Goal: Task Accomplishment & Management: Manage account settings

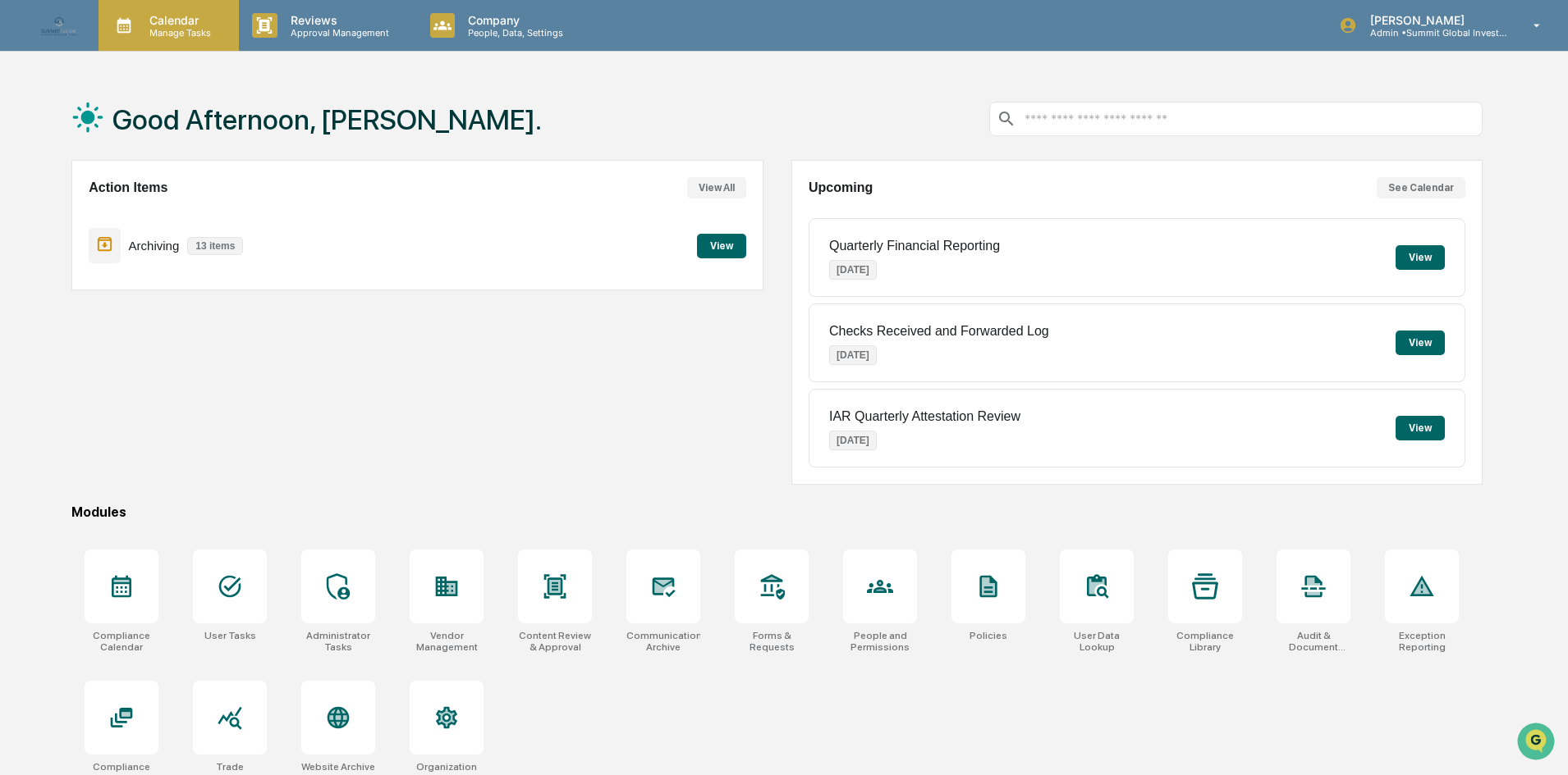
click at [223, 43] on div "Calendar Manage Tasks" at bounding box center [169, 25] width 141 height 51
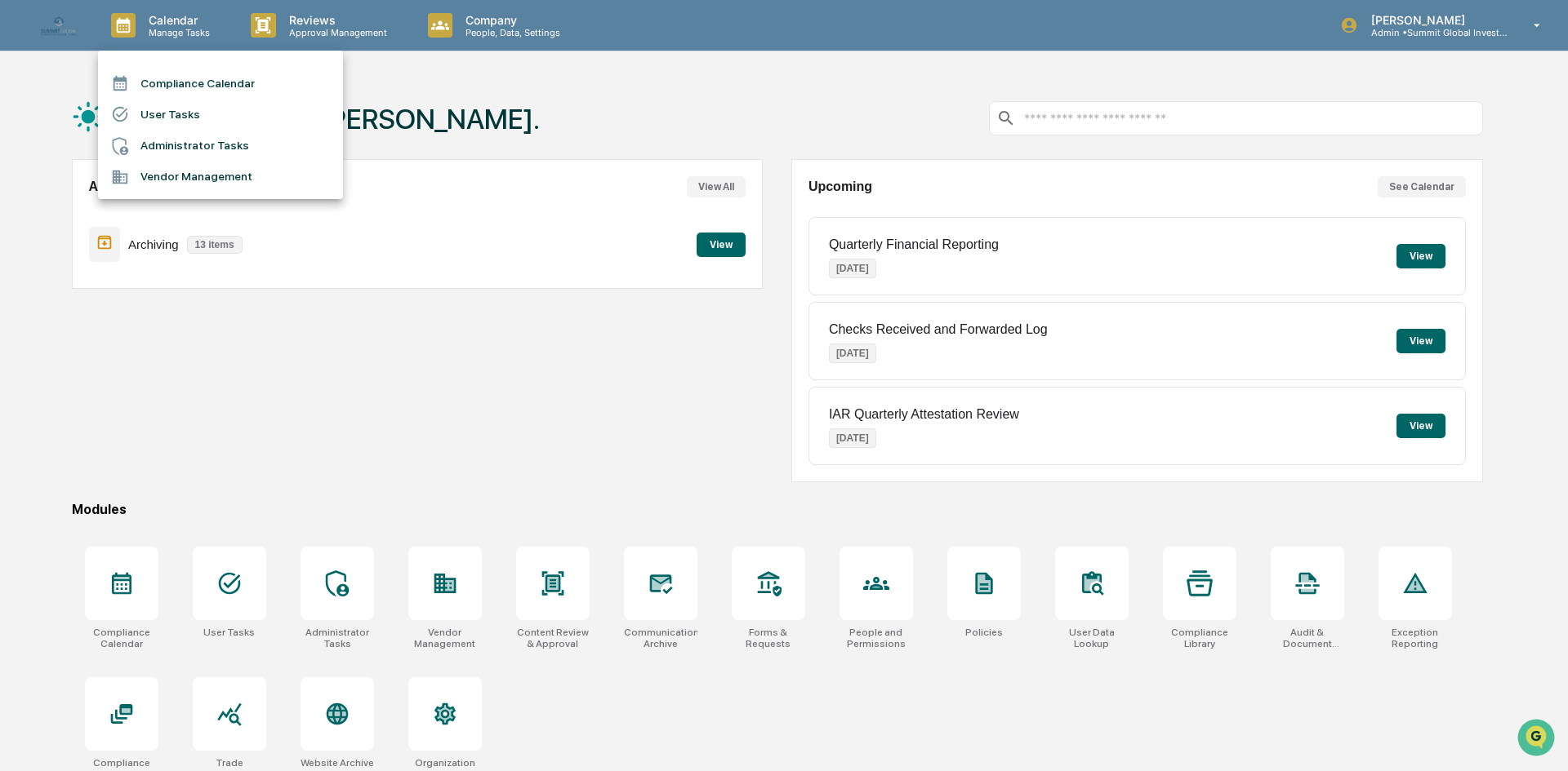
click at [179, 149] on li "Administrator Tasks" at bounding box center [220, 146] width 245 height 31
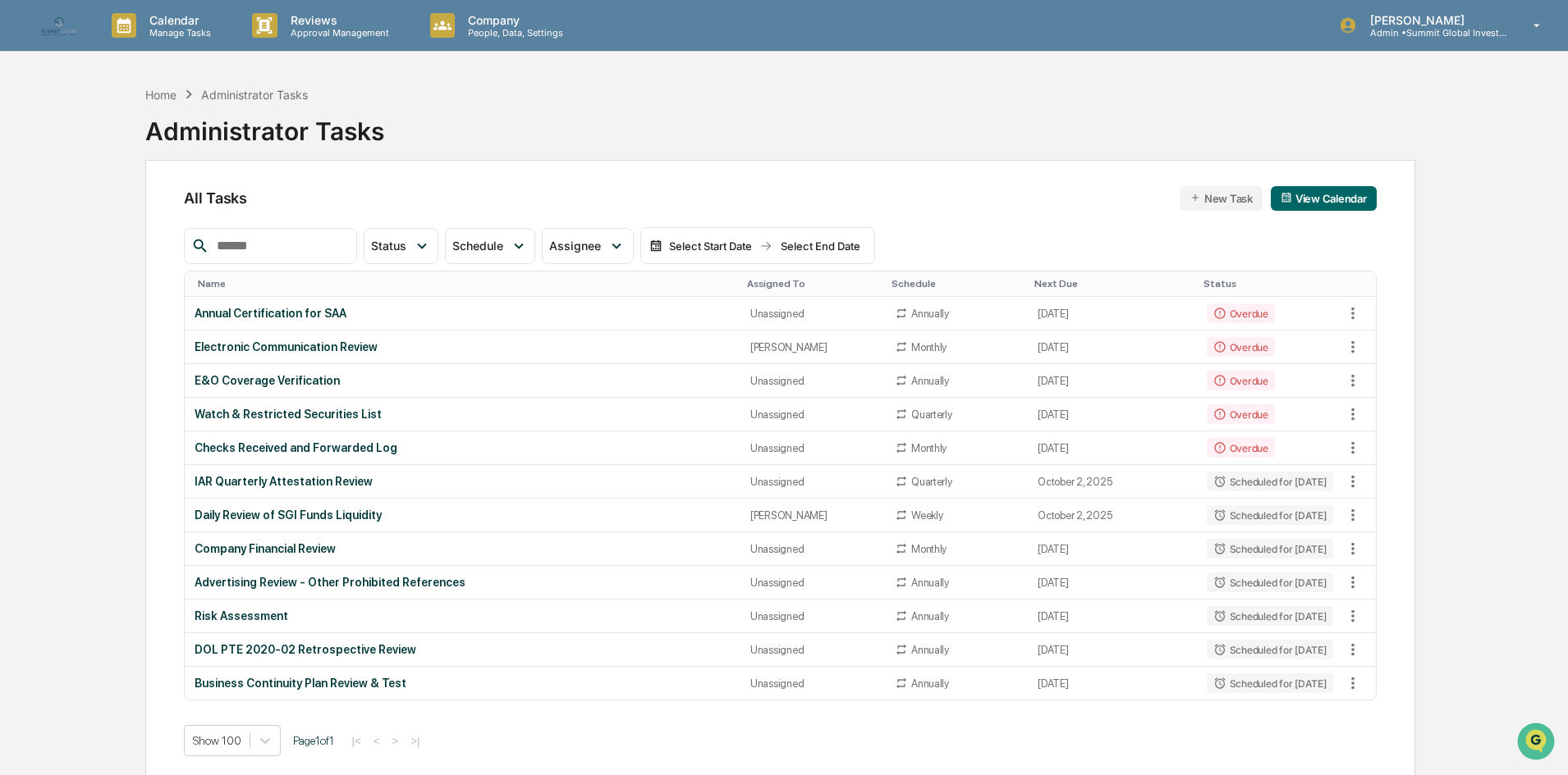
click at [1203, 207] on button "New Task" at bounding box center [1222, 198] width 83 height 25
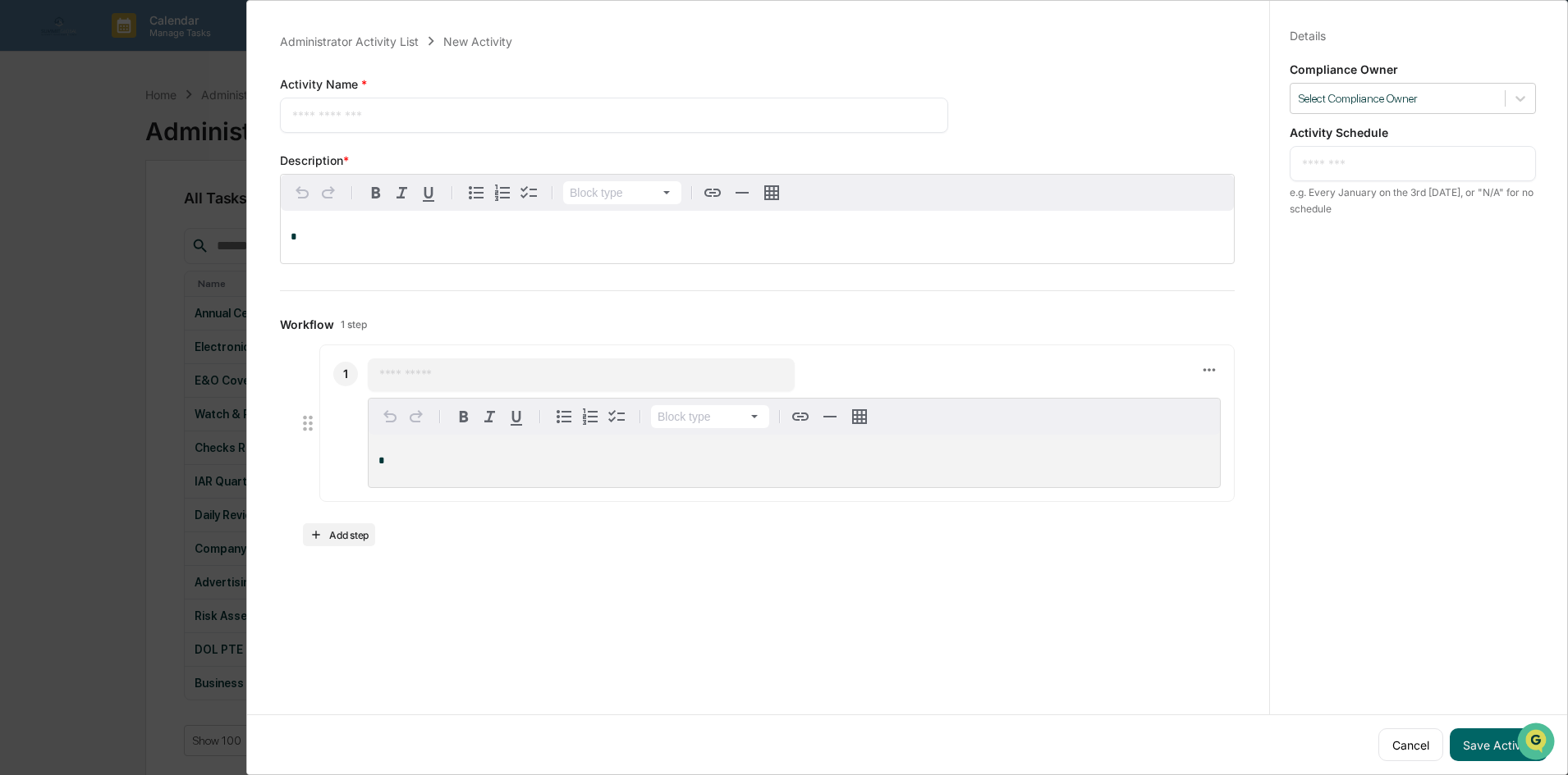
click at [396, 112] on textarea at bounding box center [614, 115] width 644 height 18
type textarea "**********"
click at [537, 227] on div "*" at bounding box center [757, 237] width 953 height 53
drag, startPoint x: 521, startPoint y: 207, endPoint x: 529, endPoint y: 200, distance: 10.6
click at [529, 200] on div "Paragraph *" at bounding box center [757, 219] width 953 height 89
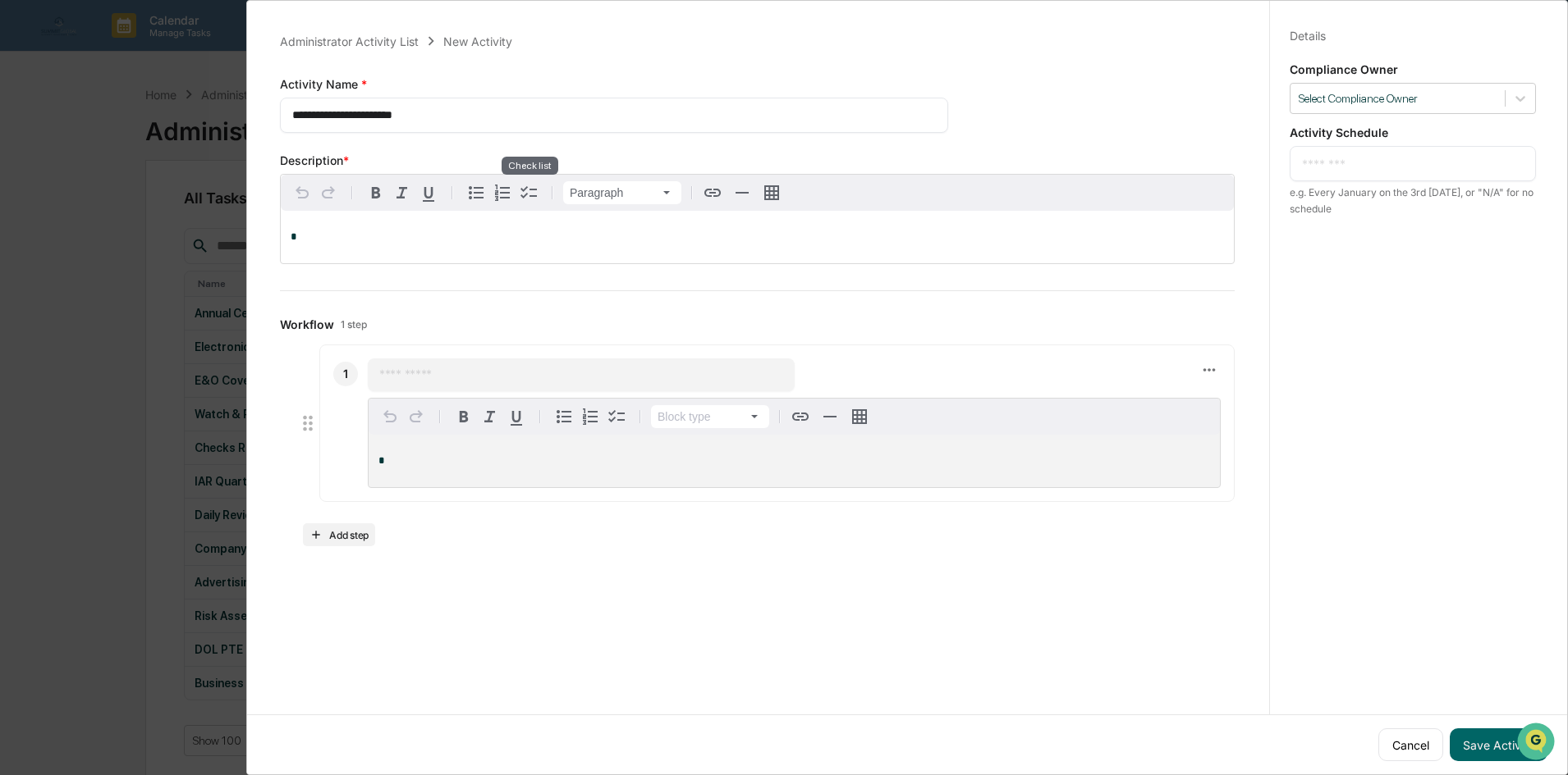
click at [515, 223] on div "*" at bounding box center [757, 237] width 953 height 53
click at [515, 225] on div "*" at bounding box center [757, 237] width 953 height 53
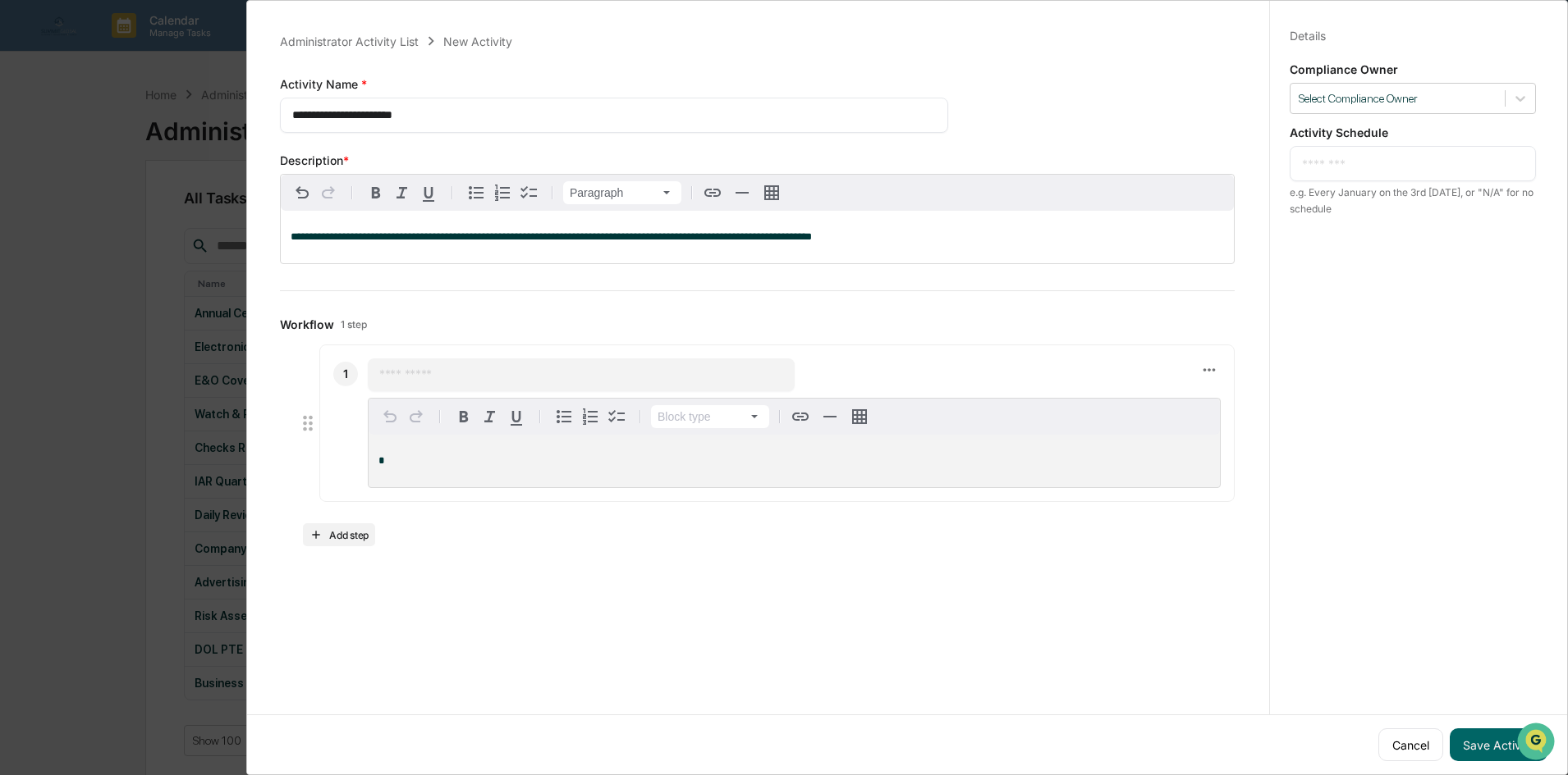
click at [775, 236] on span "**********" at bounding box center [551, 237] width 521 height 11
click at [609, 601] on div "**********" at bounding box center [763, 383] width 1010 height 775
click at [510, 381] on input "text" at bounding box center [581, 375] width 404 height 17
paste input "**********"
click at [398, 379] on input "**********" at bounding box center [581, 375] width 404 height 17
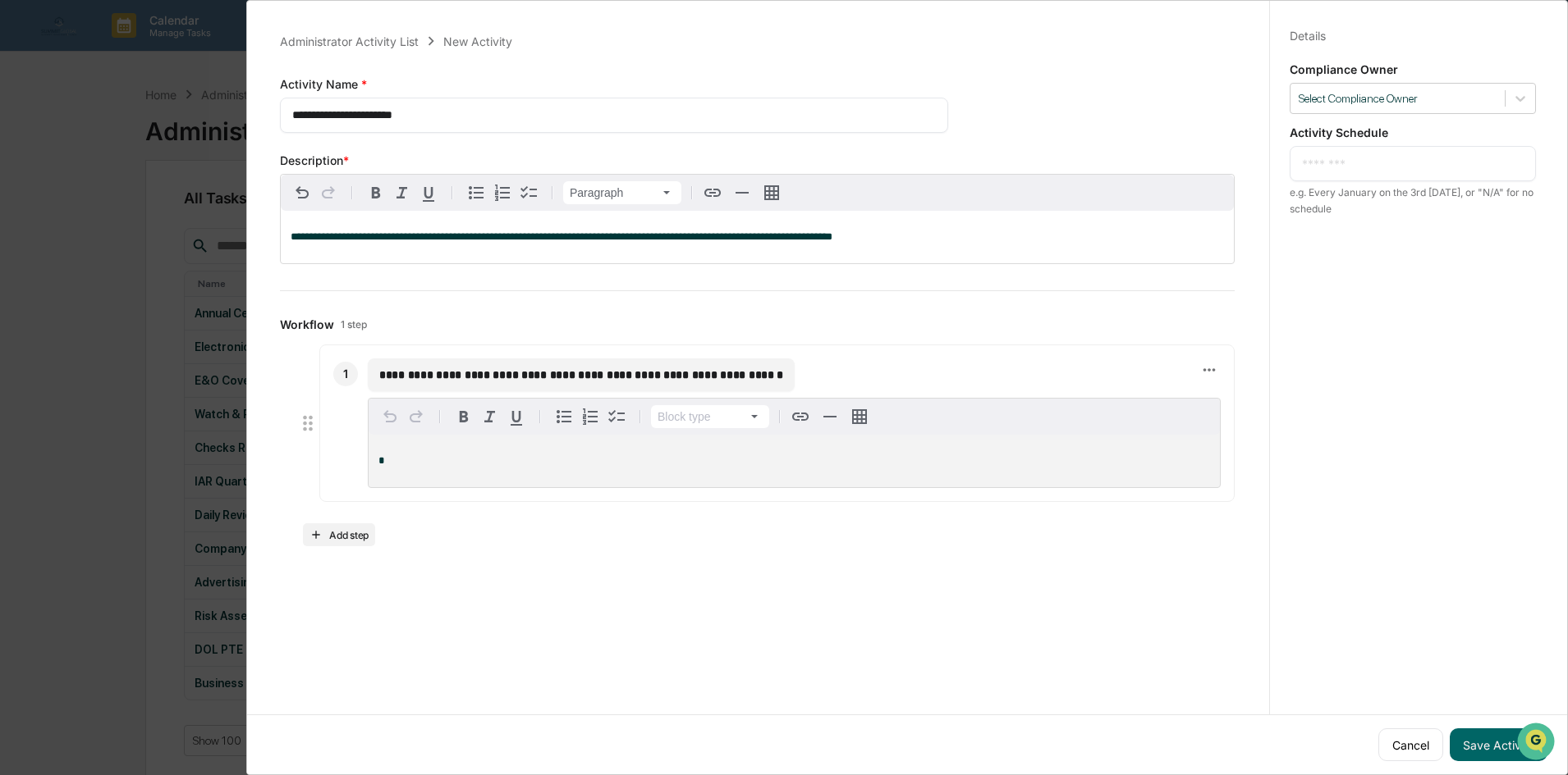
type input "**********"
click at [440, 444] on div "*" at bounding box center [794, 461] width 851 height 53
click at [659, 444] on div "*" at bounding box center [794, 461] width 851 height 53
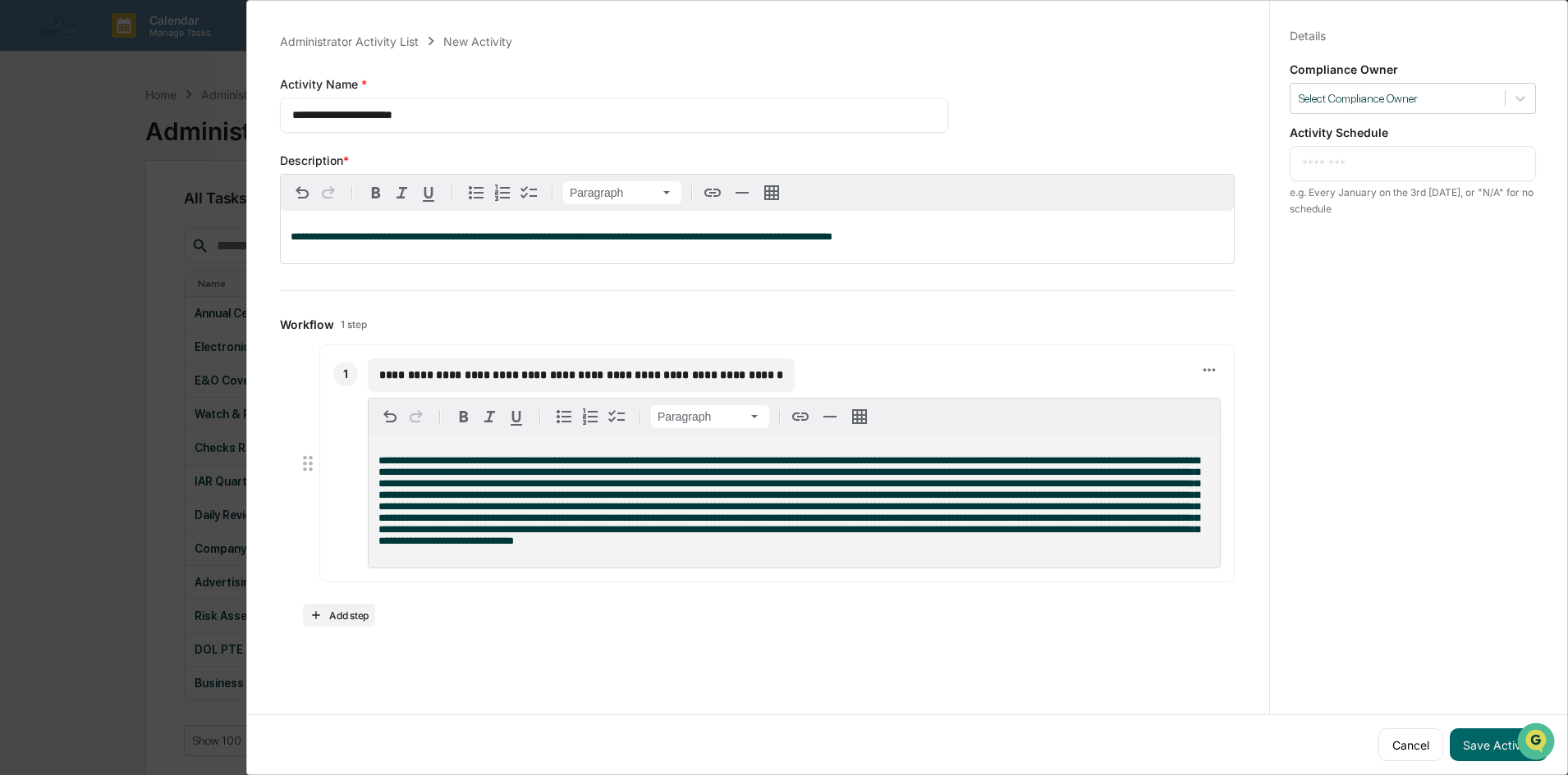
click at [537, 459] on span at bounding box center [789, 501] width 821 height 91
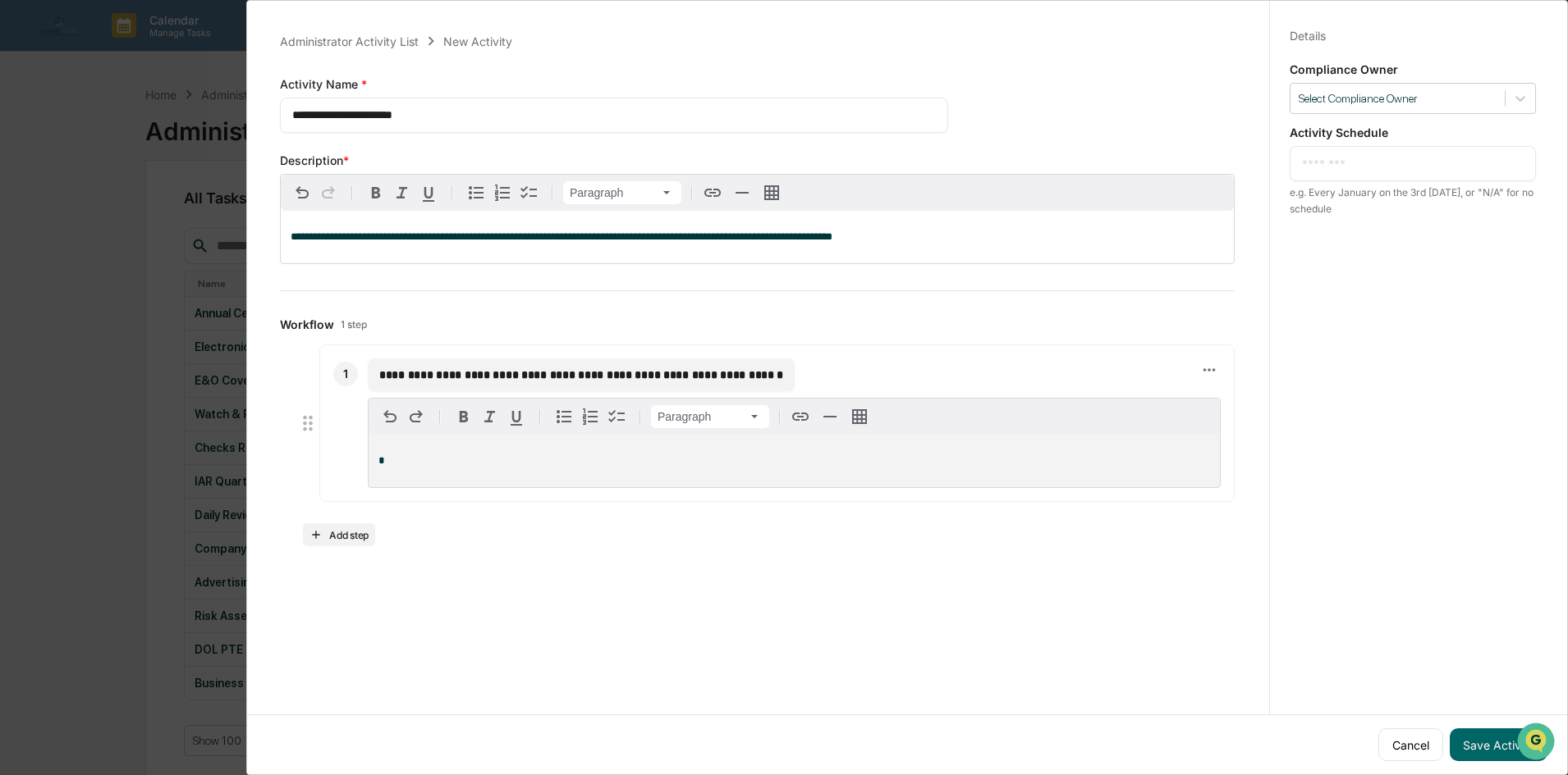
click at [451, 463] on p "*" at bounding box center [795, 461] width 832 height 11
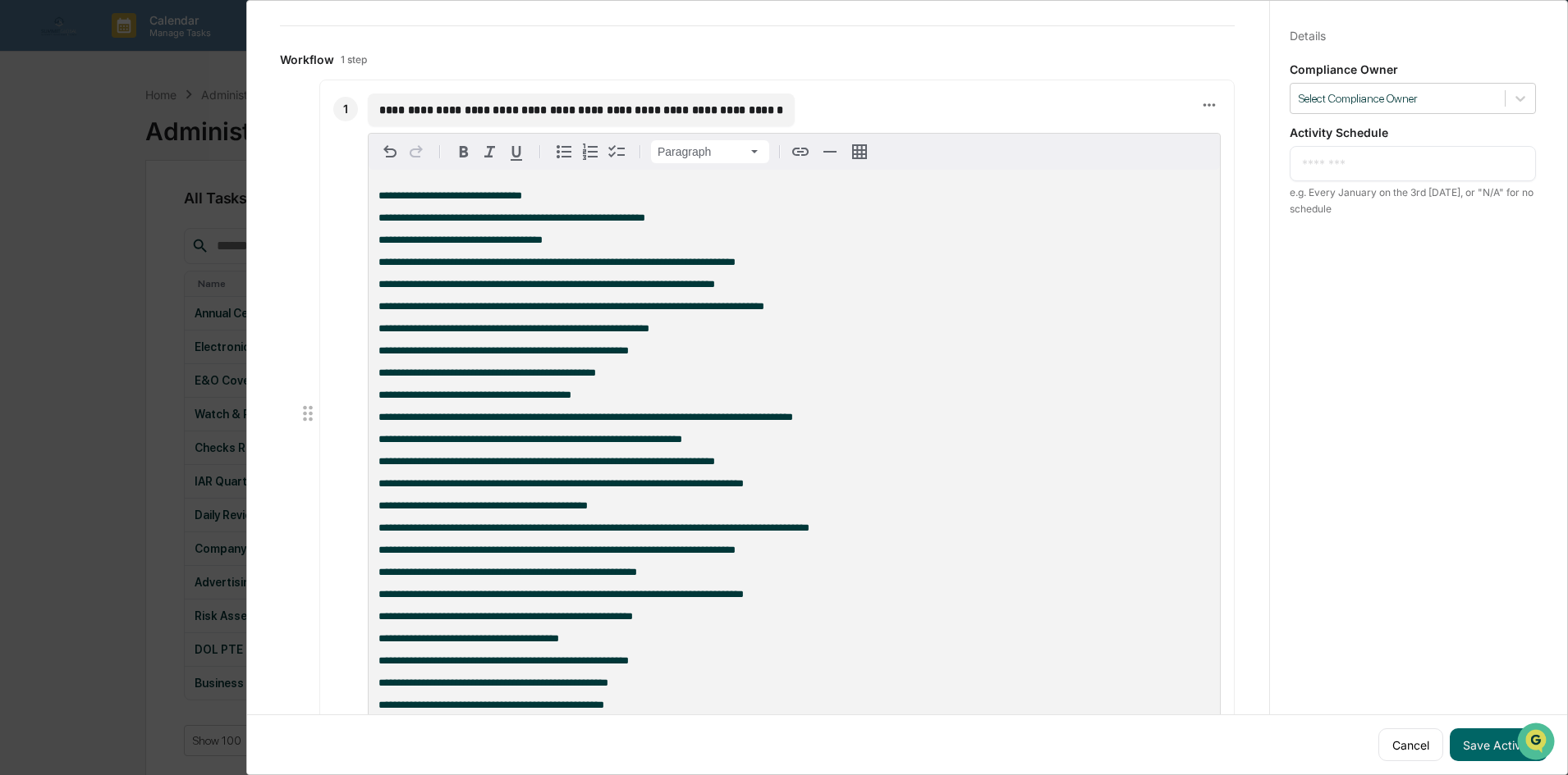
scroll to position [144, 0]
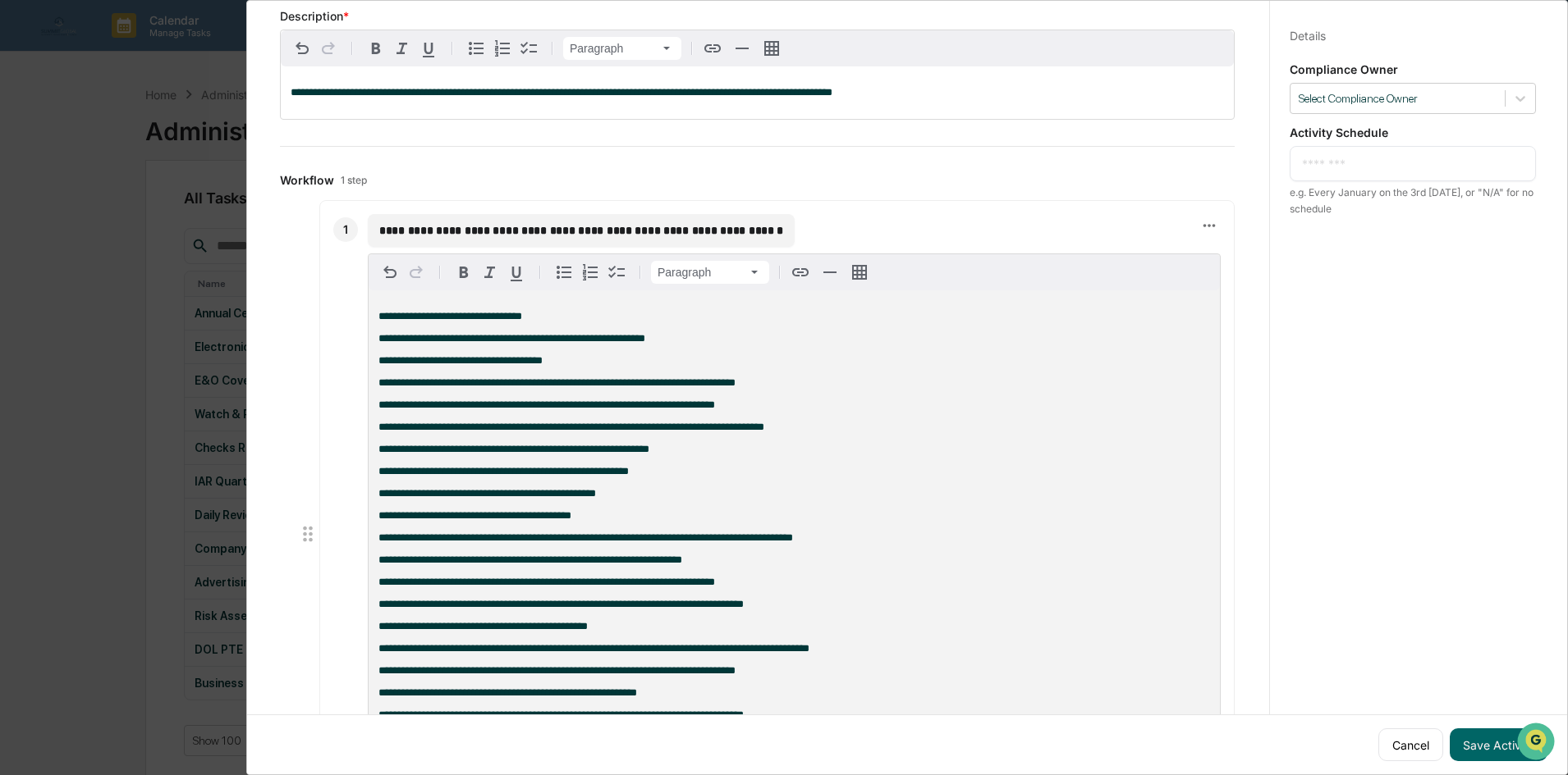
drag, startPoint x: 450, startPoint y: 342, endPoint x: 440, endPoint y: 332, distance: 14.1
click at [447, 340] on span "**********" at bounding box center [512, 339] width 267 height 11
click at [440, 332] on div "**********" at bounding box center [794, 571] width 851 height 562
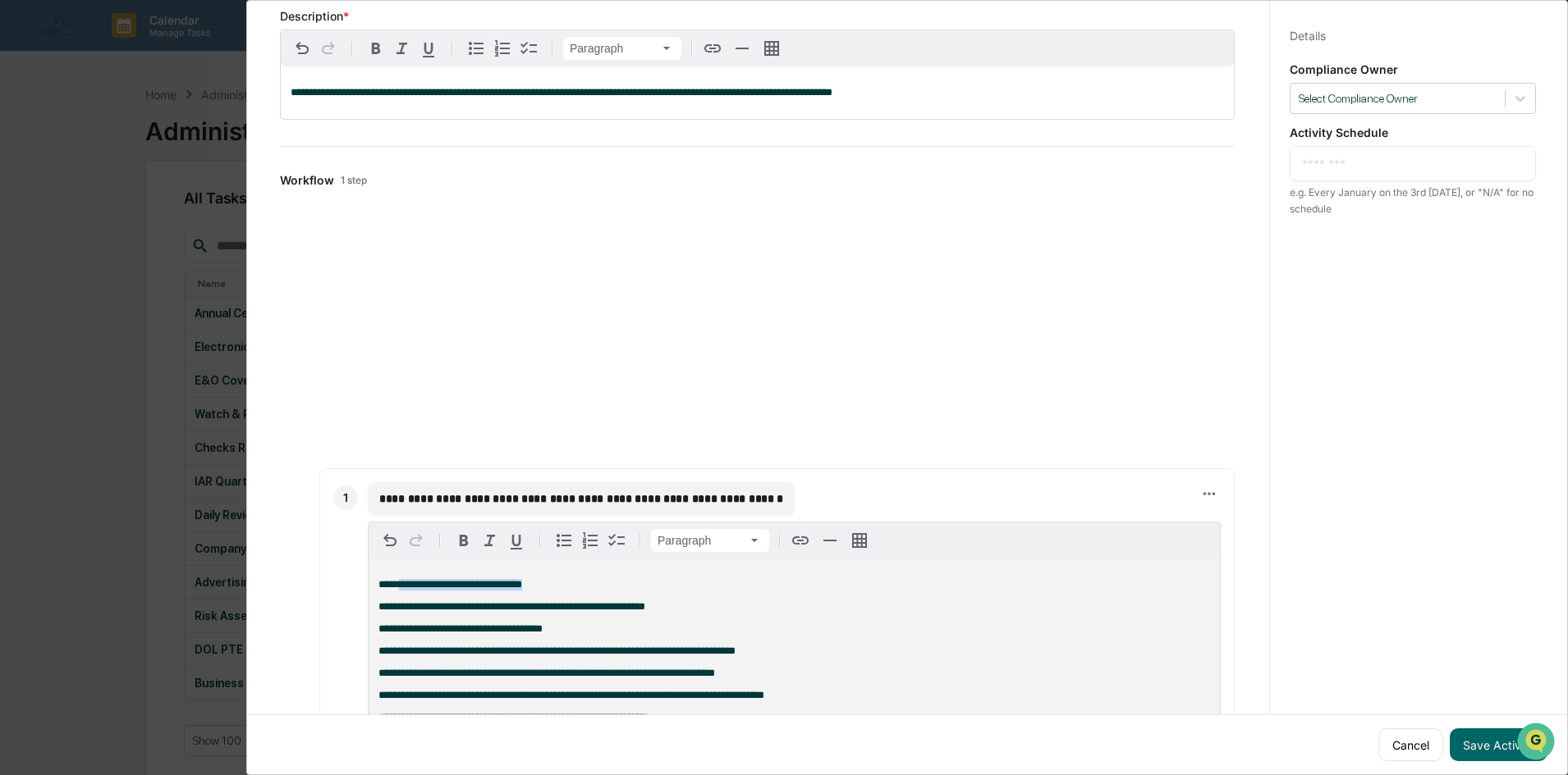
drag, startPoint x: 398, startPoint y: 321, endPoint x: 633, endPoint y: 602, distance: 366.3
click at [633, 591] on p "**********" at bounding box center [795, 585] width 832 height 11
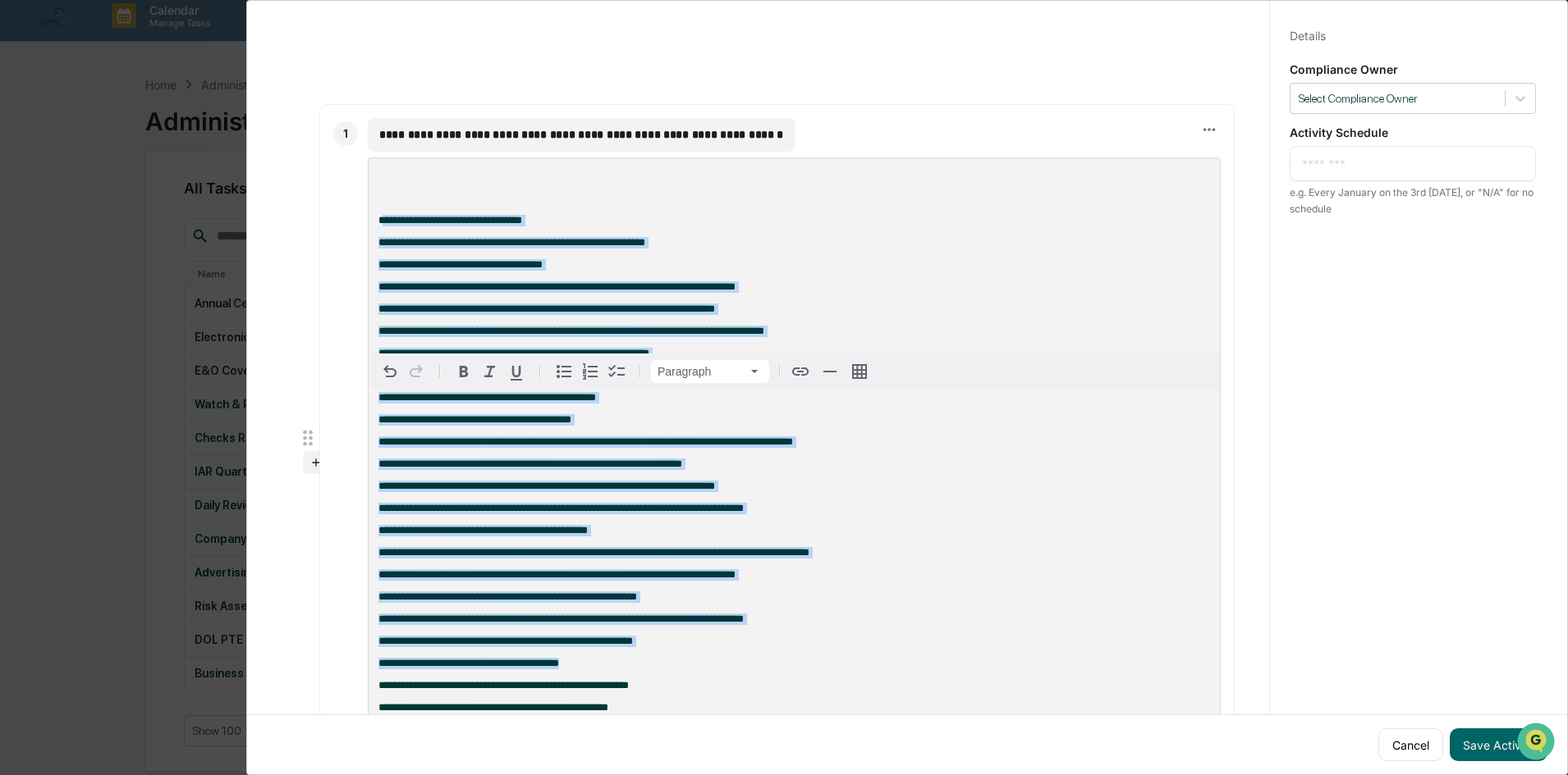
scroll to position [78, 0]
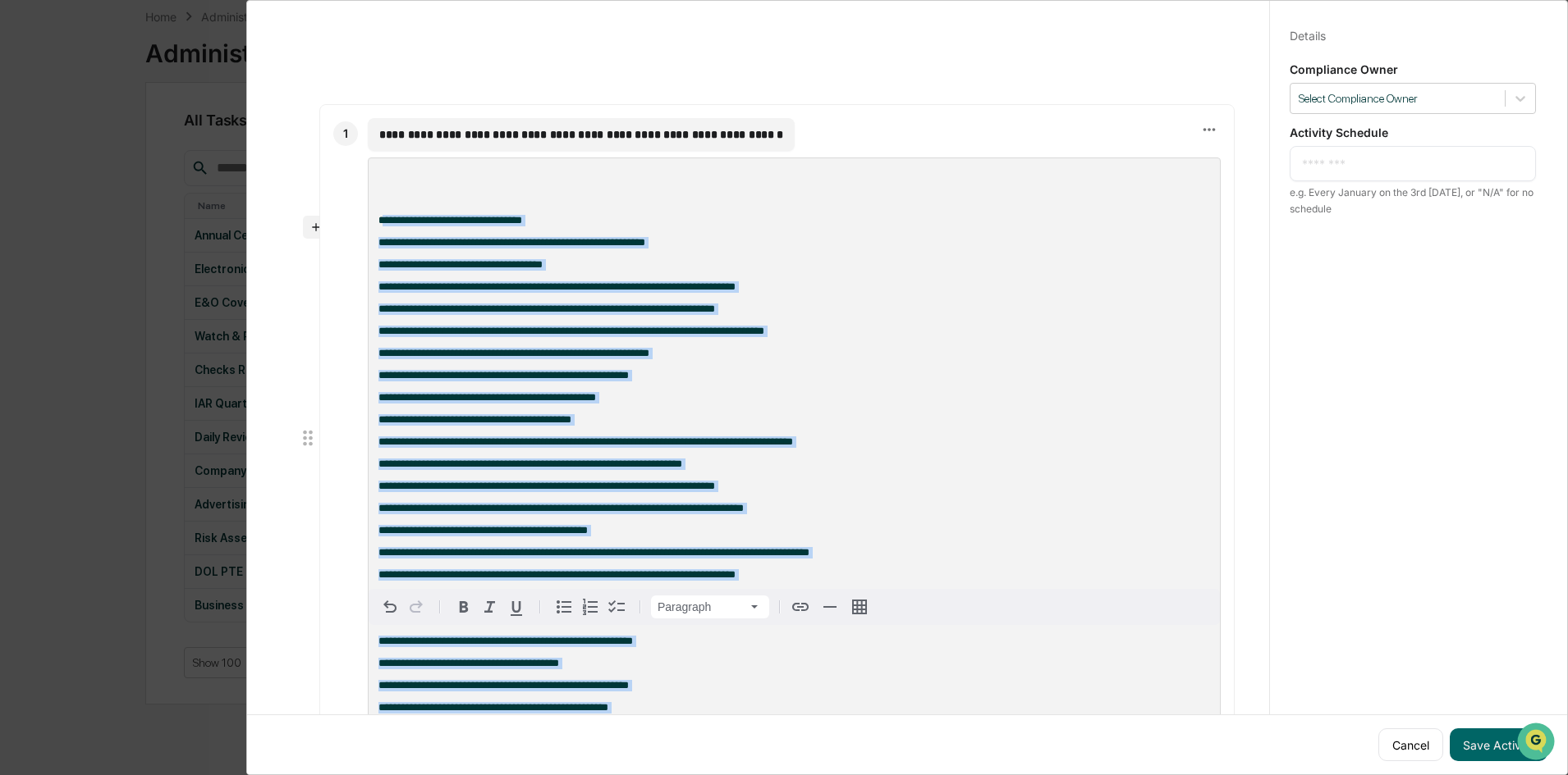
drag, startPoint x: 380, startPoint y: 314, endPoint x: 716, endPoint y: 814, distance: 602.4
click at [716, 697] on html "Calendar Manage Tasks Reviews Approval Management Company People, Data, Setting…" at bounding box center [784, 309] width 1568 height 775
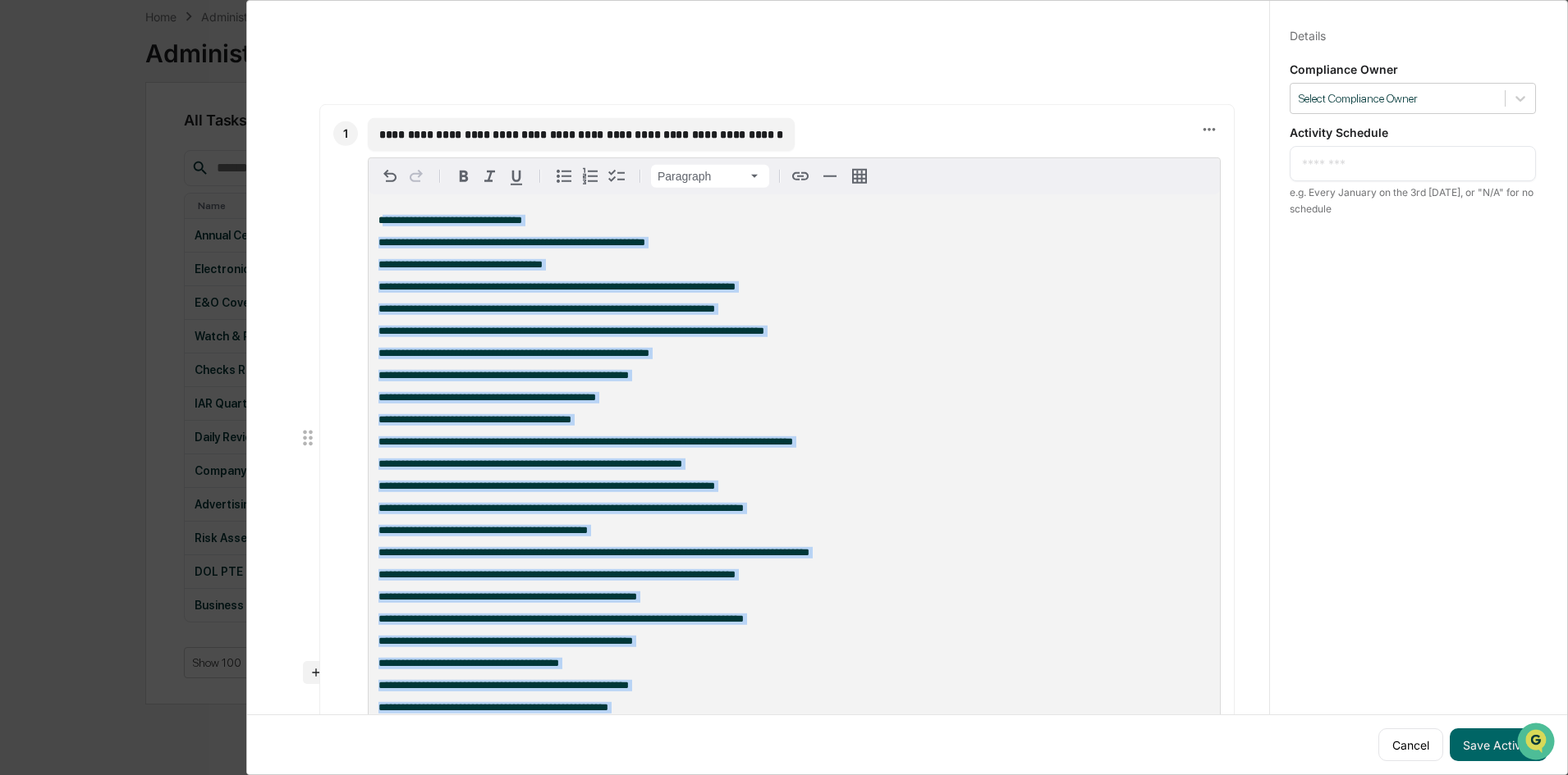
scroll to position [391, 0]
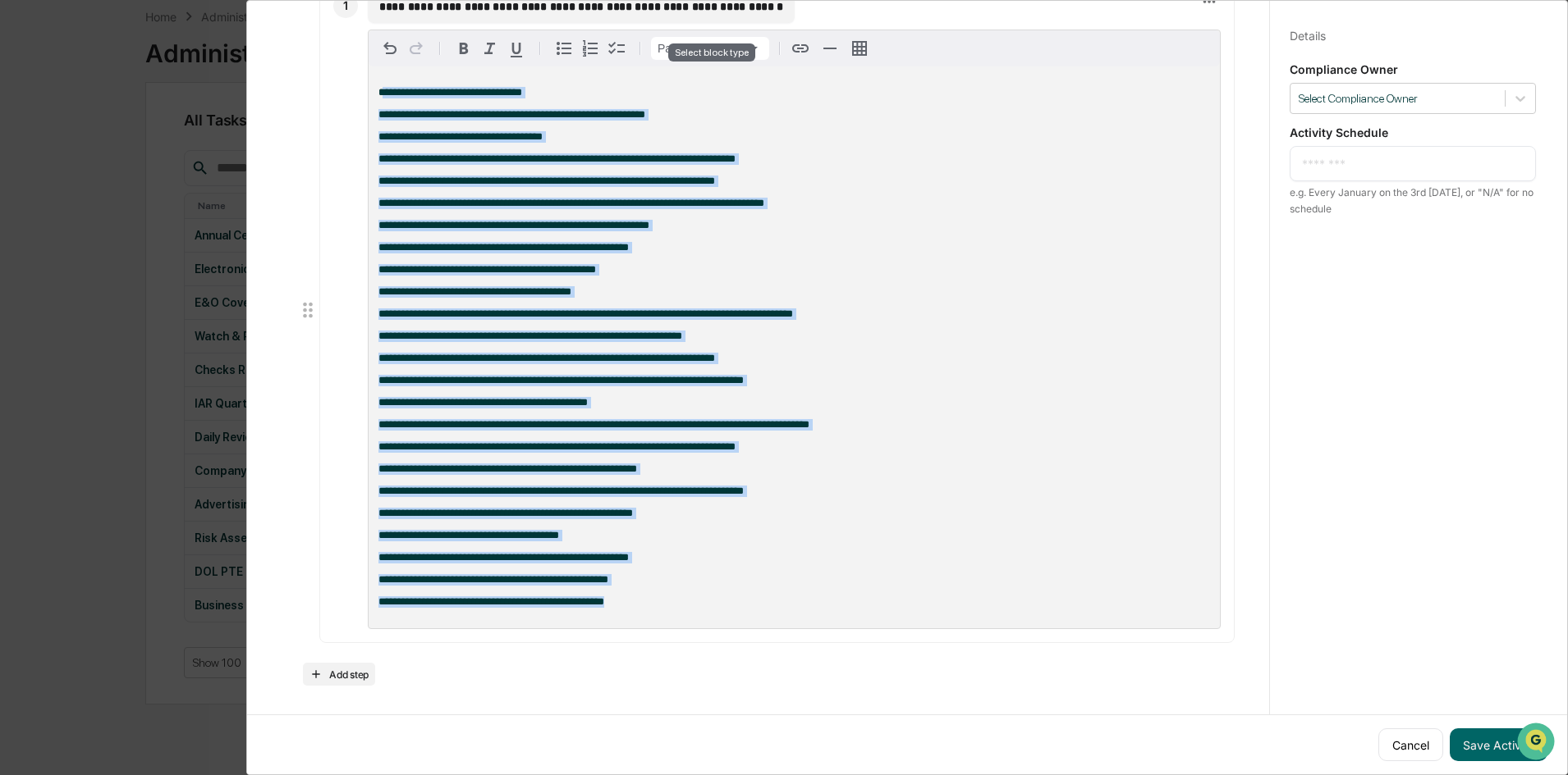
click at [761, 30] on html "Calendar Manage Tasks Reviews Approval Management Company People, Data, Setting…" at bounding box center [784, 309] width 1568 height 775
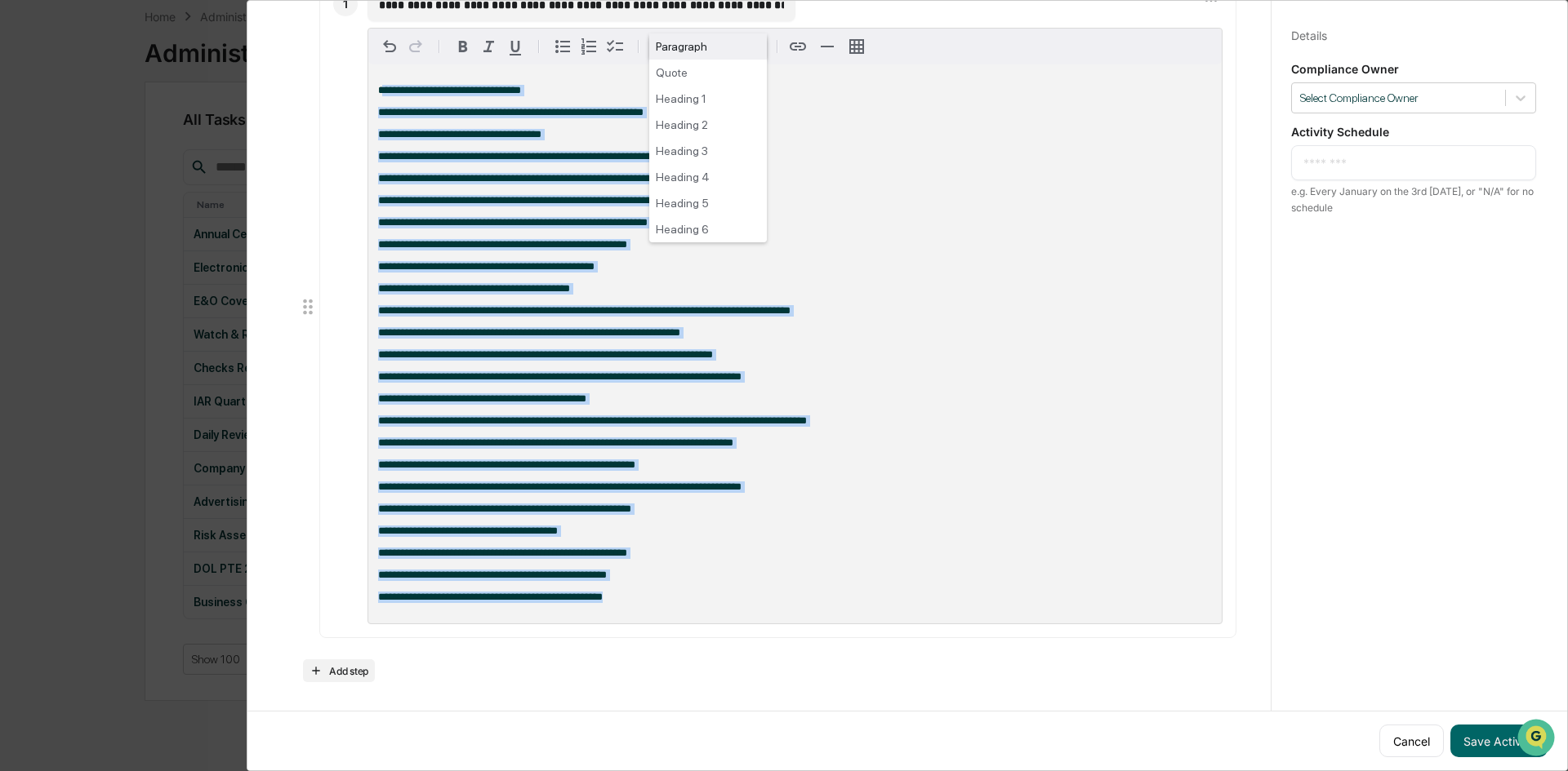
click at [540, 41] on html "Calendar Manage Tasks Reviews Approval Management Company People, Data, Setting…" at bounding box center [784, 308] width 1568 height 771
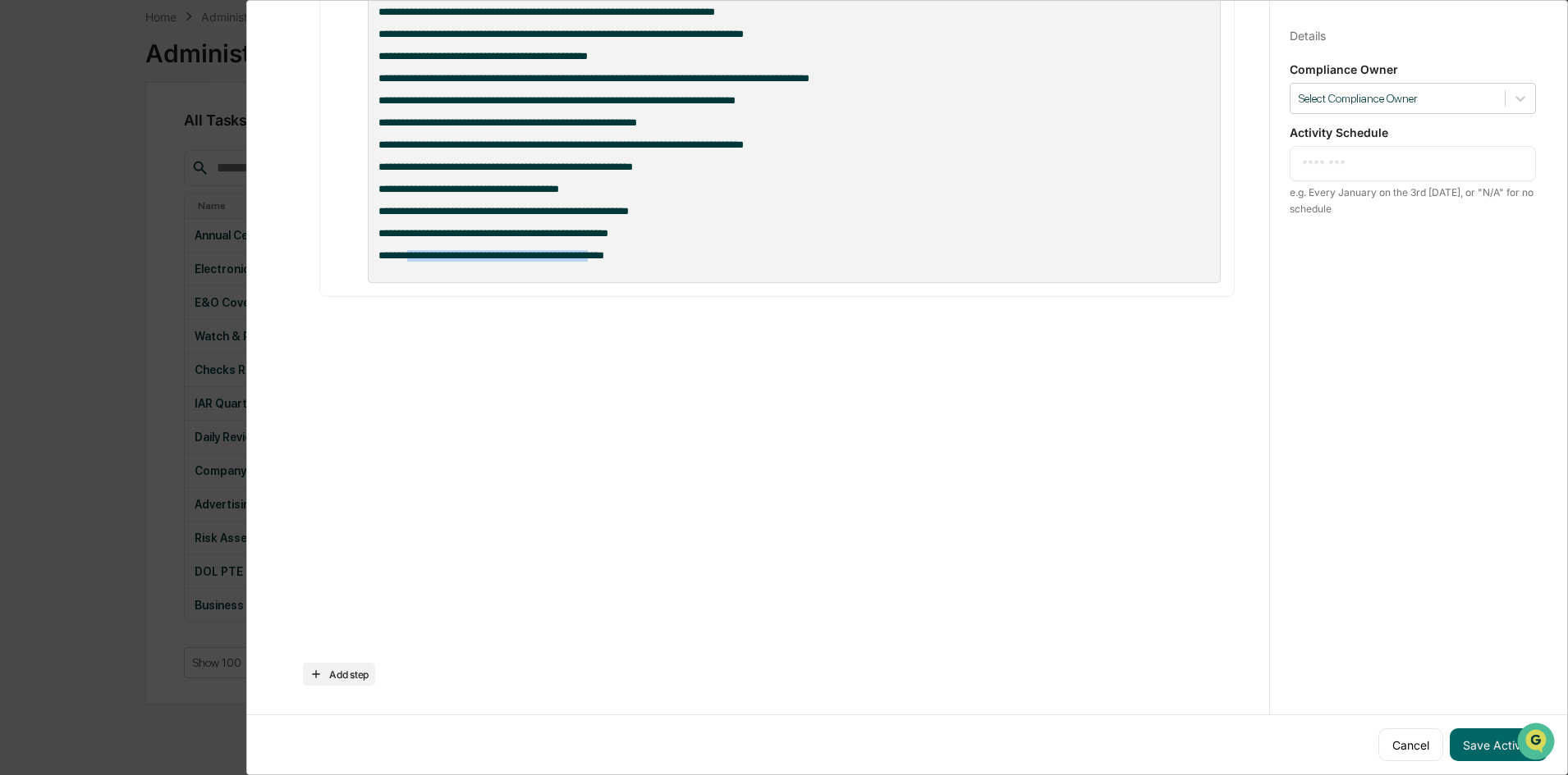
drag, startPoint x: 613, startPoint y: 595, endPoint x: 408, endPoint y: 215, distance: 431.8
click at [408, 250] on span "**********" at bounding box center [492, 256] width 226 height 11
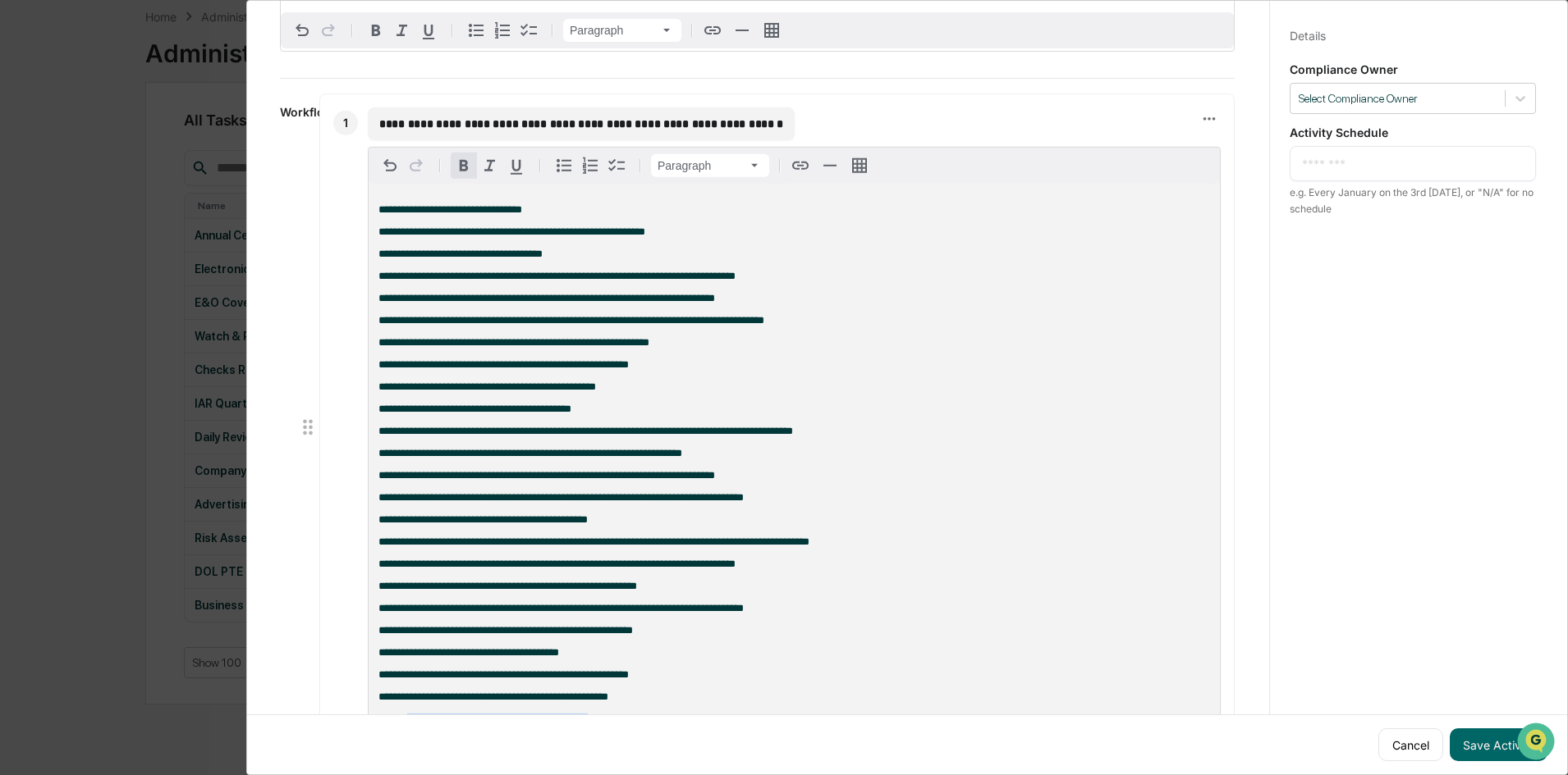
scroll to position [0, 0]
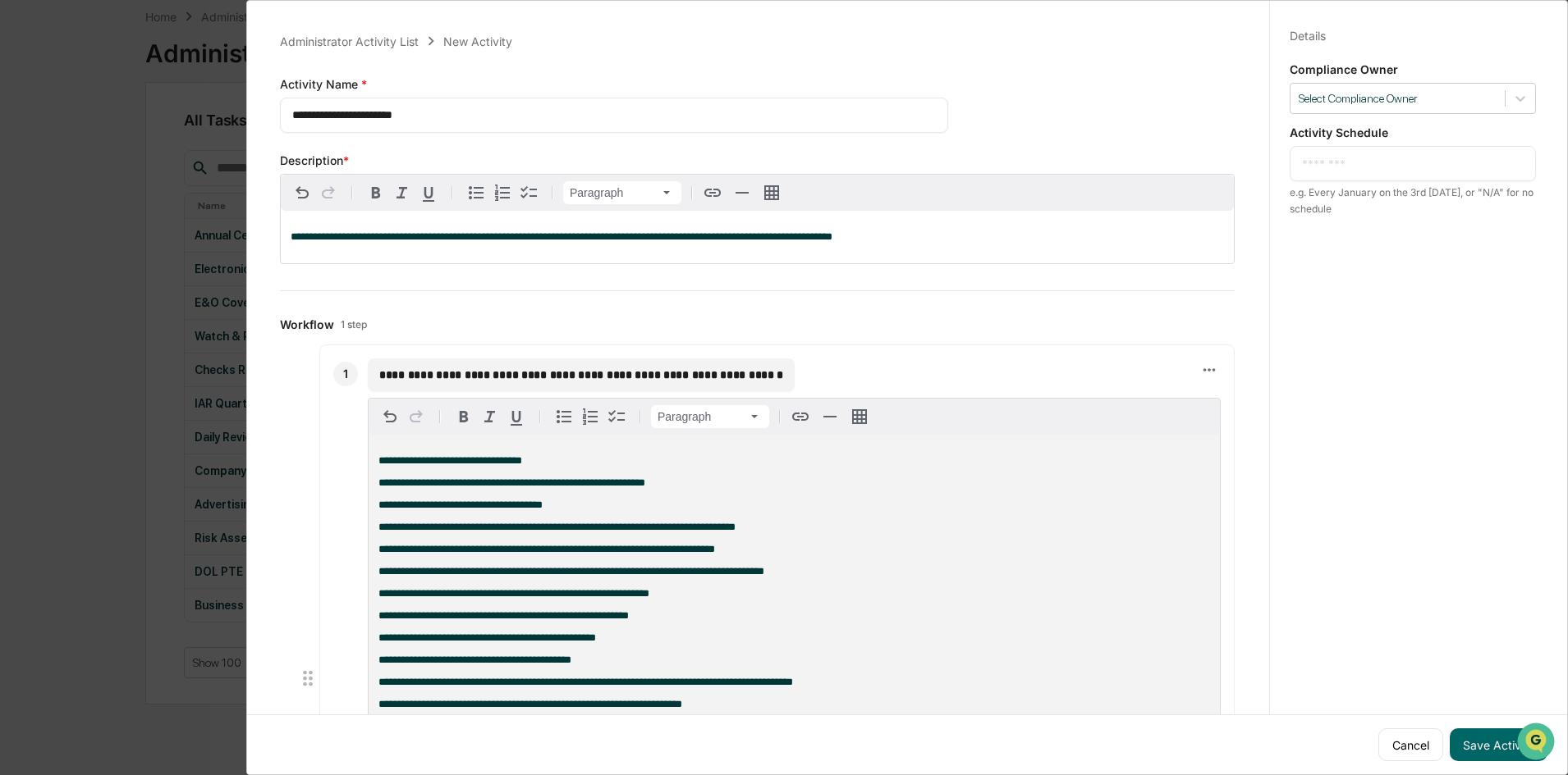
click at [499, 468] on div "**********" at bounding box center [794, 716] width 851 height 562
click at [492, 458] on span "**********" at bounding box center [450, 461] width 144 height 11
click at [490, 468] on div "**********" at bounding box center [794, 716] width 851 height 562
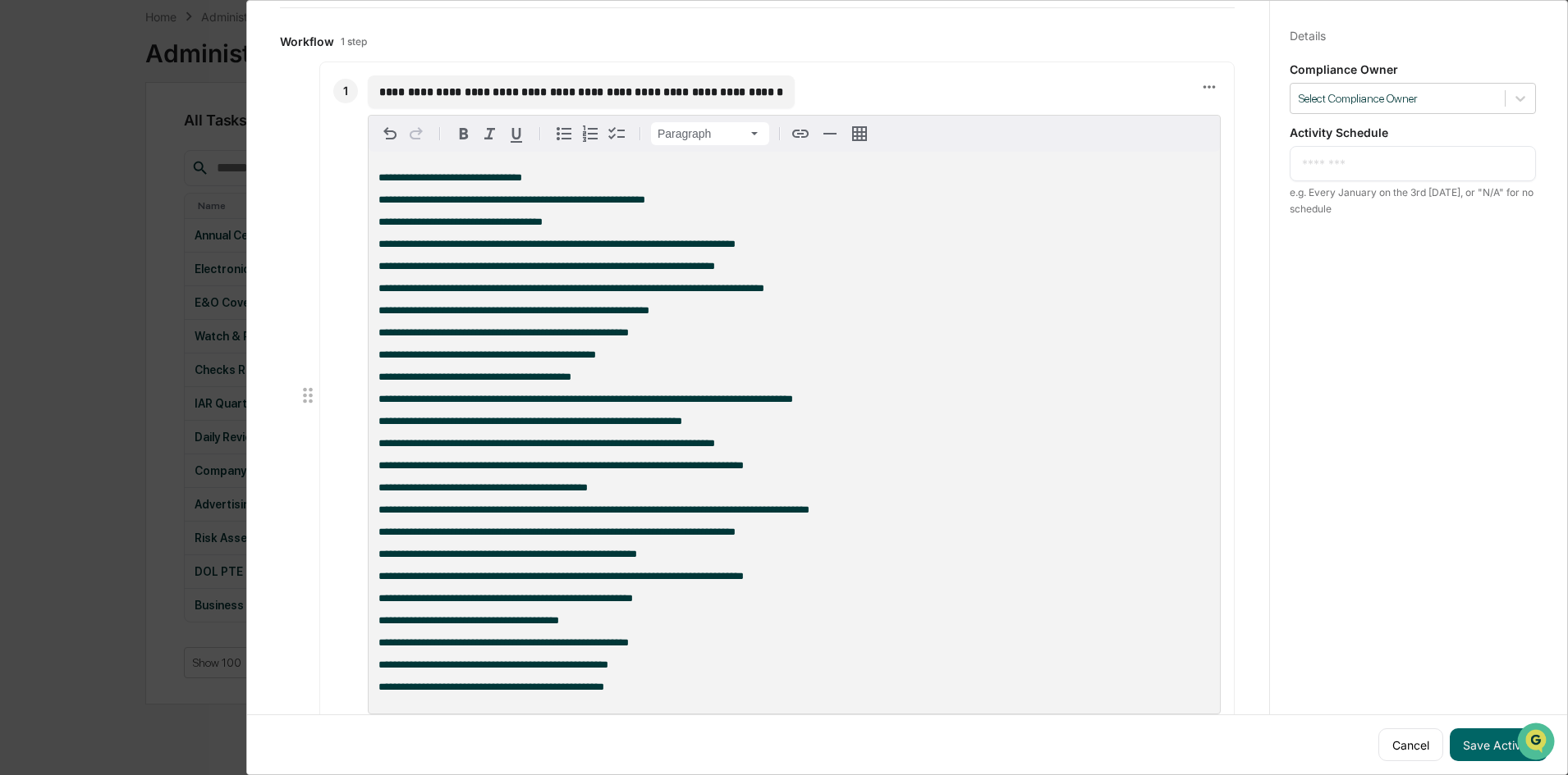
scroll to position [391, 0]
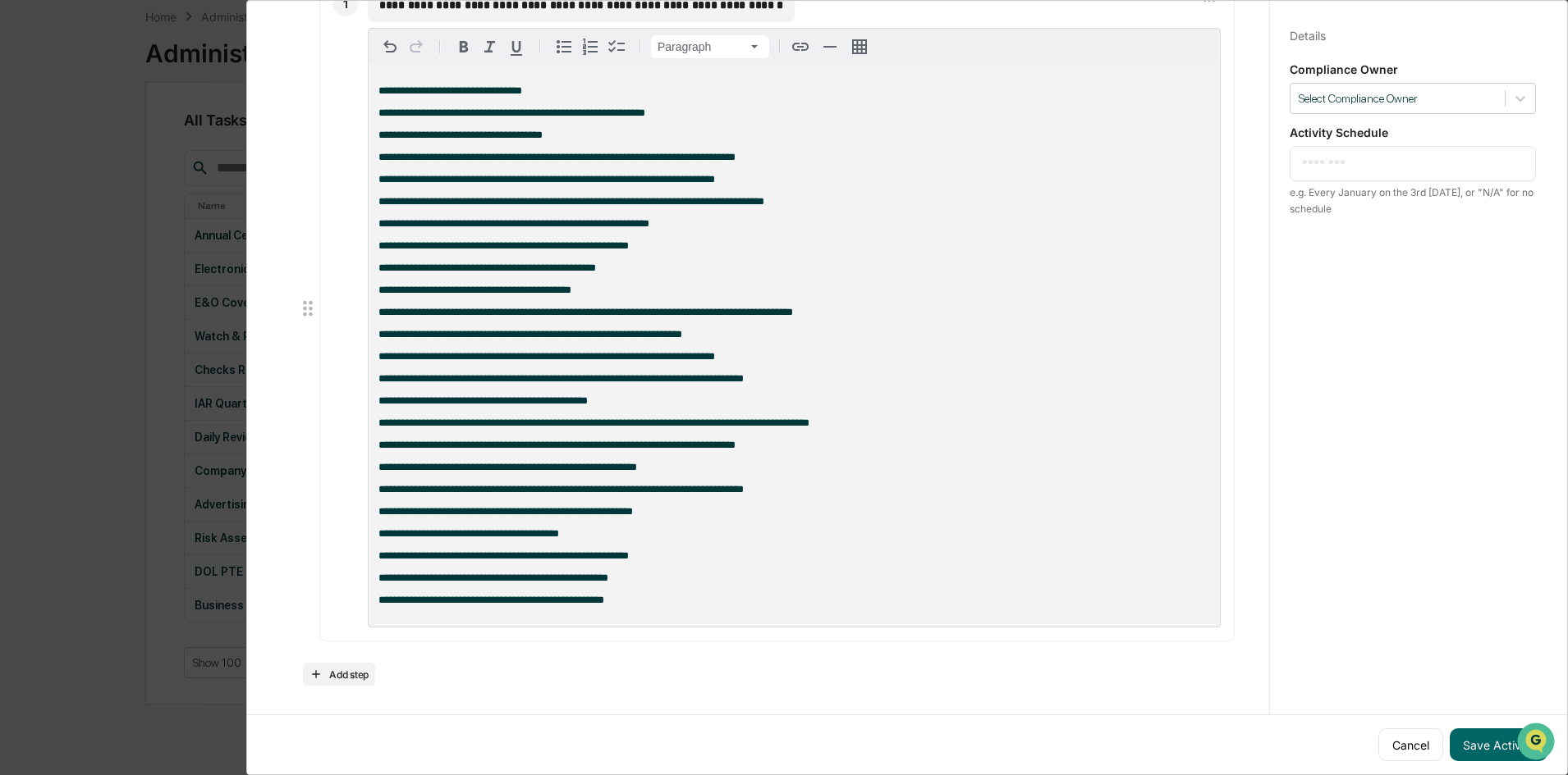
click at [440, 440] on span "**********" at bounding box center [558, 445] width 358 height 11
click at [301, 670] on div "**********" at bounding box center [757, 331] width 955 height 711
click at [317, 669] on icon at bounding box center [316, 674] width 13 height 13
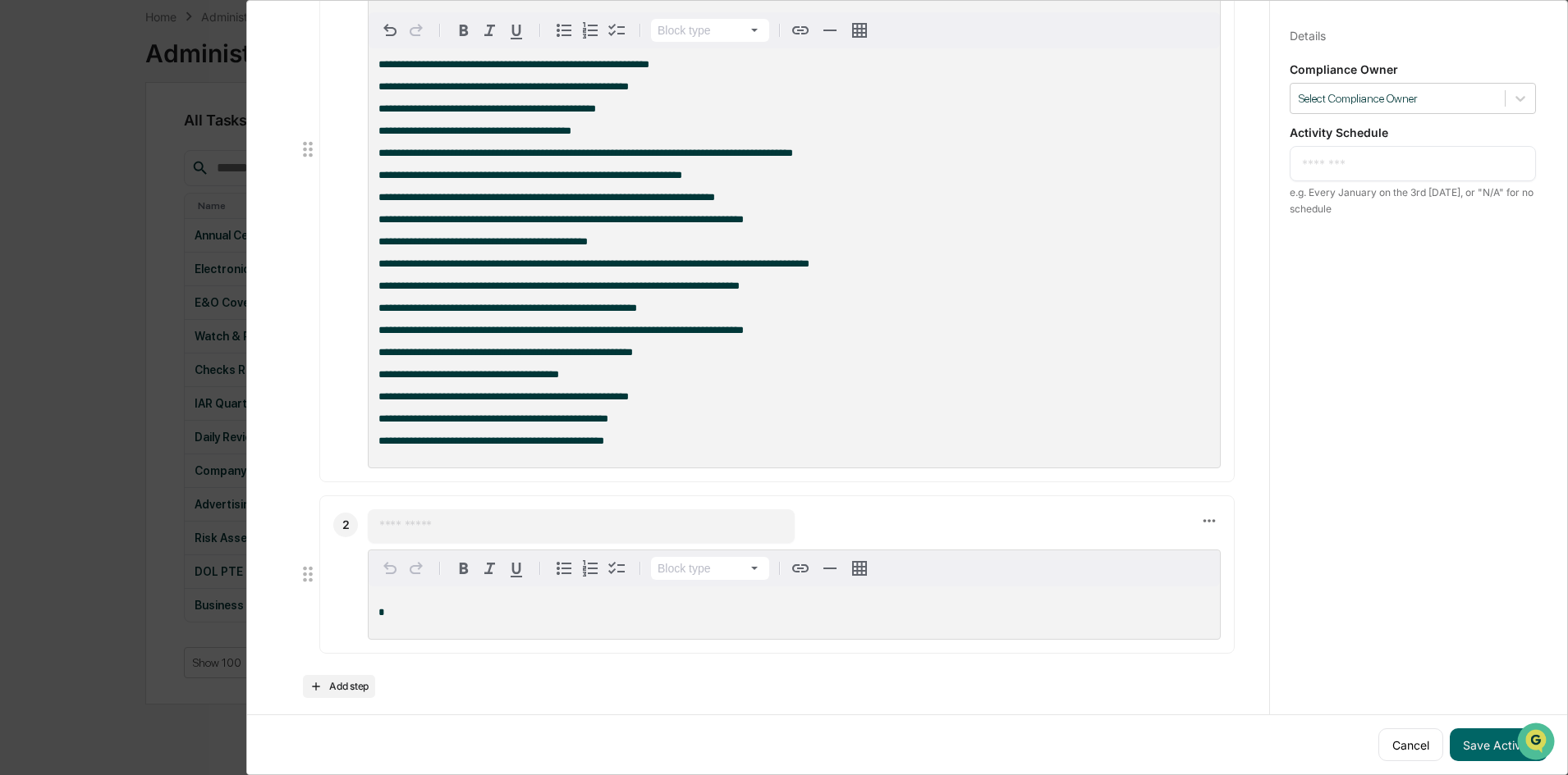
scroll to position [563, 0]
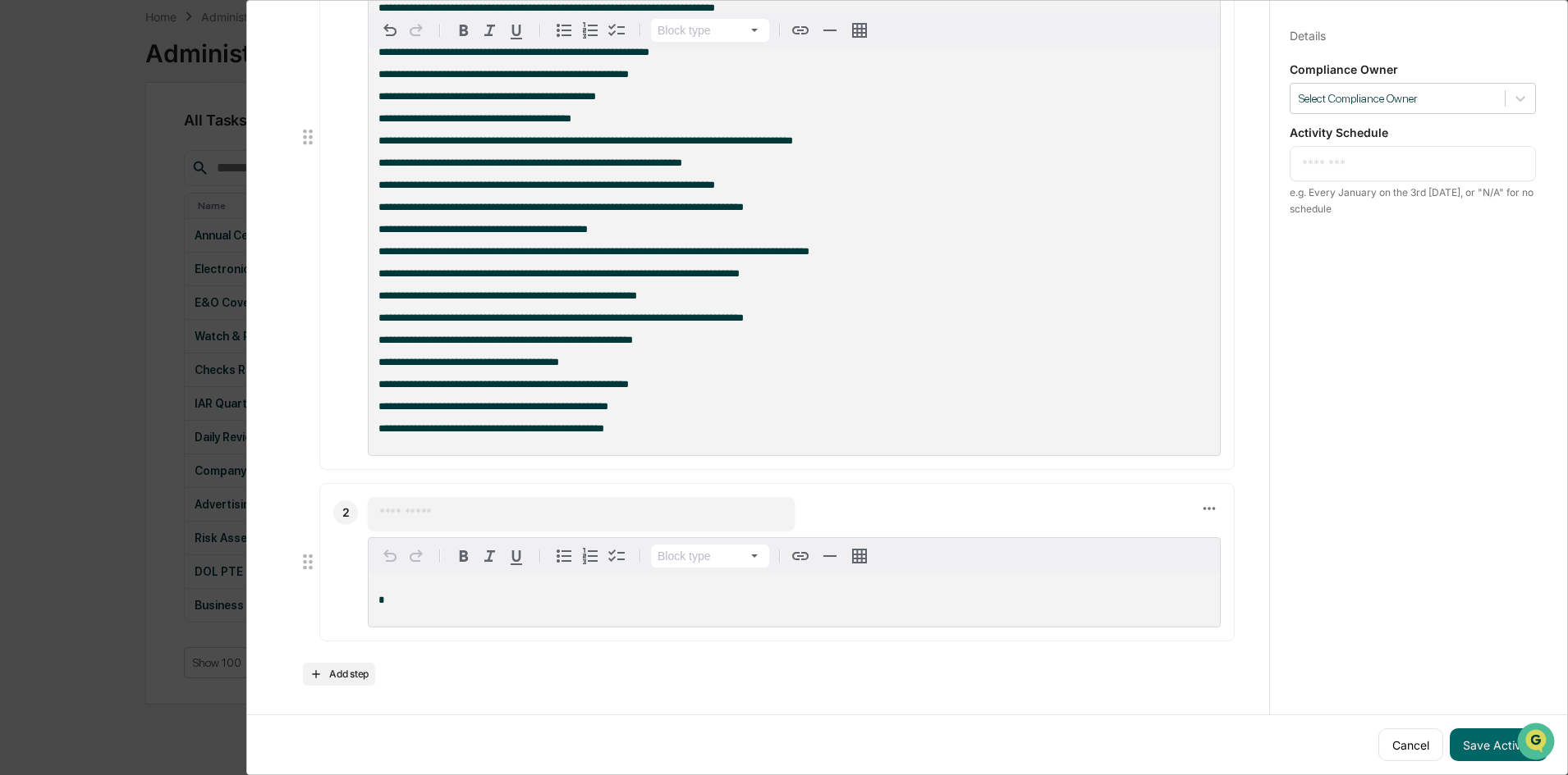
click at [423, 483] on div "2 ​ Block type *" at bounding box center [777, 562] width 915 height 157
click at [428, 506] on input "text" at bounding box center [581, 514] width 404 height 17
type input "**********"
click at [332, 671] on button "Add step" at bounding box center [339, 674] width 72 height 23
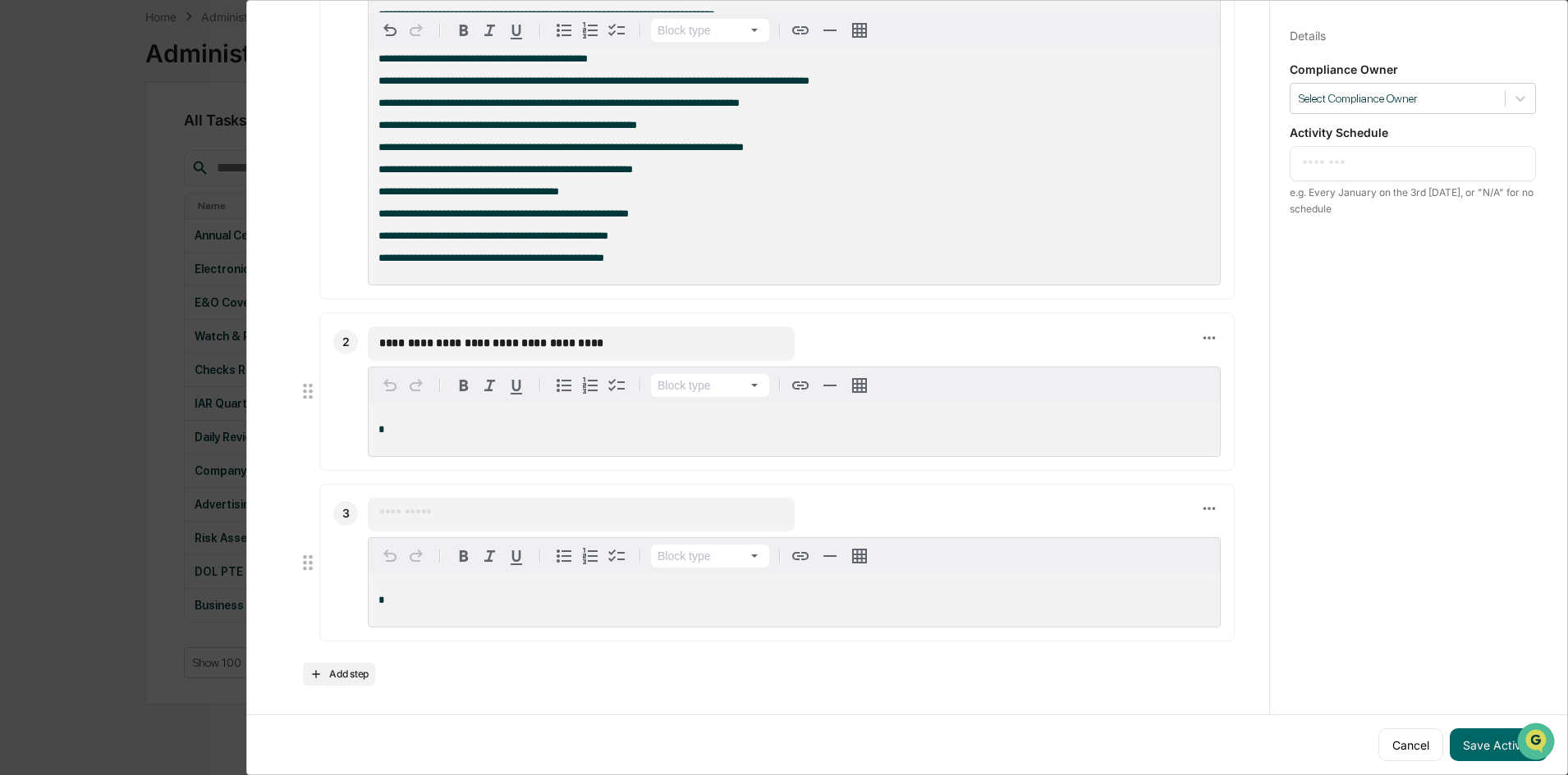
scroll to position [727, 0]
click at [519, 521] on div "​" at bounding box center [581, 514] width 427 height 32
click at [519, 509] on input "text" at bounding box center [581, 515] width 404 height 17
type input "**********"
click at [352, 673] on button "Add step" at bounding box center [339, 674] width 72 height 23
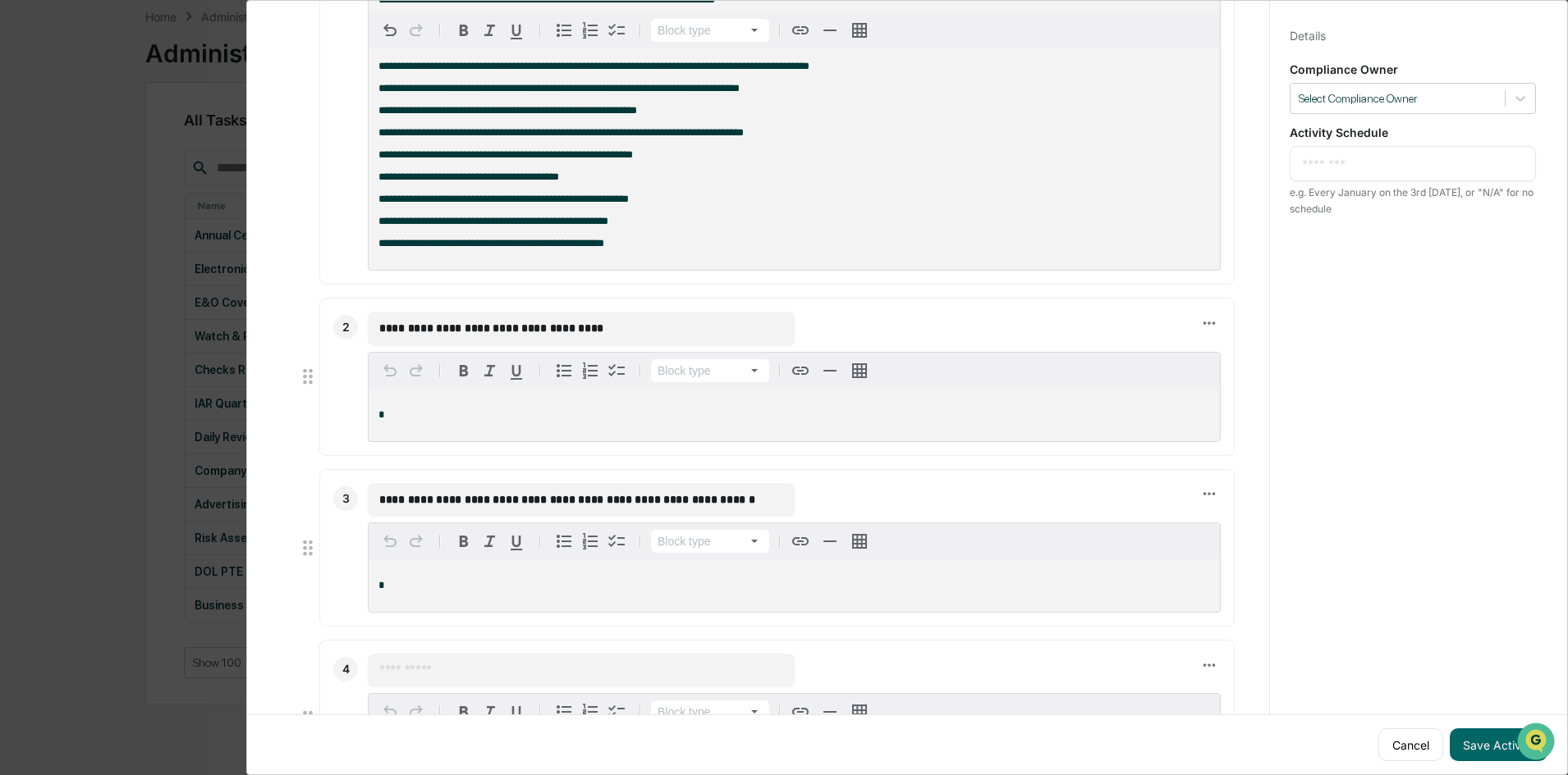
click at [472, 675] on input "text" at bounding box center [581, 670] width 404 height 17
type input "*"
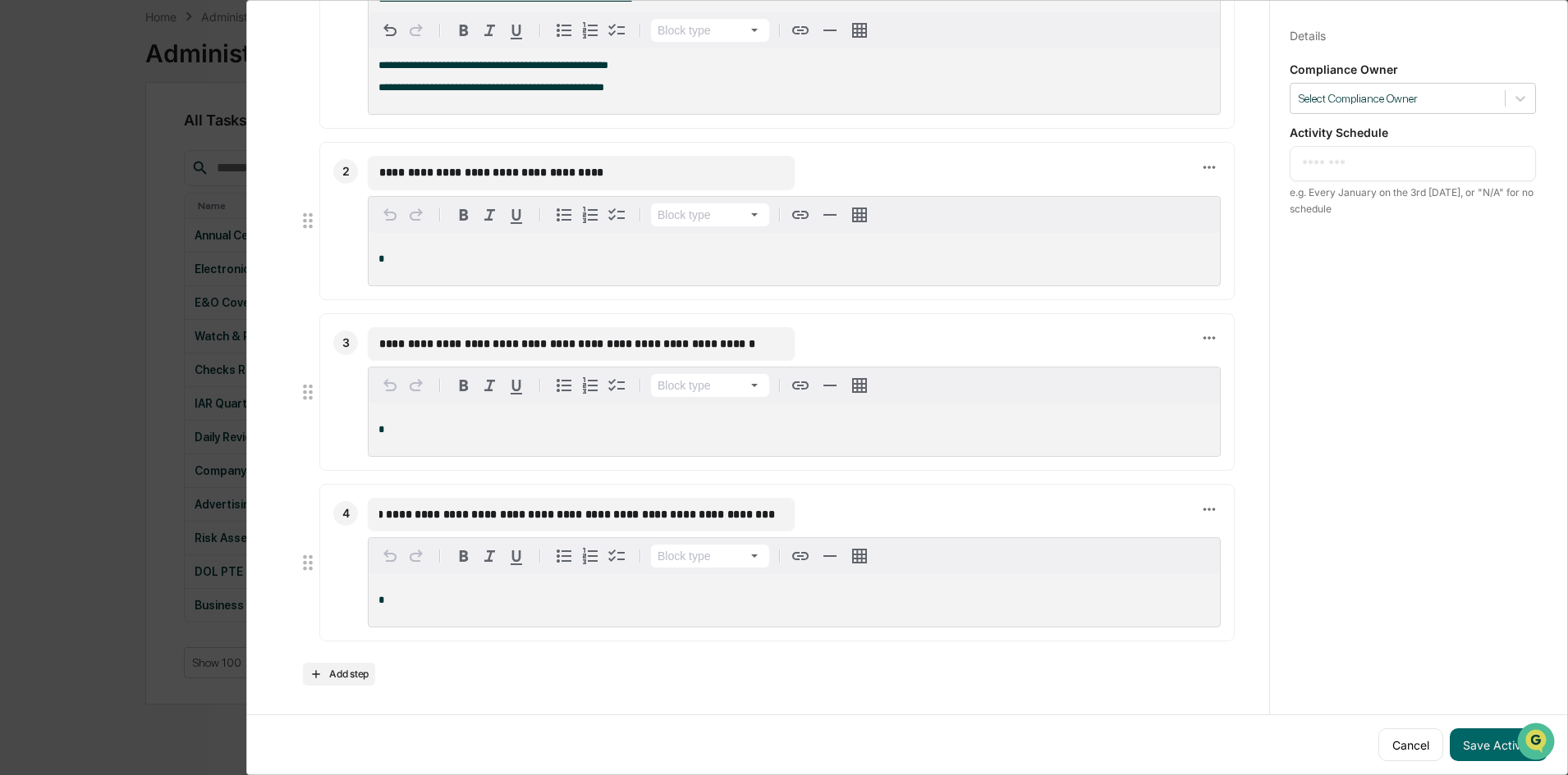
scroll to position [906, 0]
type input "**********"
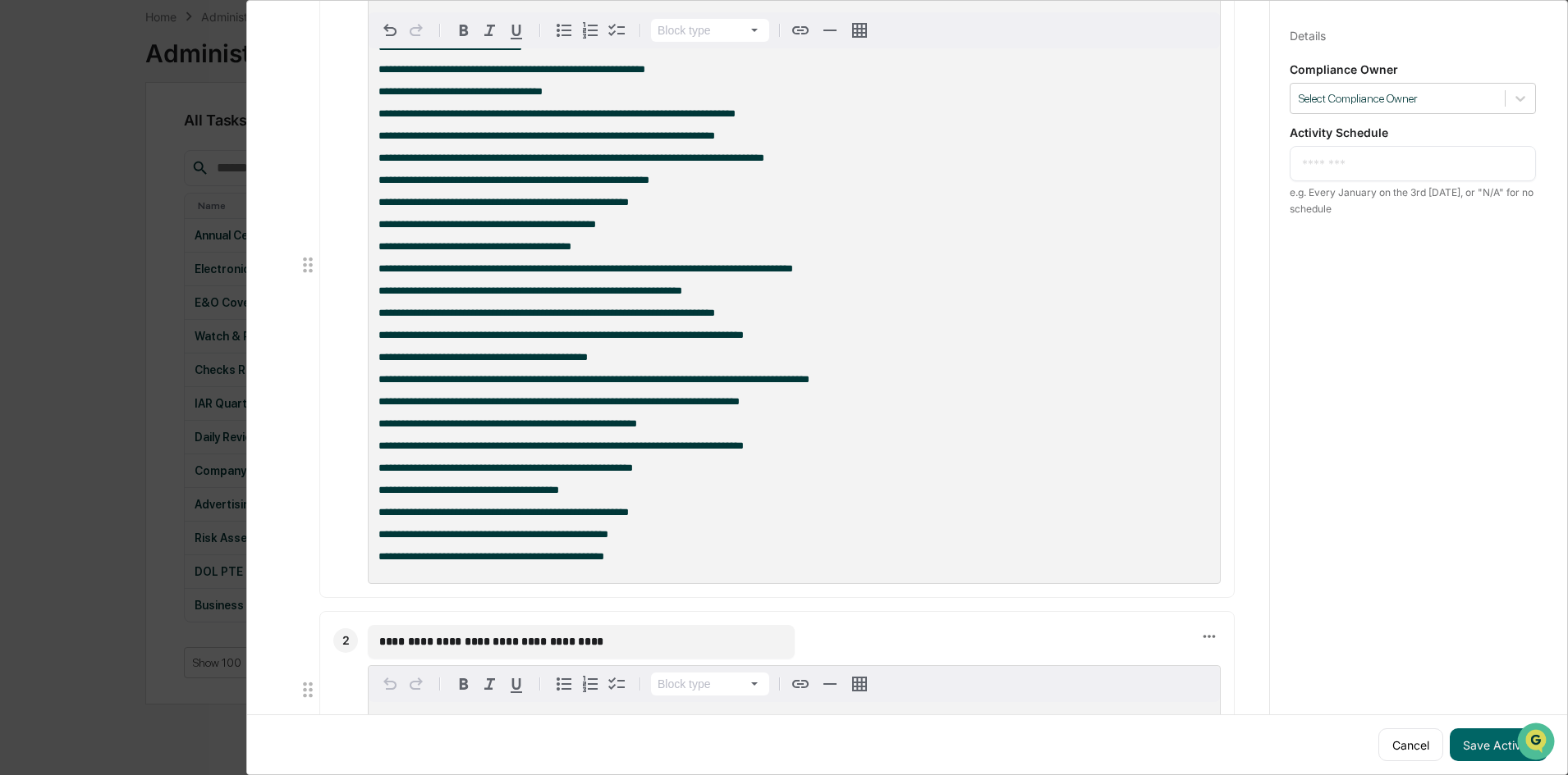
scroll to position [4, 0]
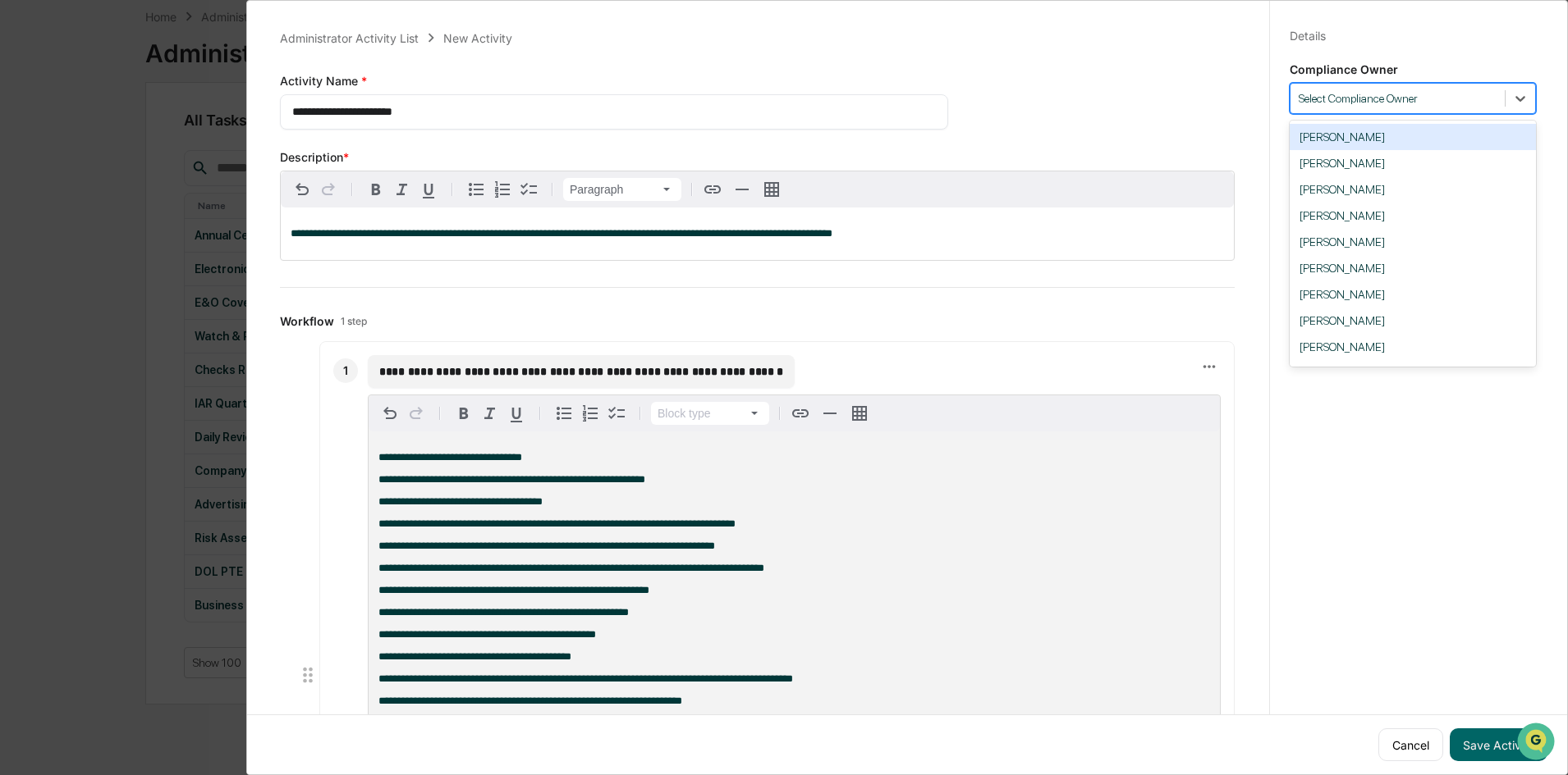
click at [1356, 92] on div at bounding box center [1398, 98] width 198 height 16
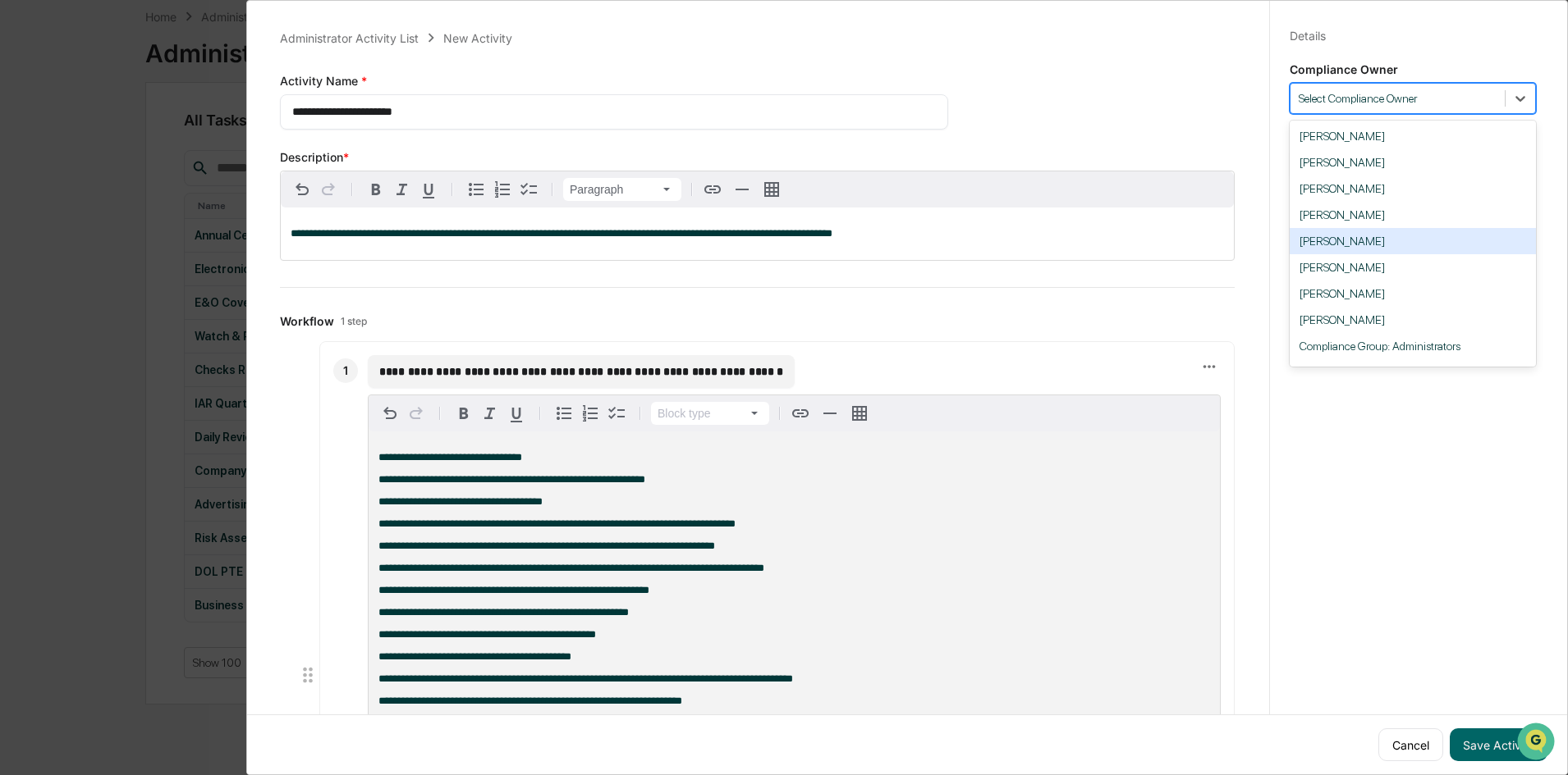
scroll to position [82, 0]
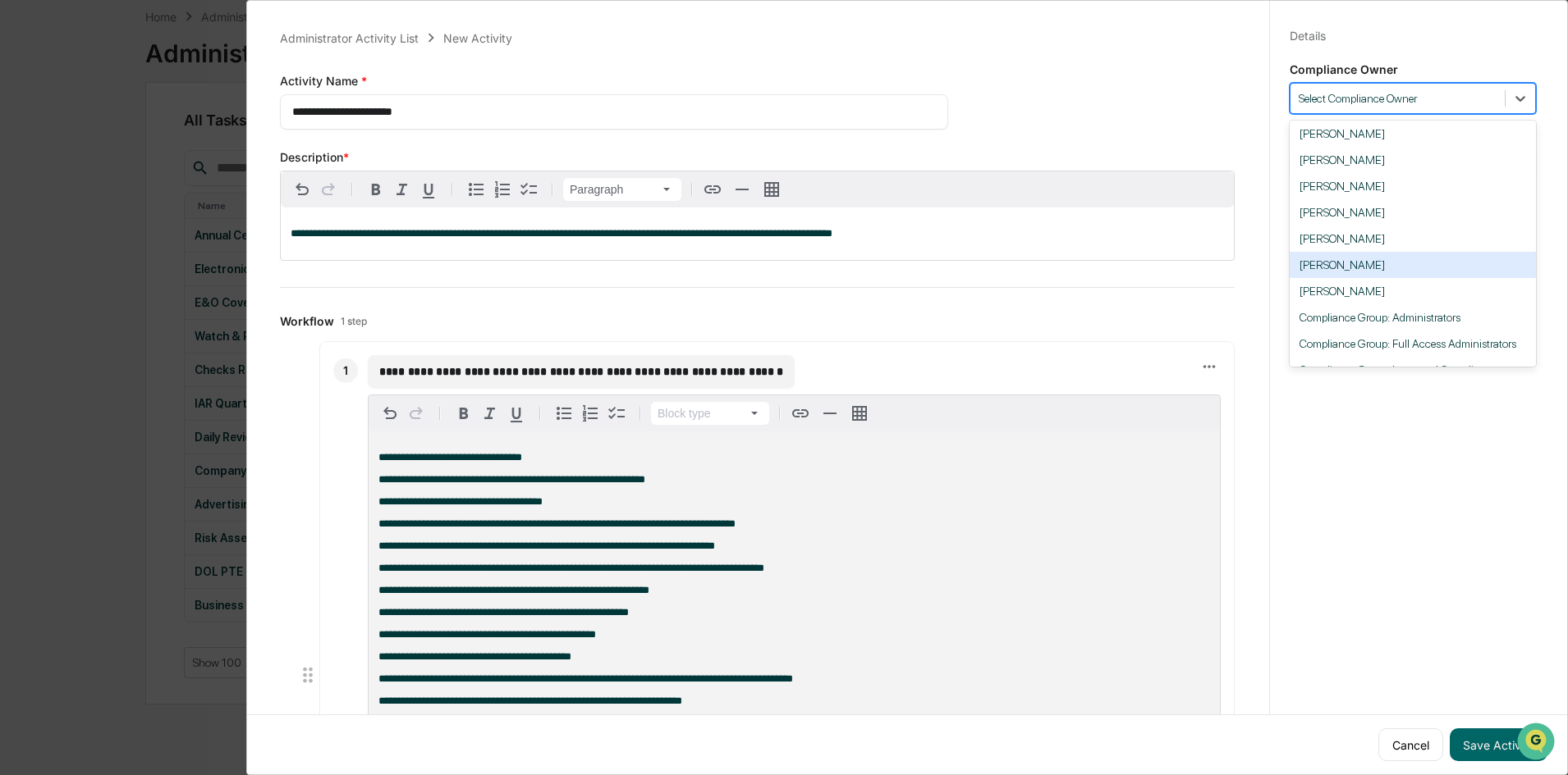
click at [1341, 262] on div "[PERSON_NAME]" at bounding box center [1412, 265] width 246 height 26
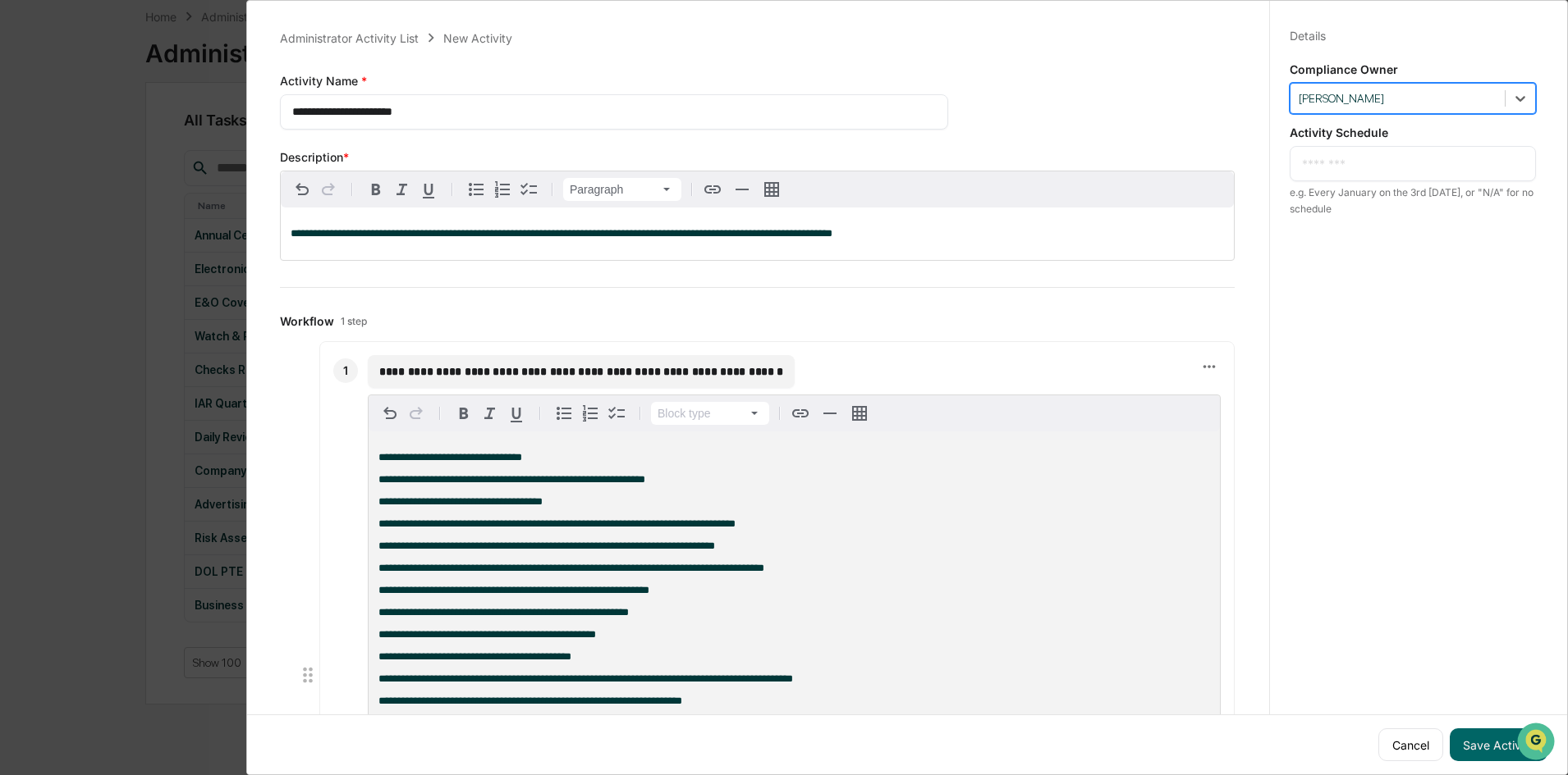
click at [1373, 155] on textarea at bounding box center [1412, 163] width 221 height 18
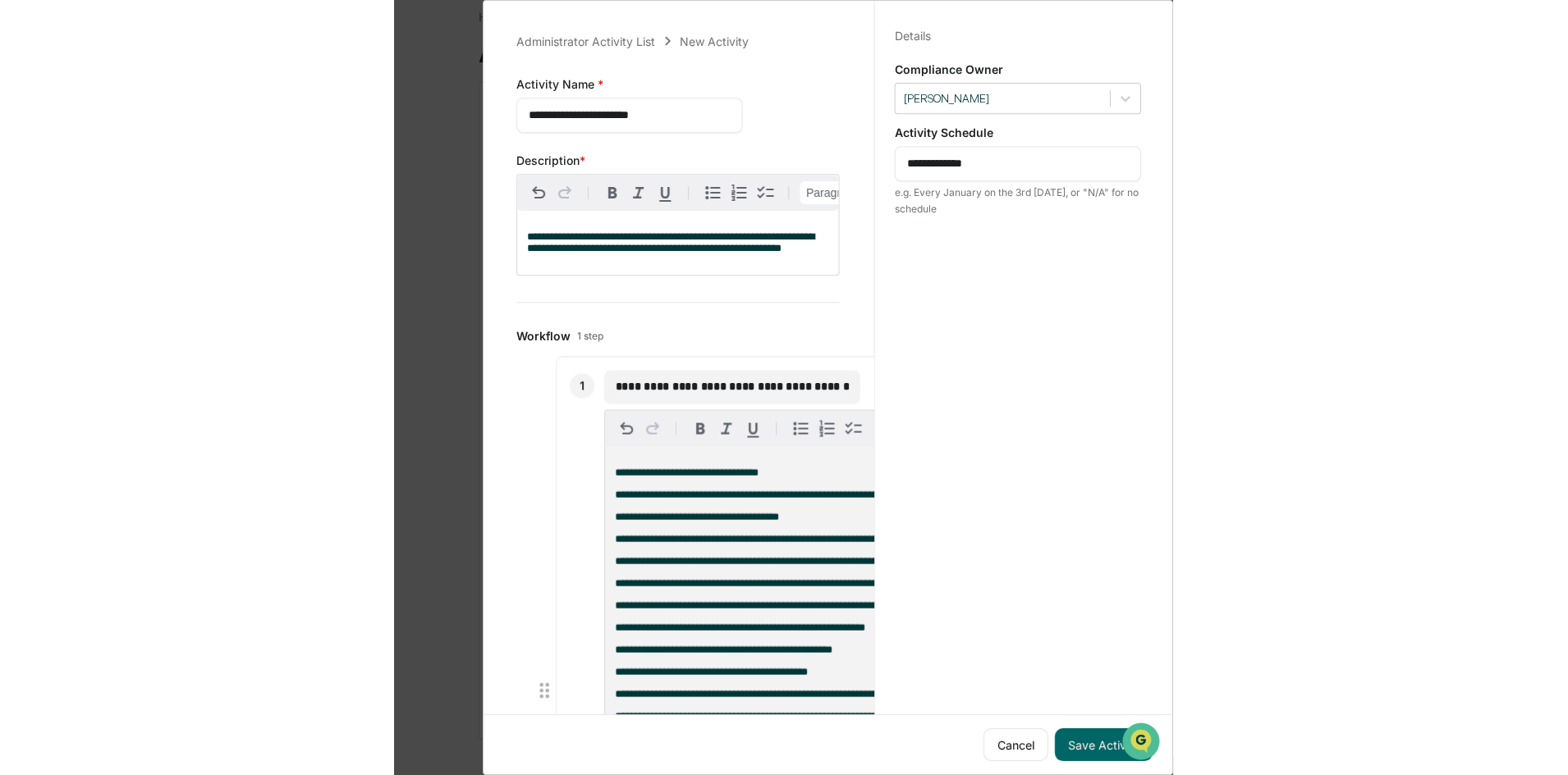
scroll to position [7, 0]
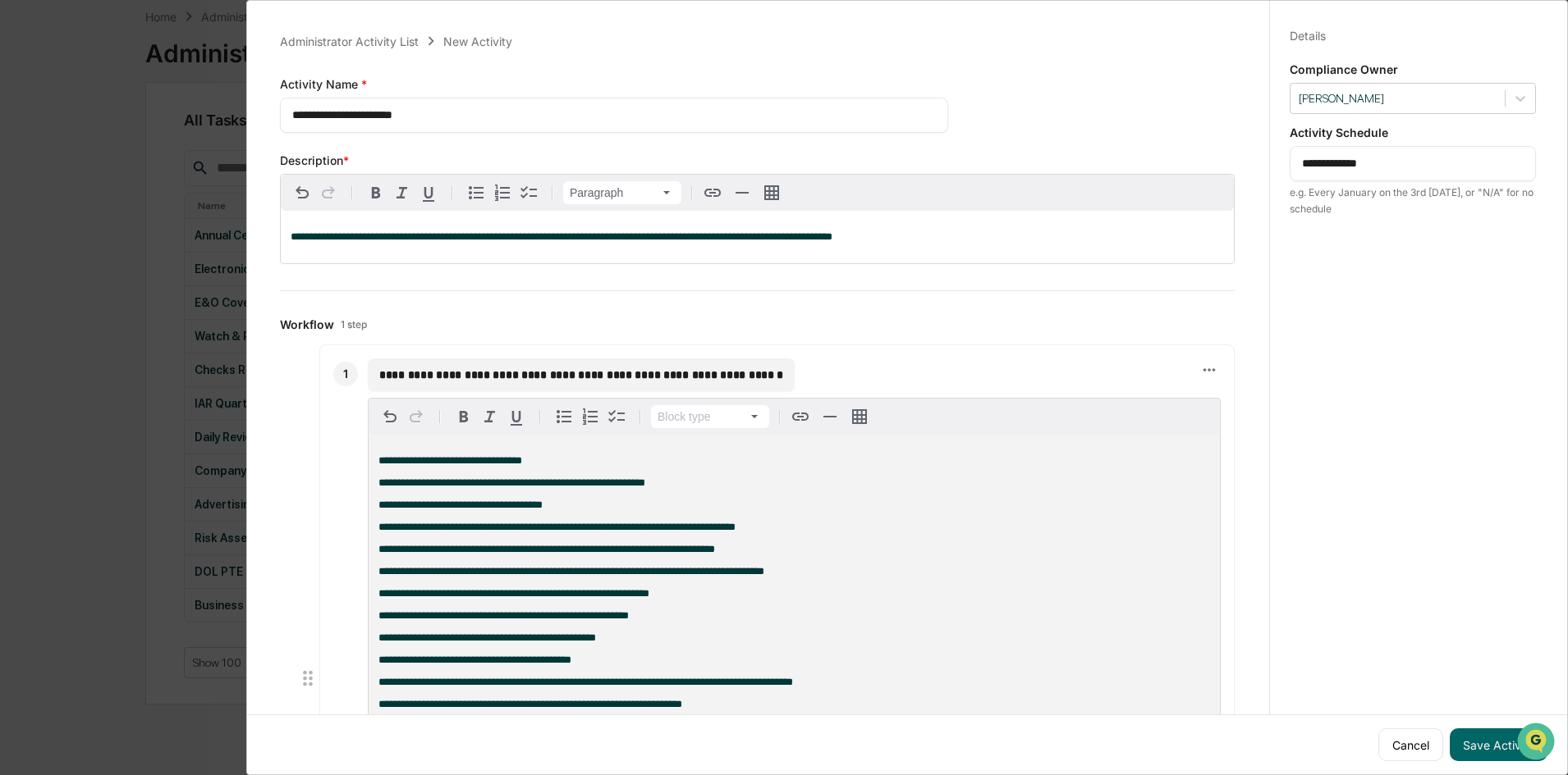
click at [1361, 155] on textarea "**********" at bounding box center [1412, 163] width 221 height 18
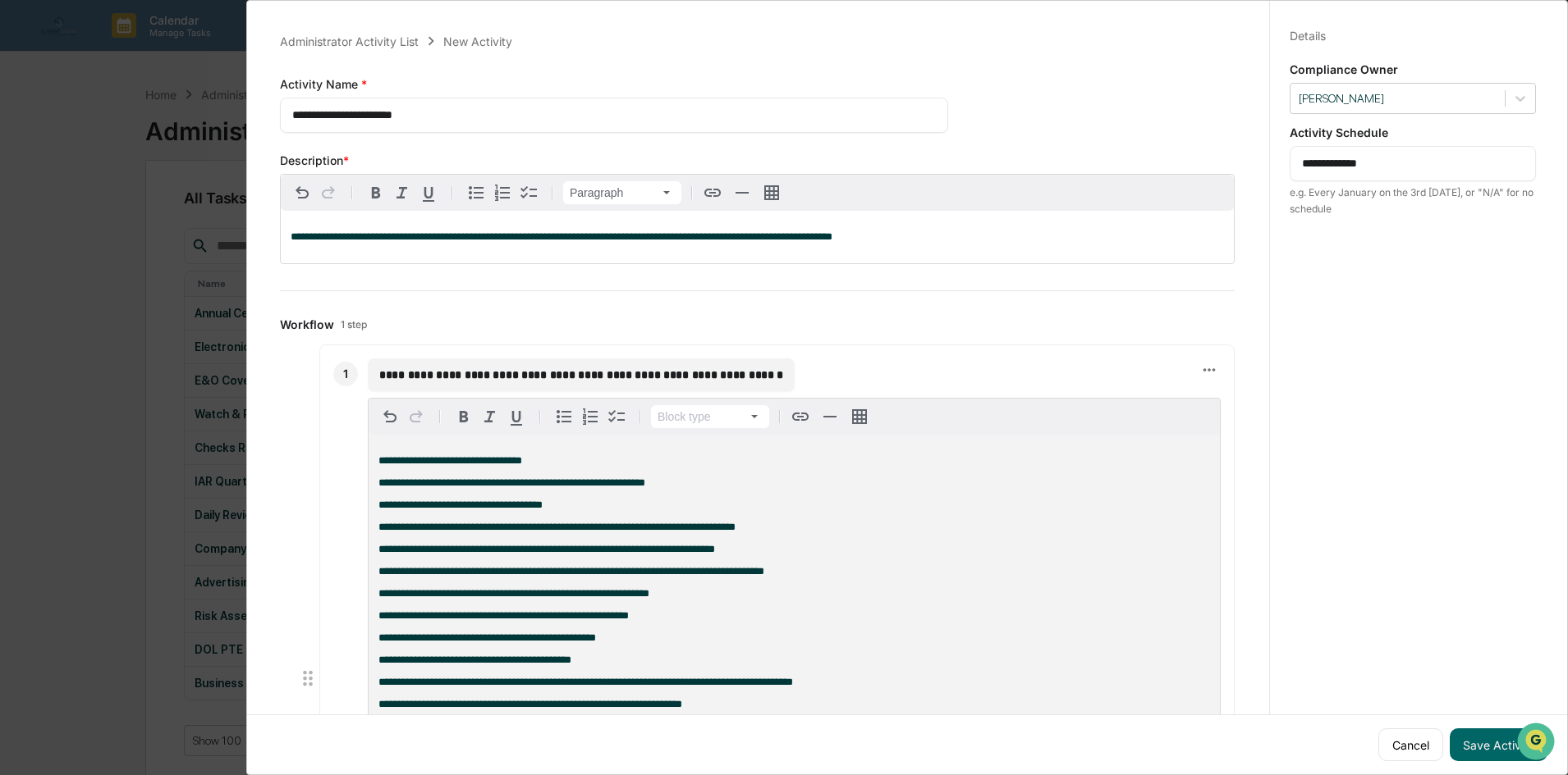
click at [1433, 169] on textarea "**********" at bounding box center [1412, 163] width 221 height 18
click at [1389, 179] on div "**********" at bounding box center [1412, 164] width 246 height 35
click at [1389, 161] on textarea "**********" at bounding box center [1412, 163] width 221 height 18
drag, startPoint x: 1412, startPoint y: 499, endPoint x: 1451, endPoint y: 589, distance: 98.1
click at [1419, 505] on div "**********" at bounding box center [1411, 404] width 286 height 815
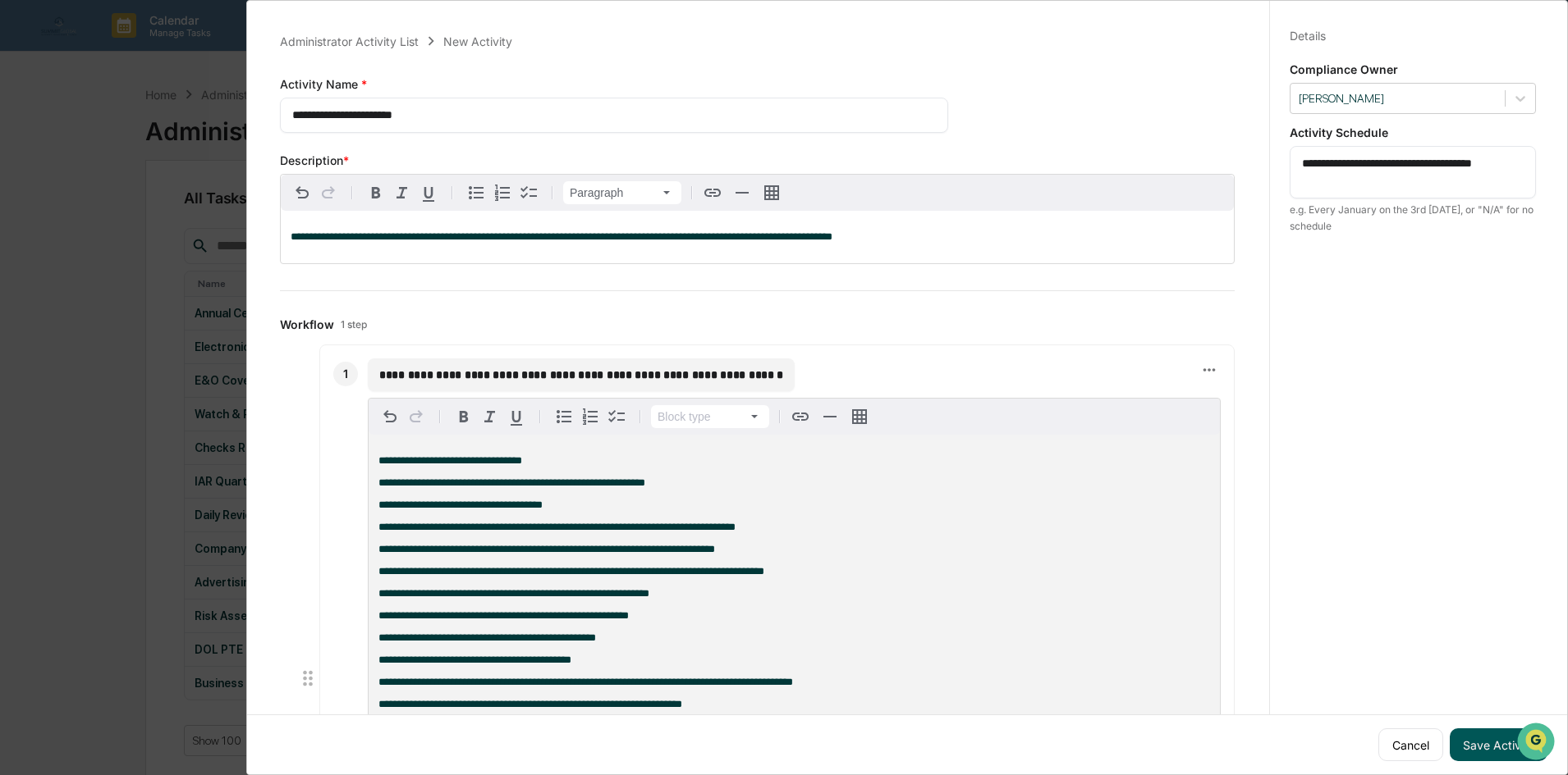
click at [1477, 733] on button "Save Activity" at bounding box center [1498, 744] width 97 height 32
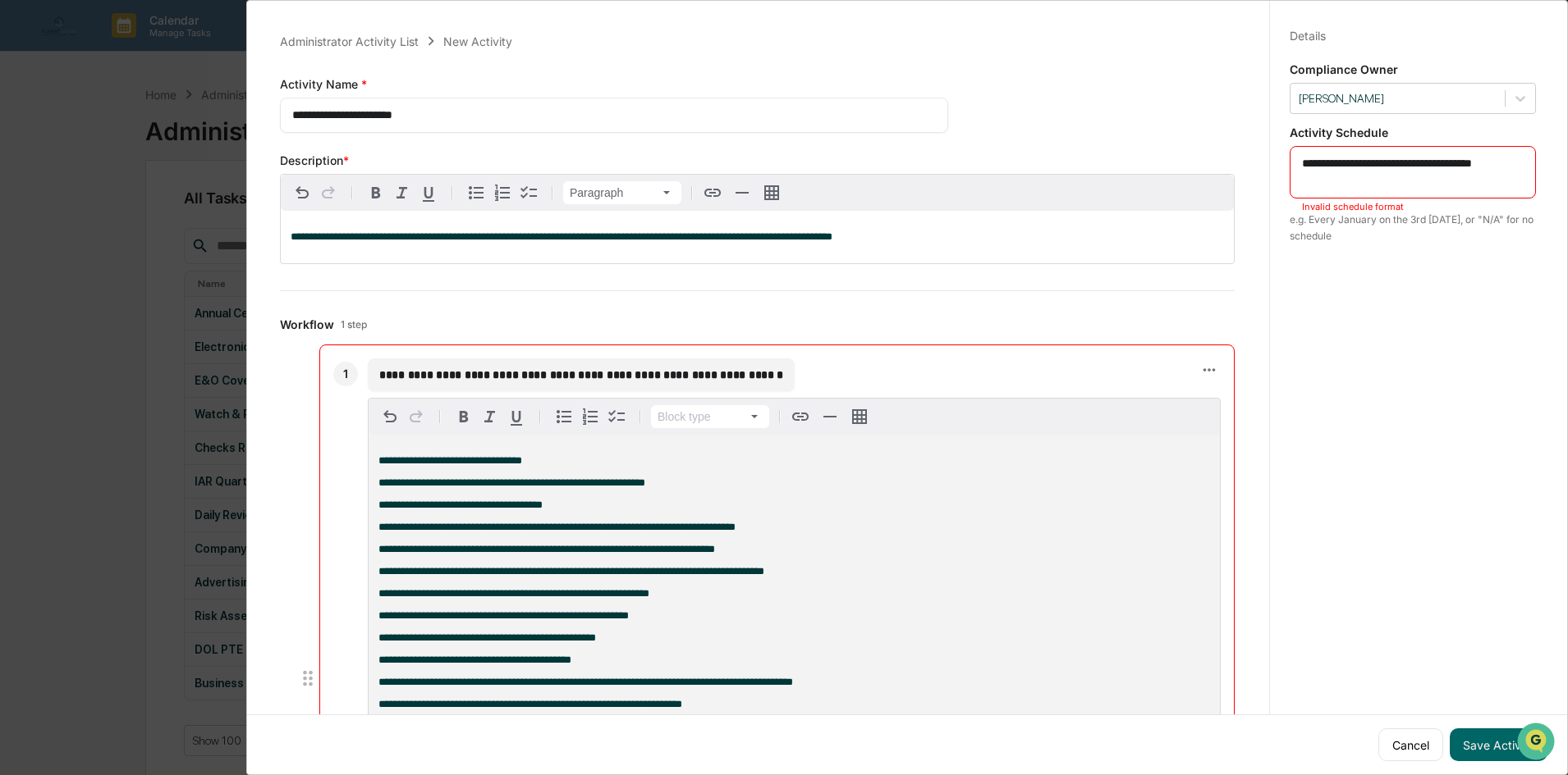
drag, startPoint x: 1340, startPoint y: 184, endPoint x: 1348, endPoint y: 166, distance: 19.7
click at [1348, 166] on textarea "**********" at bounding box center [1412, 171] width 221 height 34
click at [1467, 731] on button "Save Activity" at bounding box center [1498, 744] width 97 height 32
drag, startPoint x: 1367, startPoint y: 169, endPoint x: 1169, endPoint y: 165, distance: 198.0
click at [1169, 165] on div "**********" at bounding box center [907, 383] width 1297 height 775
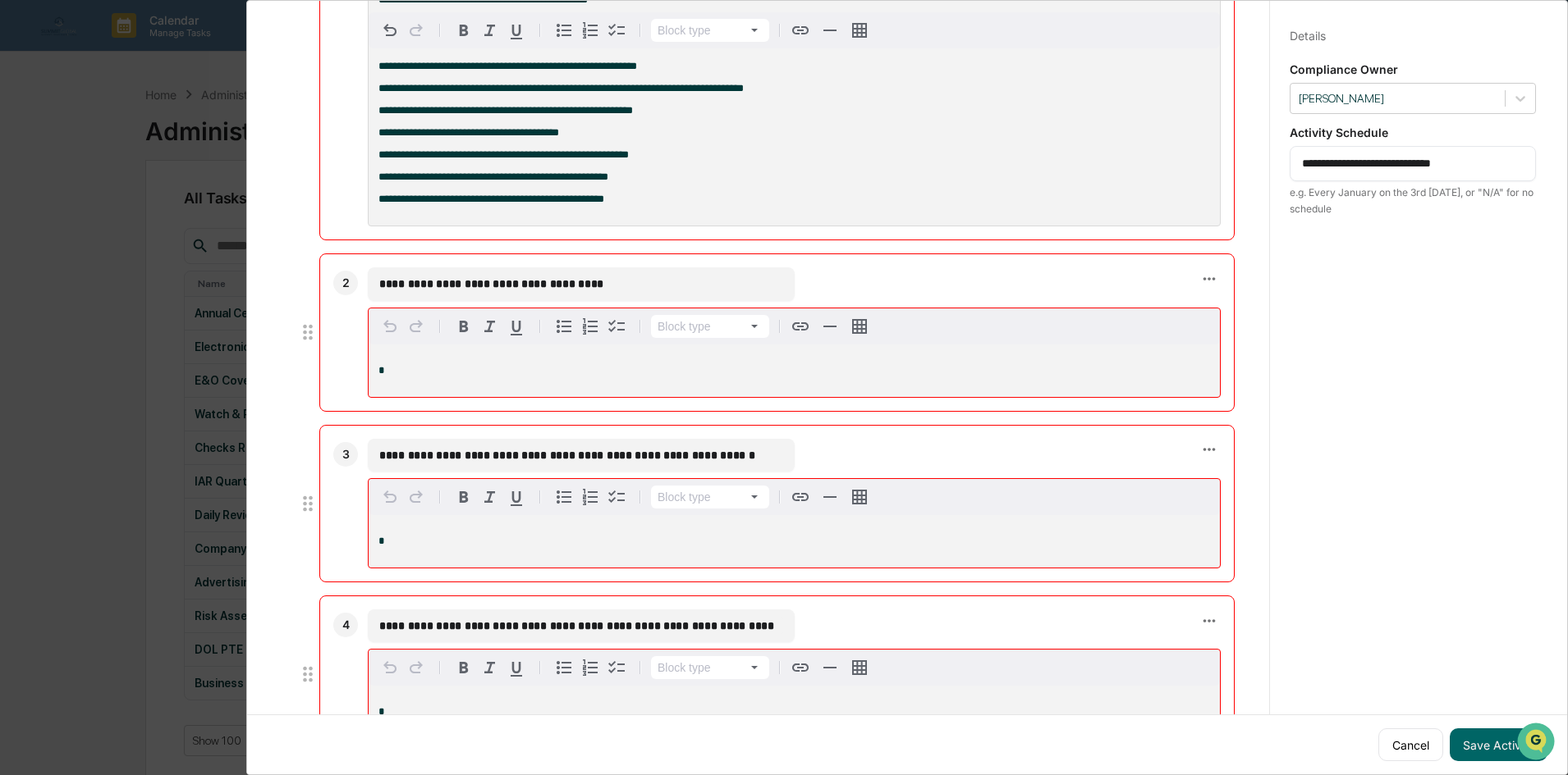
scroll to position [820, 0]
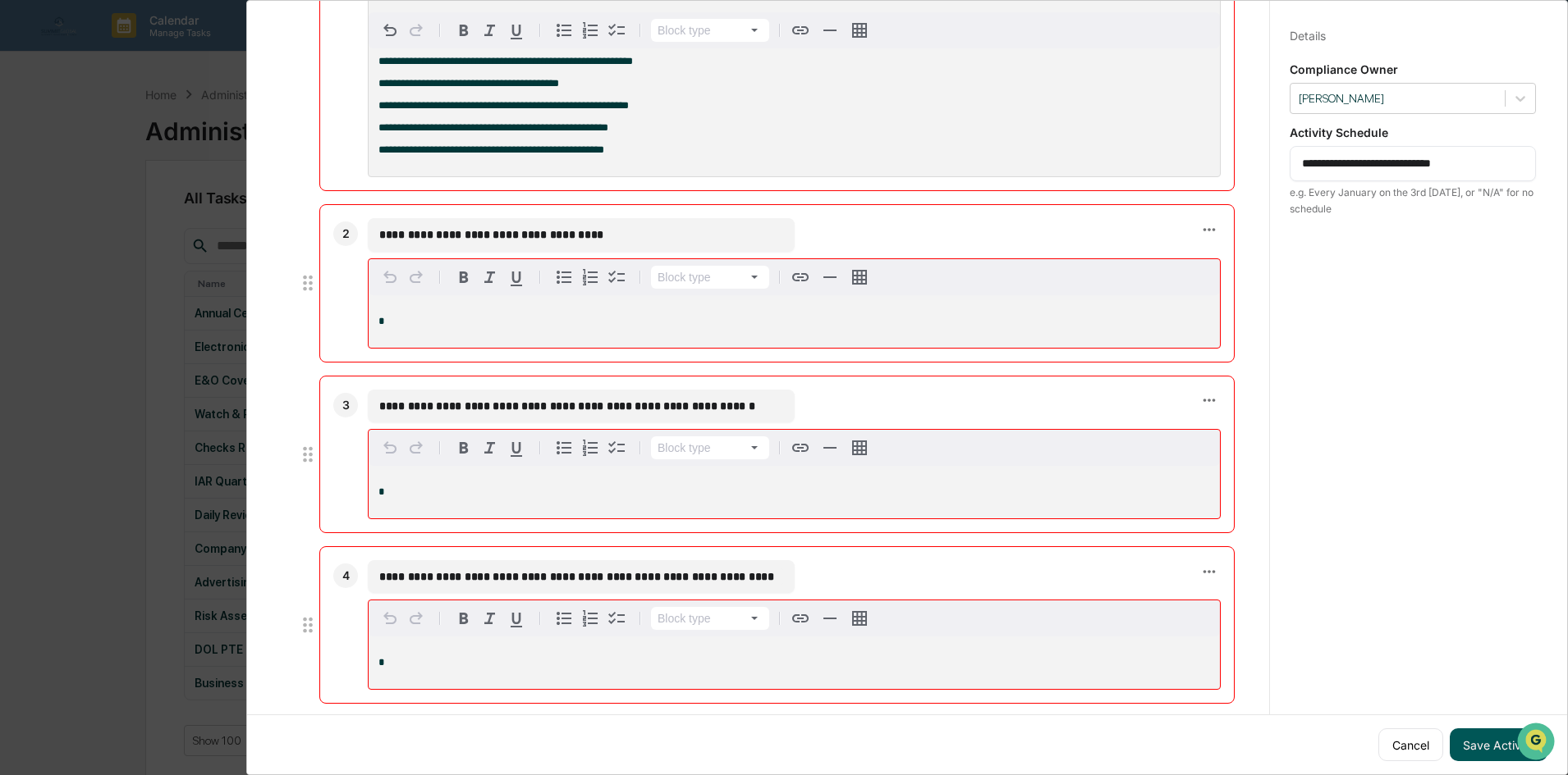
type textarea "**********"
click at [1463, 732] on button "Save Activity" at bounding box center [1498, 744] width 97 height 32
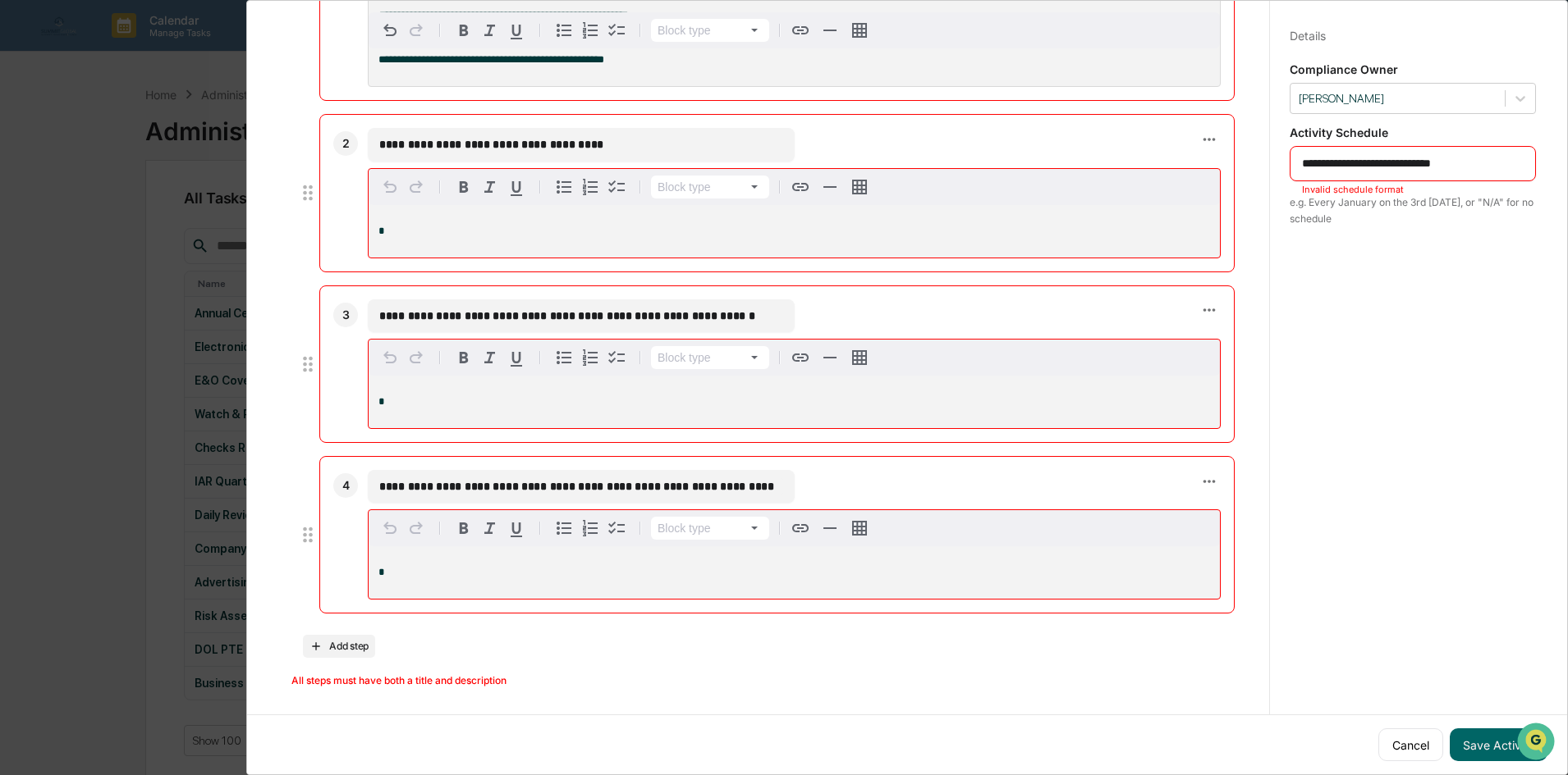
scroll to position [523, 0]
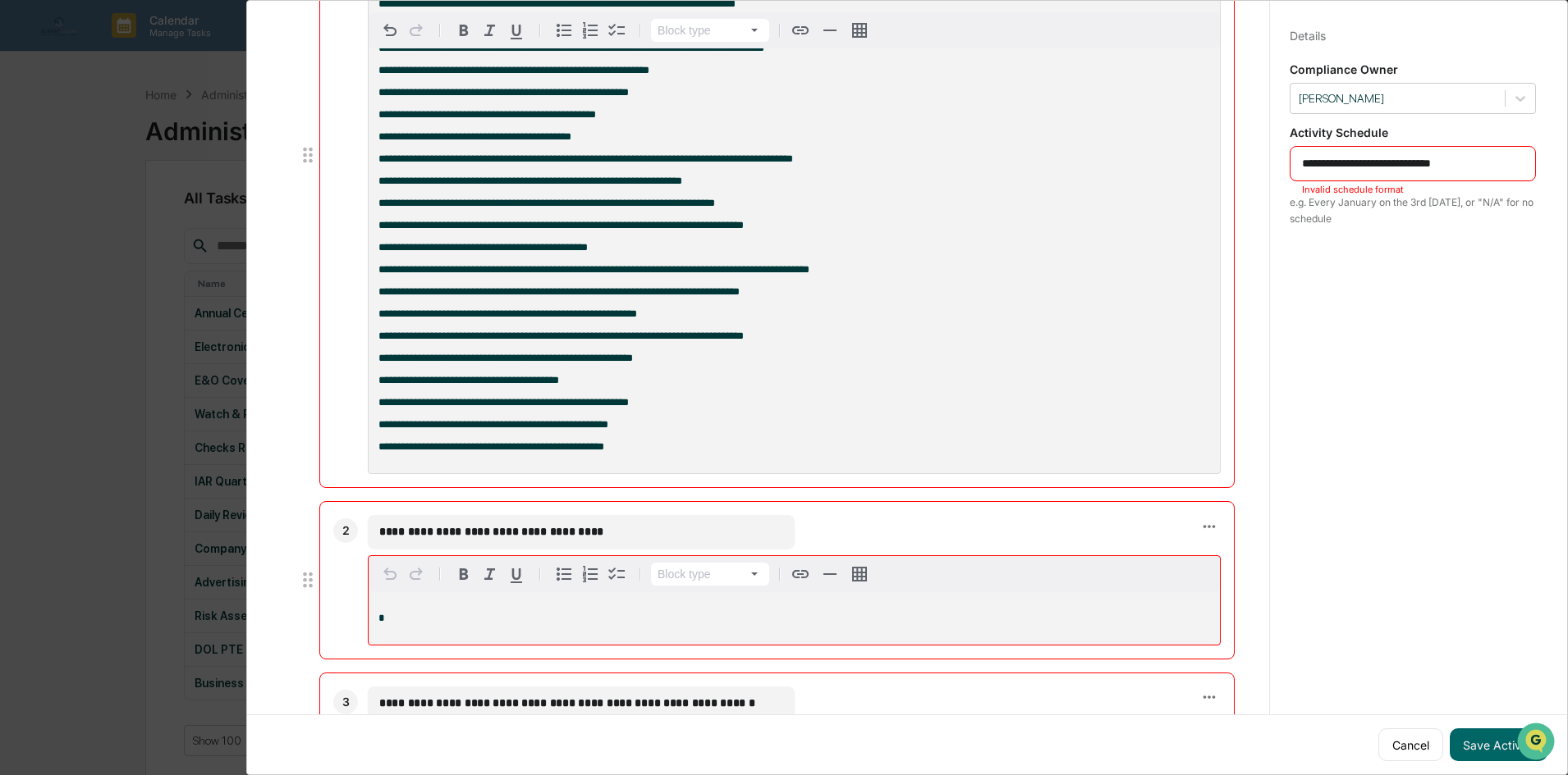
drag, startPoint x: 623, startPoint y: 555, endPoint x: 353, endPoint y: 555, distance: 270.0
click at [353, 555] on div "**********" at bounding box center [777, 580] width 915 height 157
click at [458, 625] on div "*" at bounding box center [794, 619] width 851 height 53
drag, startPoint x: 618, startPoint y: 557, endPoint x: 336, endPoint y: 551, distance: 282.1
click at [336, 551] on div "**********" at bounding box center [777, 580] width 915 height 157
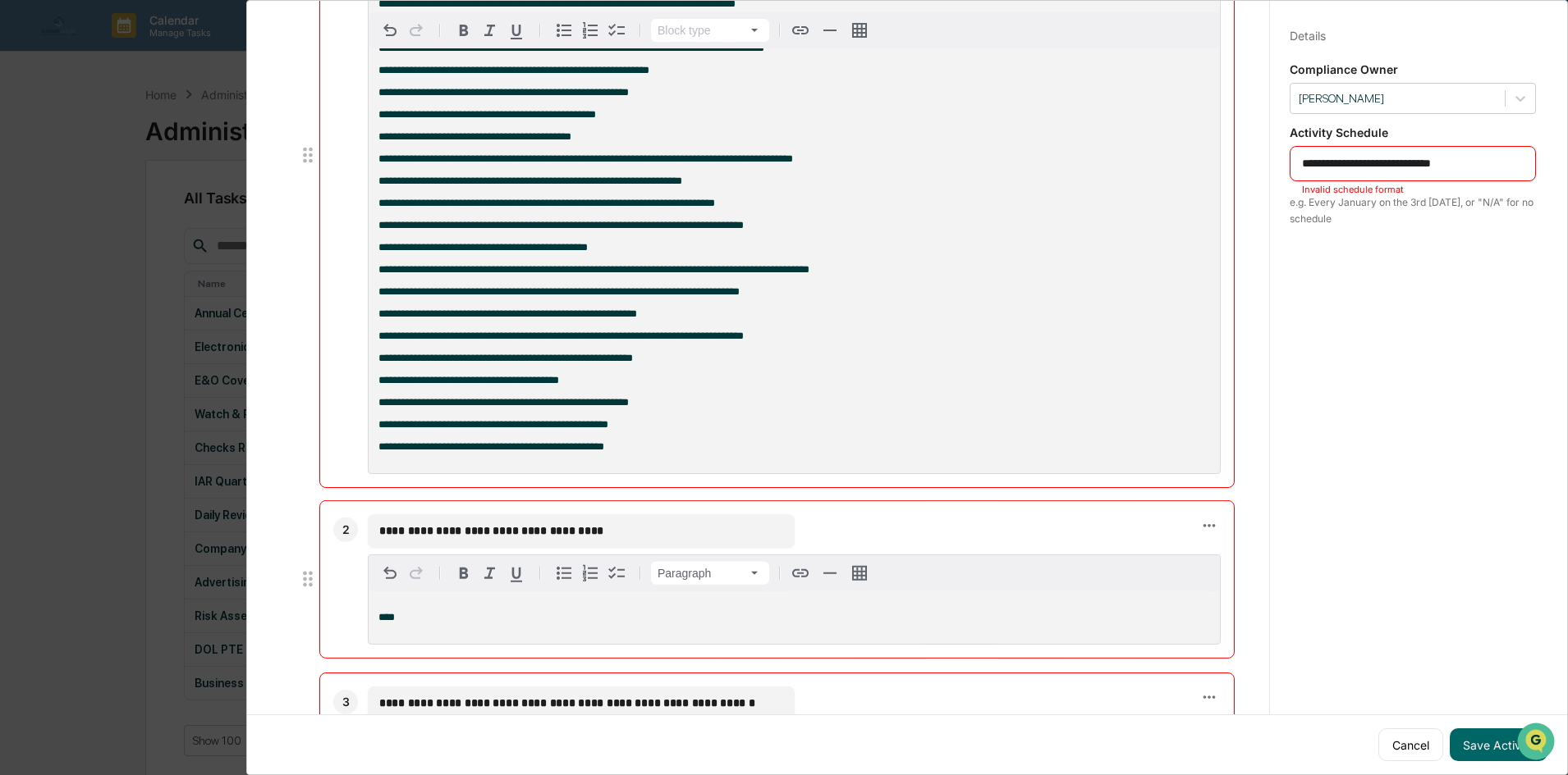
click at [476, 623] on p "****" at bounding box center [795, 617] width 832 height 11
drag, startPoint x: 434, startPoint y: 635, endPoint x: 293, endPoint y: 632, distance: 141.0
click at [307, 634] on li "**********" at bounding box center [765, 580] width 938 height 157
drag, startPoint x: 606, startPoint y: 552, endPoint x: 308, endPoint y: 539, distance: 298.3
click at [308, 539] on li "**********" at bounding box center [765, 580] width 938 height 157
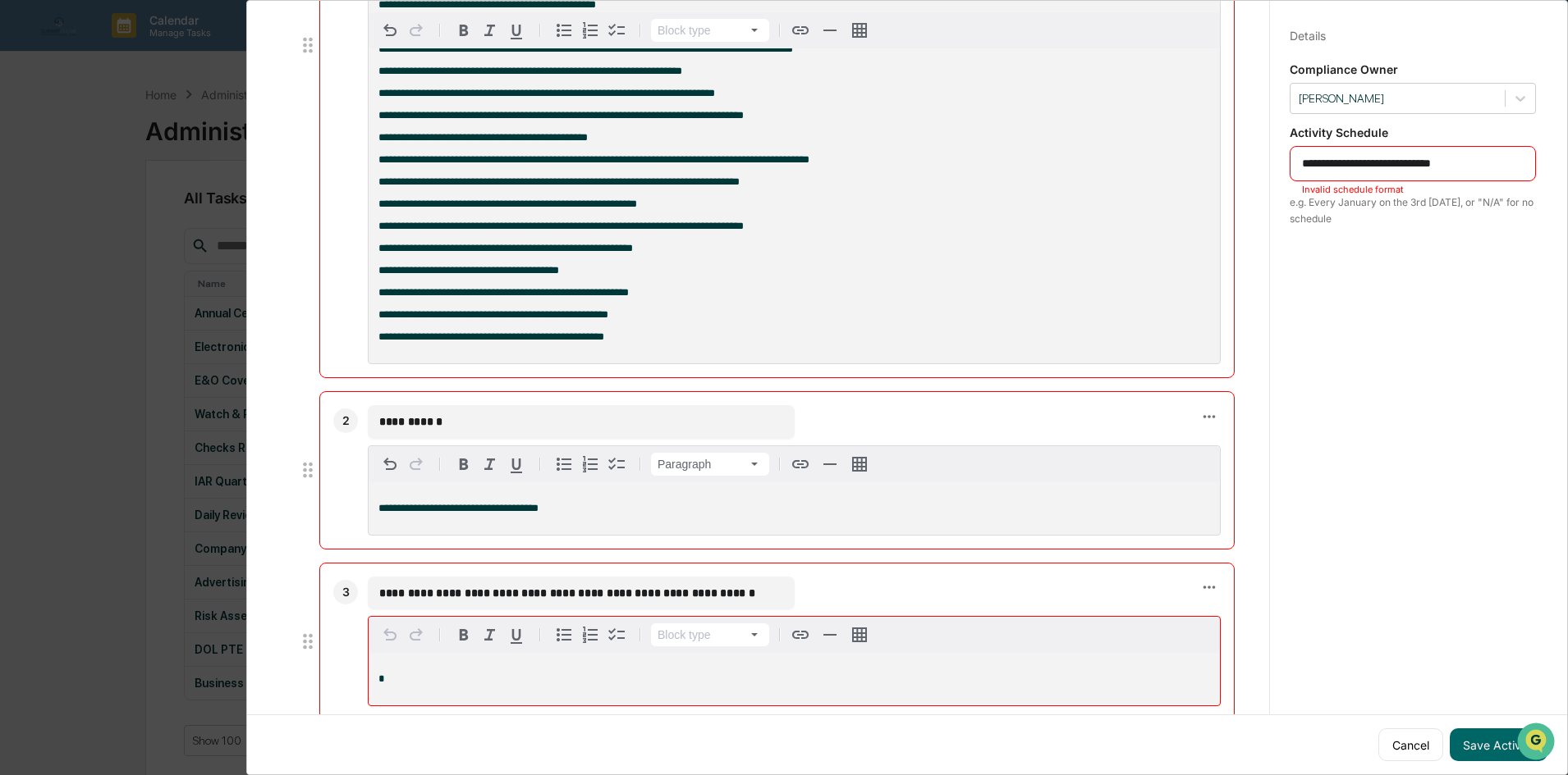
scroll to position [852, 0]
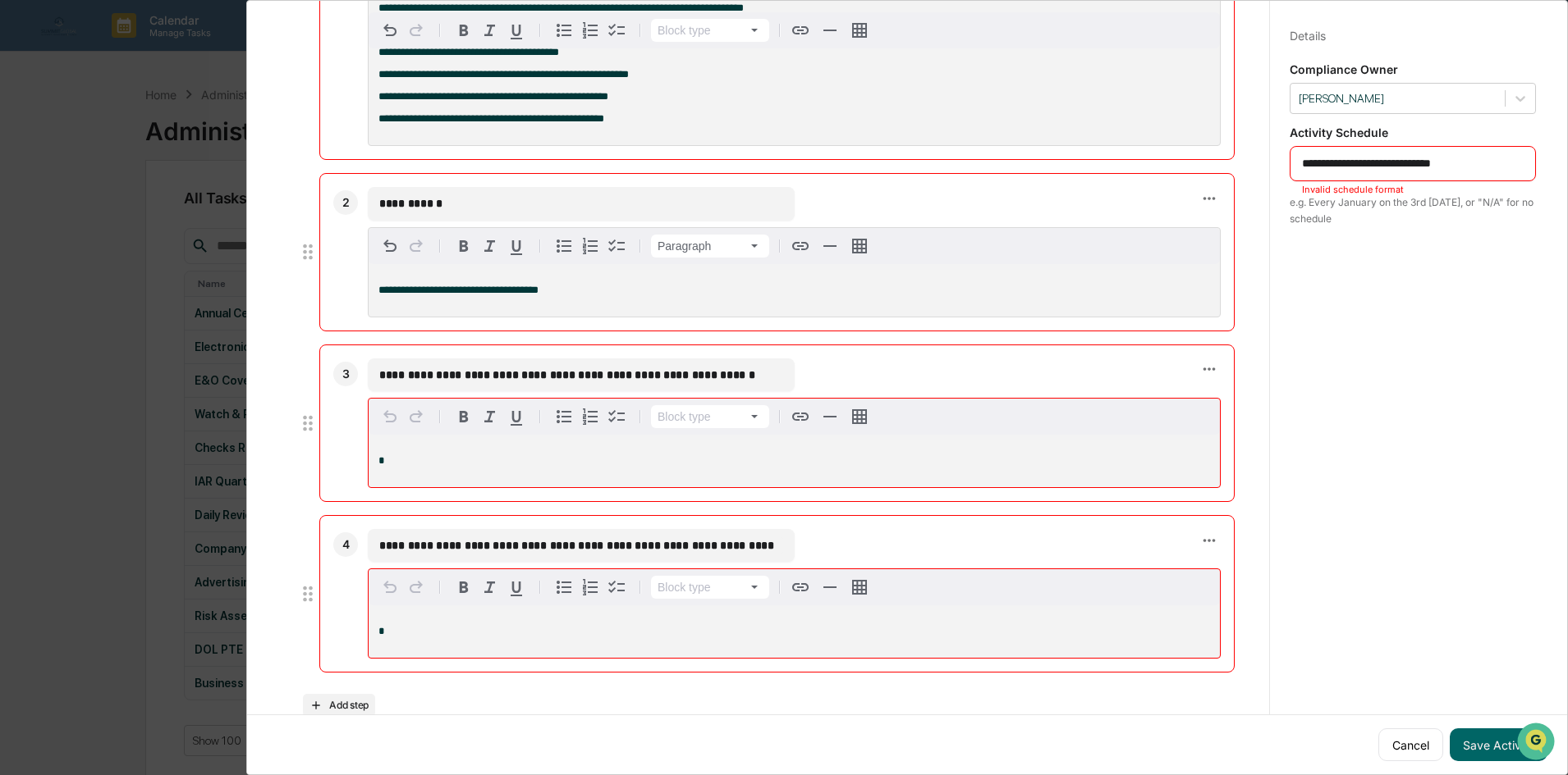
type input "**********"
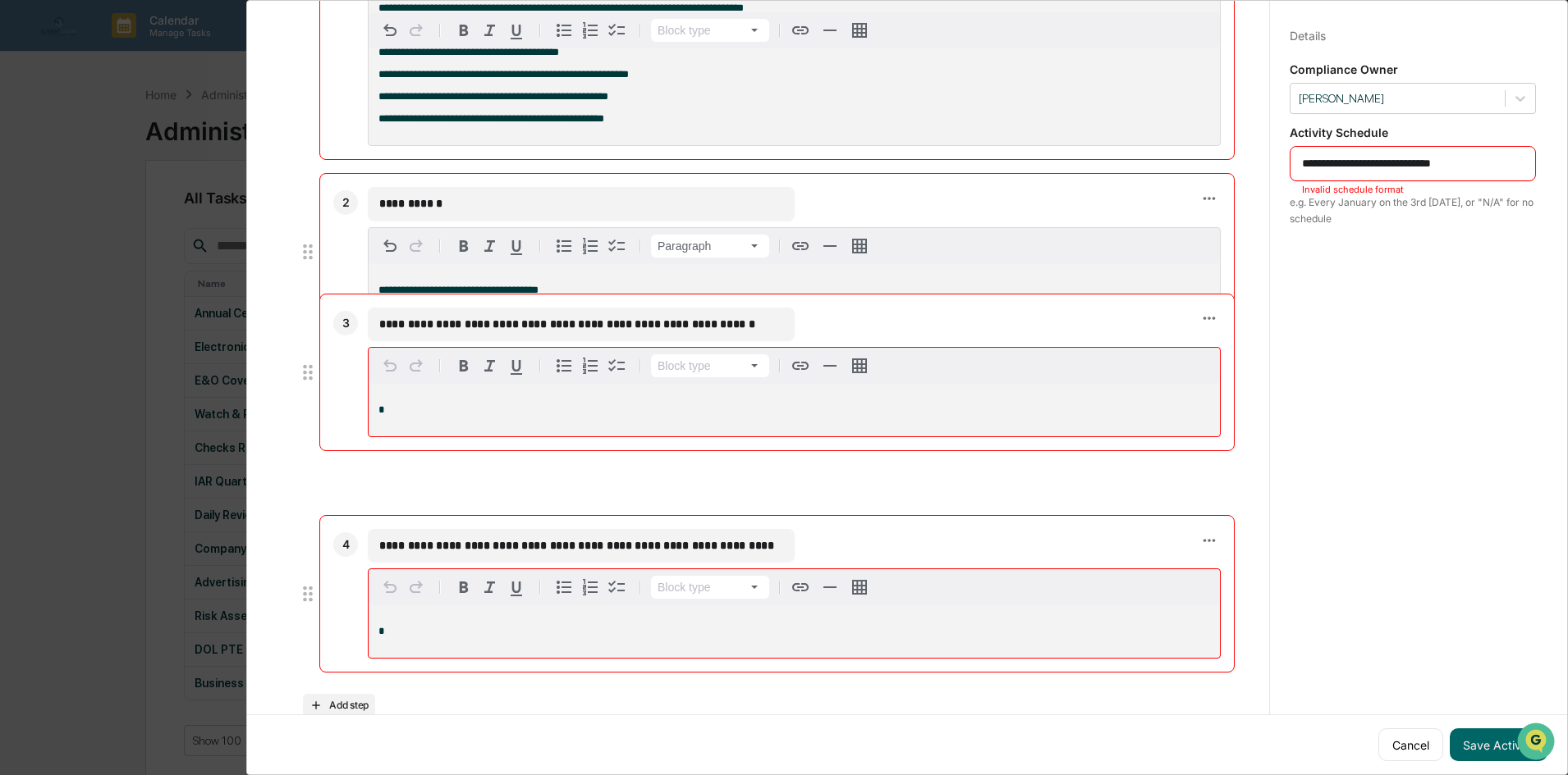
drag, startPoint x: 677, startPoint y: 393, endPoint x: 187, endPoint y: 346, distance: 492.2
click at [187, 346] on div "**********" at bounding box center [784, 387] width 1568 height 775
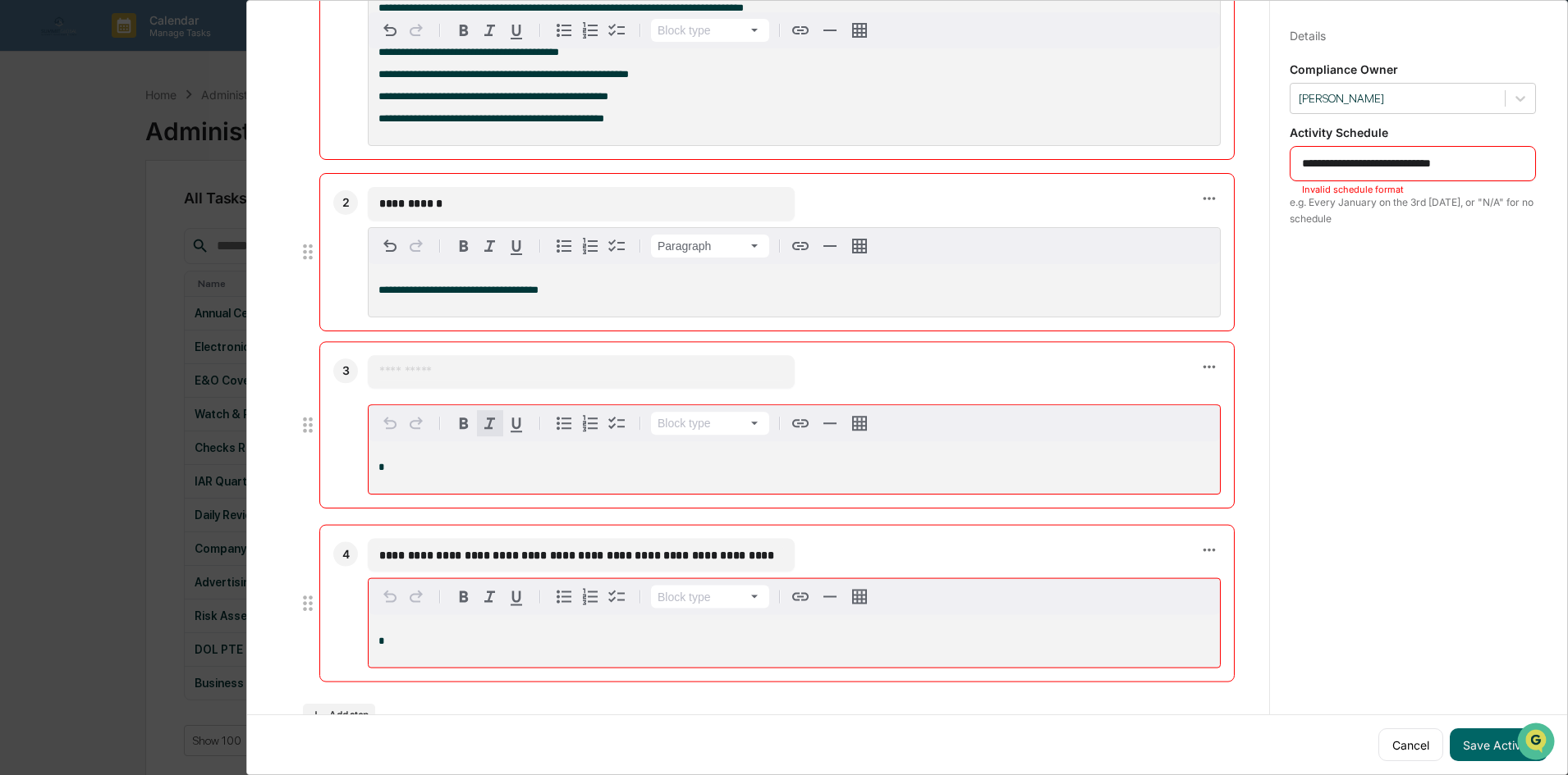
click at [495, 433] on icon "button" at bounding box center [489, 423] width 19 height 19
click at [470, 470] on div "*" at bounding box center [794, 470] width 851 height 53
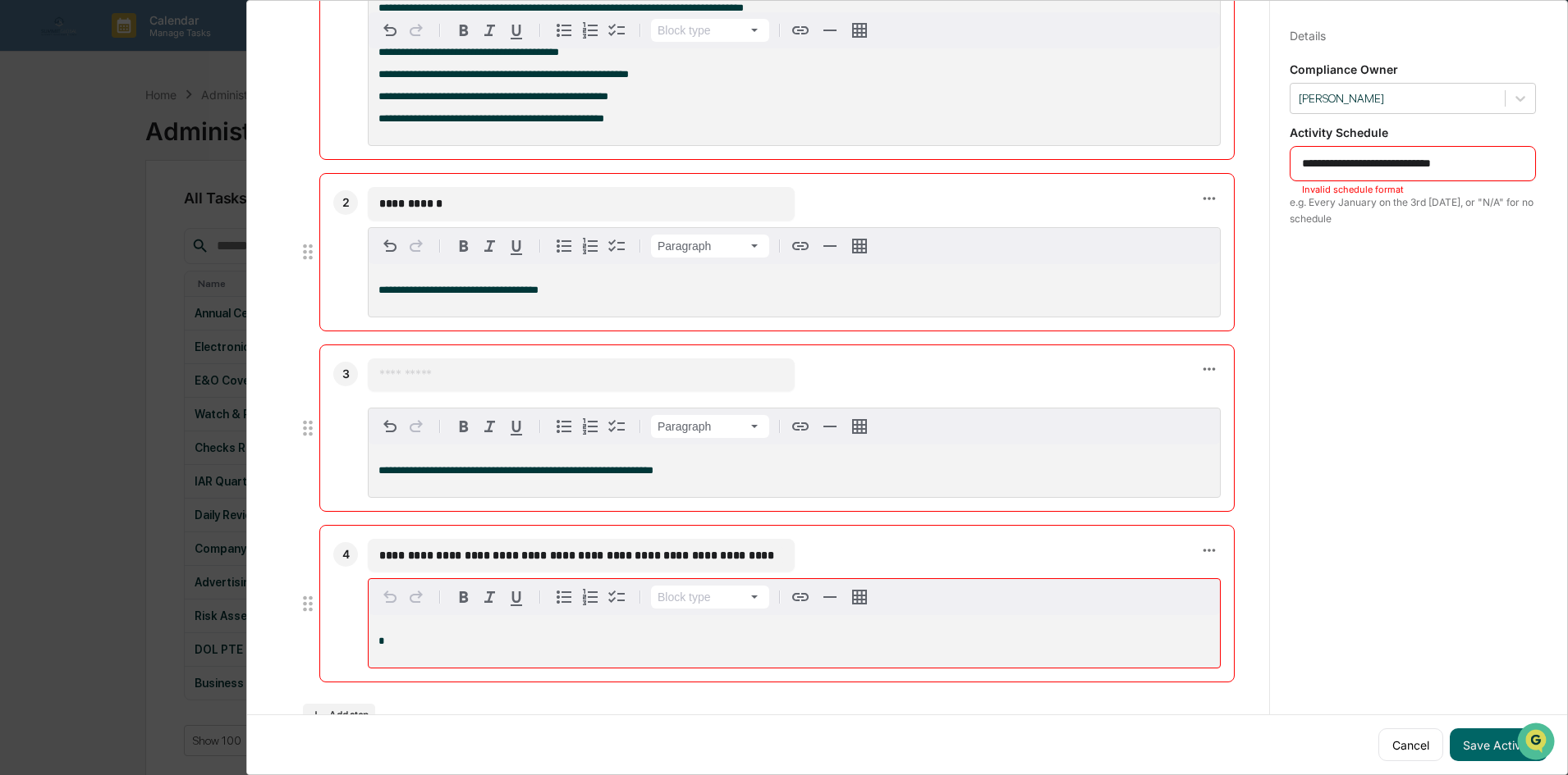
click at [441, 383] on input "text" at bounding box center [581, 375] width 404 height 17
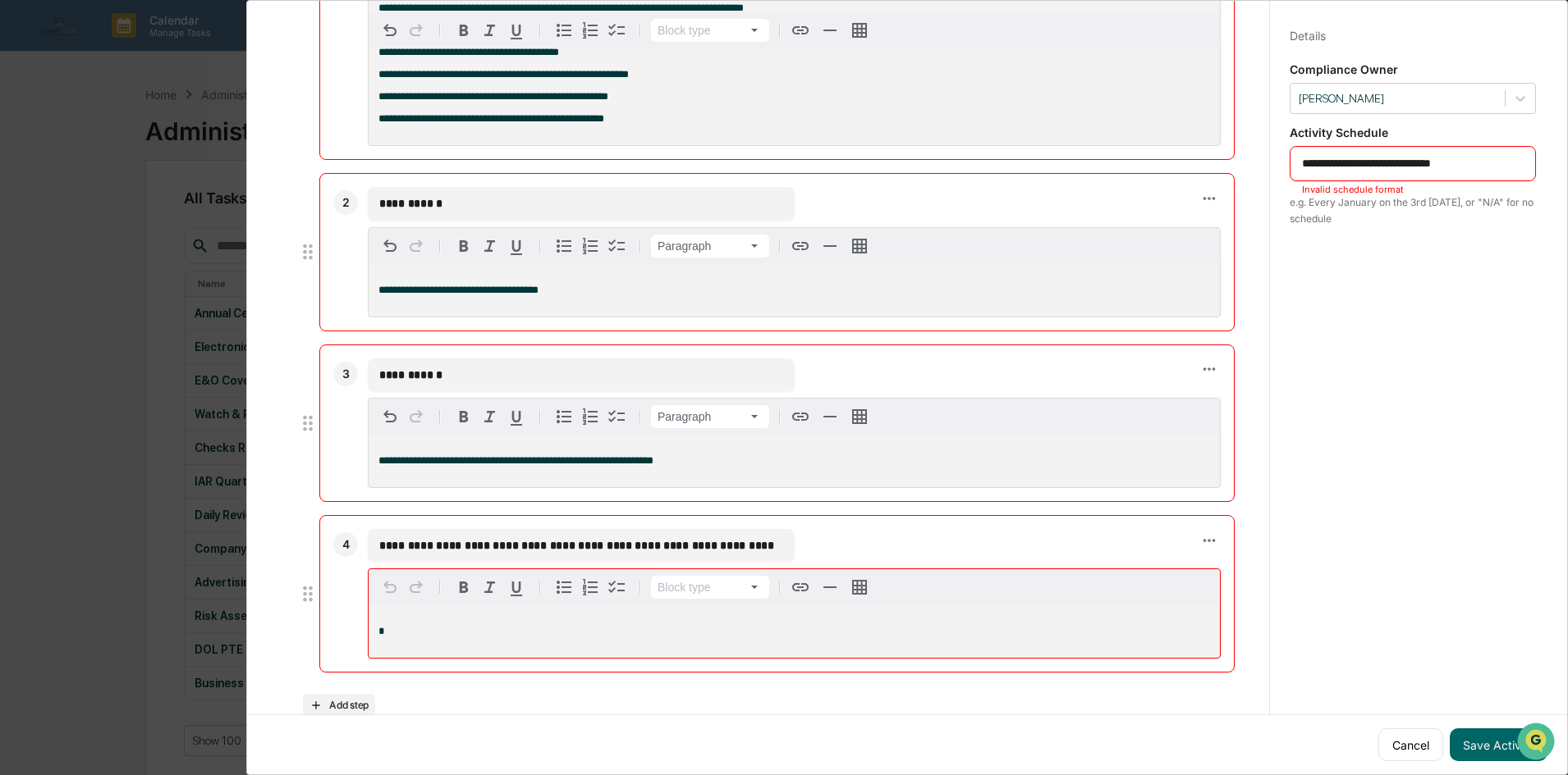
type input "**********"
click at [757, 554] on input "**********" at bounding box center [576, 545] width 395 height 17
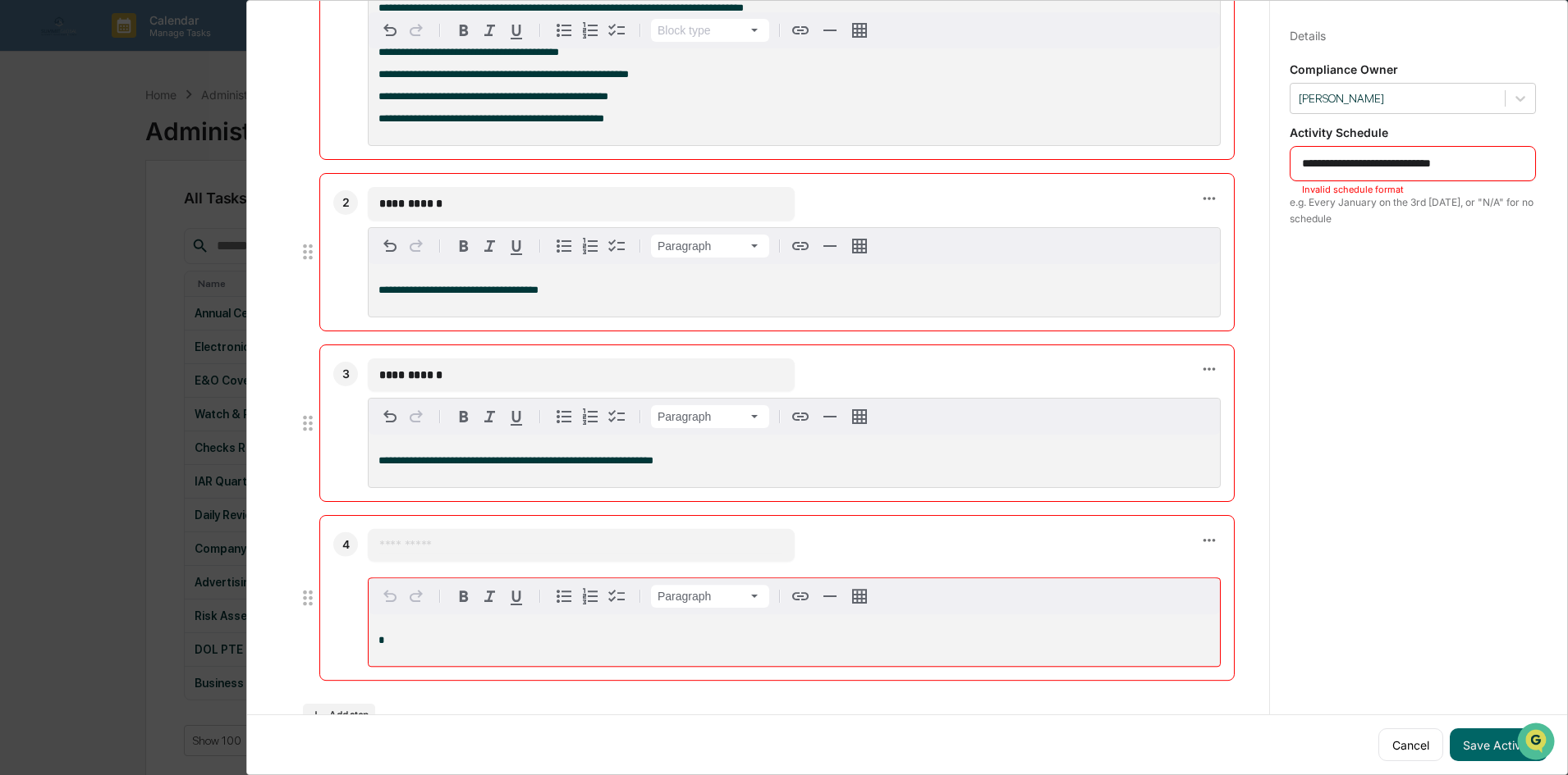
click at [537, 646] on div "*" at bounding box center [794, 641] width 851 height 52
click at [449, 554] on input "text" at bounding box center [576, 545] width 395 height 17
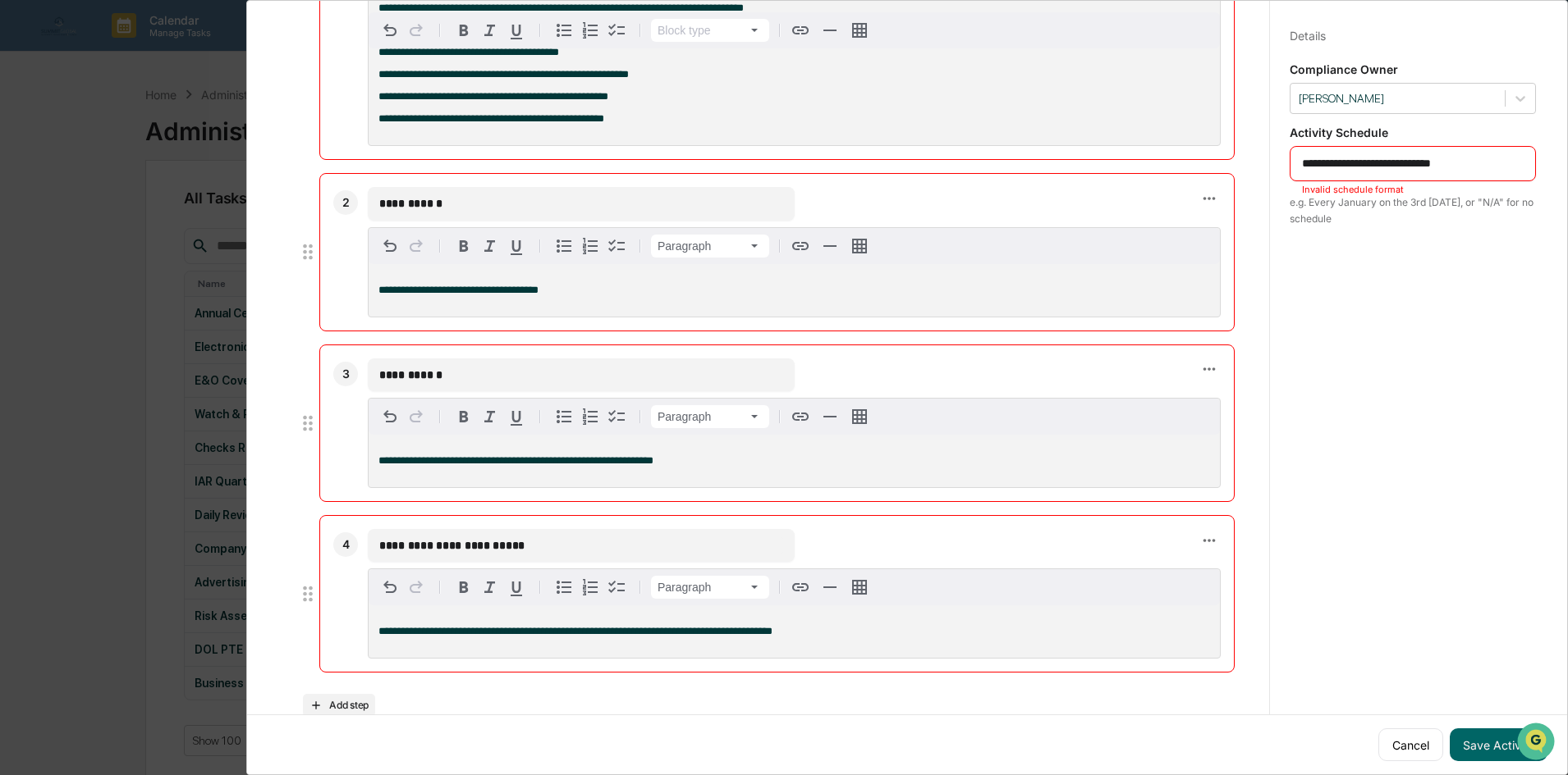
scroll to position [934, 0]
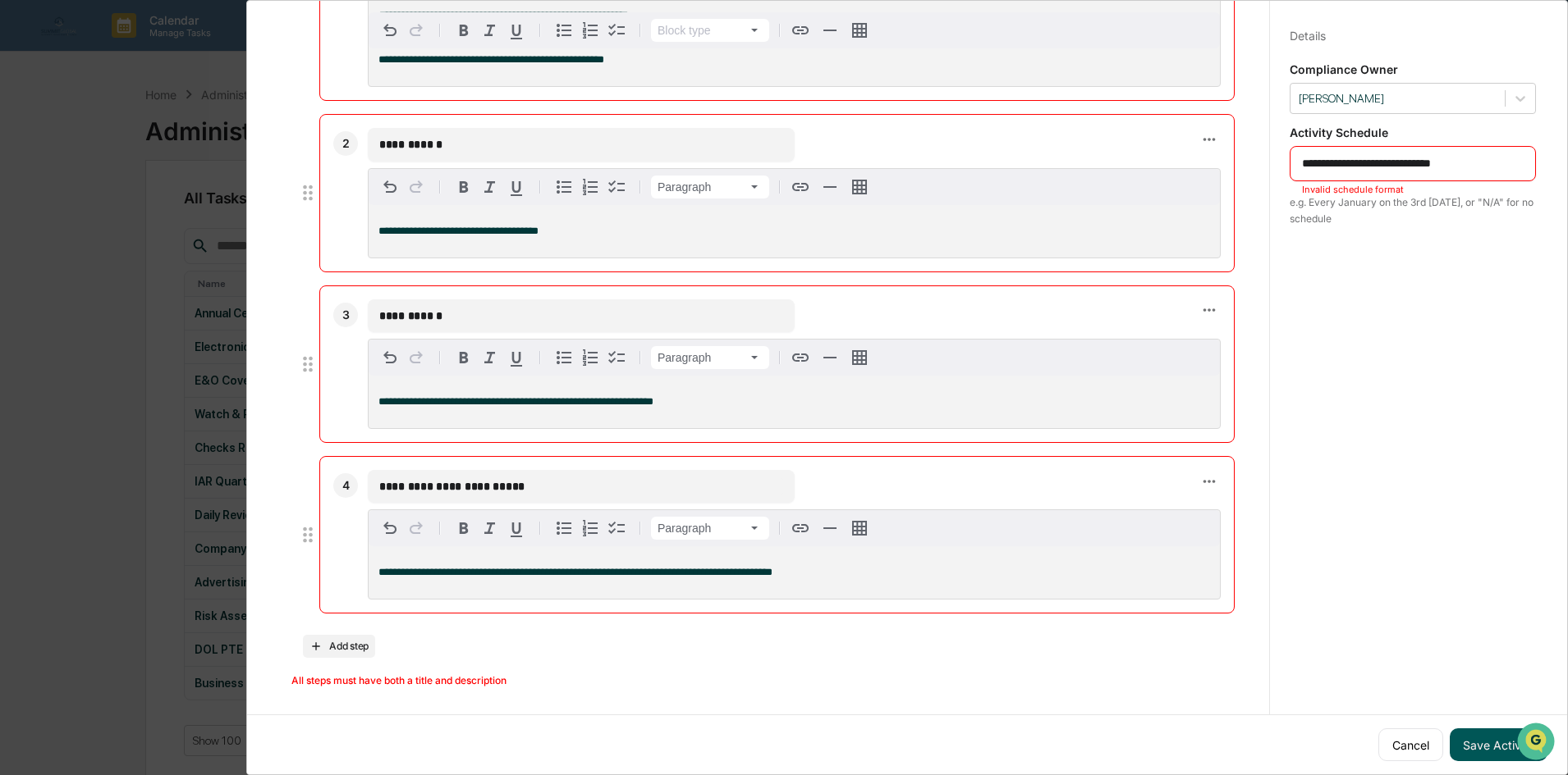
type input "**********"
click at [1472, 732] on button "Save Activity" at bounding box center [1498, 744] width 97 height 32
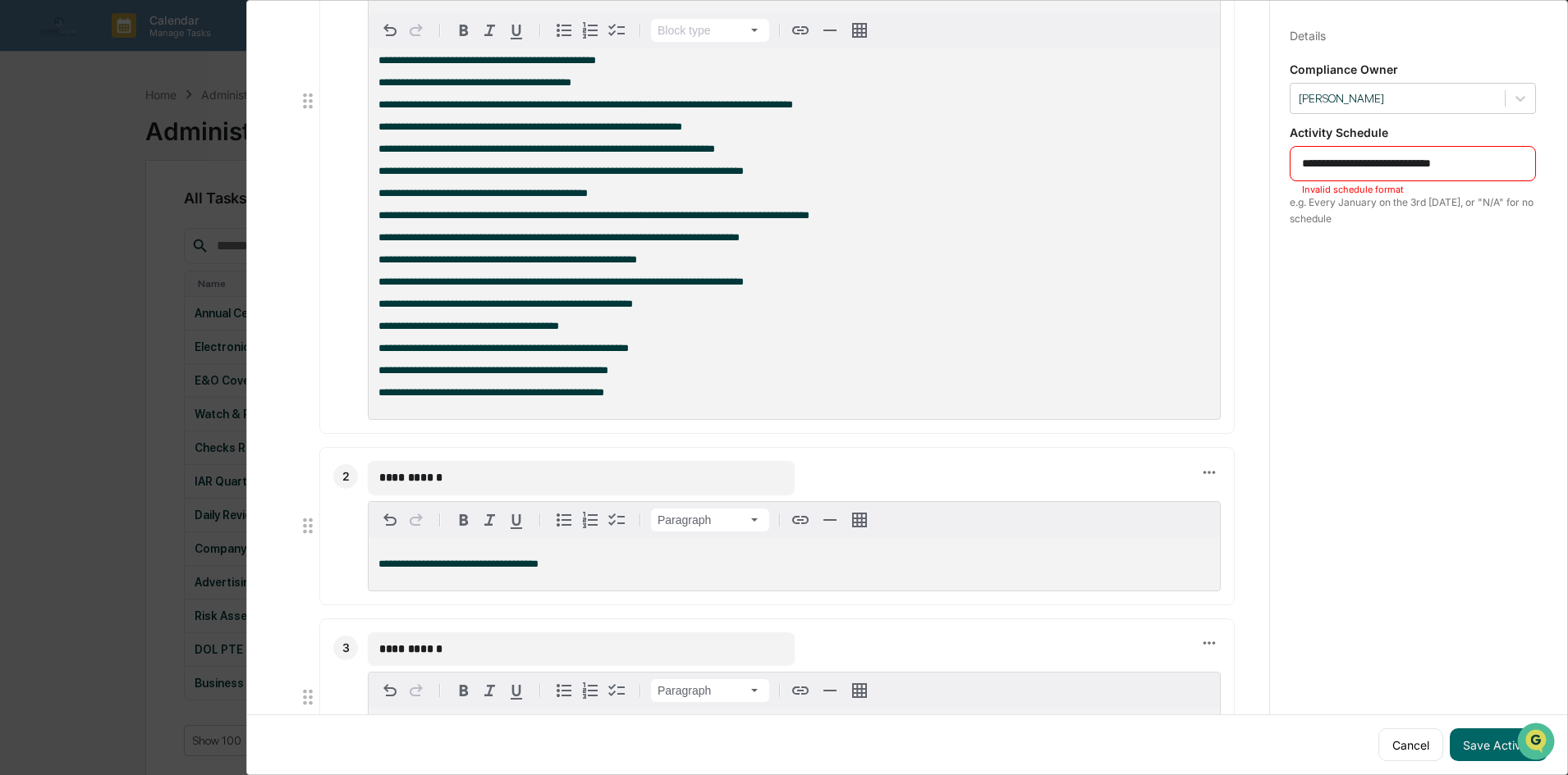
scroll to position [168, 0]
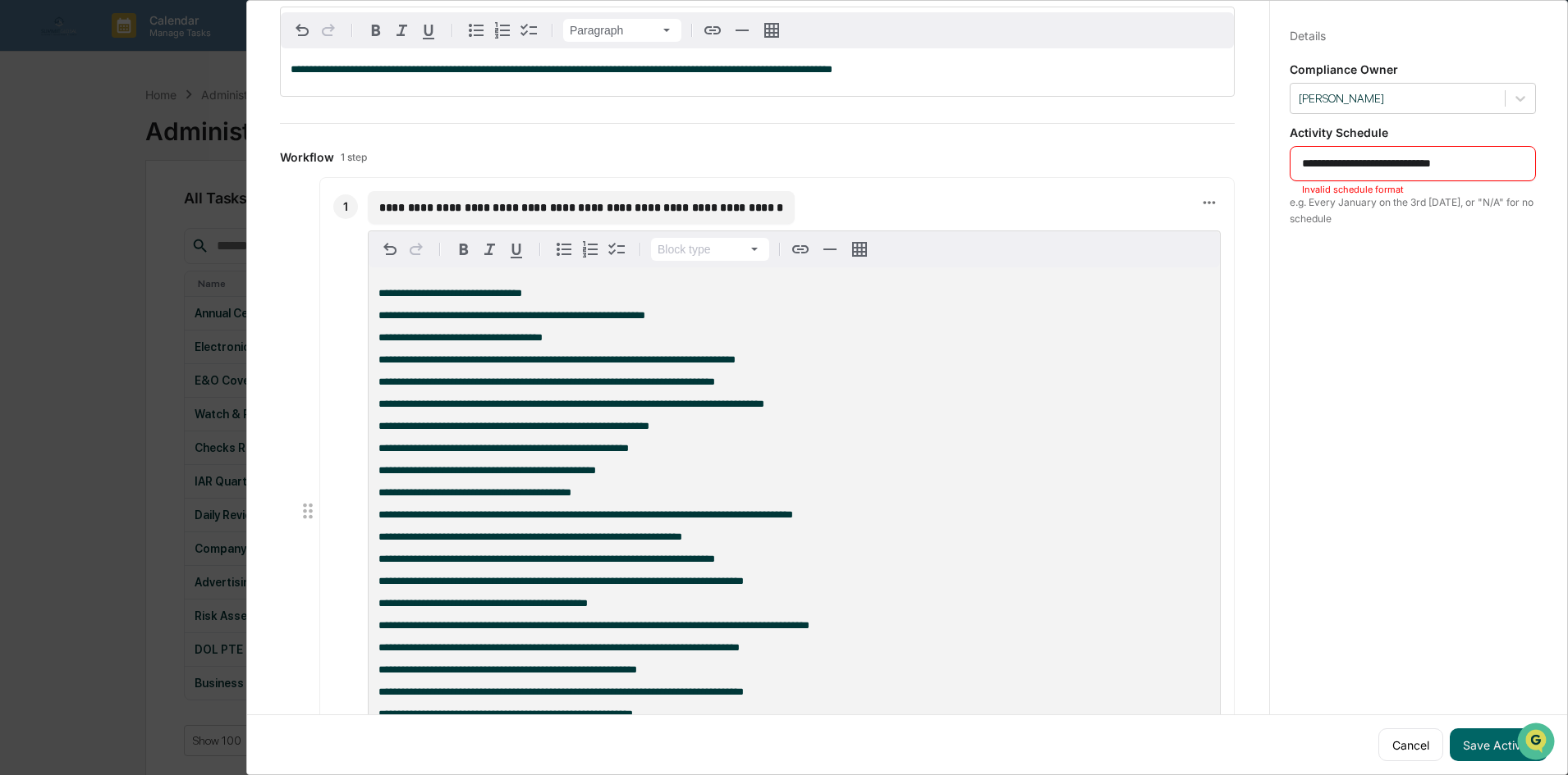
drag, startPoint x: 1489, startPoint y: 166, endPoint x: 1371, endPoint y: 153, distance: 118.7
click at [1371, 153] on div "**********" at bounding box center [1412, 164] width 246 height 35
click at [1486, 740] on button "Save Activity" at bounding box center [1498, 744] width 97 height 32
drag, startPoint x: 1377, startPoint y: 160, endPoint x: 1147, endPoint y: 157, distance: 230.0
click at [1148, 160] on div "**********" at bounding box center [907, 383] width 1297 height 775
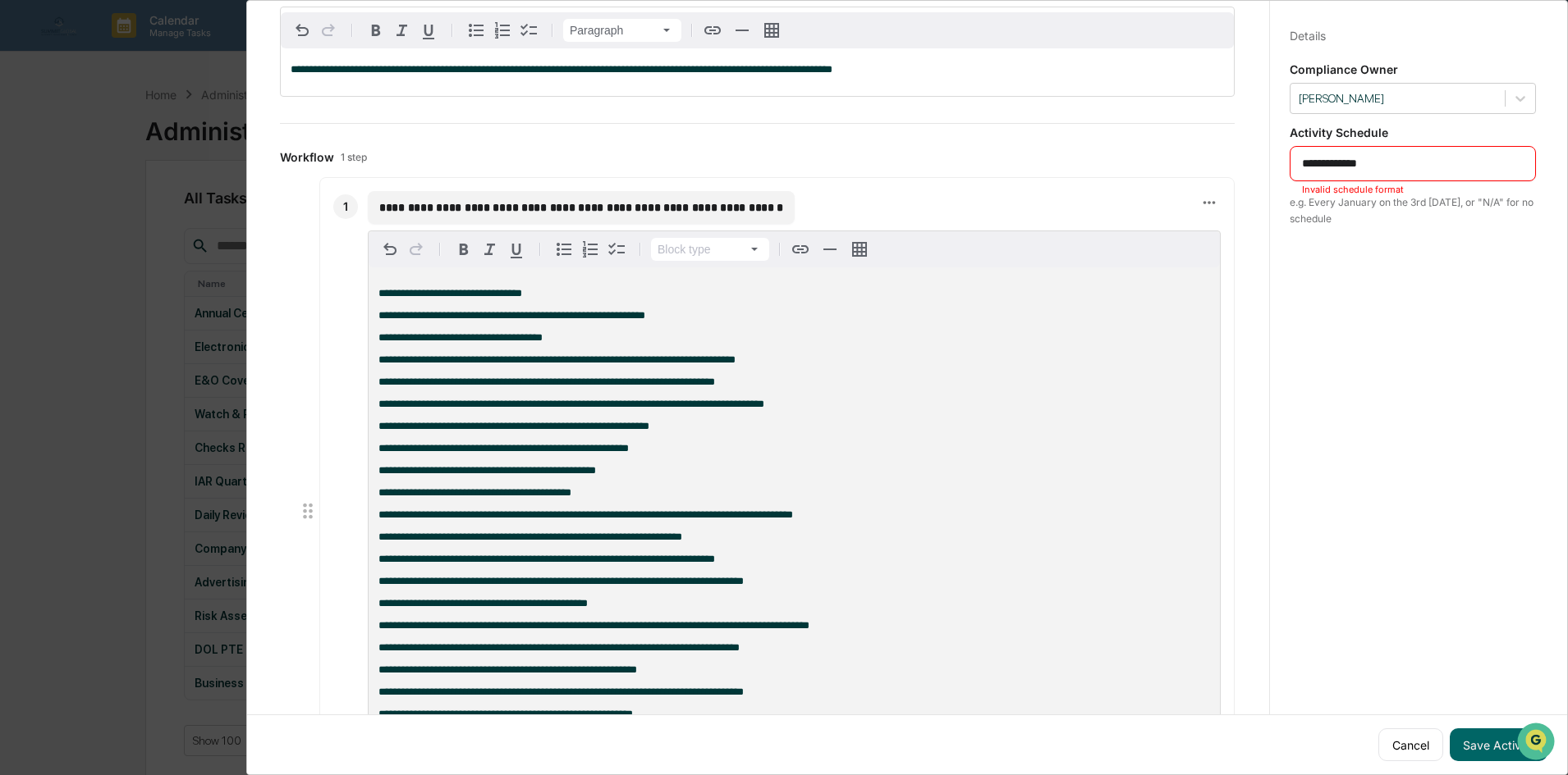
type textarea "*"
click at [1474, 733] on button "Save Activity" at bounding box center [1498, 744] width 97 height 32
drag, startPoint x: 1362, startPoint y: 160, endPoint x: 1236, endPoint y: 169, distance: 126.3
click at [1289, 163] on div "********* * ​ Invalid schedule format" at bounding box center [1412, 164] width 246 height 35
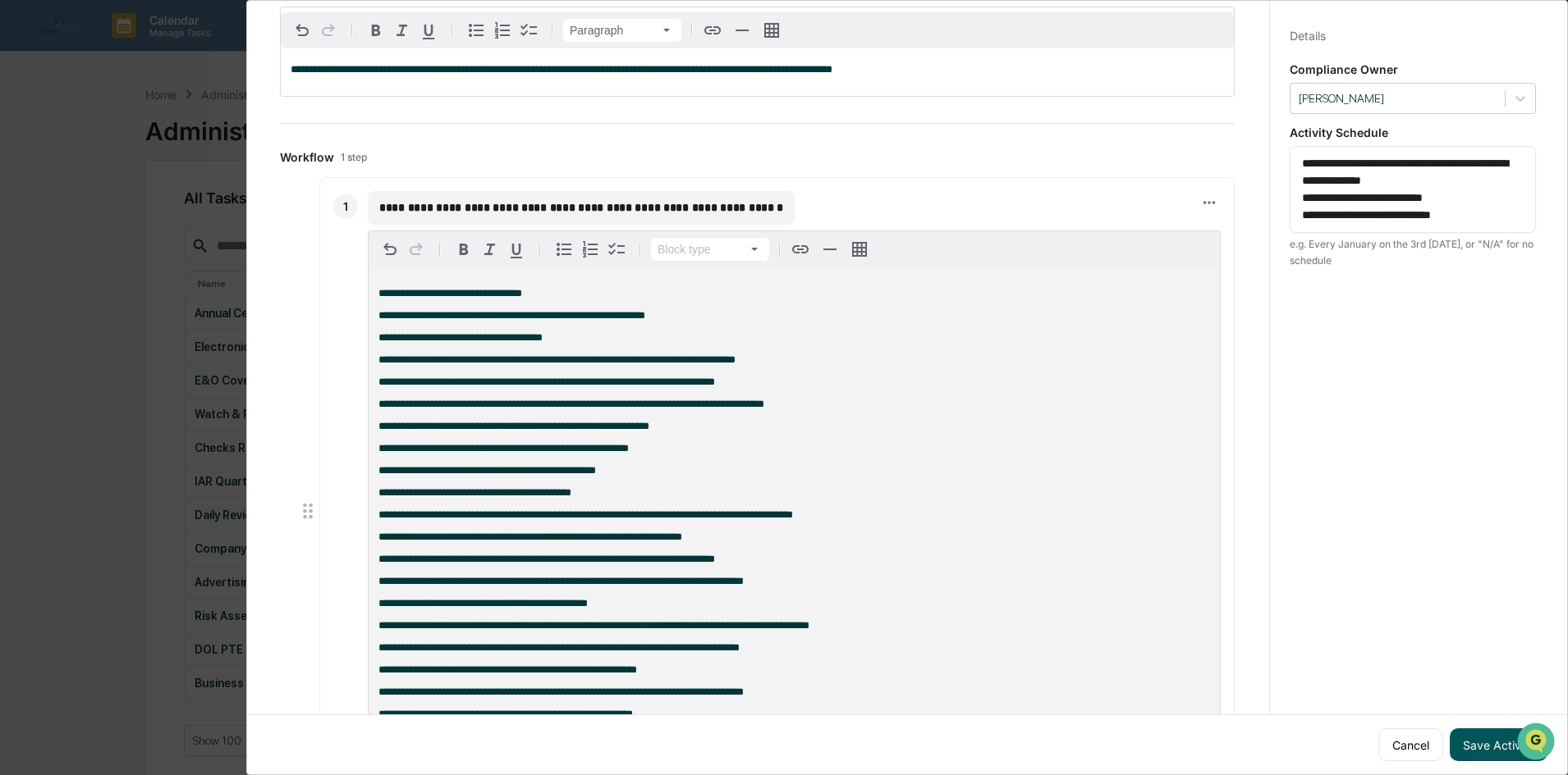
type textarea "**********"
click at [1486, 740] on button "Save Activity" at bounding box center [1498, 744] width 97 height 32
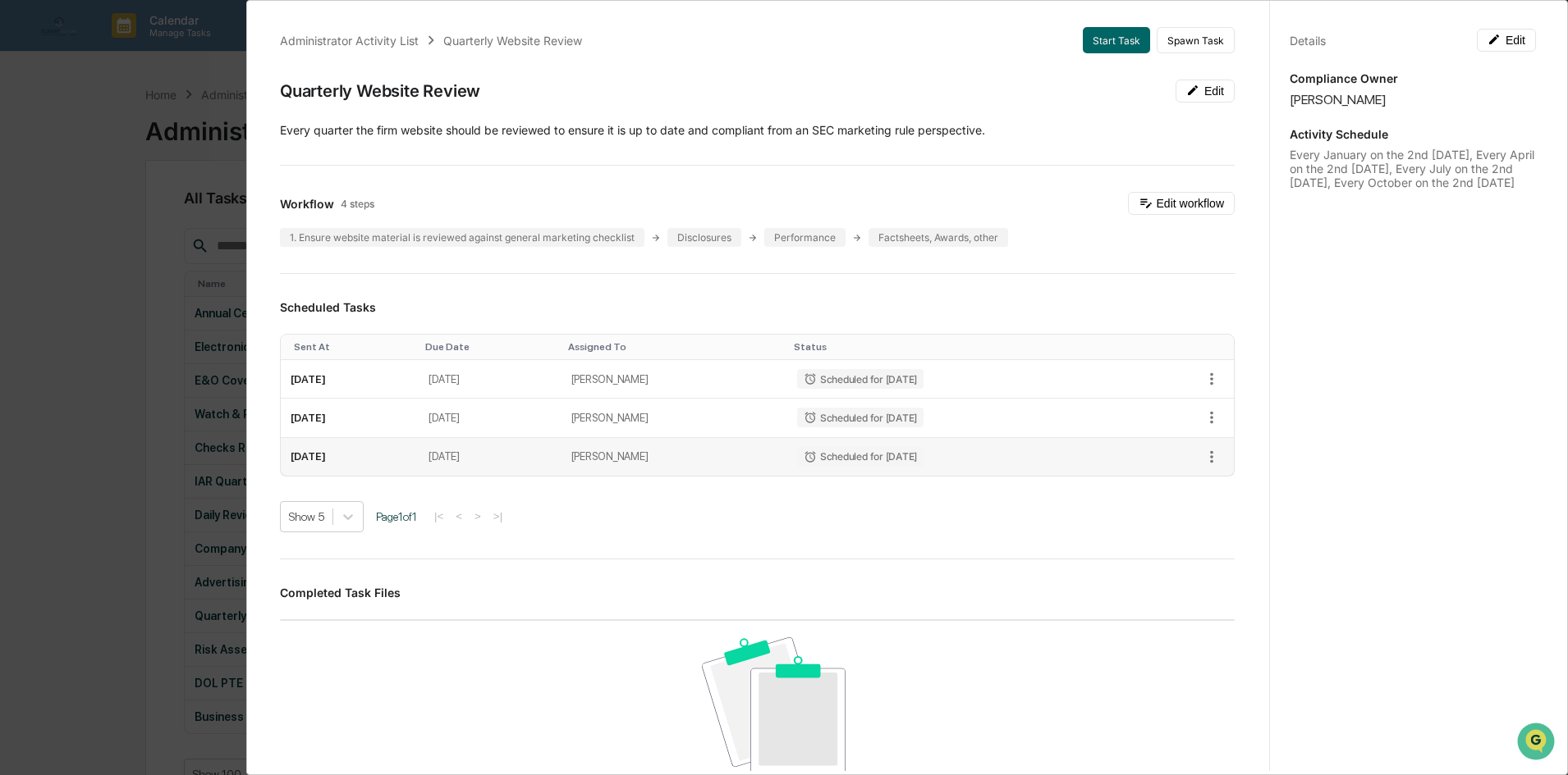
scroll to position [0, 0]
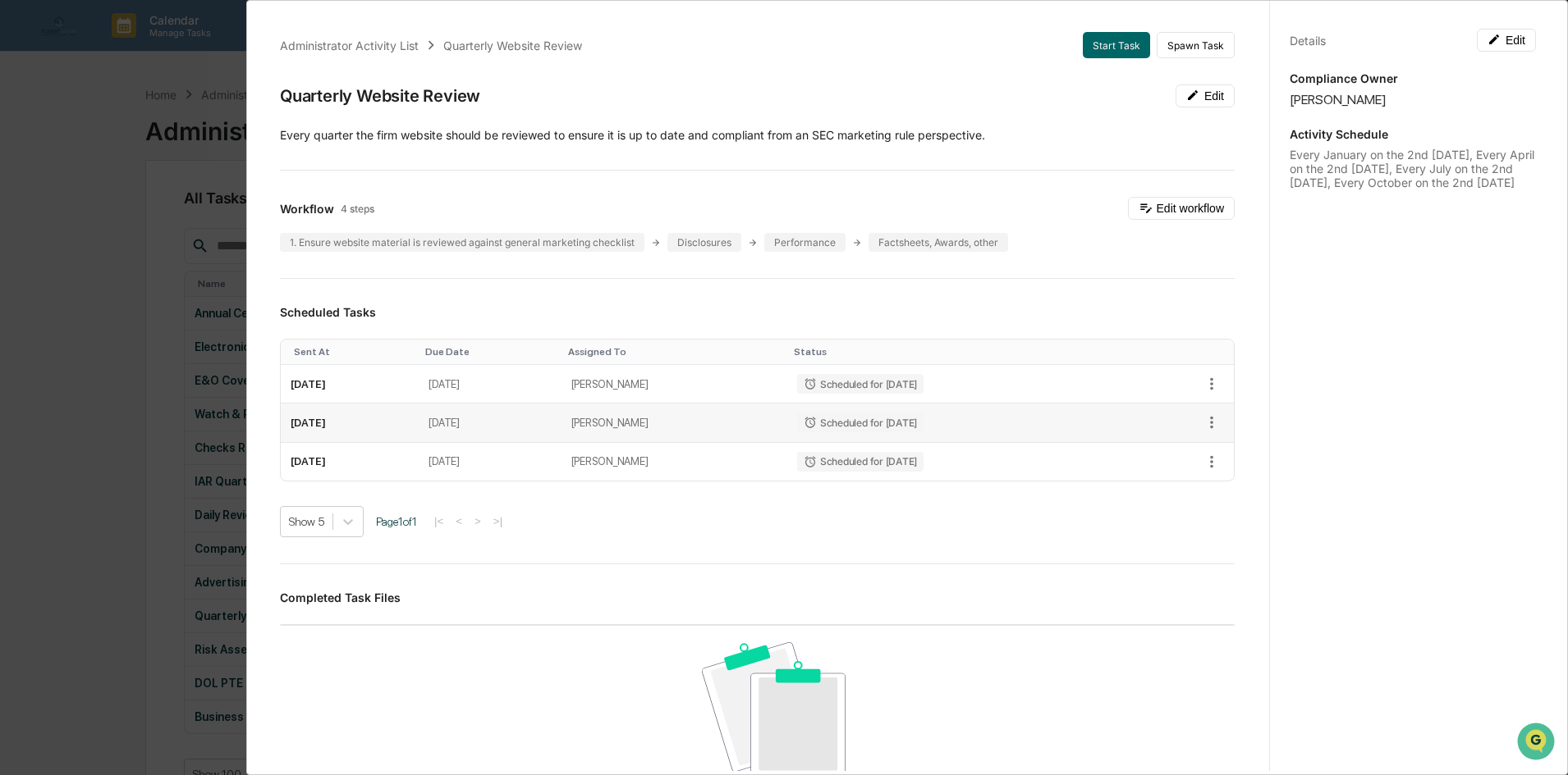
click at [328, 429] on td "January 11, 2027" at bounding box center [349, 423] width 138 height 39
click at [1199, 418] on button "button" at bounding box center [1211, 422] width 25 height 25
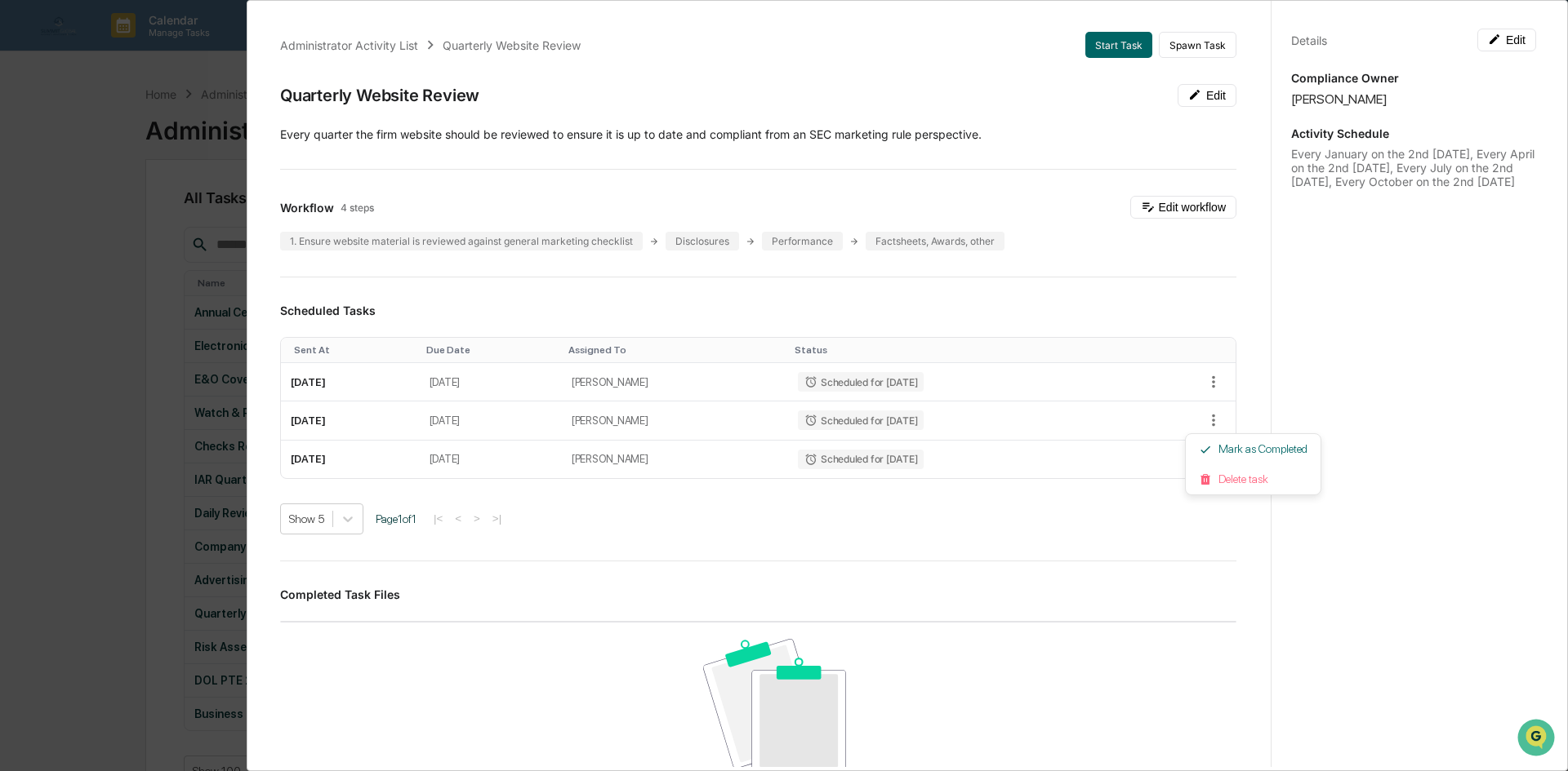
click at [1151, 421] on div at bounding box center [784, 385] width 1568 height 771
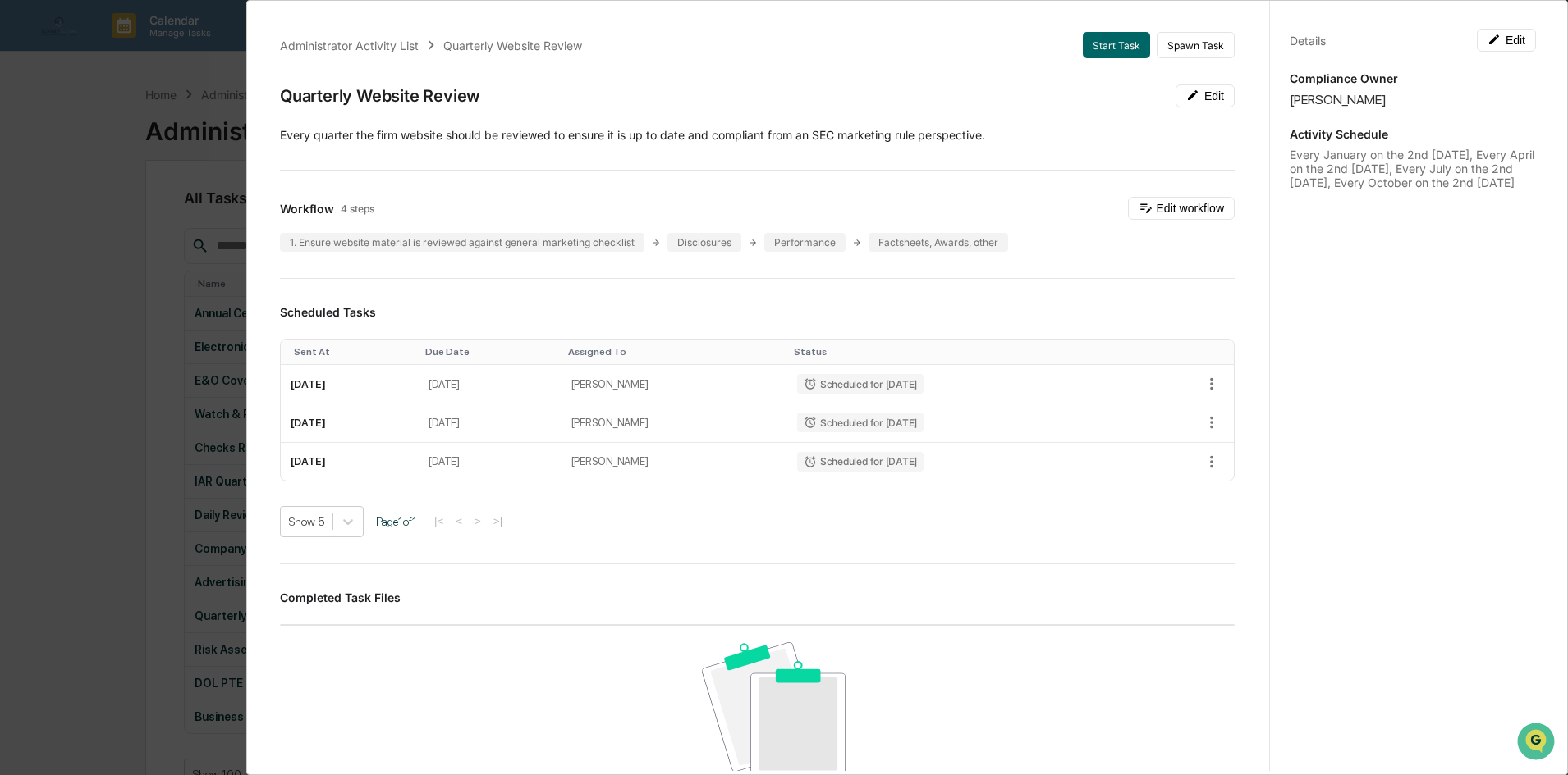
click at [174, 212] on div "Administrator Activity List Quarterly Website Review Start Task Spawn Task Quar…" at bounding box center [784, 387] width 1568 height 775
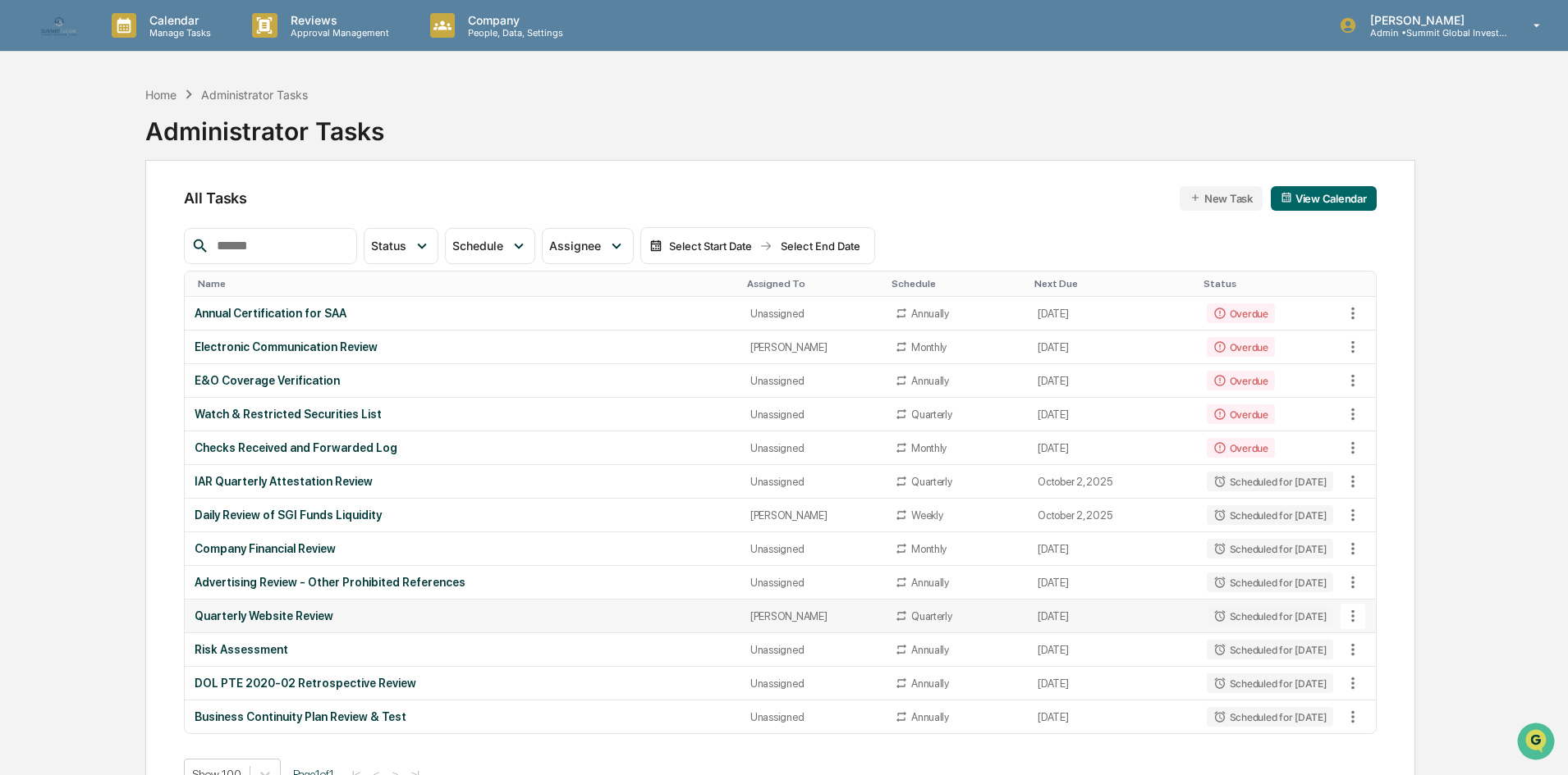
click at [911, 616] on div "Quarterly" at bounding box center [932, 616] width 41 height 12
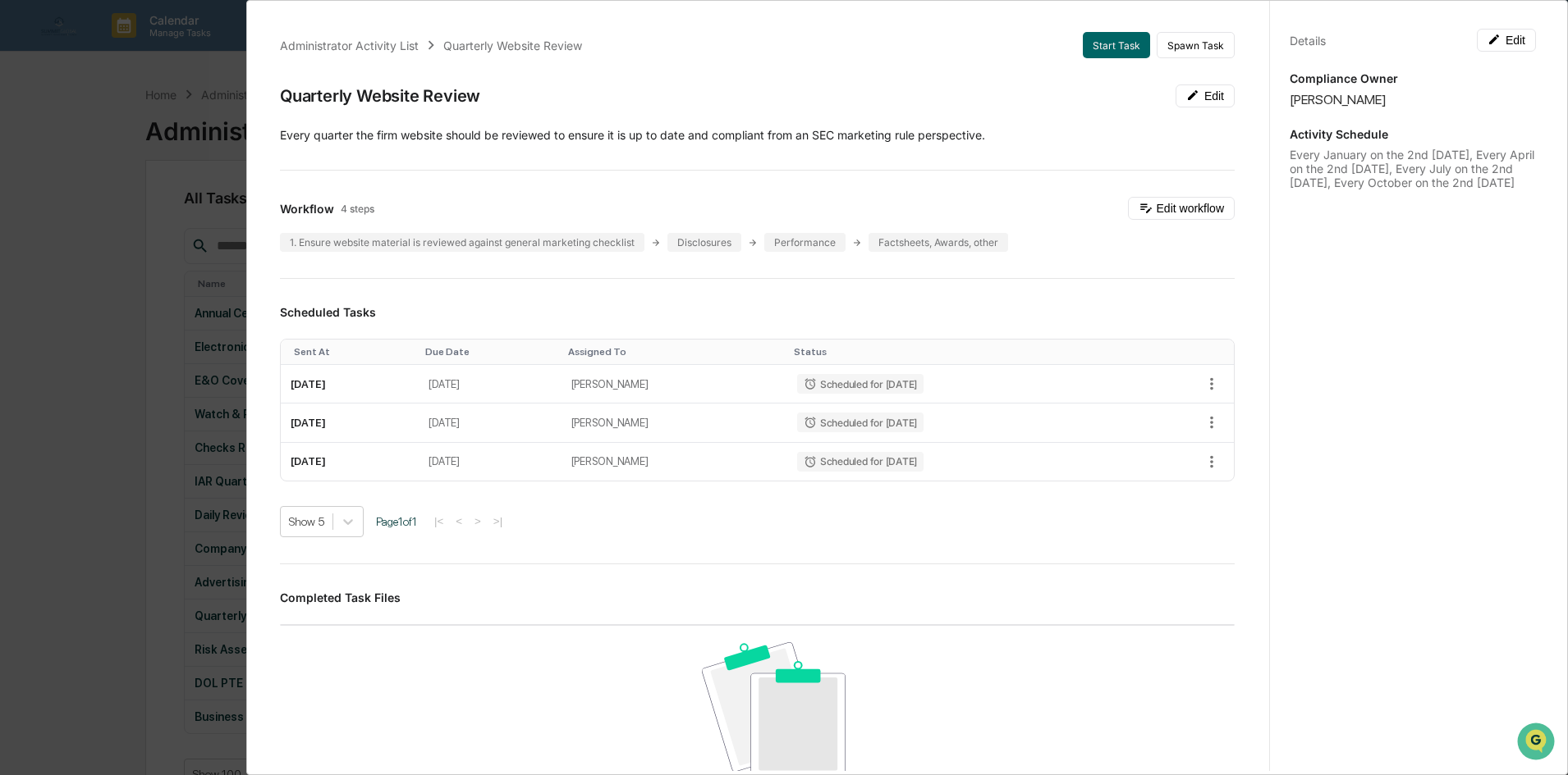
click at [132, 395] on div "Administrator Activity List Quarterly Website Review Start Task Spawn Task Quar…" at bounding box center [784, 387] width 1568 height 775
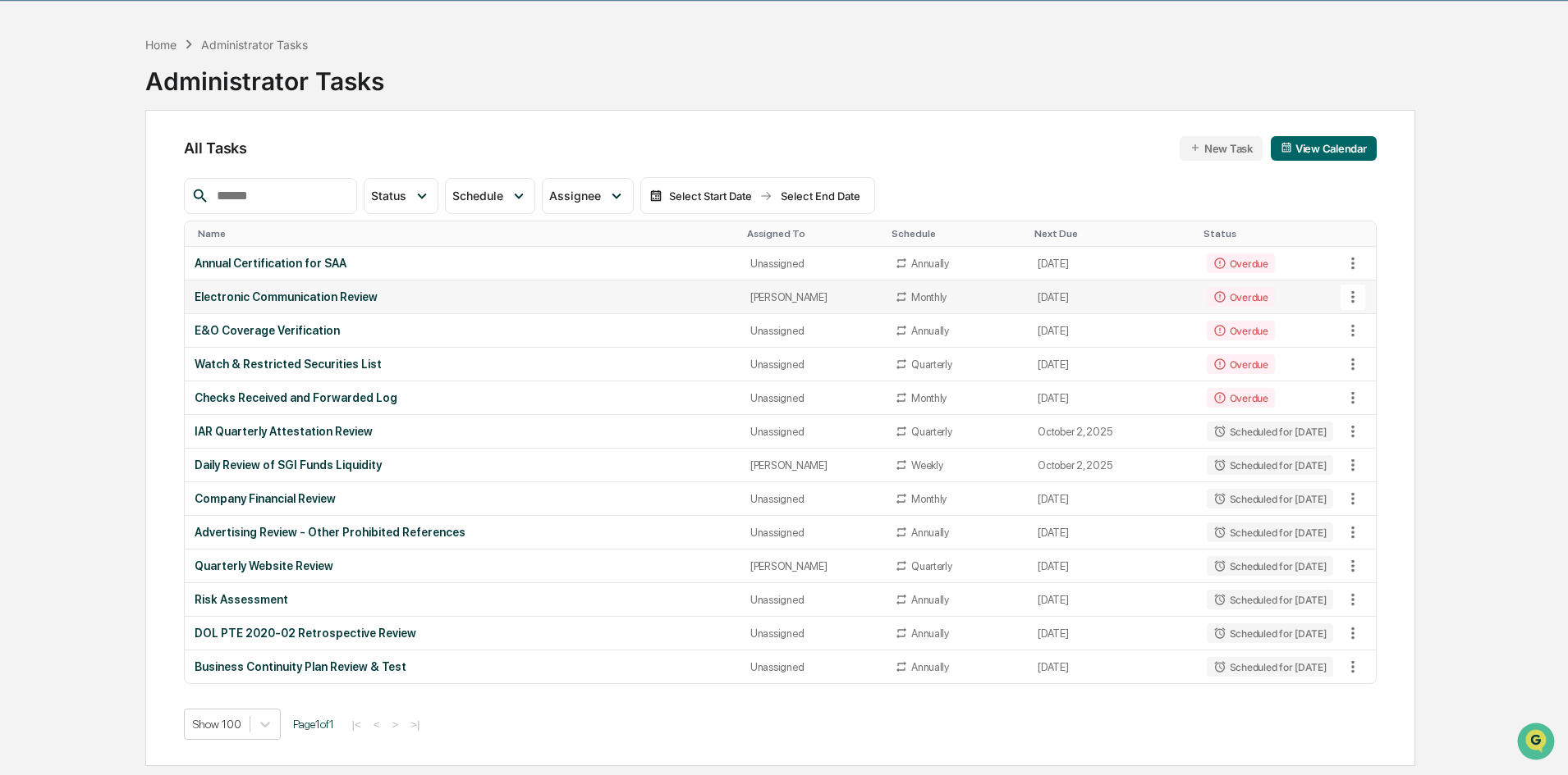
scroll to position [78, 0]
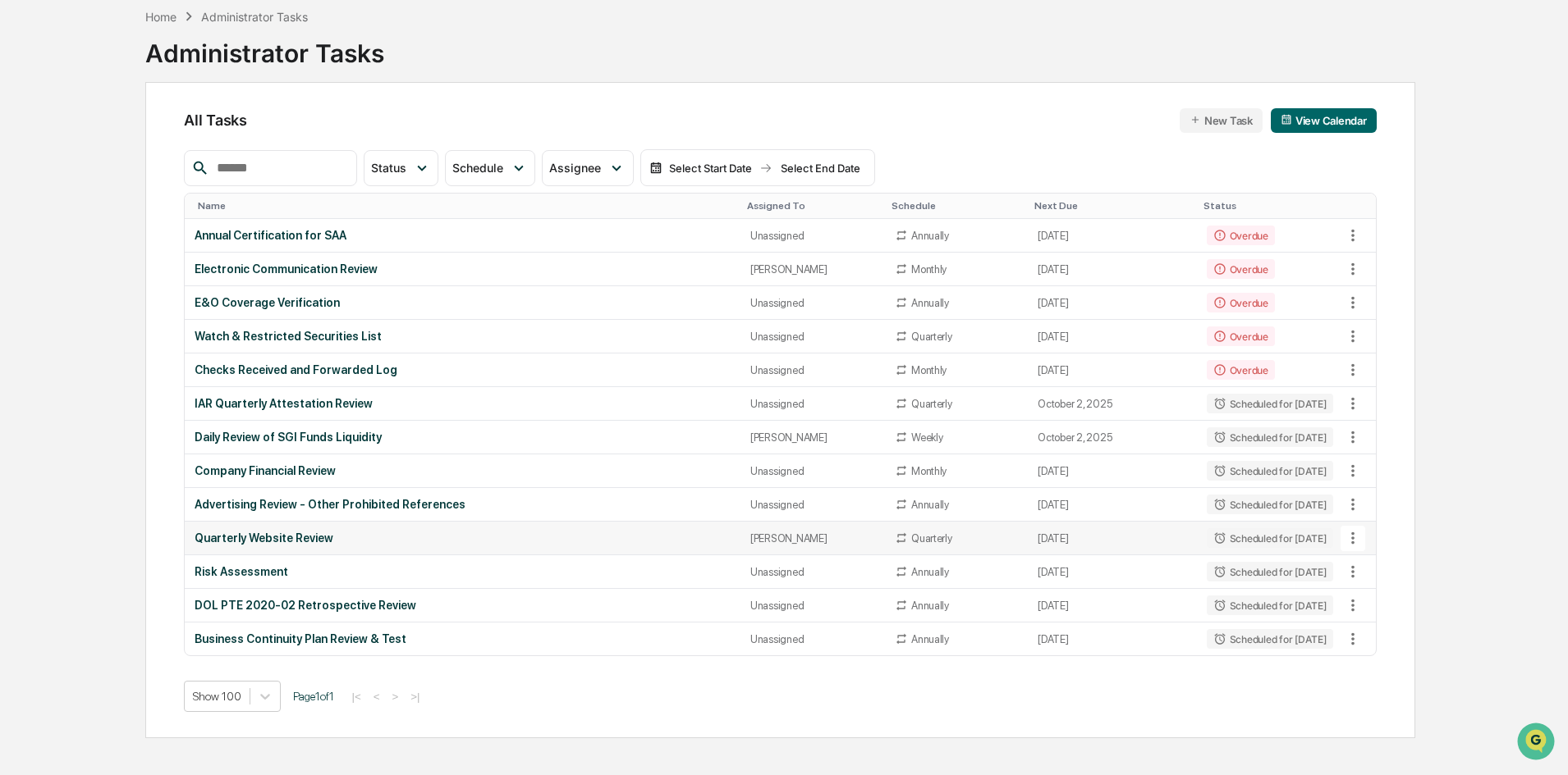
click at [291, 549] on td "Quarterly Website Review" at bounding box center [461, 539] width 555 height 33
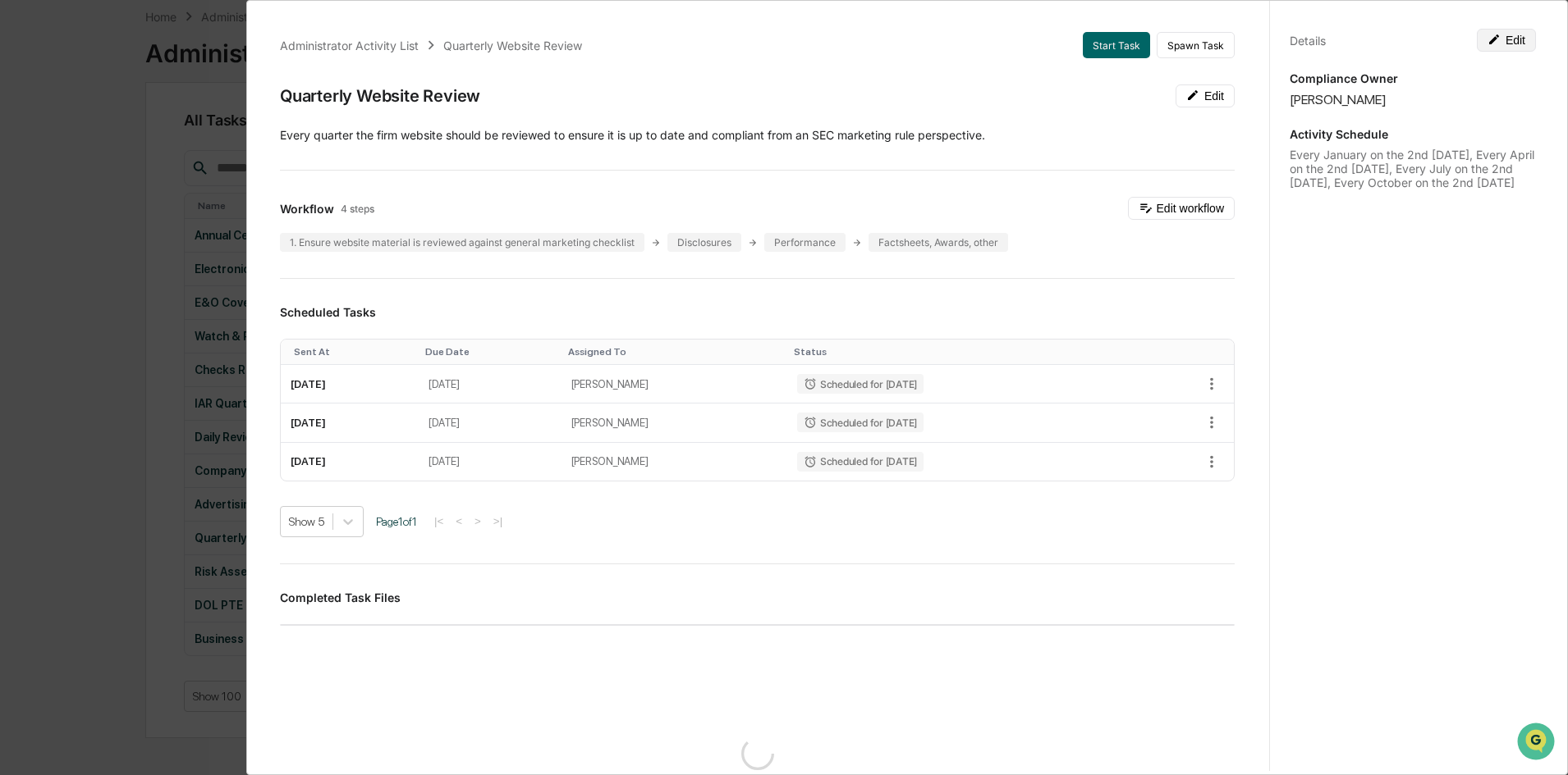
click at [1504, 31] on button "Edit" at bounding box center [1506, 40] width 59 height 23
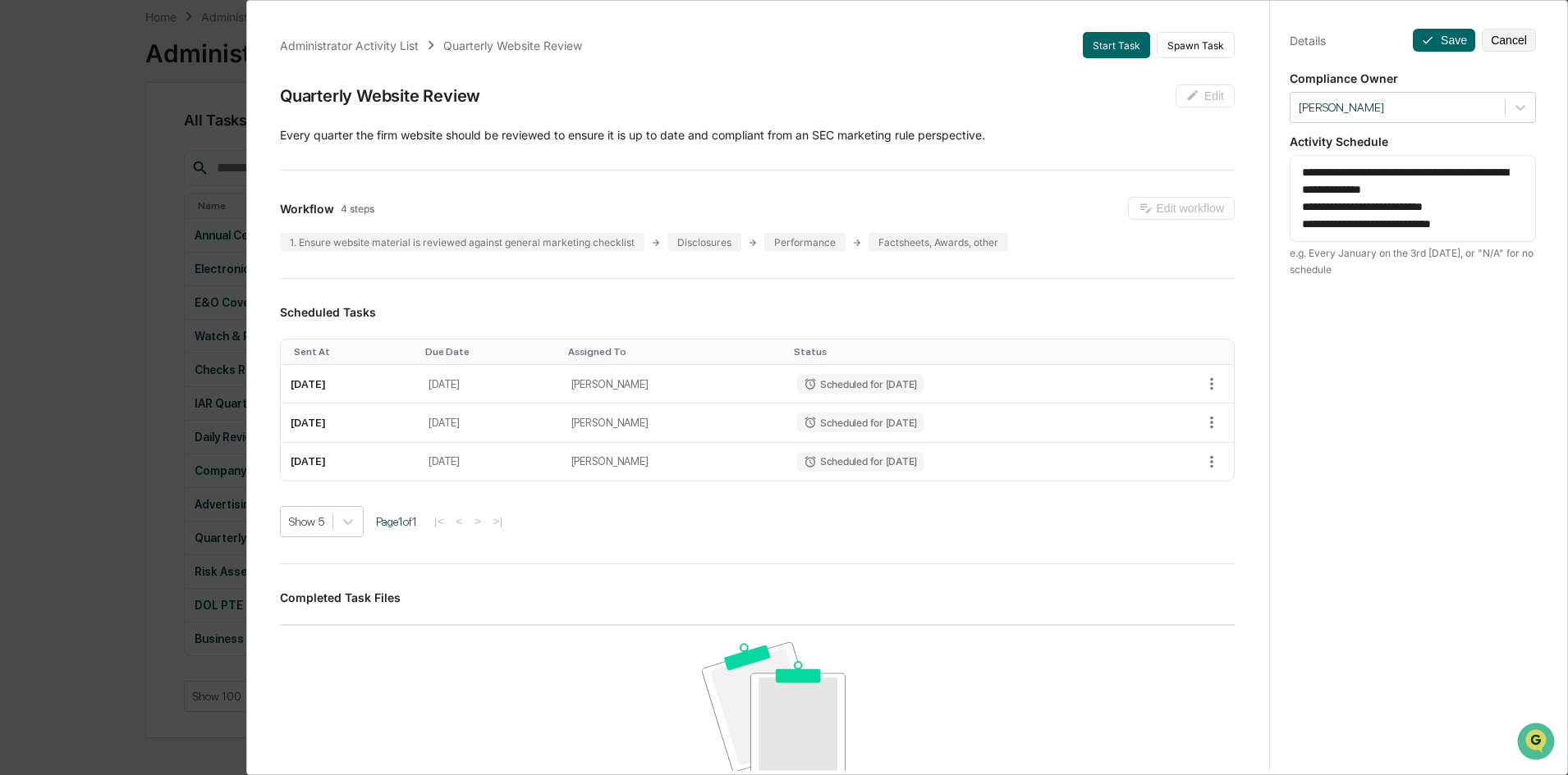
drag, startPoint x: 1488, startPoint y: 171, endPoint x: 1259, endPoint y: 171, distance: 229.0
click at [1259, 171] on div "Administrator Activity List Quarterly Website Review Start Task Spawn Task Quar…" at bounding box center [907, 383] width 1297 height 775
click at [1489, 210] on textarea "**********" at bounding box center [1412, 190] width 221 height 52
paste textarea "**********"
drag, startPoint x: 1480, startPoint y: 164, endPoint x: 1264, endPoint y: 163, distance: 216.0
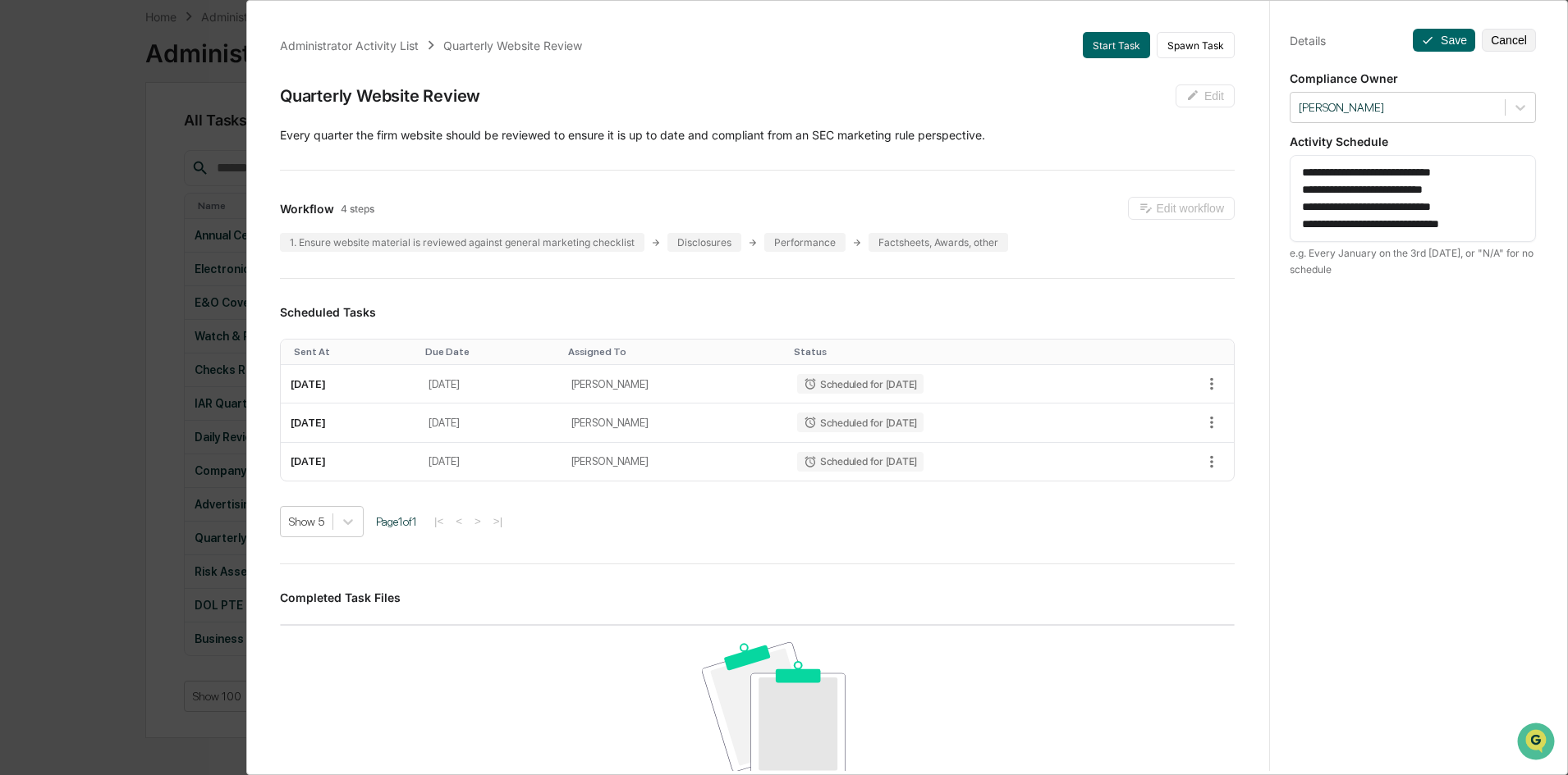
click at [1269, 163] on div "**********" at bounding box center [1411, 404] width 286 height 815
click at [1499, 228] on textarea "**********" at bounding box center [1412, 198] width 221 height 69
paste textarea "**********"
drag, startPoint x: 1469, startPoint y: 184, endPoint x: 1281, endPoint y: 184, distance: 188.0
click at [1281, 184] on div "**********" at bounding box center [1411, 404] width 286 height 815
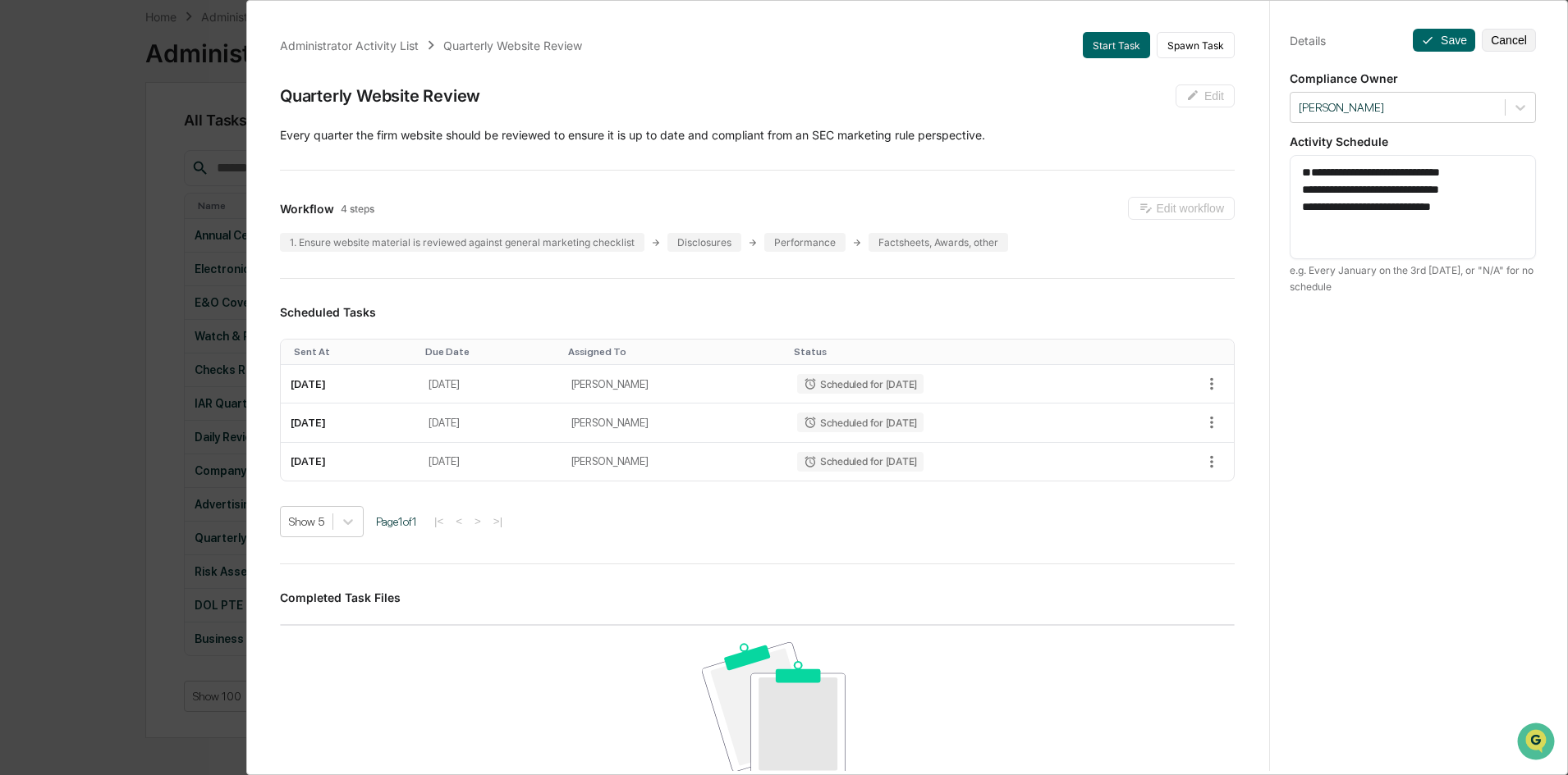
click at [1484, 240] on textarea "**********" at bounding box center [1412, 206] width 221 height 86
paste textarea "**********"
click at [1311, 165] on textarea "**********" at bounding box center [1412, 216] width 221 height 104
type textarea "**********"
click at [1443, 38] on button "Save" at bounding box center [1443, 40] width 62 height 23
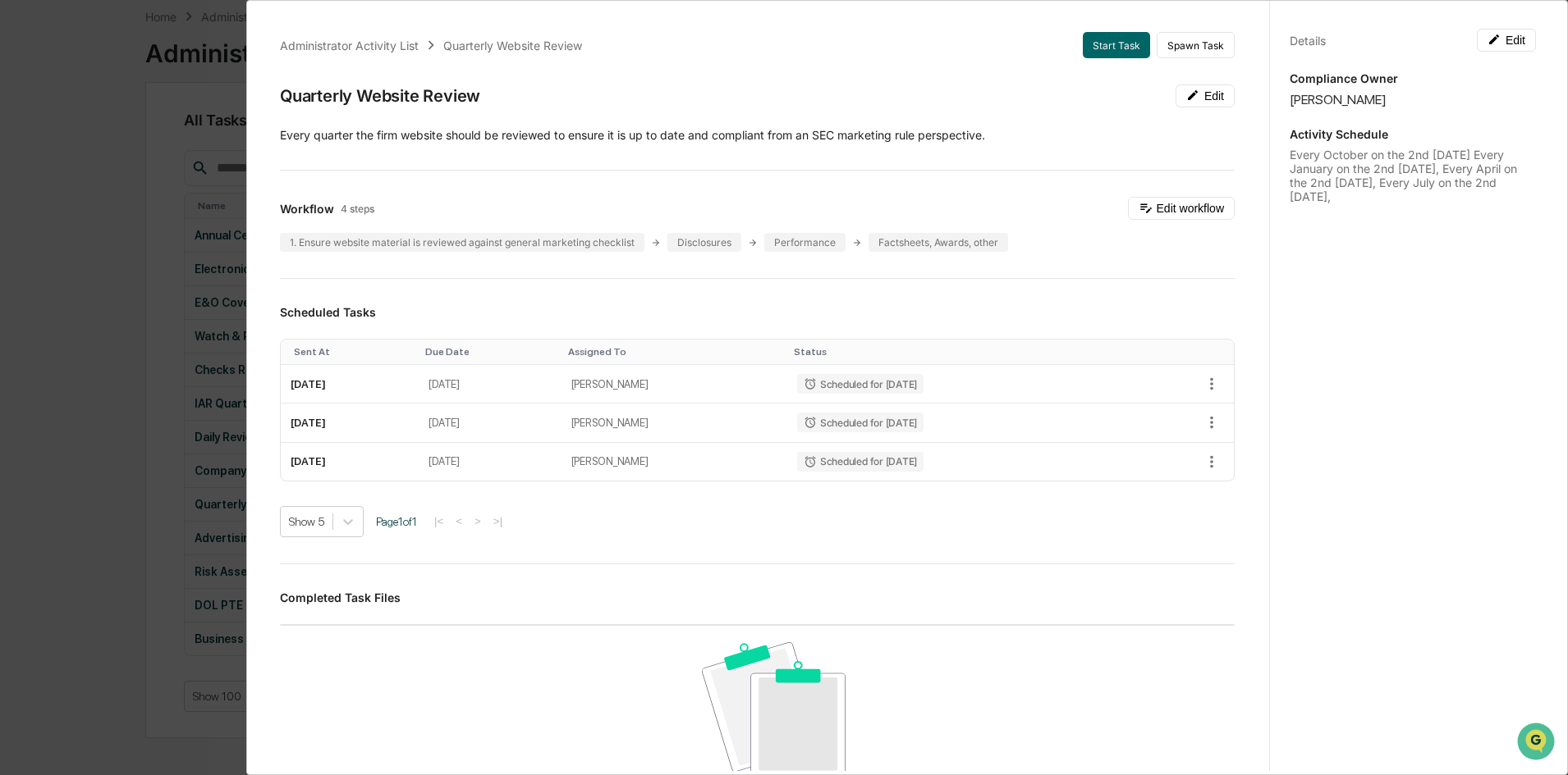
click at [191, 544] on div "Administrator Activity List Quarterly Website Review Start Task Spawn Task Quar…" at bounding box center [784, 387] width 1568 height 775
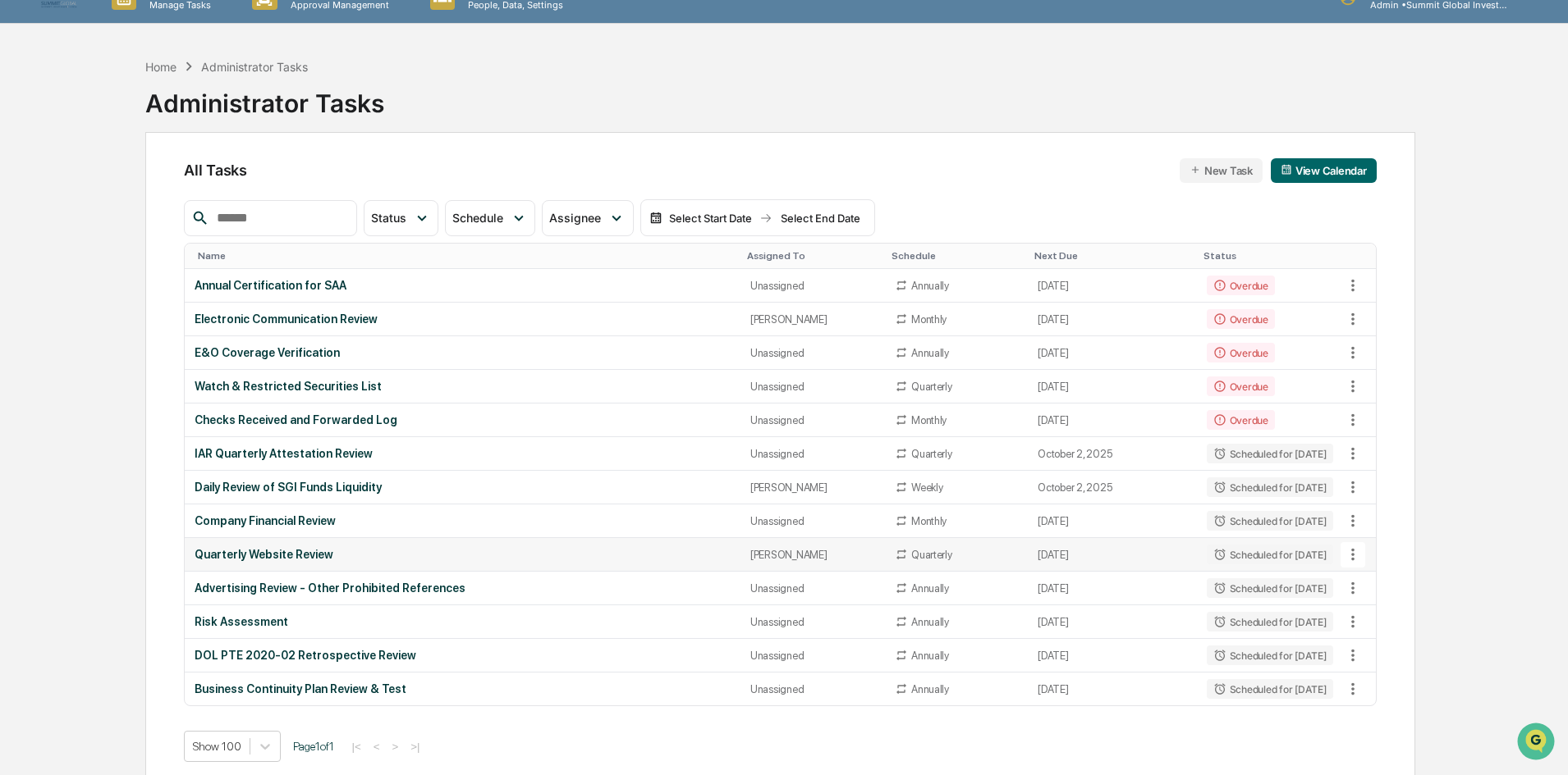
scroll to position [0, 0]
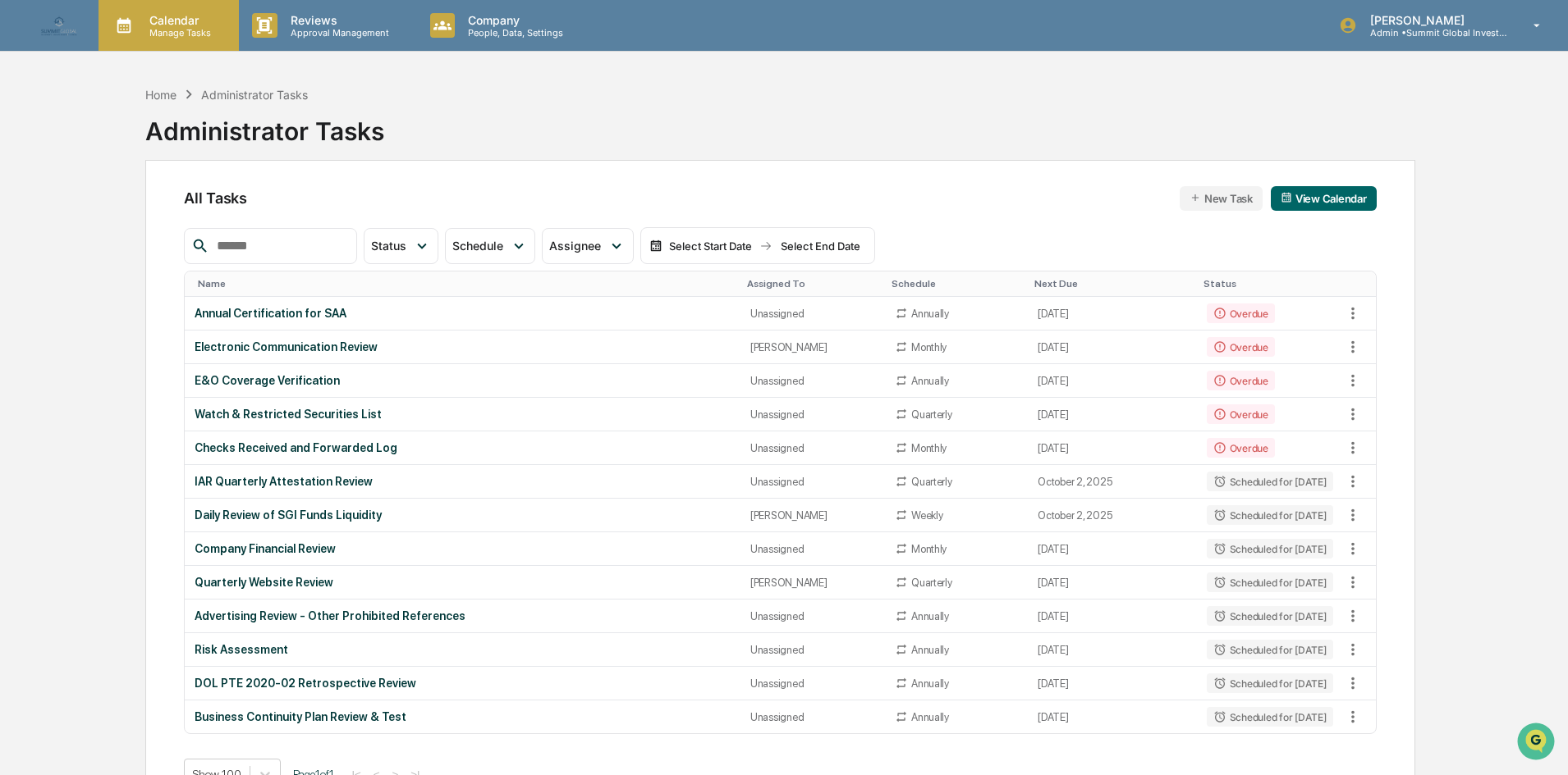
click at [184, 25] on p "Calendar" at bounding box center [178, 19] width 83 height 14
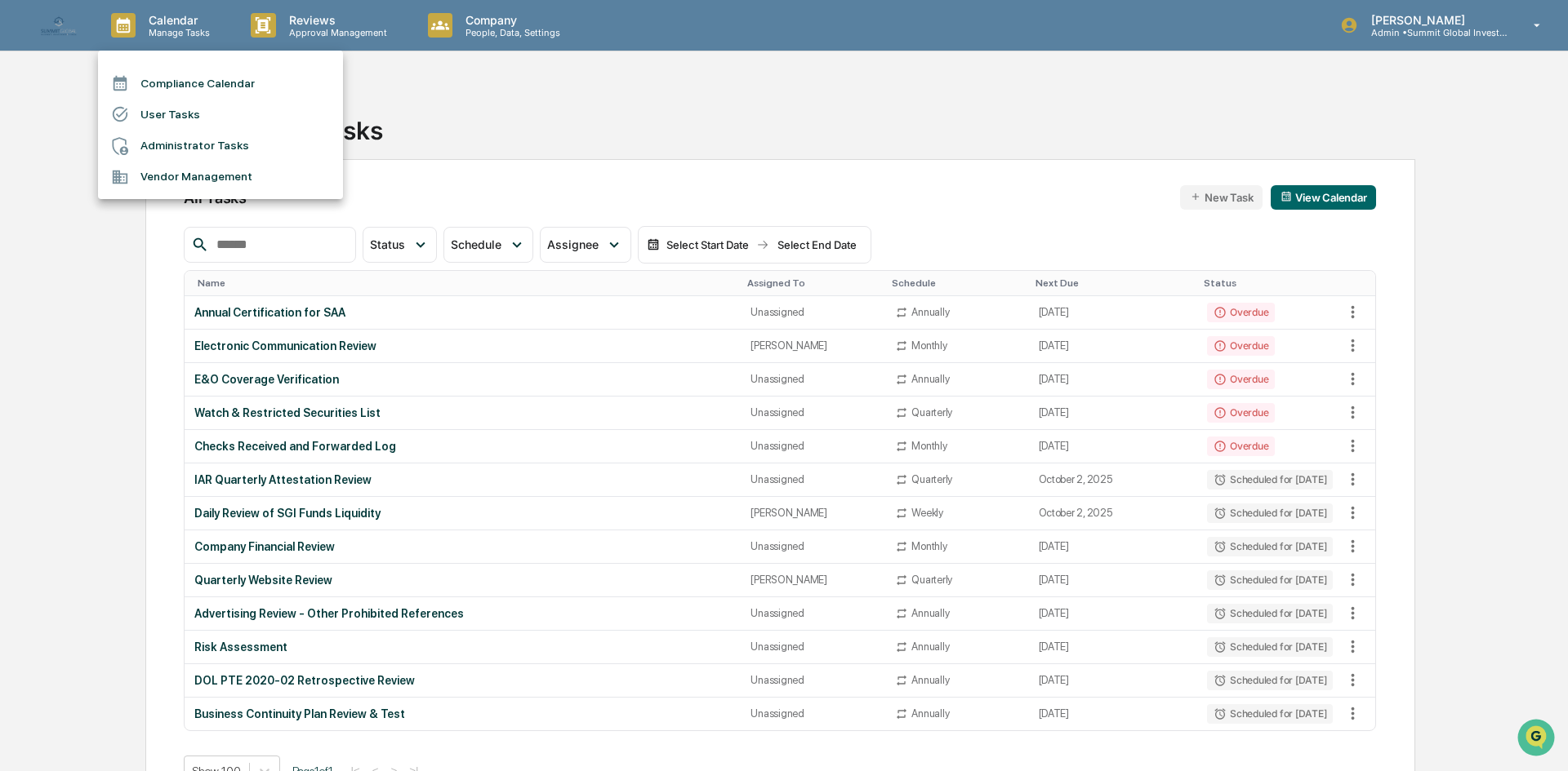
click at [174, 88] on li "Compliance Calendar" at bounding box center [220, 84] width 245 height 31
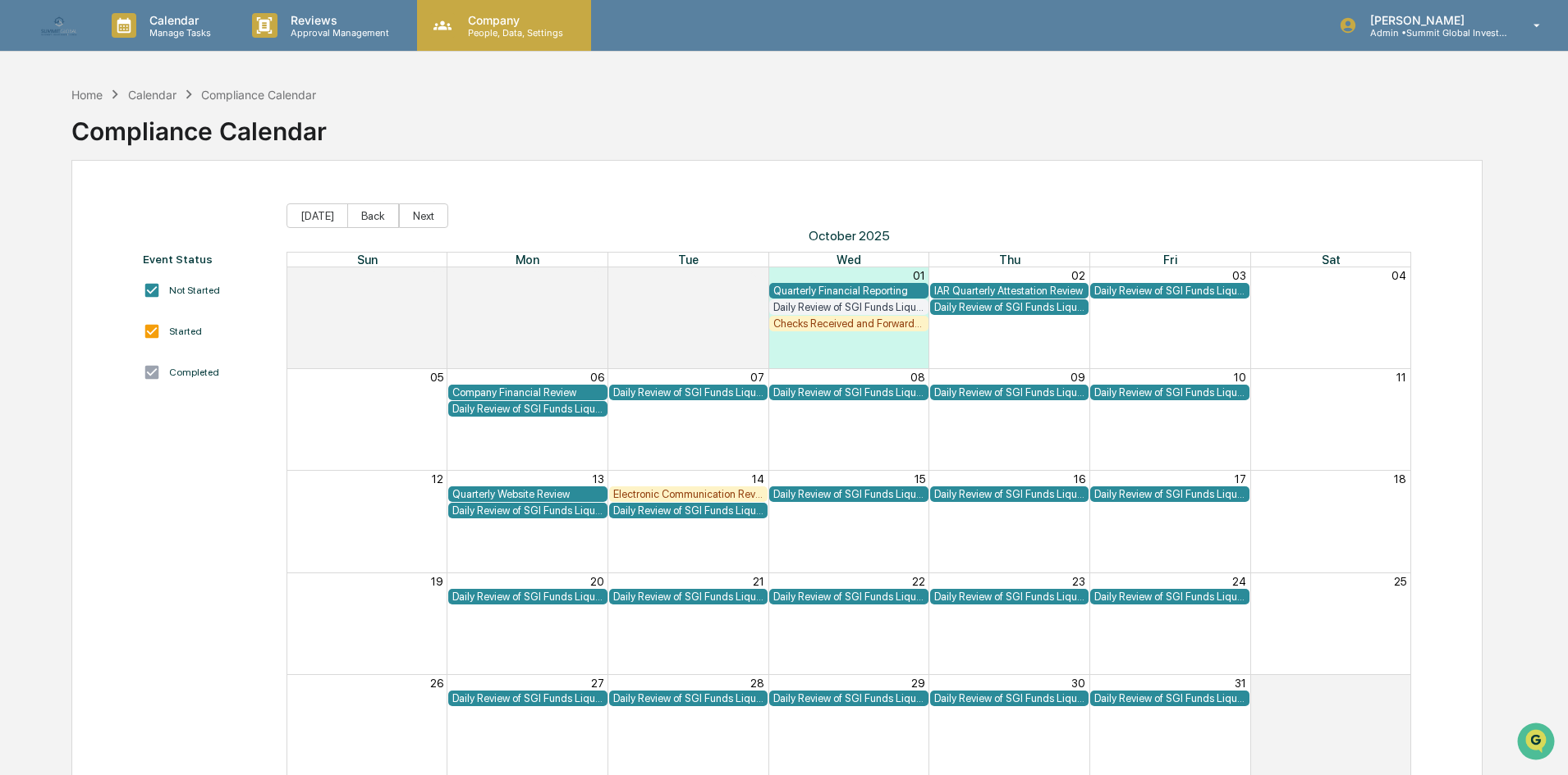
click at [516, 33] on p "People, Data, Settings" at bounding box center [513, 32] width 117 height 11
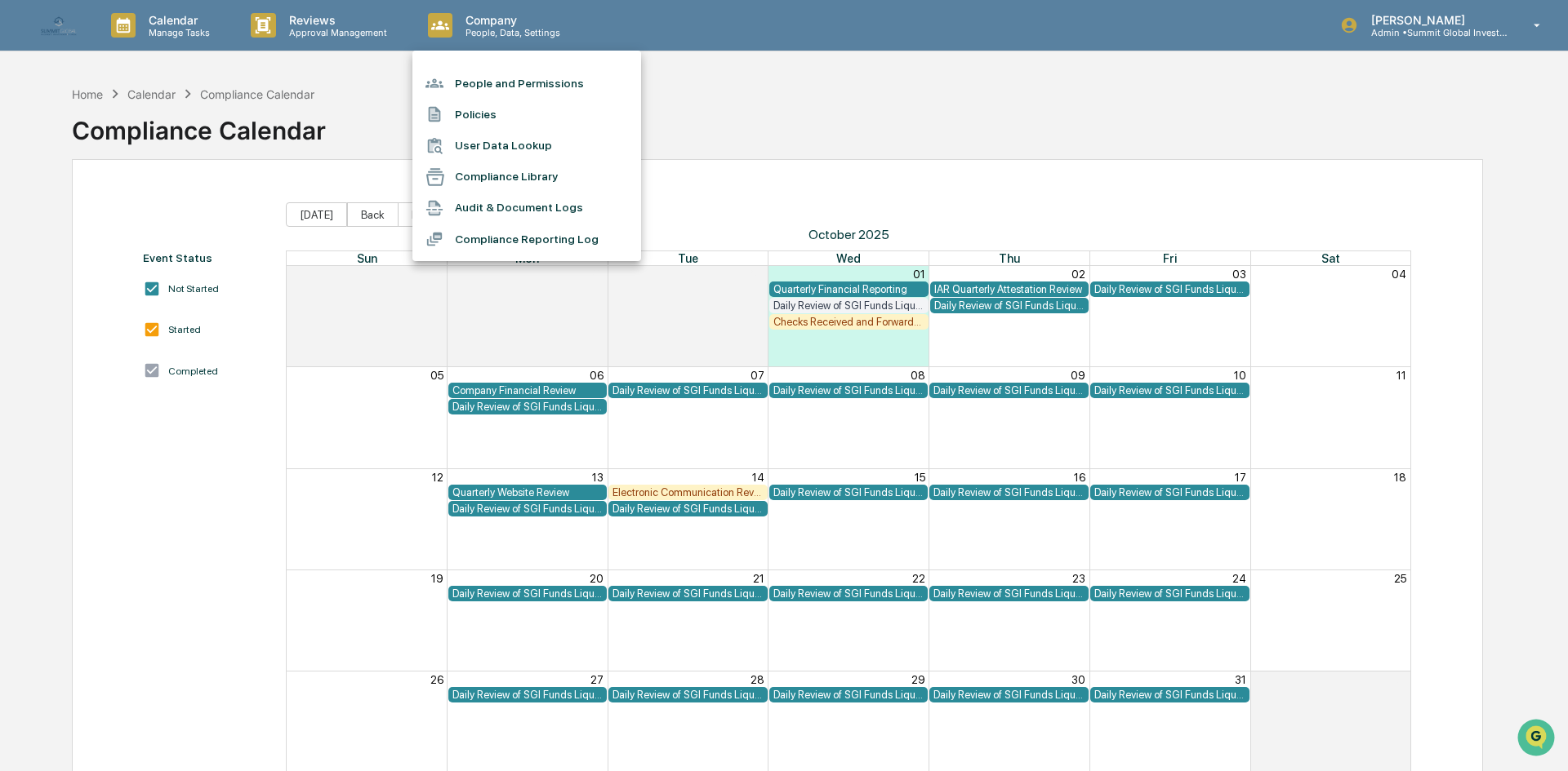
click at [1474, 32] on div at bounding box center [784, 385] width 1568 height 771
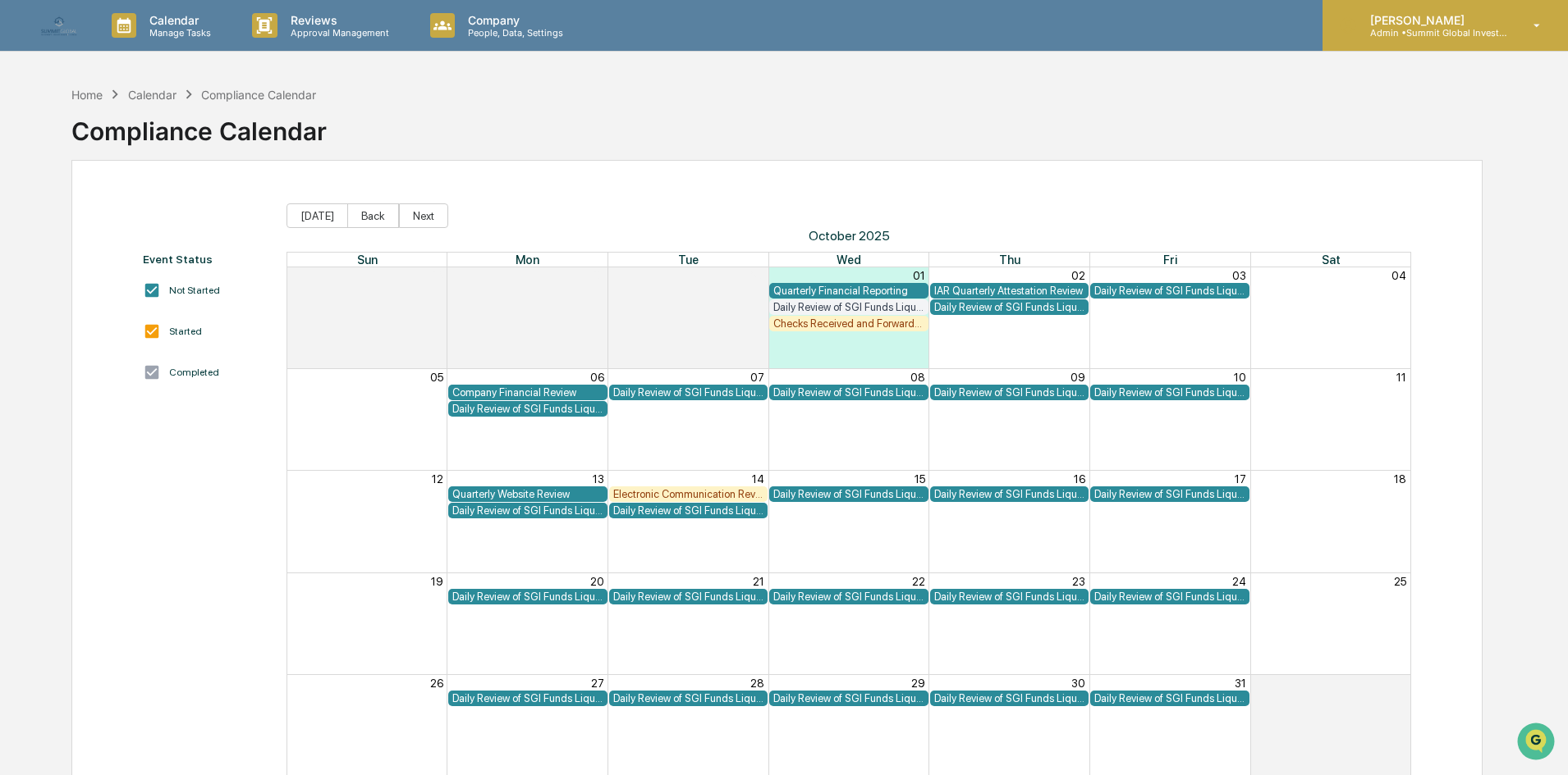
click at [1448, 37] on p "Admin • Summit Global Investments" at bounding box center [1433, 32] width 153 height 11
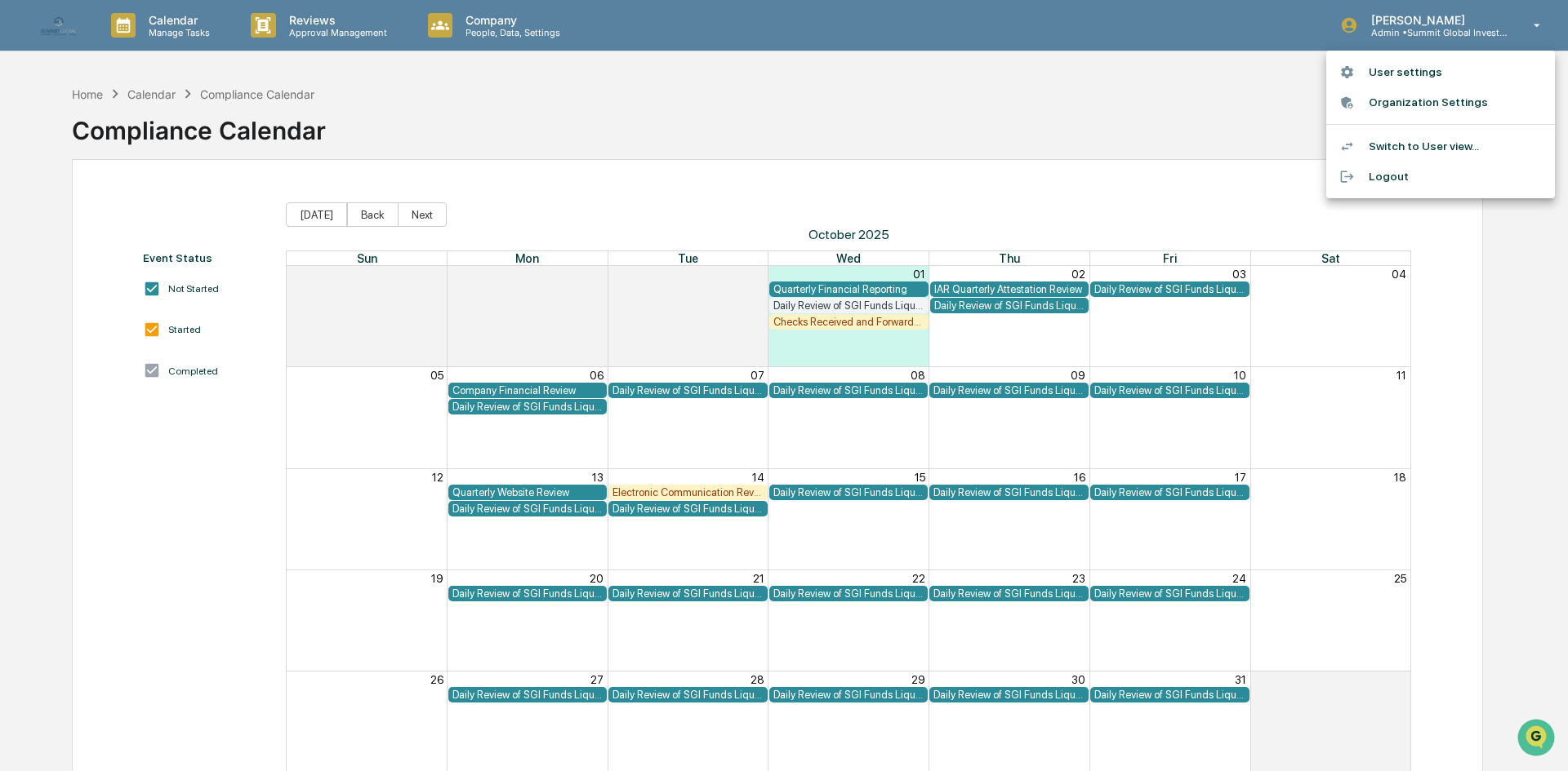
click at [1403, 99] on li "Organization Settings" at bounding box center [1440, 102] width 228 height 30
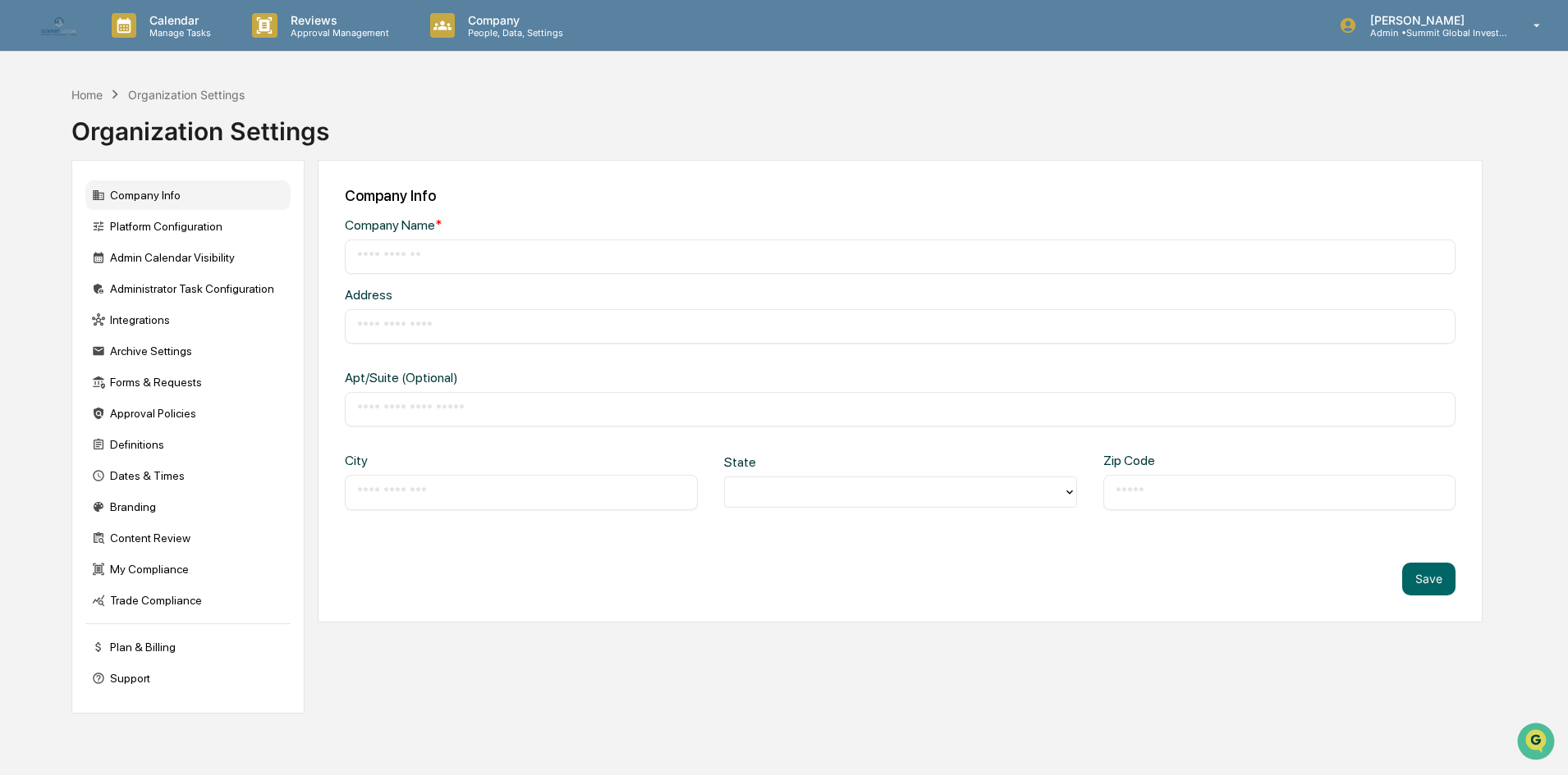
type input "**********"
type input "*********"
type input "*****"
click at [149, 257] on div "Admin Calendar Visibility" at bounding box center [188, 257] width 206 height 30
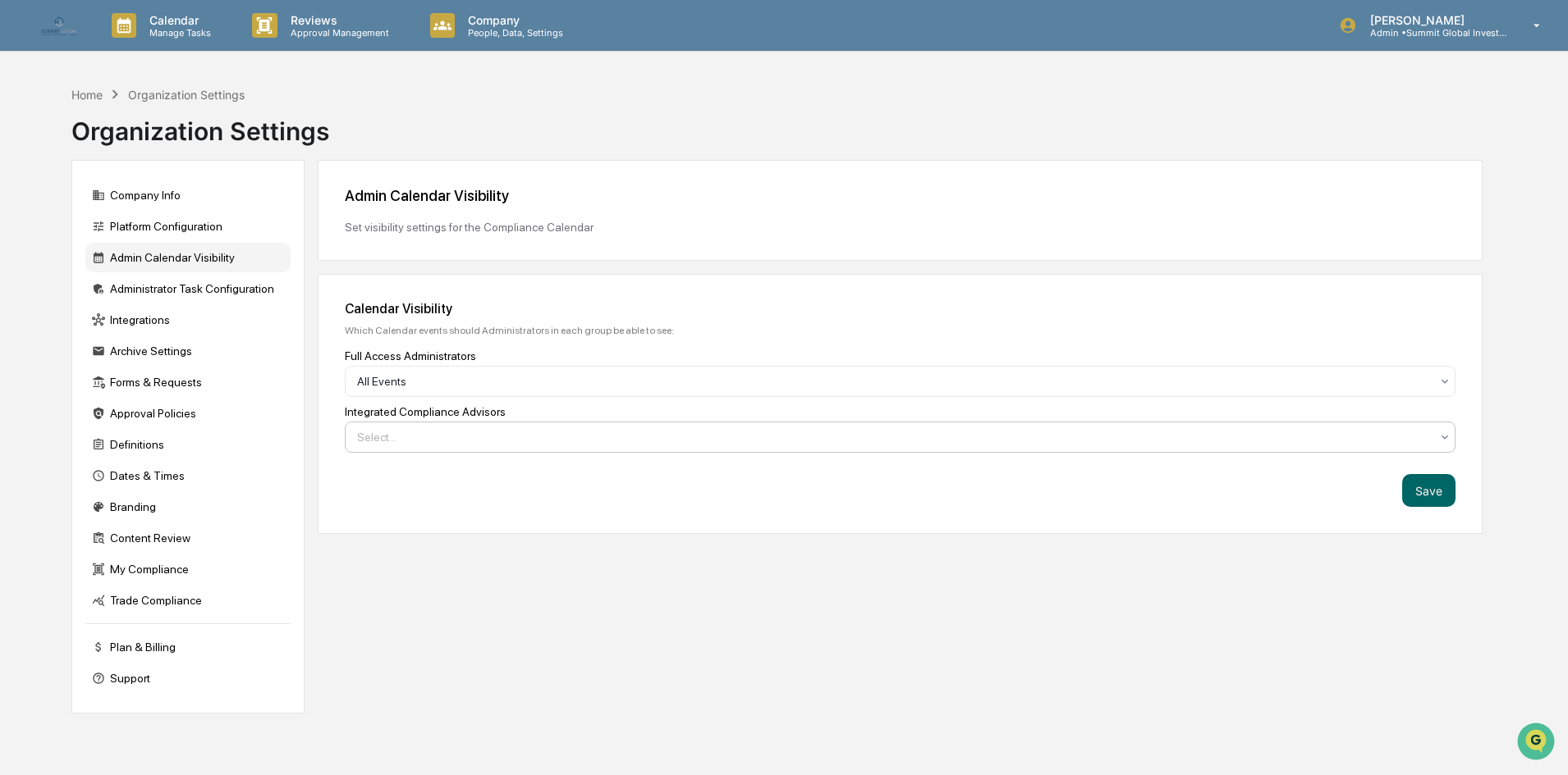
click at [470, 439] on div at bounding box center [894, 438] width 1073 height 17
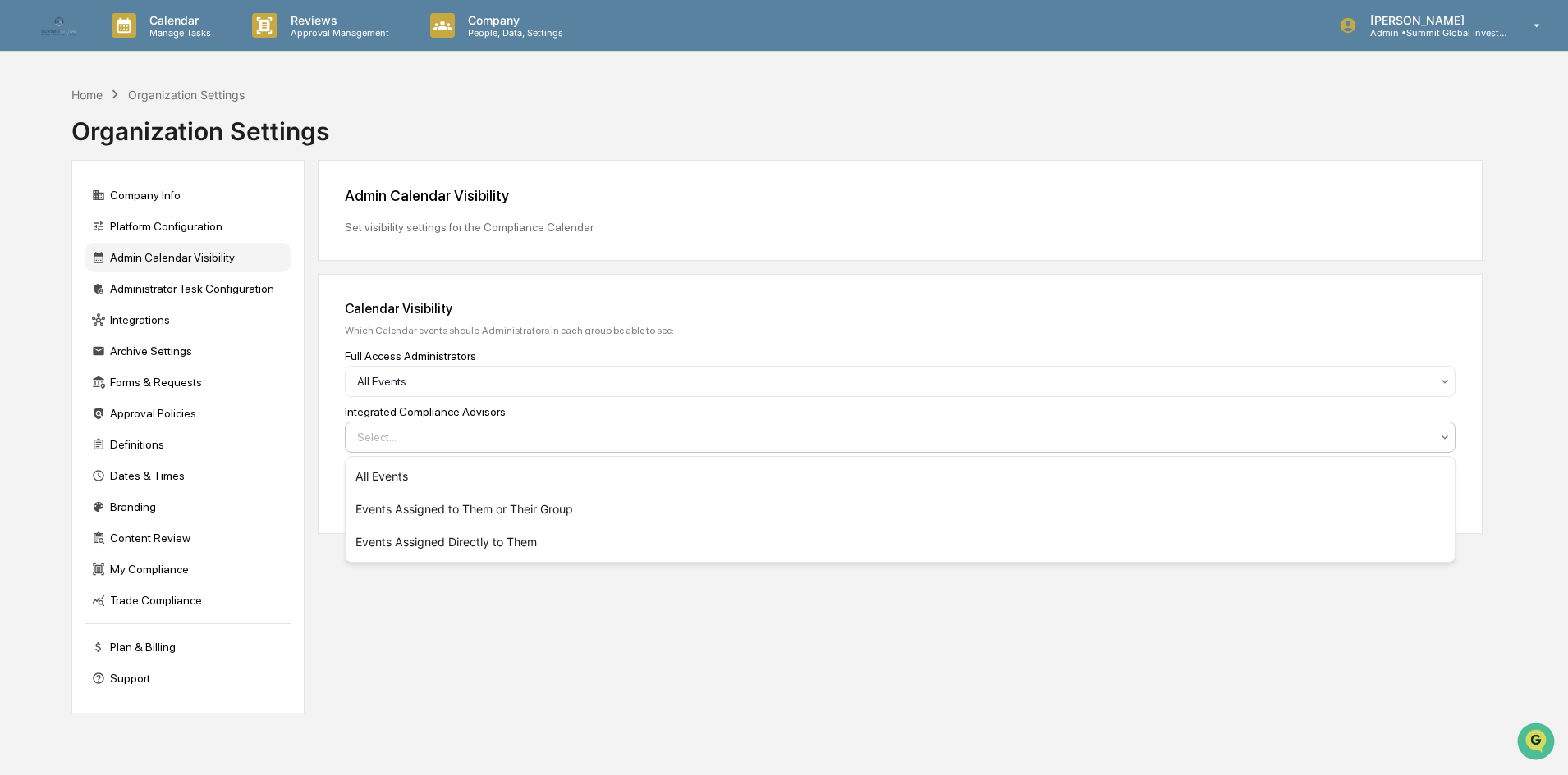
click at [470, 439] on div at bounding box center [894, 438] width 1073 height 17
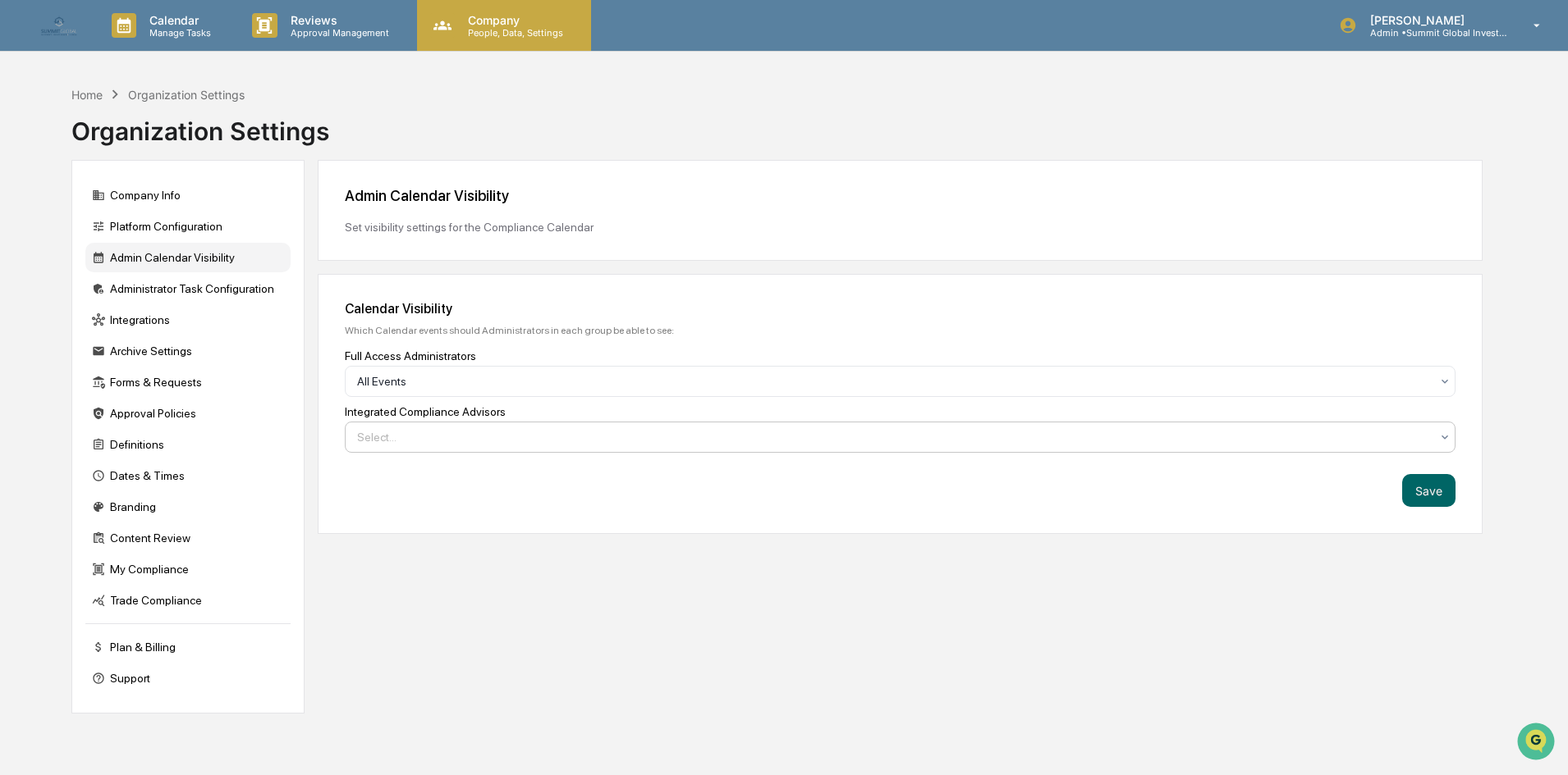
click at [480, 27] on p "People, Data, Settings" at bounding box center [513, 32] width 117 height 11
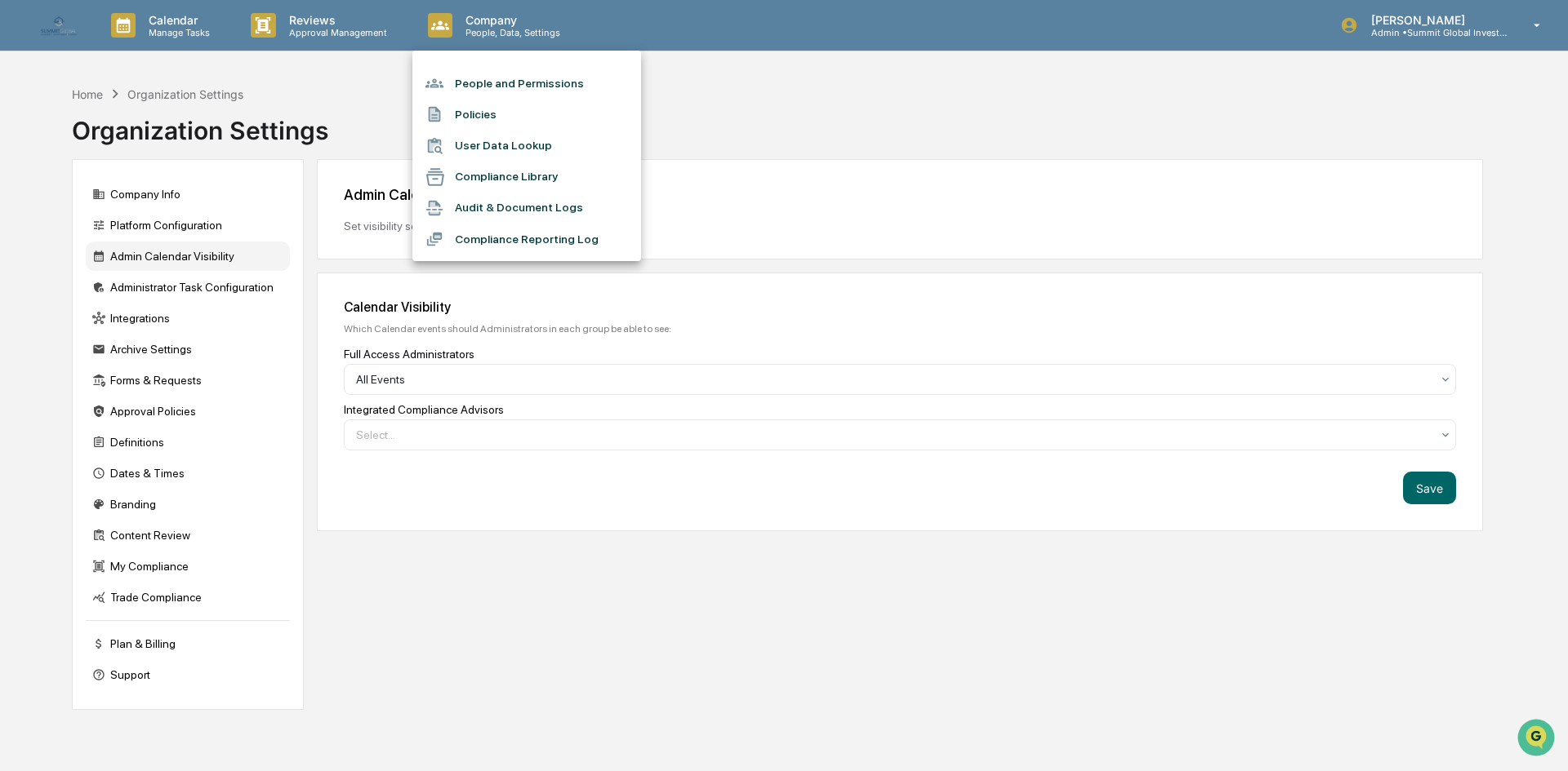
click at [470, 78] on li "People and Permissions" at bounding box center [527, 84] width 228 height 31
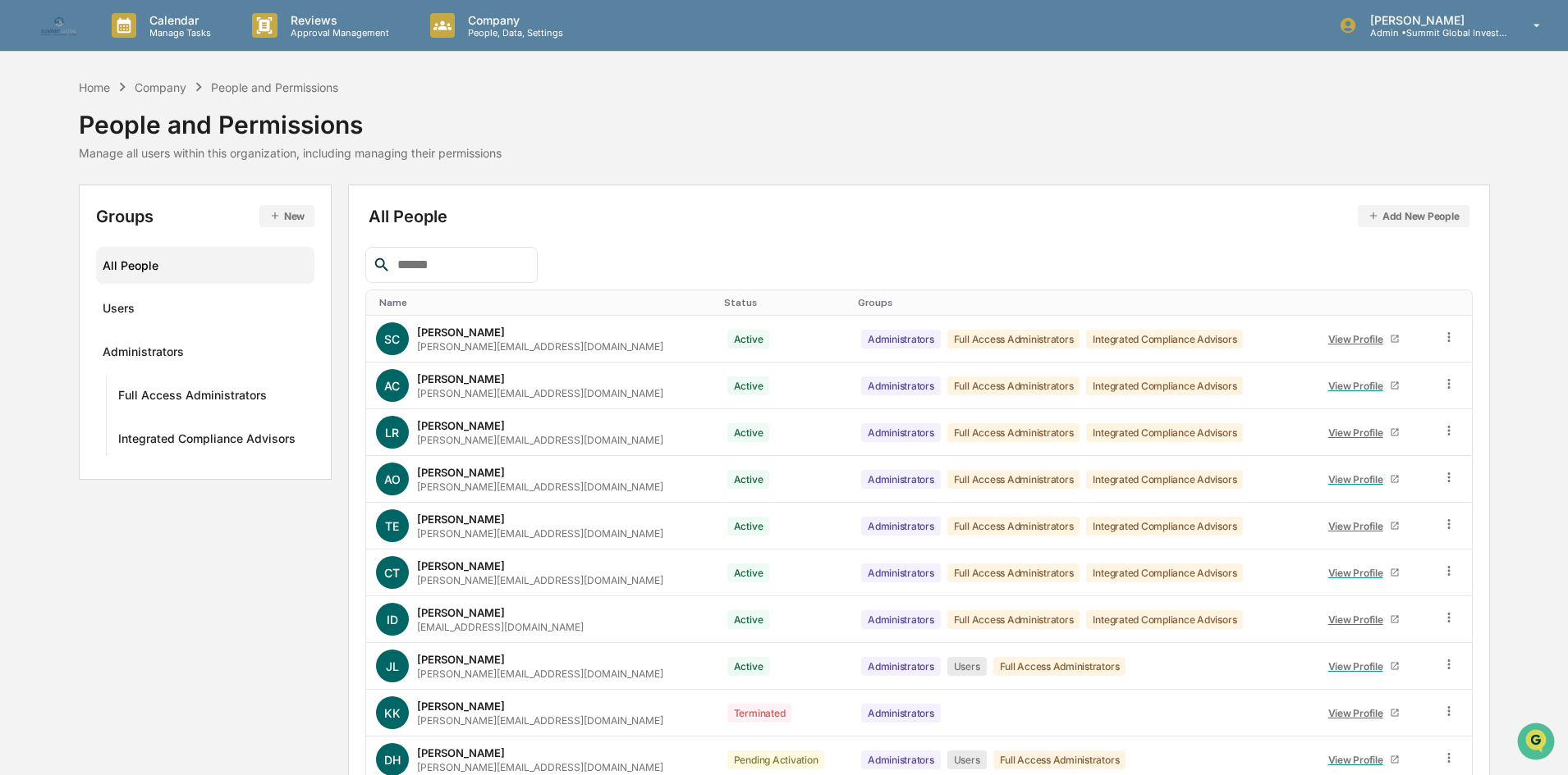
click at [292, 219] on button "New" at bounding box center [286, 217] width 55 height 22
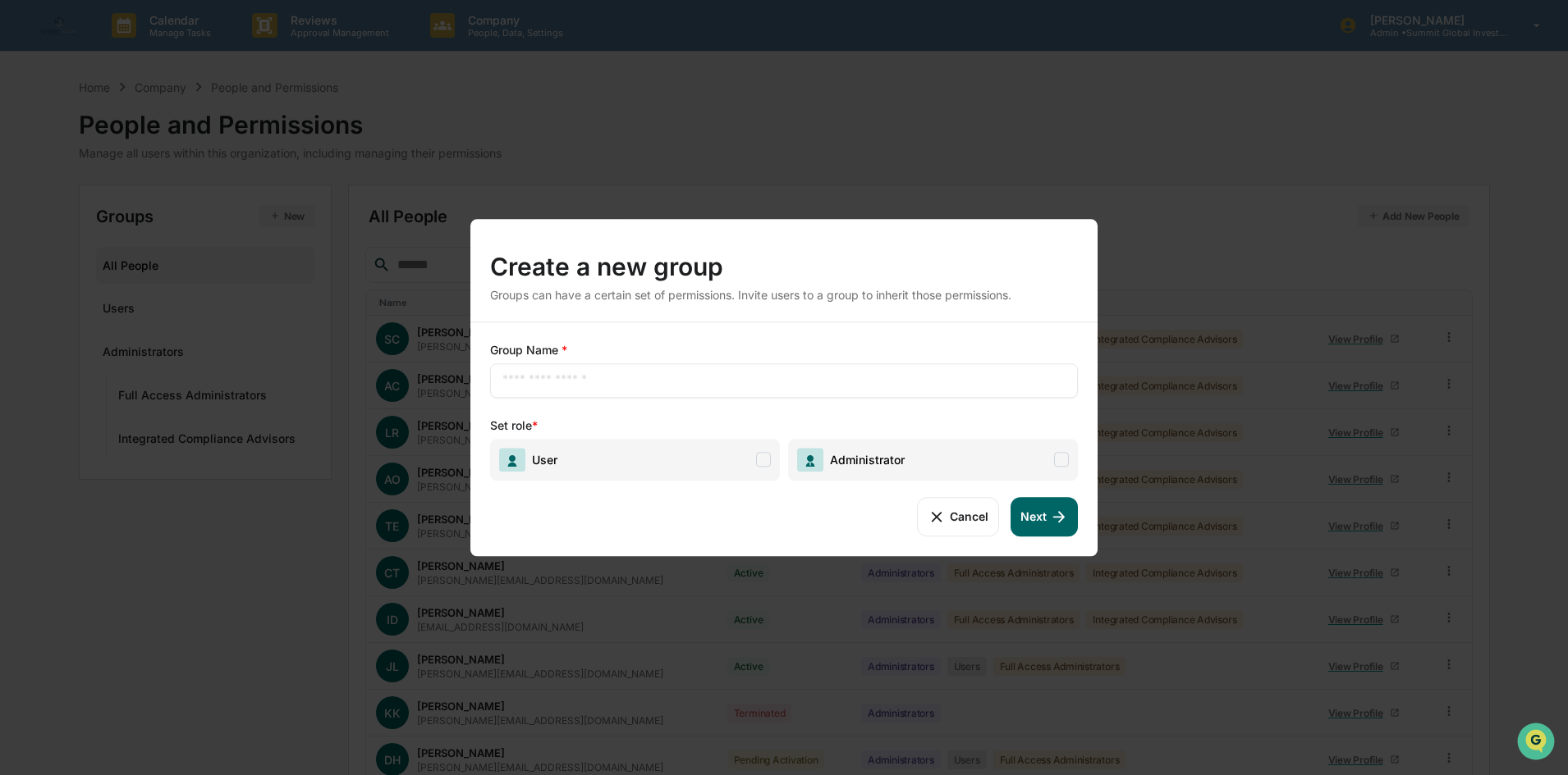
click at [590, 392] on div "​" at bounding box center [784, 381] width 588 height 34
click at [608, 380] on input "text" at bounding box center [784, 381] width 563 height 17
type input "**********"
click at [629, 454] on span "User" at bounding box center [634, 459] width 290 height 42
click at [767, 462] on icon at bounding box center [763, 459] width 15 height 15
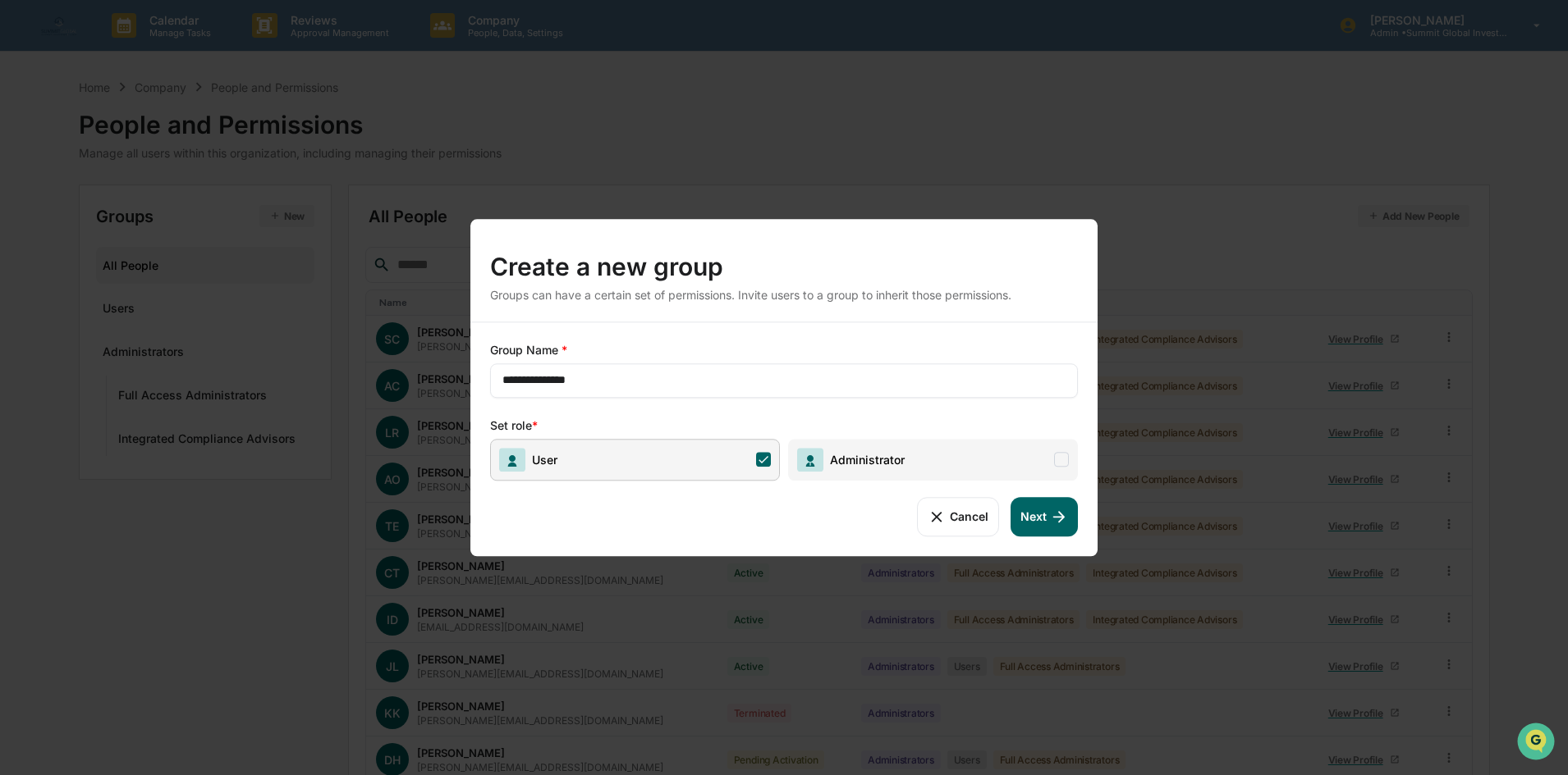
click at [1053, 469] on span "Administrator" at bounding box center [933, 459] width 290 height 42
click at [1058, 524] on icon at bounding box center [1058, 517] width 18 height 18
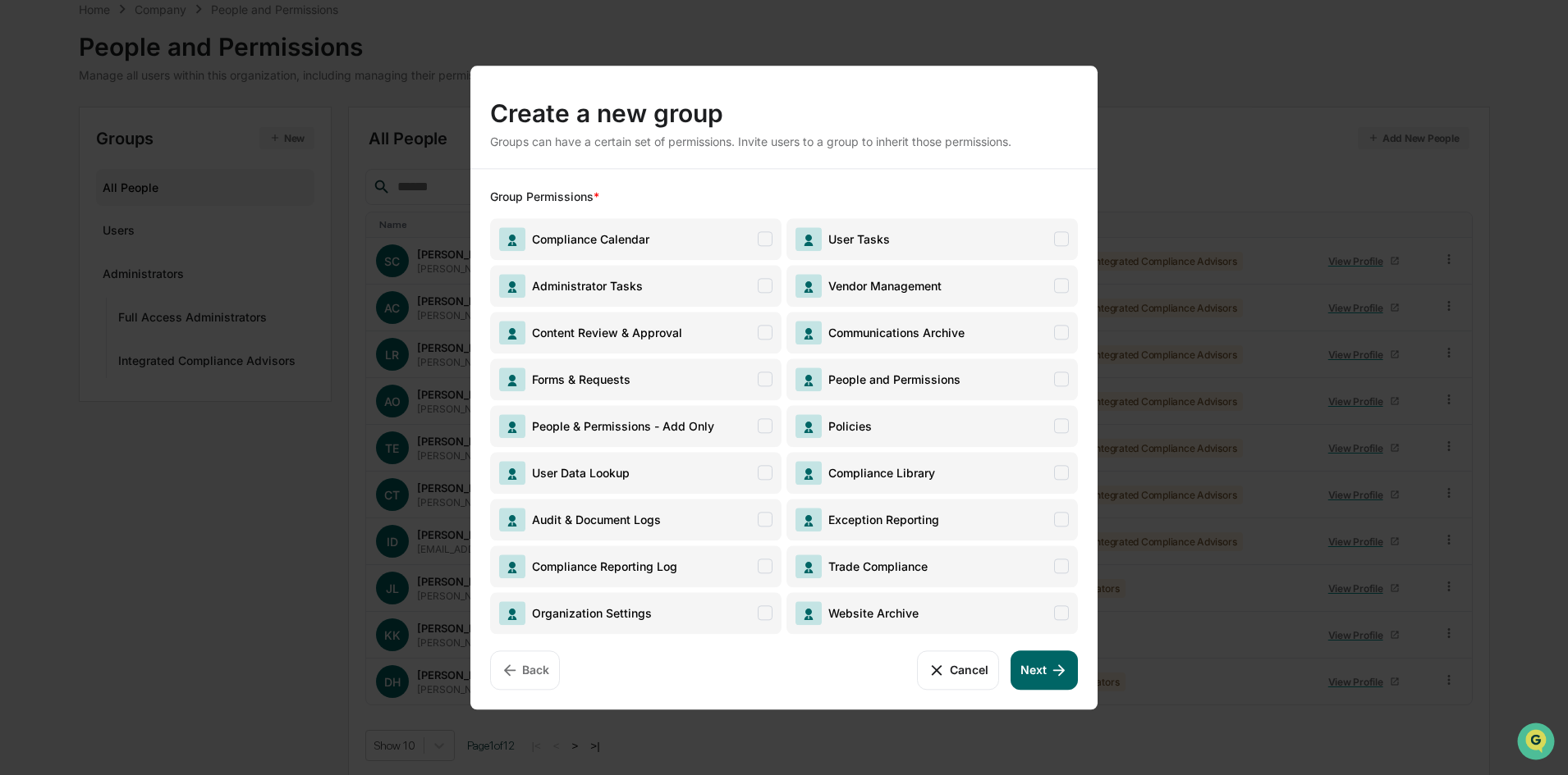
scroll to position [81, 0]
click at [774, 239] on span "Compliance Calendar" at bounding box center [635, 239] width 292 height 42
click at [1044, 673] on button "Next" at bounding box center [1044, 670] width 68 height 40
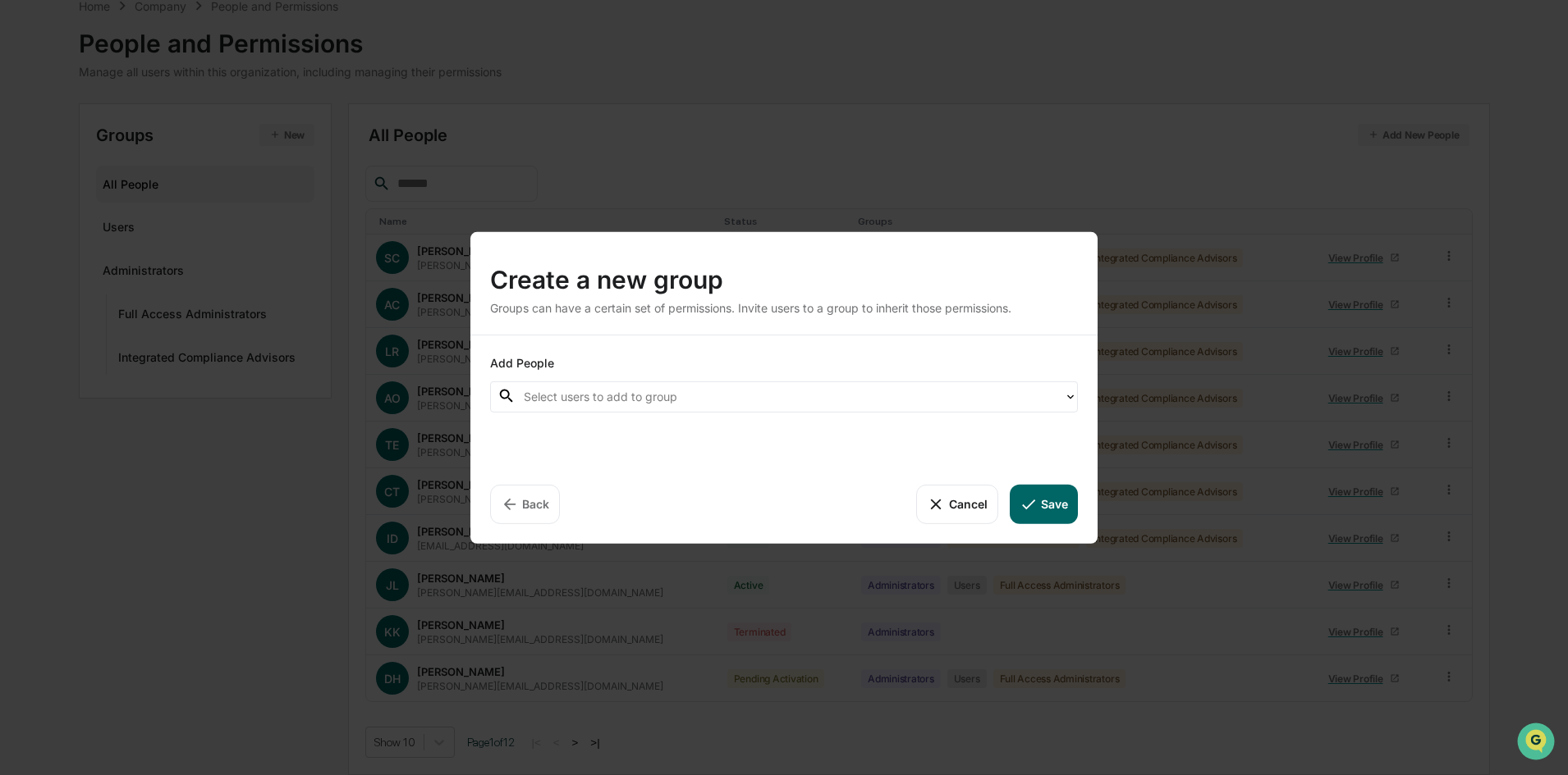
click at [531, 504] on button "Back" at bounding box center [524, 504] width 69 height 40
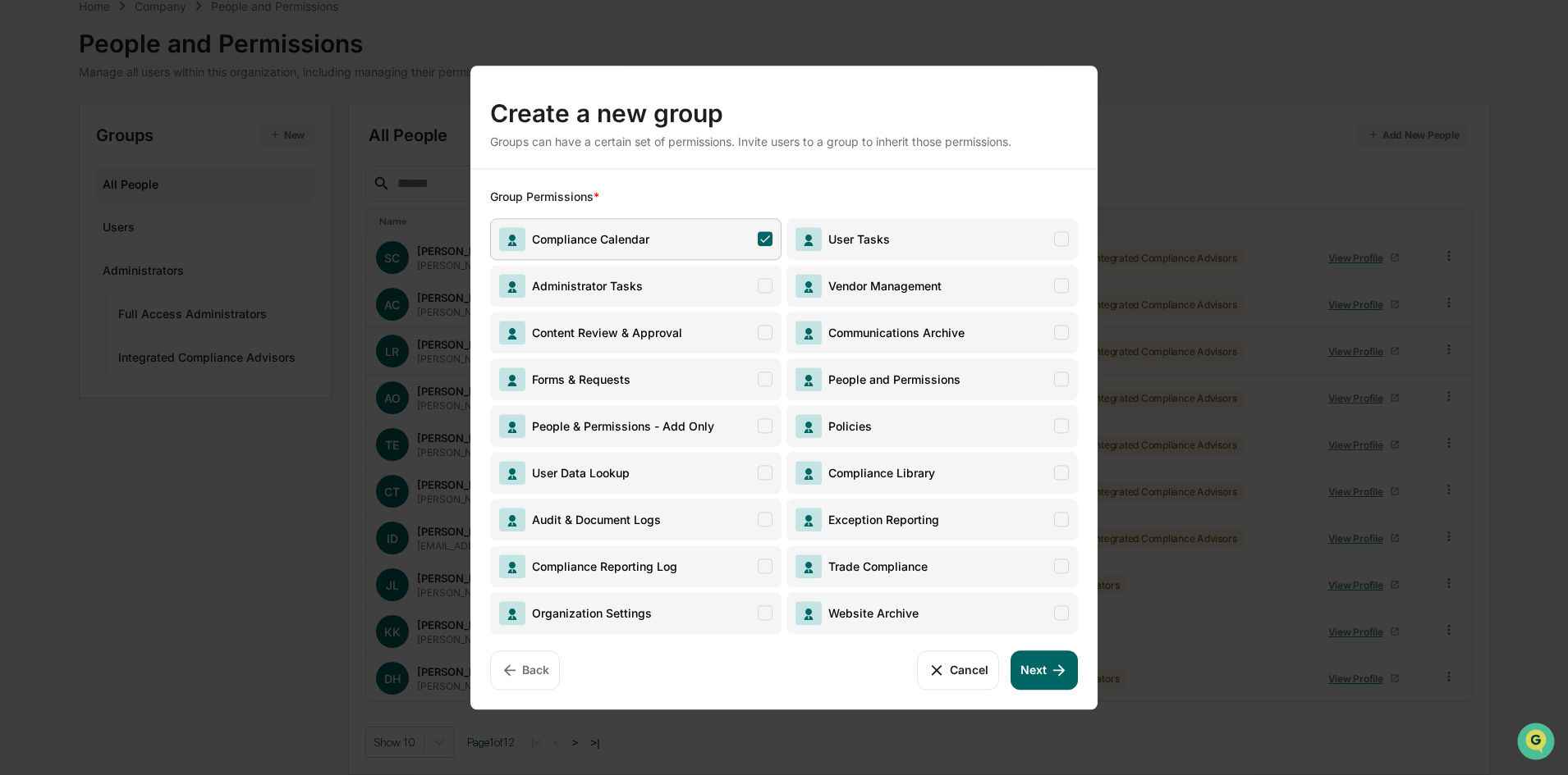
click at [765, 290] on span at bounding box center [765, 285] width 15 height 15
click at [770, 330] on span at bounding box center [765, 332] width 15 height 15
click at [768, 364] on span "Forms & Requests" at bounding box center [635, 379] width 292 height 42
click at [762, 400] on div "Compliance Calendar User Tasks Administrator Tasks Vendor Management Content Re…" at bounding box center [784, 420] width 588 height 430
click at [765, 426] on span at bounding box center [765, 426] width 15 height 15
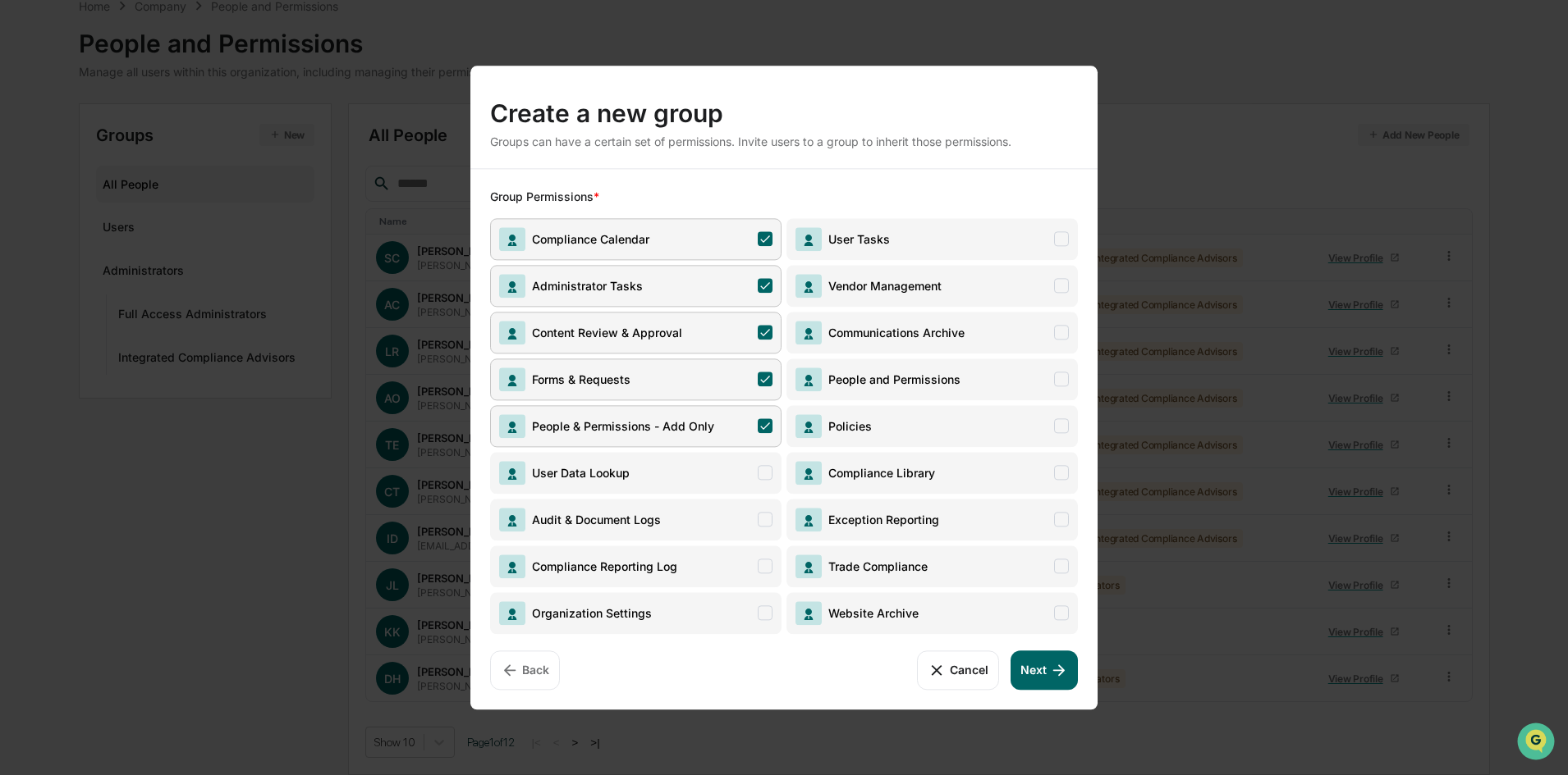
click at [762, 467] on span at bounding box center [765, 472] width 15 height 15
drag, startPoint x: 763, startPoint y: 512, endPoint x: 763, endPoint y: 529, distance: 17.0
click at [764, 515] on span at bounding box center [765, 519] width 15 height 15
click at [763, 560] on span at bounding box center [765, 567] width 15 height 15
click at [764, 610] on span at bounding box center [765, 613] width 15 height 15
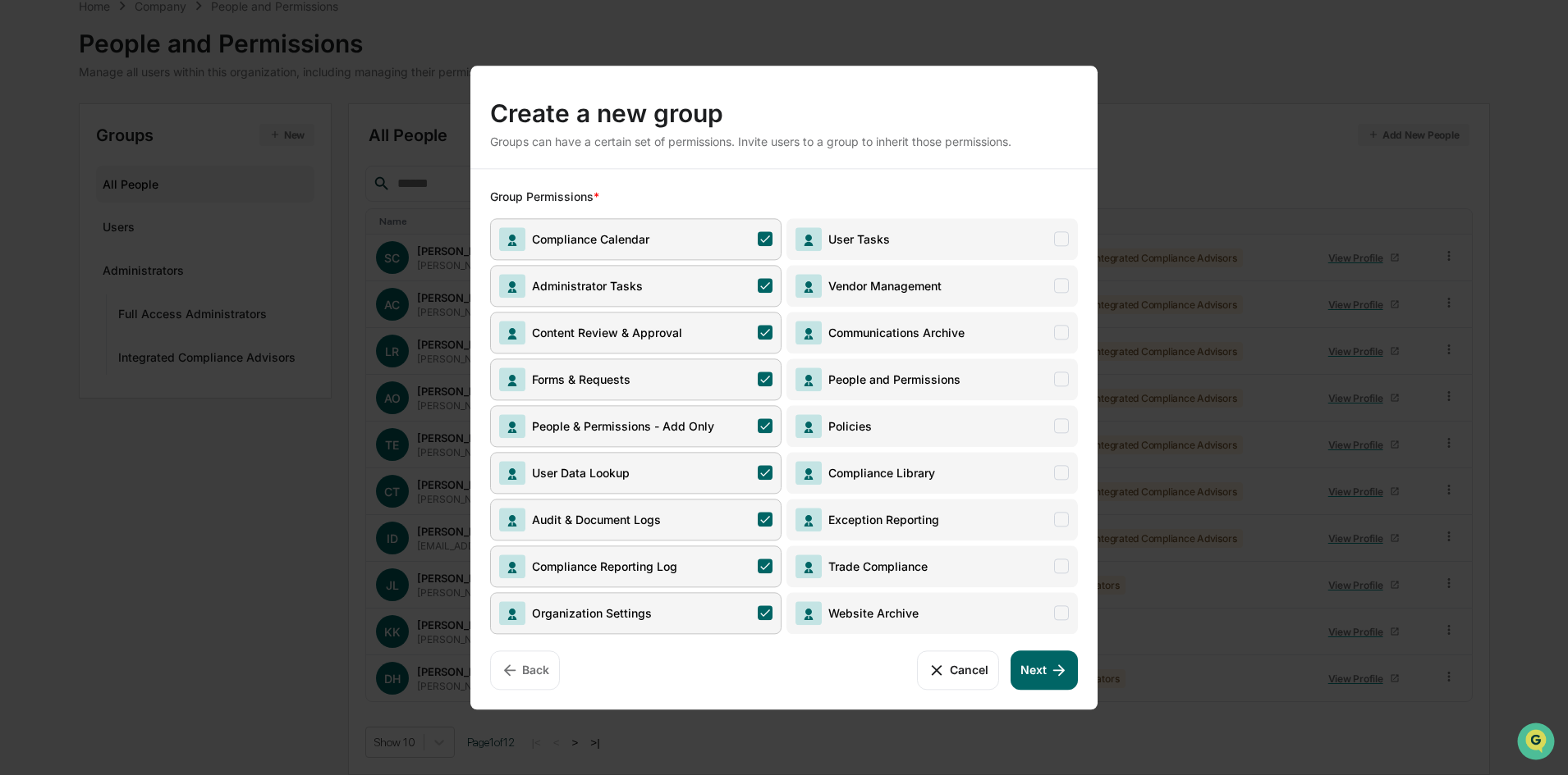
click at [1060, 249] on span "User Tasks" at bounding box center [932, 239] width 292 height 42
drag, startPoint x: 1056, startPoint y: 275, endPoint x: 1056, endPoint y: 295, distance: 20.0
click at [1056, 277] on span "Vendor Management" at bounding box center [932, 285] width 292 height 42
click at [1060, 323] on span "Communications Archive" at bounding box center [932, 332] width 292 height 42
click at [1064, 383] on span at bounding box center [1061, 379] width 15 height 15
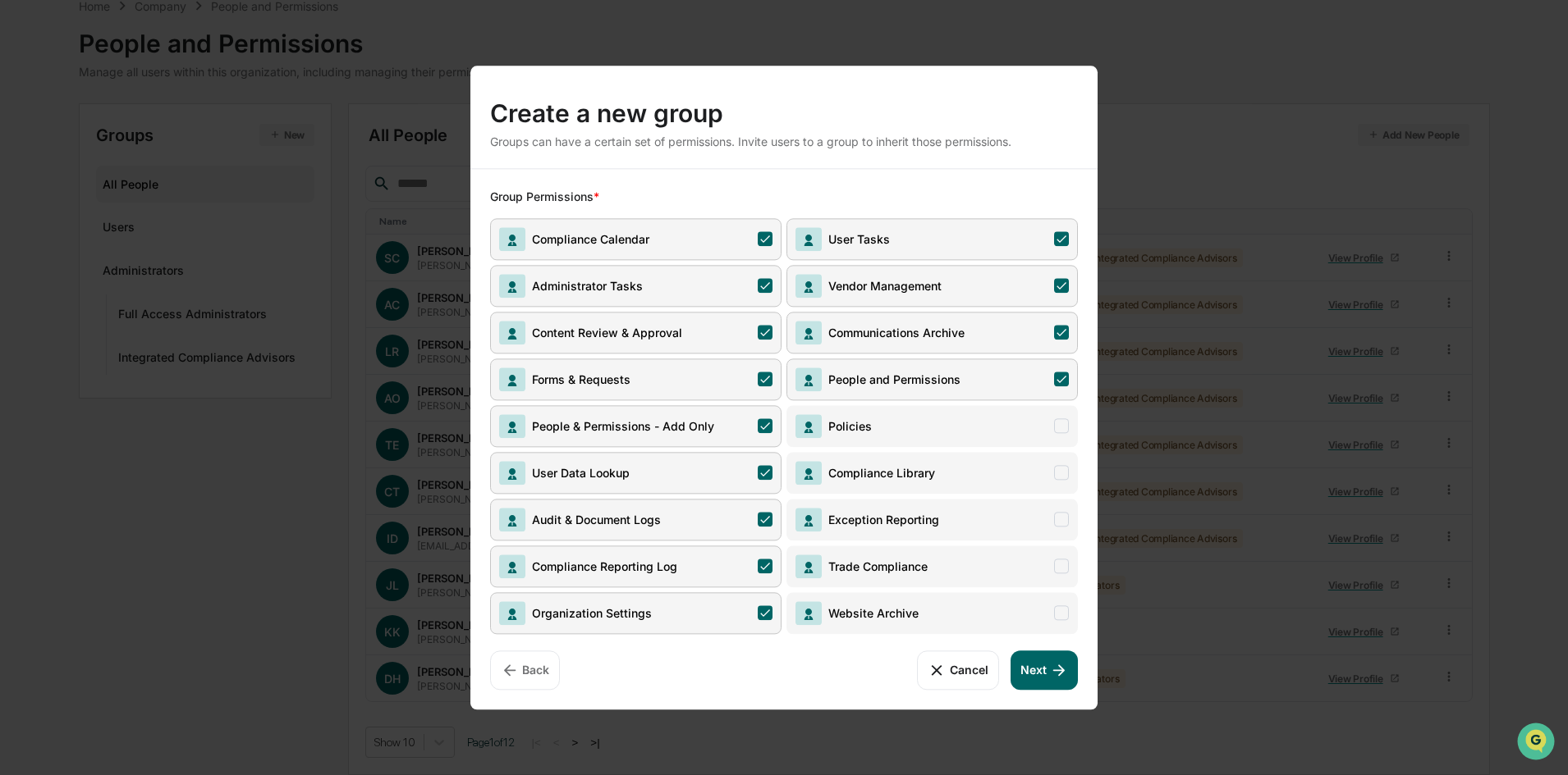
drag, startPoint x: 1064, startPoint y: 417, endPoint x: 1065, endPoint y: 447, distance: 30.0
click at [1064, 418] on span "Policies" at bounding box center [932, 426] width 292 height 42
click at [1065, 458] on span "Compliance Library" at bounding box center [932, 472] width 292 height 42
click at [1061, 523] on span at bounding box center [1061, 519] width 15 height 15
drag, startPoint x: 1061, startPoint y: 569, endPoint x: 1061, endPoint y: 588, distance: 19.0
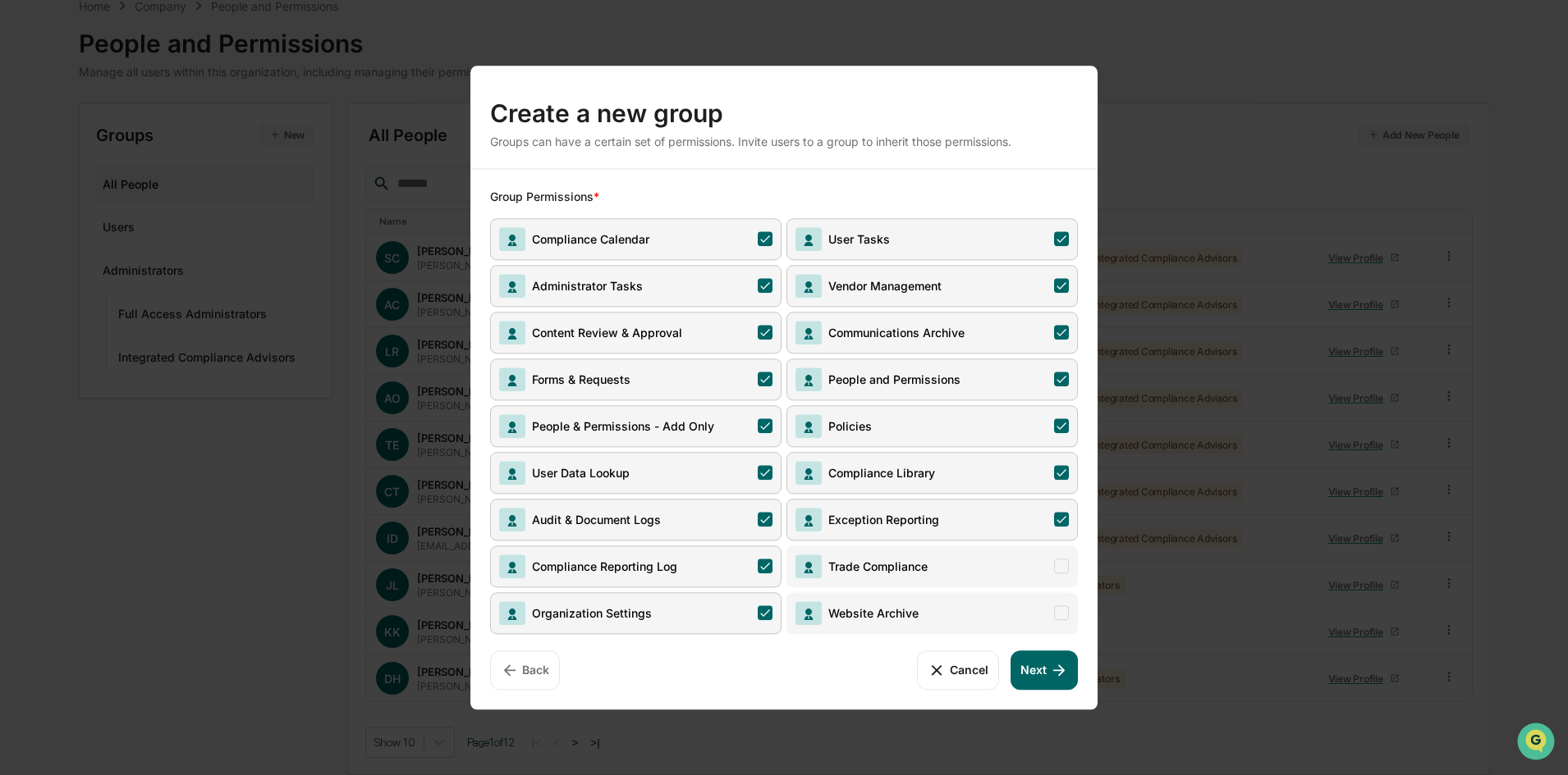
click at [1061, 570] on span at bounding box center [1061, 567] width 15 height 15
click at [1062, 606] on span "Website Archive" at bounding box center [932, 613] width 292 height 42
click at [1066, 669] on icon at bounding box center [1058, 669] width 18 height 18
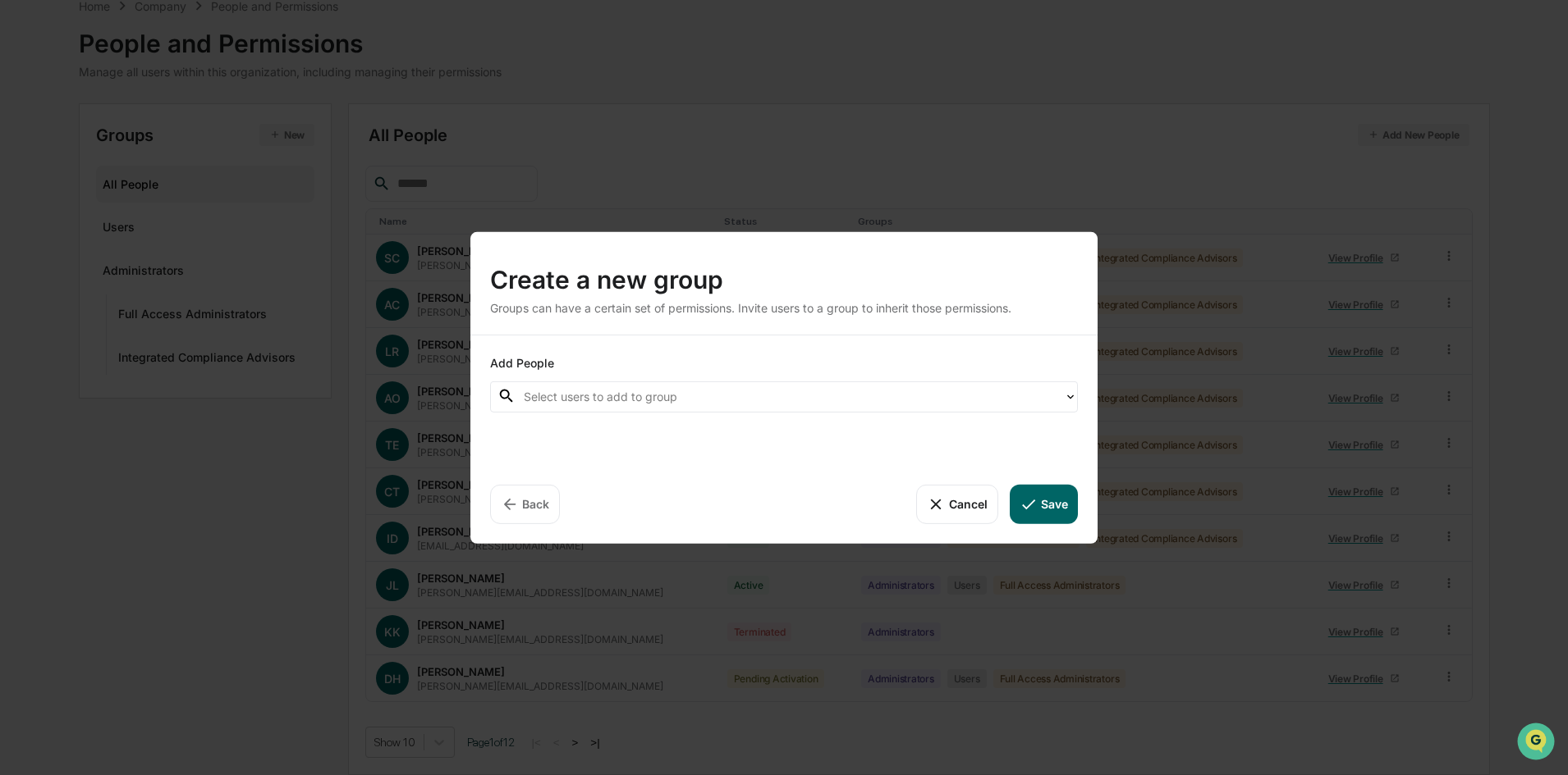
click at [698, 400] on div at bounding box center [789, 396] width 532 height 19
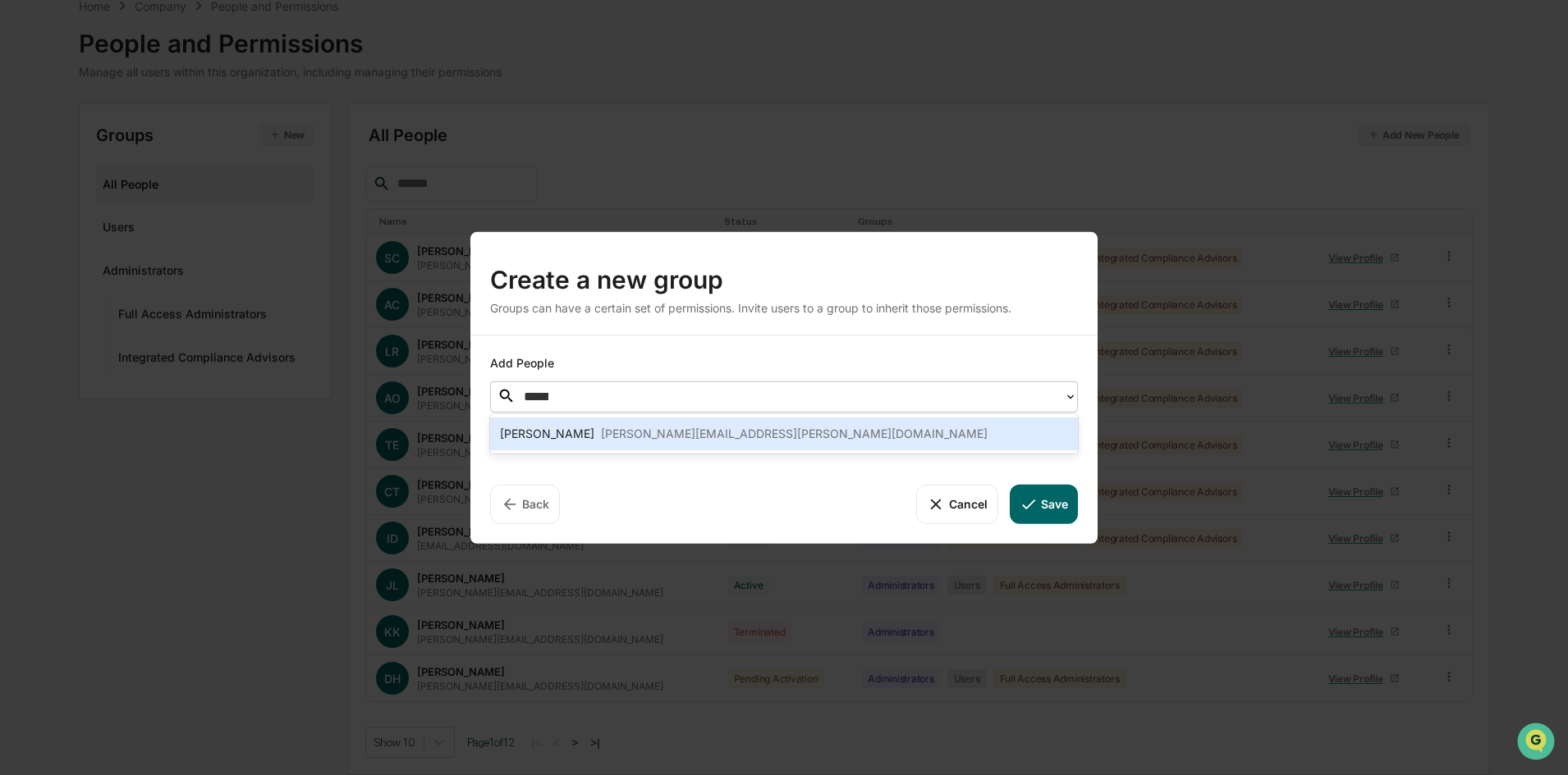
type input "*******"
click at [644, 436] on div "mallory.stryker@sgiam.com" at bounding box center [794, 433] width 386 height 19
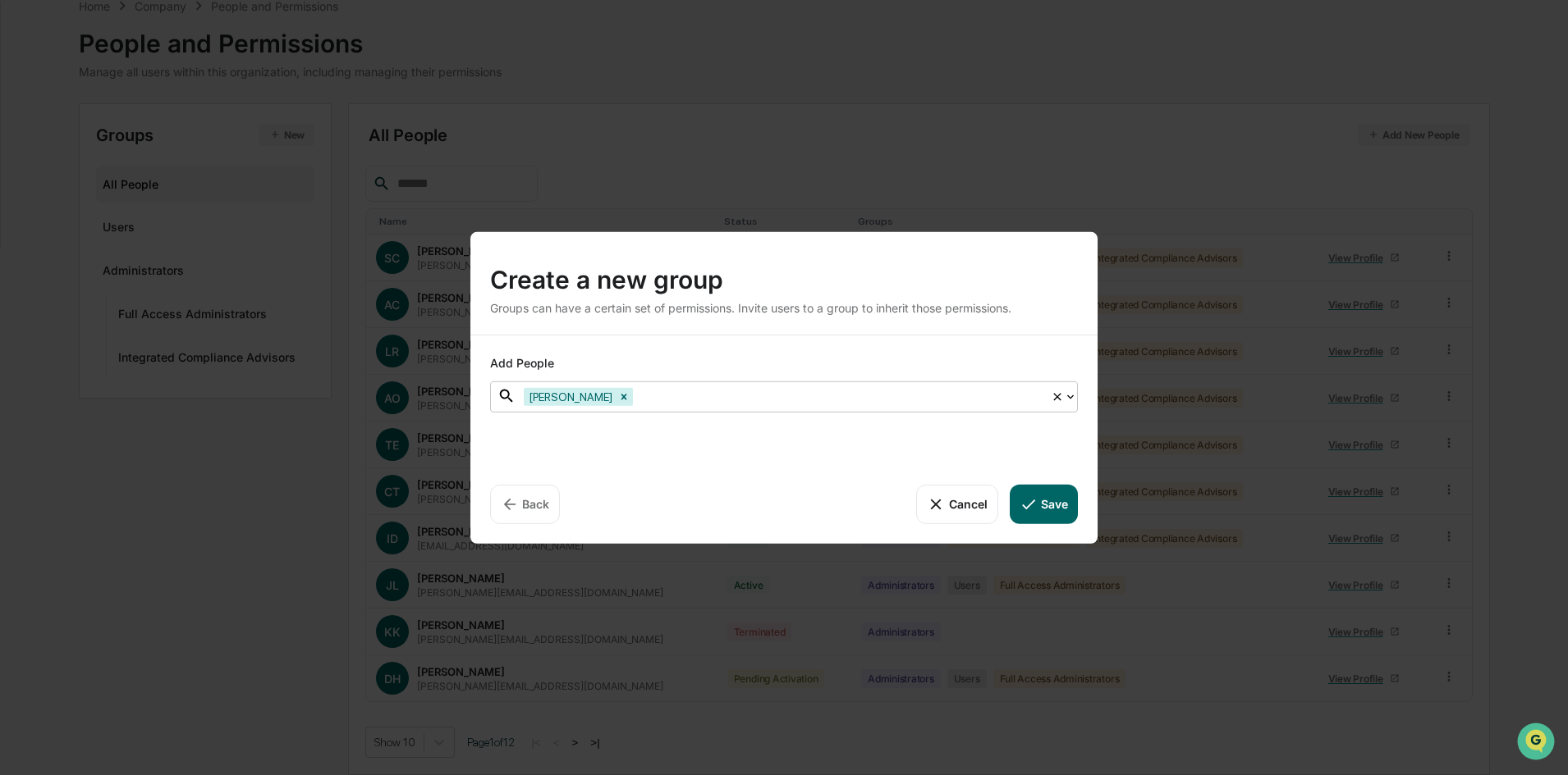
click at [638, 400] on div at bounding box center [839, 396] width 407 height 19
click at [636, 399] on div at bounding box center [839, 396] width 407 height 19
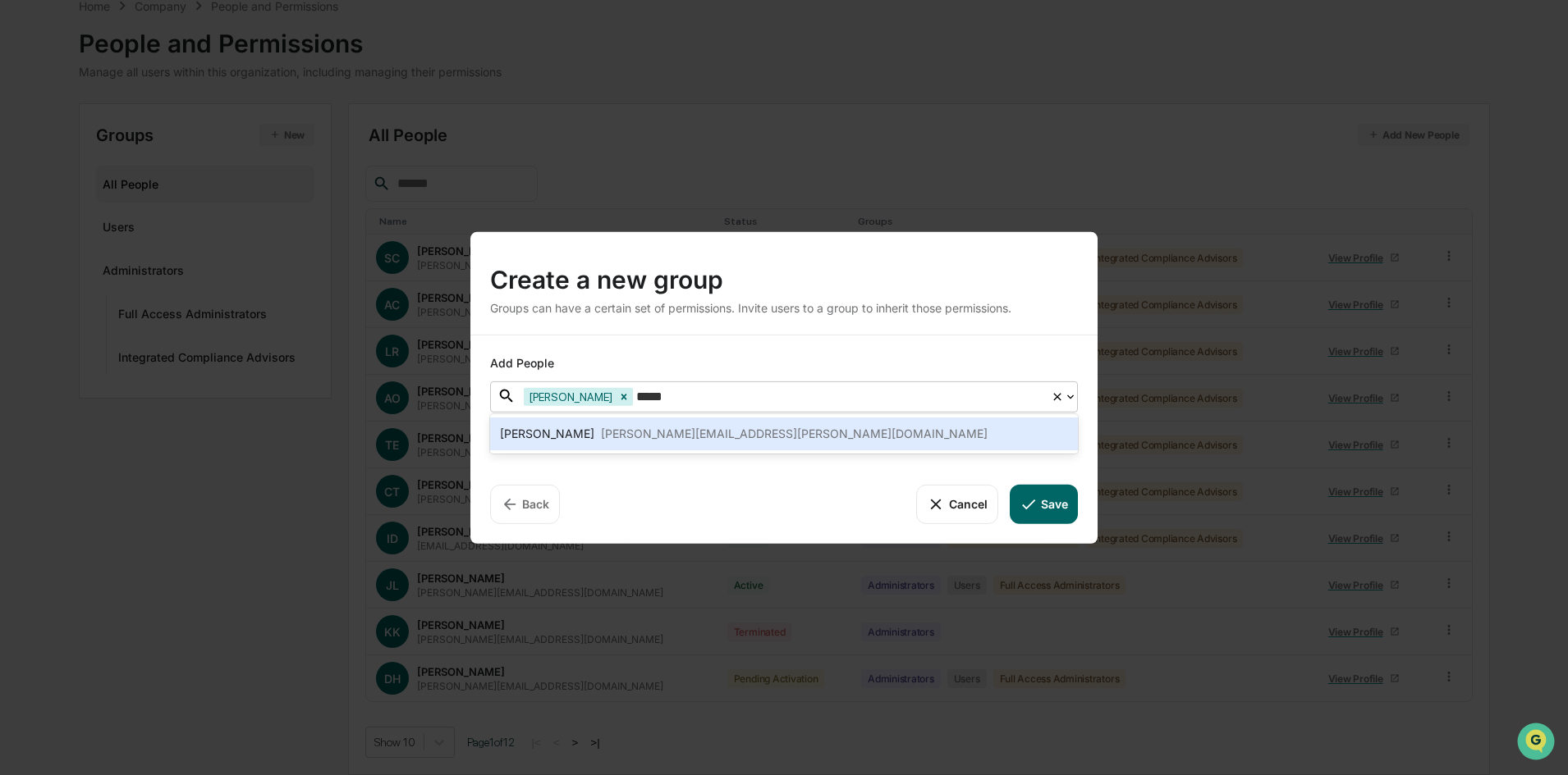
type input "*****"
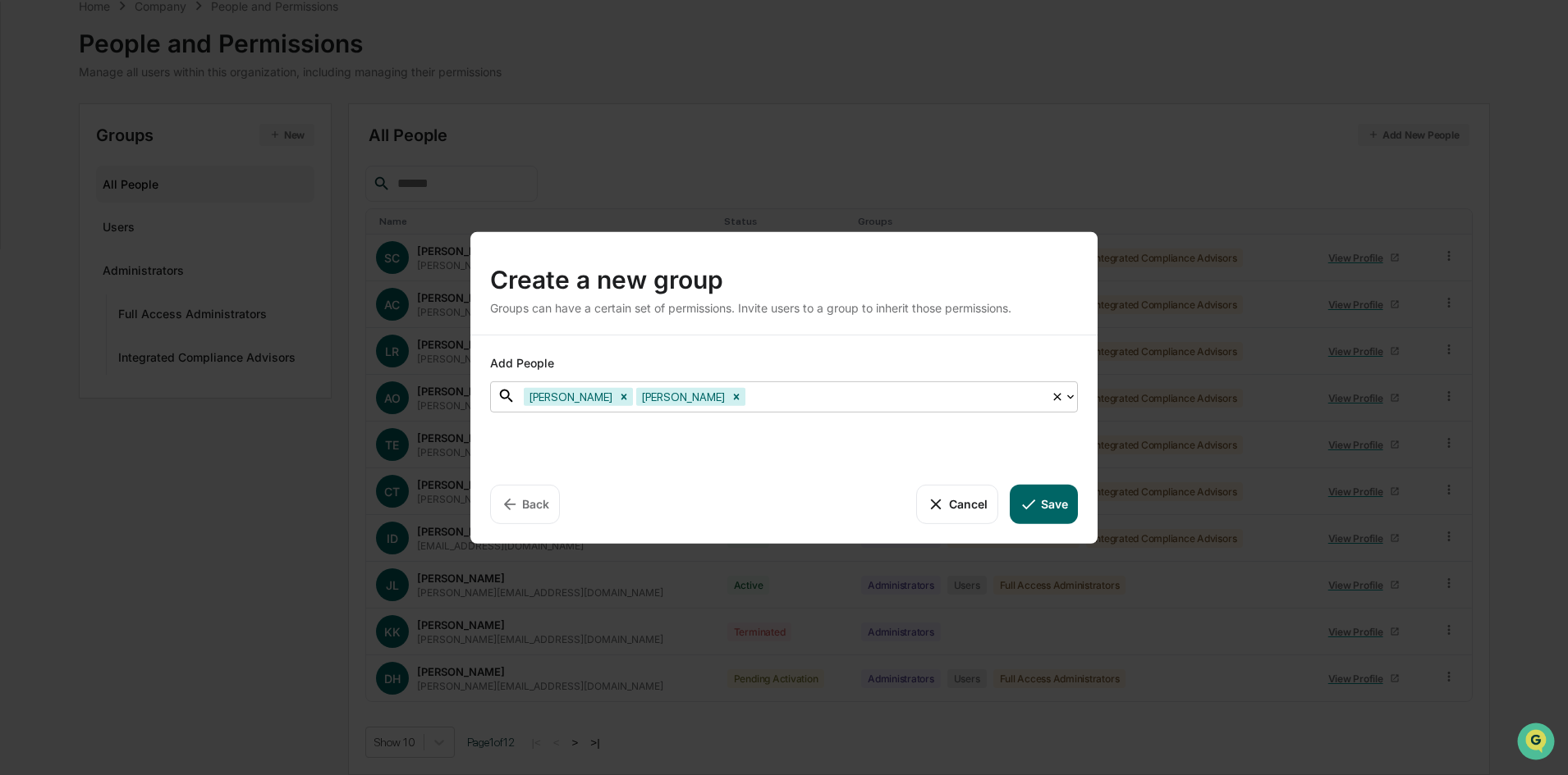
click at [748, 401] on div at bounding box center [895, 396] width 294 height 19
click at [705, 394] on div "Mallory Stryker Aaron Butler" at bounding box center [784, 396] width 535 height 25
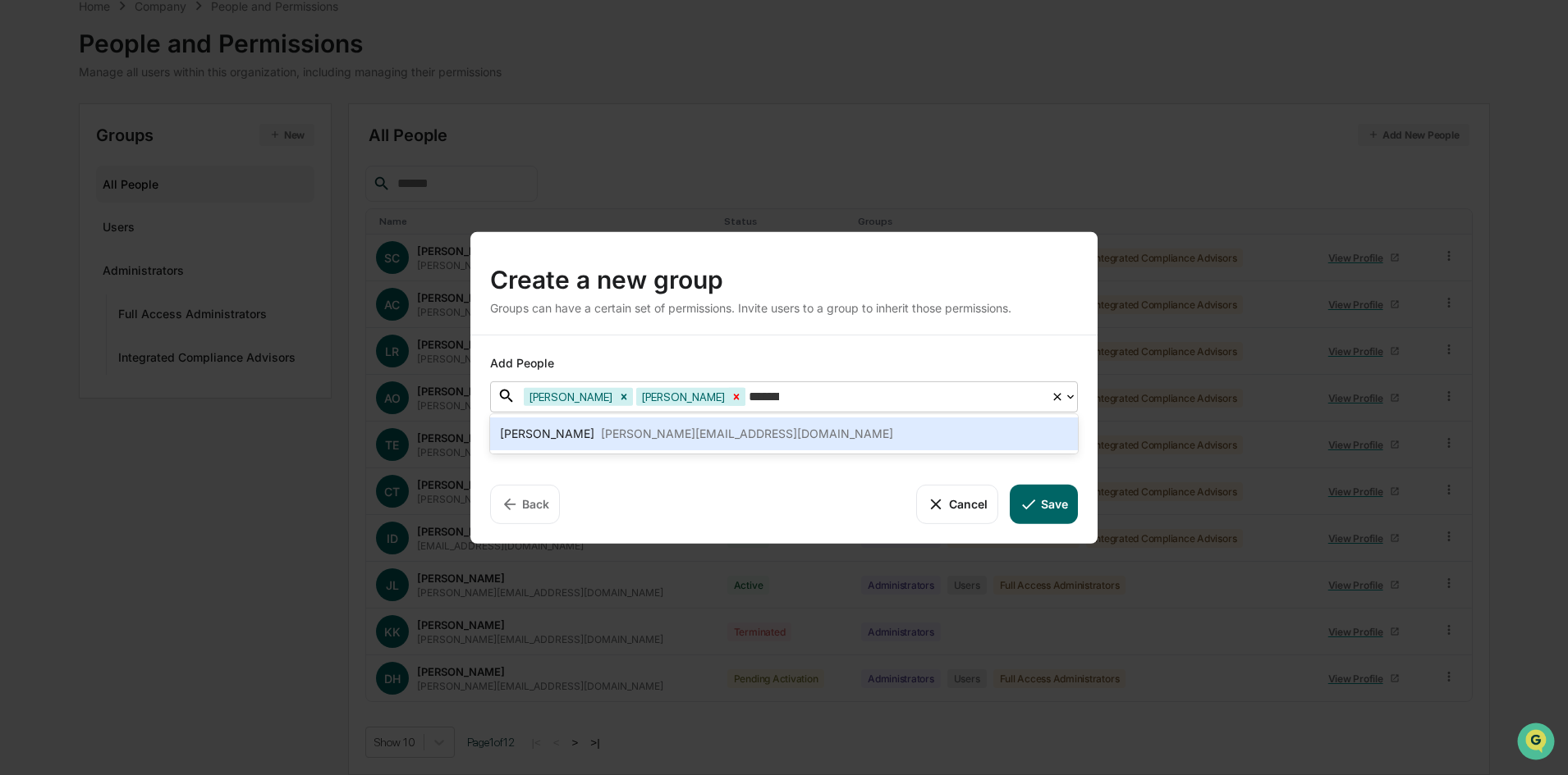
type input "*********"
click at [693, 431] on div "John Lore john.lore@sgiam.com" at bounding box center [784, 433] width 568 height 19
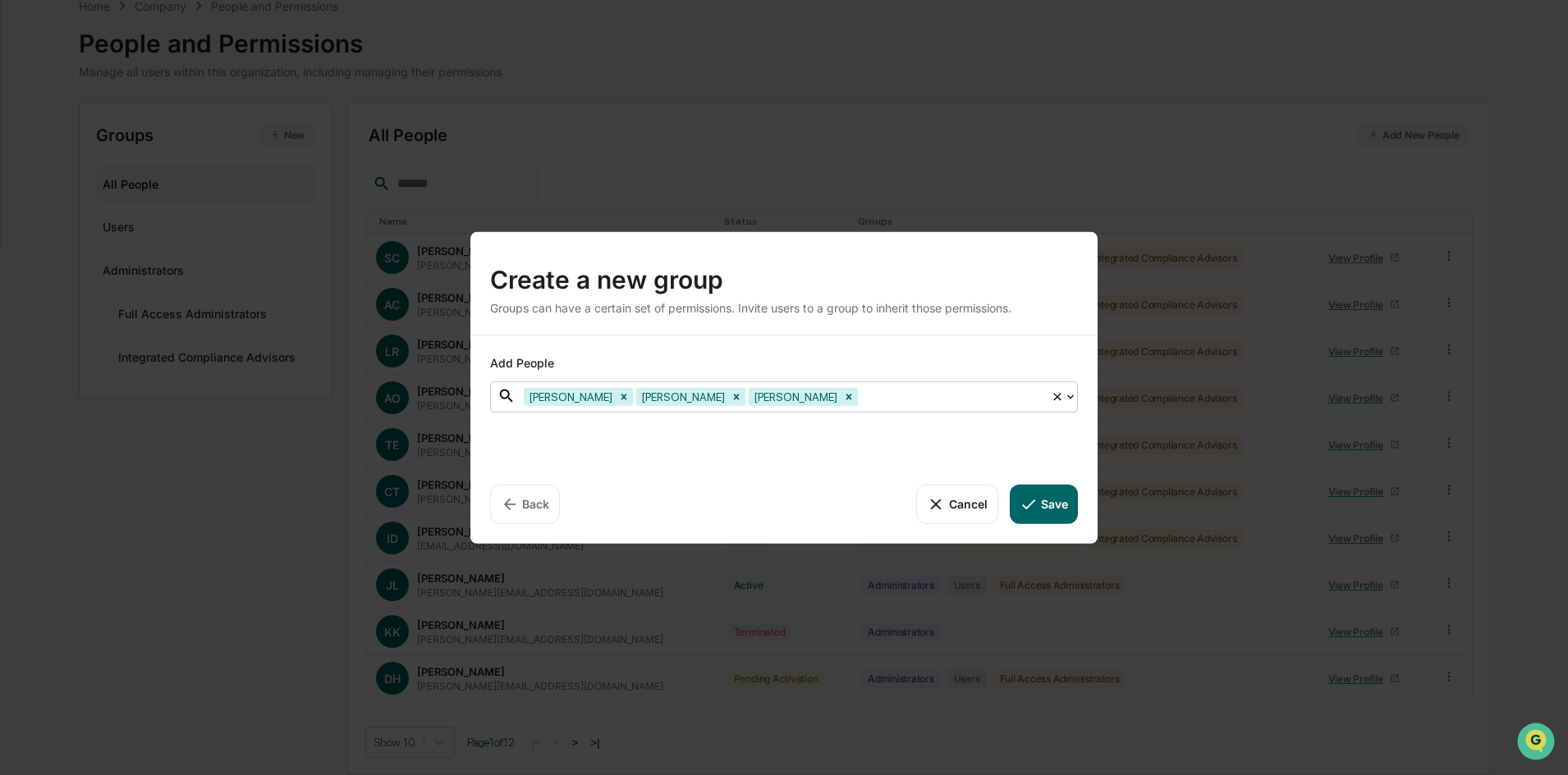
click at [1049, 502] on button "Save" at bounding box center [1044, 504] width 69 height 40
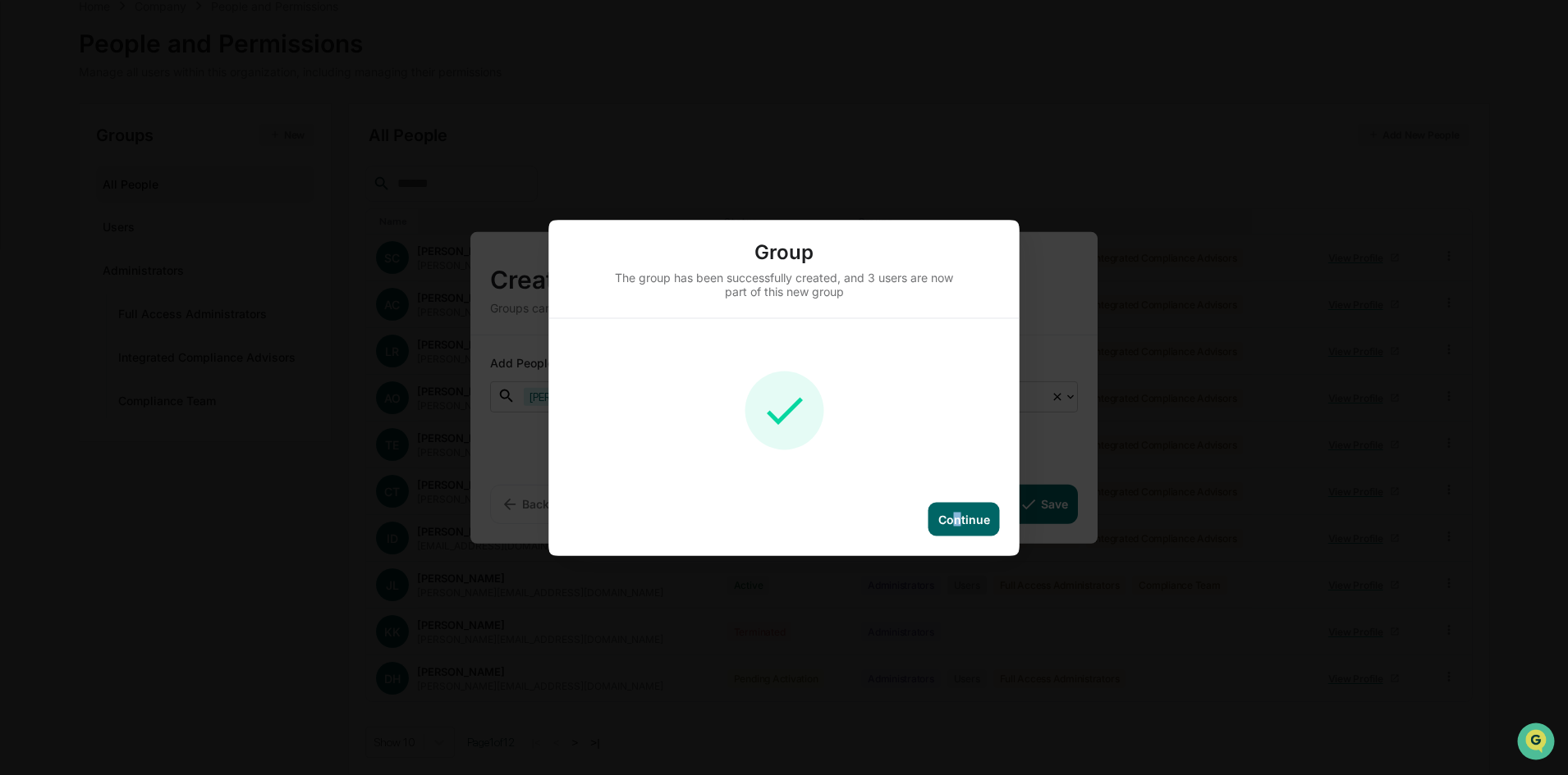
click at [960, 515] on div "Continue" at bounding box center [964, 519] width 52 height 14
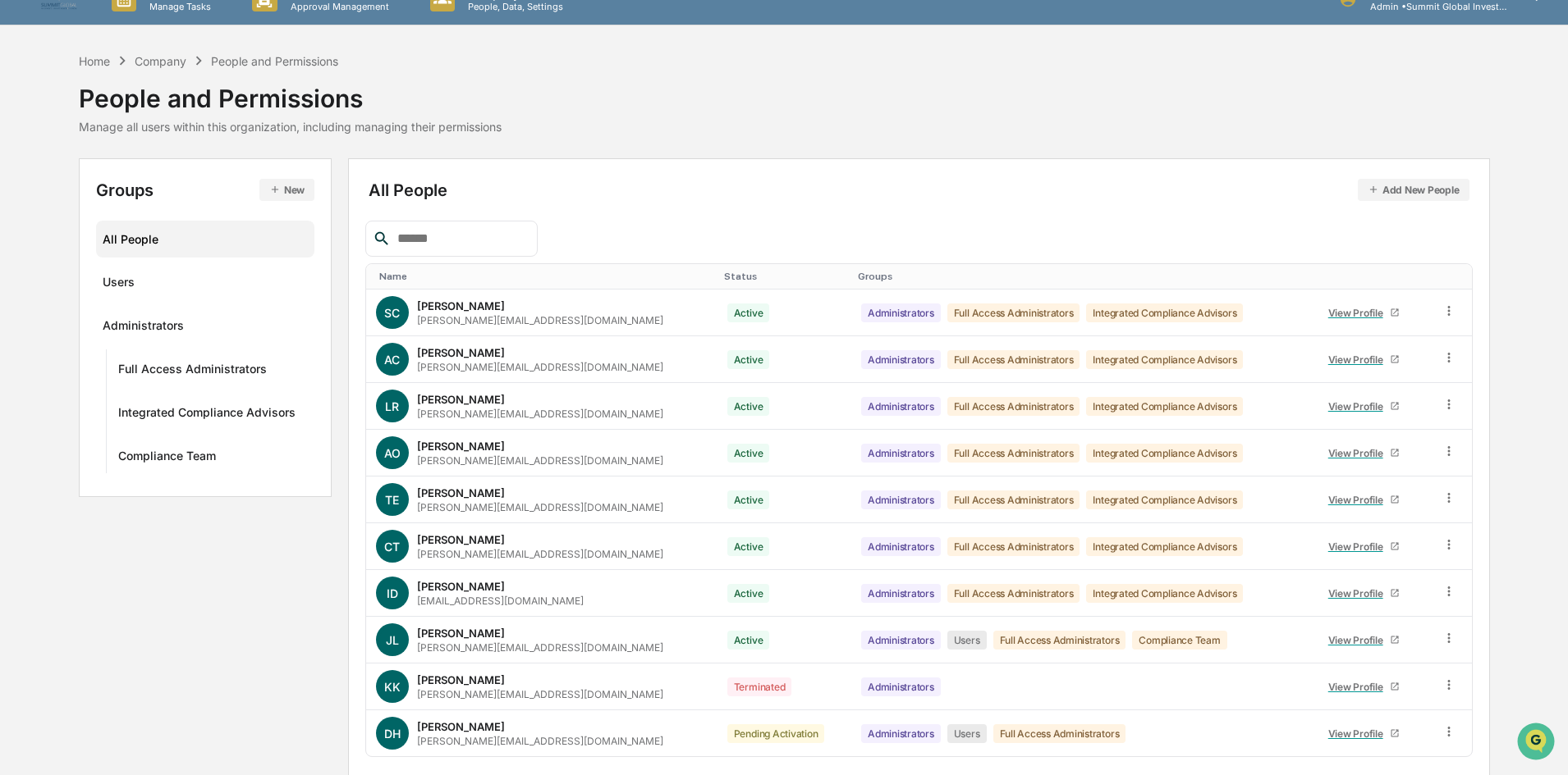
scroll to position [0, 0]
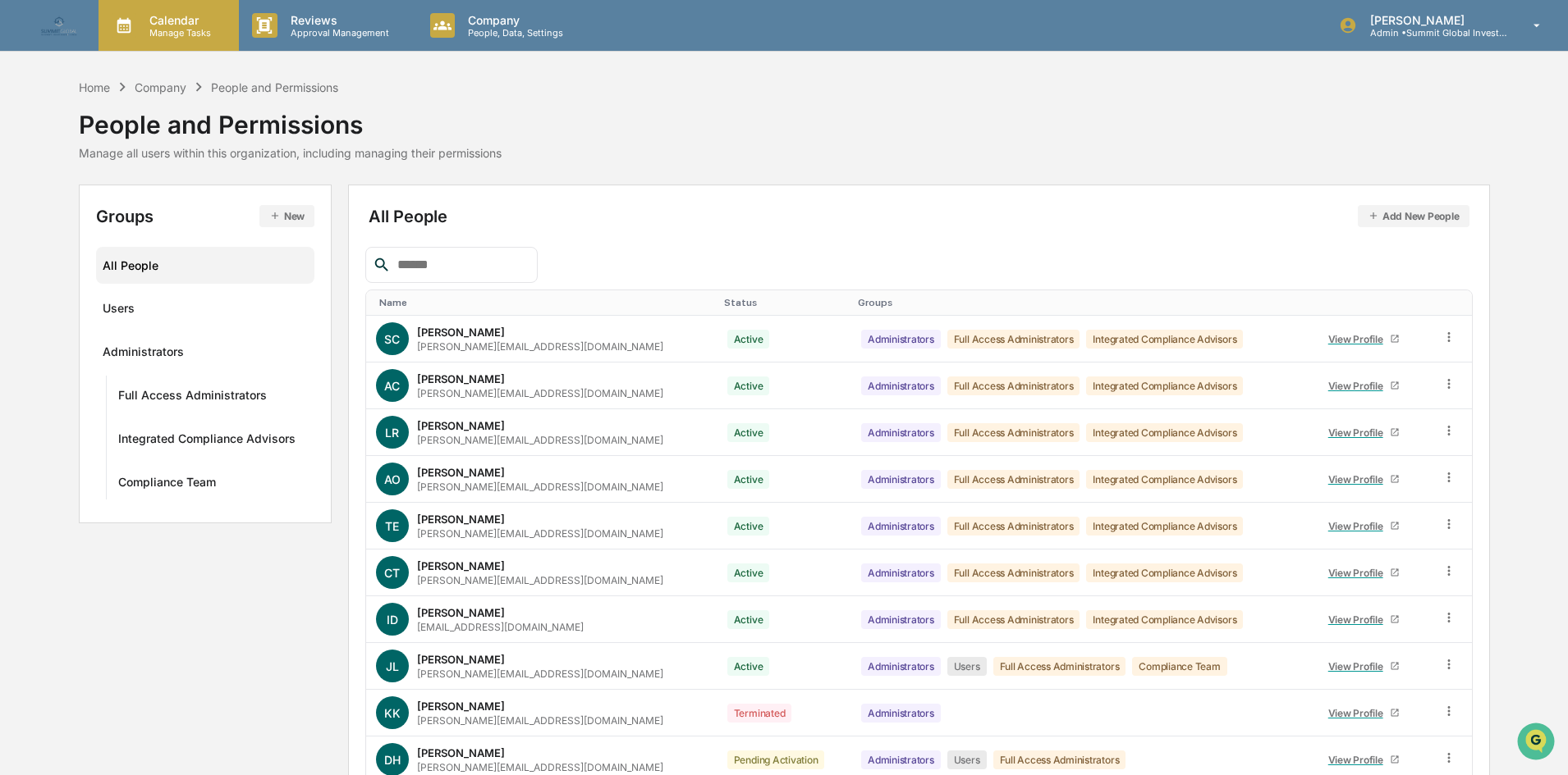
click at [180, 27] on p "Manage Tasks" at bounding box center [178, 32] width 83 height 11
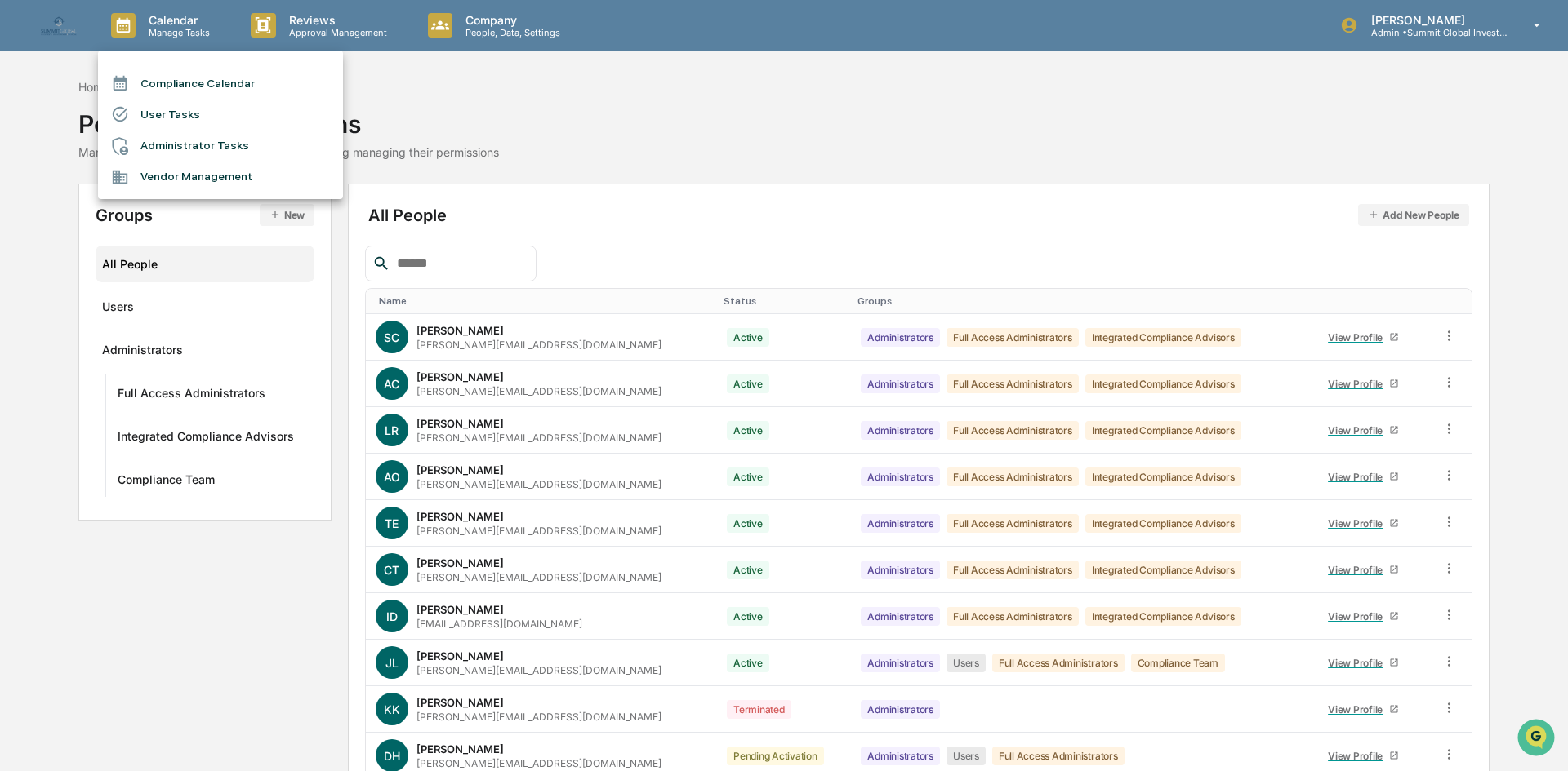
click at [176, 75] on li "Compliance Calendar" at bounding box center [220, 84] width 245 height 31
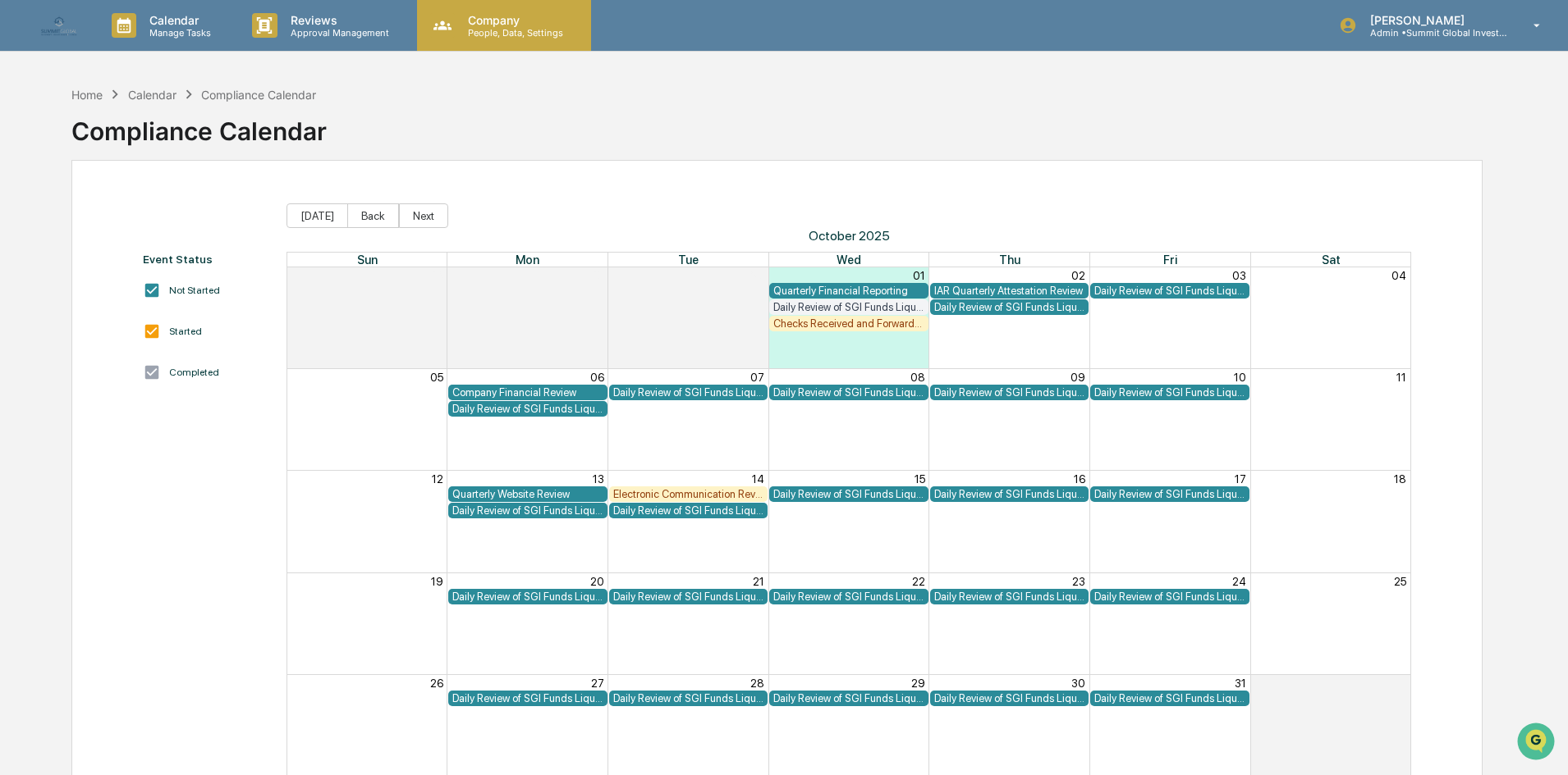
click at [481, 33] on p "People, Data, Settings" at bounding box center [513, 32] width 117 height 11
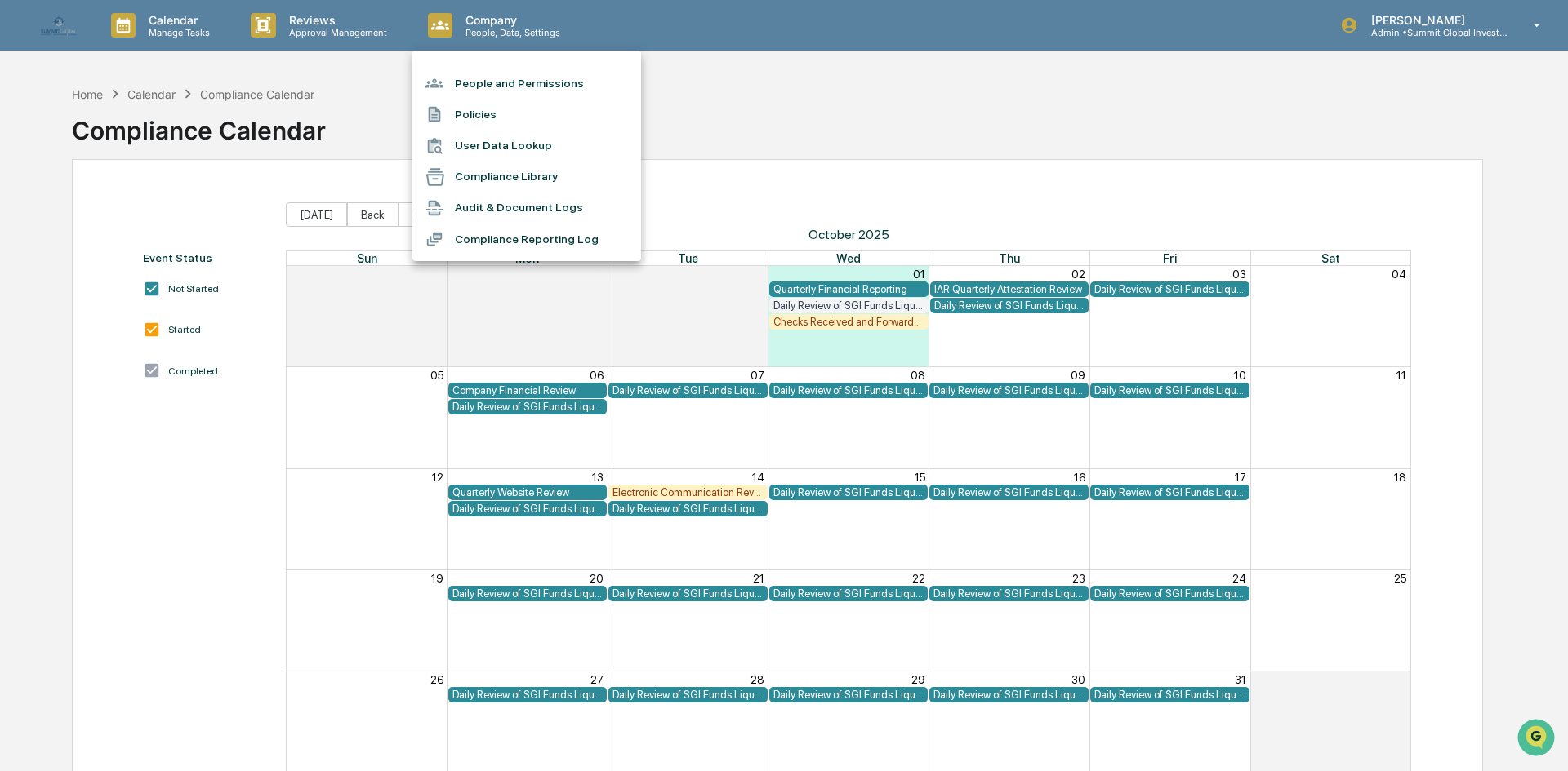
click at [146, 24] on div at bounding box center [784, 385] width 1568 height 771
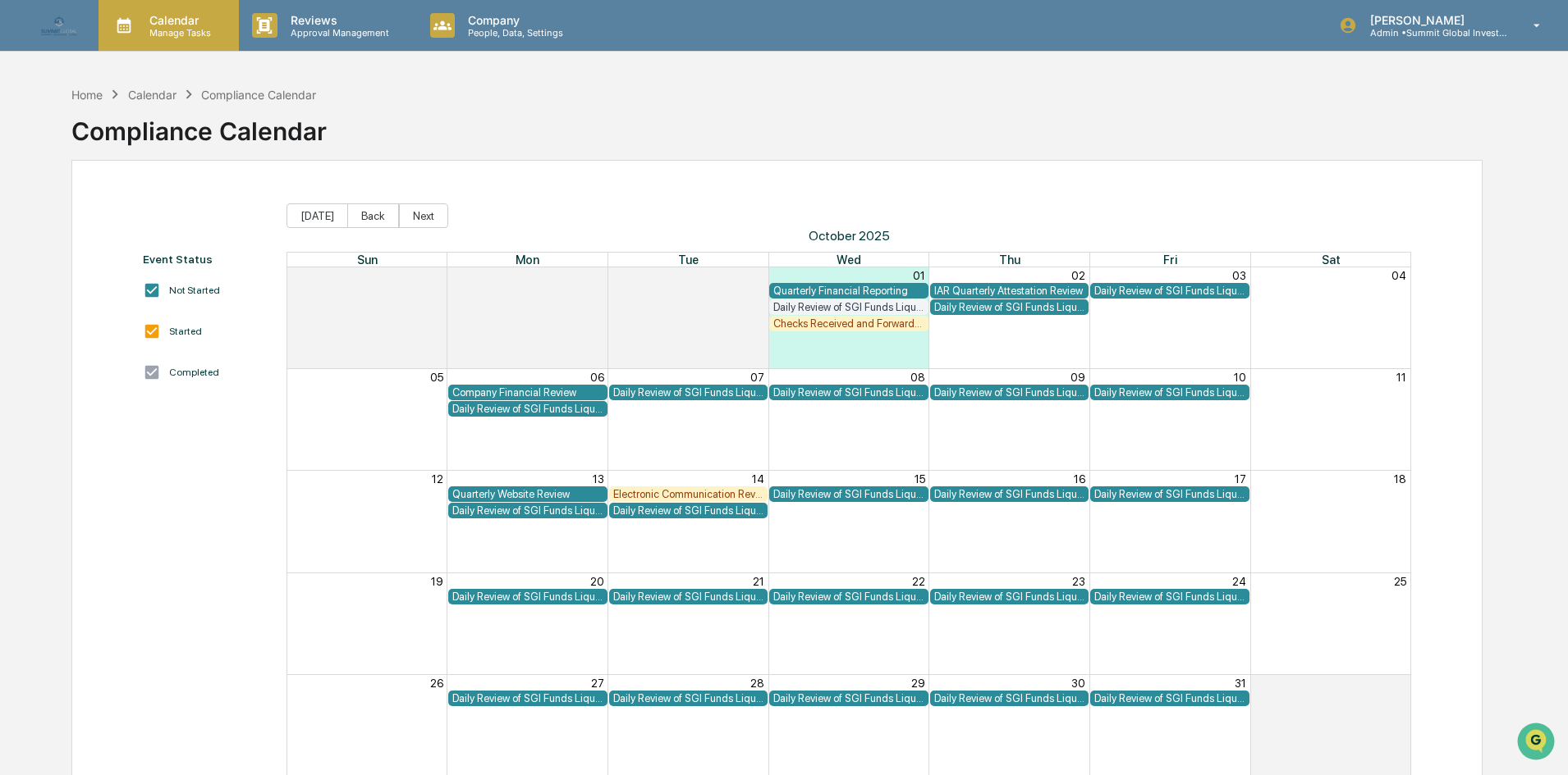
click at [117, 20] on icon at bounding box center [124, 25] width 25 height 25
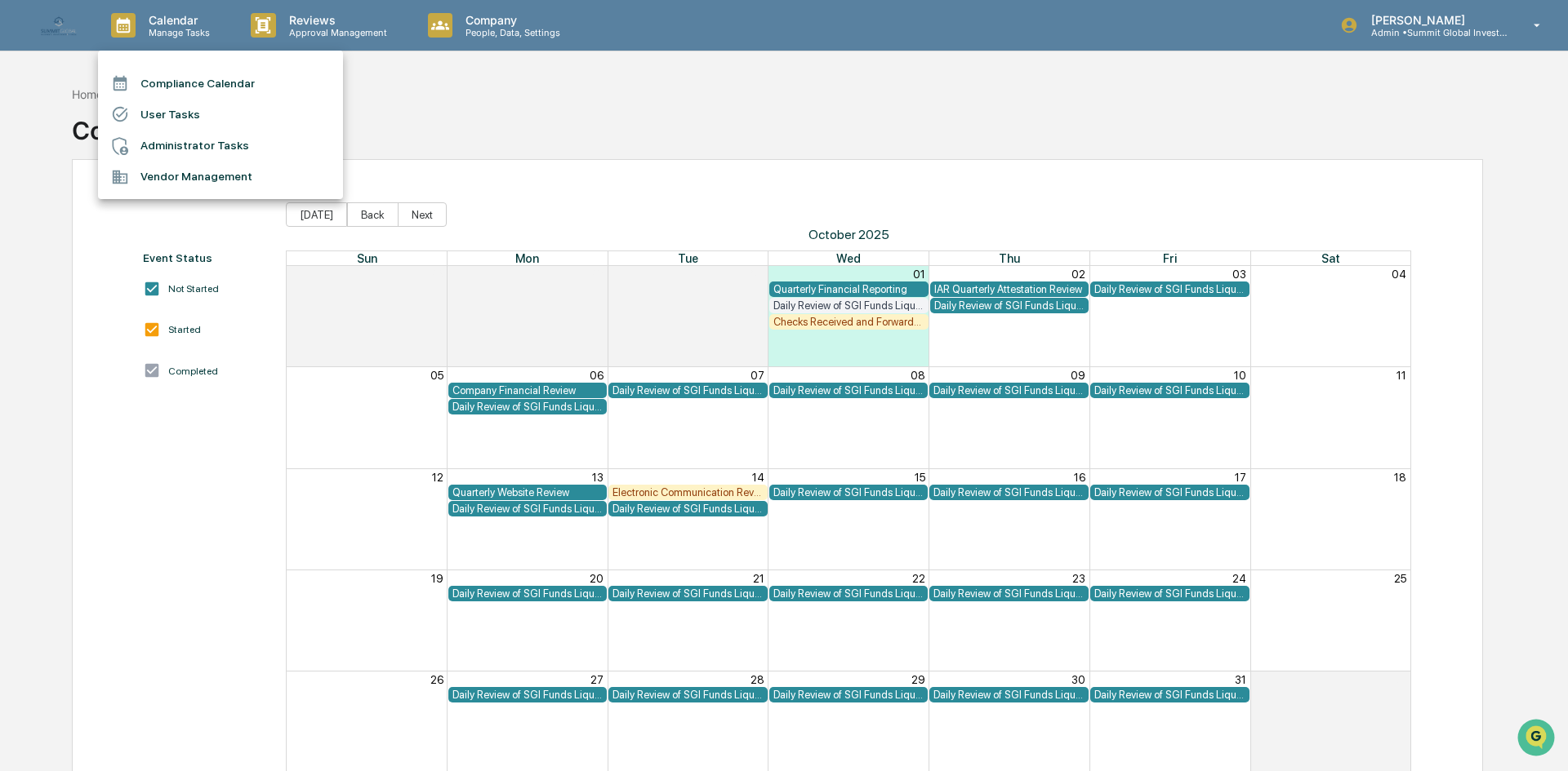
click at [109, 261] on div at bounding box center [784, 385] width 1568 height 771
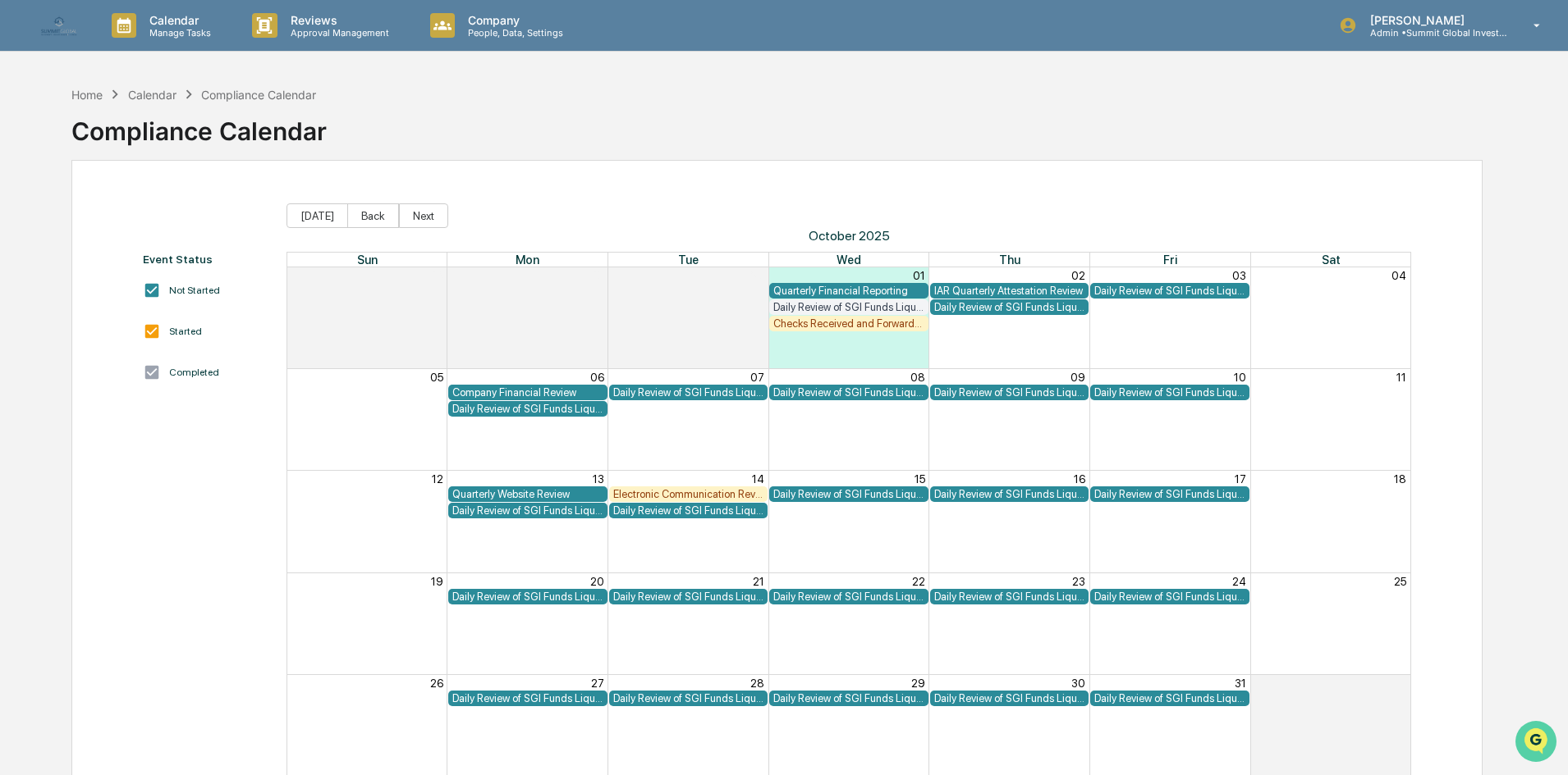
click at [1537, 749] on icon "Open customer support" at bounding box center [1536, 762] width 41 height 41
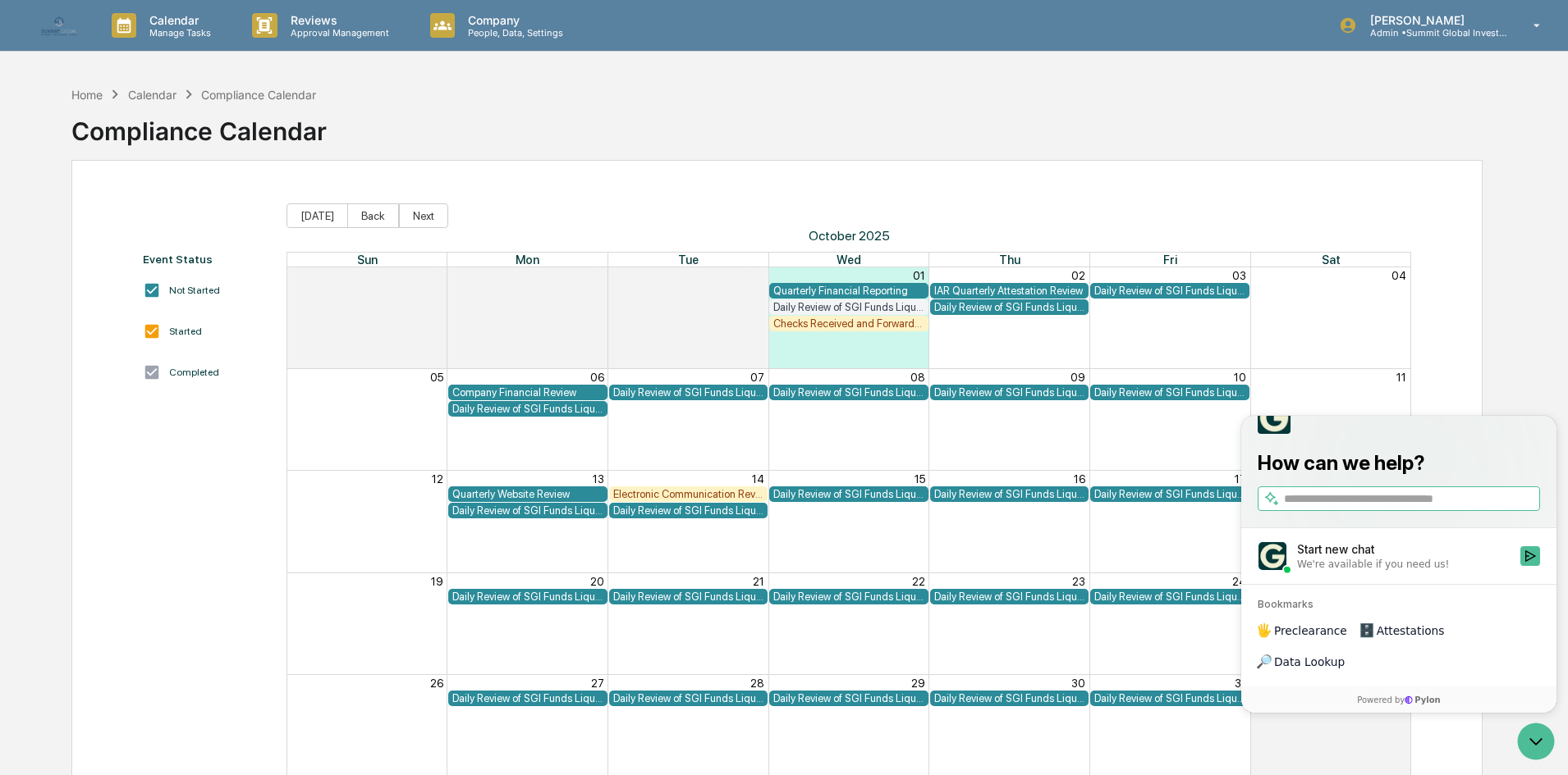
click at [1353, 508] on input "search" at bounding box center [1410, 499] width 253 height 18
type input "**********"
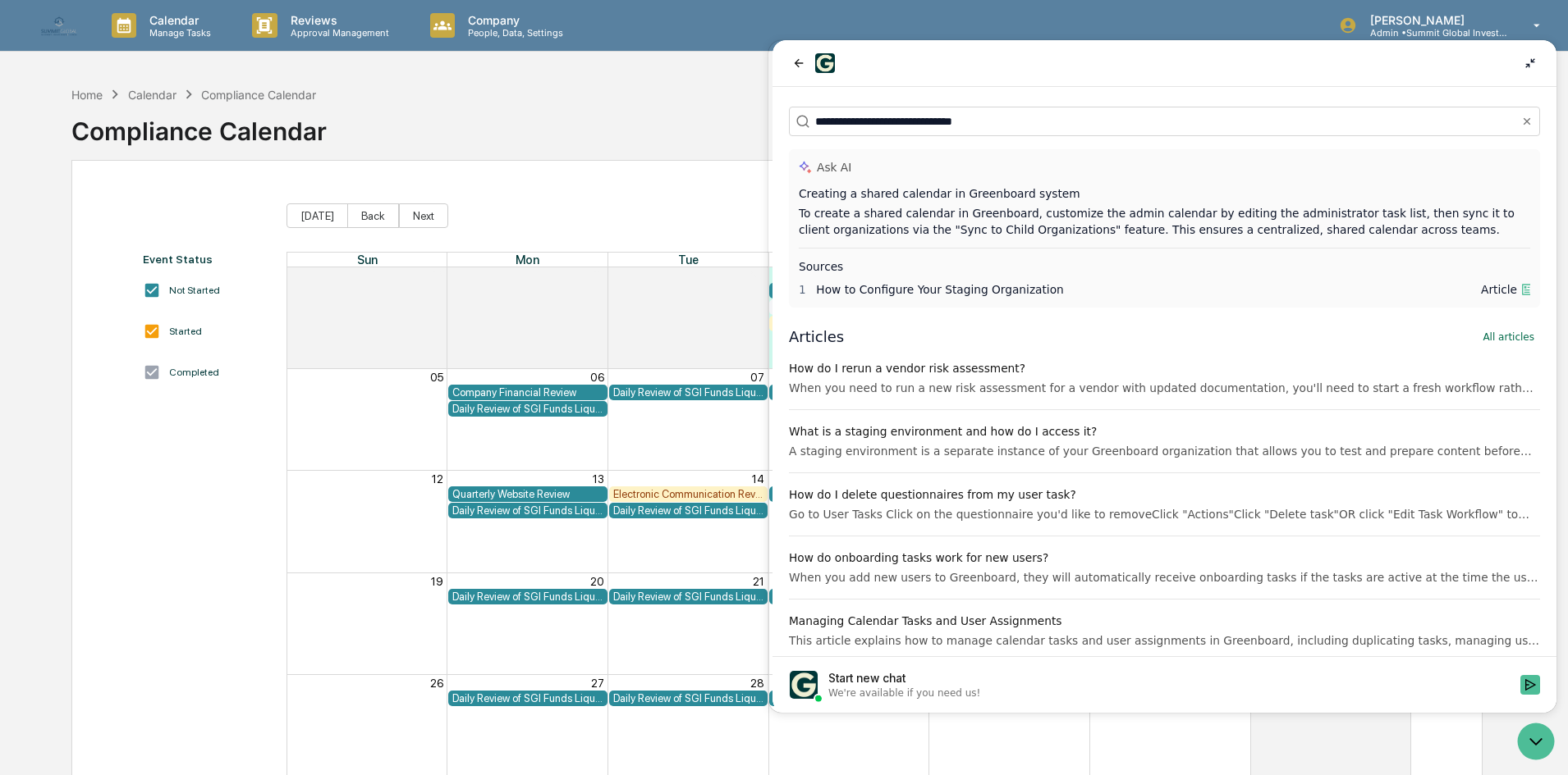
click at [940, 291] on span "How to Configure Your Staging Organization" at bounding box center [939, 290] width 247 height 13
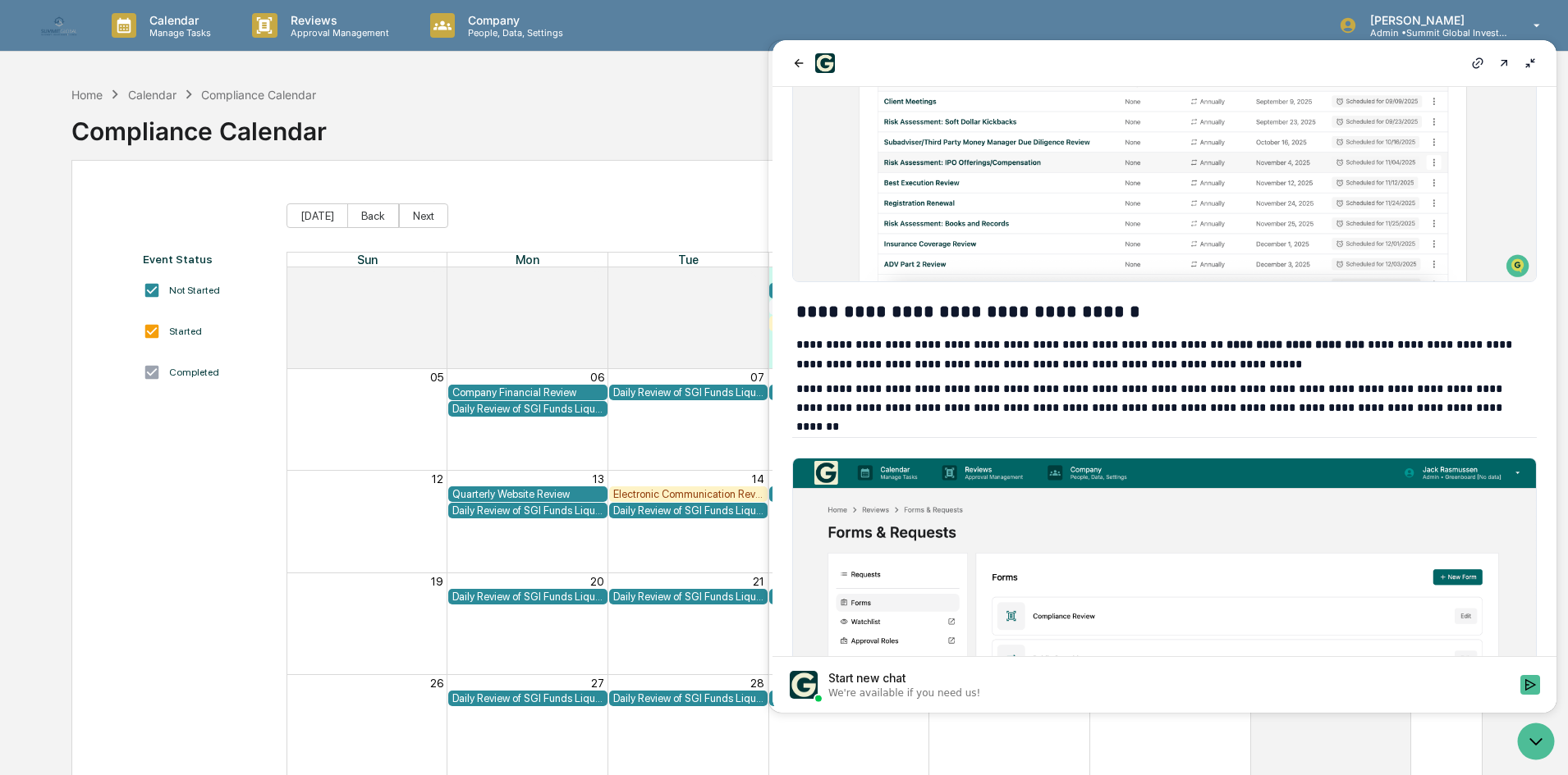
scroll to position [493, 0]
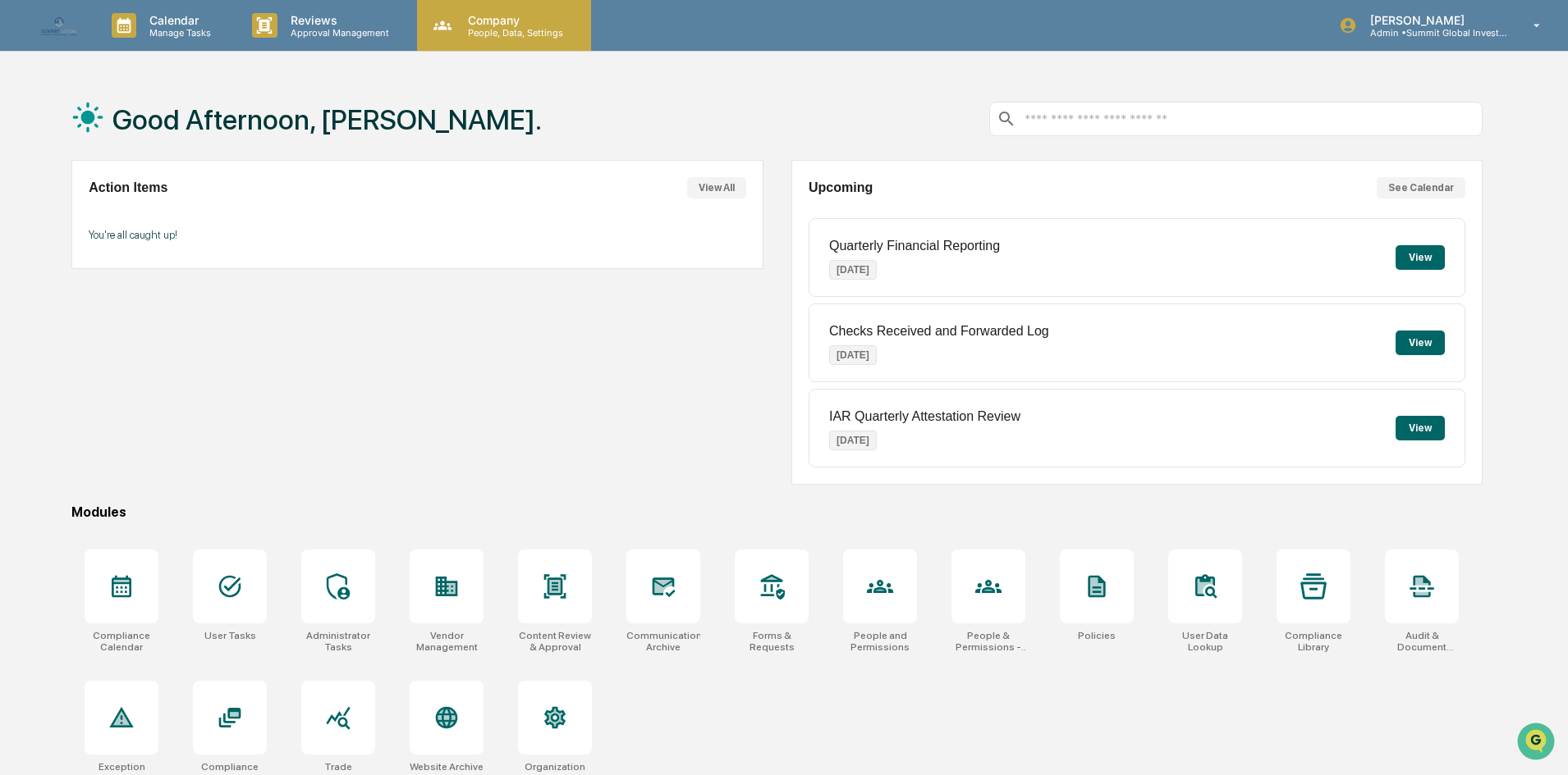
click at [478, 37] on p "People, Data, Settings" at bounding box center [513, 32] width 117 height 11
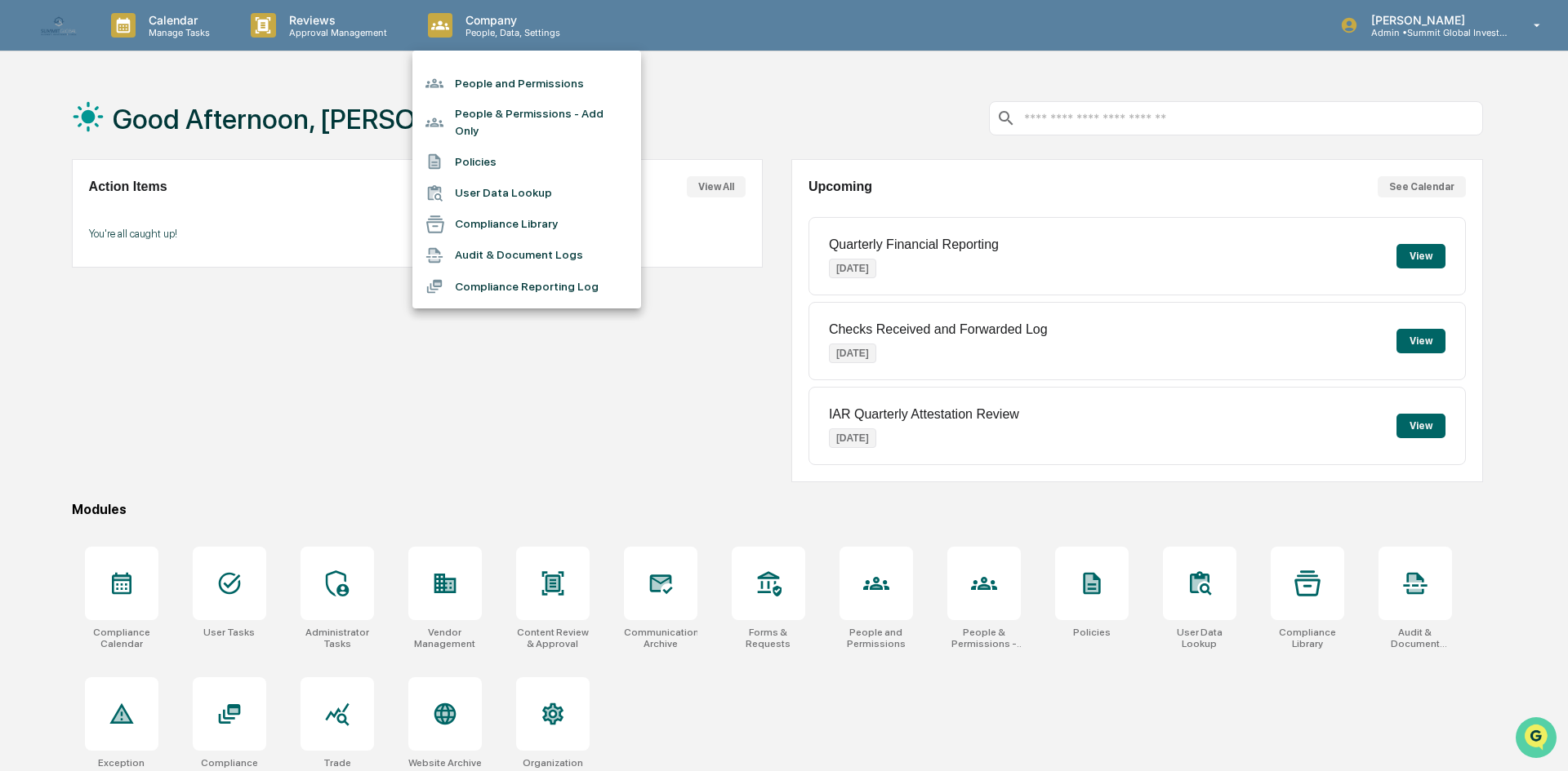
click at [773, 745] on icon "Open customer support" at bounding box center [1536, 758] width 41 height 41
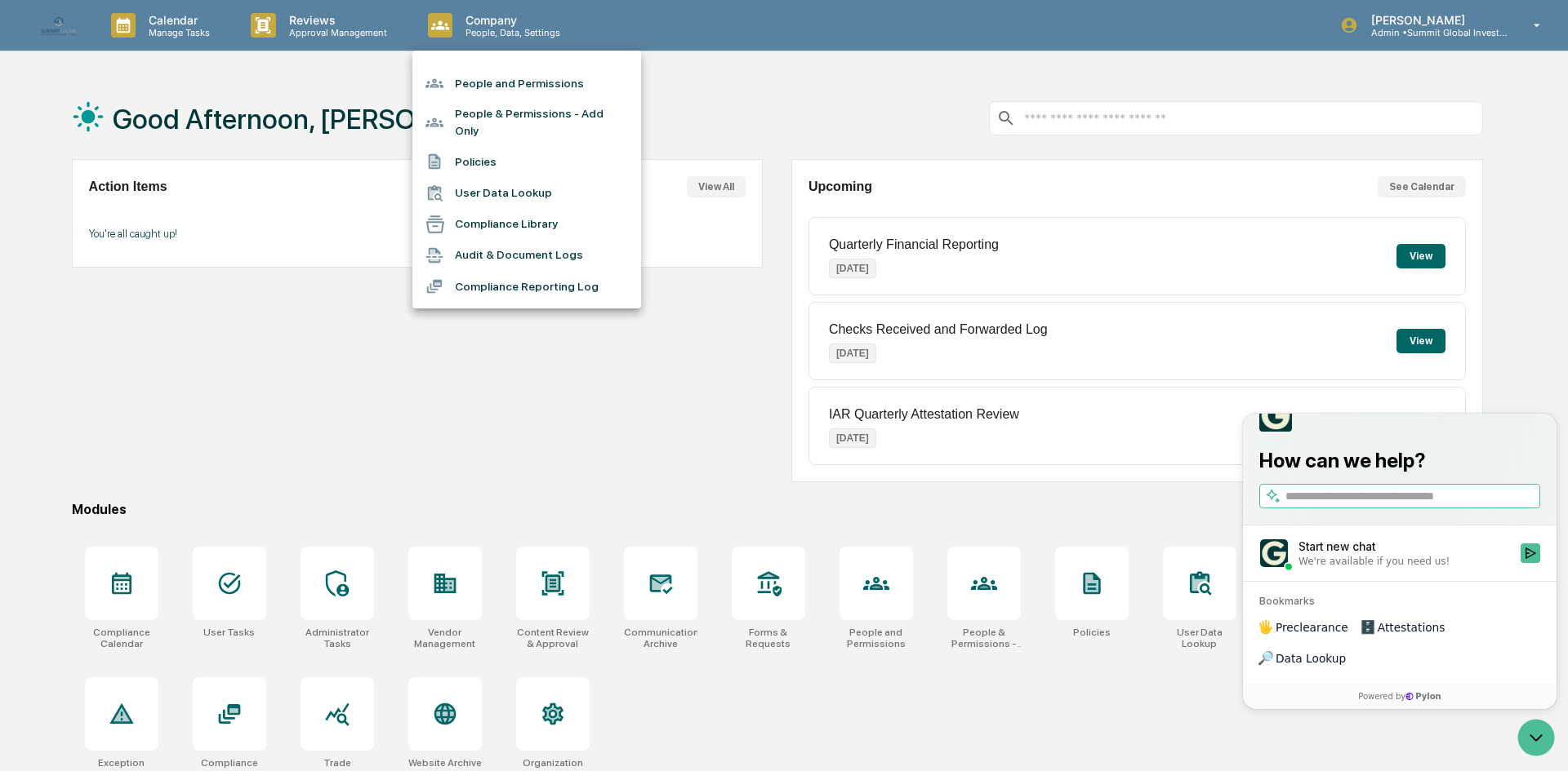
click at [773, 506] on input "search" at bounding box center [1410, 496] width 252 height 18
type input "**********"
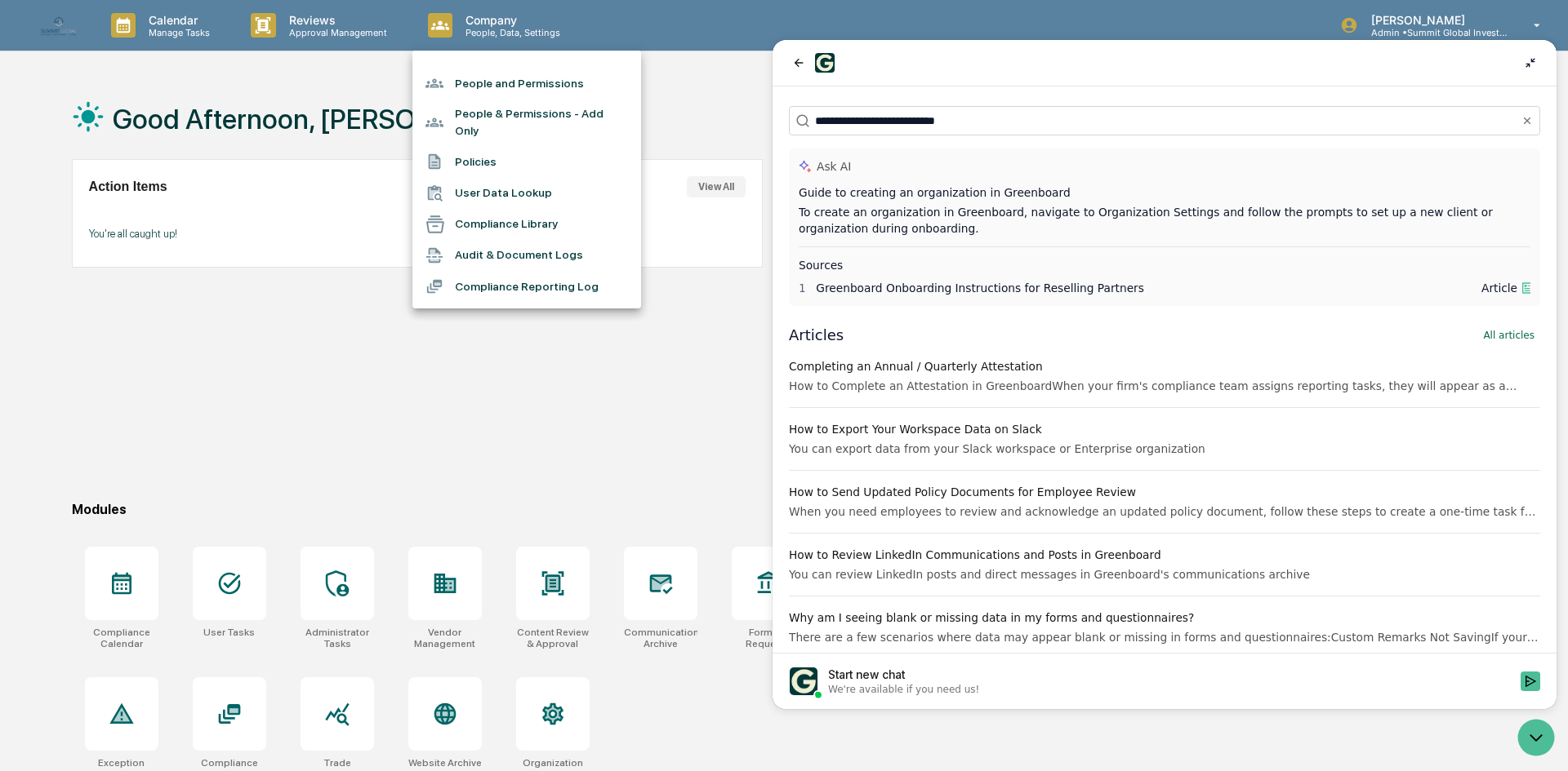
click at [773, 220] on div "To create an organization in Greenboard, navigate to Organization Settings and …" at bounding box center [1164, 220] width 731 height 32
click at [773, 0] on div at bounding box center [784, 385] width 1568 height 771
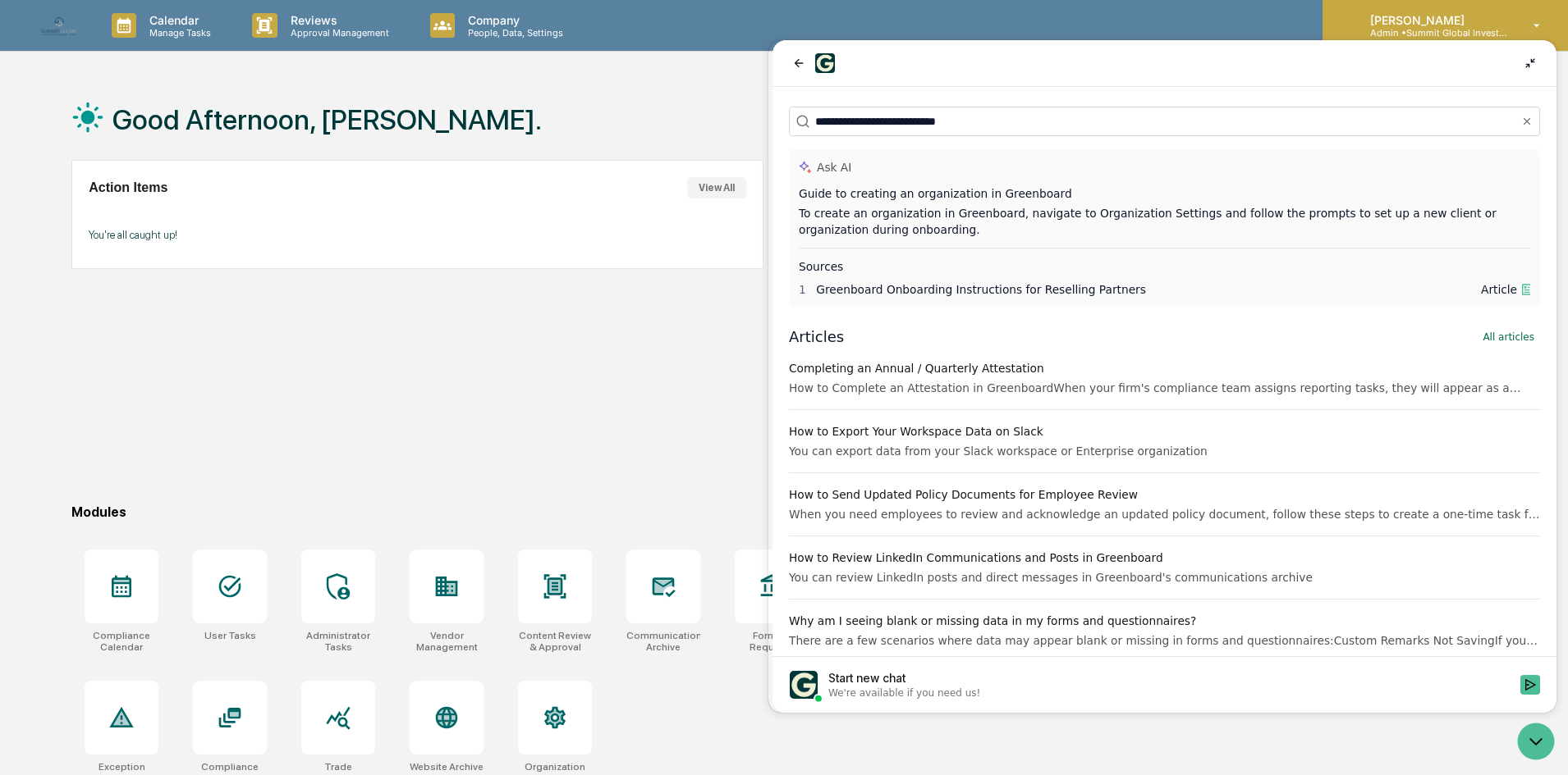
click at [777, 11] on div "Aaron Butler Admin • Summit Global Investments" at bounding box center [1445, 25] width 245 height 51
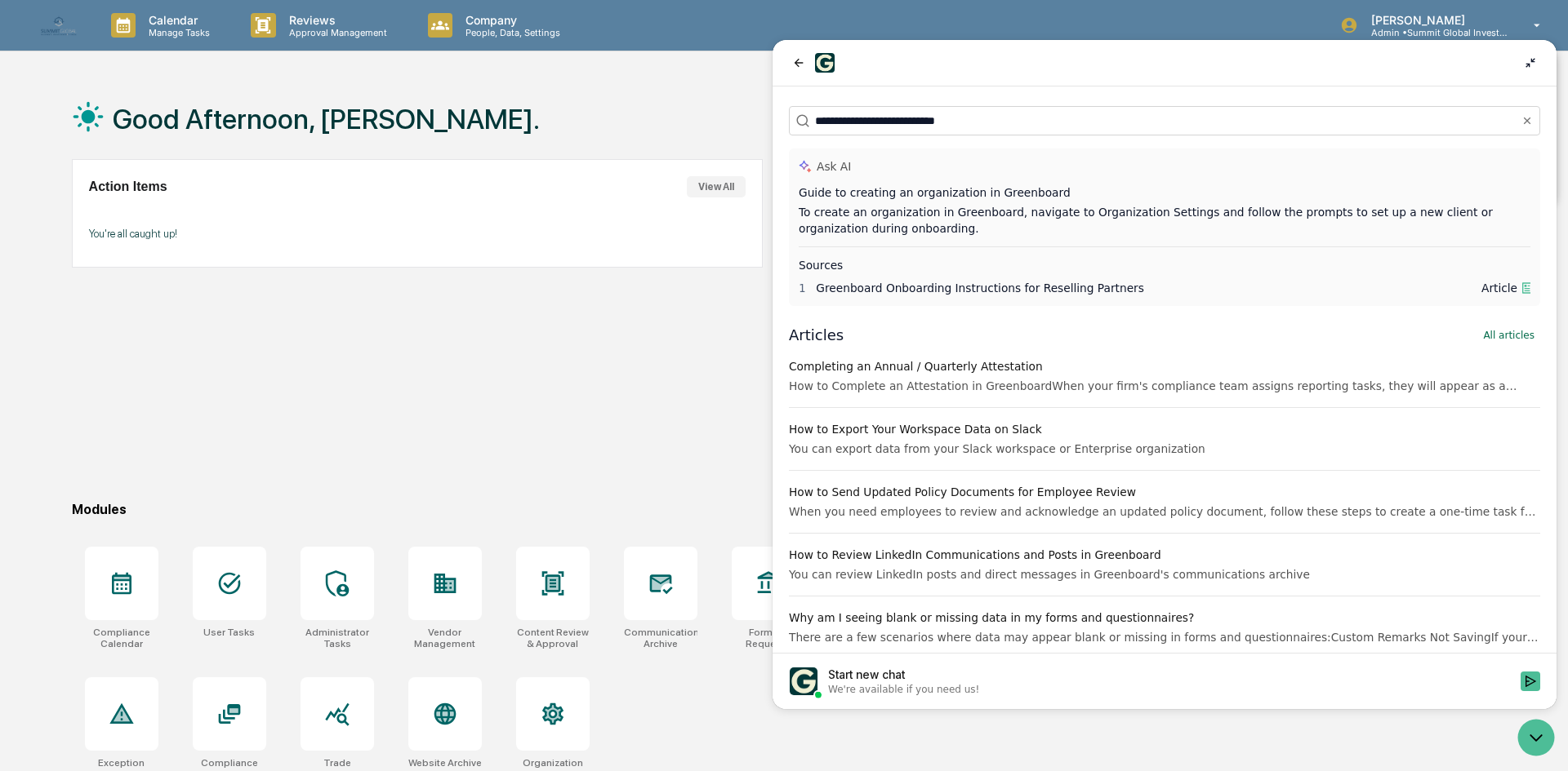
click at [773, 28] on div at bounding box center [784, 385] width 1568 height 771
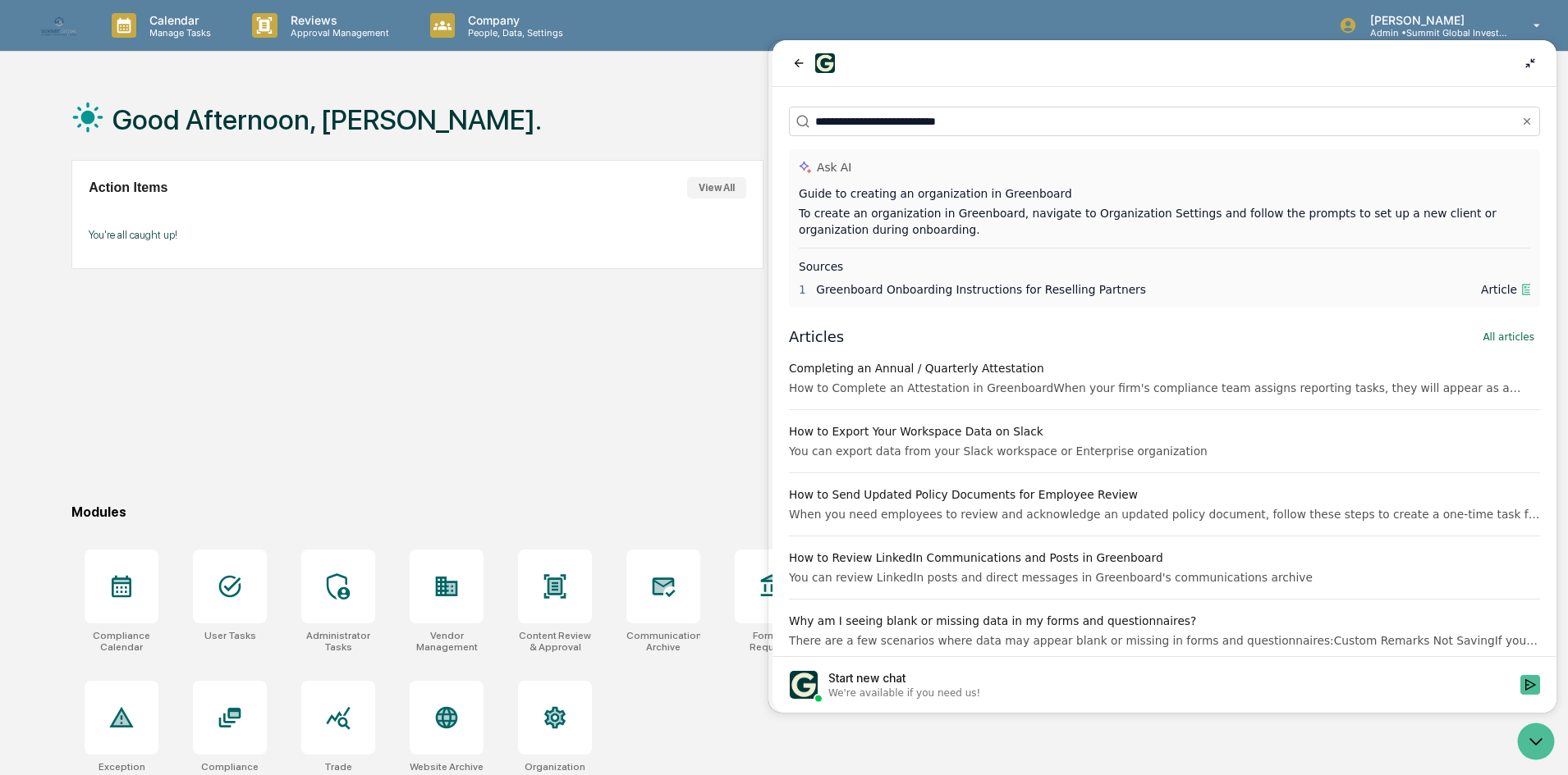
click at [777, 56] on icon at bounding box center [1530, 63] width 13 height 13
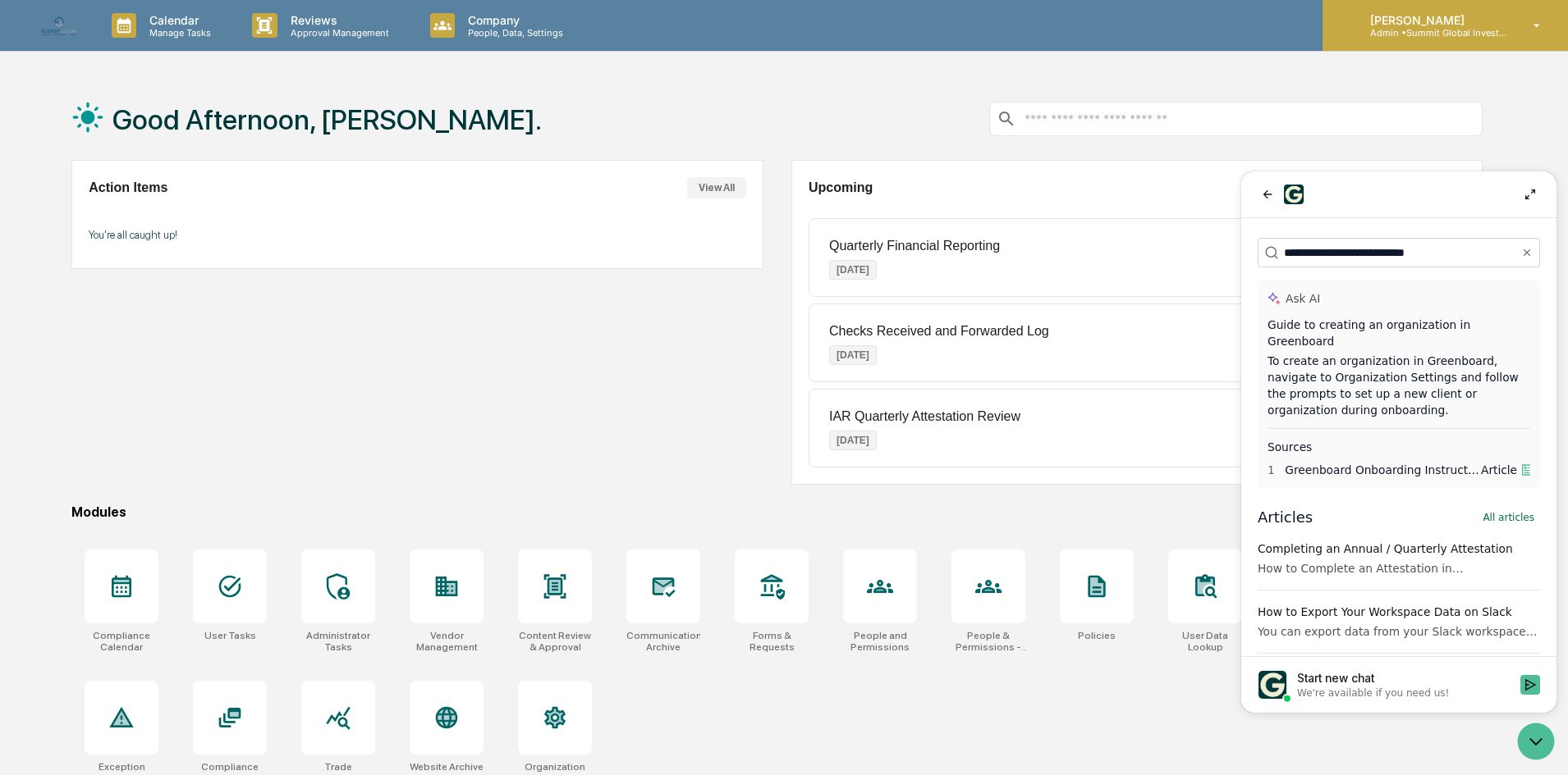
click at [777, 40] on div "Aaron Butler Admin • Summit Global Investments" at bounding box center [1445, 25] width 245 height 51
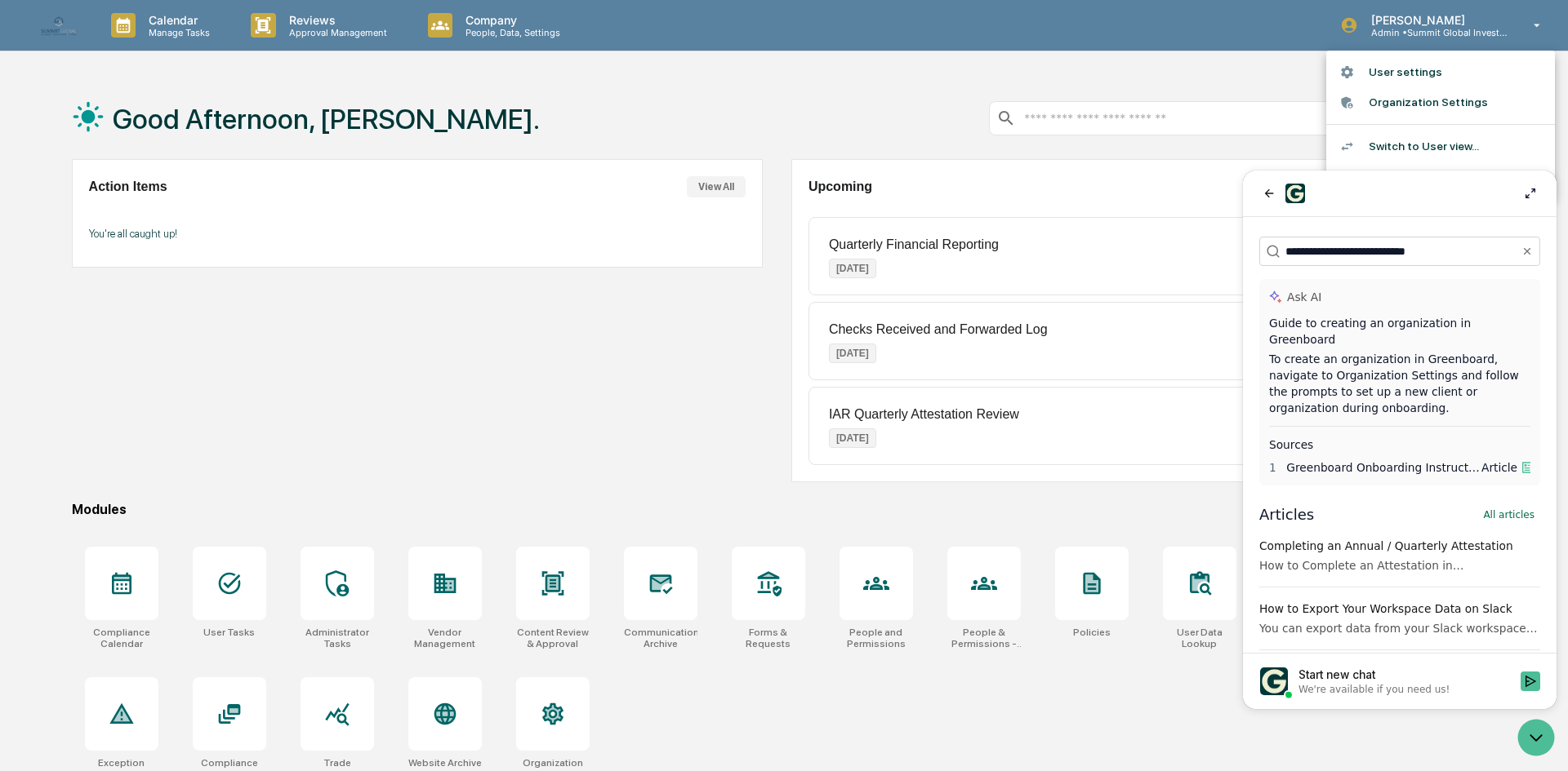
click at [773, 104] on li "Organization Settings" at bounding box center [1440, 102] width 228 height 30
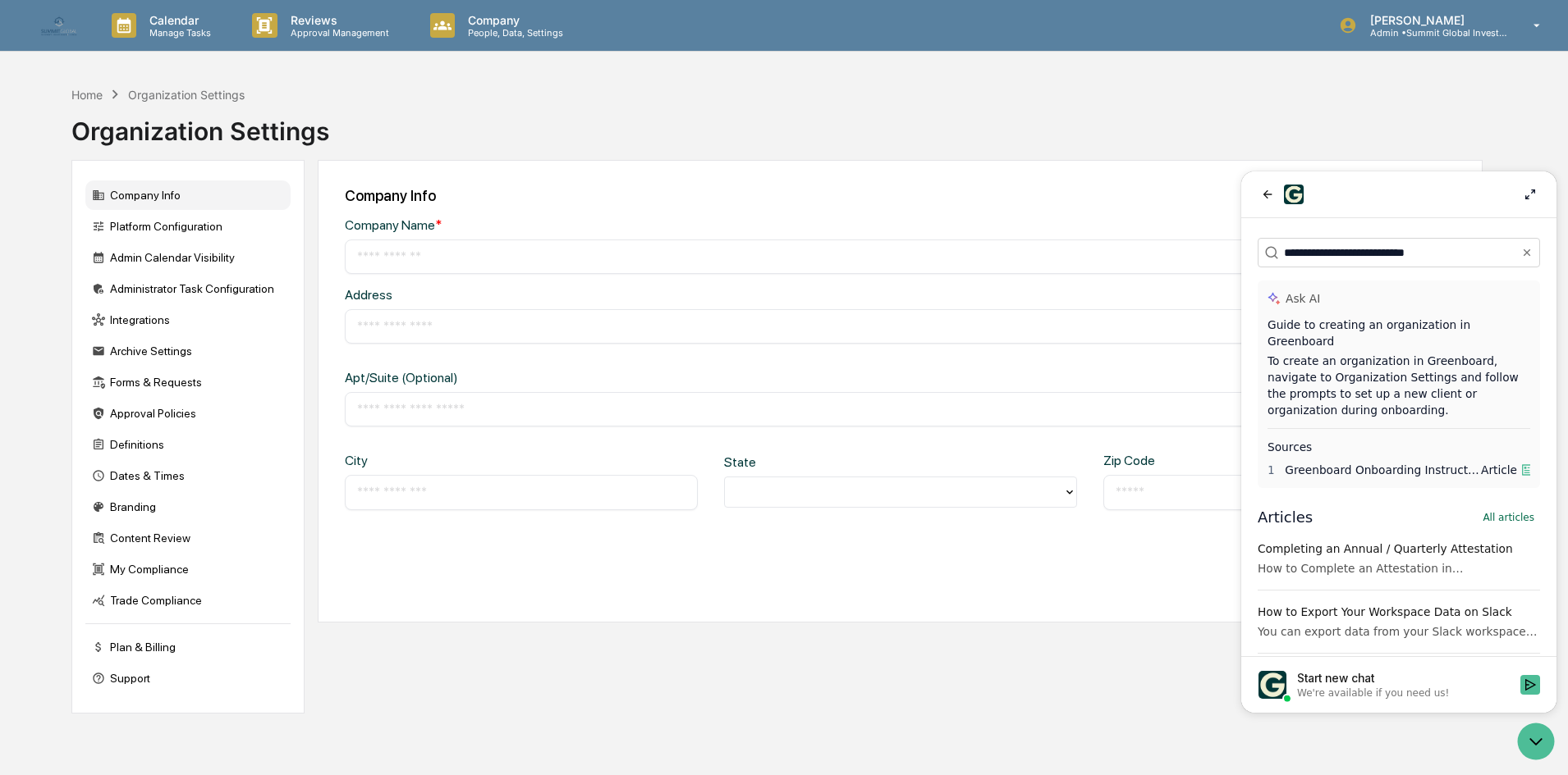
type input "**********"
type input "*********"
type input "*****"
click at [777, 194] on icon at bounding box center [1530, 194] width 13 height 13
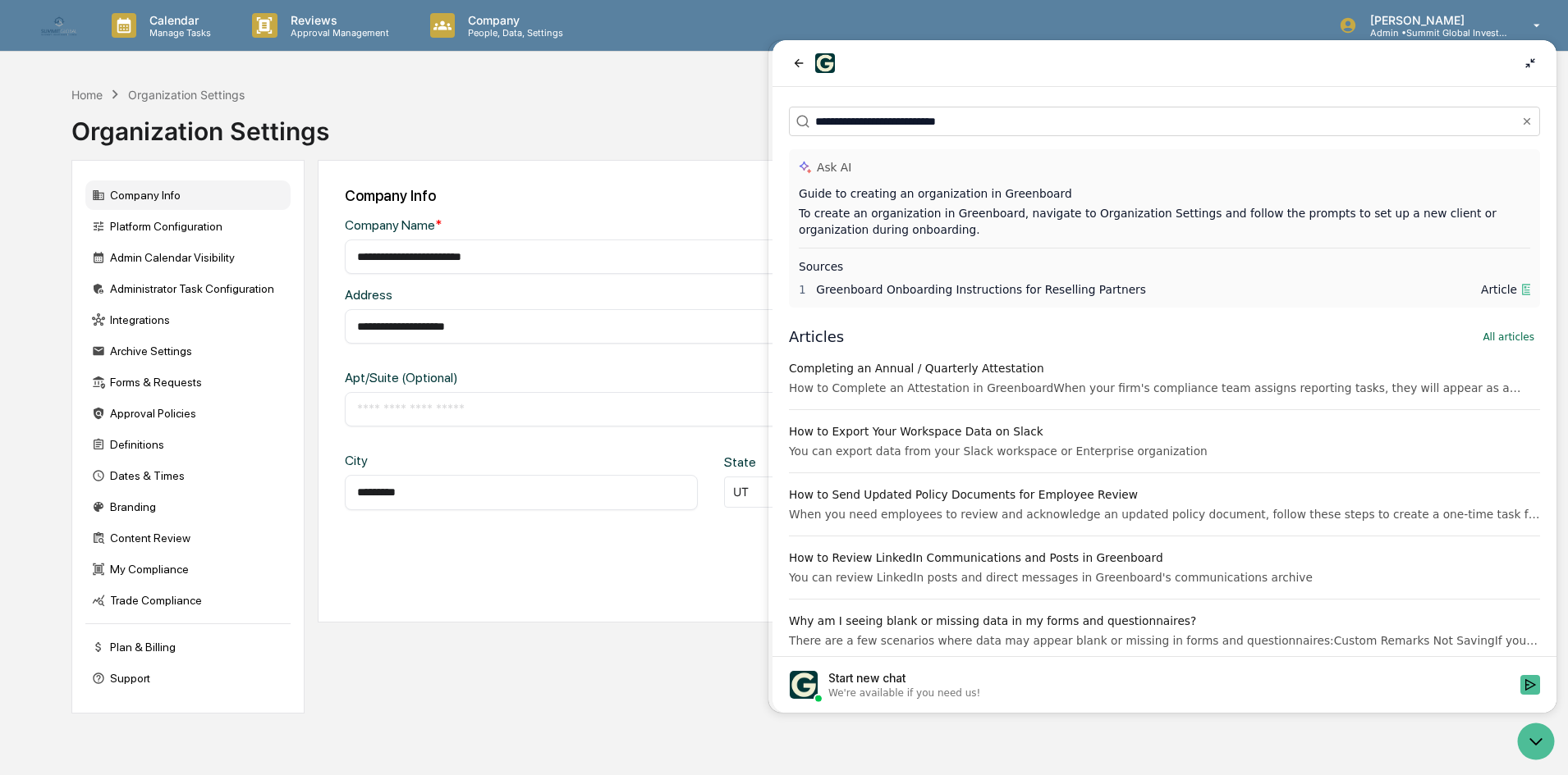
click at [544, 162] on div "**********" at bounding box center [900, 392] width 1165 height 463
click at [777, 62] on icon at bounding box center [1530, 63] width 13 height 13
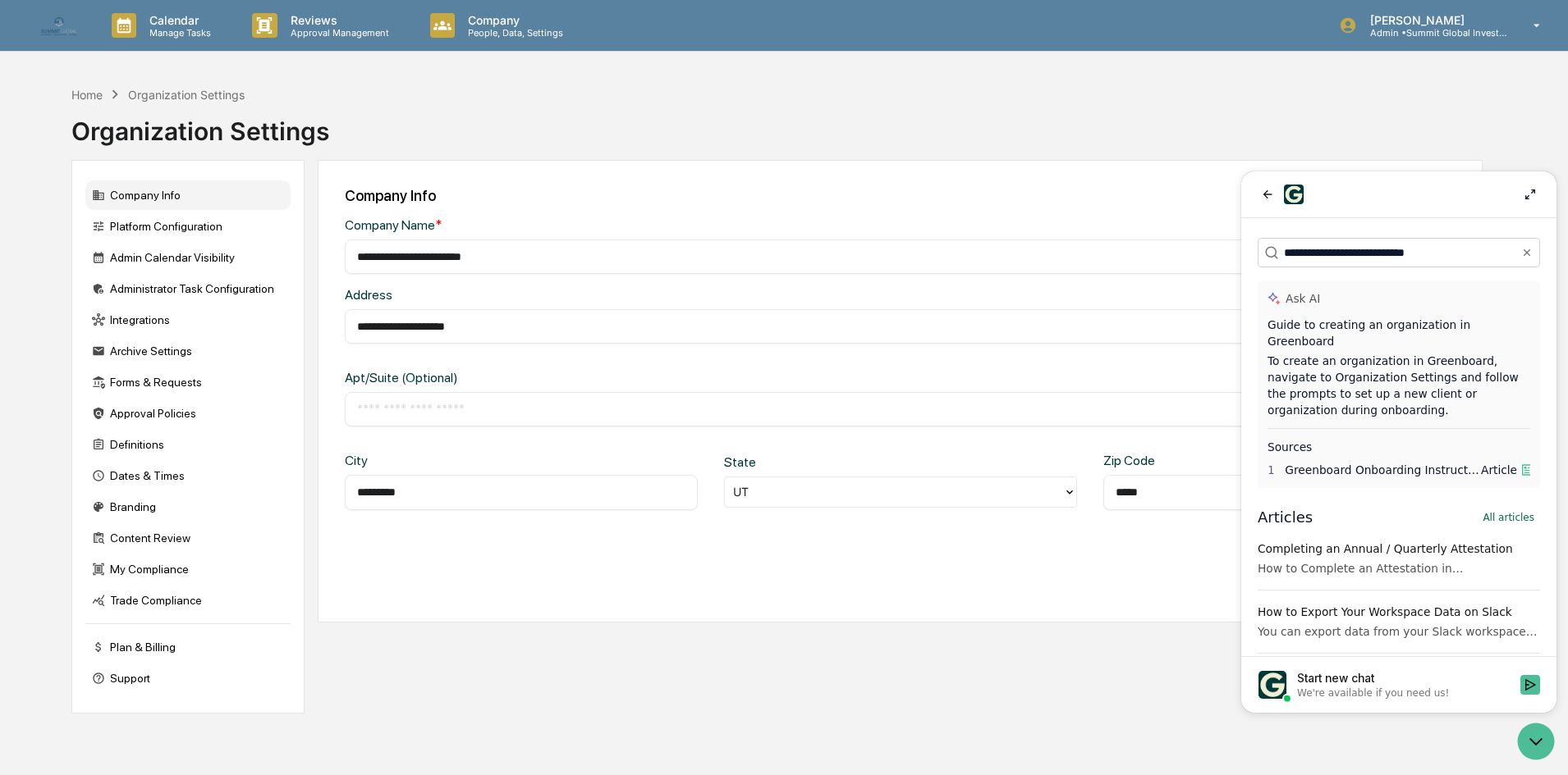
click at [777, 269] on div "**********" at bounding box center [1399, 437] width 315 height 438
click at [777, 251] on icon "Clear" at bounding box center [1526, 253] width 13 height 13
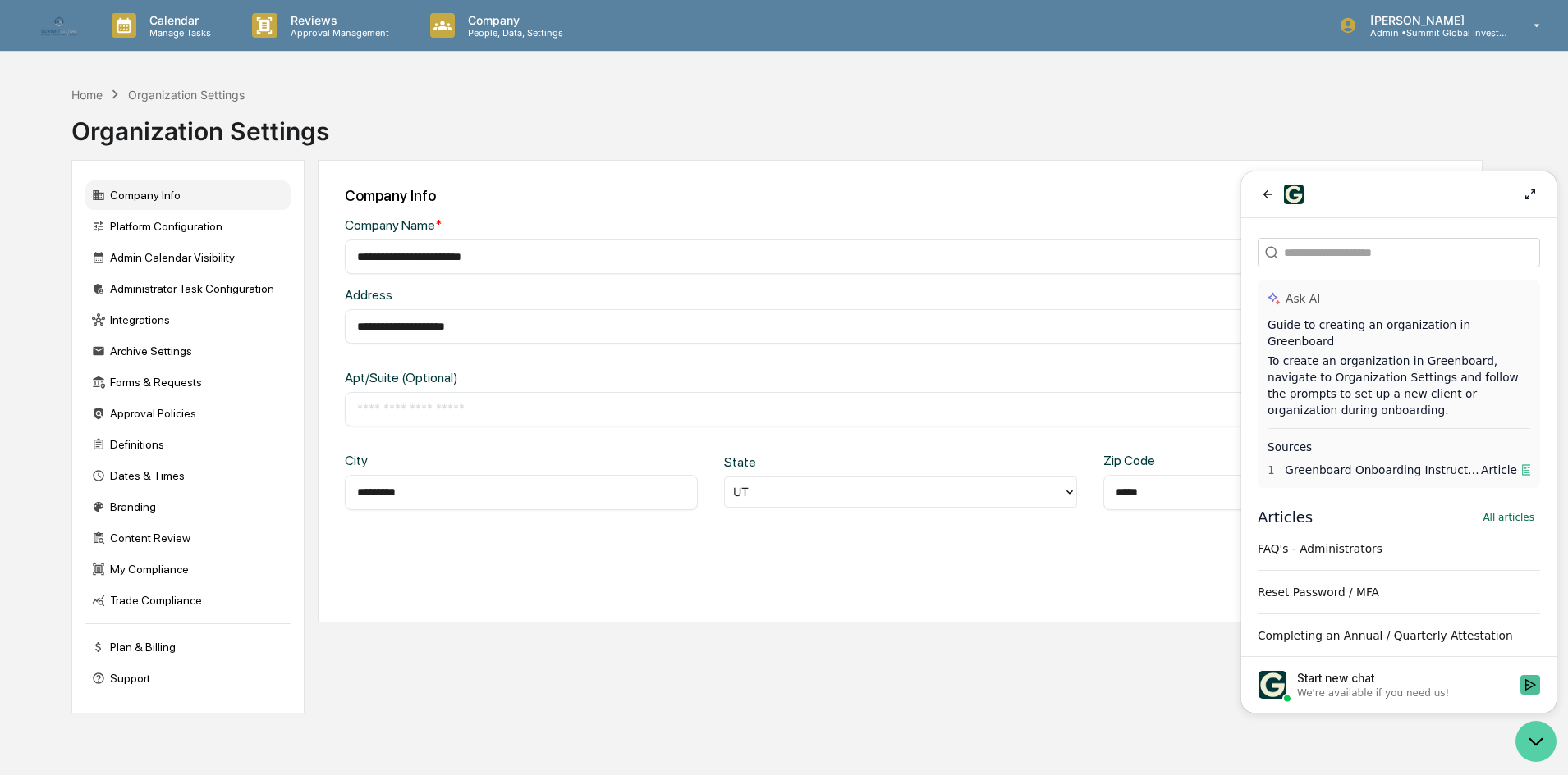
click at [777, 755] on icon "Open customer support" at bounding box center [1536, 742] width 41 height 41
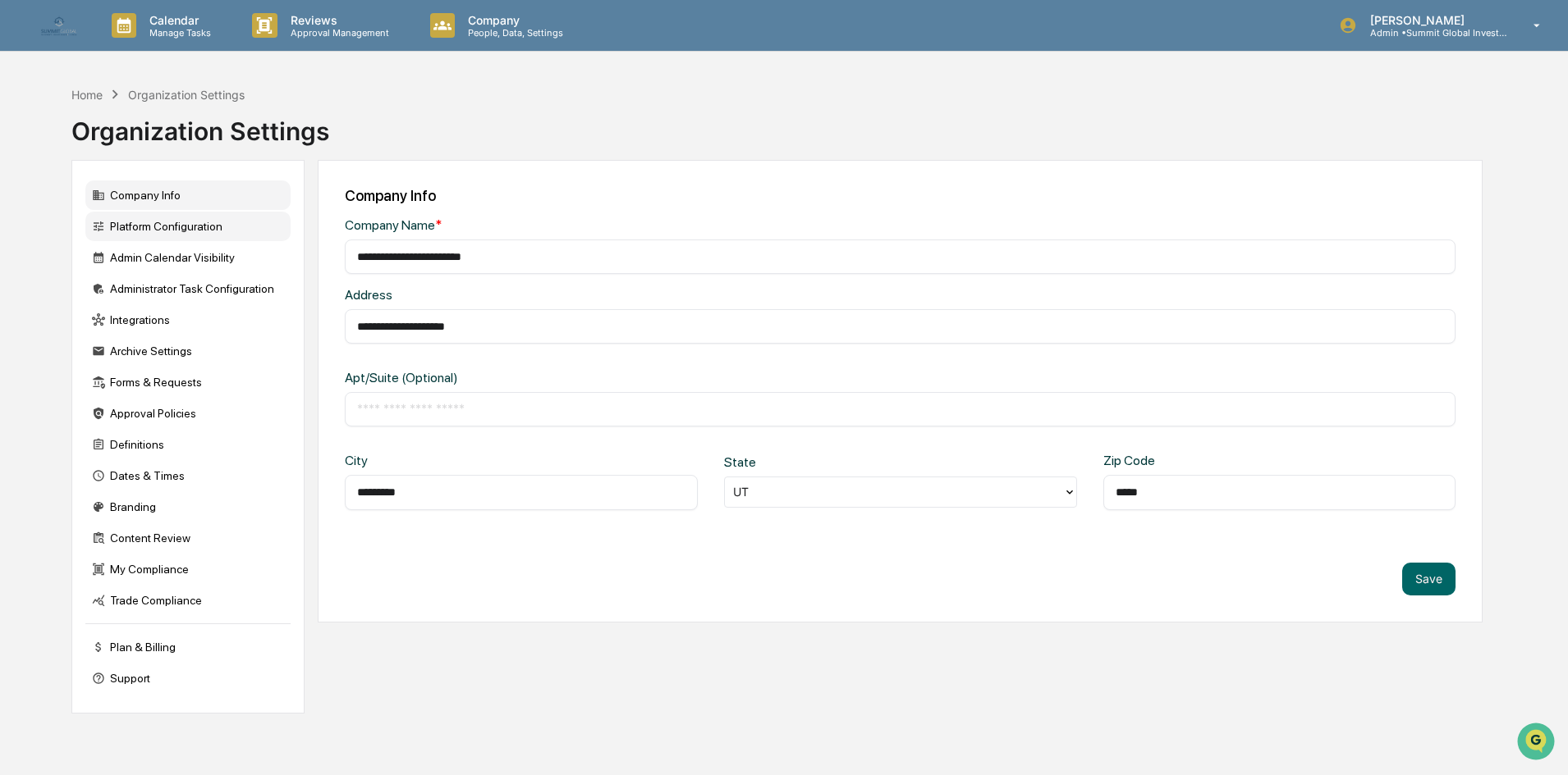
click at [169, 231] on div "Platform Configuration" at bounding box center [188, 227] width 206 height 30
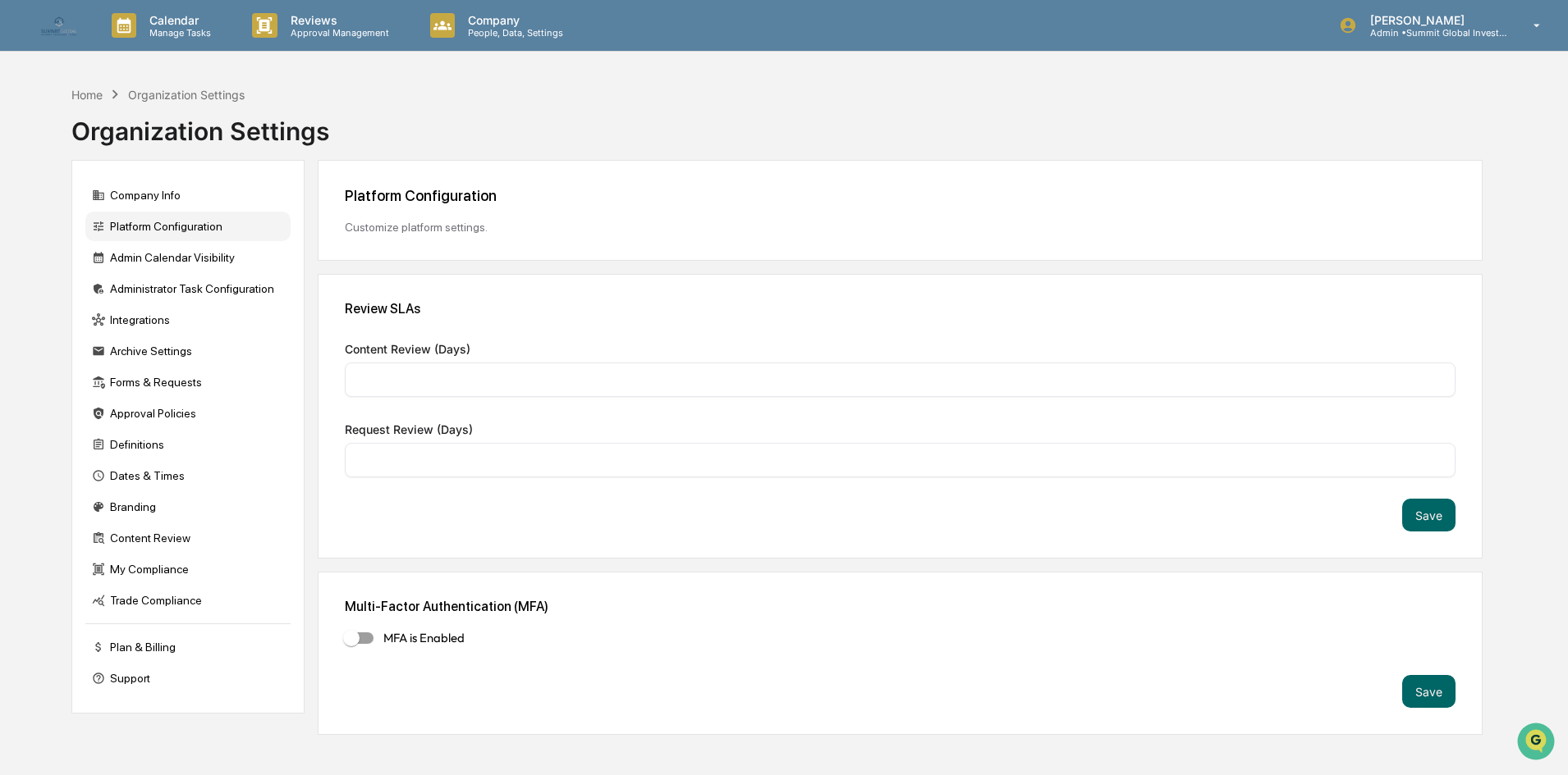
type input "*"
click at [180, 262] on div "Admin Calendar Visibility" at bounding box center [188, 257] width 206 height 30
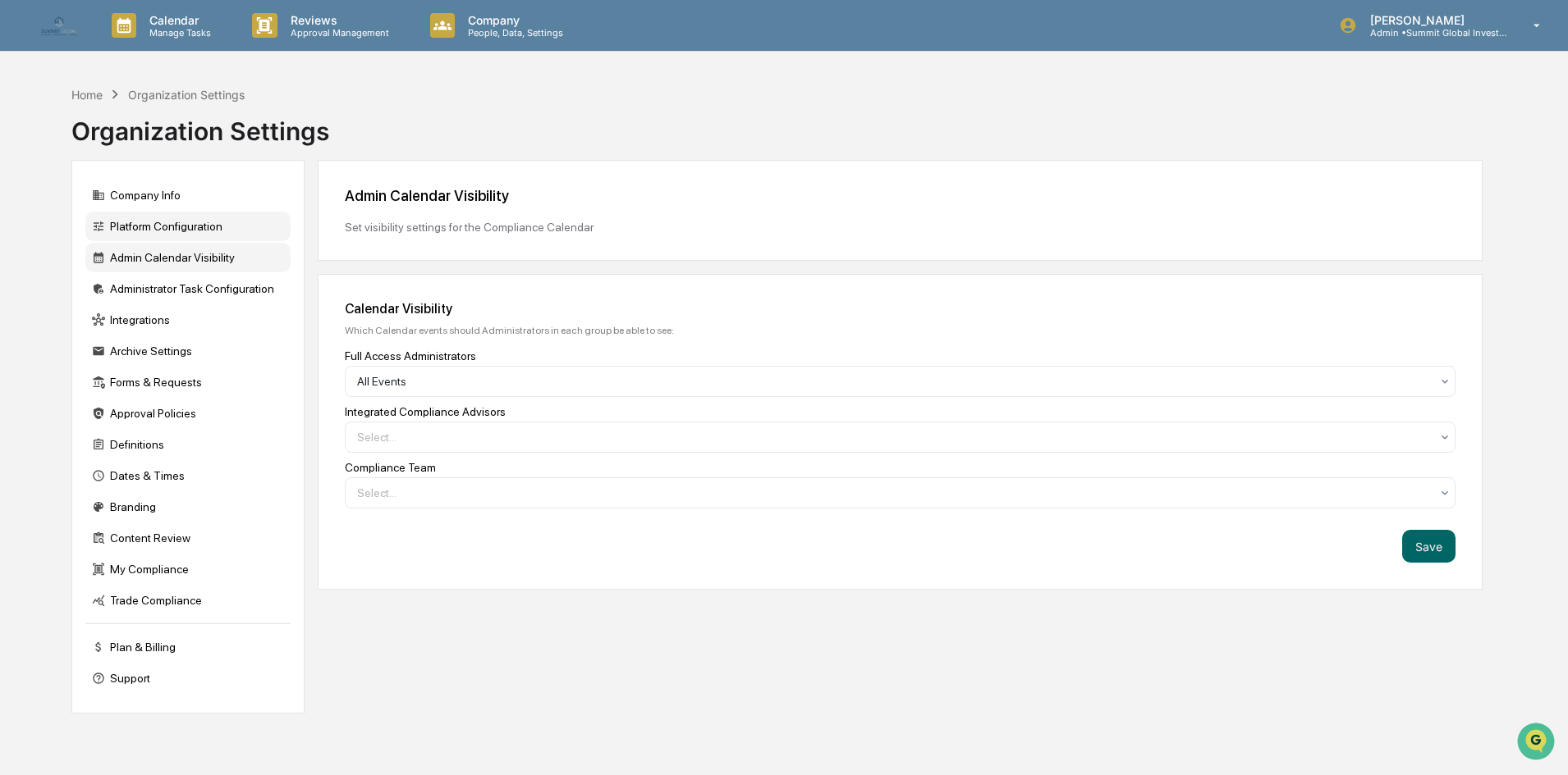
click at [172, 222] on div "Platform Configuration" at bounding box center [188, 227] width 206 height 30
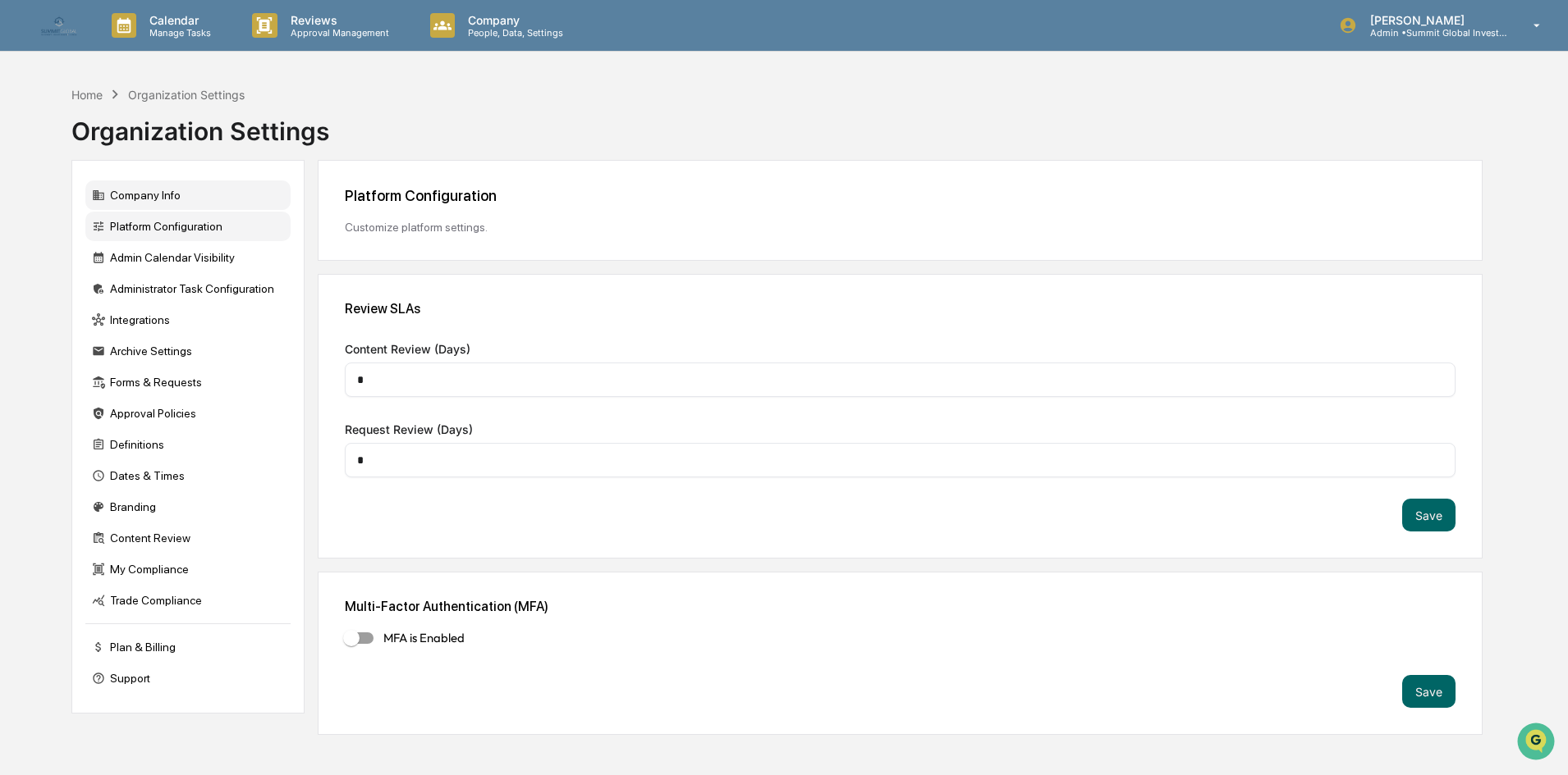
click at [186, 199] on div "Company Info" at bounding box center [188, 195] width 206 height 30
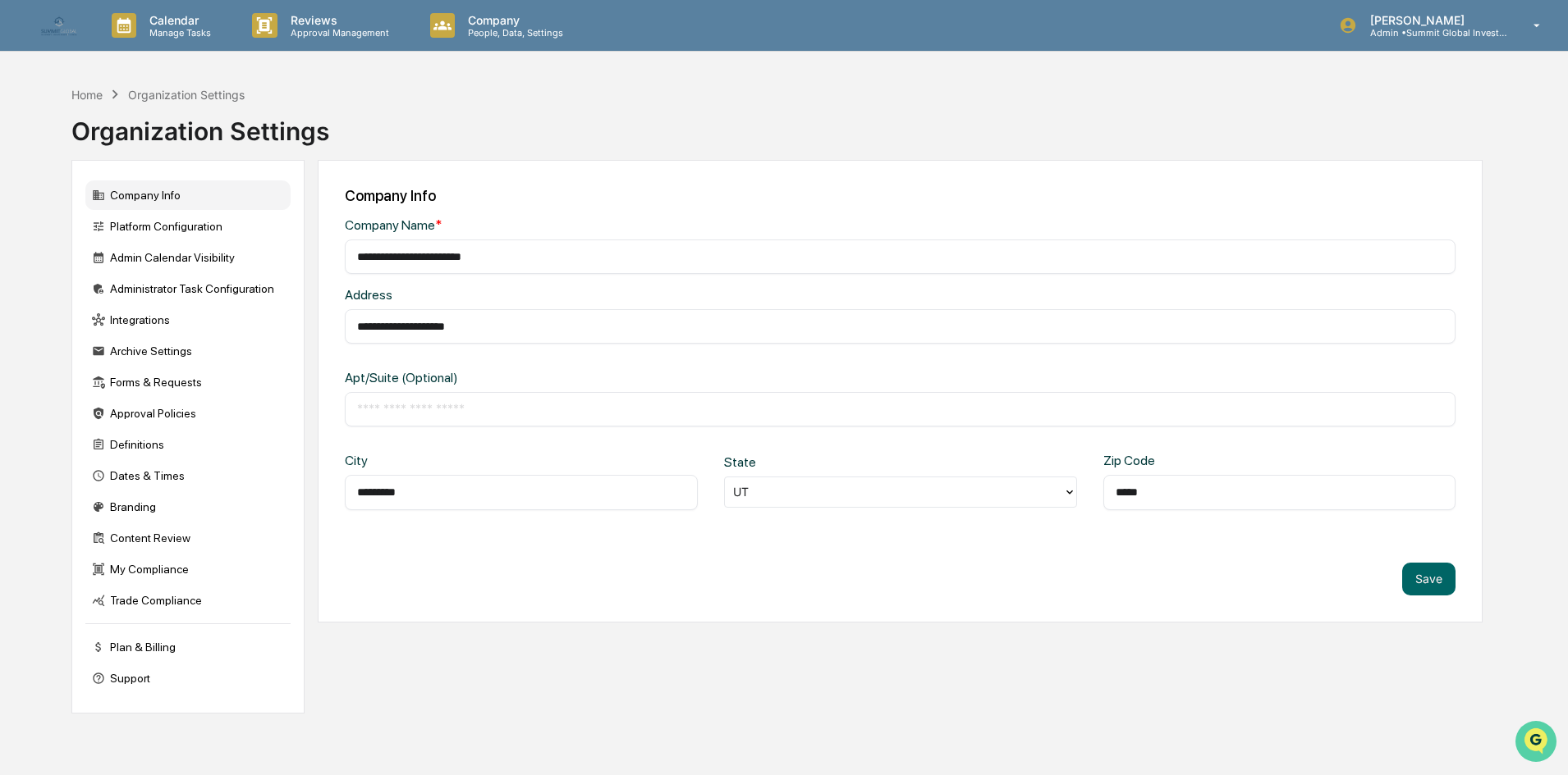
click at [777, 746] on icon "Open customer support" at bounding box center [1536, 762] width 41 height 41
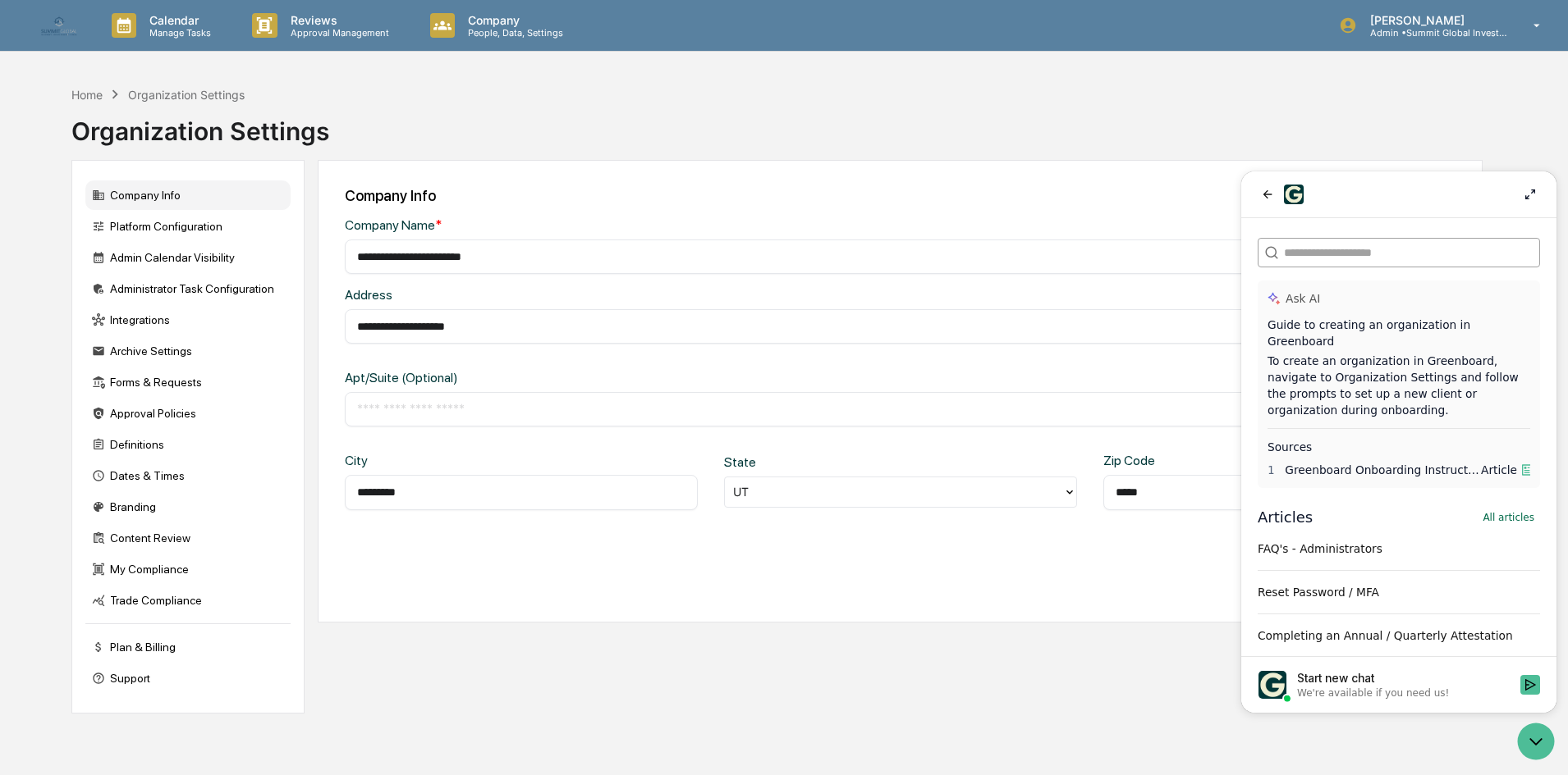
click at [777, 262] on label at bounding box center [1399, 253] width 282 height 30
click at [777, 262] on input "search" at bounding box center [1398, 253] width 228 height 18
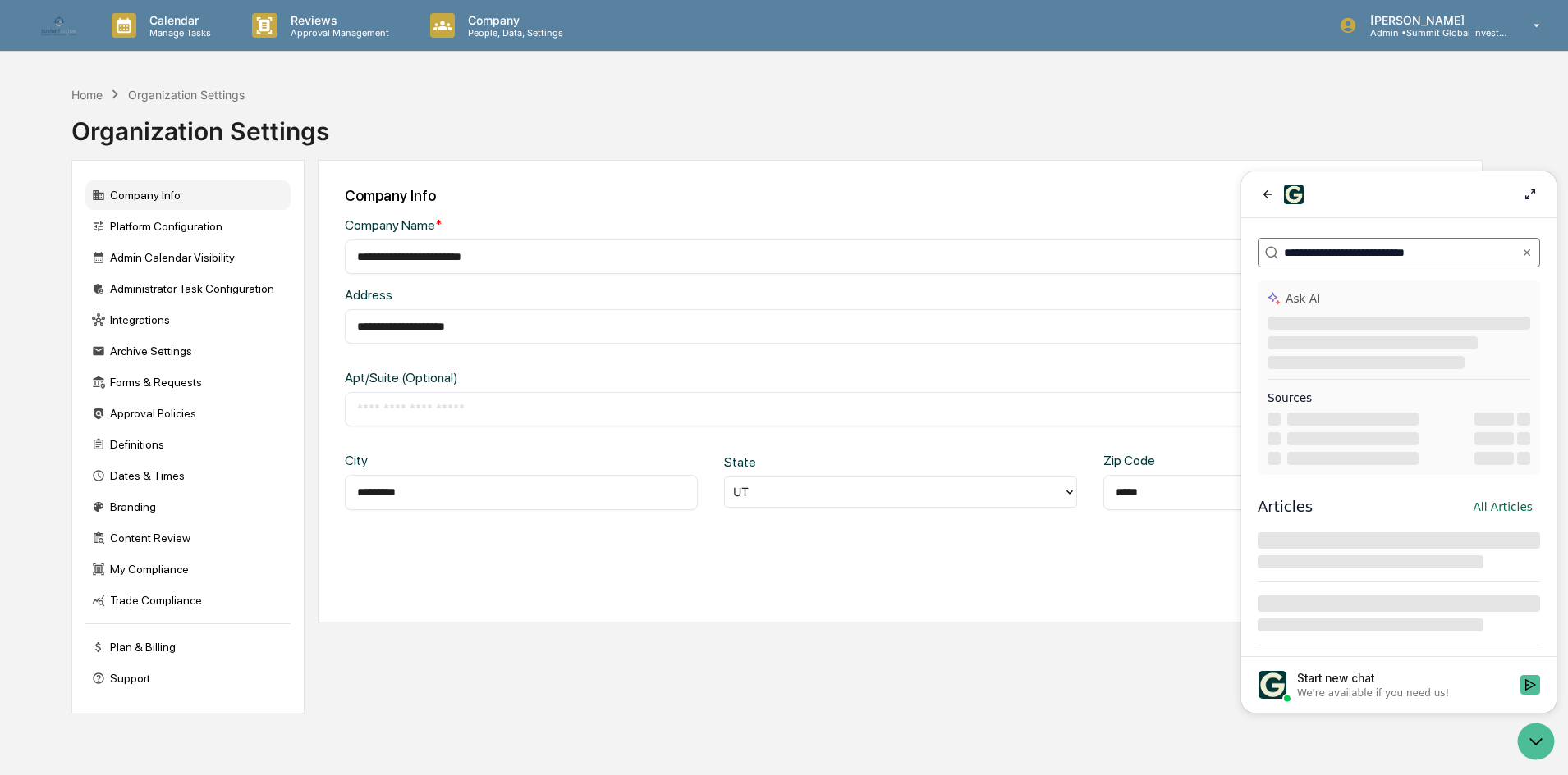
type input "**********"
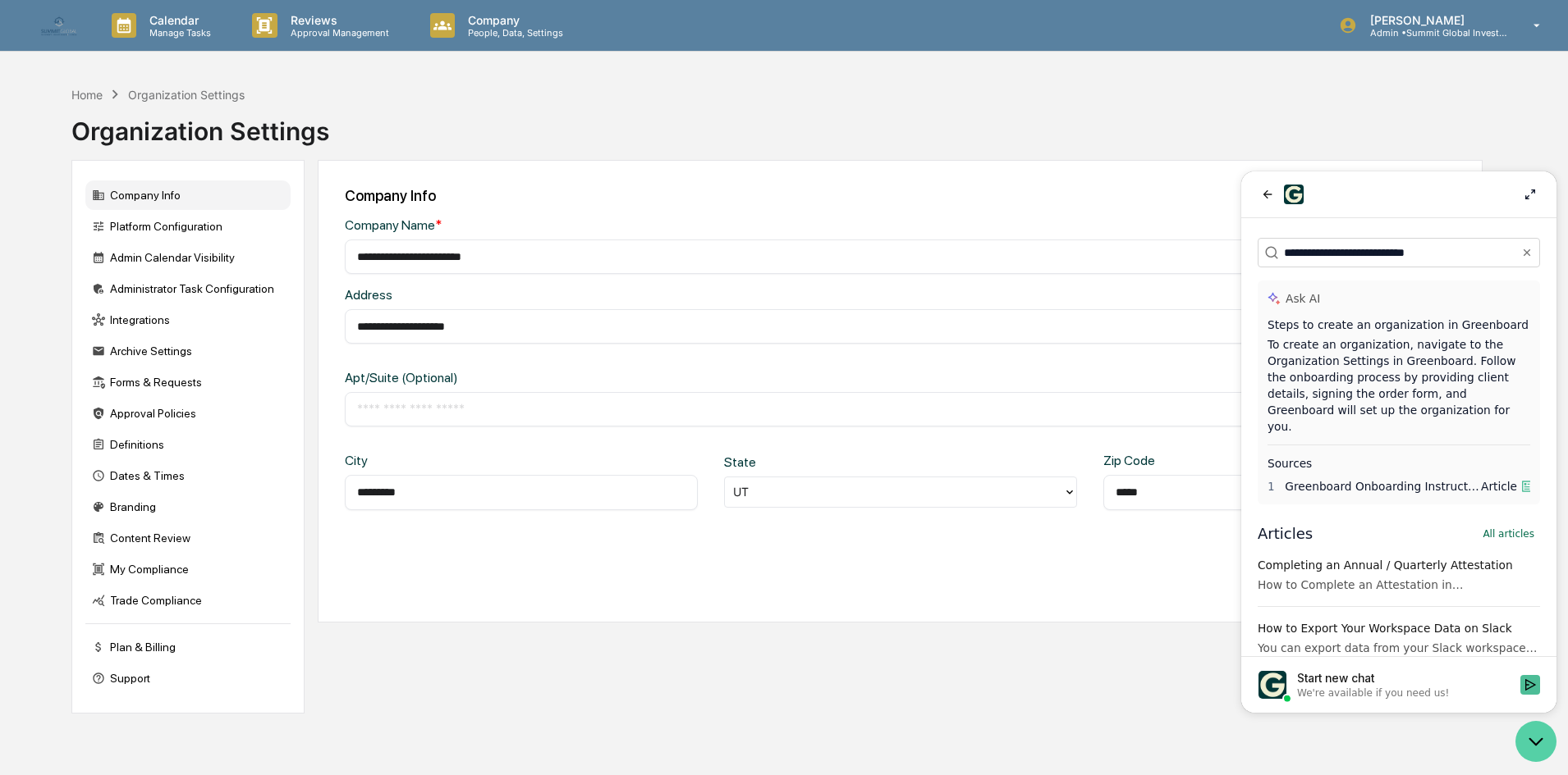
click at [777, 746] on icon "Open customer support" at bounding box center [1536, 742] width 41 height 41
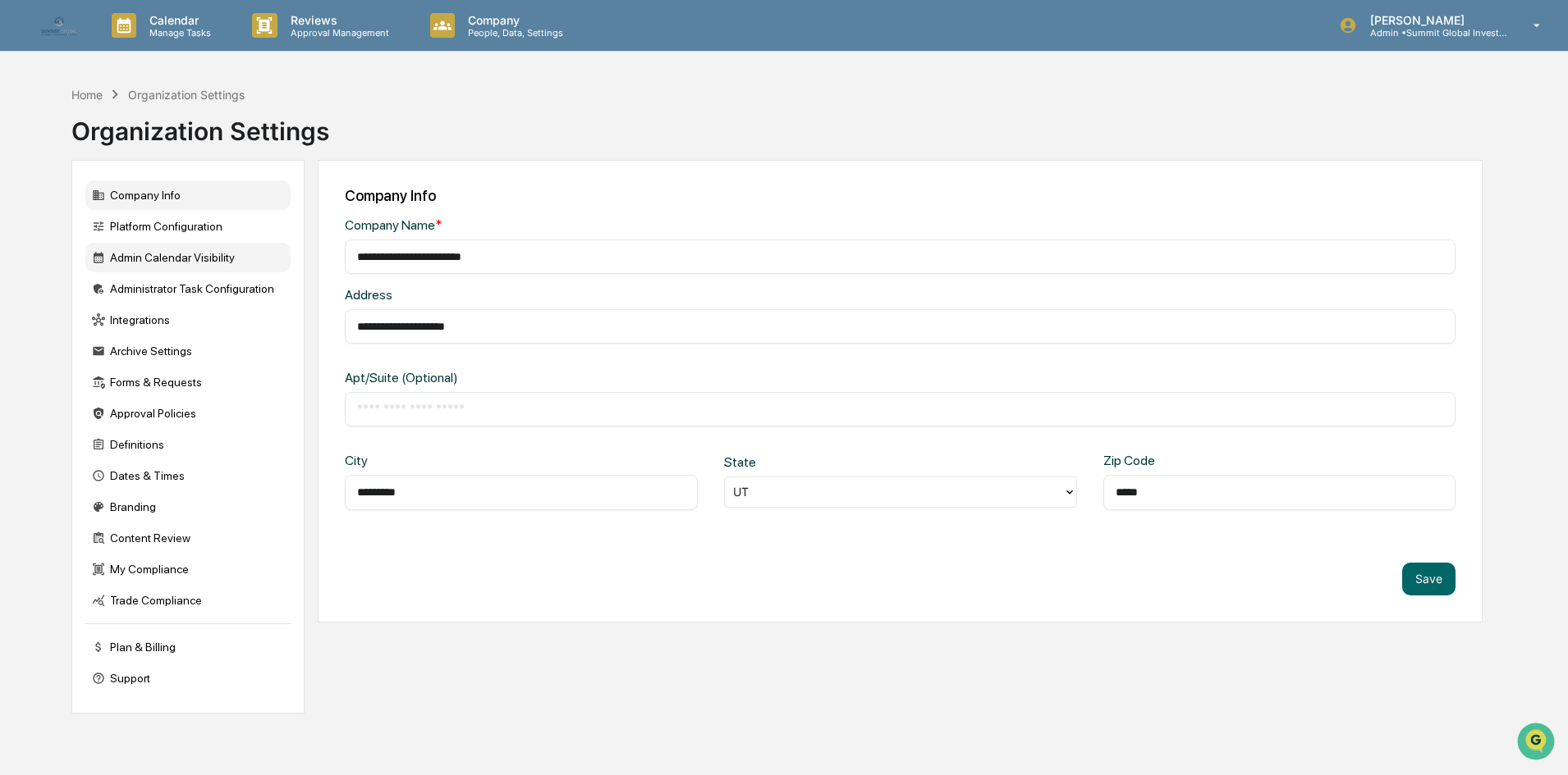
click at [159, 264] on div "Admin Calendar Visibility" at bounding box center [188, 257] width 206 height 30
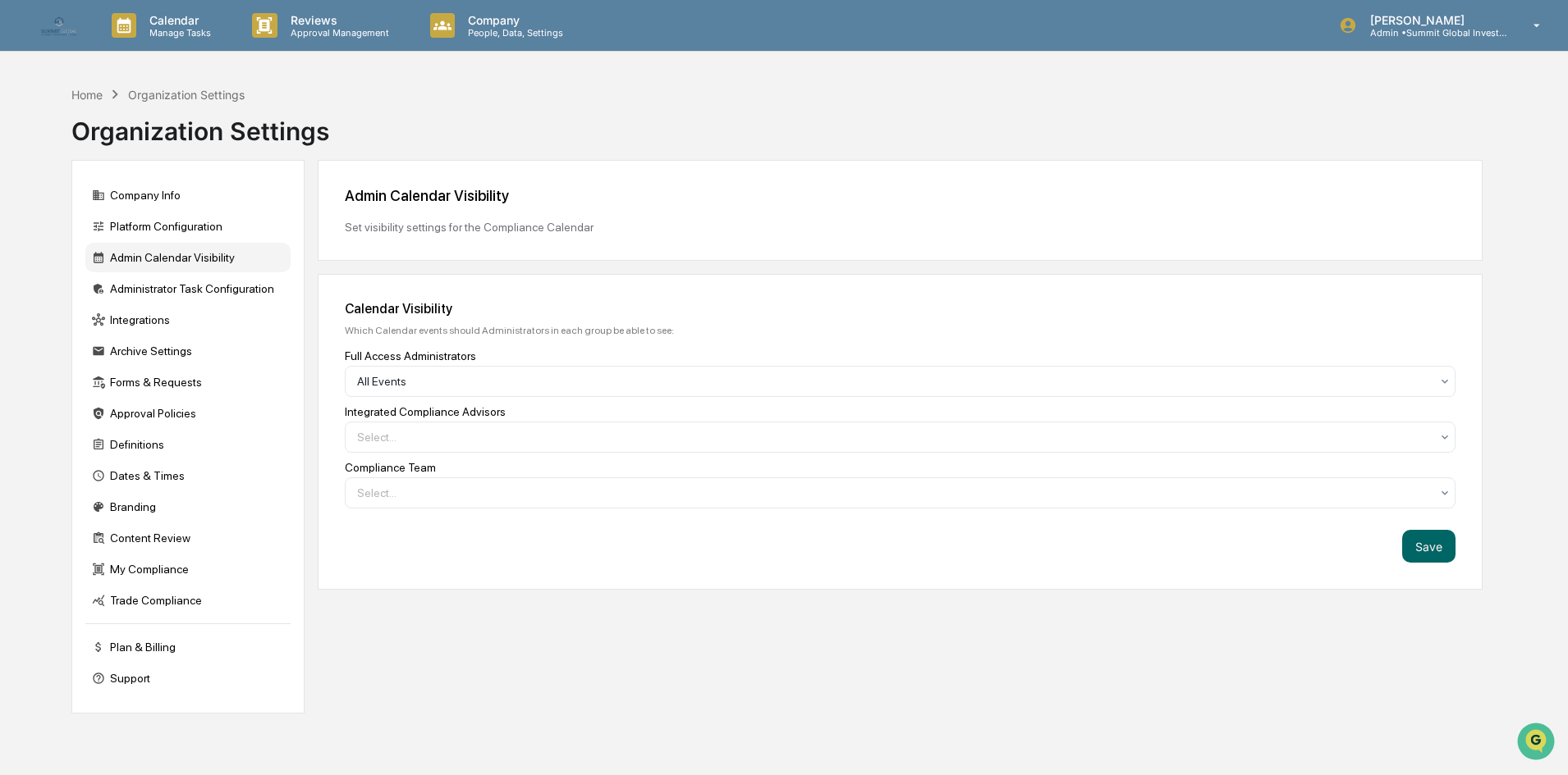
click at [422, 512] on div "Calendar Visibility Which Calendar events should Administrators in each group b…" at bounding box center [900, 431] width 1165 height 316
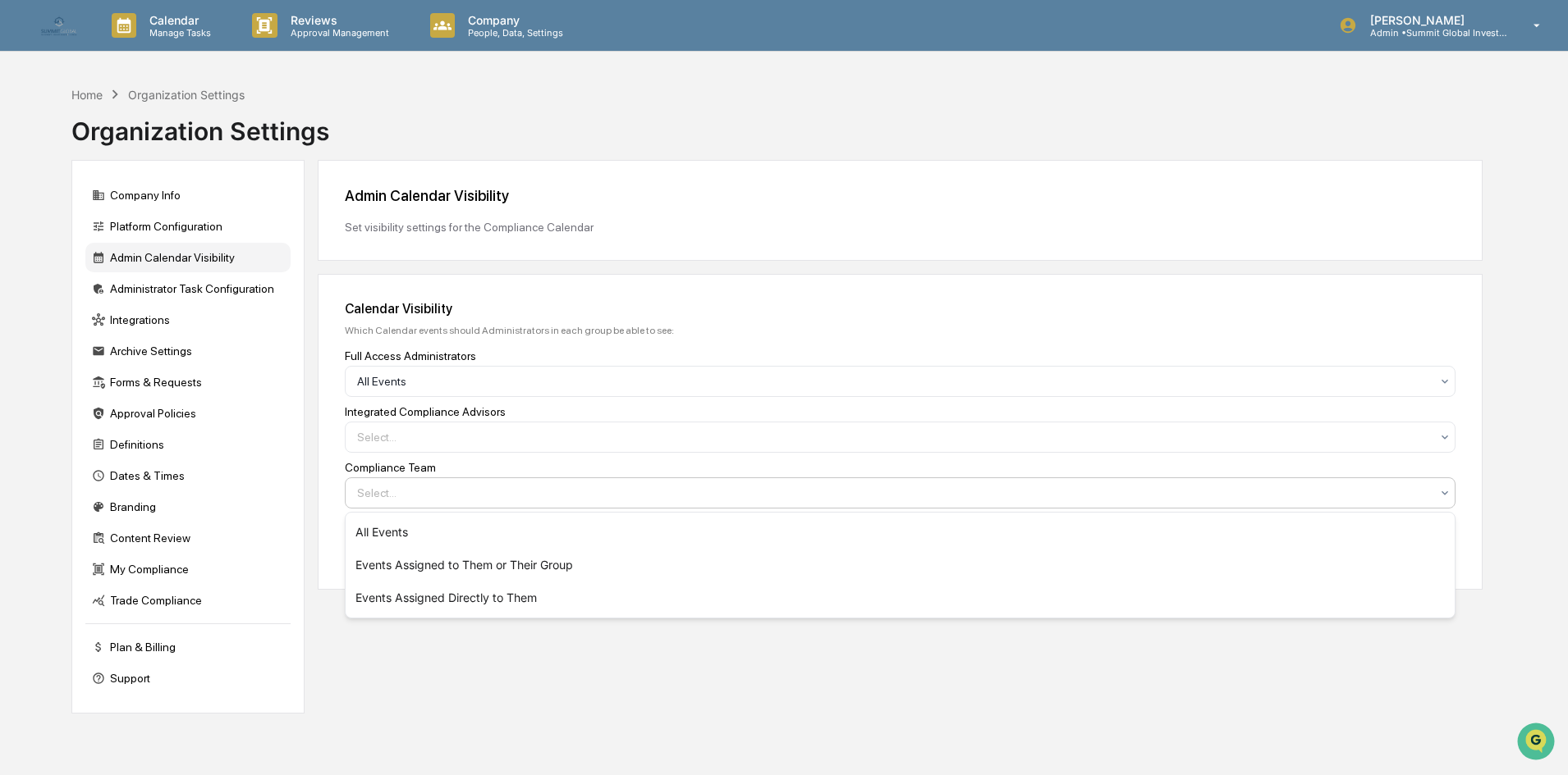
click at [422, 496] on div at bounding box center [894, 494] width 1073 height 17
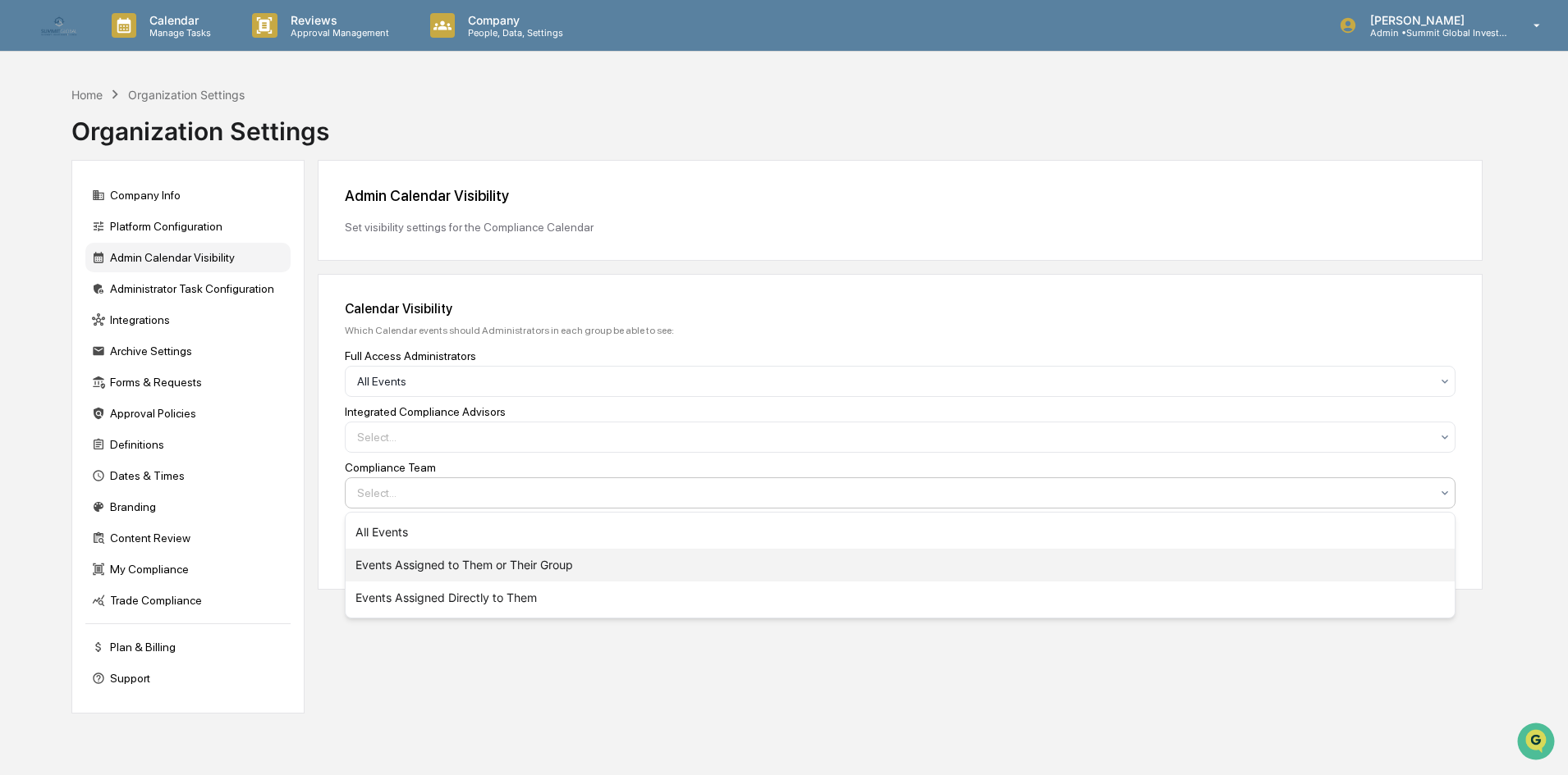
click at [417, 562] on div "Events Assigned to Them or Their Group" at bounding box center [899, 565] width 1109 height 32
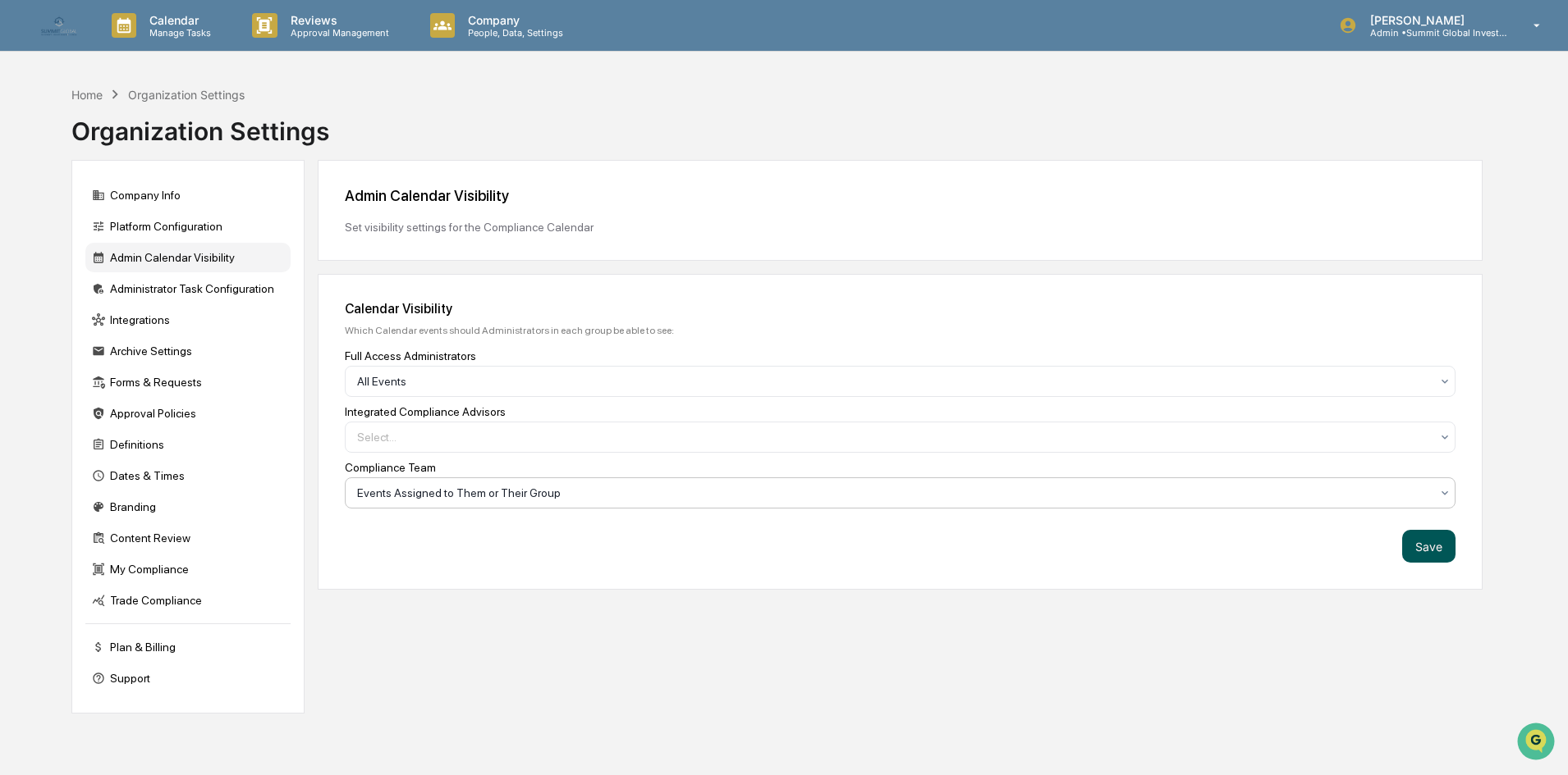
click at [777, 549] on button "Save" at bounding box center [1429, 546] width 54 height 32
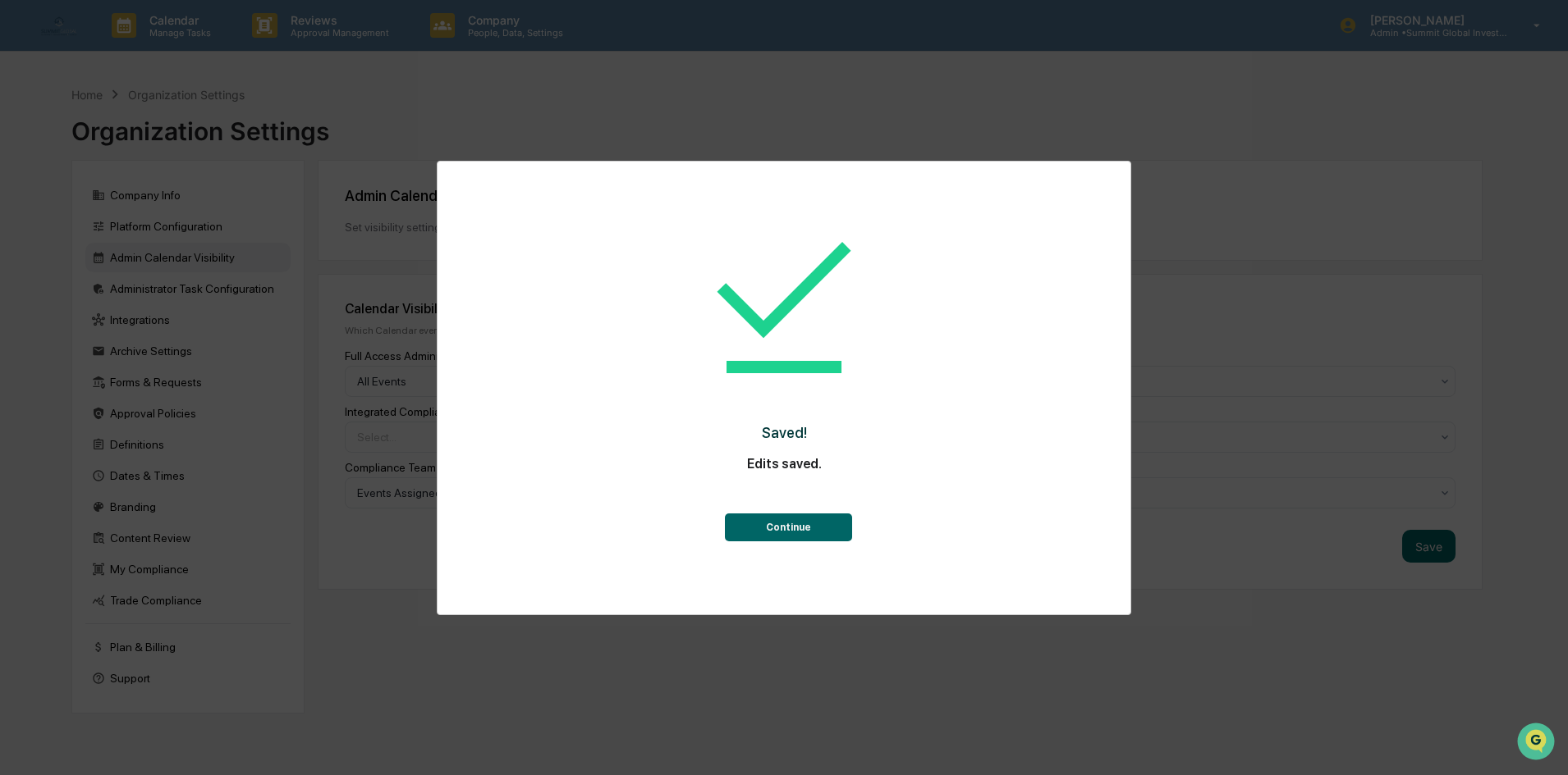
click at [751, 531] on button "Continue" at bounding box center [788, 528] width 127 height 28
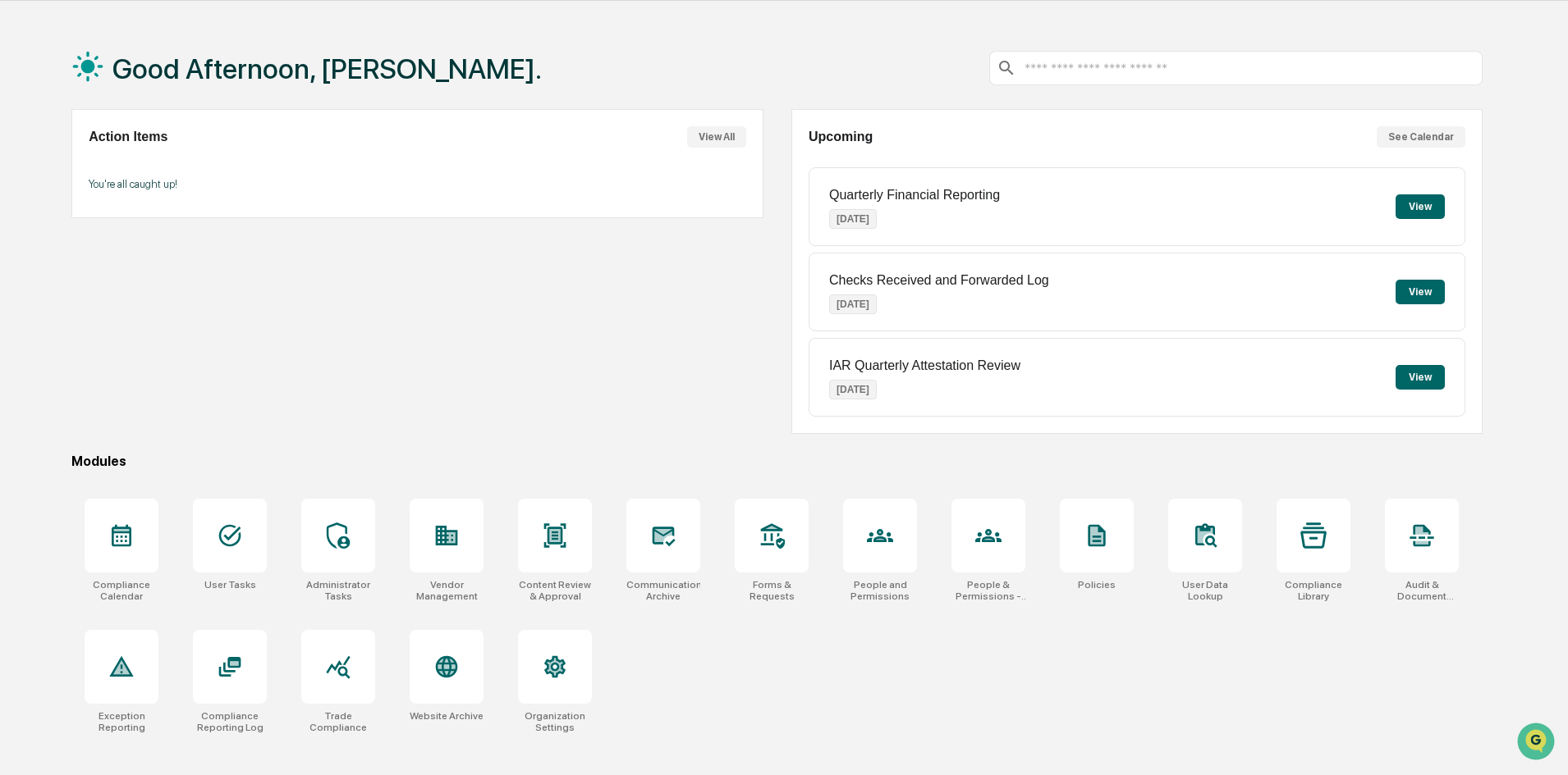
scroll to position [78, 0]
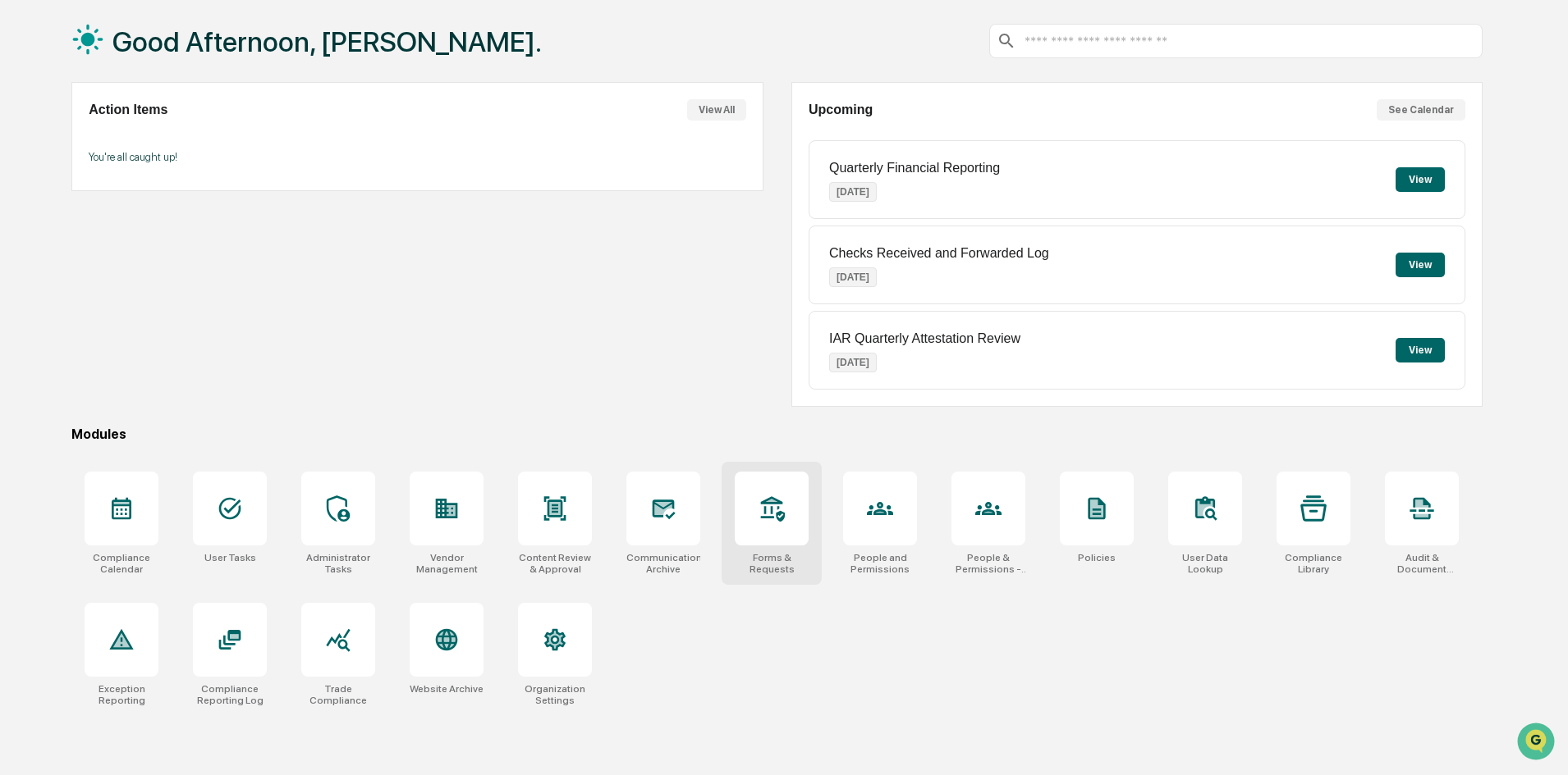
click at [754, 515] on div at bounding box center [771, 509] width 74 height 74
click at [320, 516] on div at bounding box center [338, 509] width 74 height 74
click at [210, 518] on div at bounding box center [230, 509] width 74 height 74
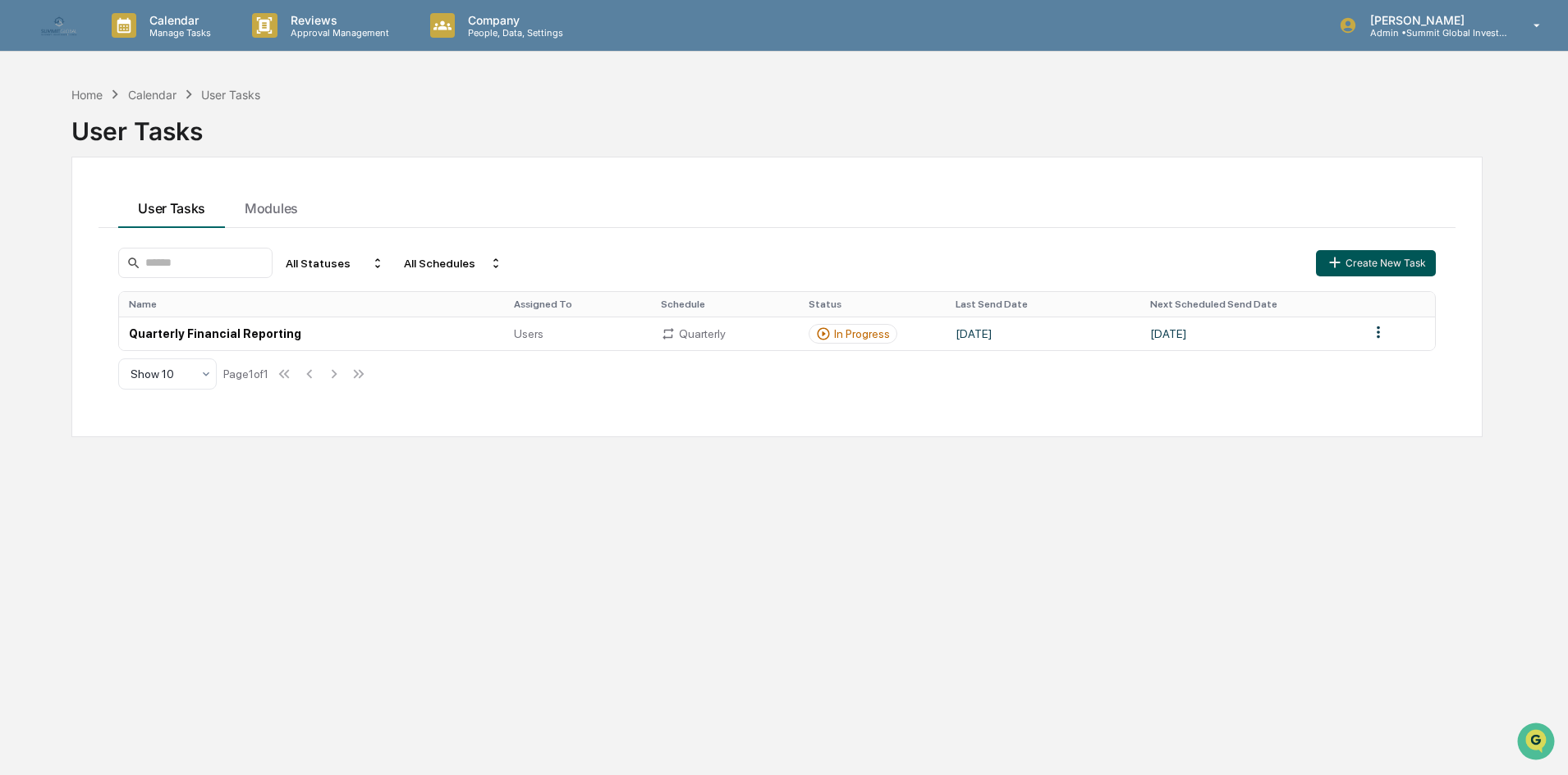
click at [1352, 256] on button "Create New Task" at bounding box center [1375, 263] width 119 height 26
click at [1531, 754] on icon "Open customer support" at bounding box center [1536, 762] width 41 height 41
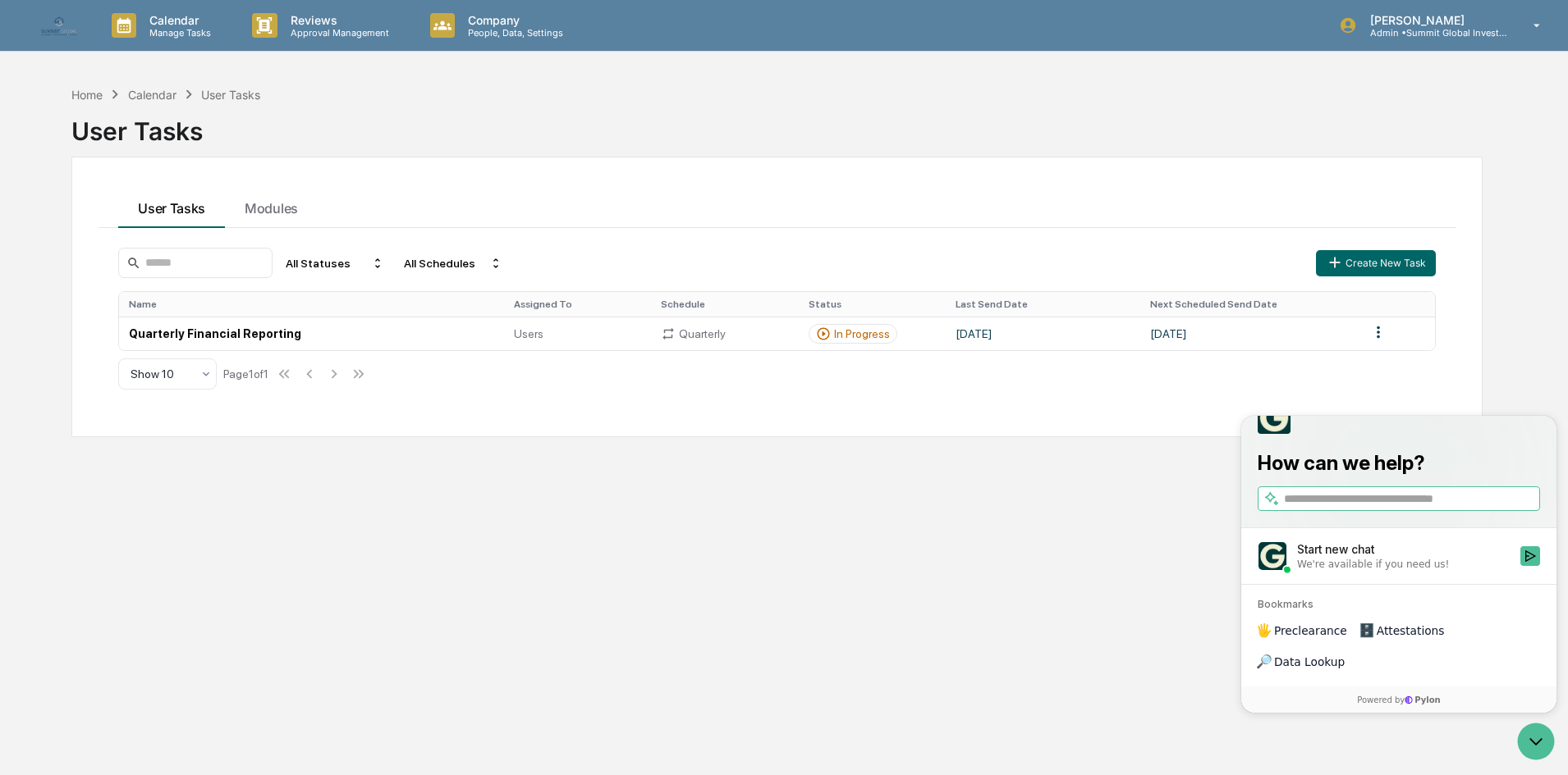
click at [1336, 508] on input "search" at bounding box center [1410, 499] width 253 height 18
type input "**********"
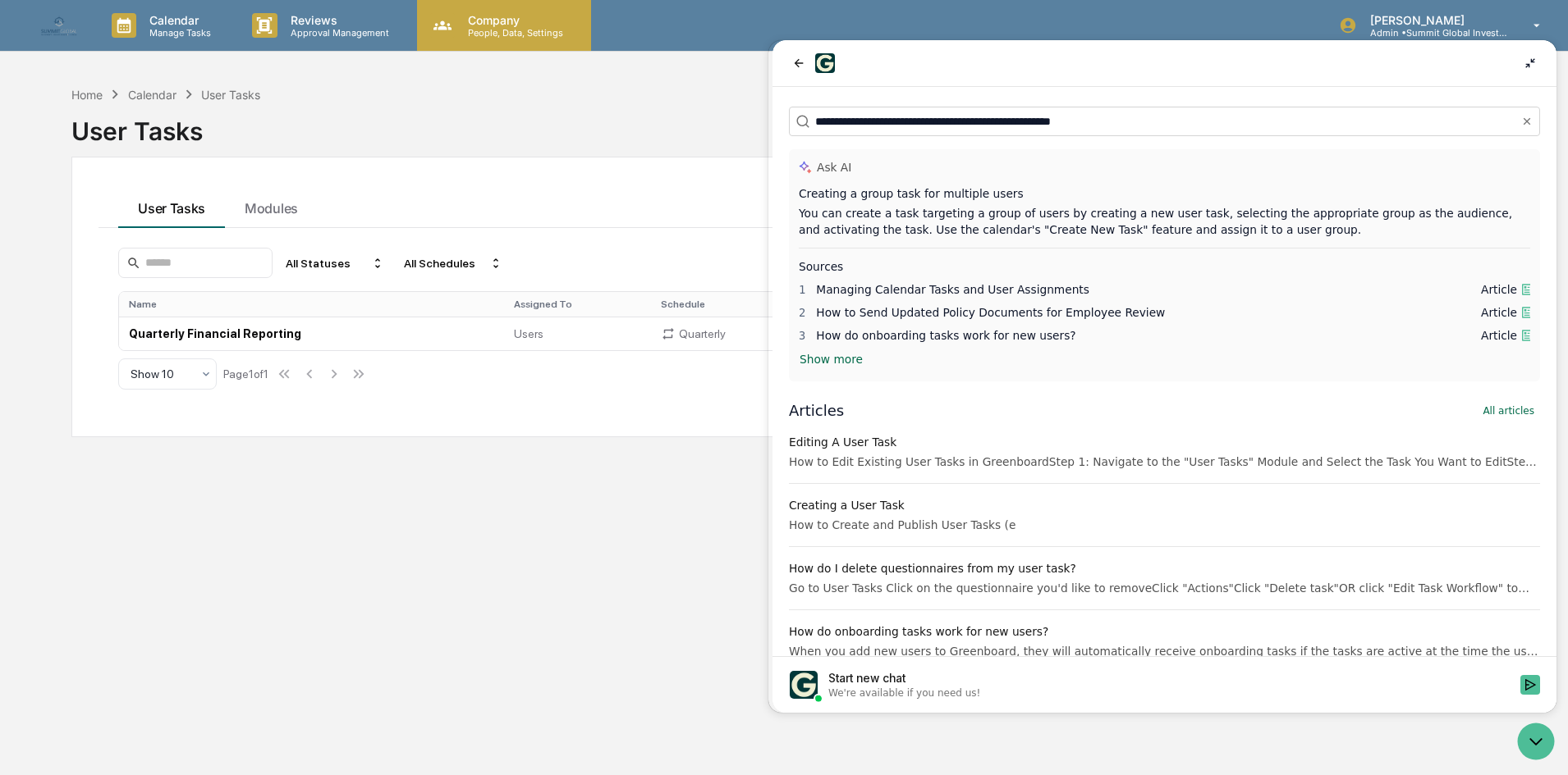
click at [508, 30] on p "People, Data, Settings" at bounding box center [513, 32] width 117 height 11
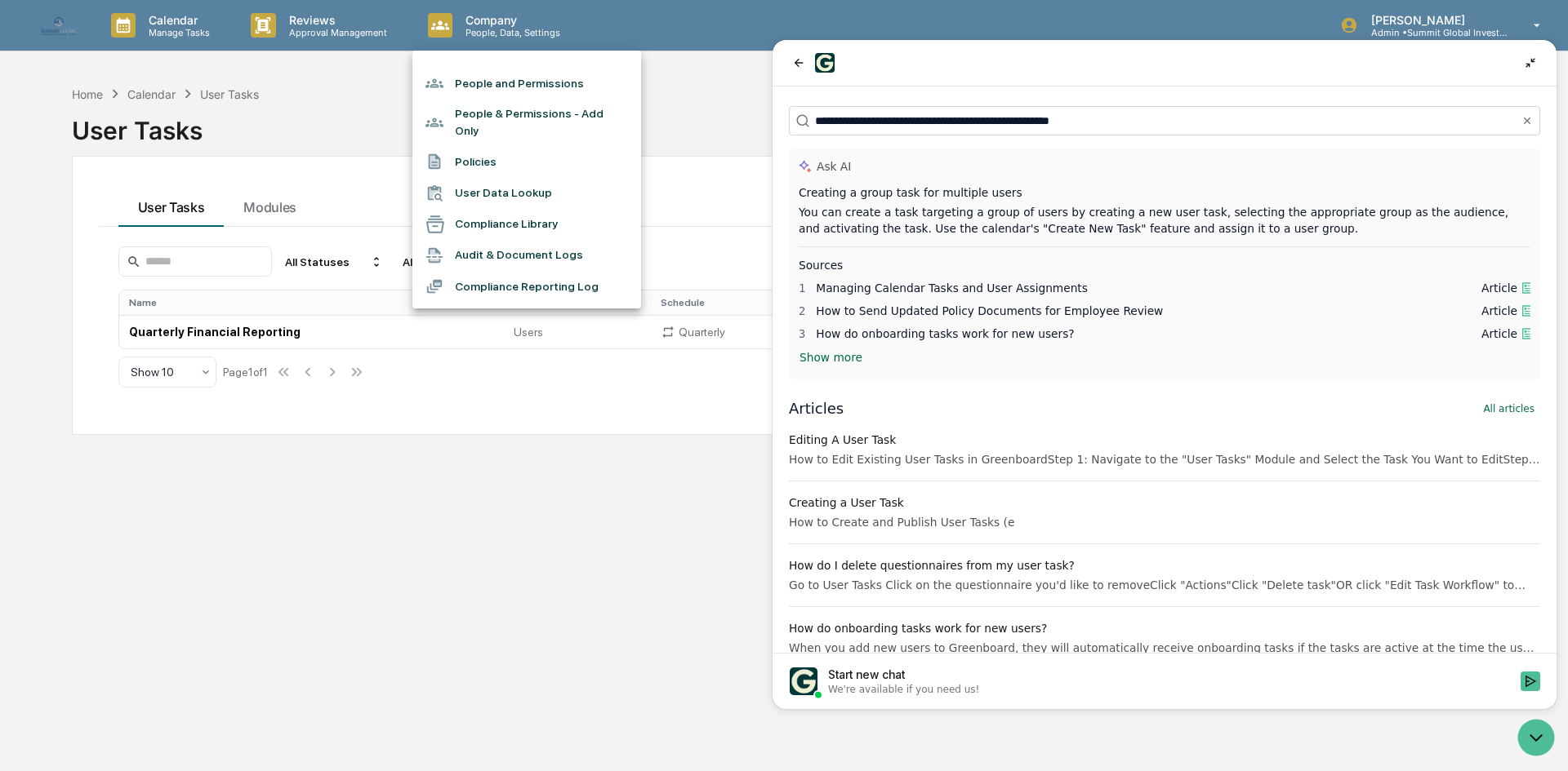
click at [492, 116] on li "People & Permissions - Add Only" at bounding box center [527, 122] width 228 height 47
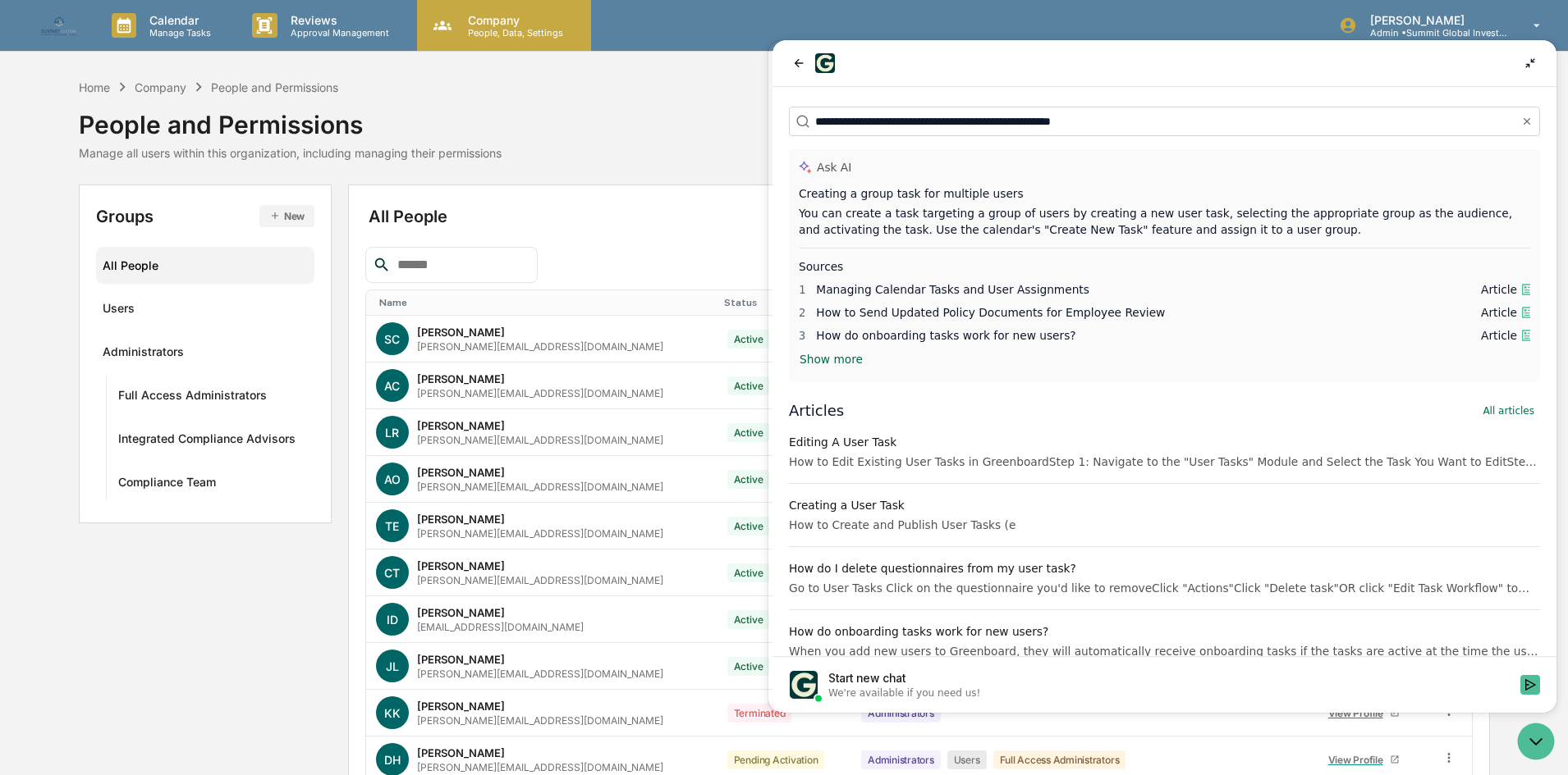
click at [474, 32] on p "People, Data, Settings" at bounding box center [513, 32] width 117 height 11
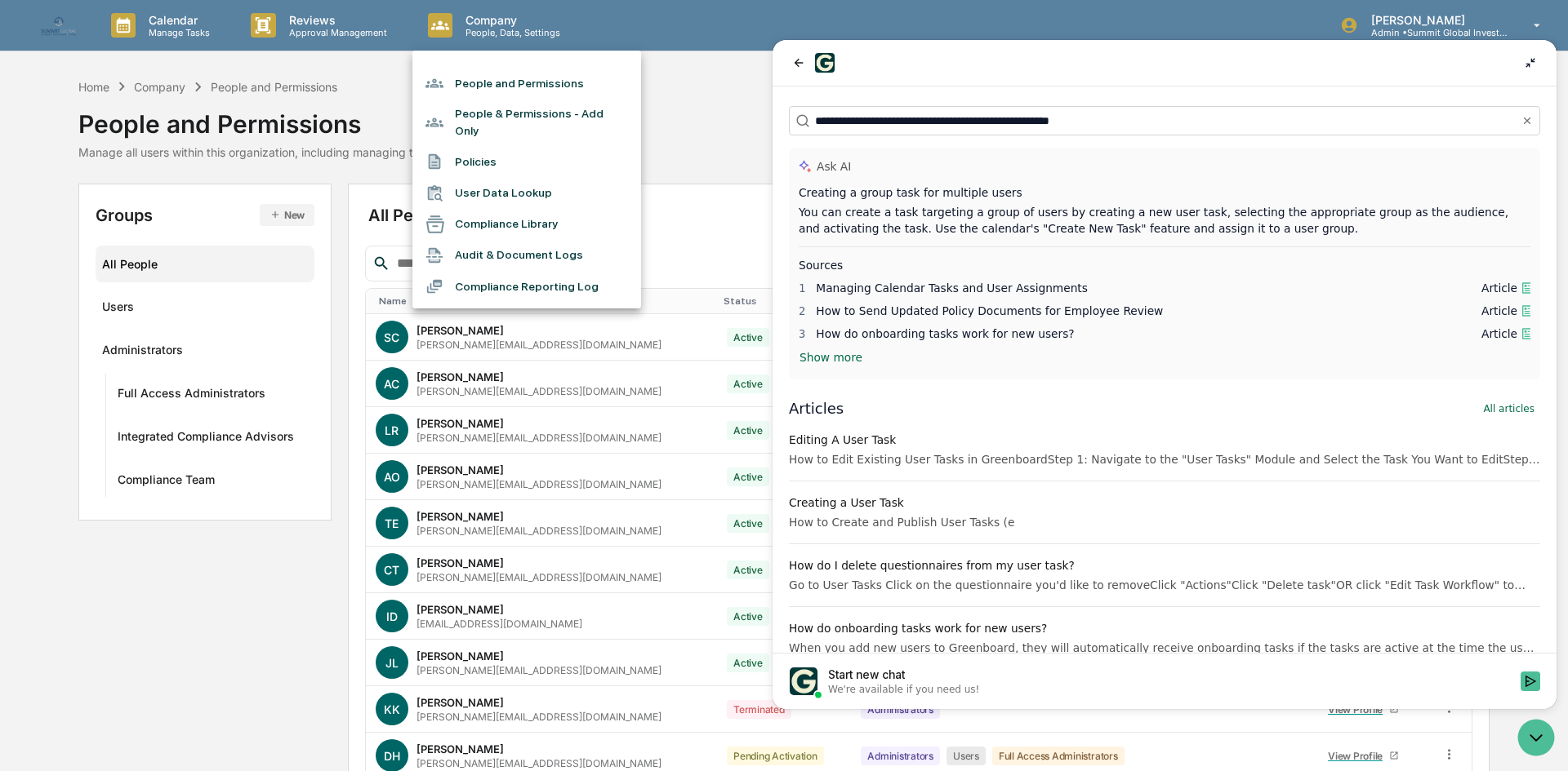
click at [505, 80] on li "People and Permissions" at bounding box center [527, 84] width 228 height 31
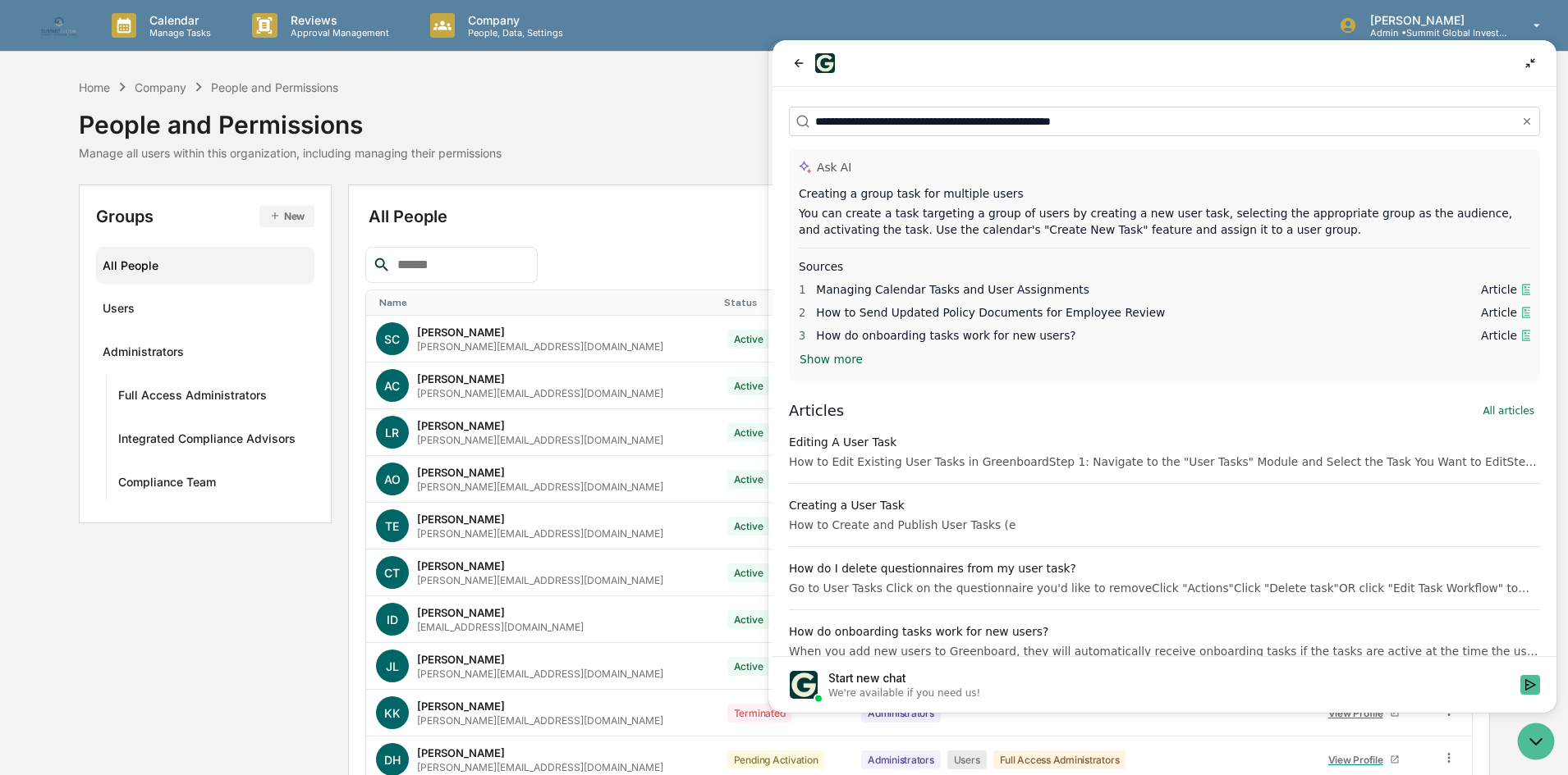
click at [1537, 64] on icon at bounding box center [1530, 63] width 13 height 13
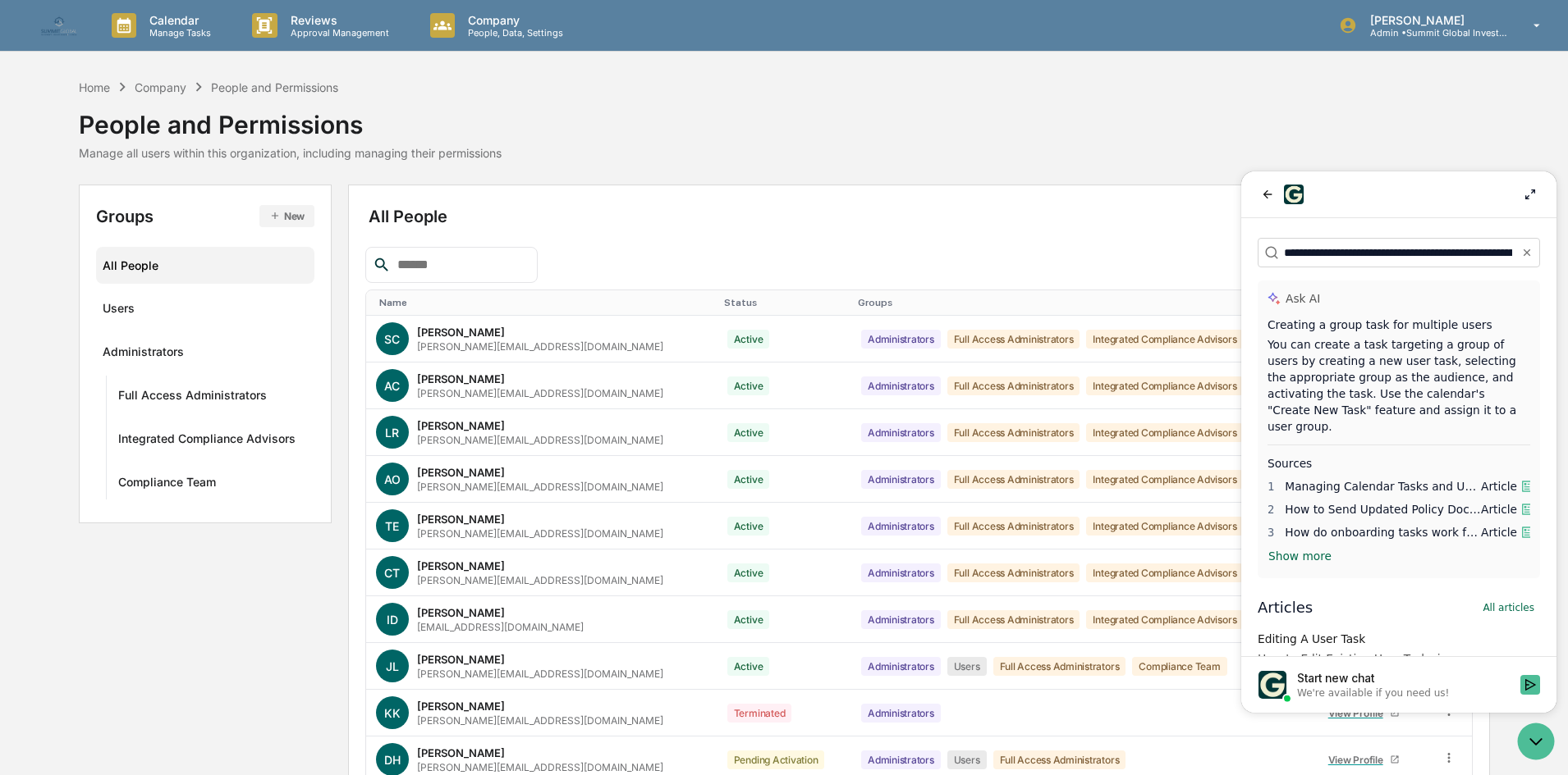
click at [571, 145] on div "Home Company People and Permissions People and Permissions Manage all users wit…" at bounding box center [784, 119] width 1411 height 82
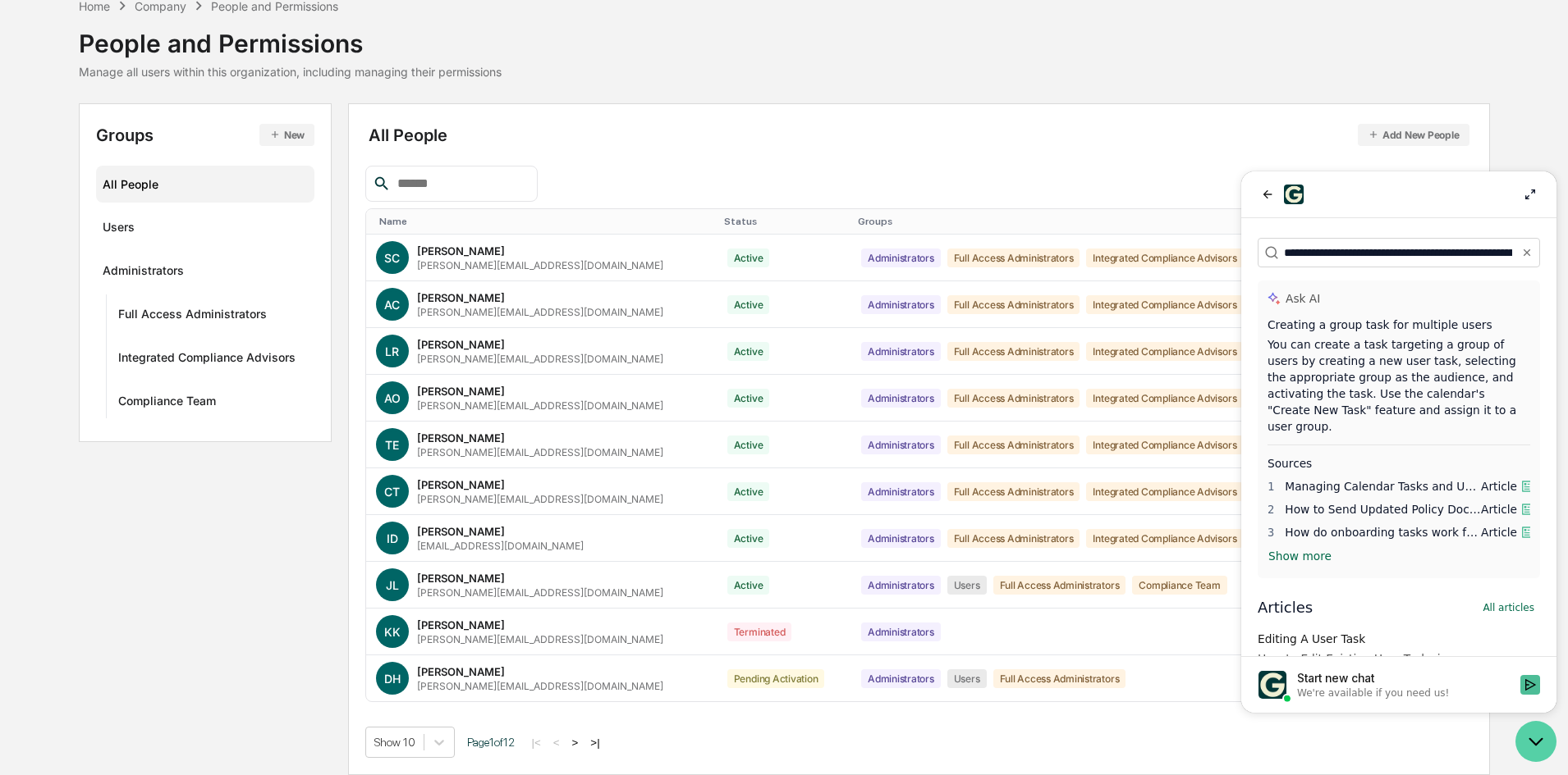
click at [1541, 739] on icon "Open customer support" at bounding box center [1536, 742] width 41 height 41
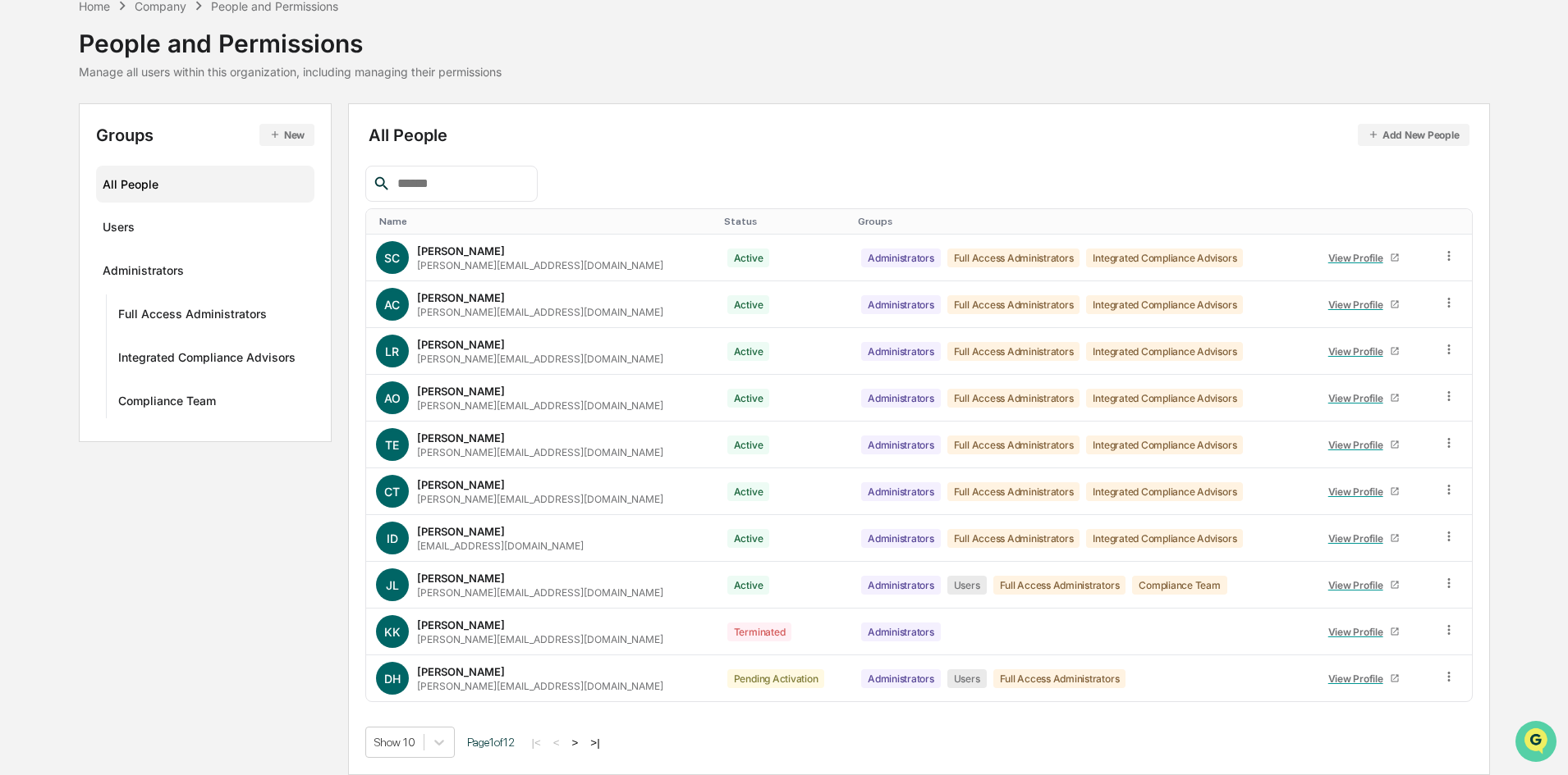
click at [1537, 752] on icon "Open customer support" at bounding box center [1536, 762] width 41 height 41
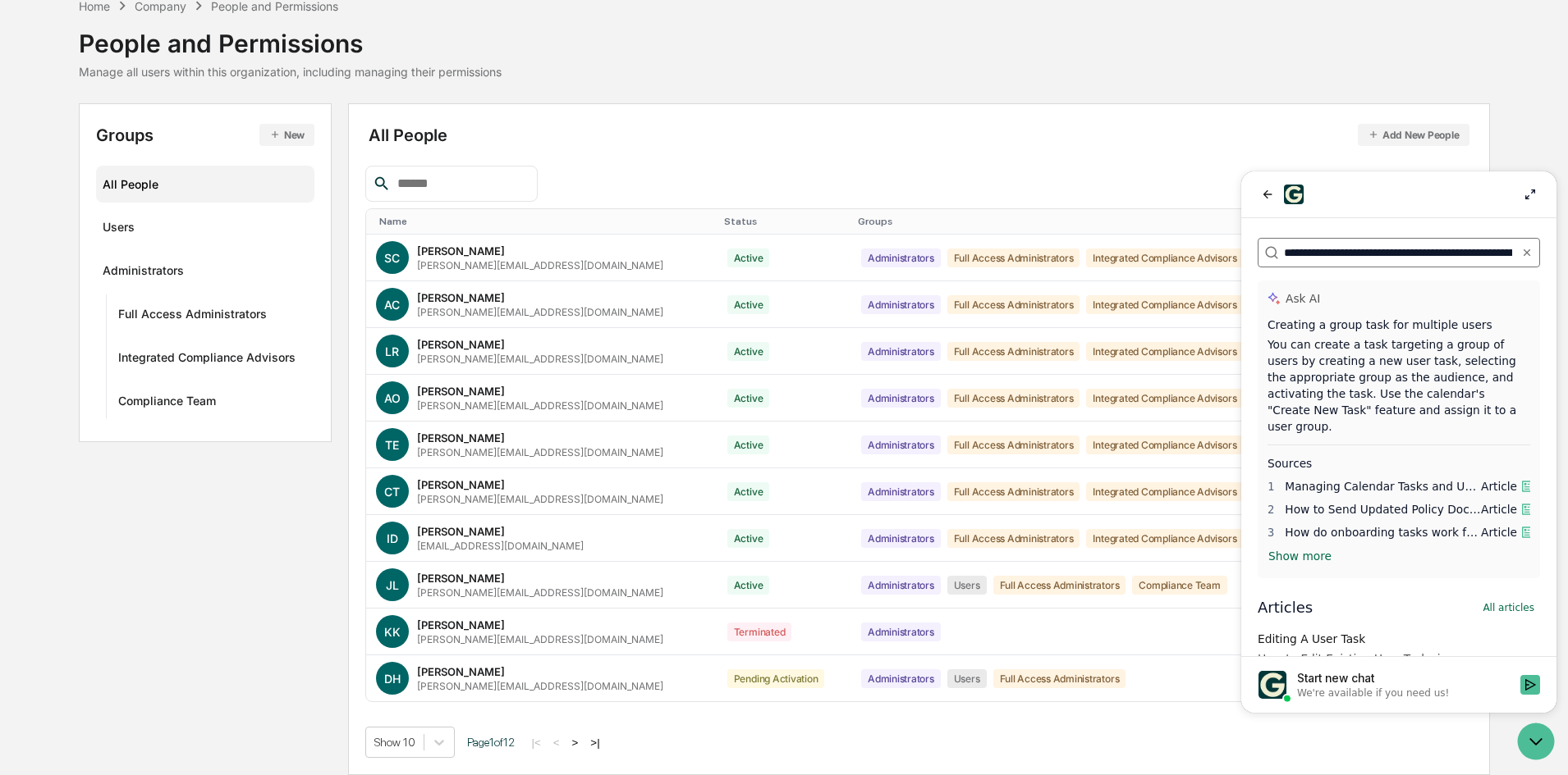
click at [1357, 253] on input "**********" at bounding box center [1398, 253] width 228 height 18
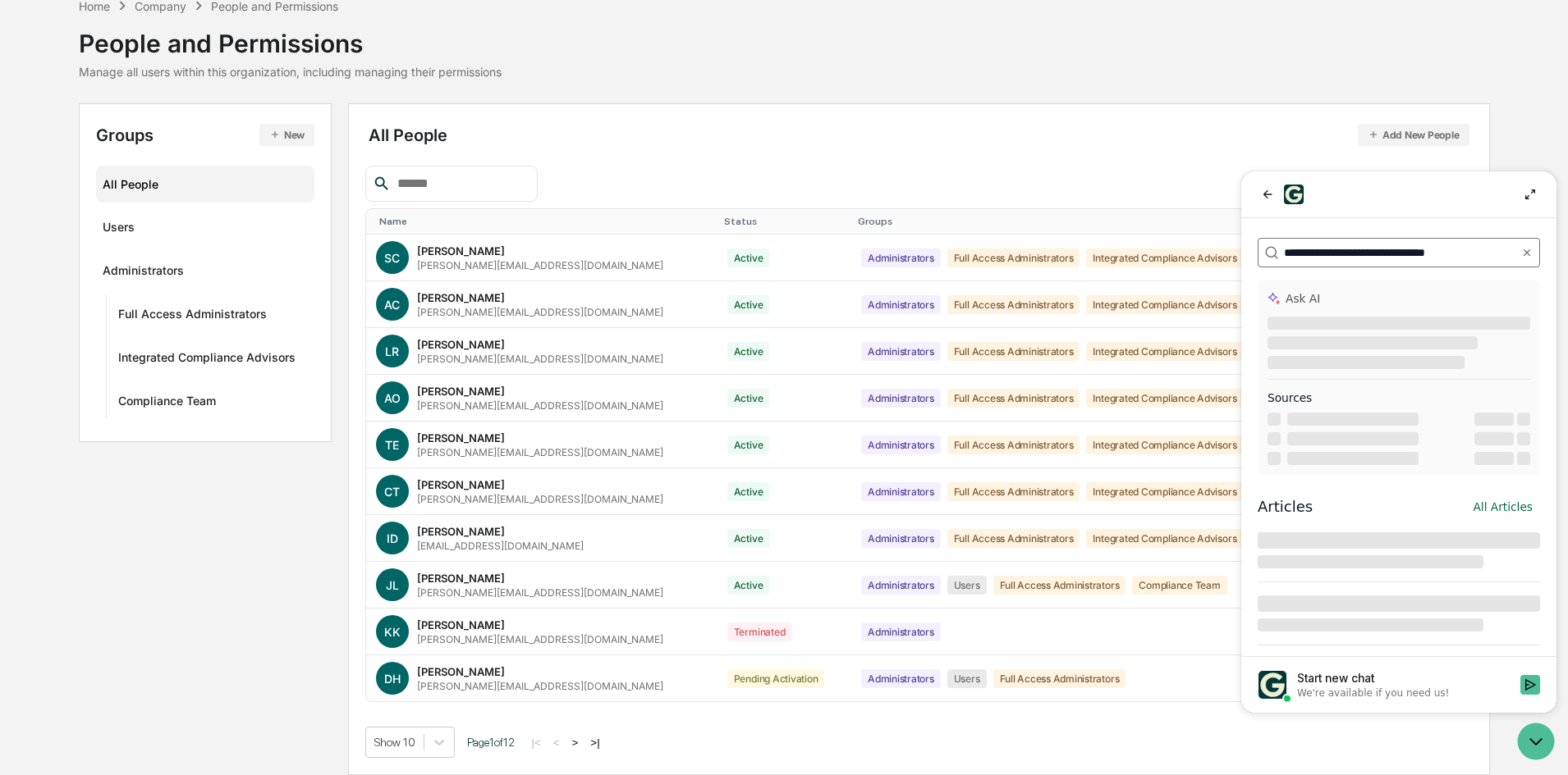
type input "**********"
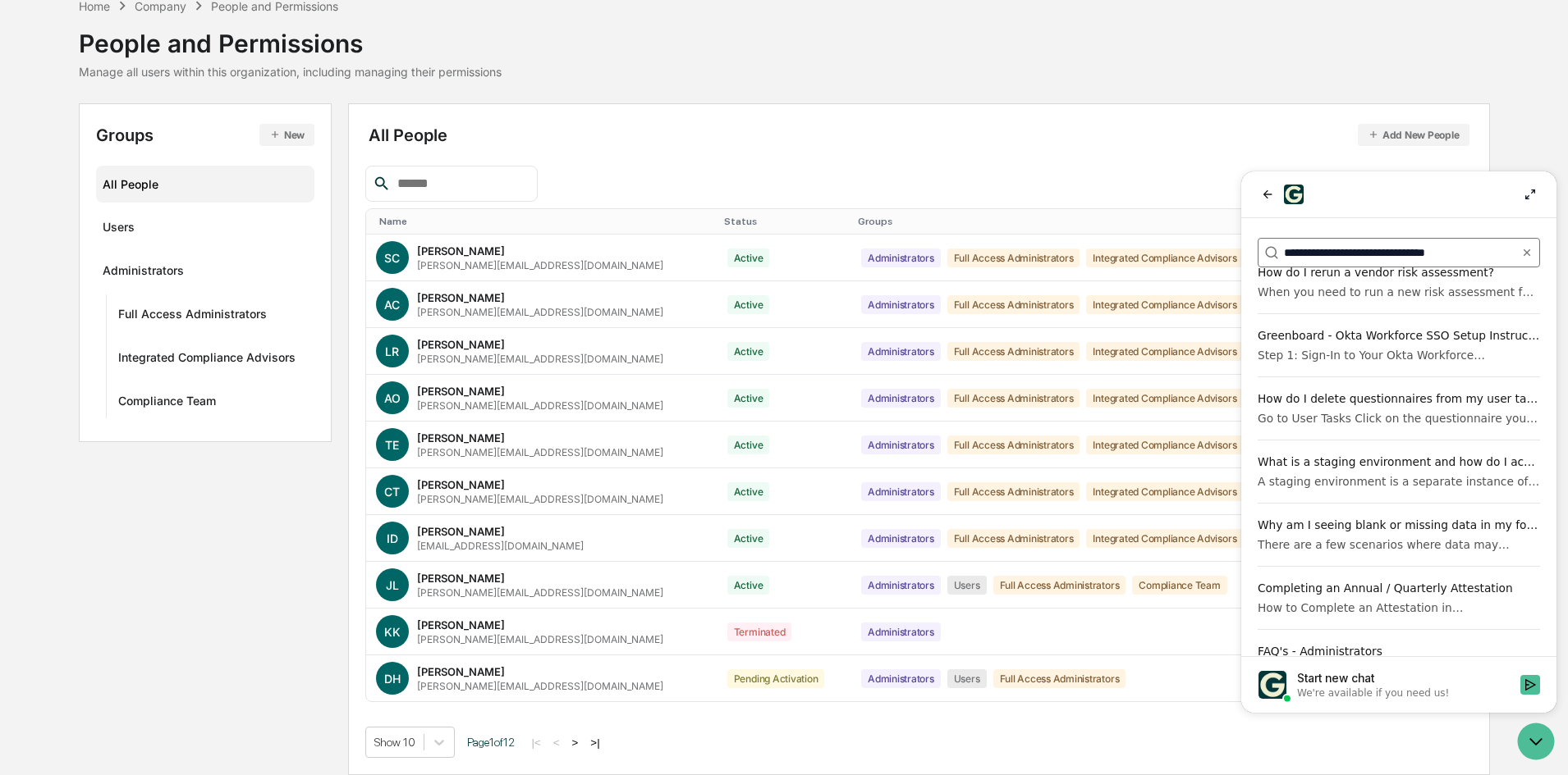
scroll to position [0, 0]
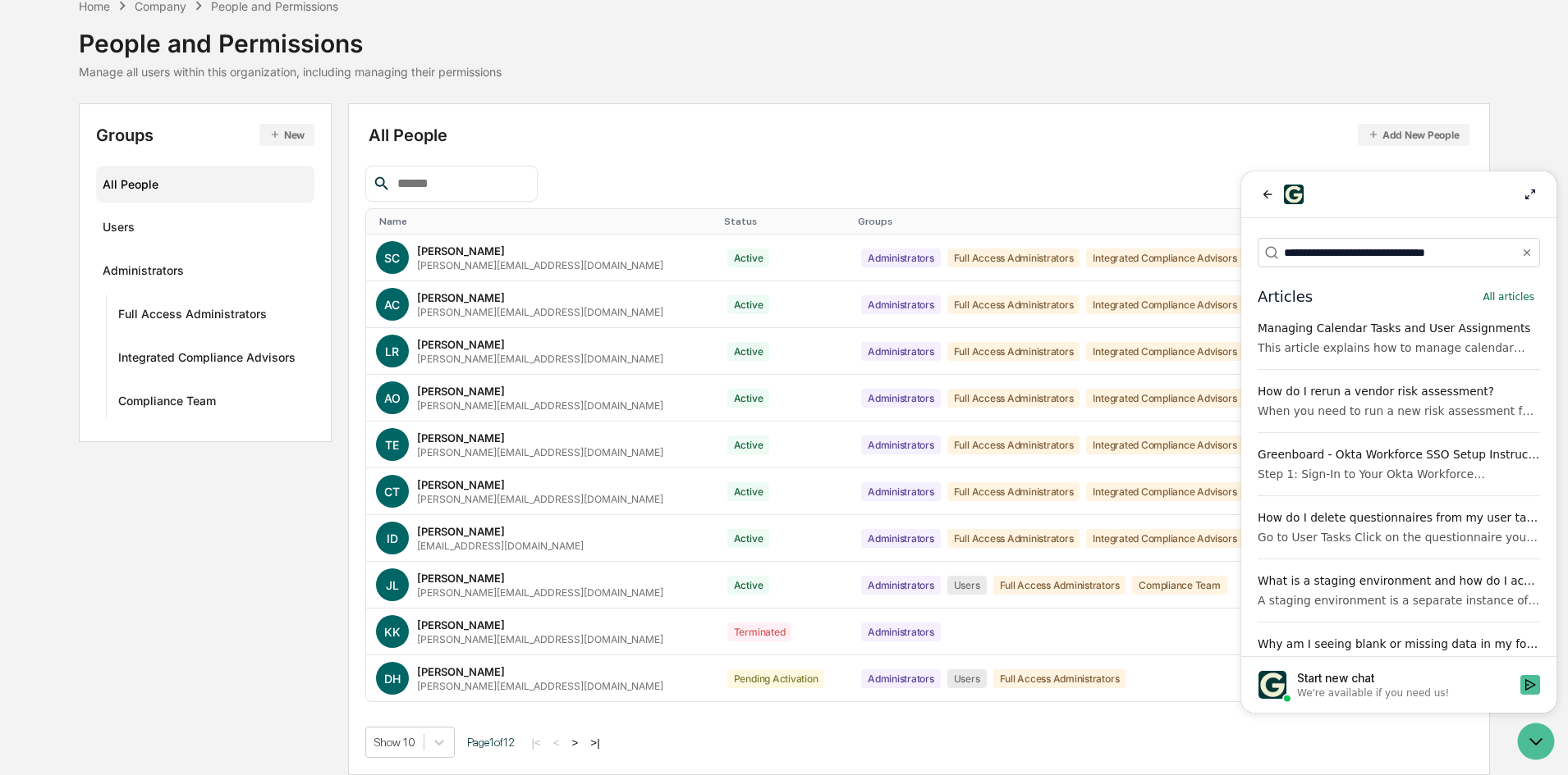
click at [1323, 323] on div "Managing Calendar Tasks and User Assignments" at bounding box center [1399, 329] width 282 height 17
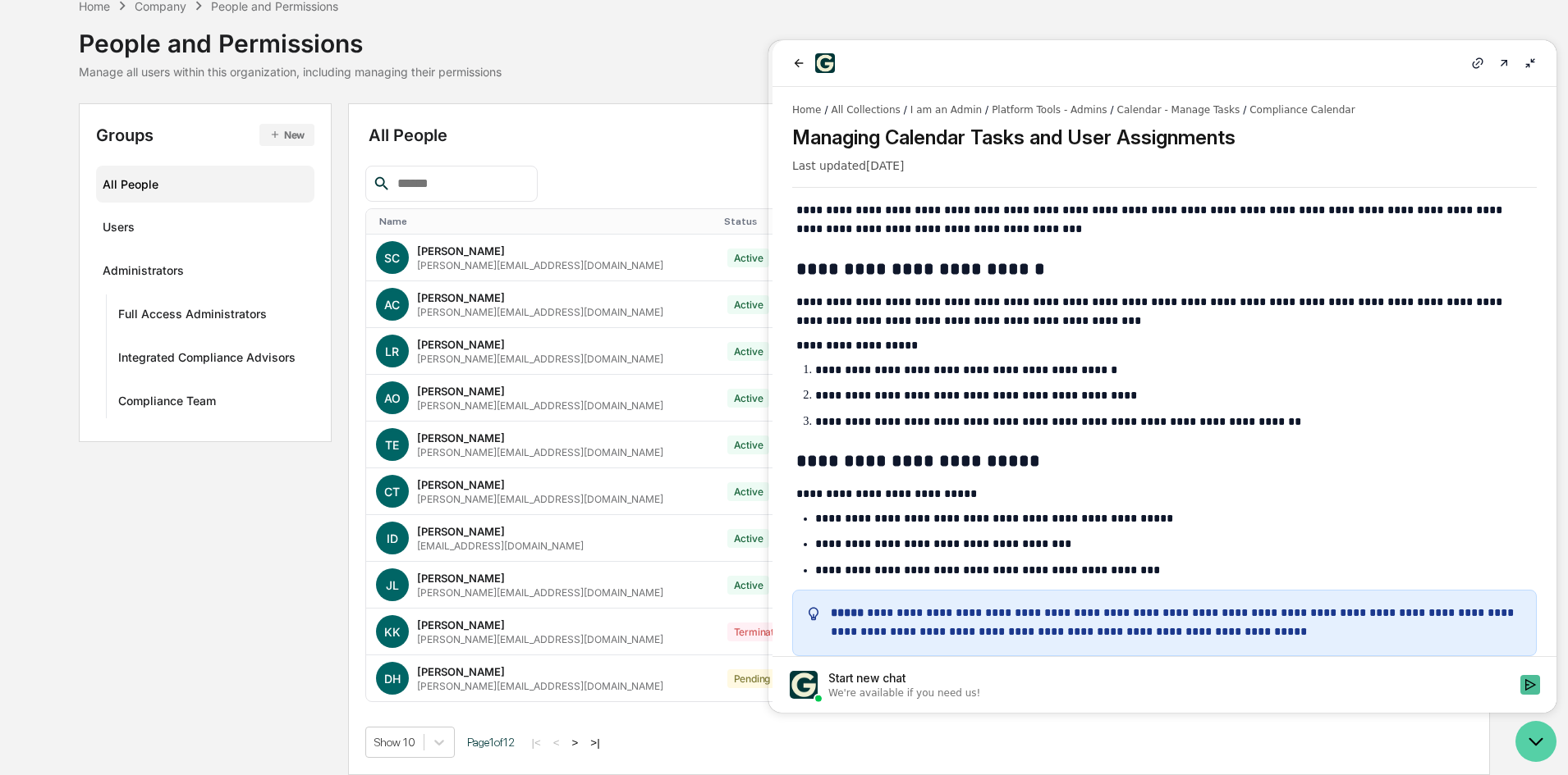
click at [1527, 723] on button "Open customer support" at bounding box center [1536, 742] width 41 height 41
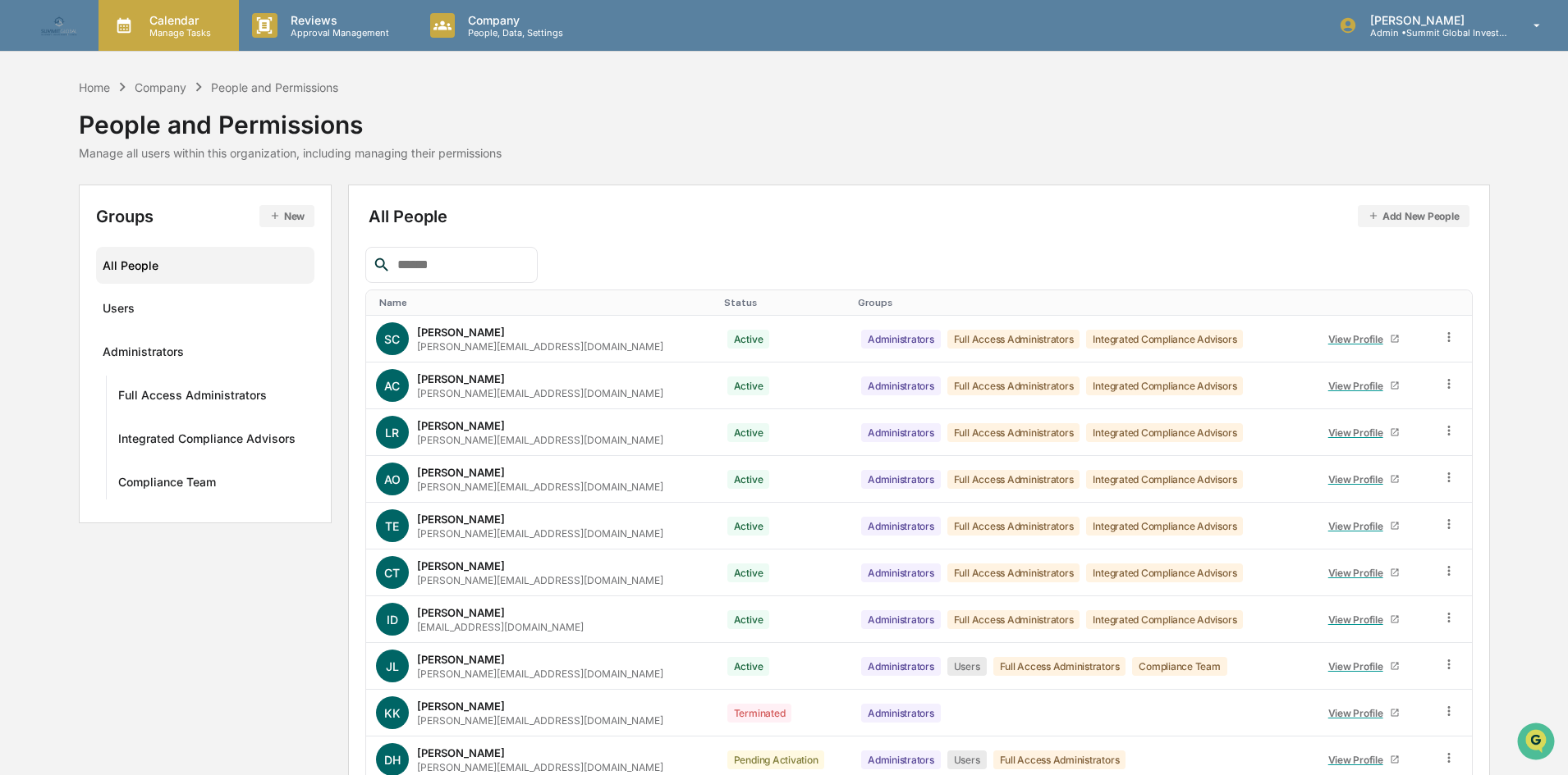
click at [159, 42] on div "Calendar Manage Tasks" at bounding box center [169, 25] width 141 height 51
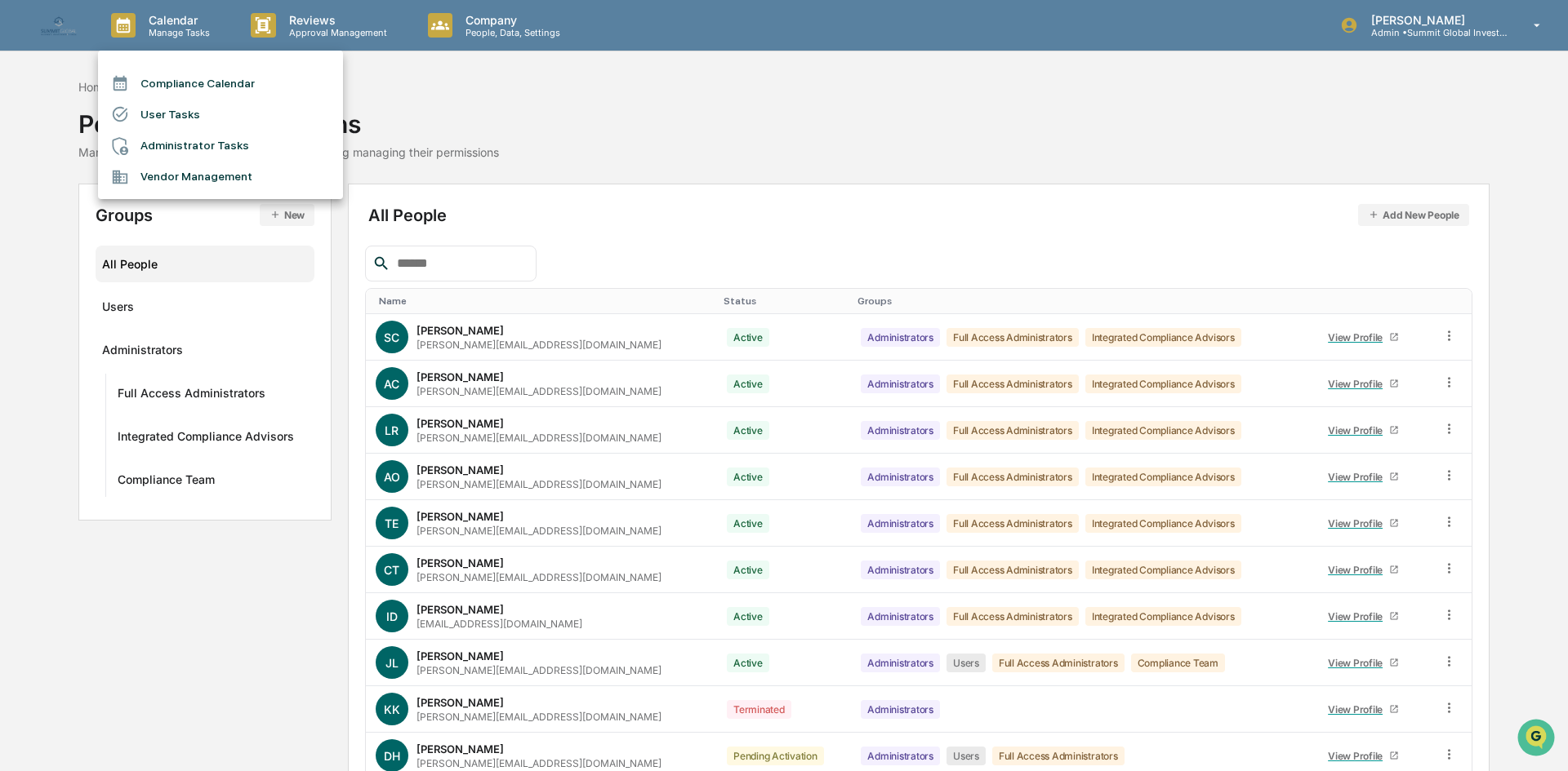
click at [158, 81] on li "Compliance Calendar" at bounding box center [220, 84] width 245 height 31
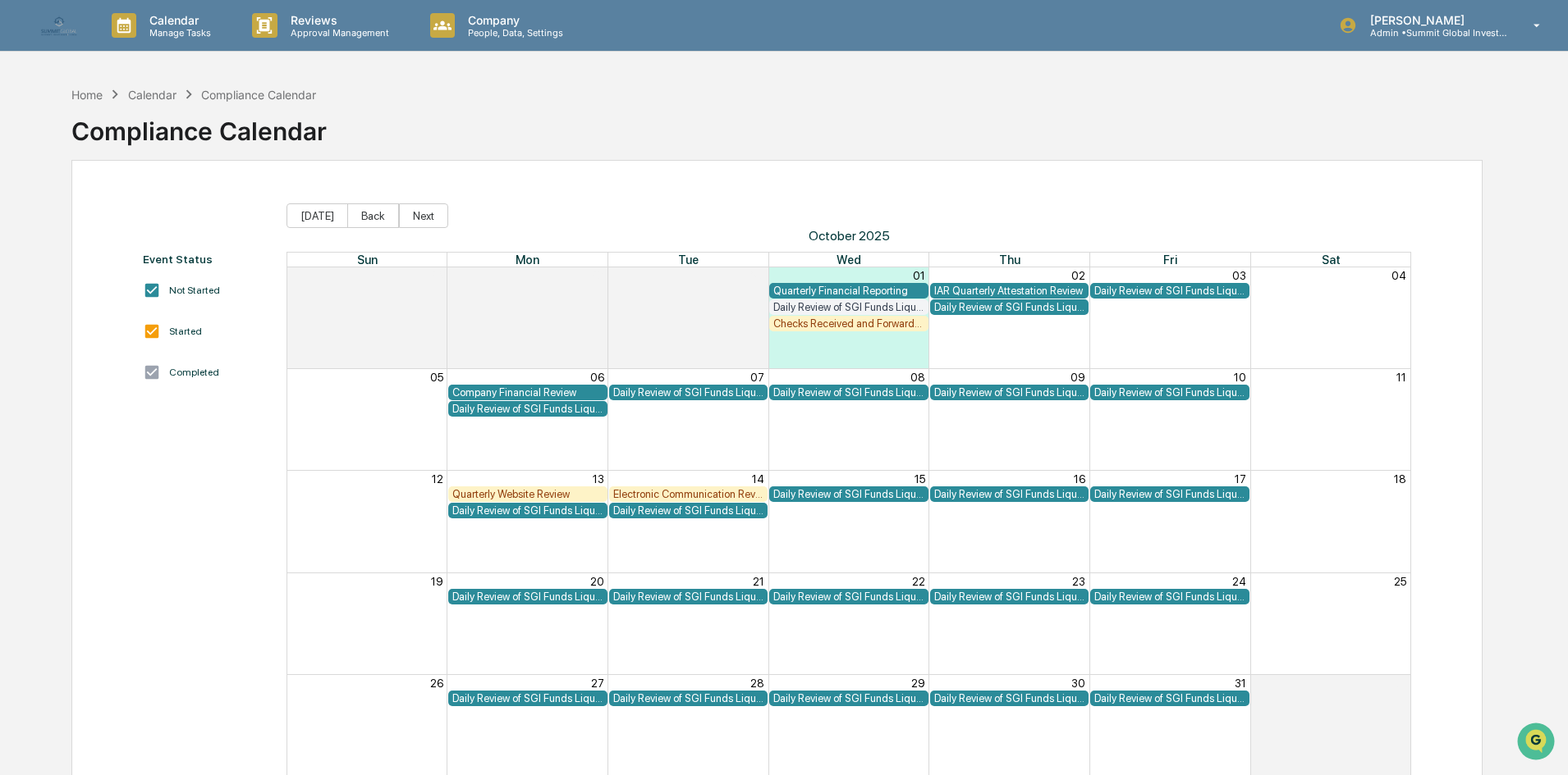
click at [1013, 288] on div "IAR Quarterly Attestation Review" at bounding box center [1010, 291] width 151 height 12
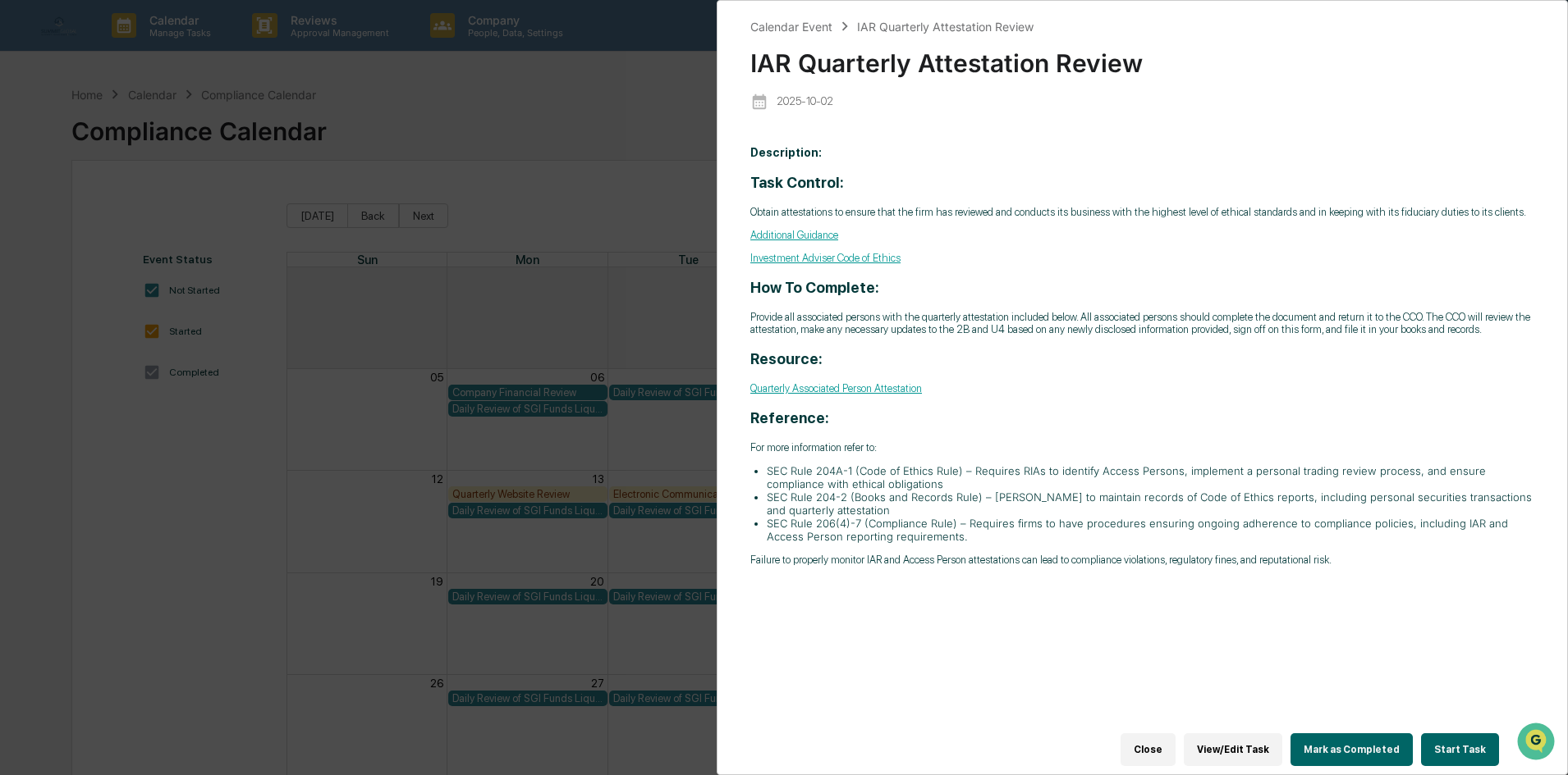
click at [1228, 750] on button "View/Edit Task" at bounding box center [1233, 749] width 98 height 32
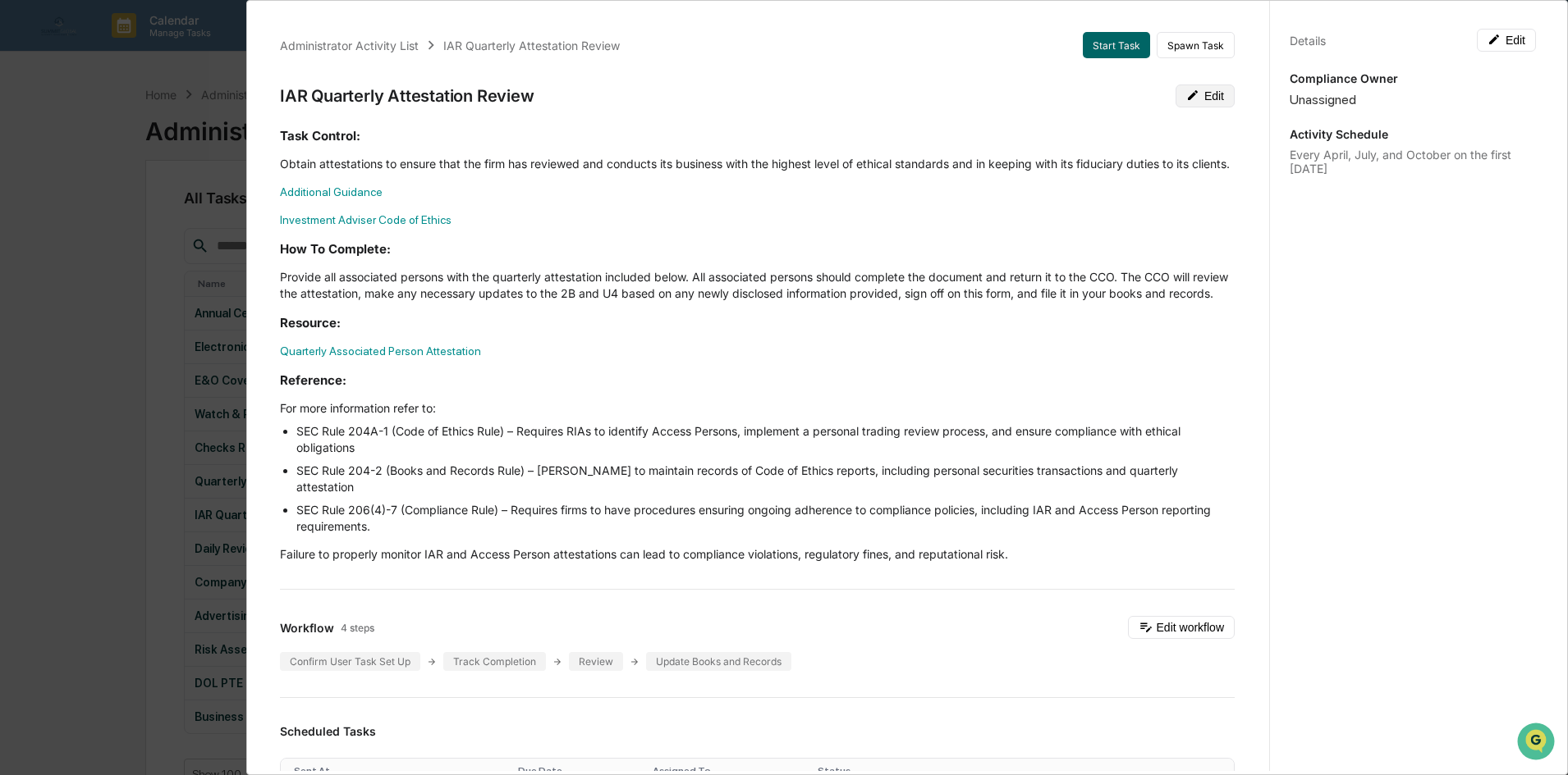
click at [1186, 97] on icon at bounding box center [1193, 95] width 13 height 13
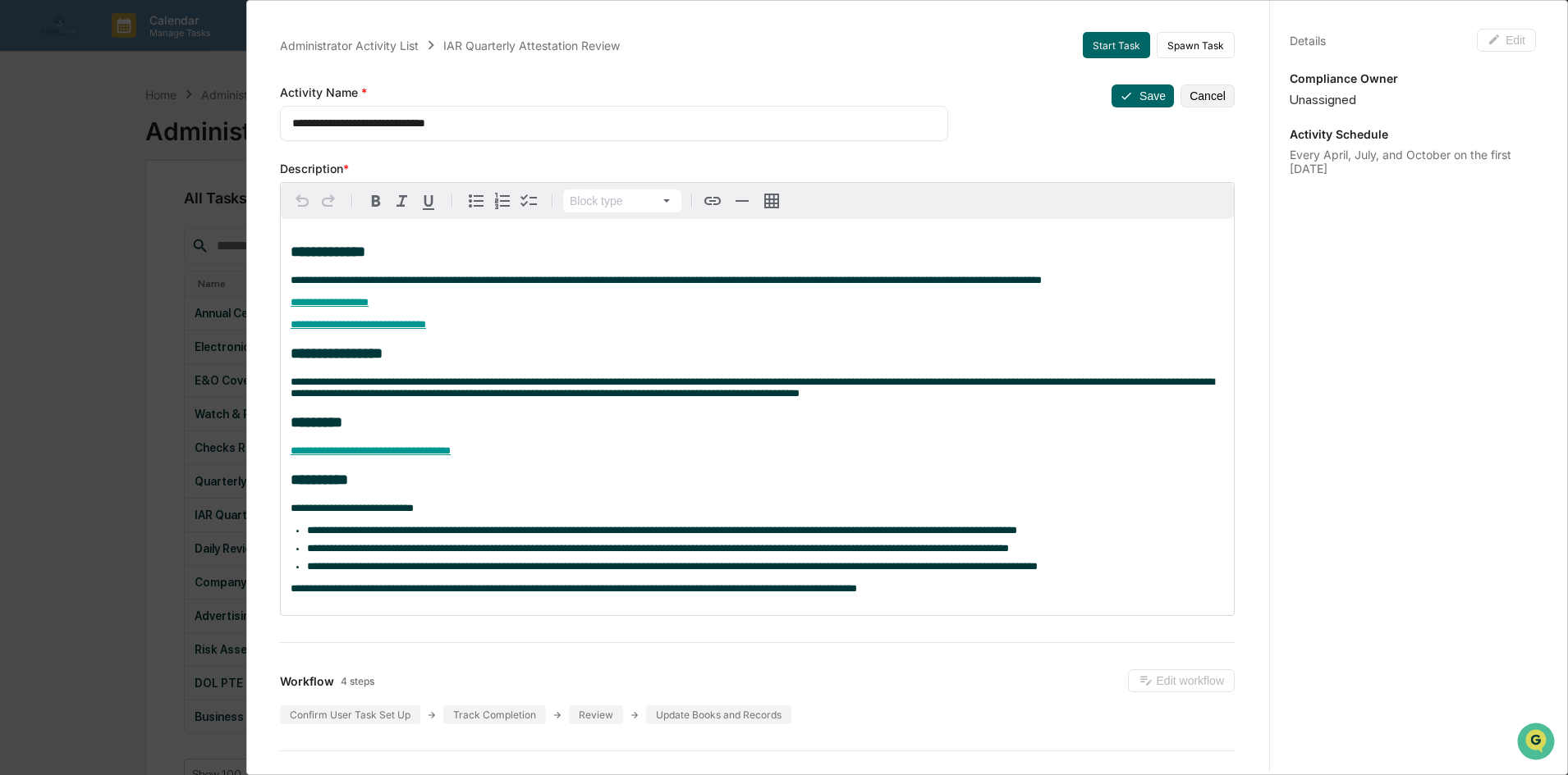
click at [156, 305] on div "**********" at bounding box center [784, 387] width 1568 height 775
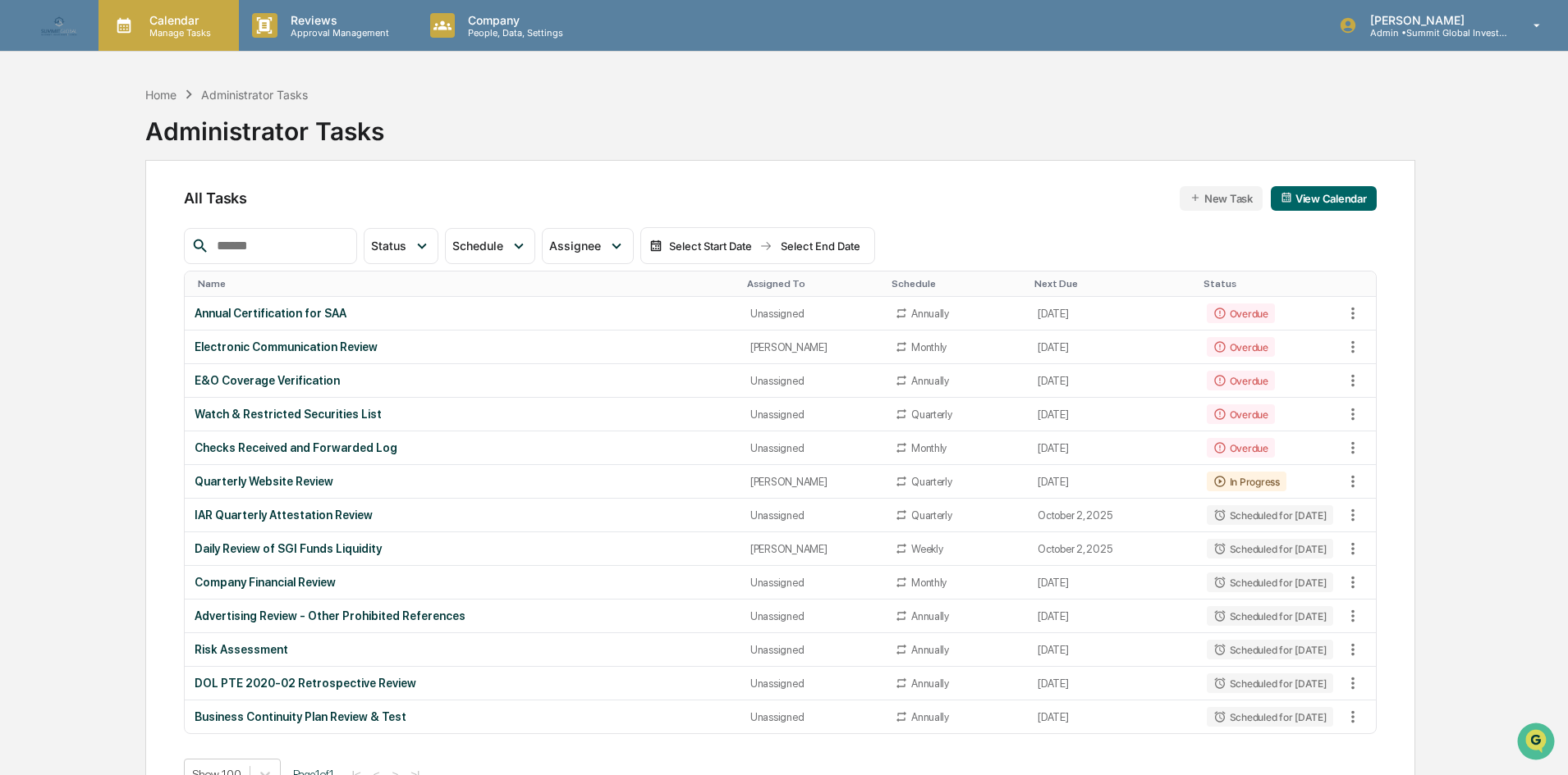
click at [169, 24] on p "Calendar" at bounding box center [178, 19] width 83 height 14
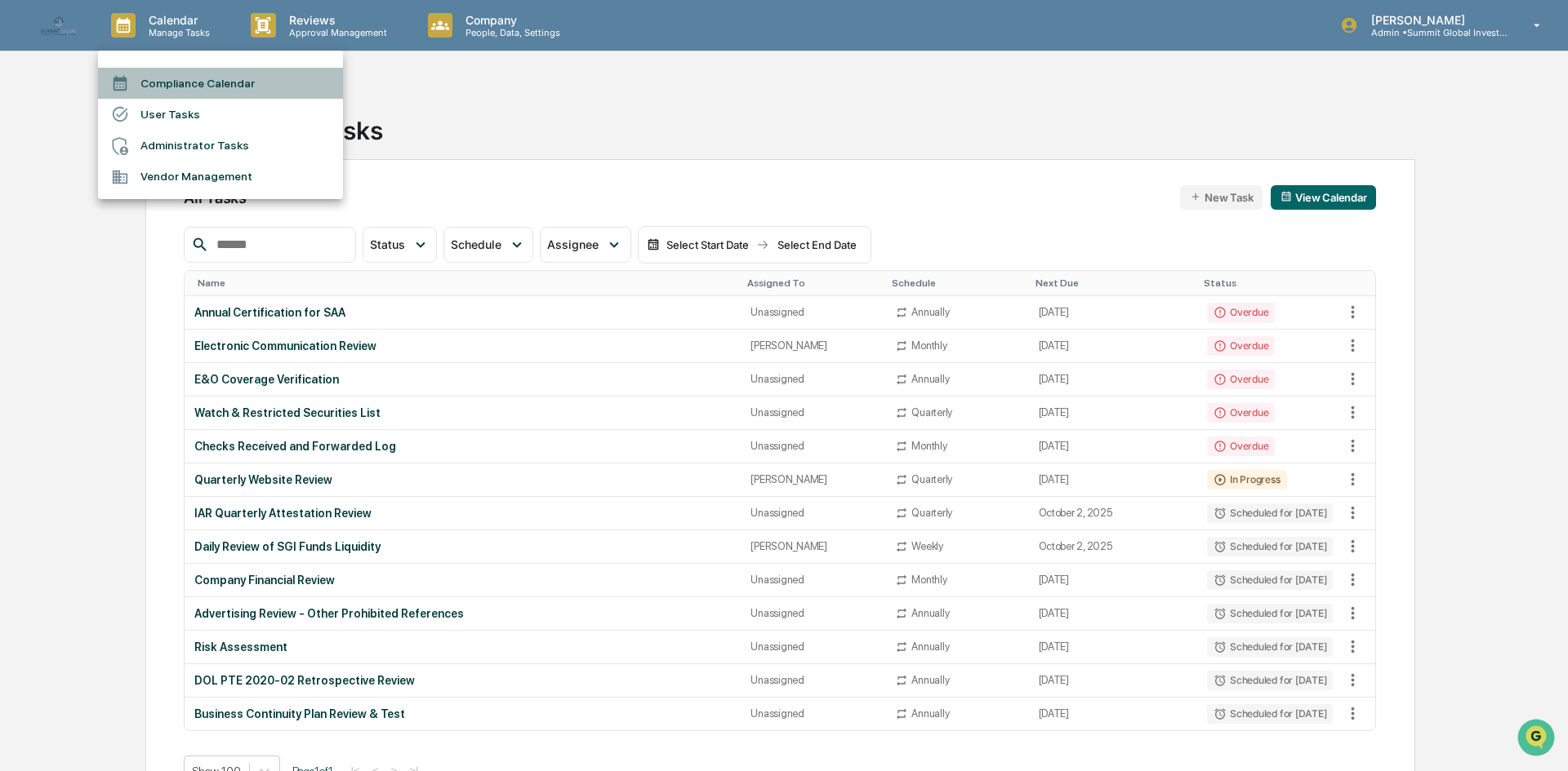
click at [209, 88] on li "Compliance Calendar" at bounding box center [220, 84] width 245 height 31
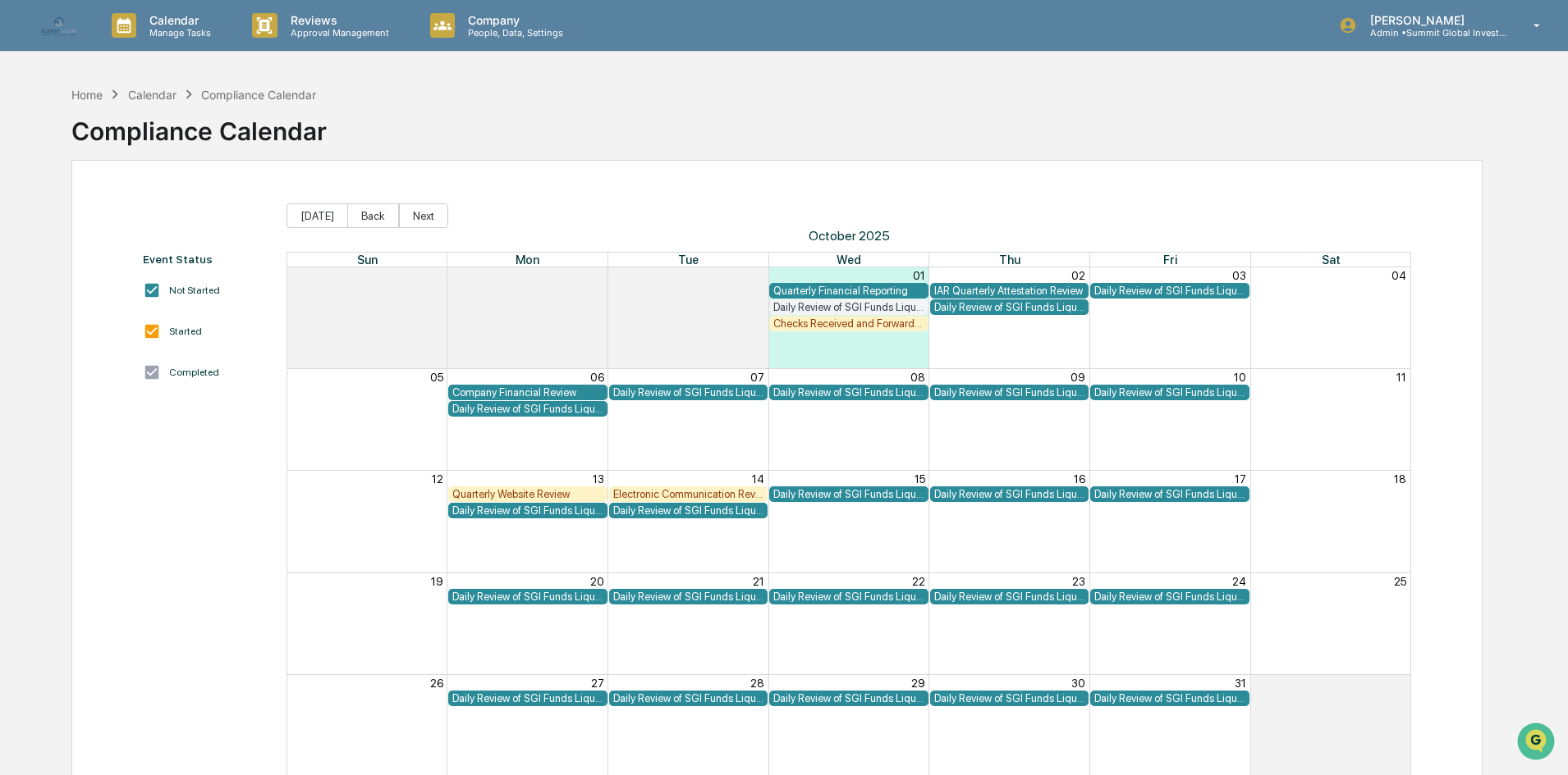
drag, startPoint x: 945, startPoint y: 289, endPoint x: 861, endPoint y: 158, distance: 155.6
click at [861, 158] on div "Home Calendar Compliance Calendar Compliance Calendar" at bounding box center [776, 119] width 1411 height 82
click at [1541, 751] on icon "Open customer support" at bounding box center [1536, 762] width 41 height 41
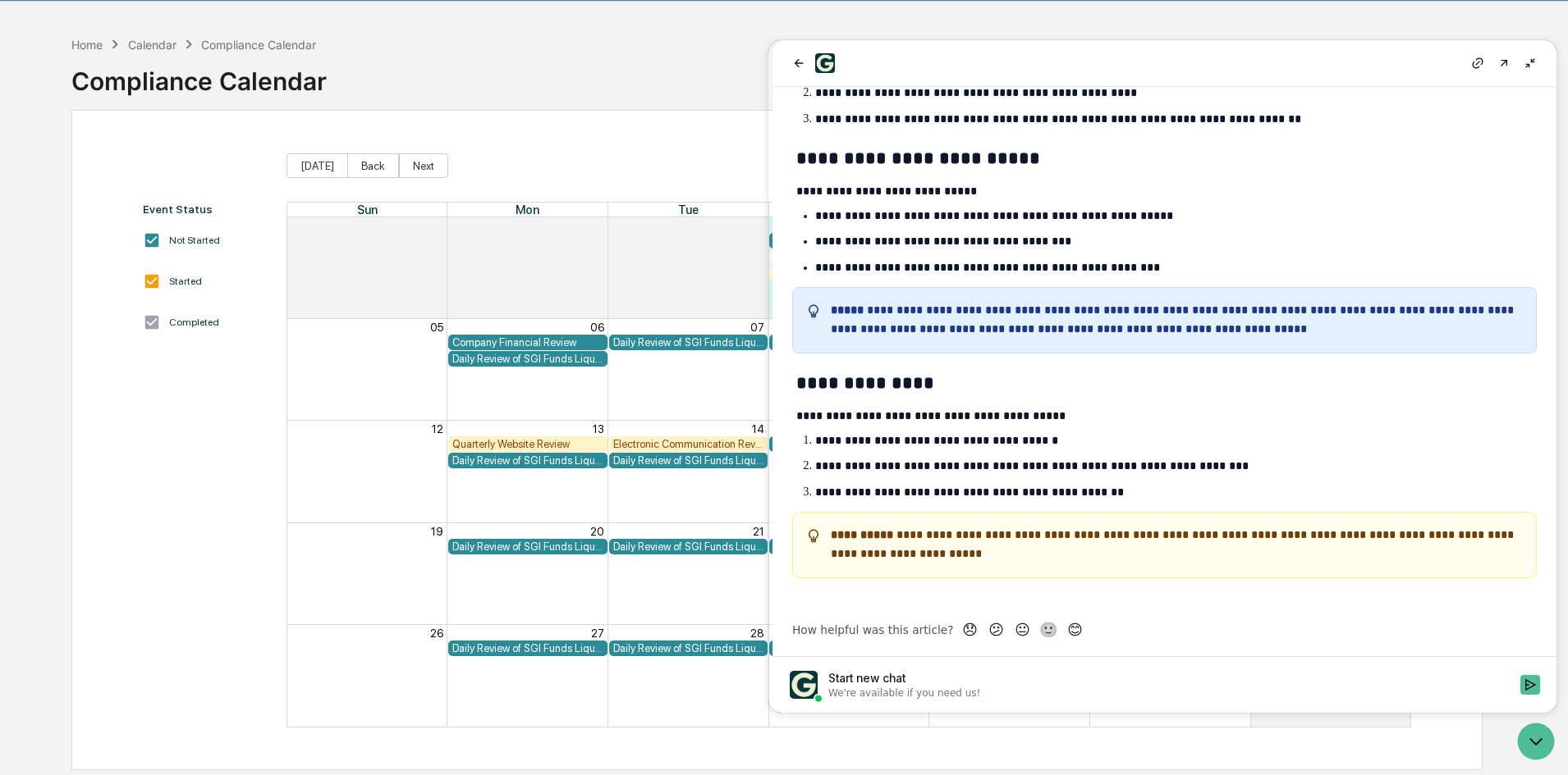
scroll to position [78, 0]
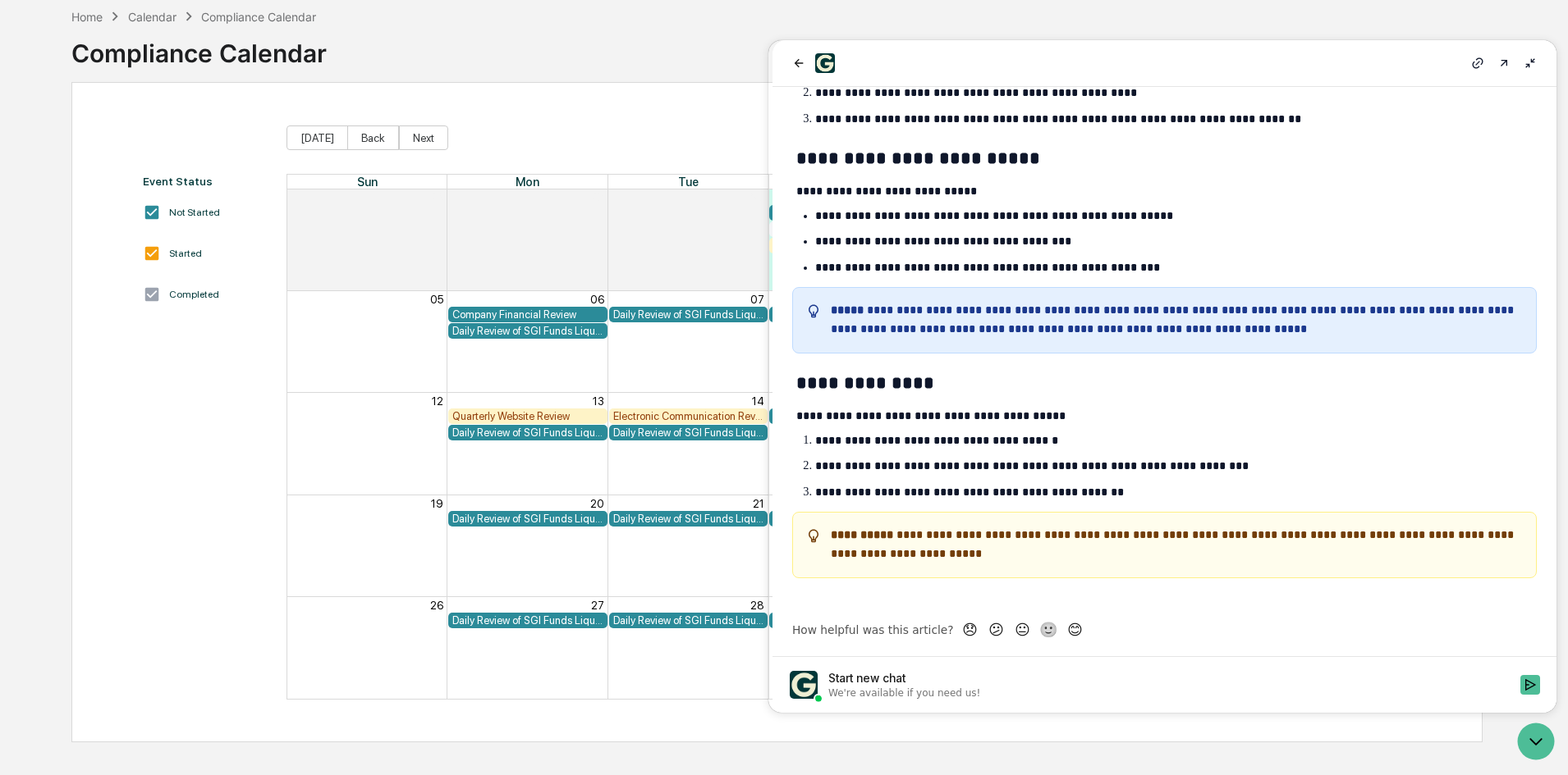
click at [1237, 686] on div "Start new chat" at bounding box center [1169, 679] width 682 height 17
click at [1520, 686] on button "Start new chat We're available if you need us!" at bounding box center [1529, 684] width 19 height 19
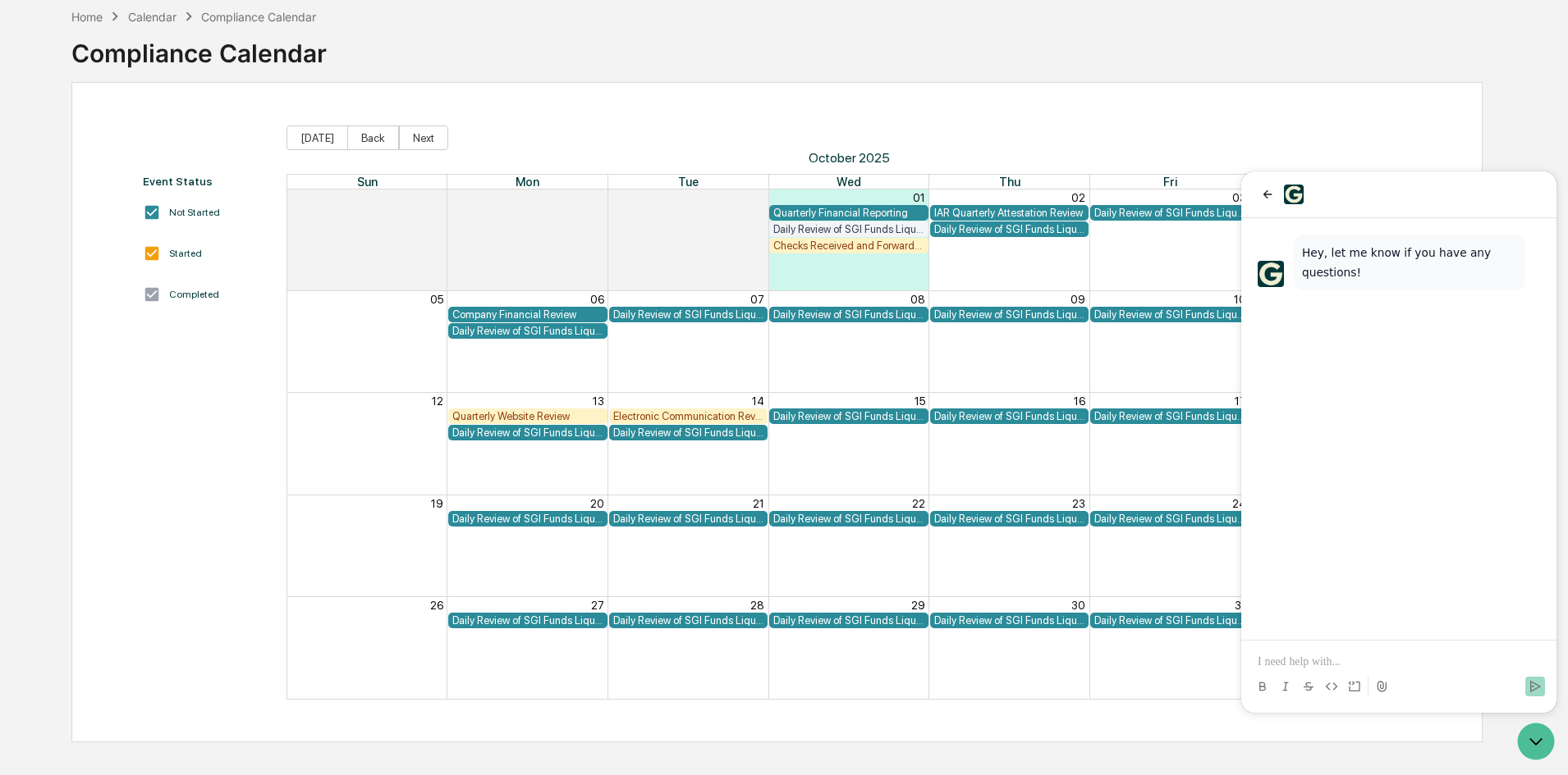
click at [1314, 331] on div "Hey, let me know if you have any questions!" at bounding box center [1399, 430] width 315 height 422
click at [1302, 662] on p at bounding box center [1399, 662] width 282 height 17
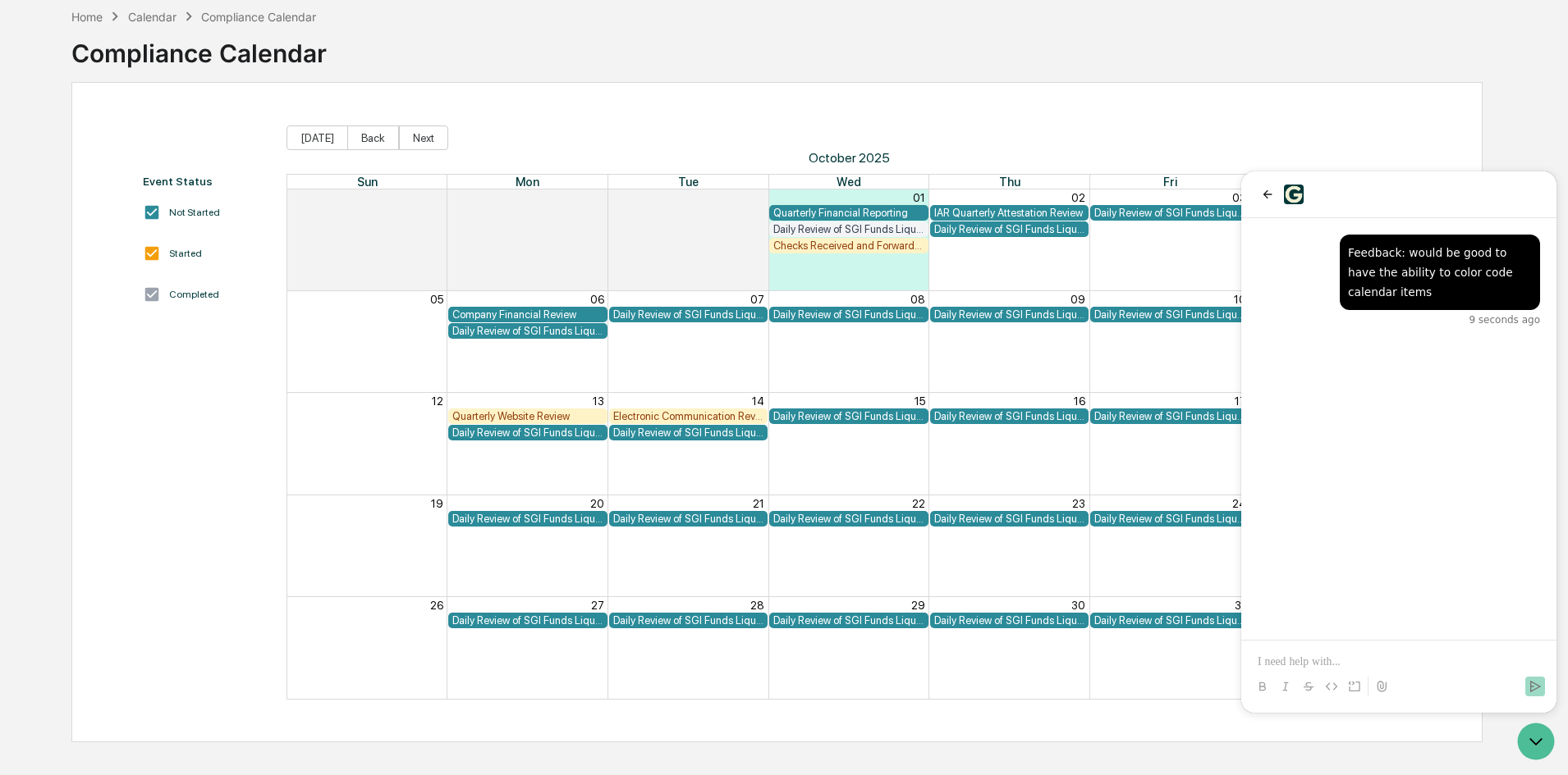
click at [884, 71] on div "Home Calendar Compliance Calendar Compliance Calendar" at bounding box center [776, 41] width 1411 height 82
click at [1551, 746] on icon "Open customer support" at bounding box center [1536, 742] width 41 height 41
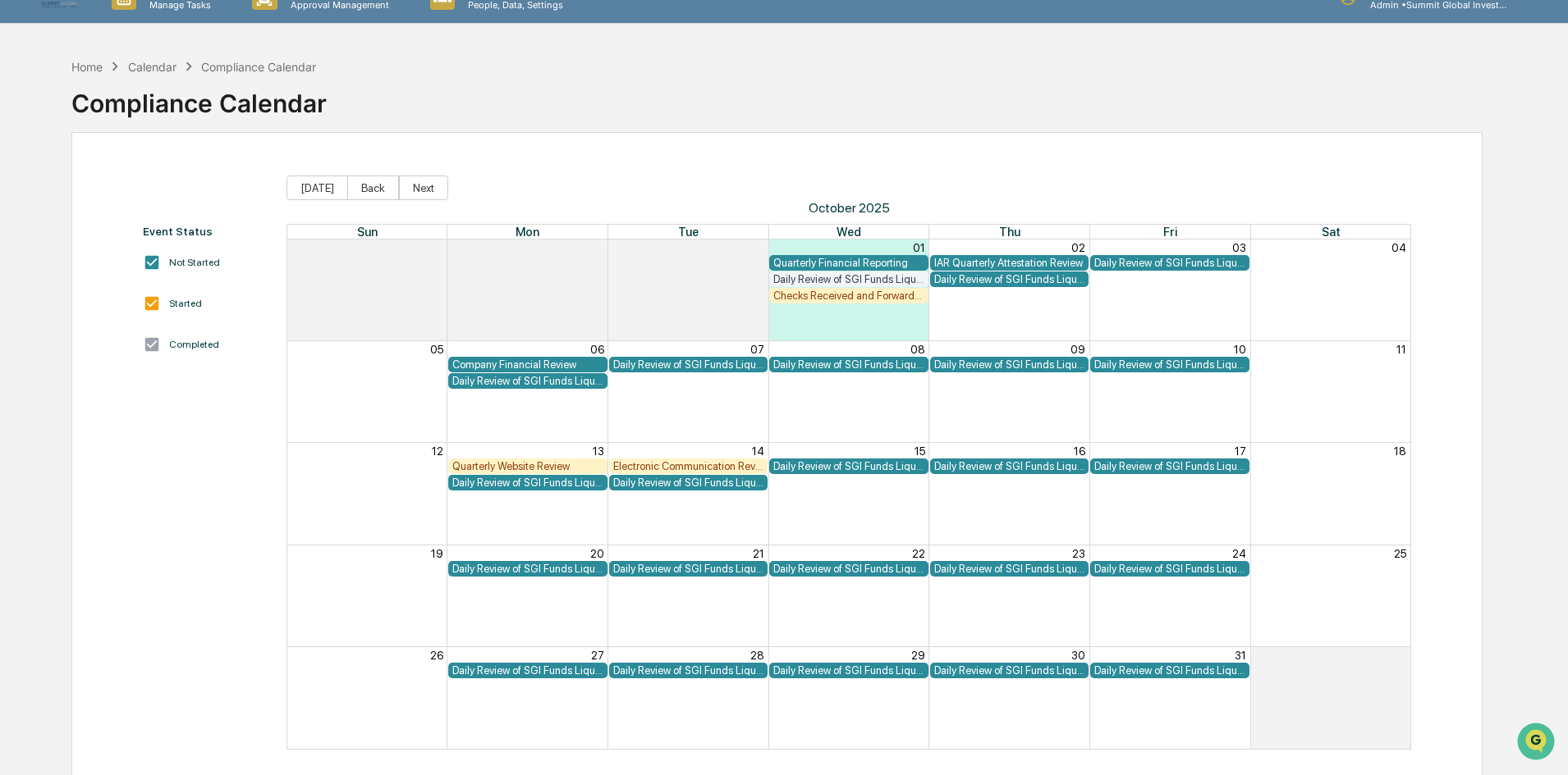
scroll to position [0, 0]
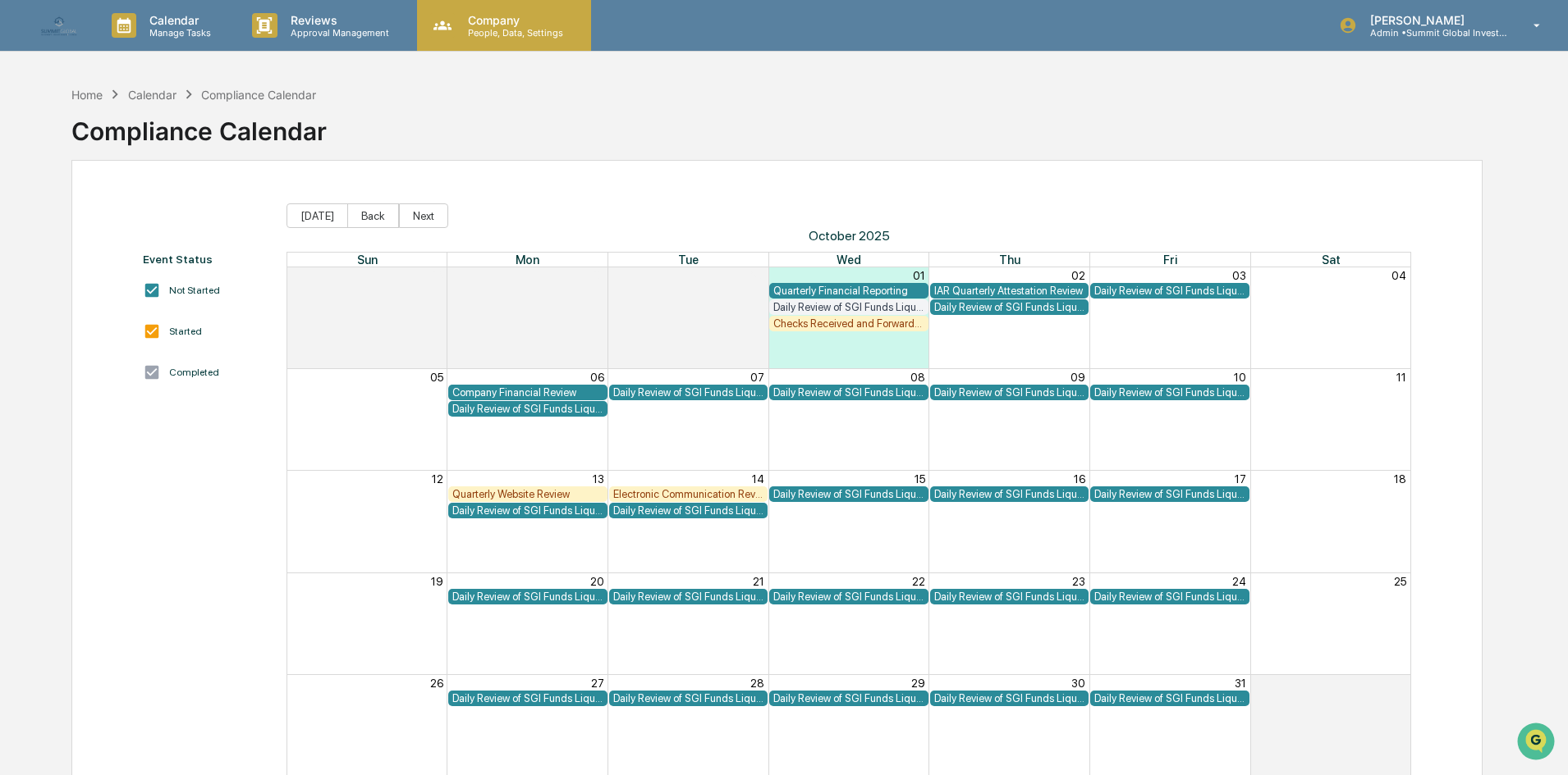
click at [448, 31] on icon at bounding box center [442, 25] width 25 height 25
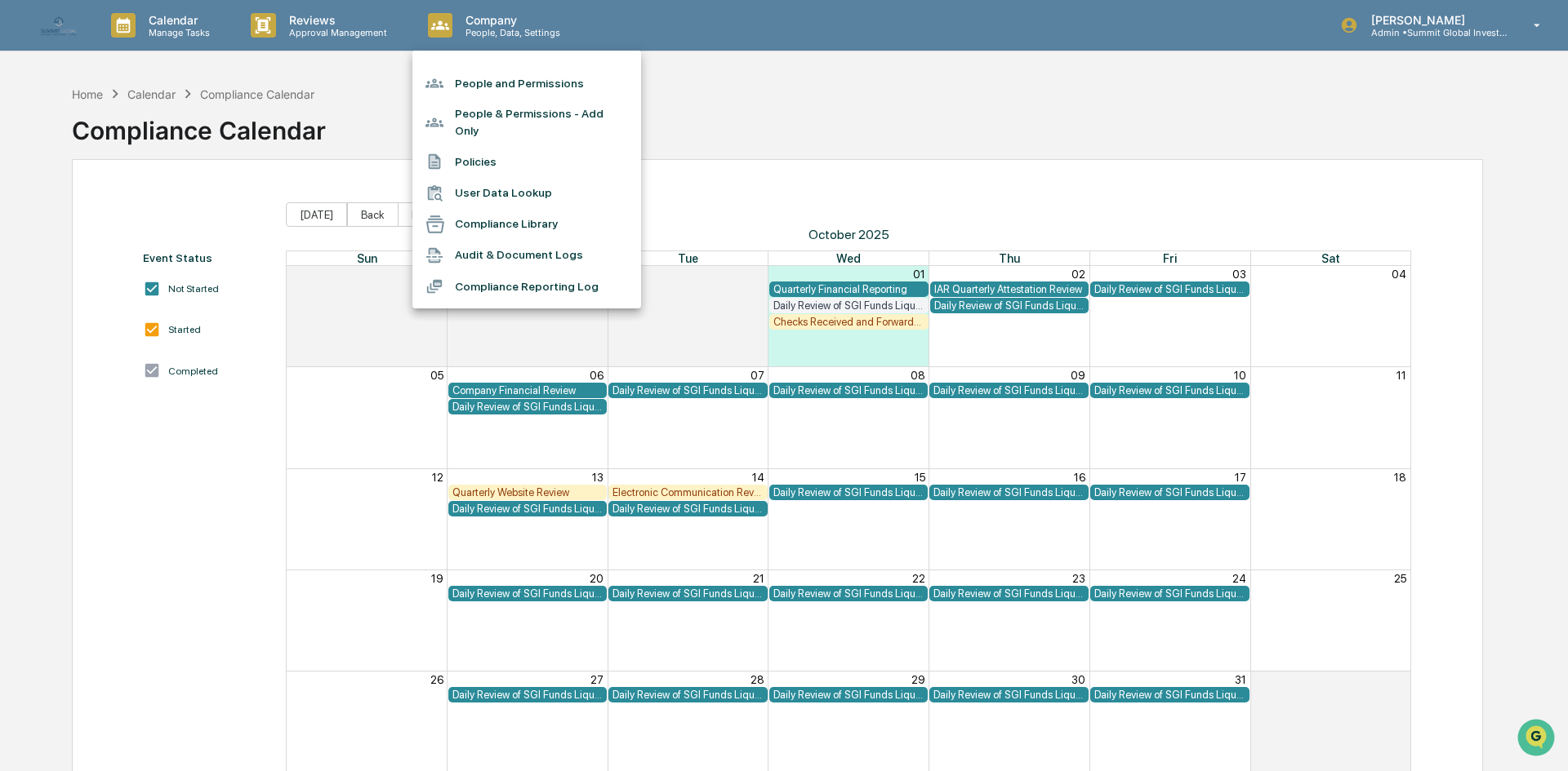
click at [456, 93] on li "People and Permissions" at bounding box center [527, 84] width 228 height 31
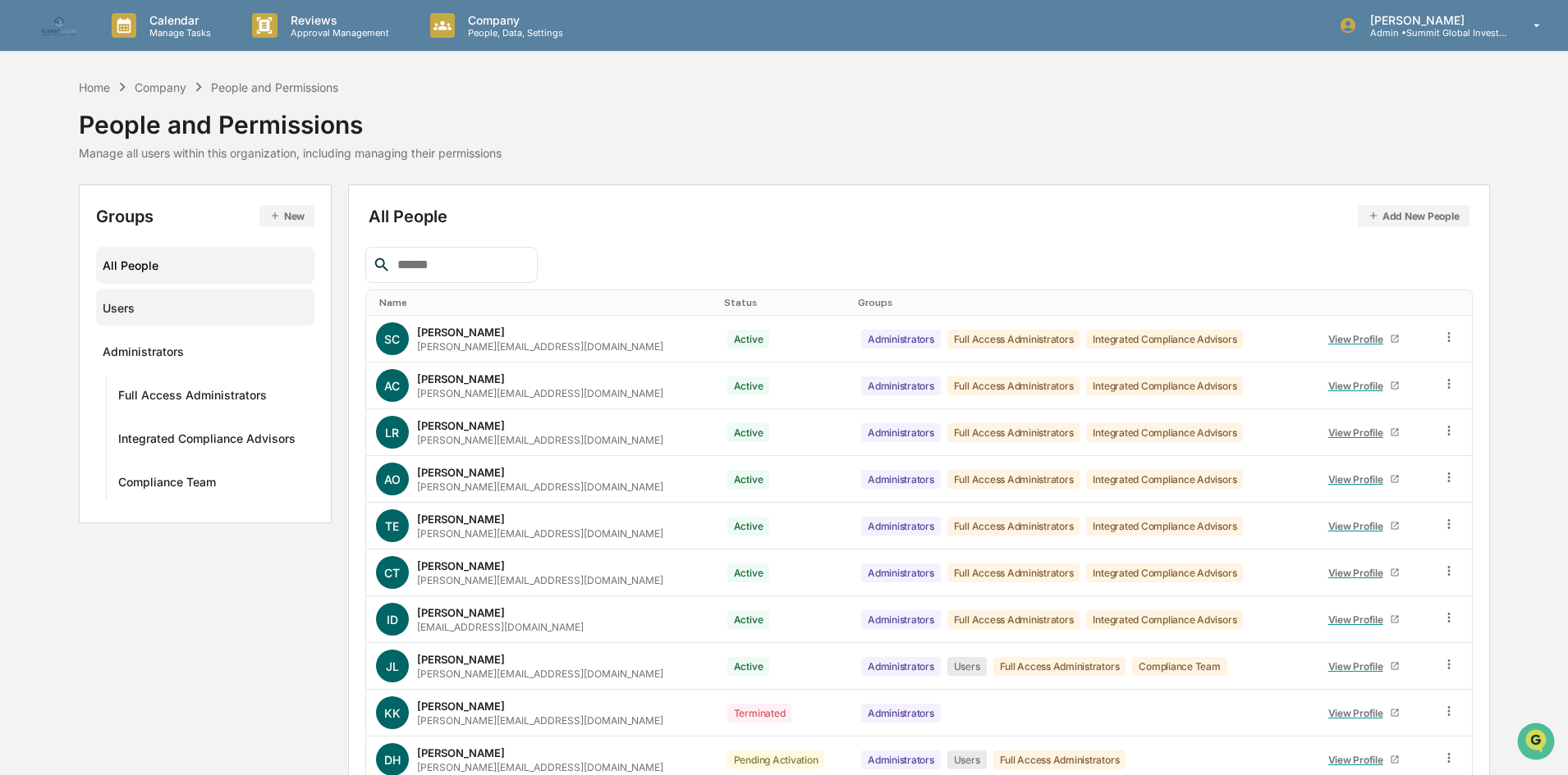
click at [152, 306] on div "Users" at bounding box center [206, 306] width 206 height 27
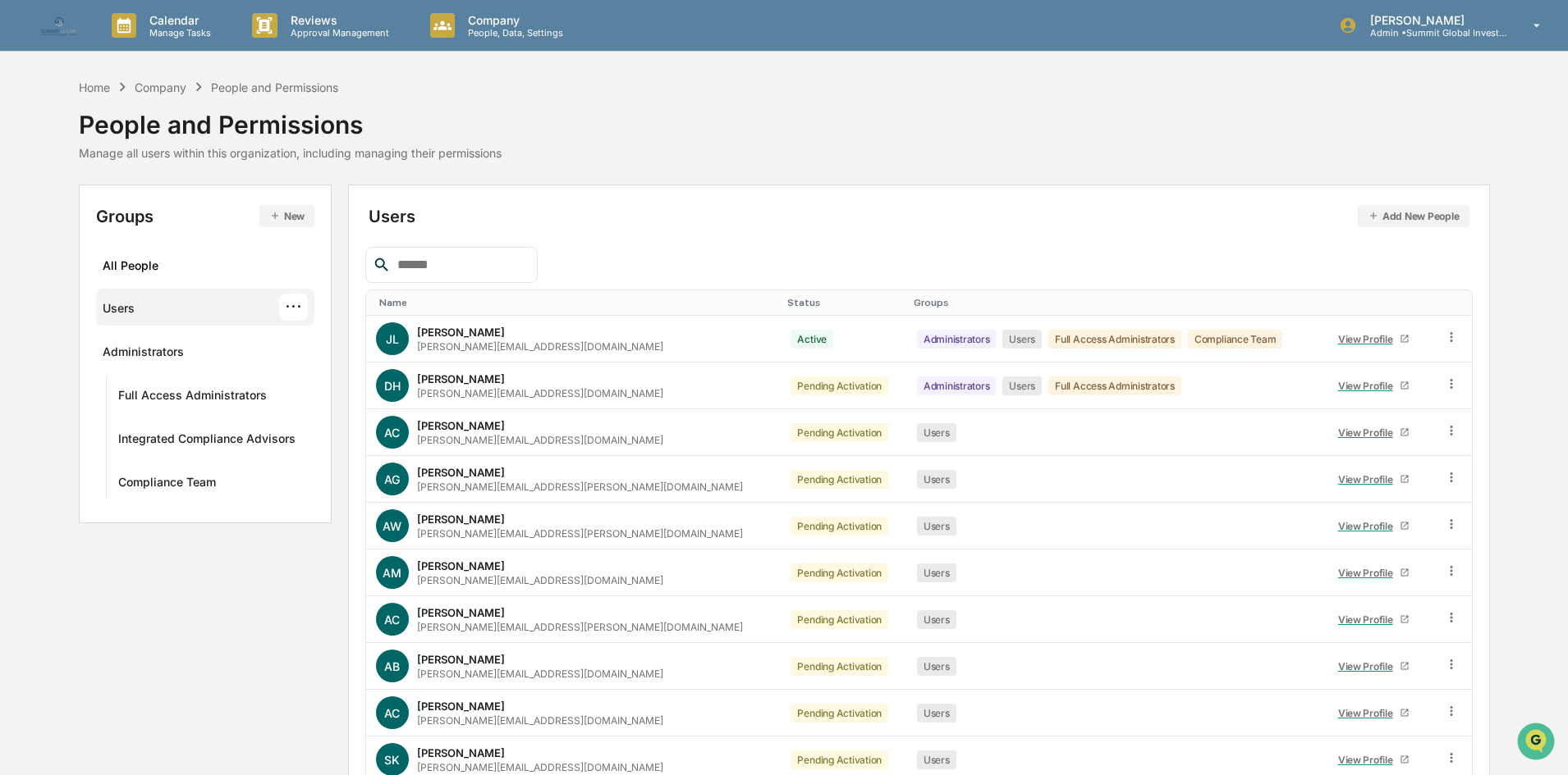
click at [300, 301] on div "···" at bounding box center [293, 306] width 29 height 27
click at [295, 303] on div "···" at bounding box center [293, 306] width 29 height 27
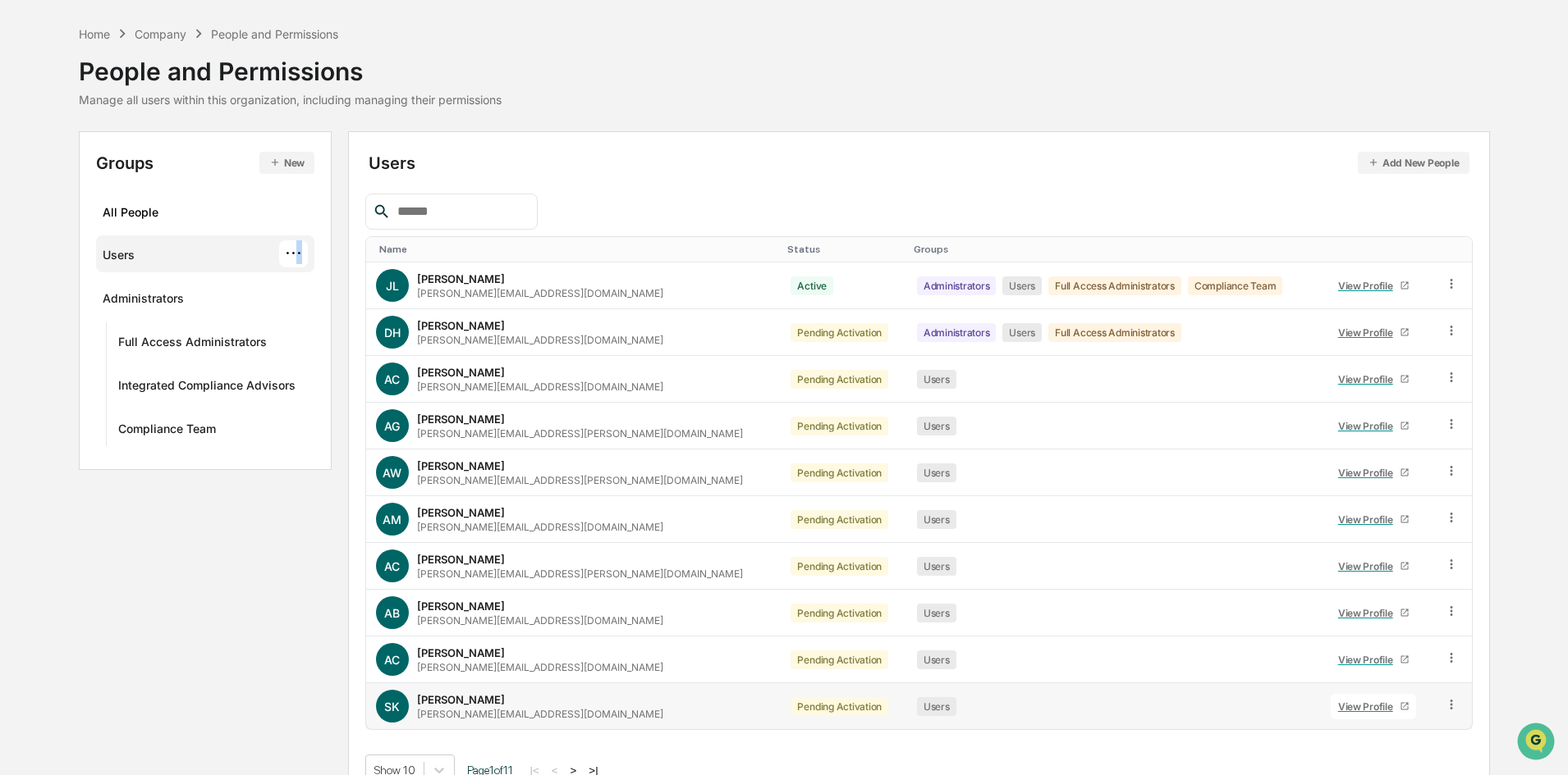
scroll to position [81, 0]
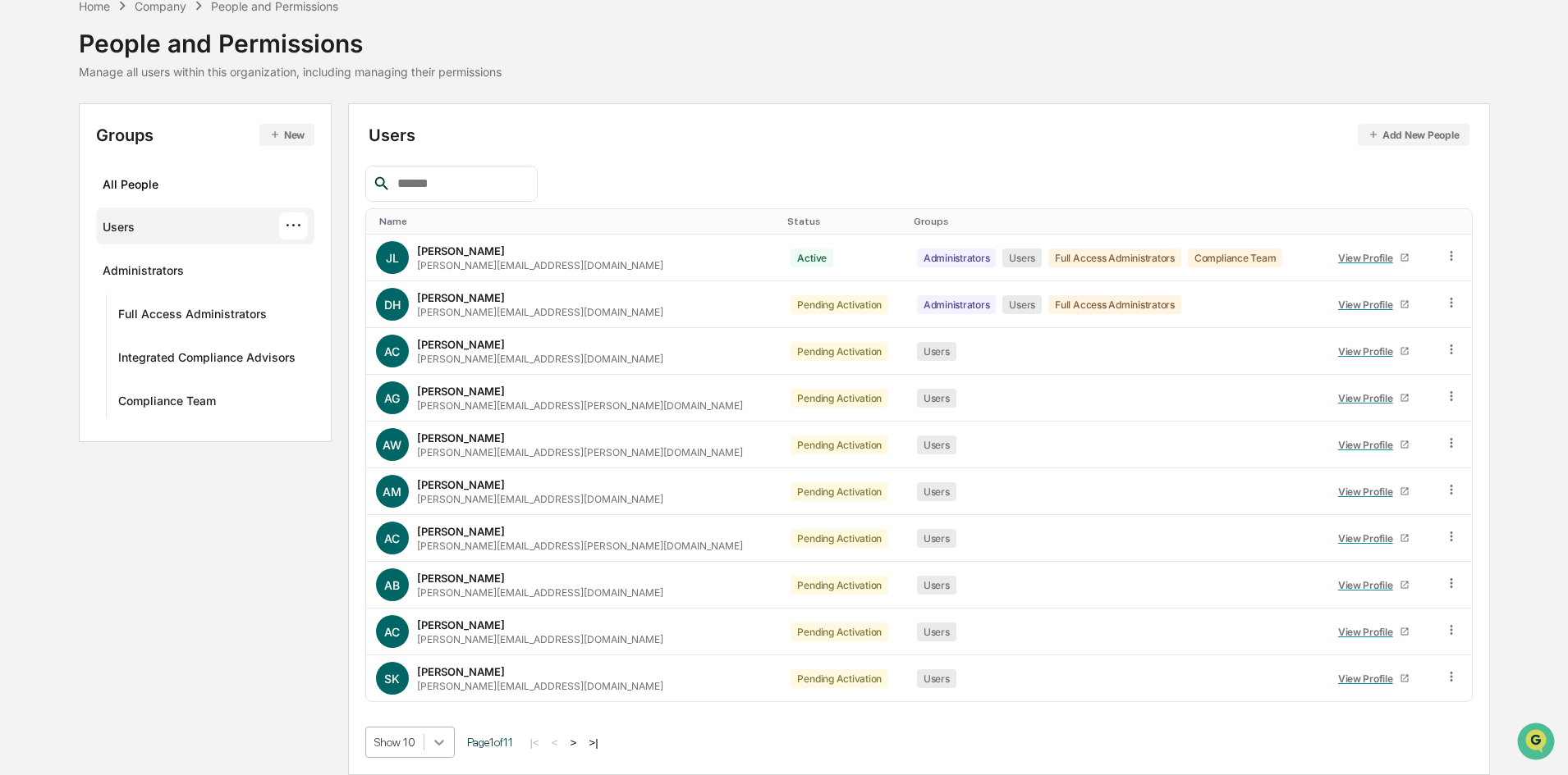
click at [449, 750] on body "Calendar Manage Tasks Reviews Approval Management Company People, Data, Setting…" at bounding box center [784, 346] width 1568 height 856
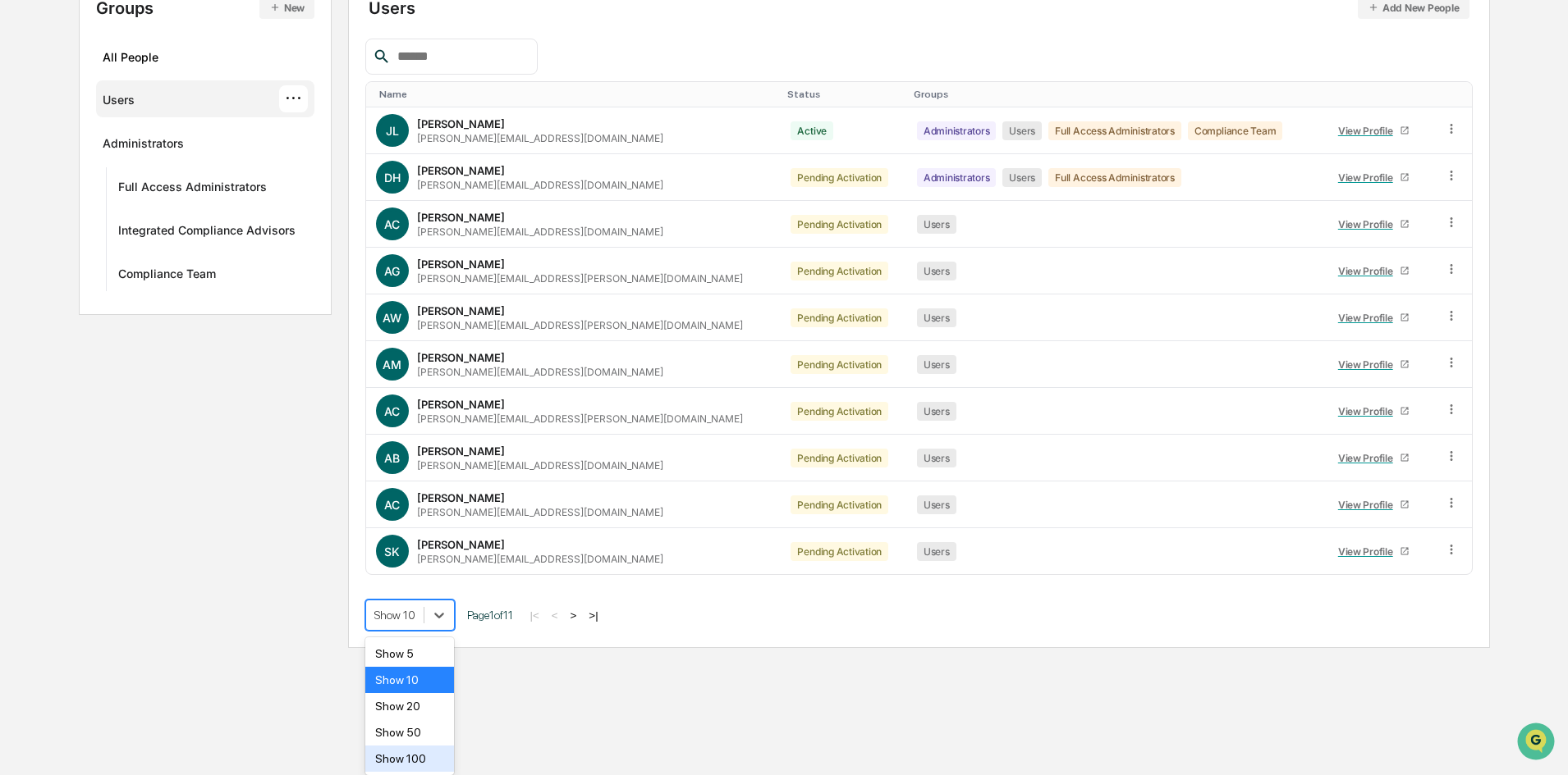
click at [406, 753] on div "Show 100" at bounding box center [409, 759] width 90 height 26
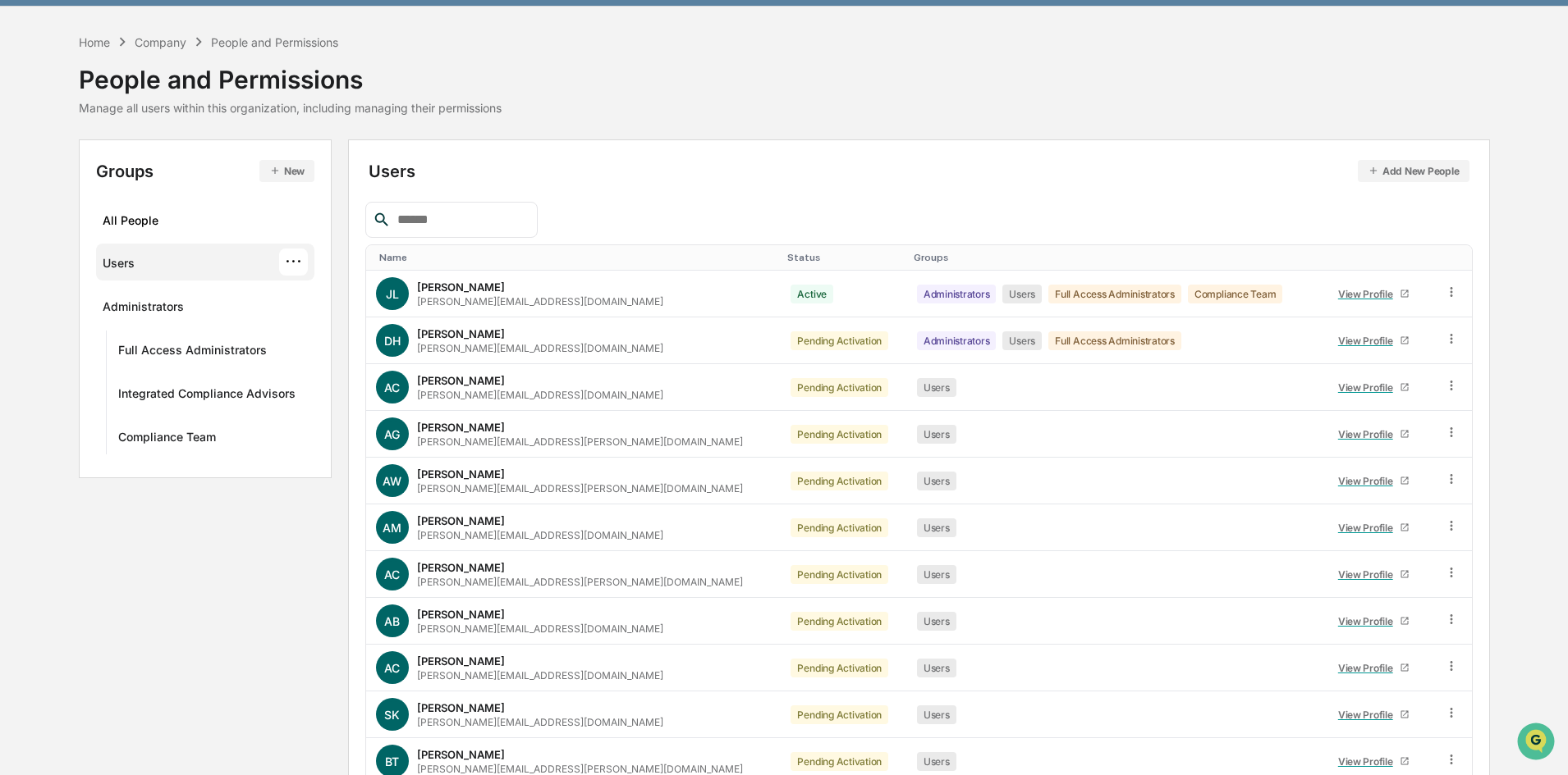
scroll to position [0, 0]
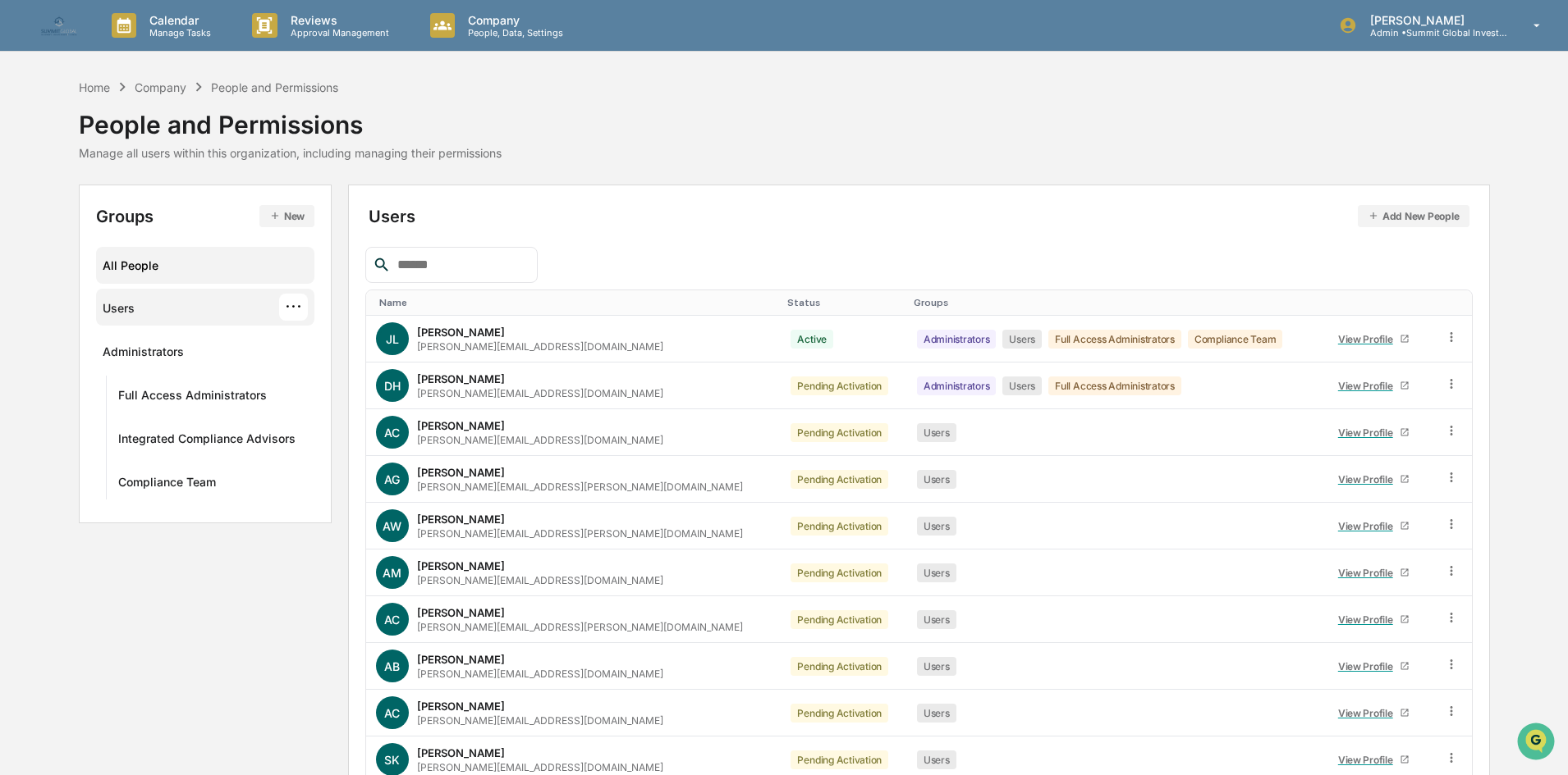
click at [230, 275] on div "All People" at bounding box center [206, 265] width 206 height 27
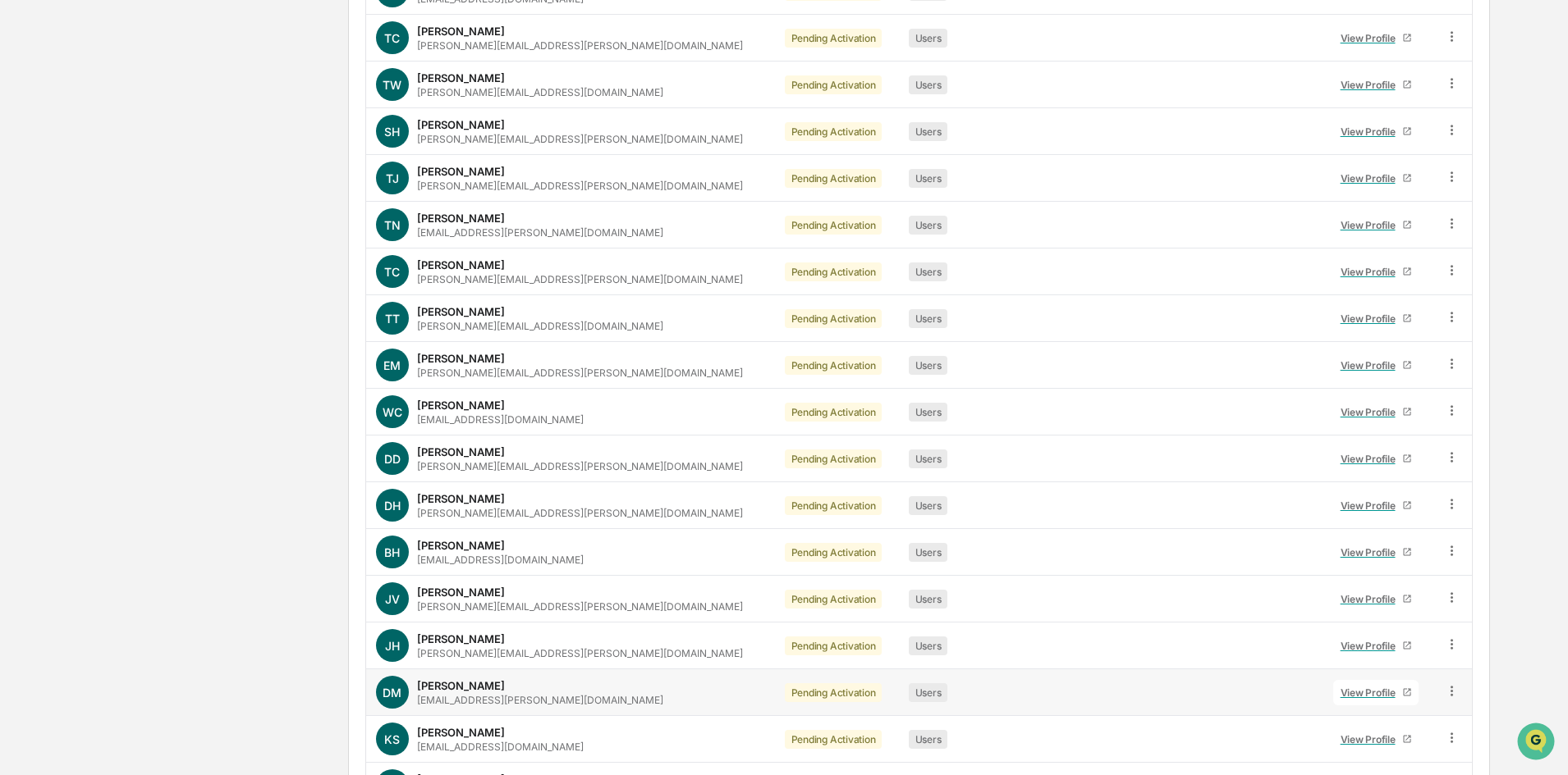
scroll to position [4291, 0]
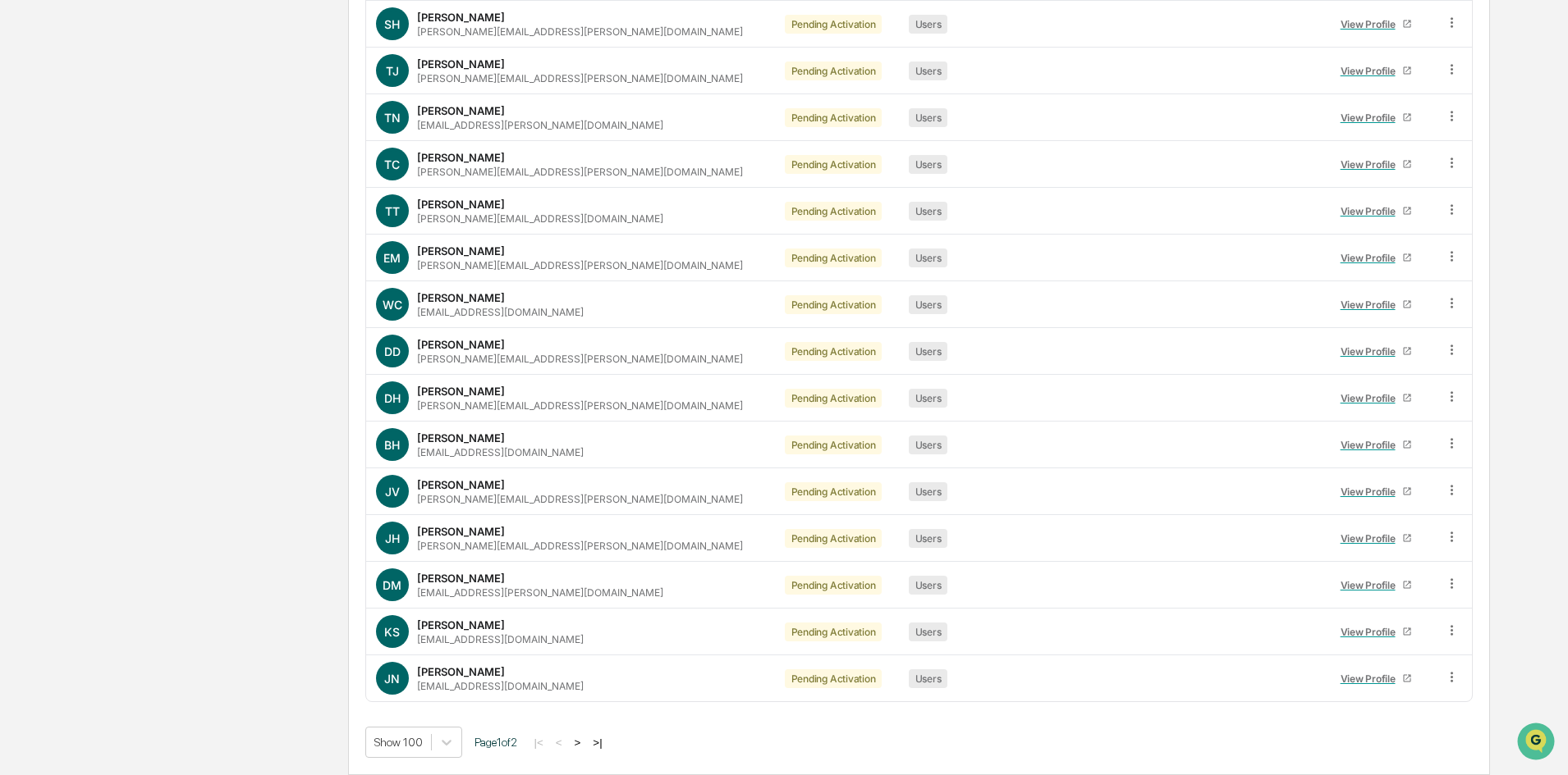
click at [586, 741] on button ">" at bounding box center [578, 743] width 17 height 14
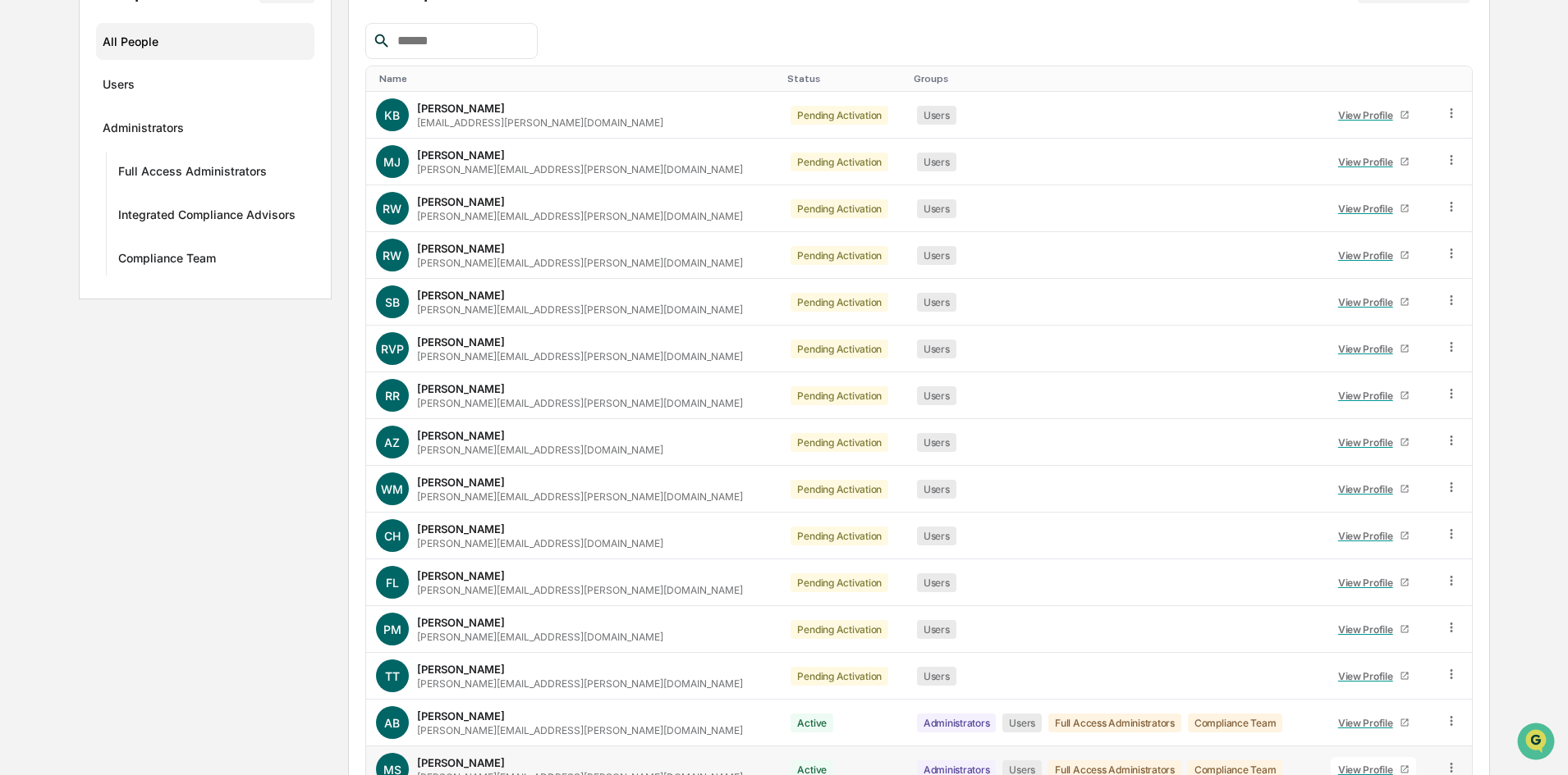
scroll to position [315, 0]
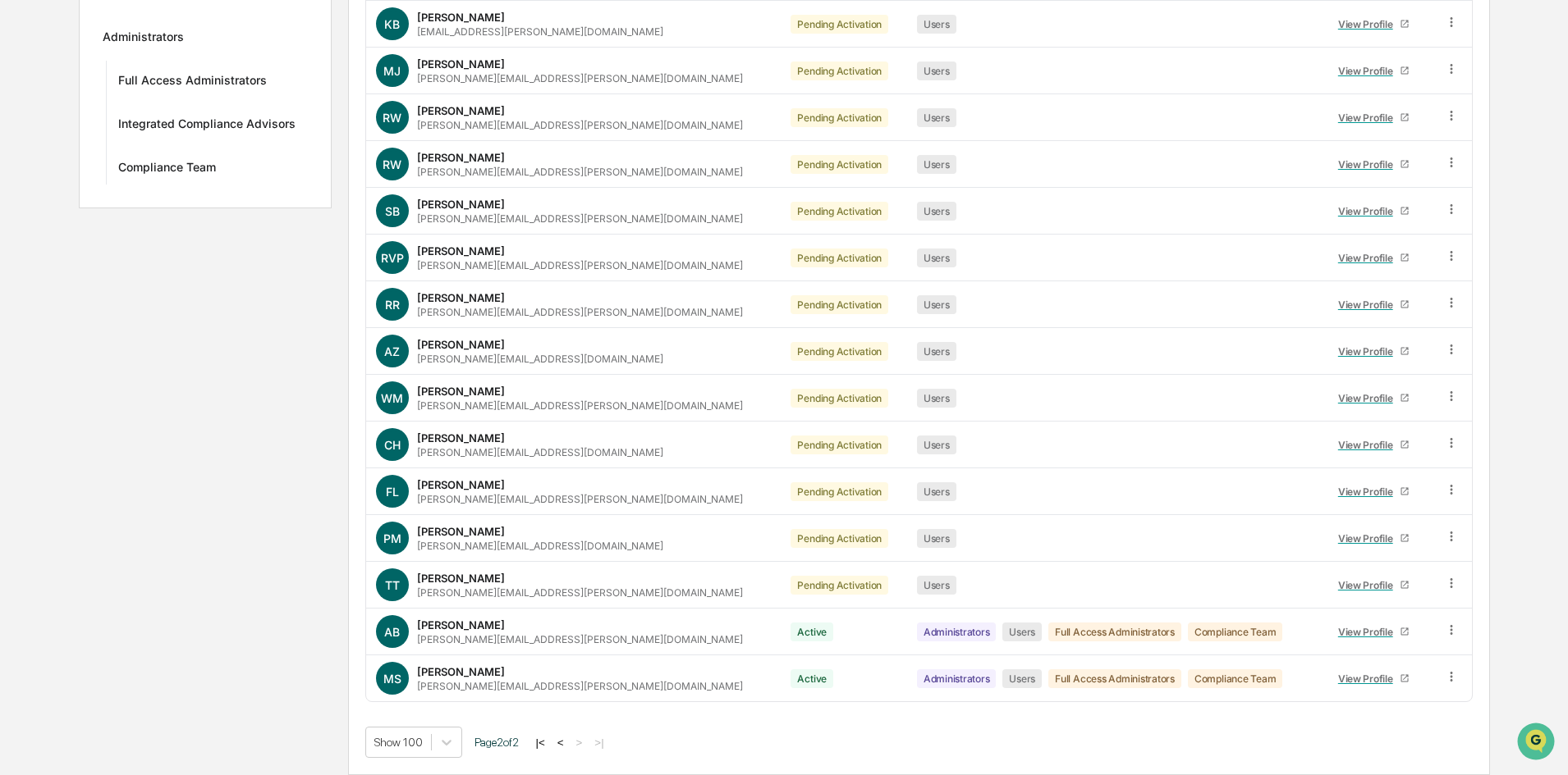
click at [566, 745] on button "<" at bounding box center [560, 743] width 17 height 14
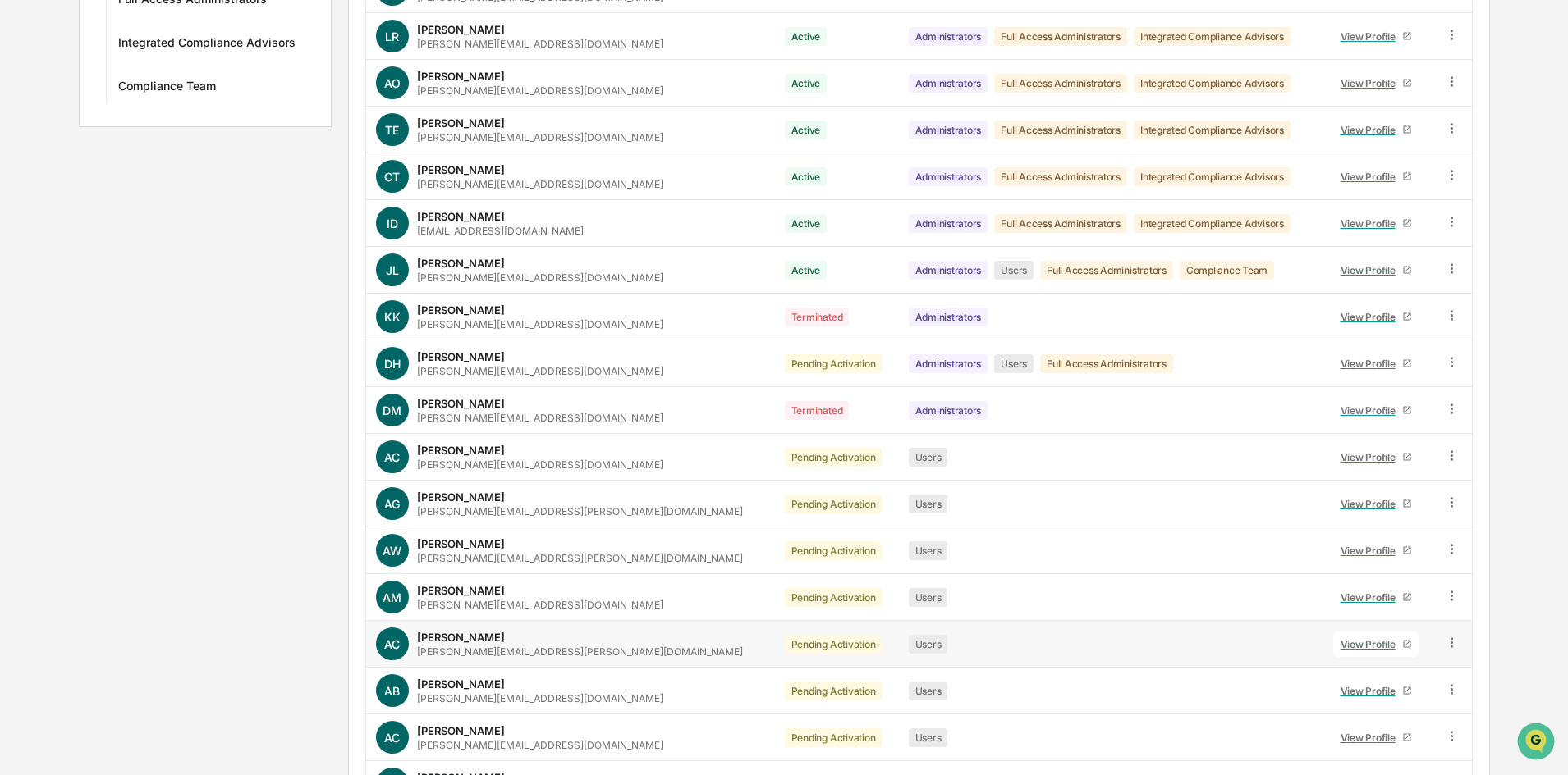
scroll to position [0, 0]
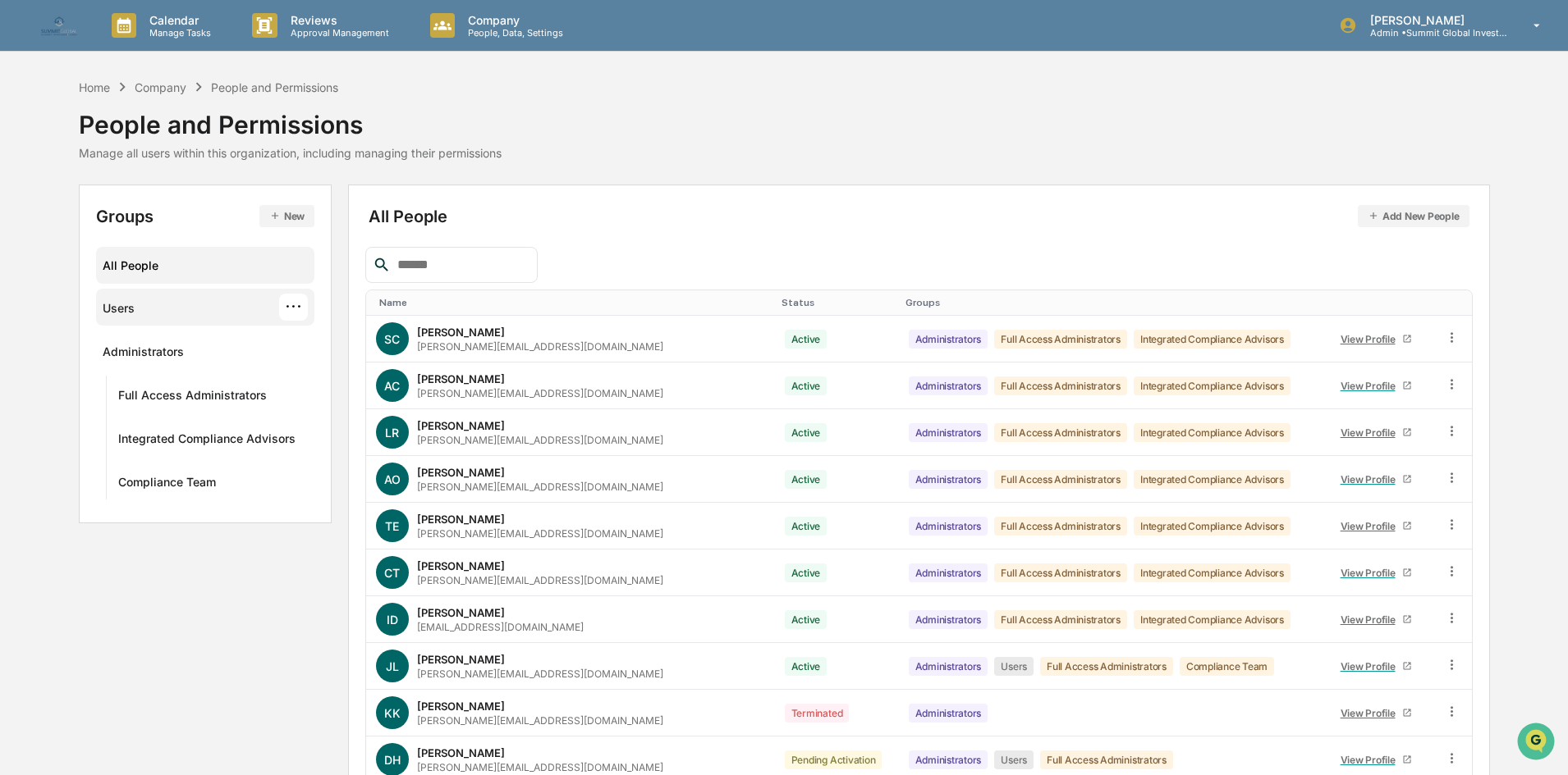
click at [184, 319] on div "Users ···" at bounding box center [206, 306] width 206 height 27
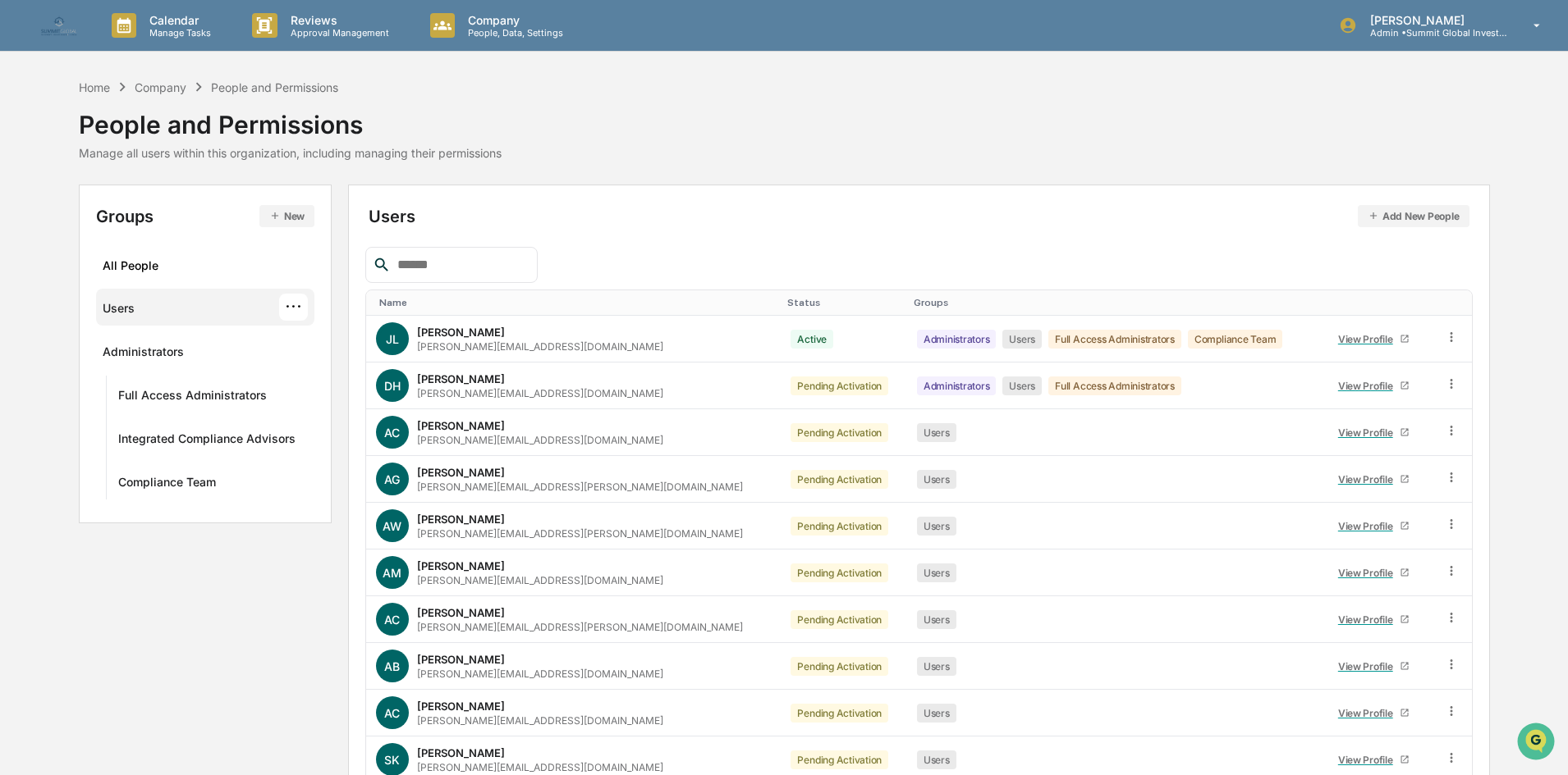
click at [281, 214] on button "New" at bounding box center [286, 217] width 55 height 22
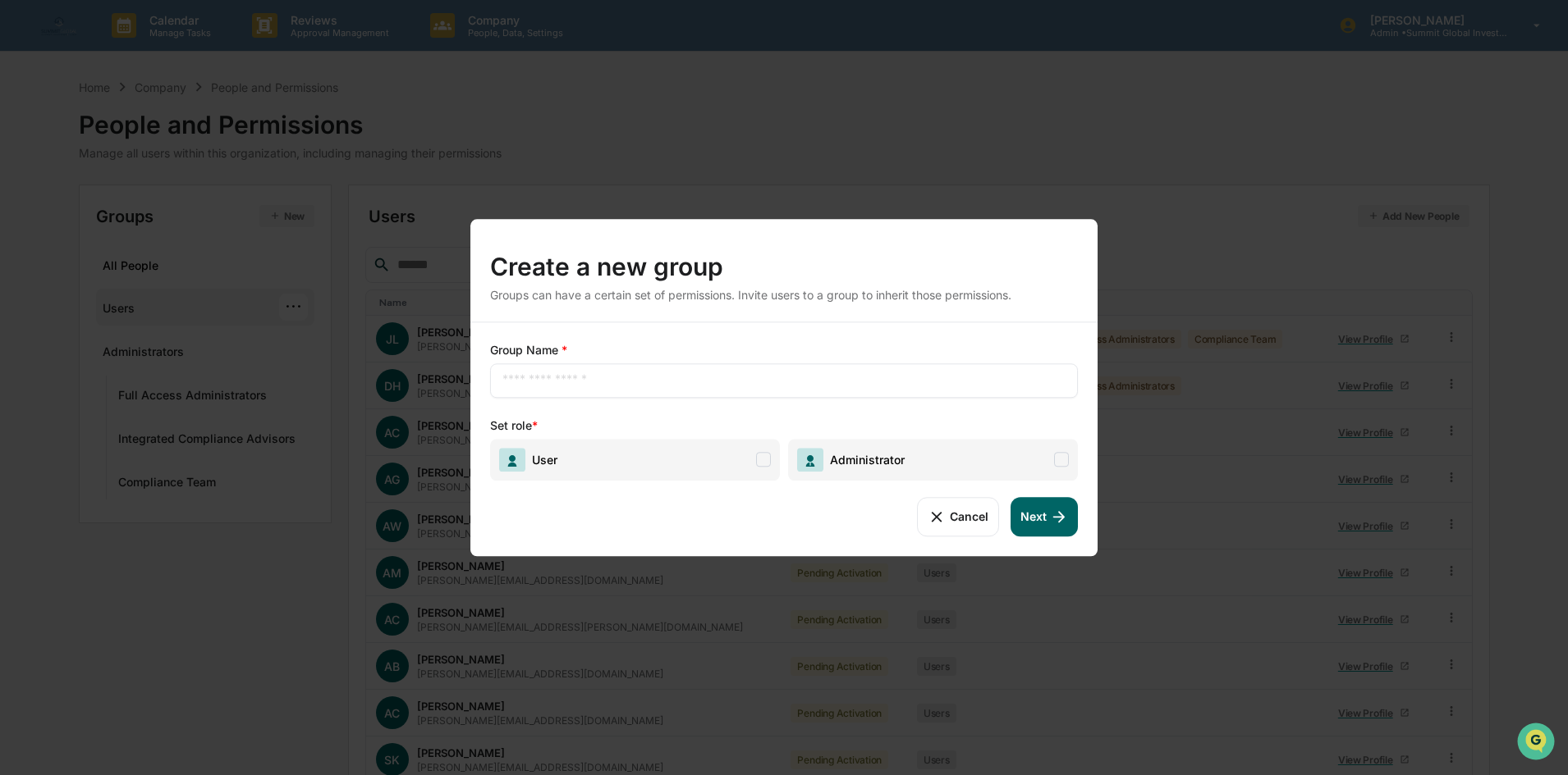
click at [809, 399] on div "Group Name * ​ Set role * User Administrator" at bounding box center [784, 412] width 588 height 139
click at [791, 392] on div "​" at bounding box center [784, 381] width 588 height 34
click at [784, 383] on input "text" at bounding box center [784, 381] width 563 height 17
type input "**********"
click at [764, 465] on span at bounding box center [763, 459] width 15 height 15
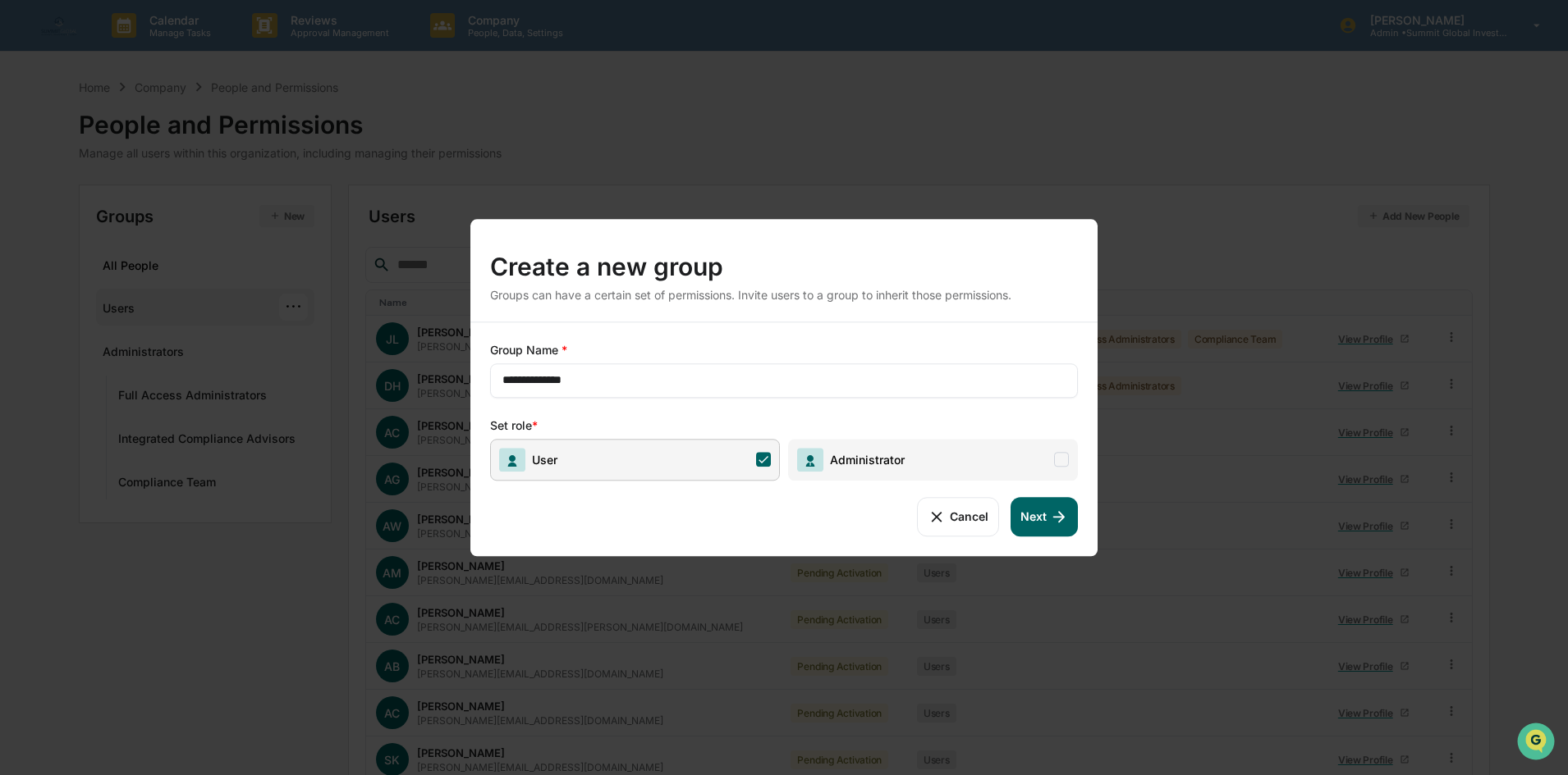
click at [1056, 520] on icon at bounding box center [1058, 517] width 18 height 18
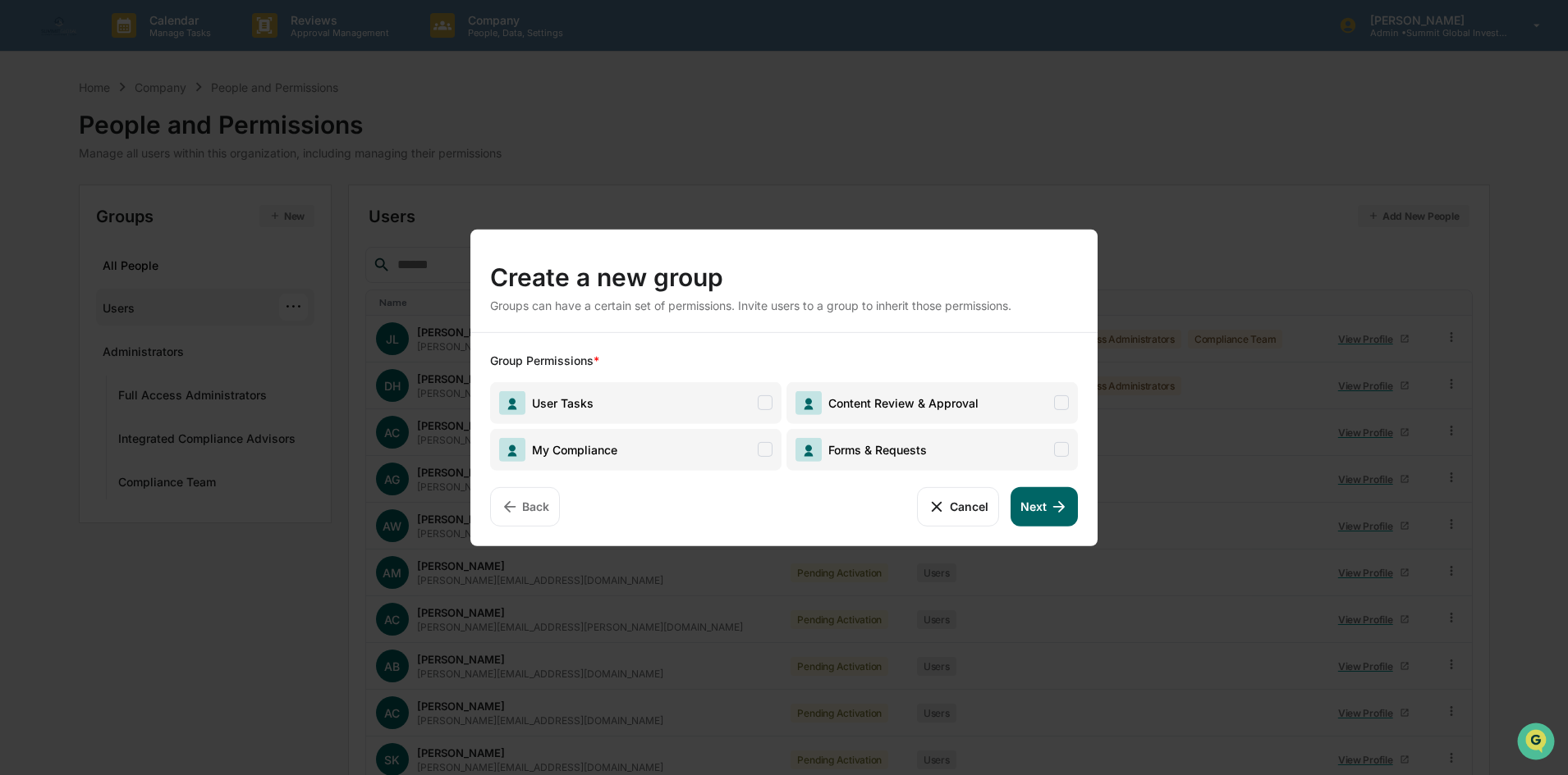
click at [766, 400] on span at bounding box center [765, 403] width 15 height 15
click at [1038, 510] on button "Next" at bounding box center [1044, 506] width 68 height 40
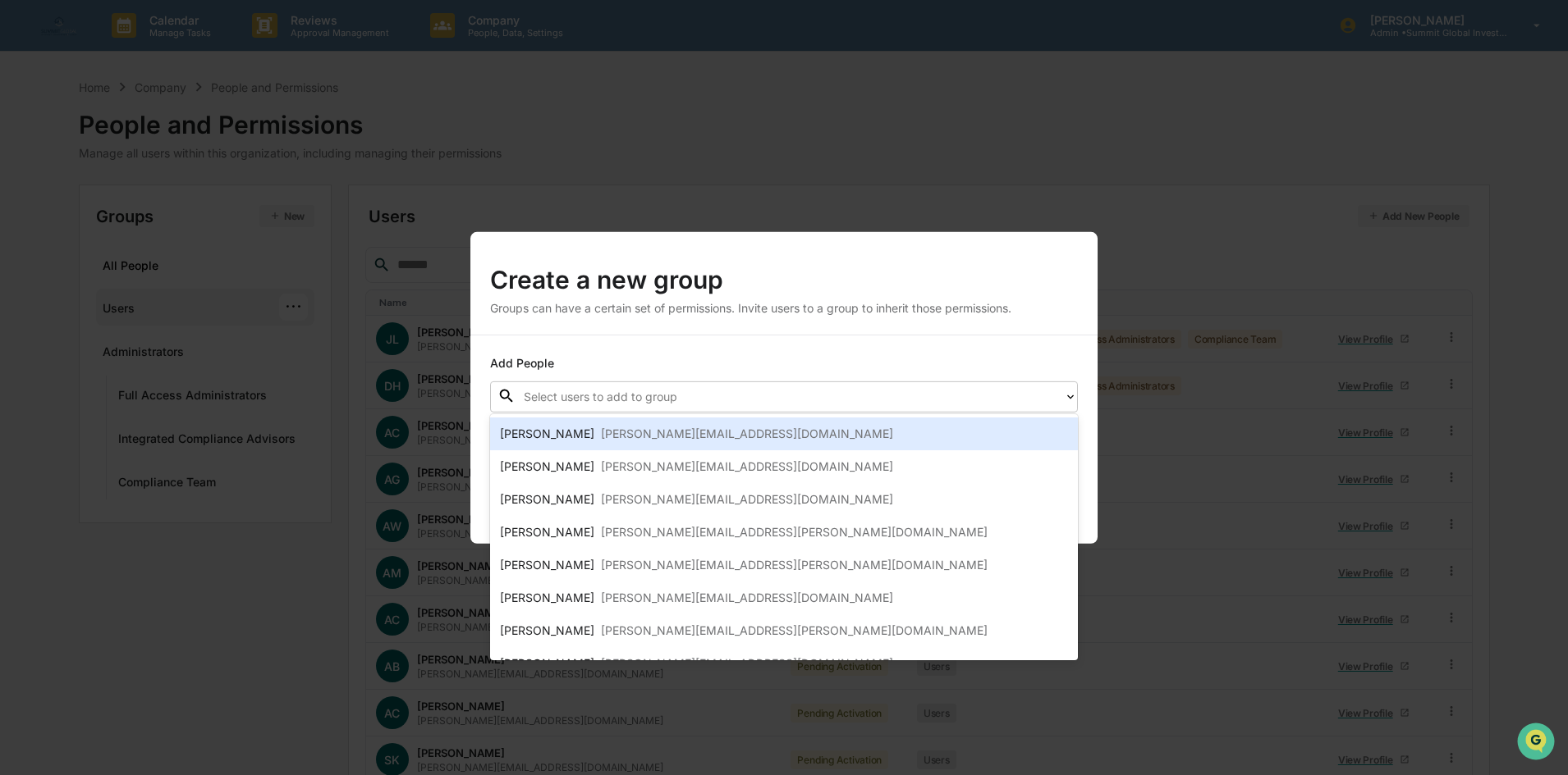
click at [608, 401] on div at bounding box center [789, 396] width 532 height 19
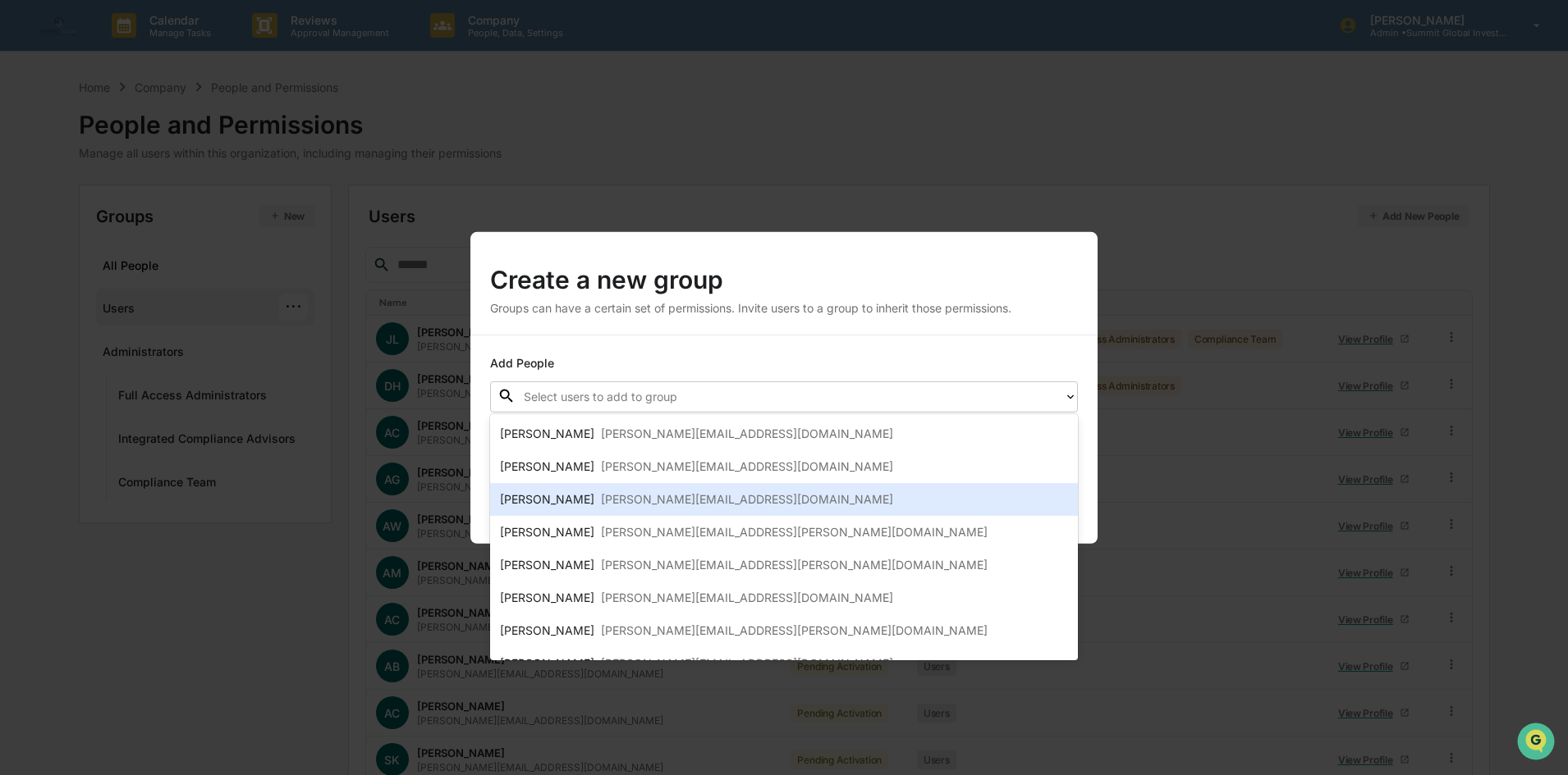
click at [567, 506] on div "Adam Clark adam@sgipw.com" at bounding box center [784, 499] width 568 height 19
click at [572, 516] on div "Adam Griggs adam.griggs@sgipw.com" at bounding box center [784, 499] width 588 height 32
click at [567, 505] on div "[PERSON_NAME]" at bounding box center [547, 499] width 94 height 19
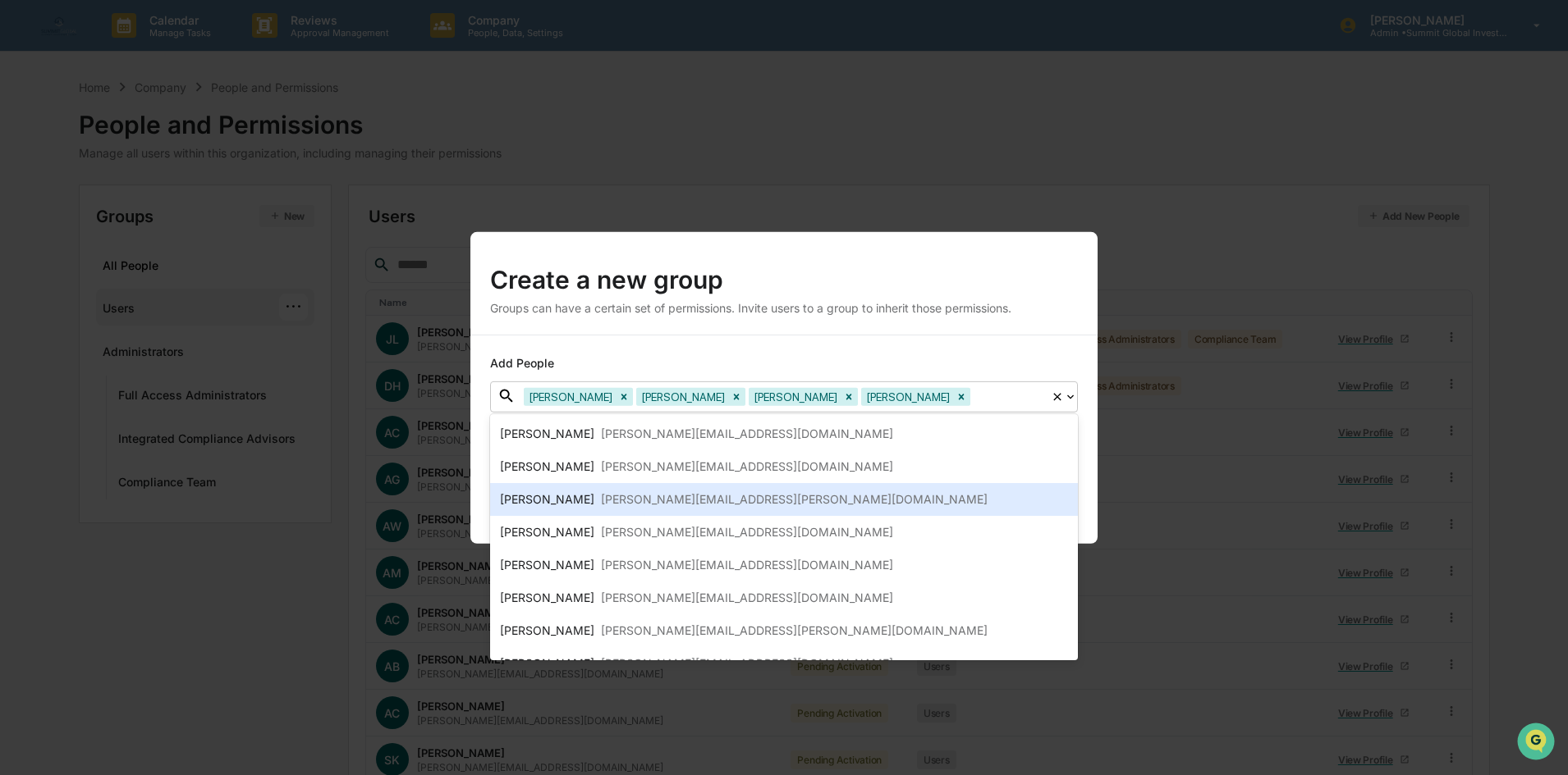
click at [567, 505] on div "[PERSON_NAME]" at bounding box center [547, 499] width 94 height 19
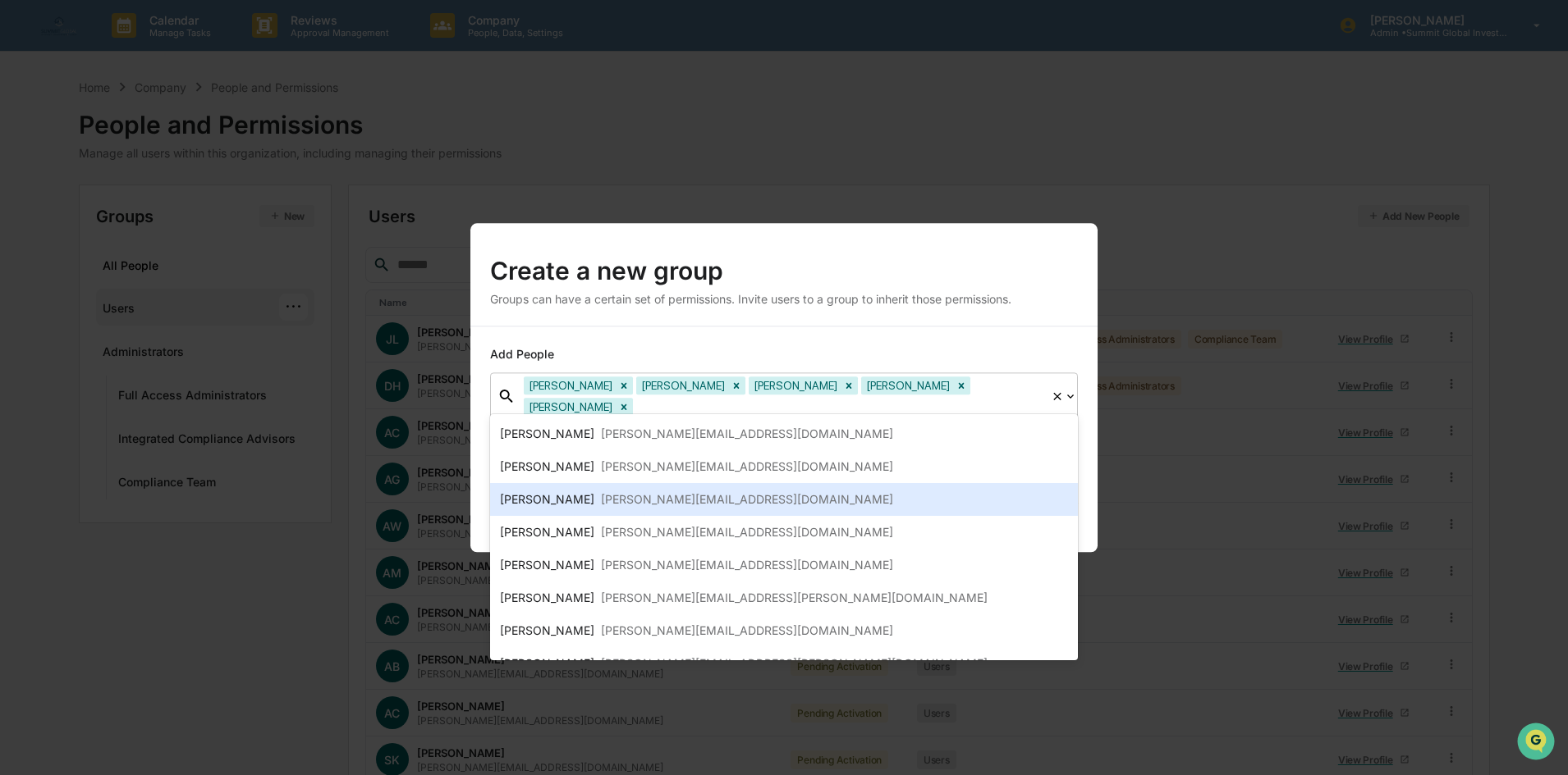
click at [543, 503] on div "[PERSON_NAME]" at bounding box center [547, 499] width 94 height 19
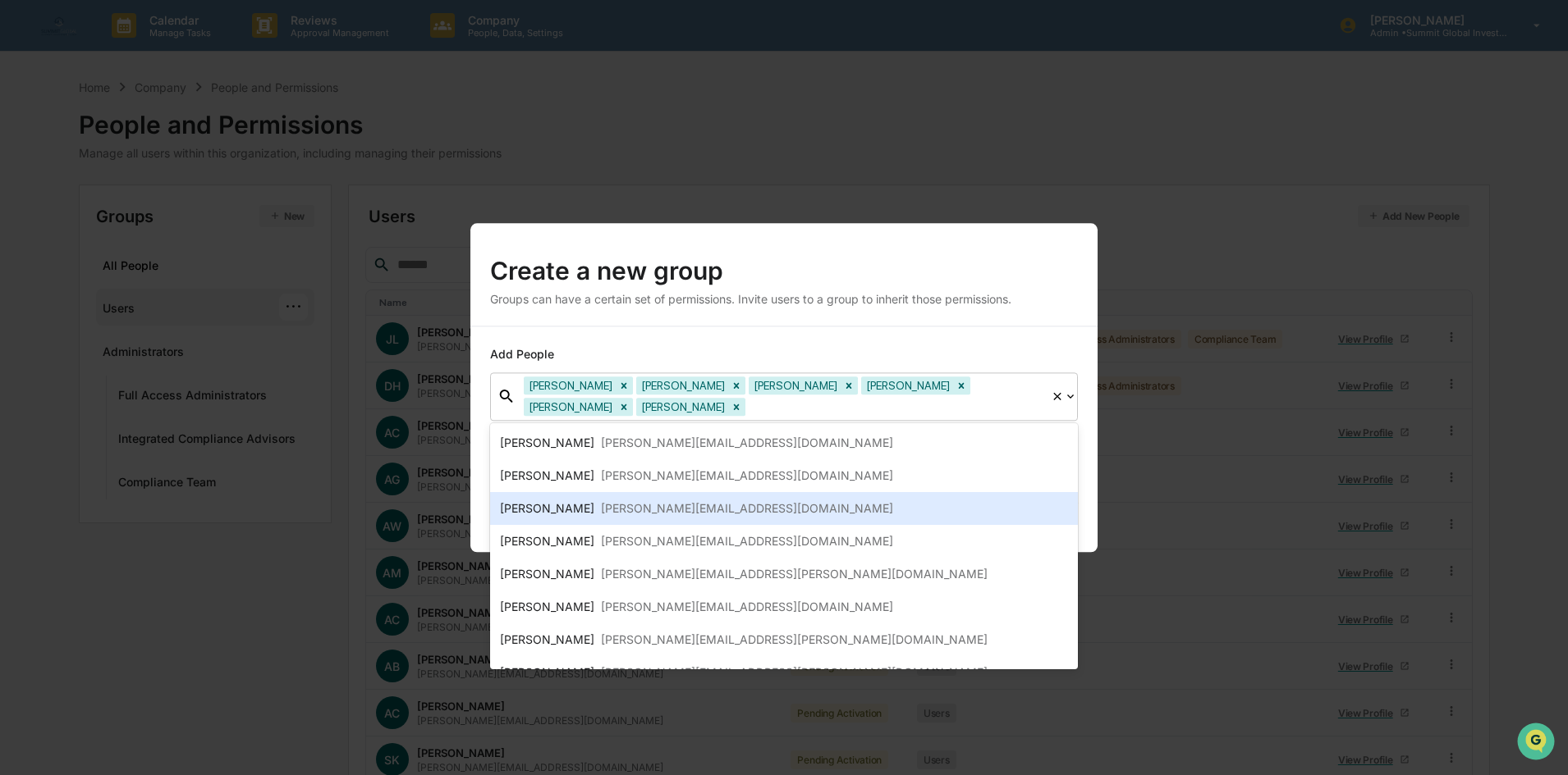
click at [540, 504] on div "[PERSON_NAME]" at bounding box center [547, 508] width 94 height 19
click at [538, 506] on div "[PERSON_NAME]" at bounding box center [547, 508] width 94 height 19
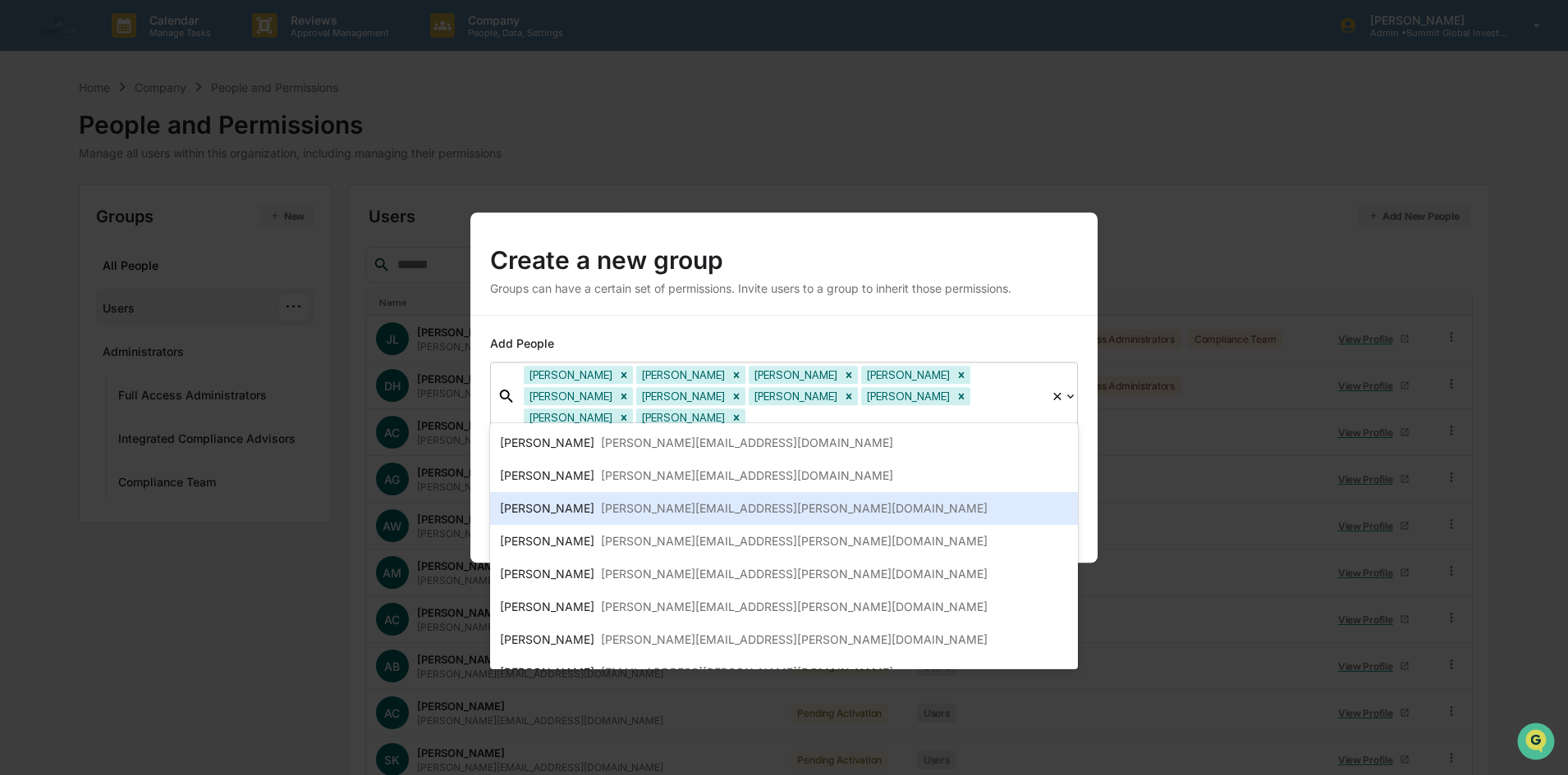
click at [538, 506] on div "[PERSON_NAME]" at bounding box center [547, 508] width 94 height 19
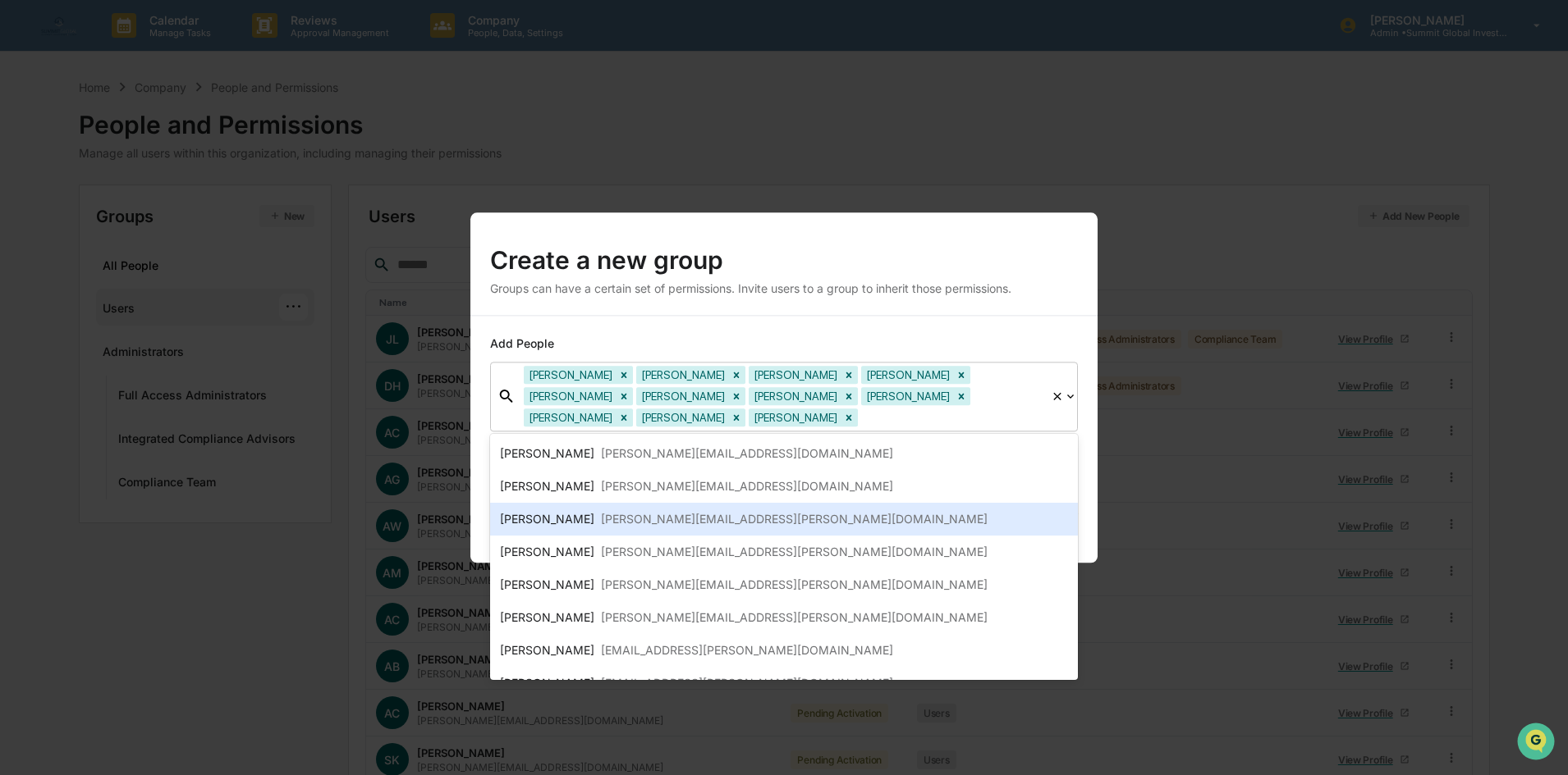
click at [534, 512] on div "[PERSON_NAME]" at bounding box center [547, 519] width 94 height 19
click at [532, 517] on div "[PERSON_NAME]" at bounding box center [547, 519] width 94 height 19
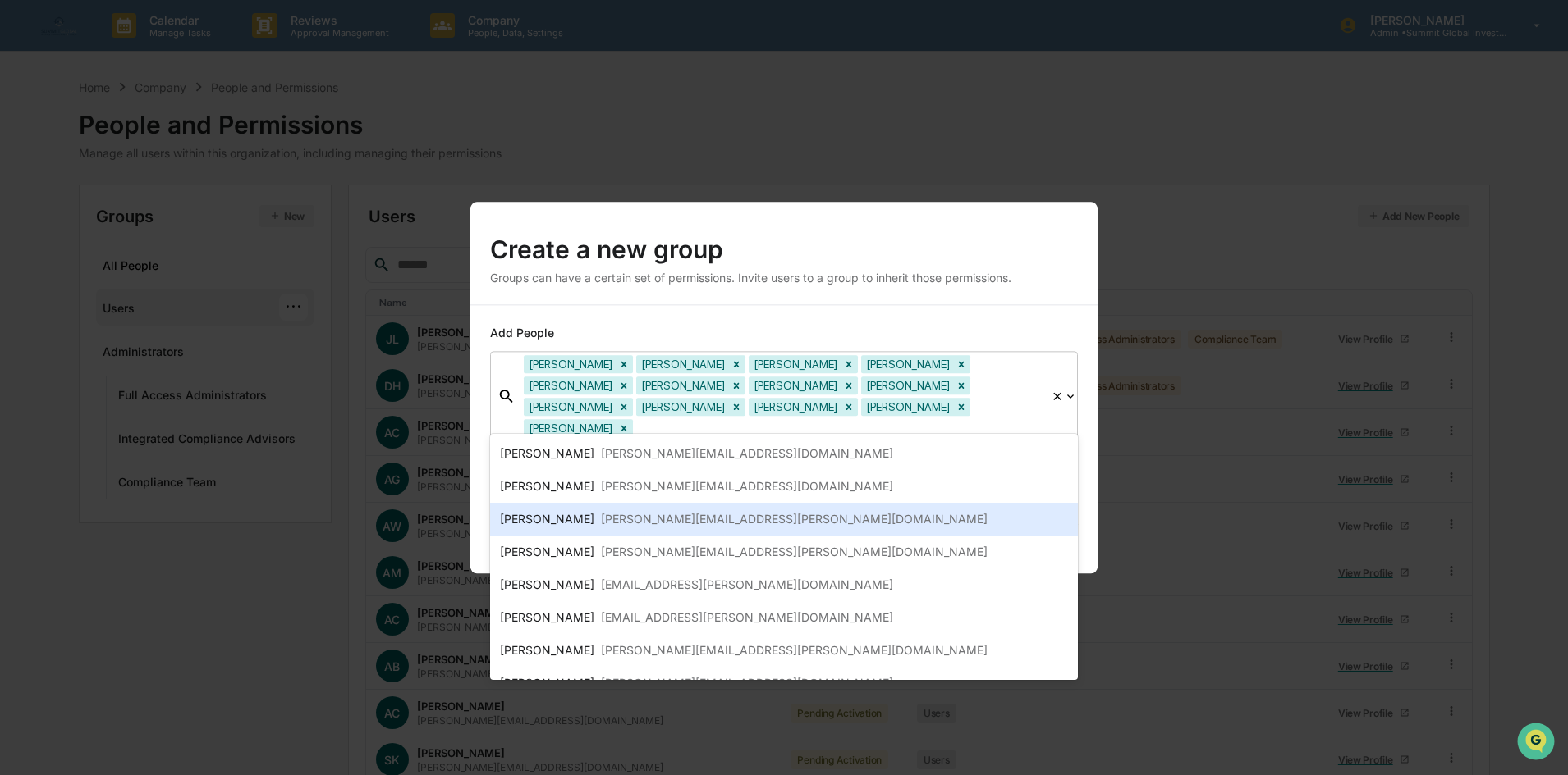
click at [530, 533] on div "Chris Felton chris.felton@sgipw.com" at bounding box center [784, 519] width 588 height 32
click at [537, 515] on div "[PERSON_NAME]" at bounding box center [547, 519] width 94 height 19
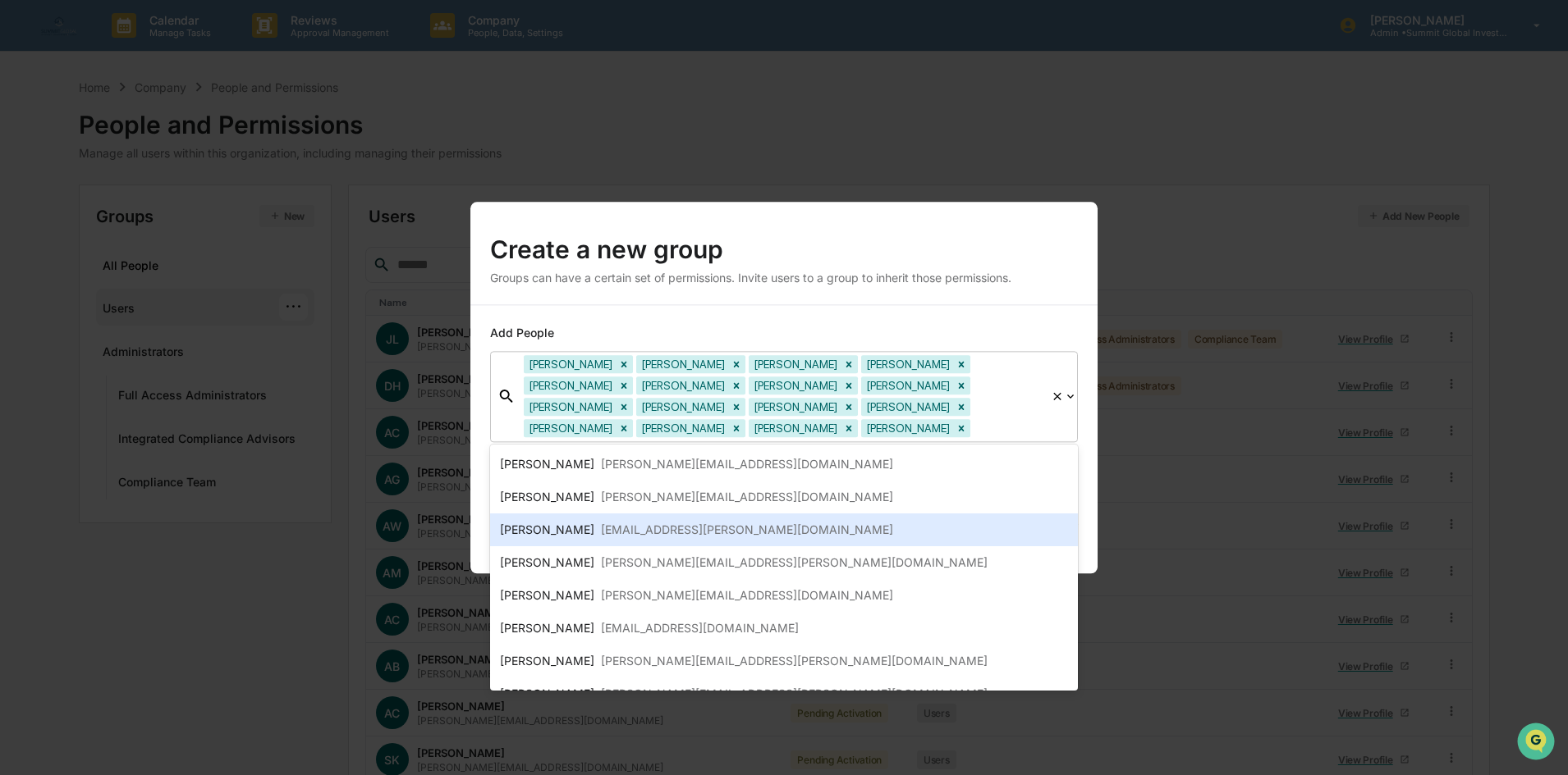
click at [605, 532] on div "[EMAIL_ADDRESS][PERSON_NAME][DOMAIN_NAME]" at bounding box center [747, 530] width 293 height 19
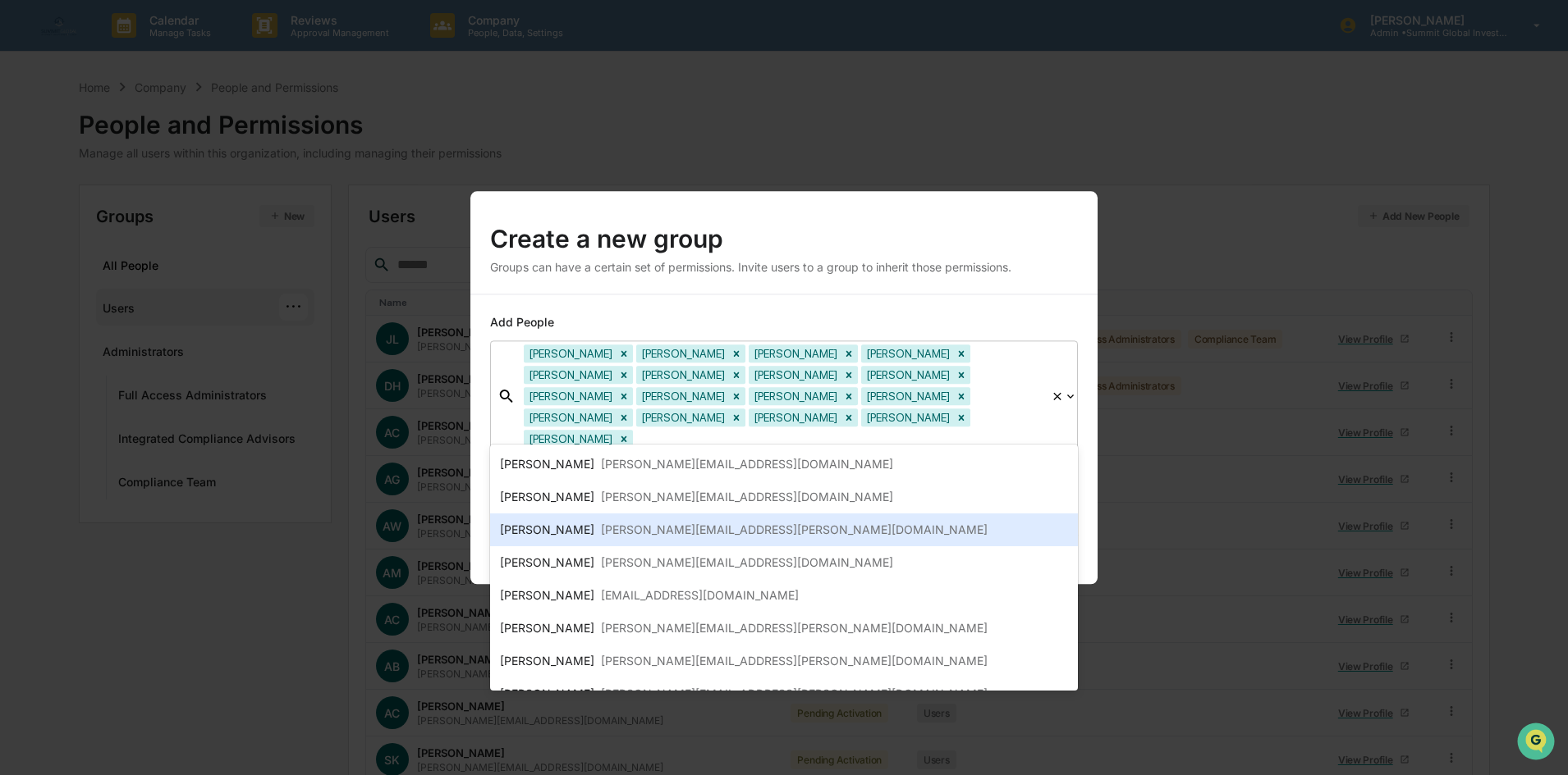
click at [605, 532] on div "[PERSON_NAME][EMAIL_ADDRESS][PERSON_NAME][DOMAIN_NAME]" at bounding box center [794, 530] width 386 height 19
click at [601, 532] on div "[PERSON_NAME][EMAIL_ADDRESS][DOMAIN_NAME]" at bounding box center [747, 530] width 293 height 19
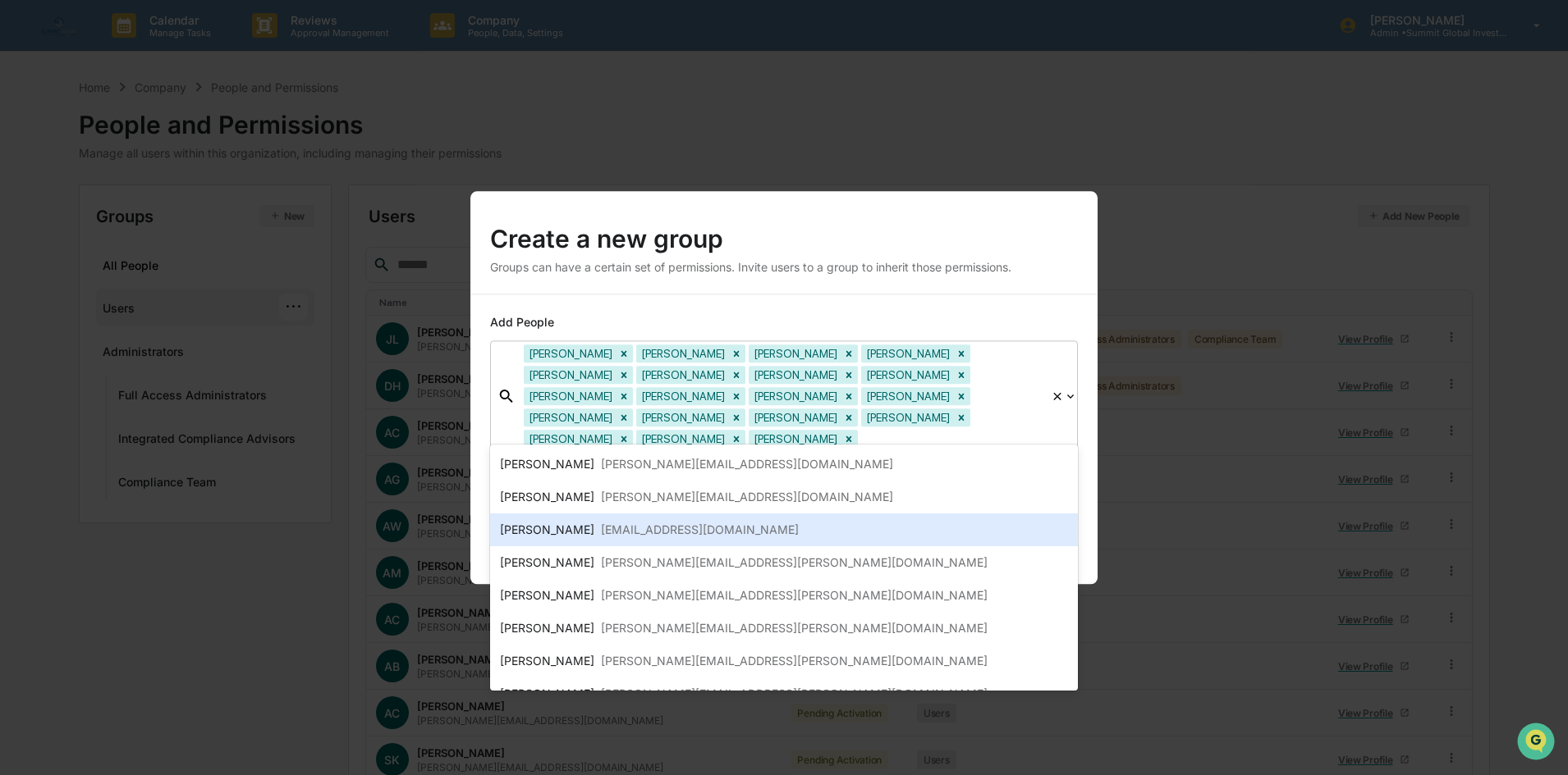
click at [601, 532] on div "[EMAIL_ADDRESS][DOMAIN_NAME]" at bounding box center [700, 530] width 198 height 19
click at [587, 532] on div "[PERSON_NAME]" at bounding box center [547, 530] width 94 height 19
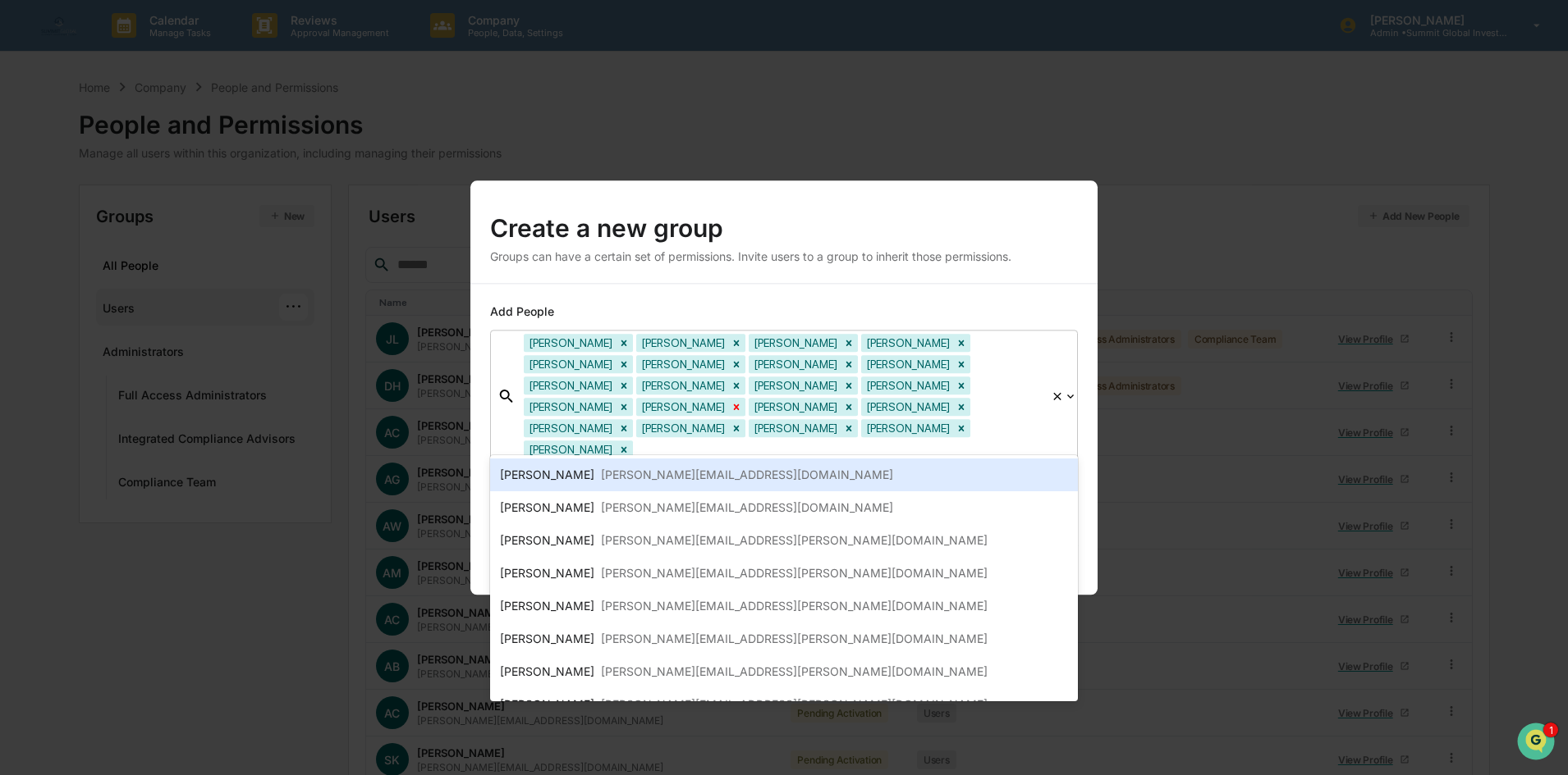
click at [742, 401] on icon "Remove Chris Felton" at bounding box center [736, 406] width 11 height 11
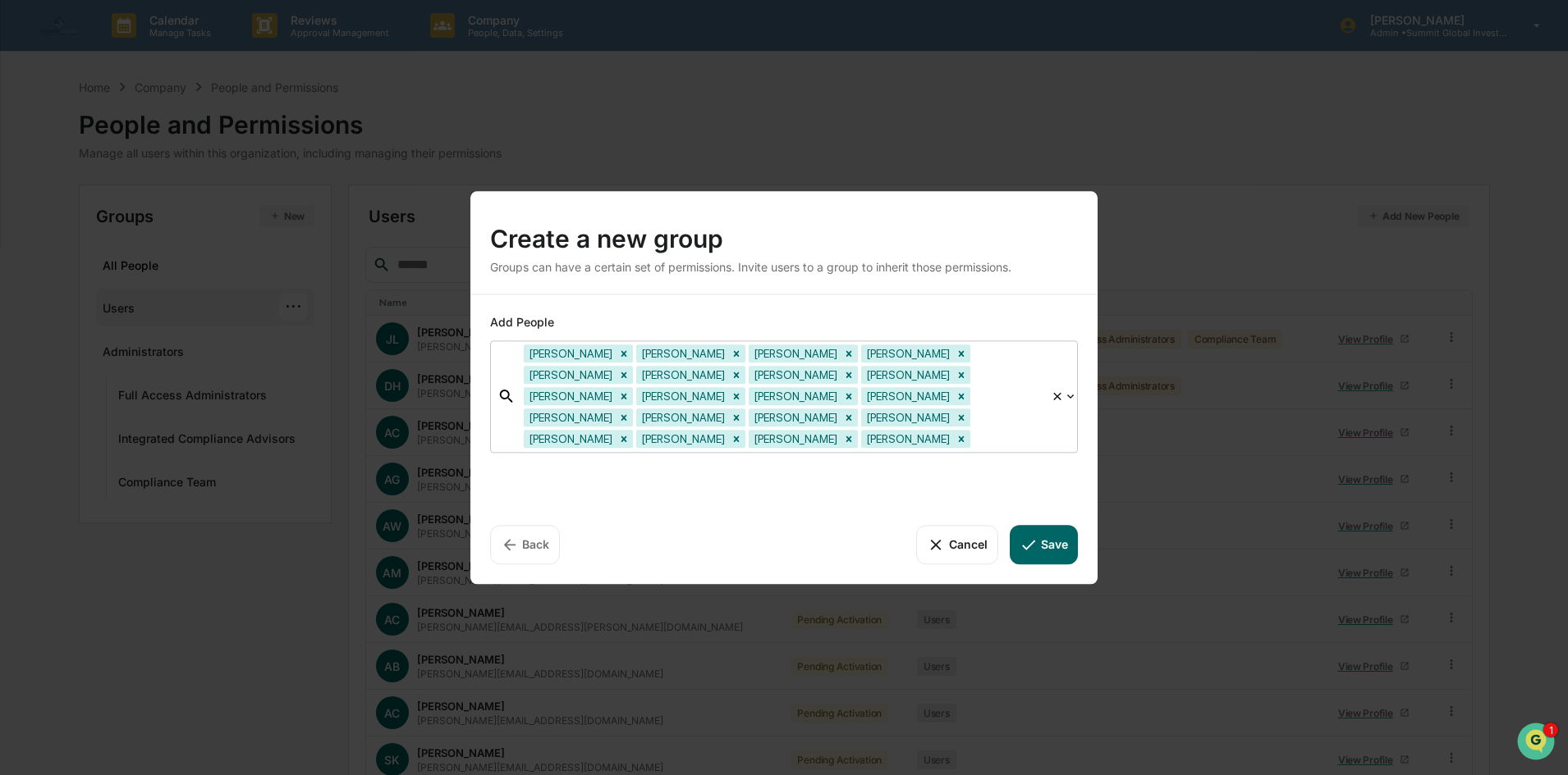
scroll to position [82, 0]
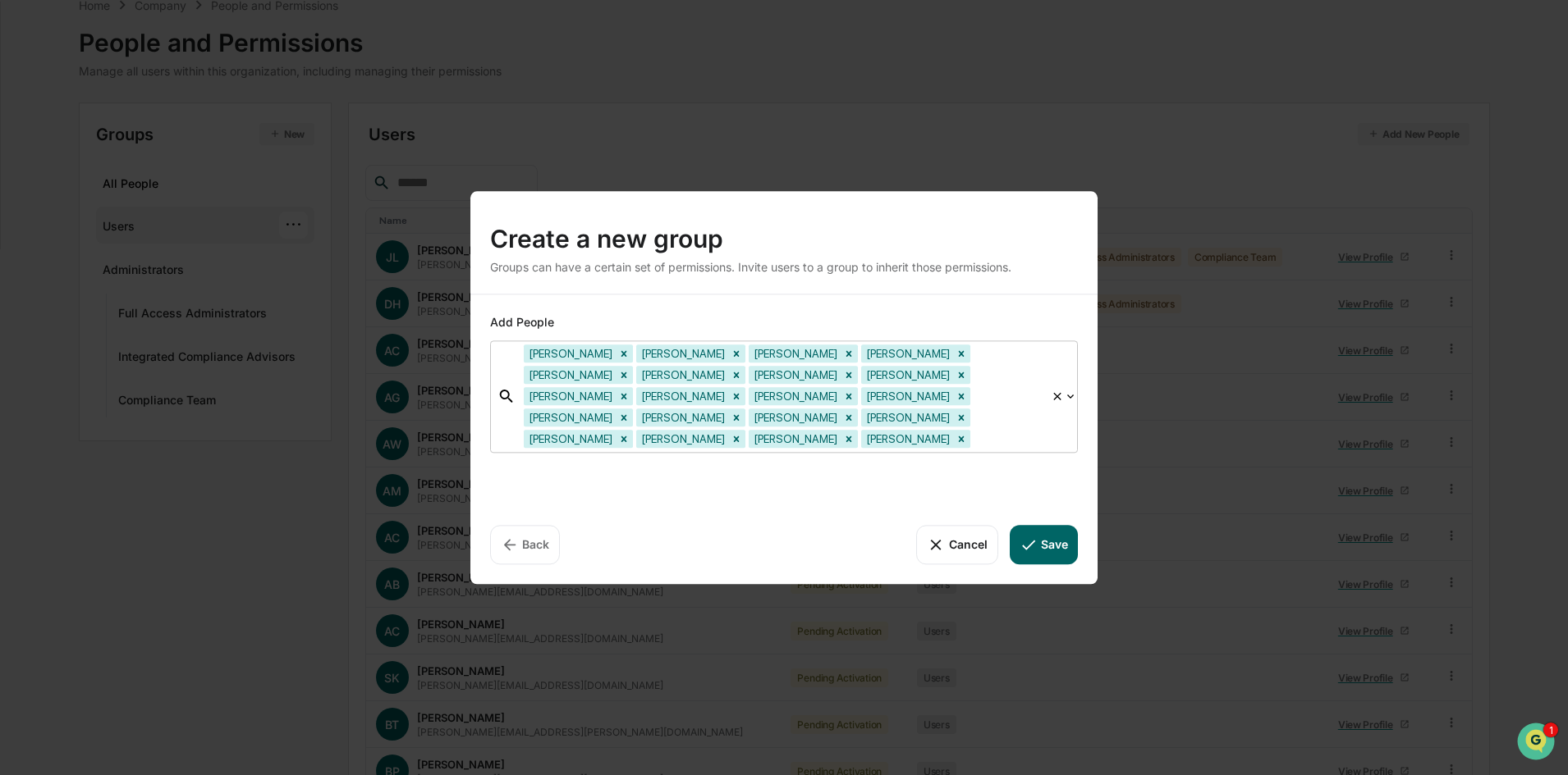
click at [1014, 430] on div at bounding box center [1008, 439] width 69 height 19
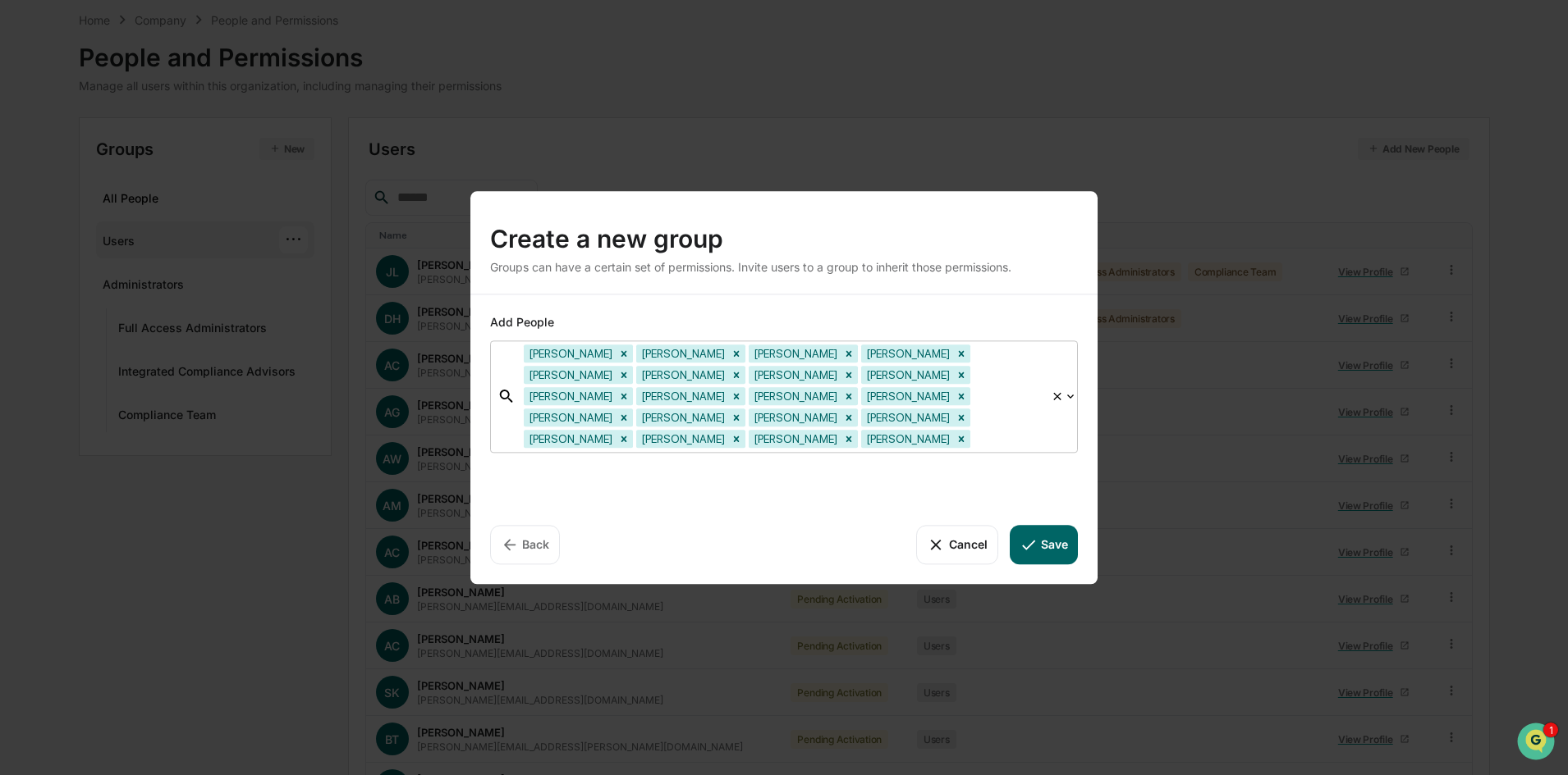
scroll to position [0, 0]
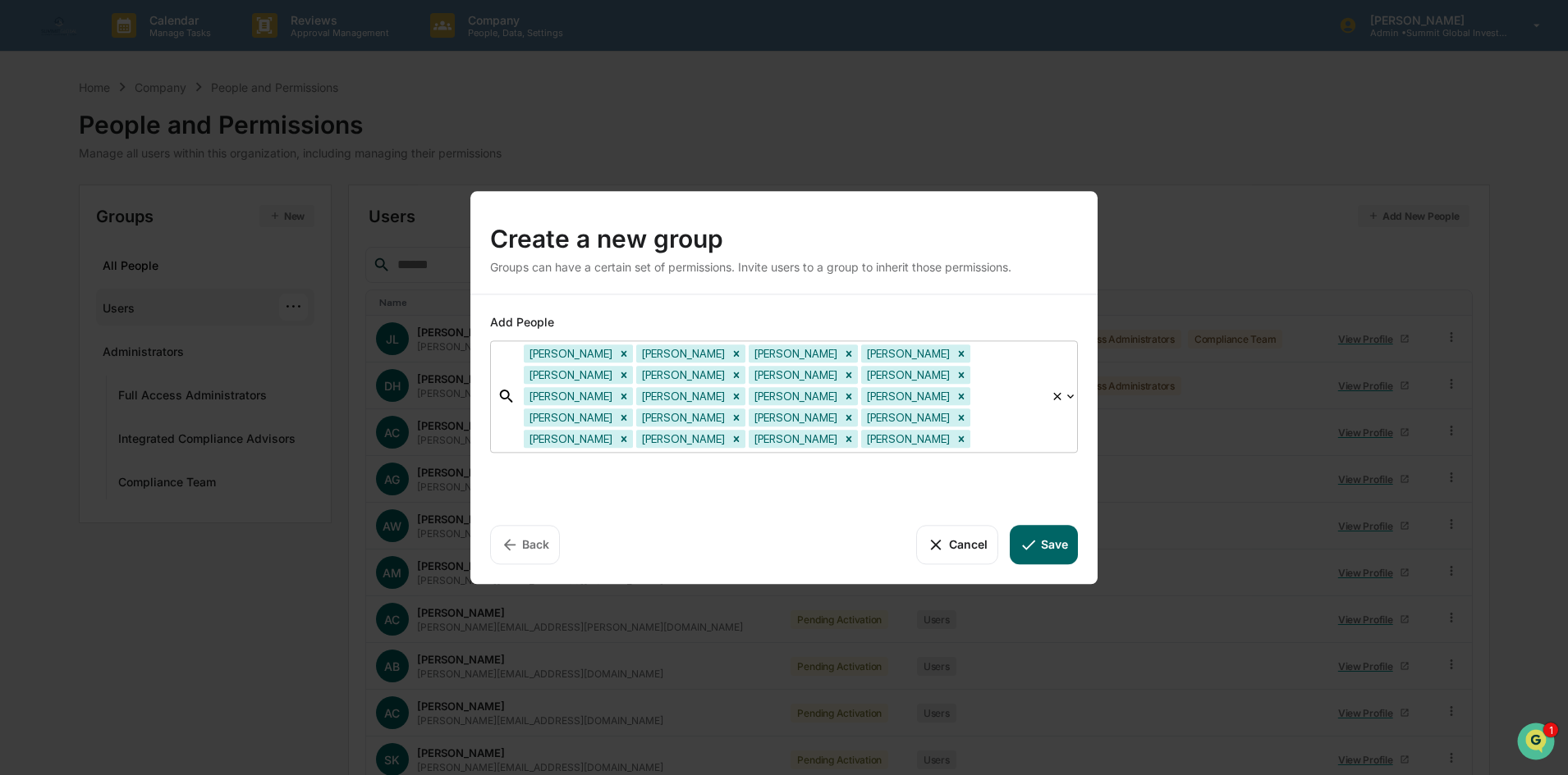
drag, startPoint x: 608, startPoint y: 353, endPoint x: 598, endPoint y: 353, distance: 10.0
click at [607, 353] on div "Adam Clark Adam Griggs Adam Wright Agnes Medina Alicia Cruz-Jones Amy Brown And…" at bounding box center [784, 397] width 535 height 111
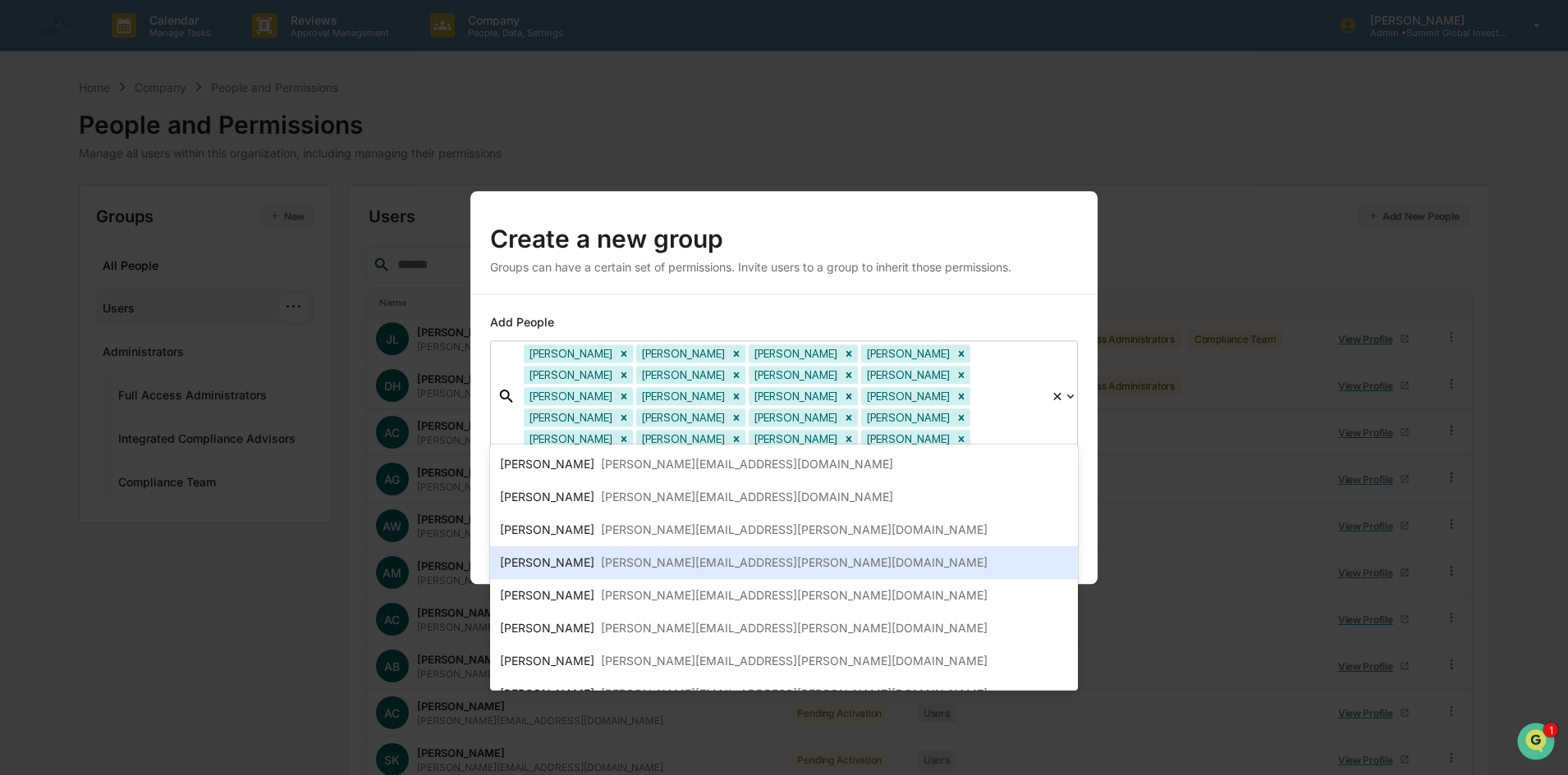
click at [542, 558] on div "[PERSON_NAME]" at bounding box center [547, 562] width 94 height 19
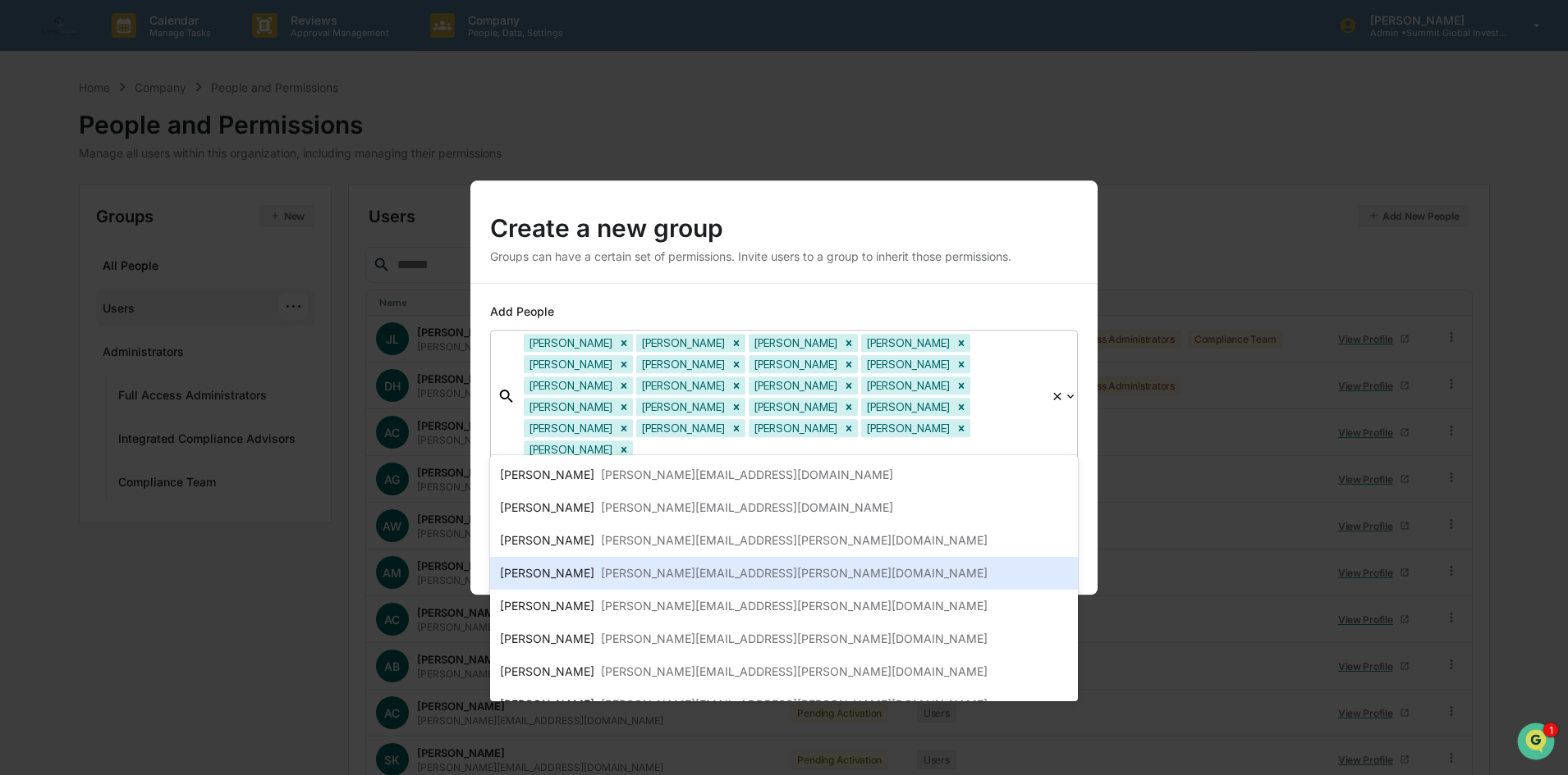
click at [553, 577] on div "[PERSON_NAME]" at bounding box center [547, 573] width 94 height 19
click at [552, 572] on div "[PERSON_NAME]" at bounding box center [547, 573] width 94 height 19
click at [553, 573] on div "[PERSON_NAME]" at bounding box center [547, 573] width 94 height 19
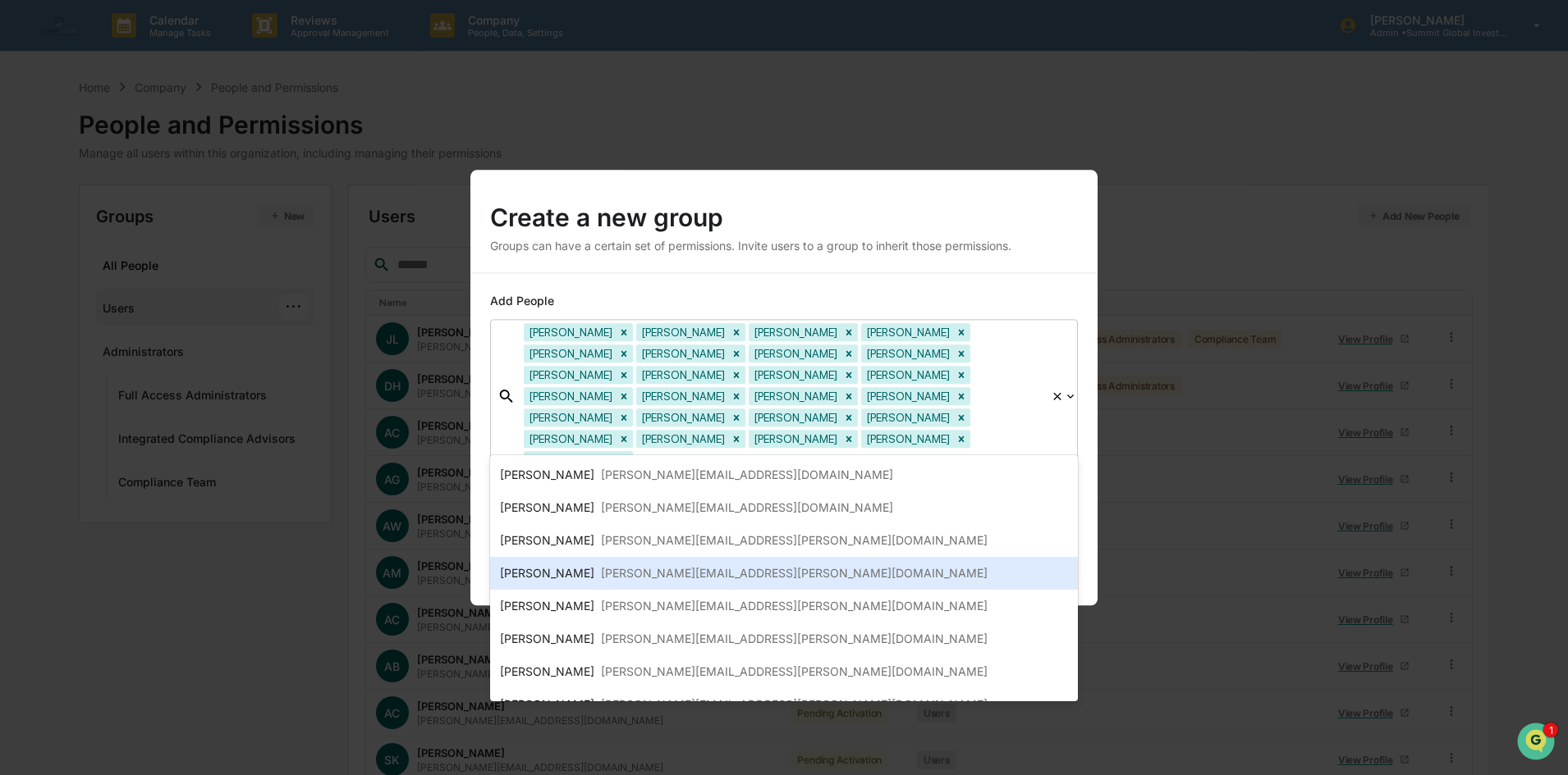
click at [555, 572] on div "[PERSON_NAME]" at bounding box center [547, 573] width 94 height 19
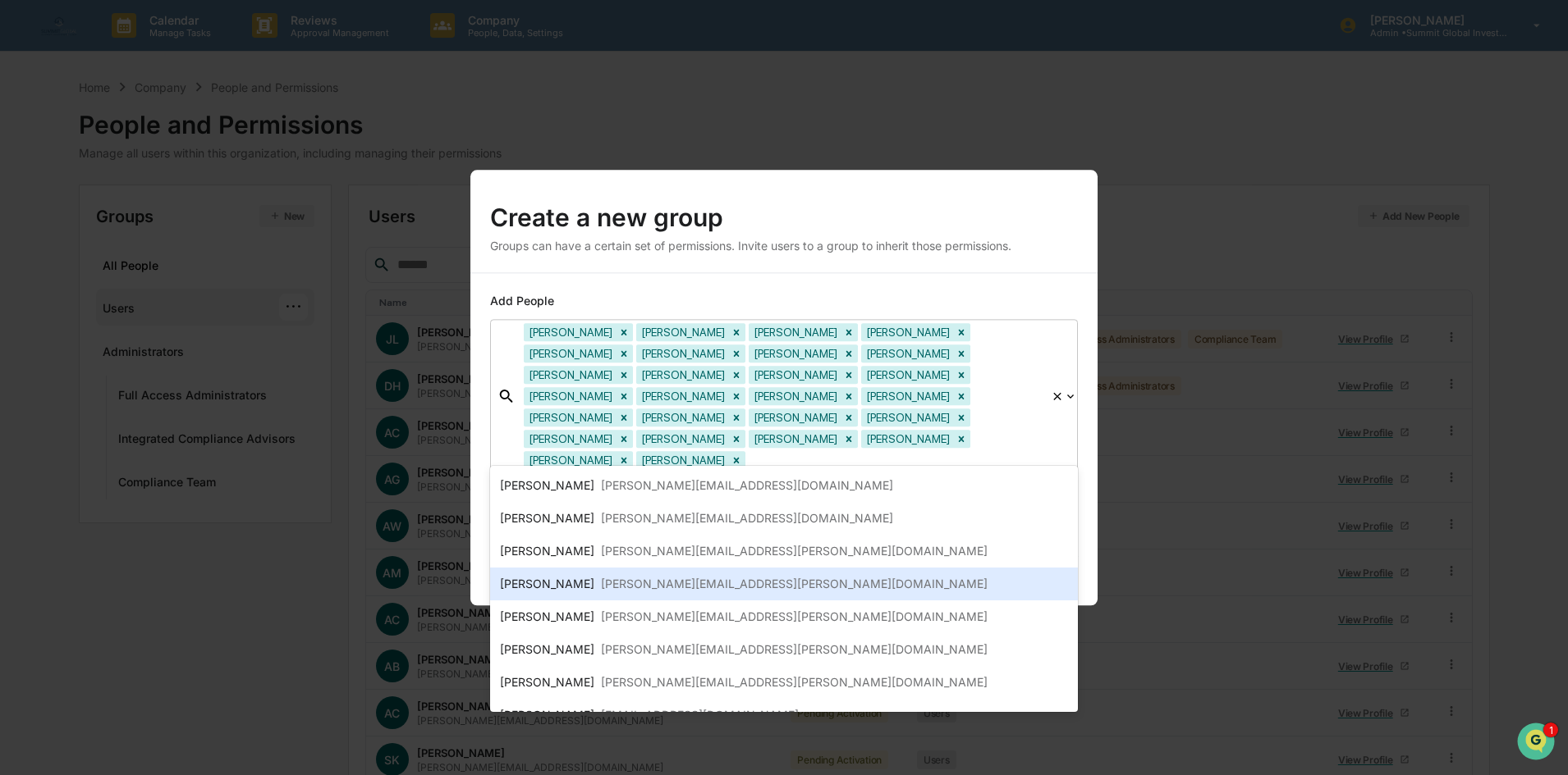
click at [549, 581] on div "[PERSON_NAME]" at bounding box center [547, 583] width 94 height 19
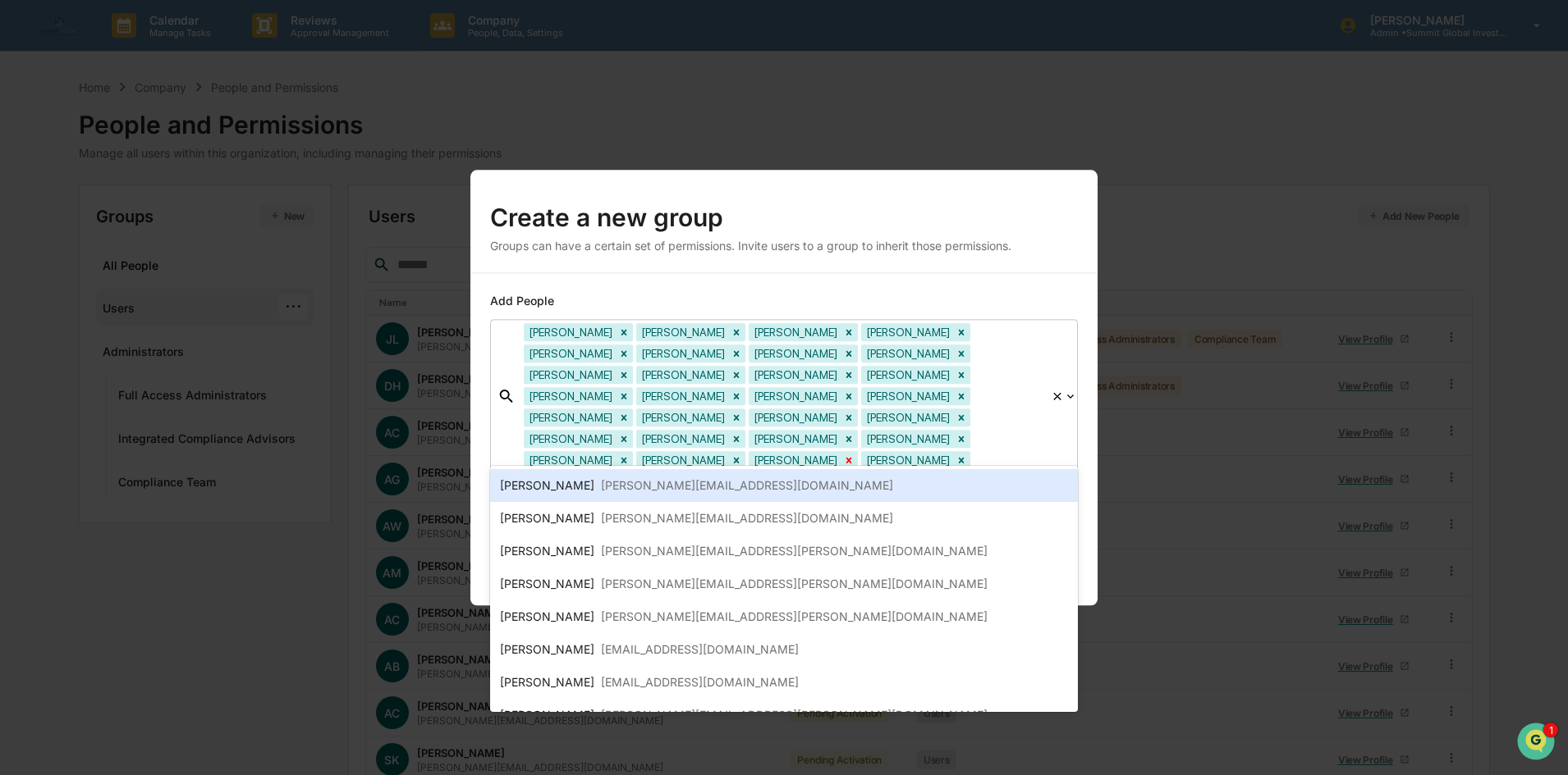
click at [847, 458] on icon "Remove Ethan Rowe" at bounding box center [849, 461] width 6 height 6
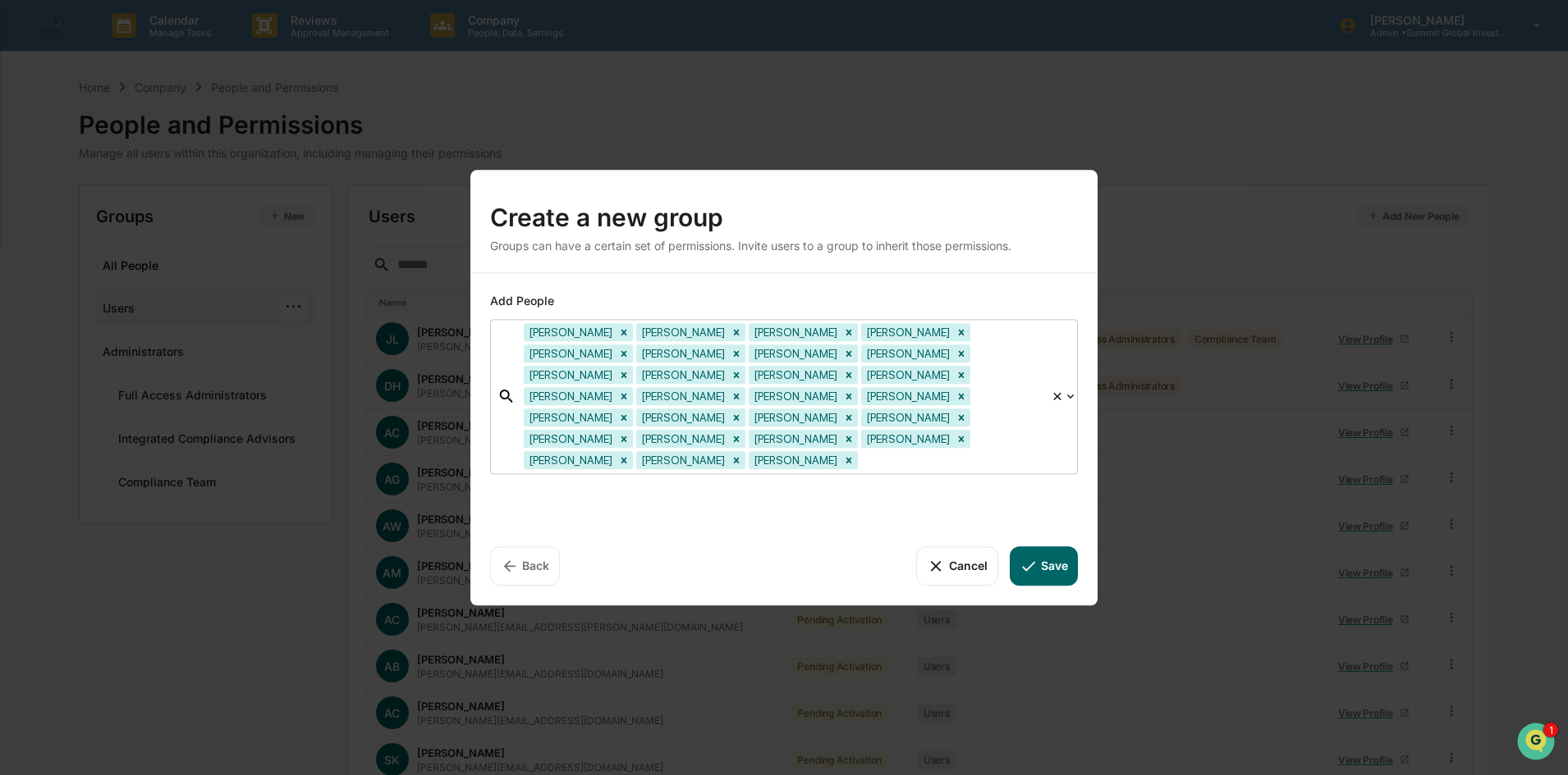
click at [861, 451] on div at bounding box center [952, 460] width 182 height 19
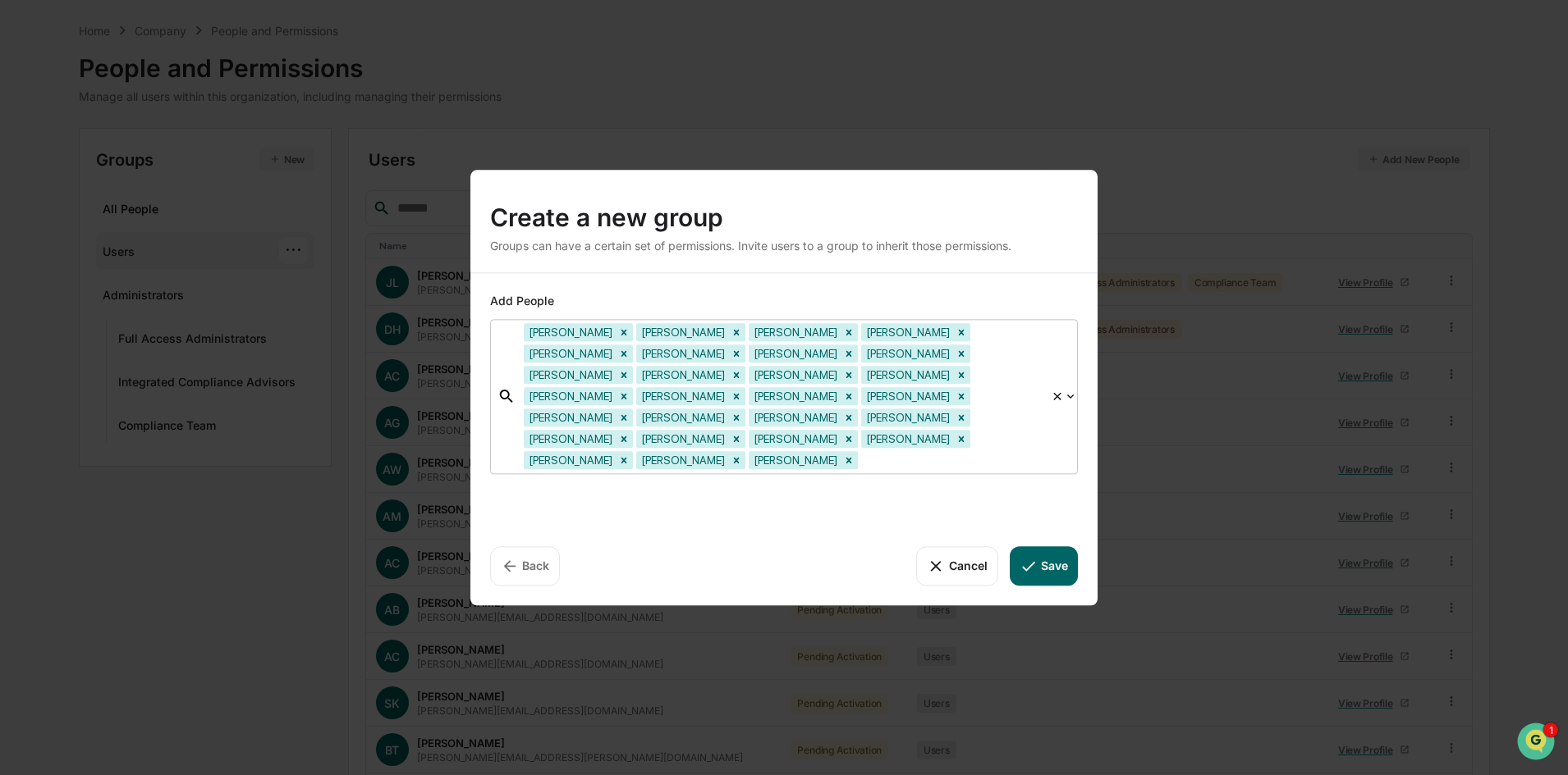
scroll to position [82, 0]
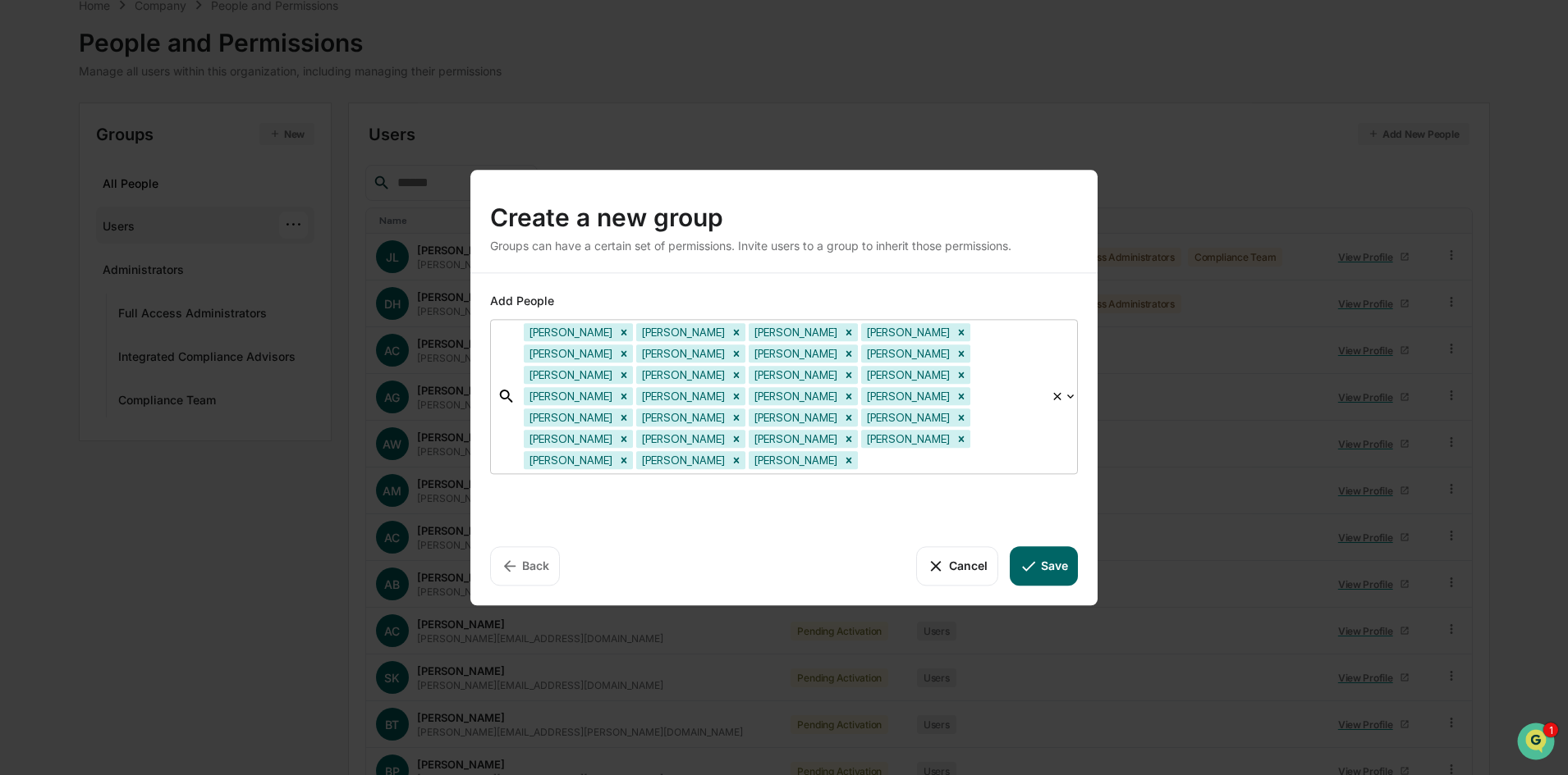
click at [754, 309] on div "Add People" at bounding box center [784, 301] width 588 height 17
click at [546, 306] on span "Add People" at bounding box center [521, 300] width 64 height 14
click at [542, 309] on div "Add People" at bounding box center [784, 301] width 588 height 17
click at [526, 307] on span "Add People" at bounding box center [521, 300] width 64 height 14
click at [610, 285] on div "Add People option Ethan Rowe, deselected. Adam Clark Adam Griggs Adam Wright Ag…" at bounding box center [784, 439] width 627 height 332
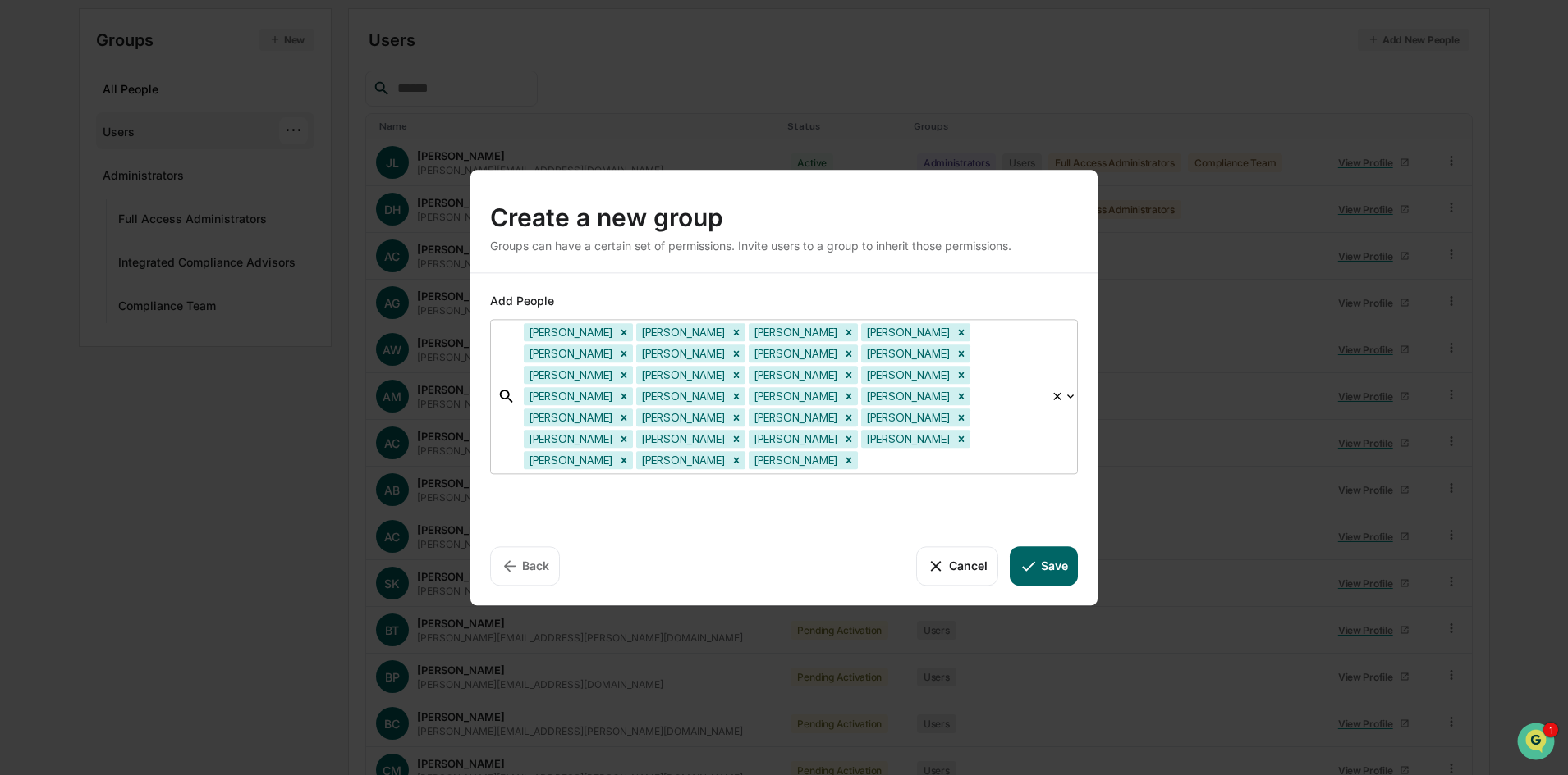
scroll to position [0, 0]
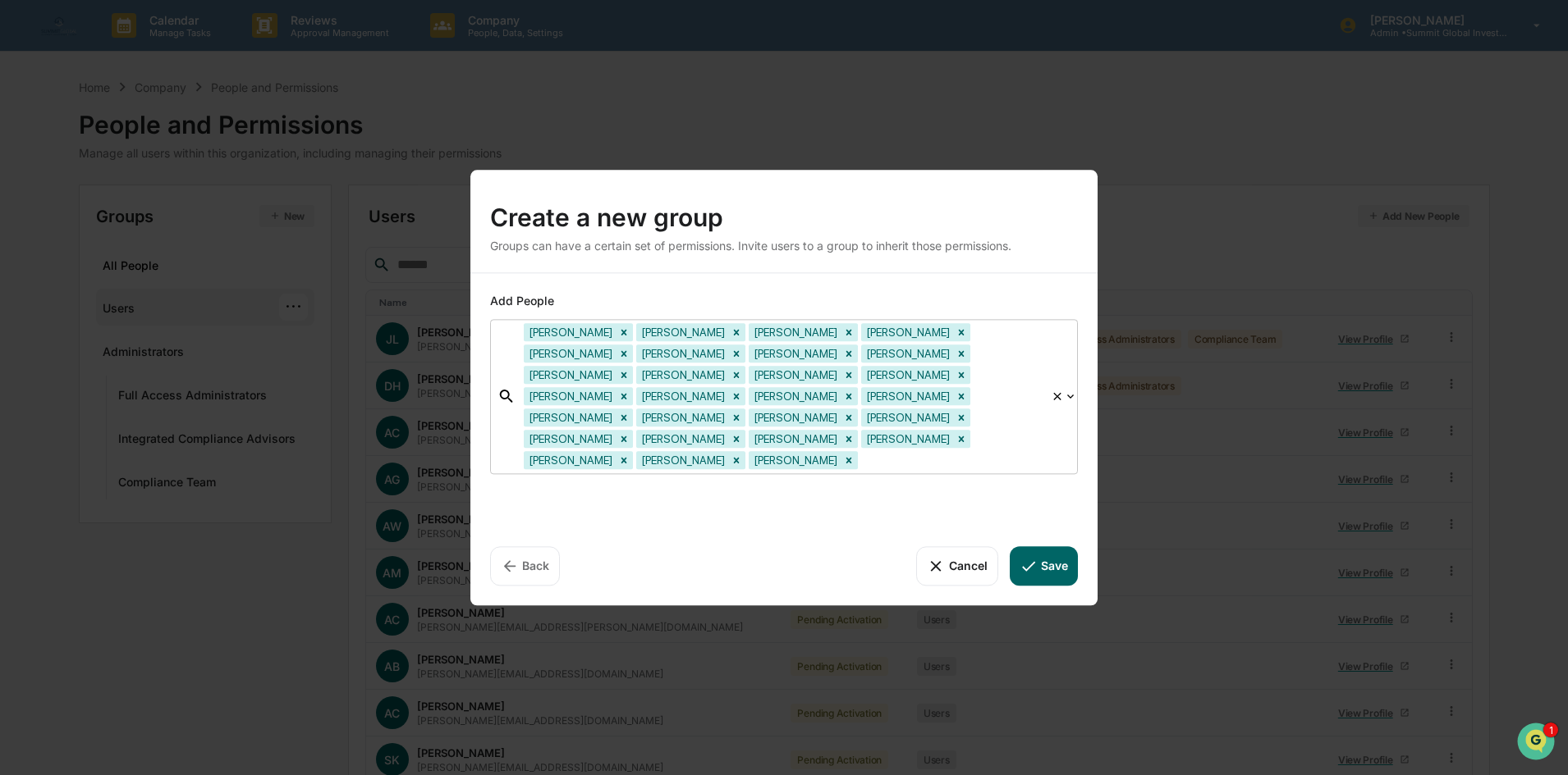
drag, startPoint x: 549, startPoint y: 290, endPoint x: 531, endPoint y: 319, distance: 34.1
click at [548, 290] on div "Add People option Ethan Rowe, deselected. Adam Clark Adam Griggs Adam Wright Ag…" at bounding box center [784, 439] width 627 height 332
click at [531, 309] on div "Add People" at bounding box center [784, 301] width 588 height 17
click at [508, 307] on span "Add People" at bounding box center [521, 300] width 64 height 14
click at [1049, 552] on button "Save" at bounding box center [1044, 566] width 69 height 40
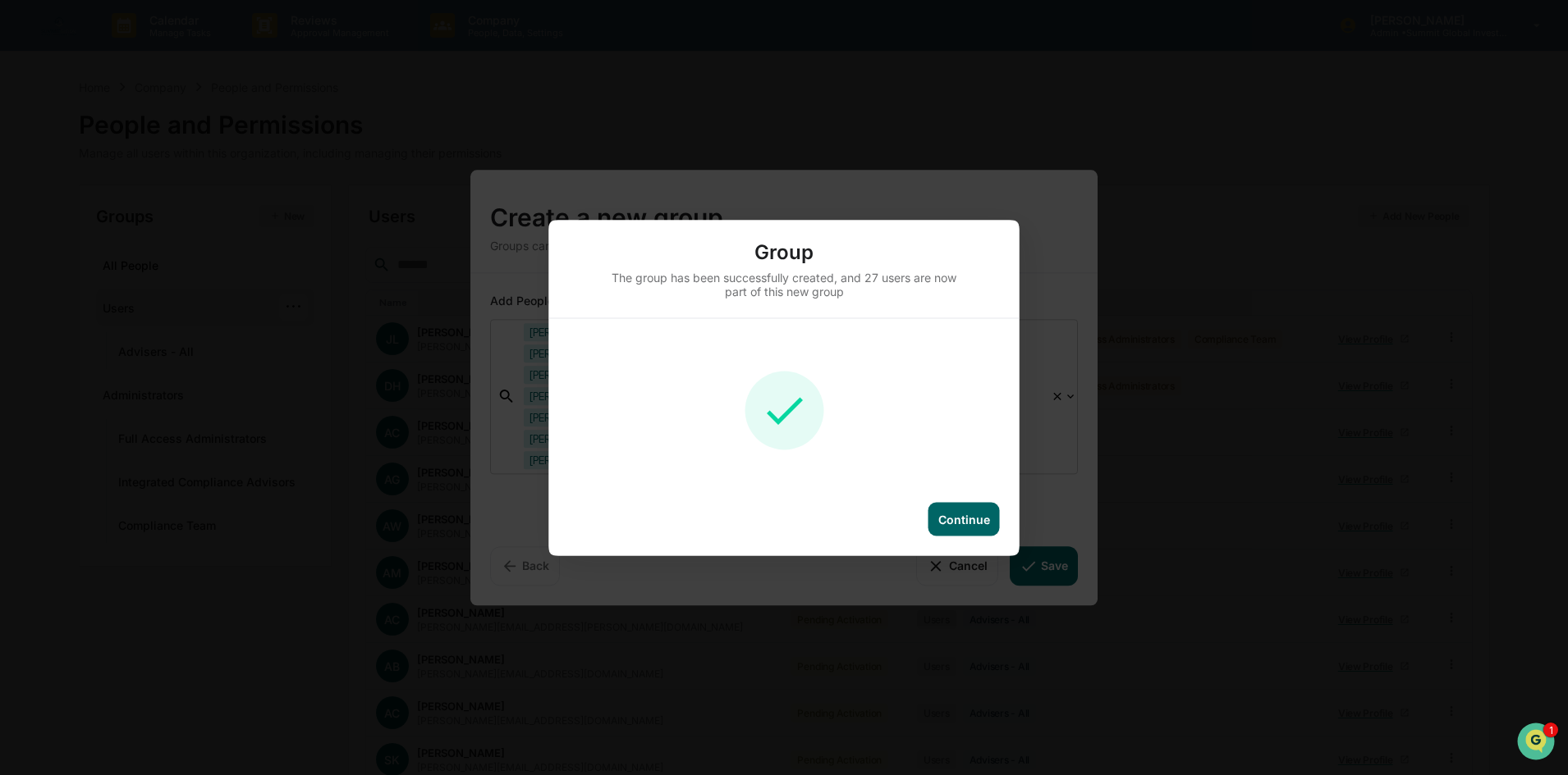
click at [970, 521] on div "Continue" at bounding box center [964, 519] width 52 height 14
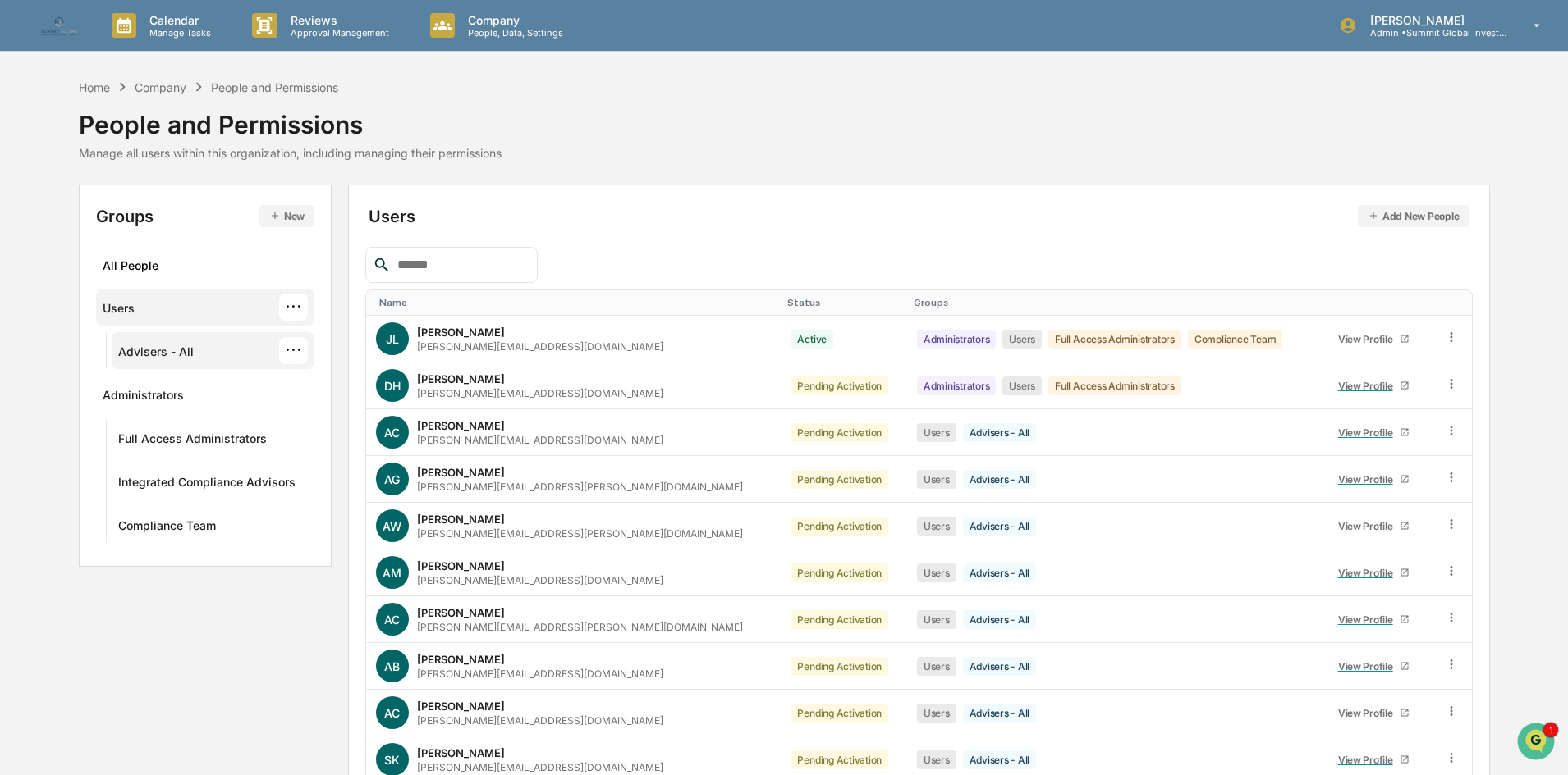
click at [286, 362] on div "···" at bounding box center [293, 350] width 29 height 27
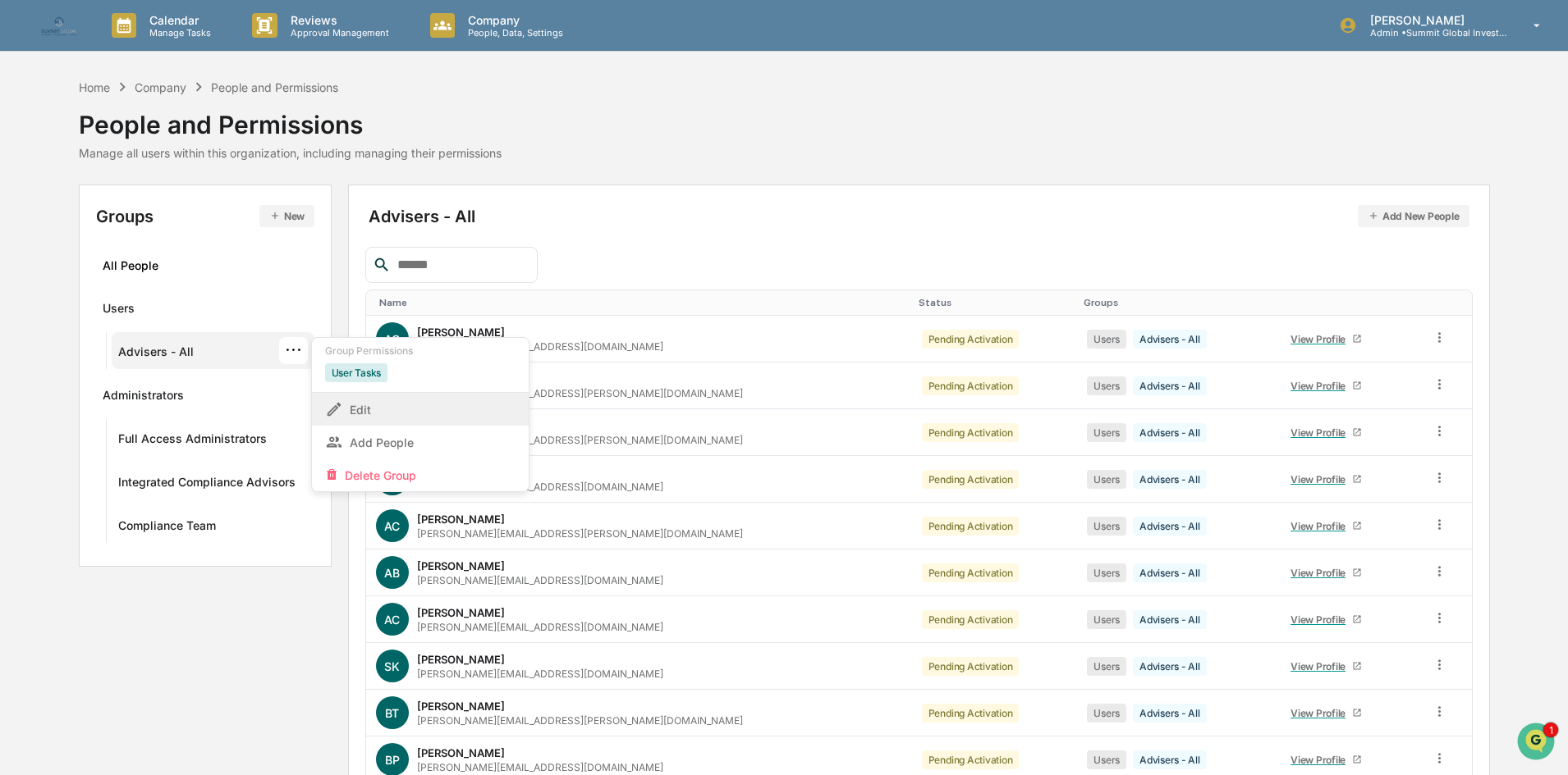
click at [402, 413] on div "Edit" at bounding box center [420, 409] width 191 height 19
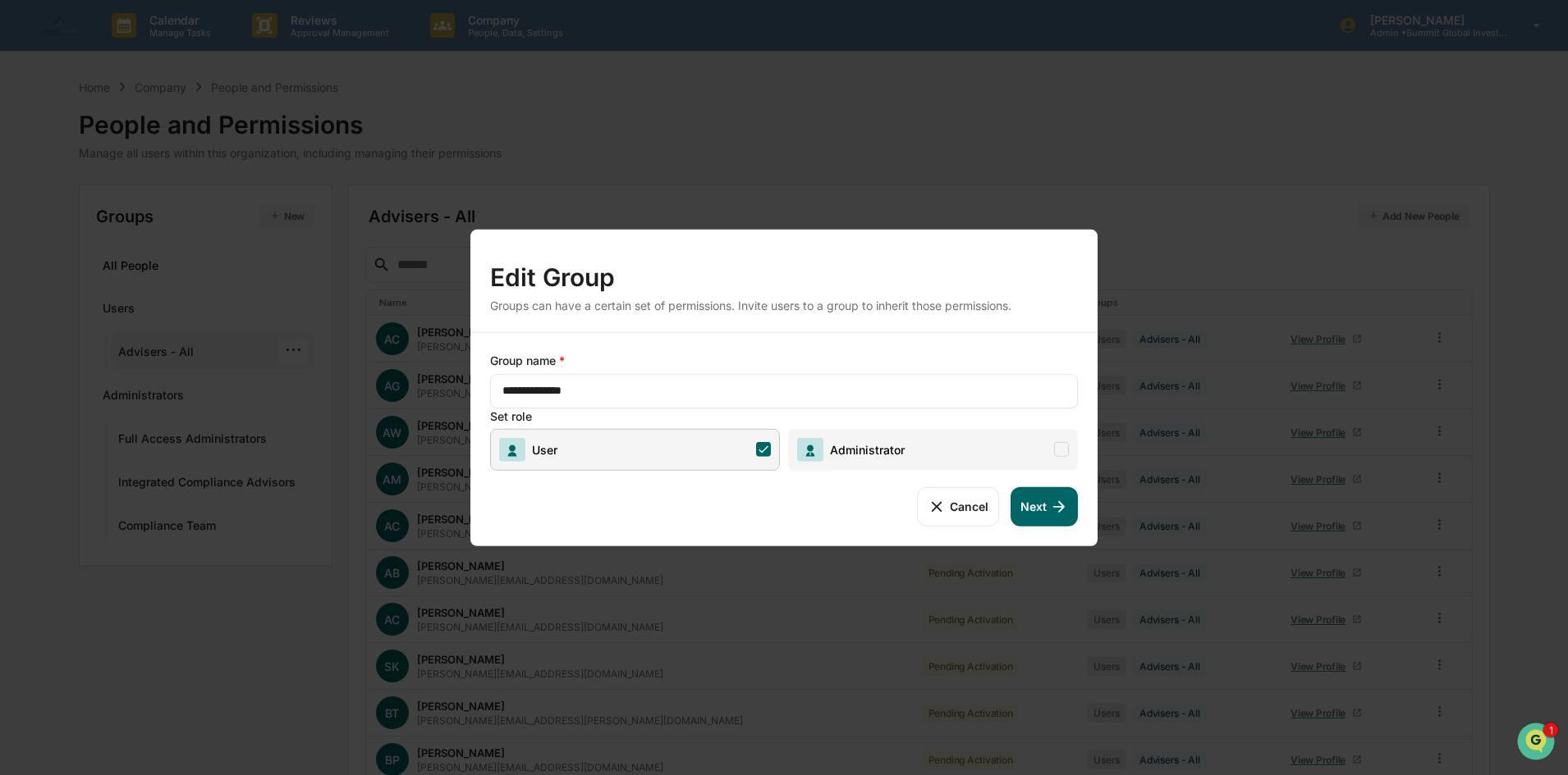
click at [1035, 502] on button "Next" at bounding box center [1044, 506] width 68 height 40
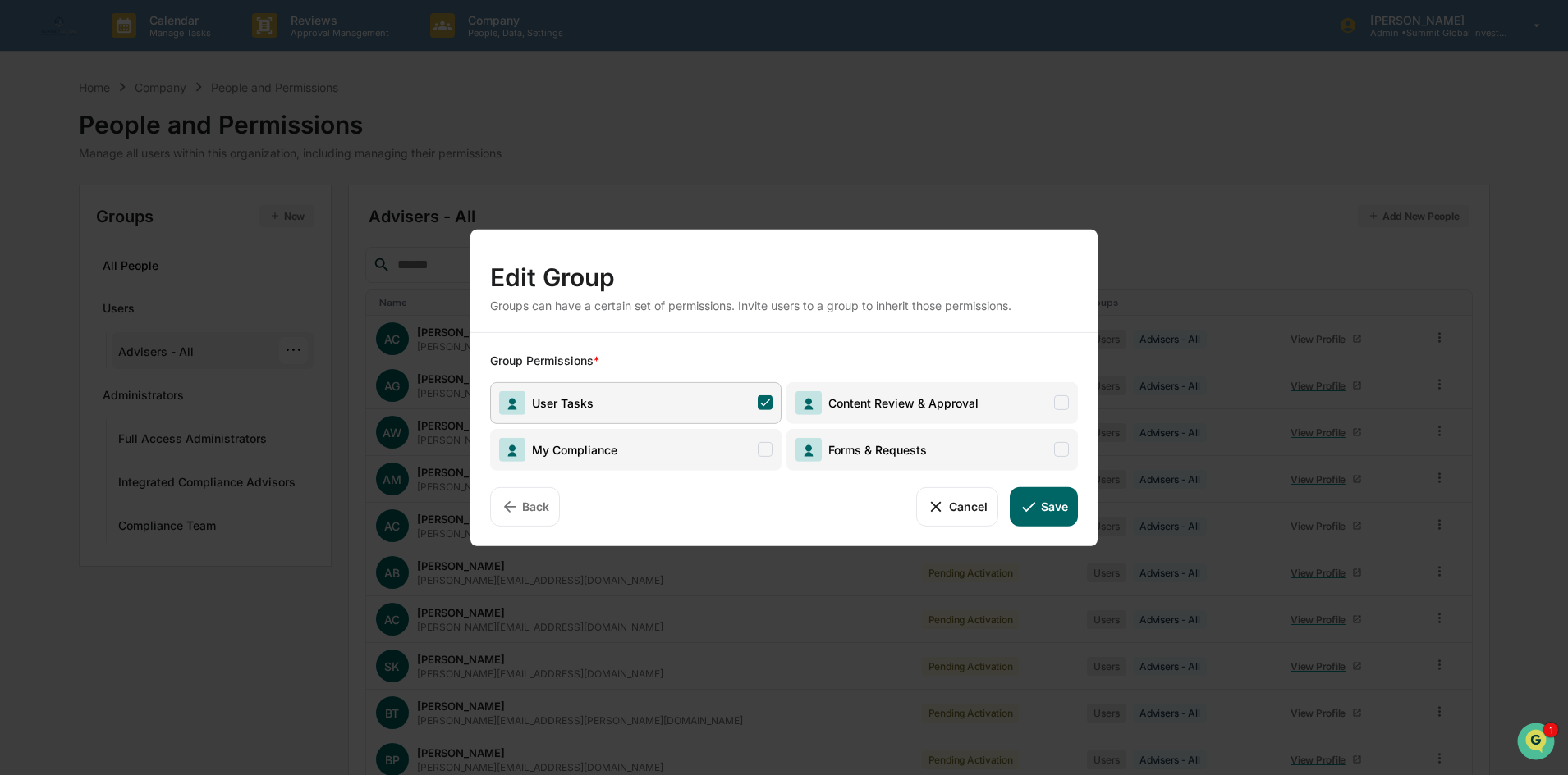
click at [1035, 502] on icon at bounding box center [1028, 506] width 13 height 10
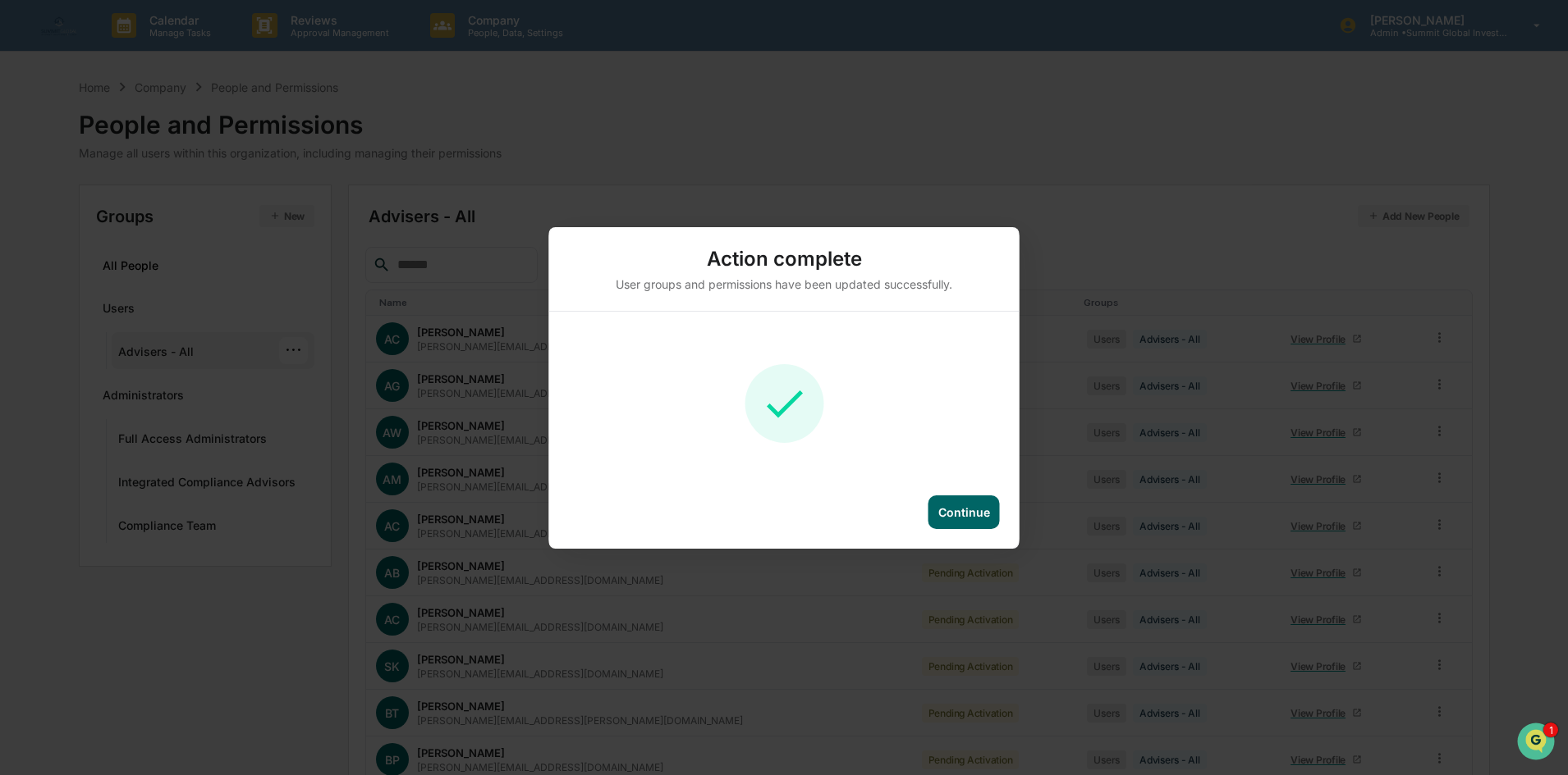
click at [972, 517] on div "Continue" at bounding box center [964, 512] width 52 height 14
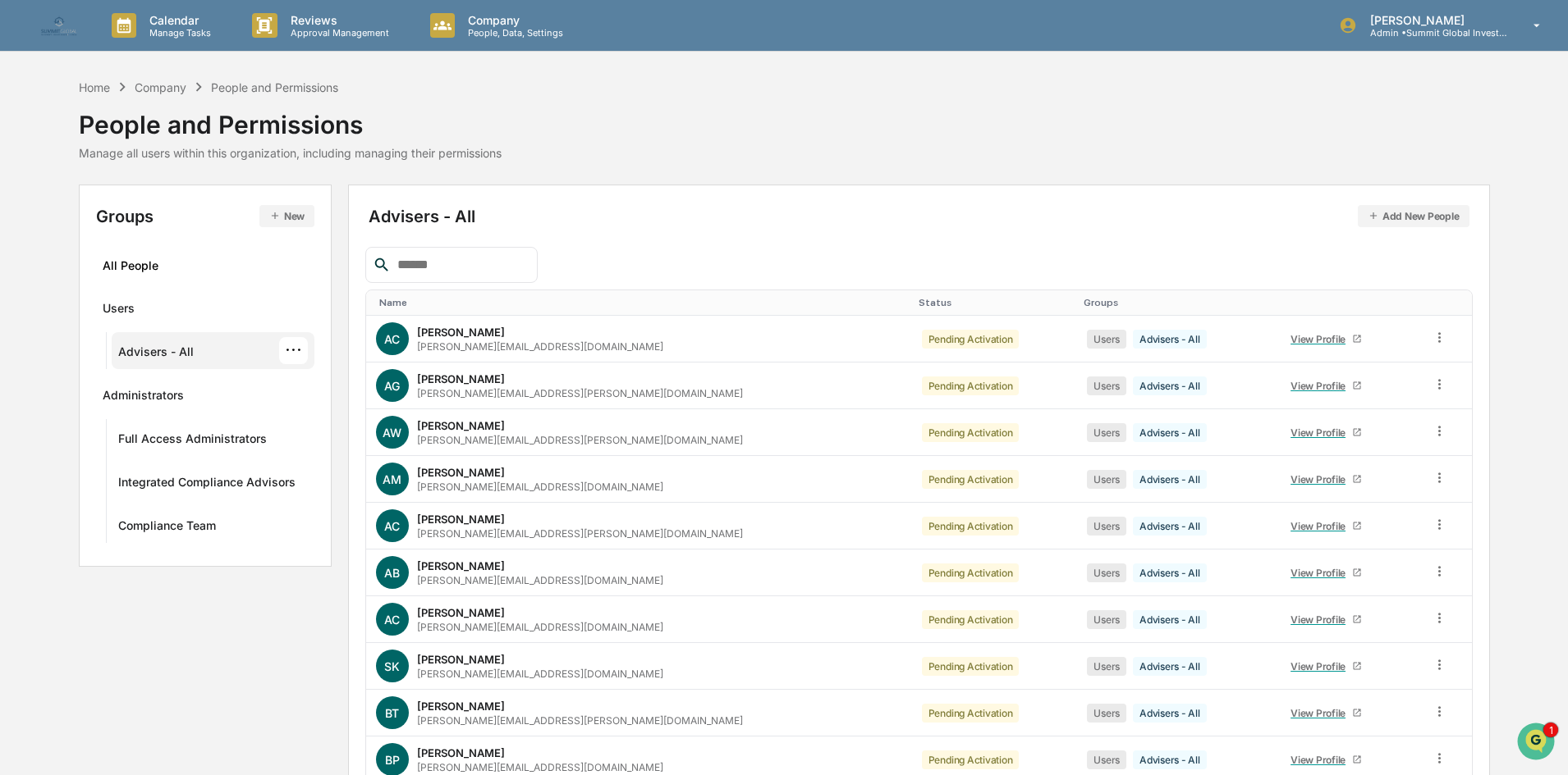
click at [297, 350] on div "···" at bounding box center [293, 350] width 29 height 27
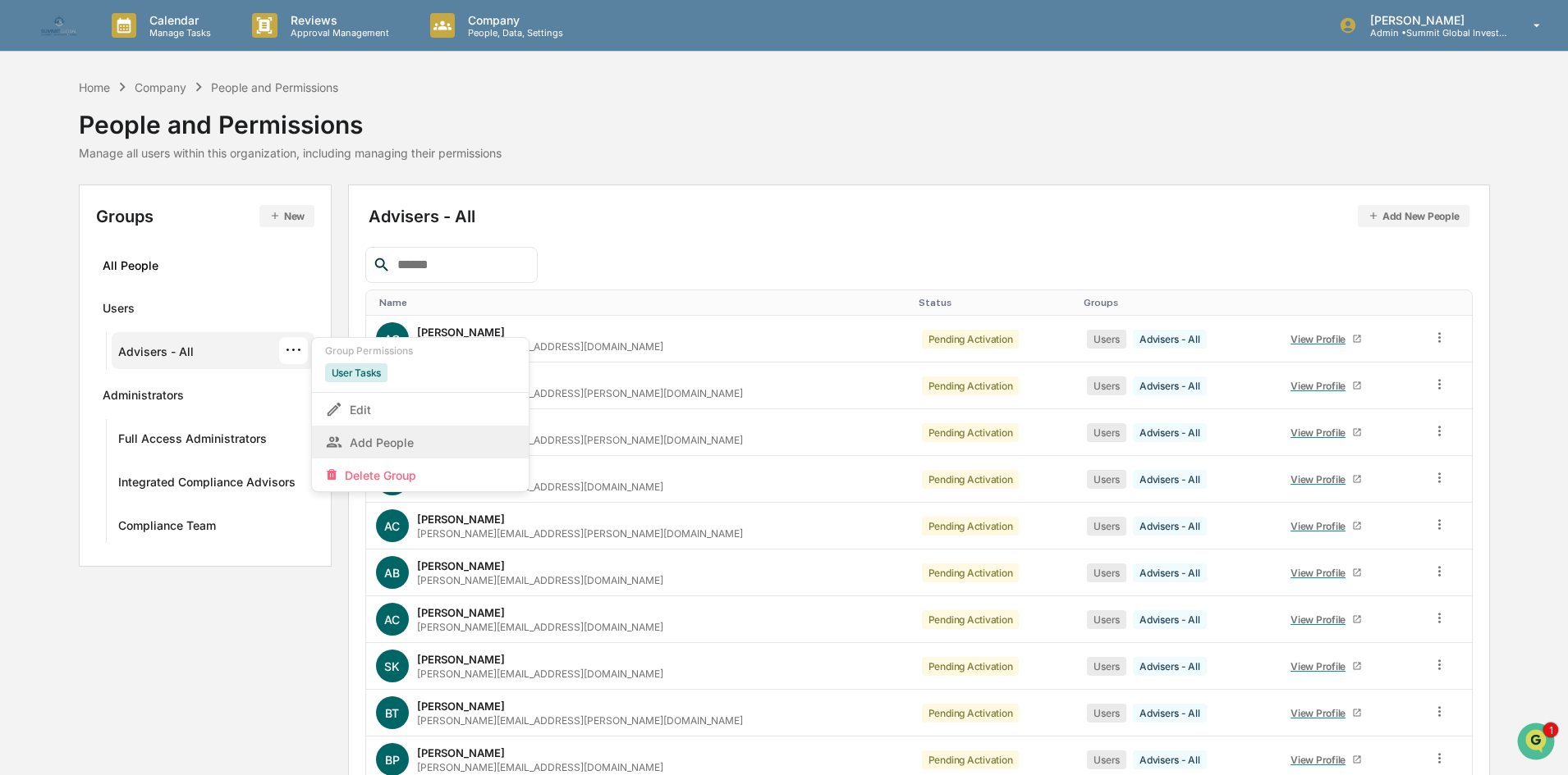
click at [401, 456] on div "Add People" at bounding box center [420, 442] width 217 height 32
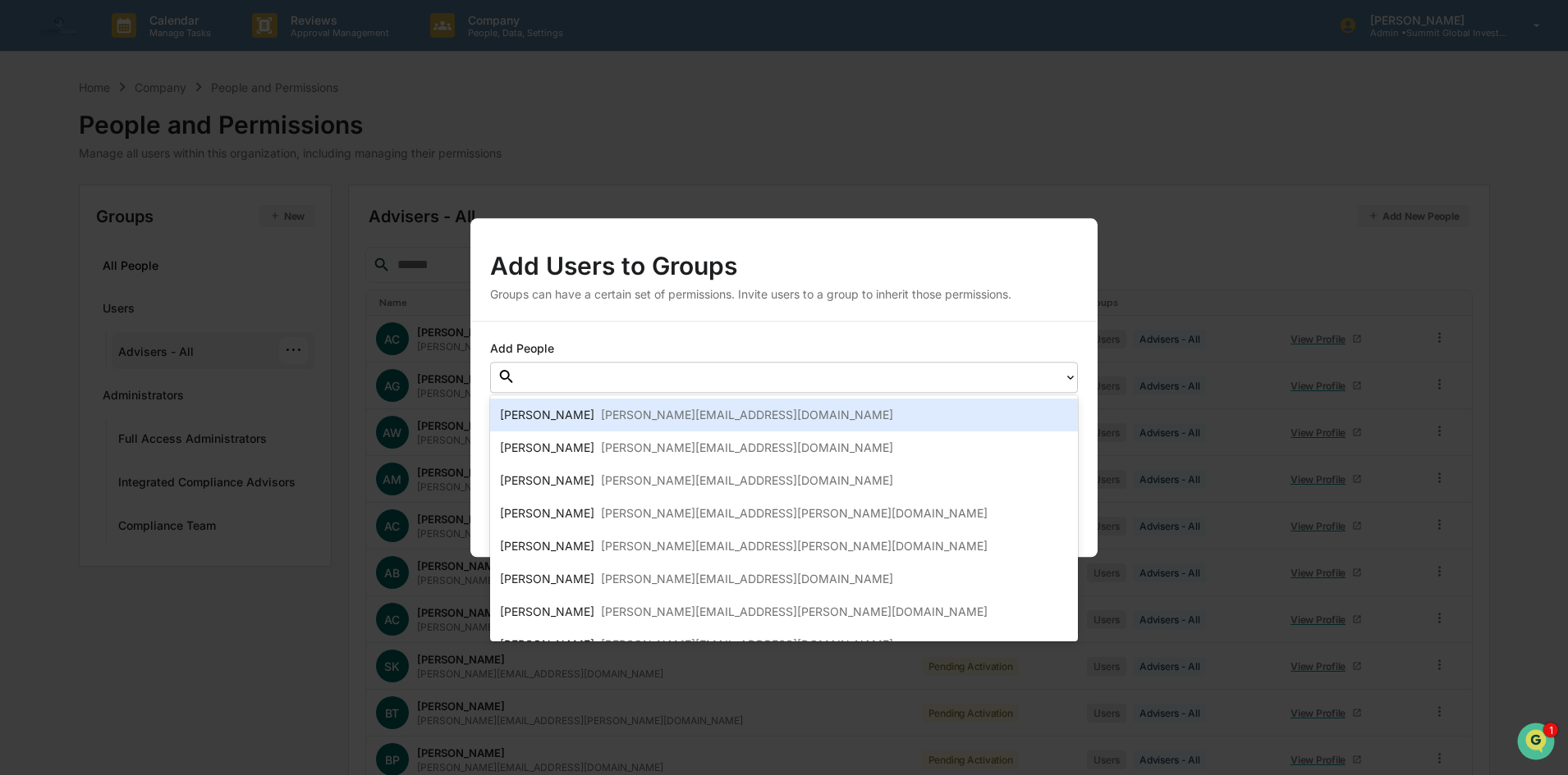
click at [602, 384] on div at bounding box center [789, 377] width 532 height 19
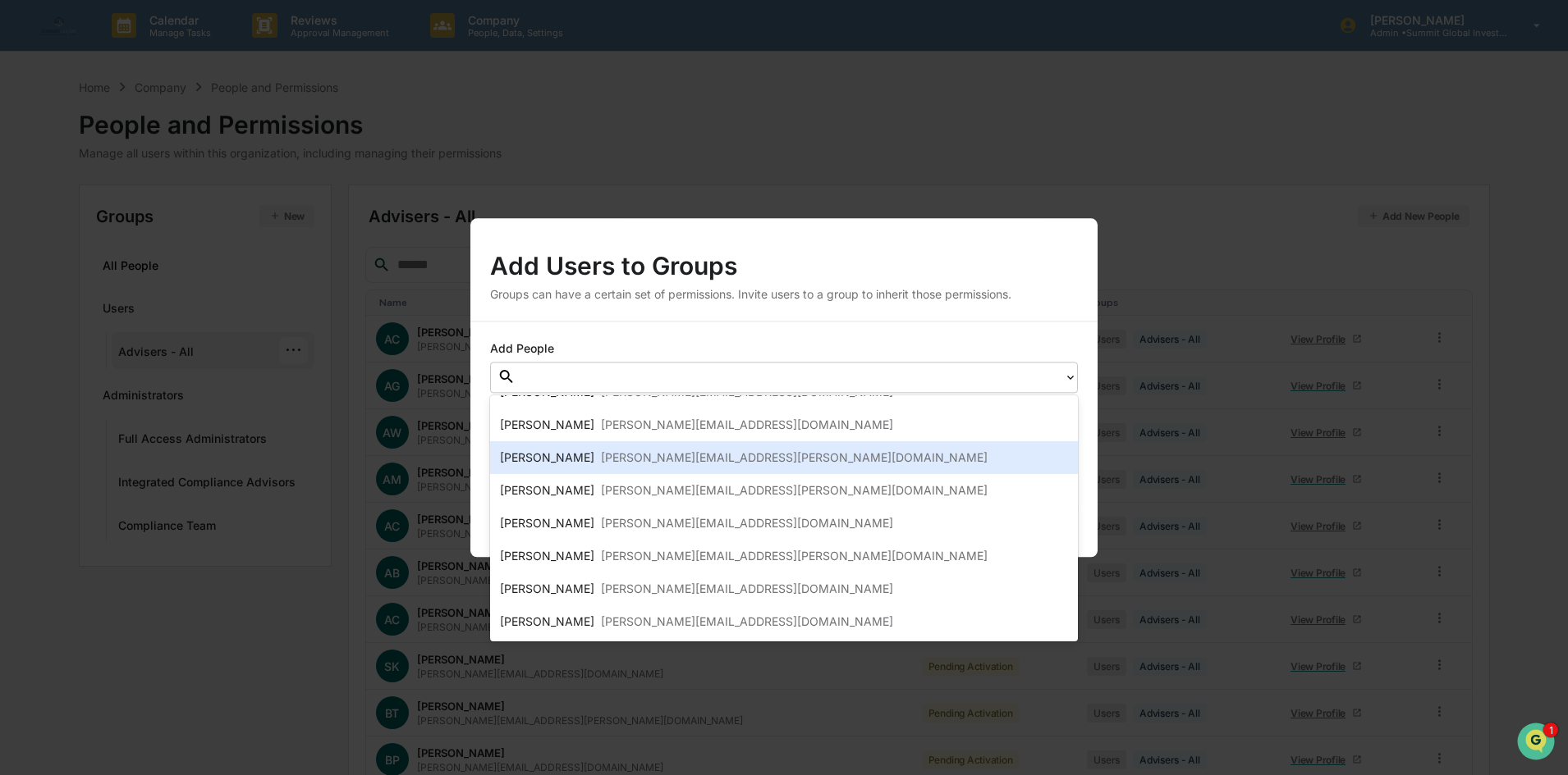
scroll to position [82, 0]
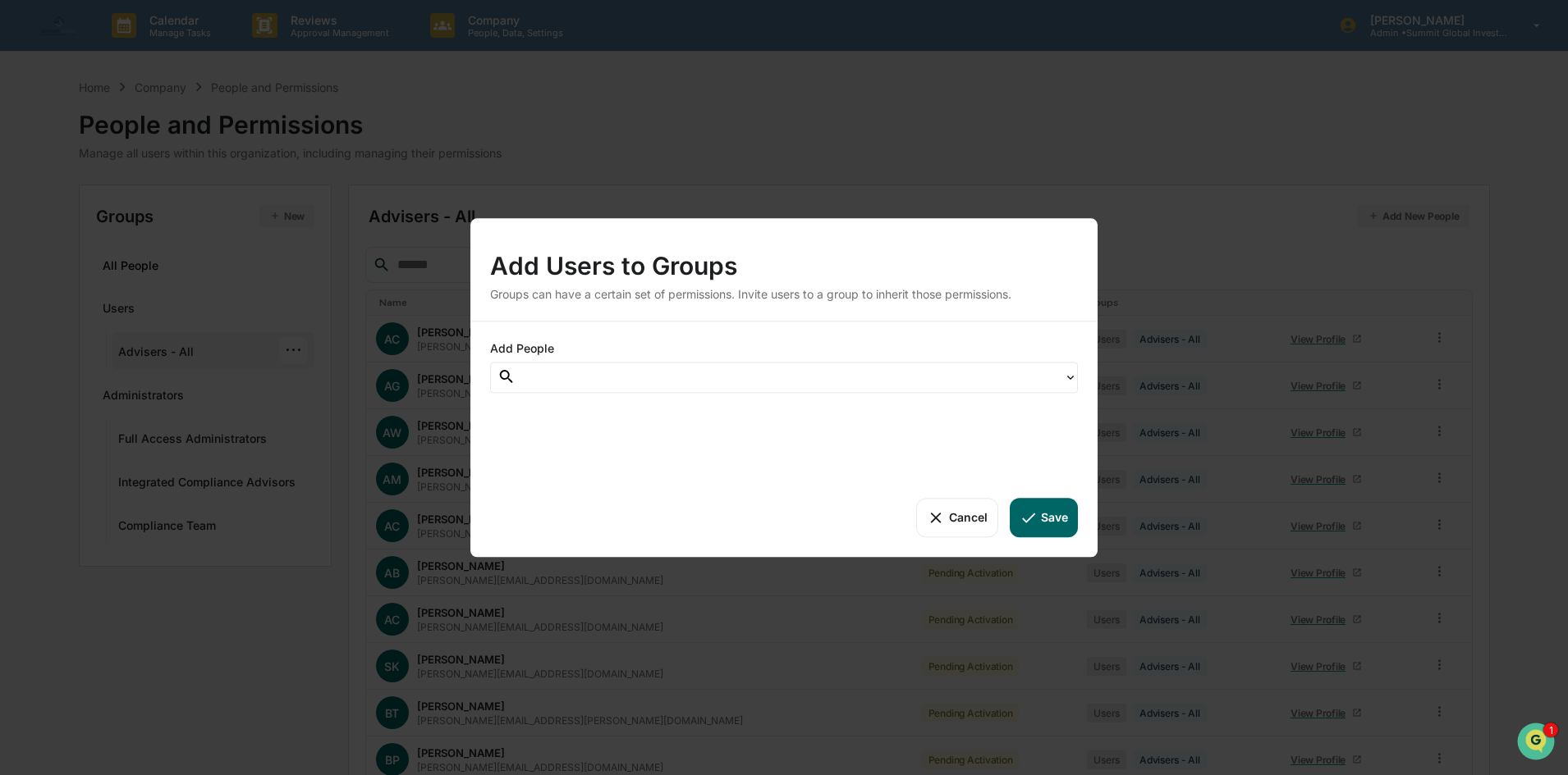
click at [223, 281] on div "Add Users to Groups Groups can have a certain set of permissions. Invite users …" at bounding box center [784, 387] width 1568 height 775
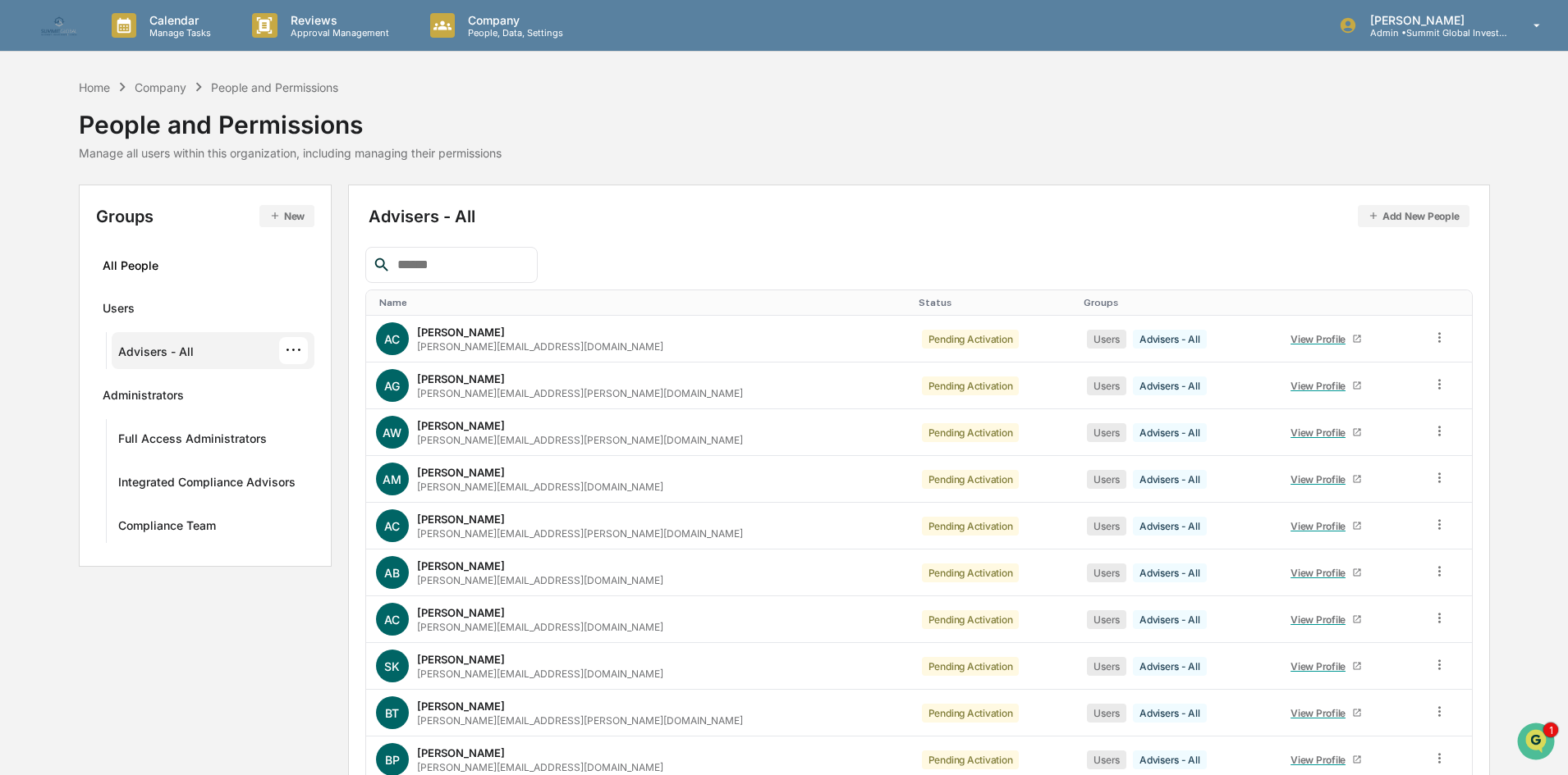
click at [306, 350] on div "···" at bounding box center [293, 350] width 29 height 27
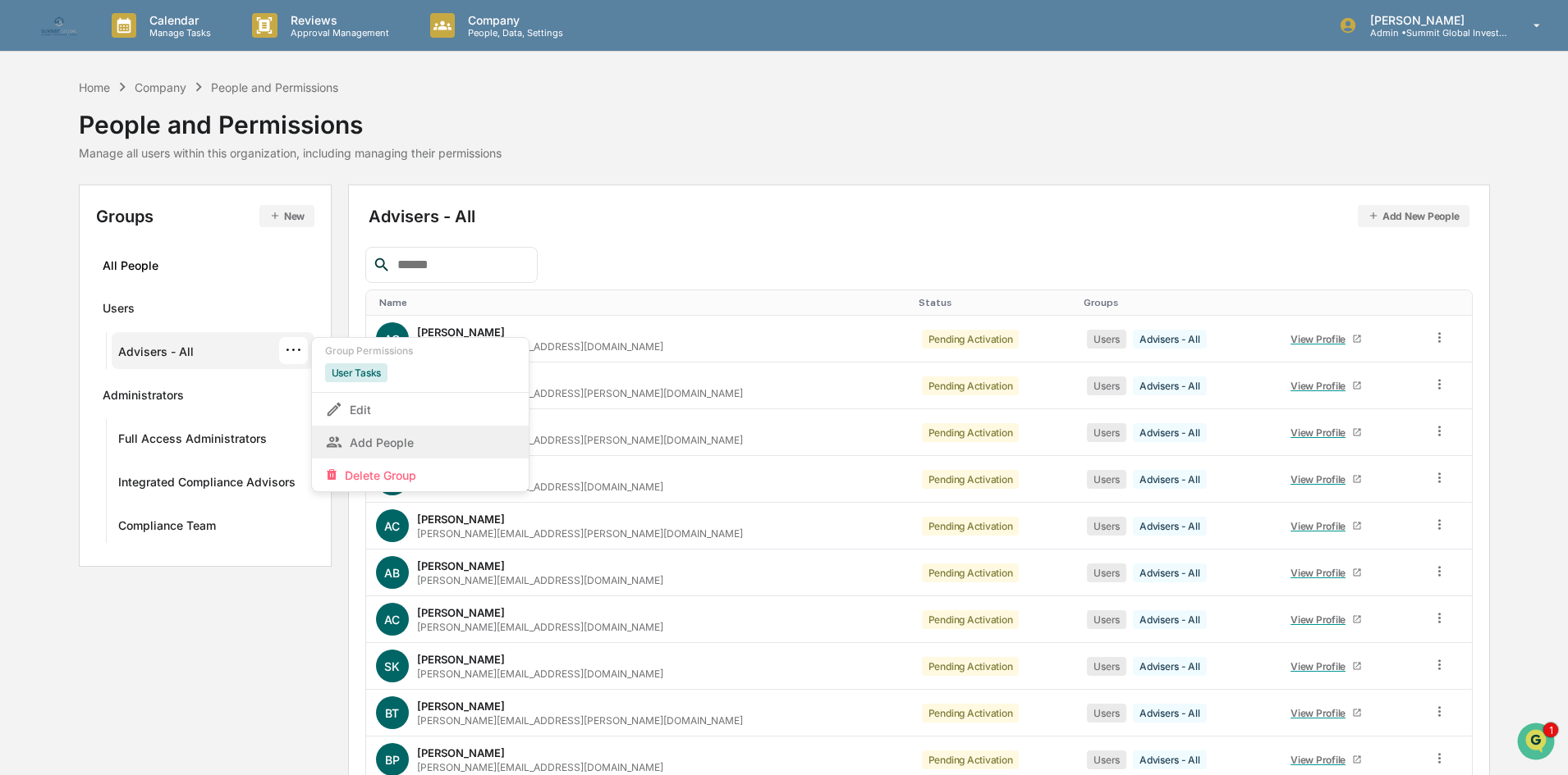
click at [370, 436] on div "Add People" at bounding box center [420, 442] width 191 height 19
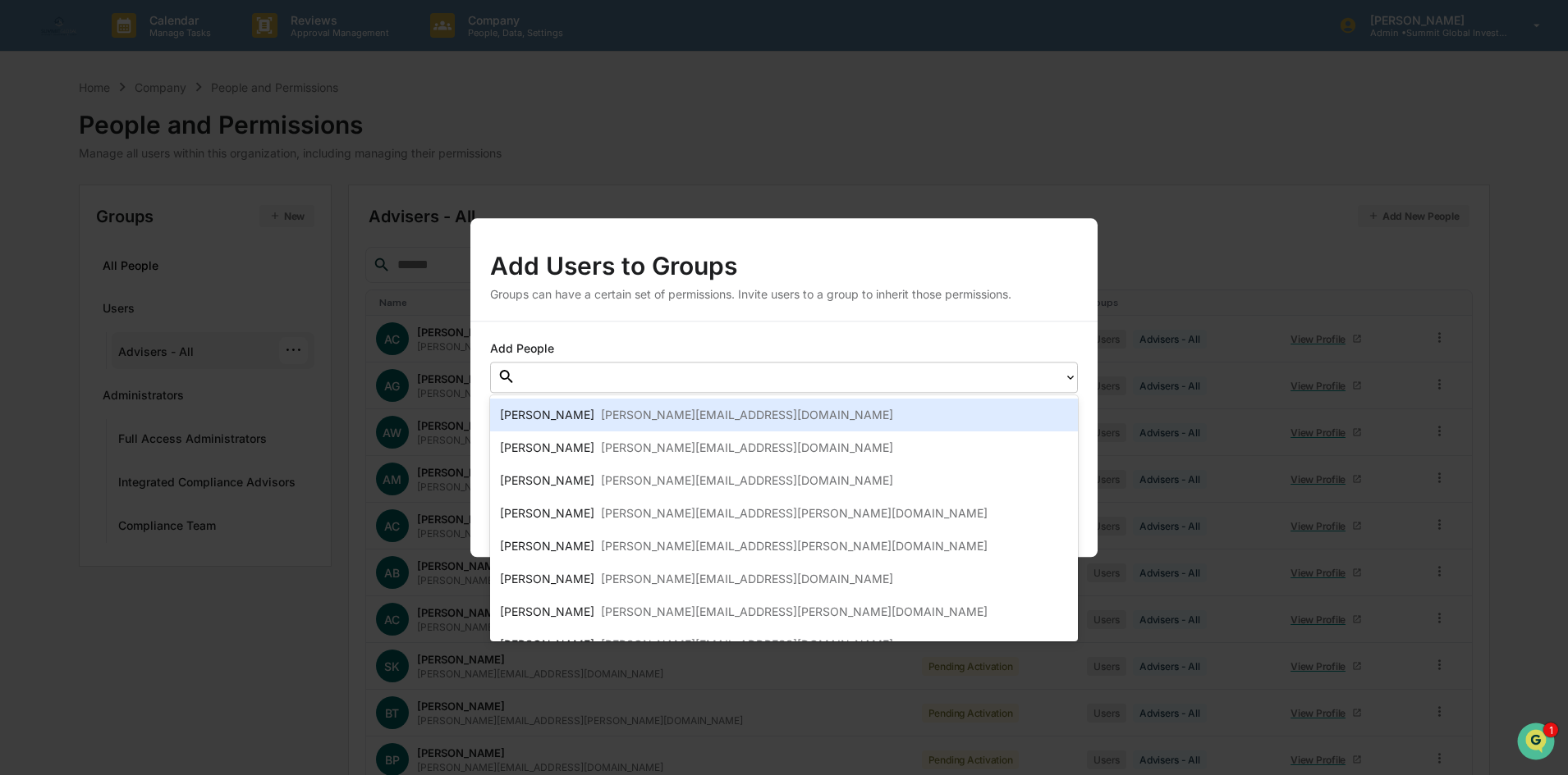
click at [558, 372] on div at bounding box center [789, 377] width 532 height 19
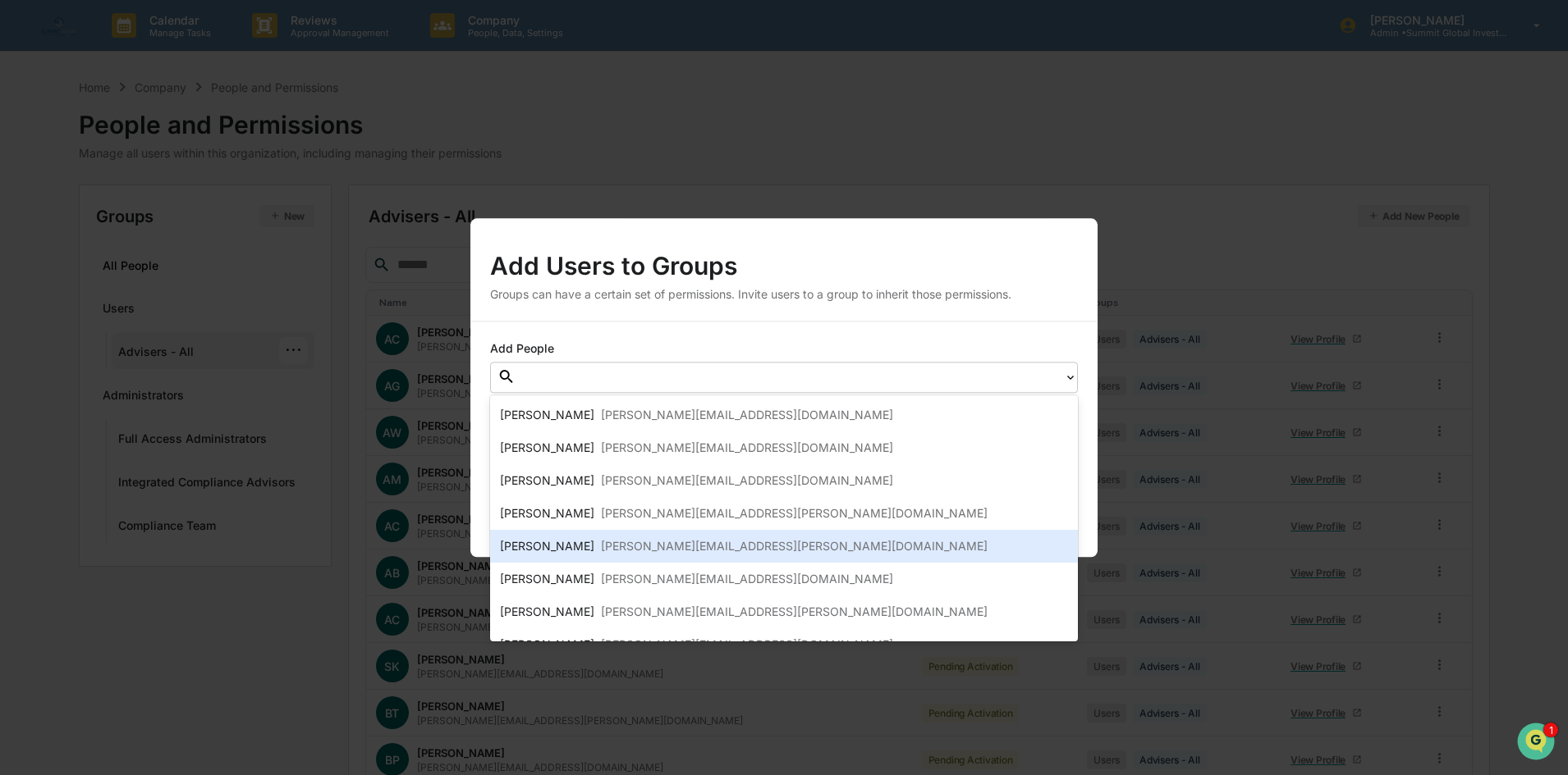
click at [625, 550] on div "[PERSON_NAME][EMAIL_ADDRESS][PERSON_NAME][DOMAIN_NAME]" at bounding box center [794, 546] width 386 height 19
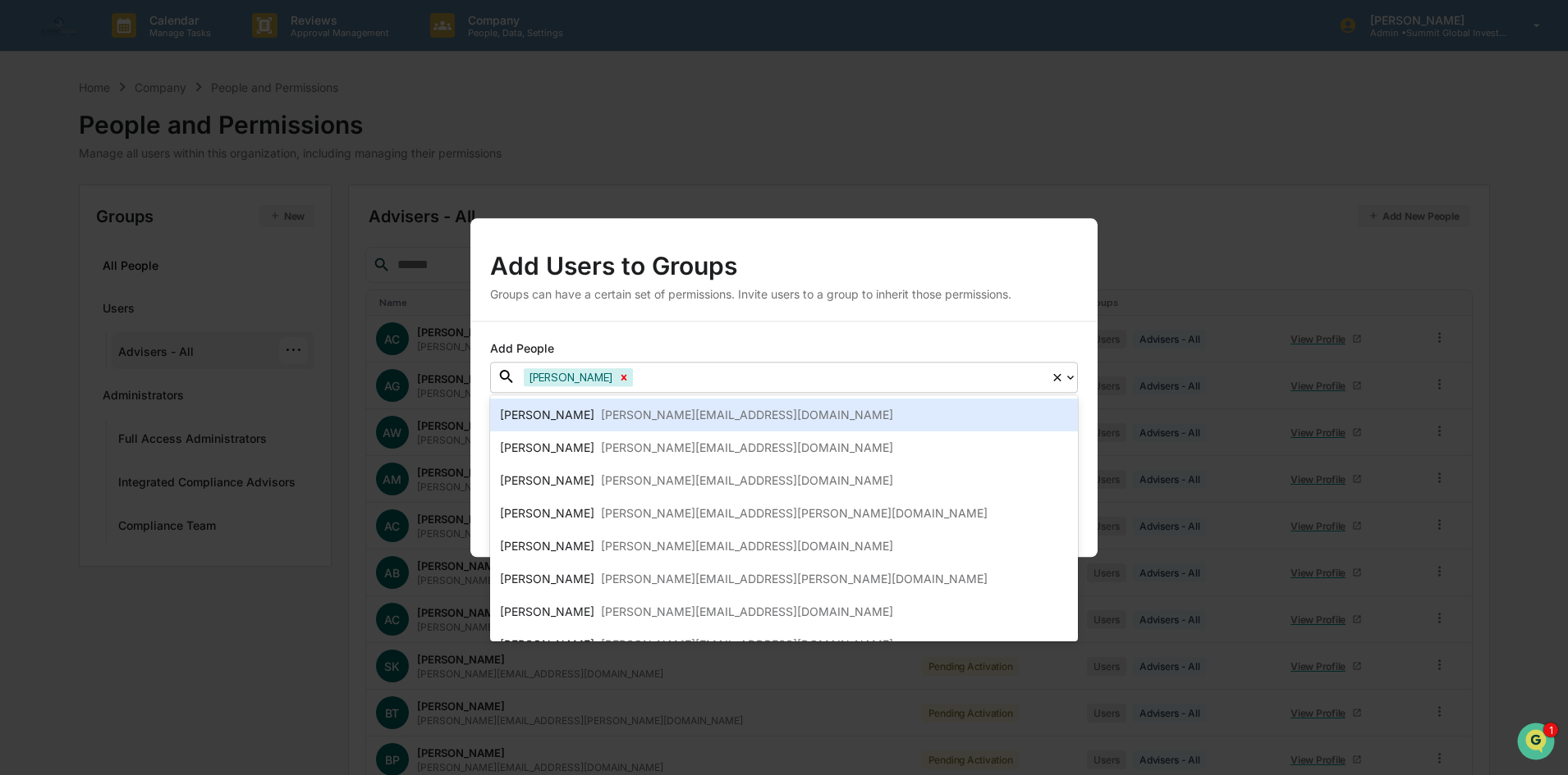
click at [618, 381] on icon "Remove Adam Wright" at bounding box center [623, 377] width 11 height 11
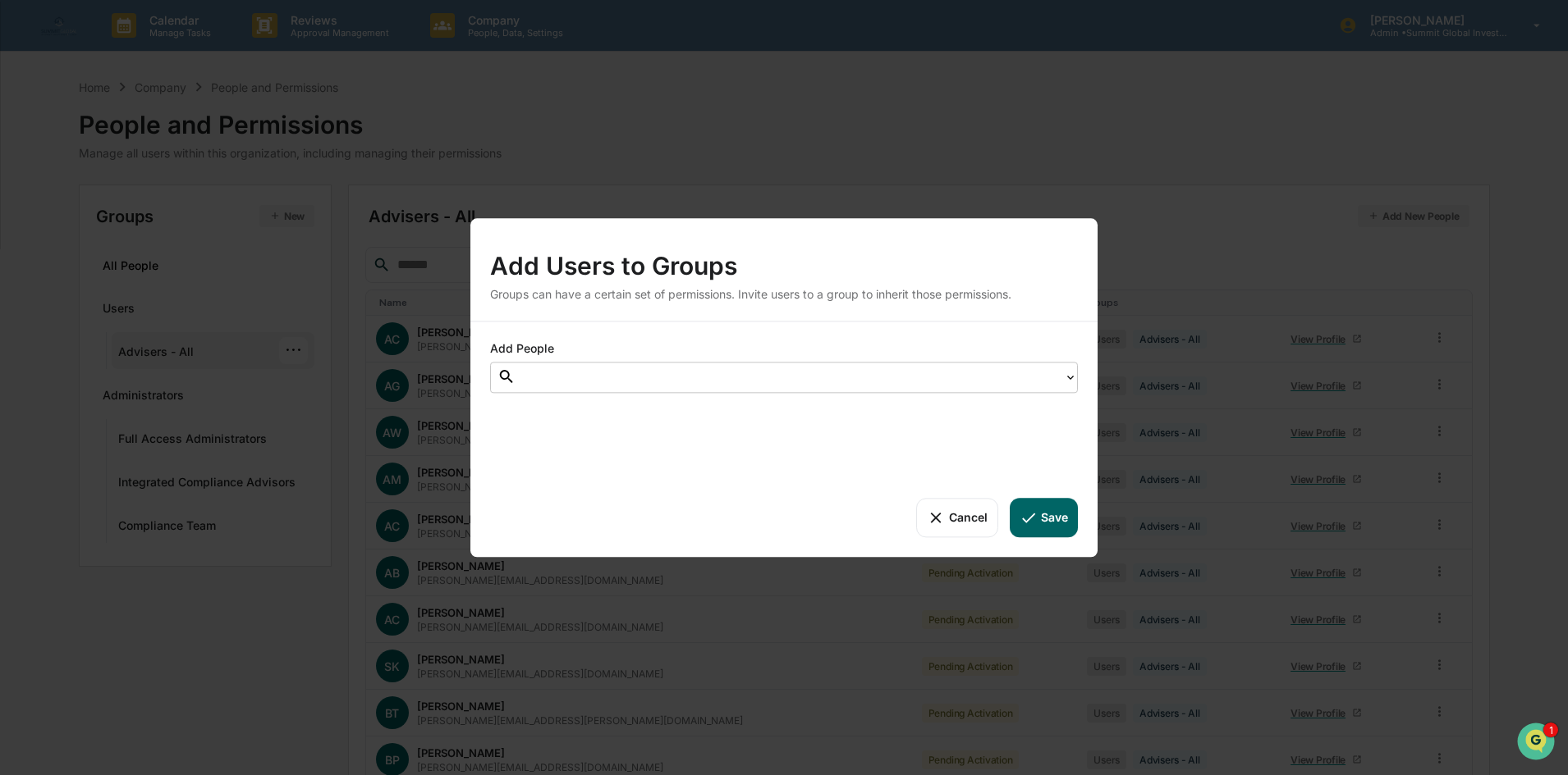
click at [328, 381] on div "Add Users to Groups Groups can have a certain set of permissions. Invite users …" at bounding box center [784, 387] width 1568 height 775
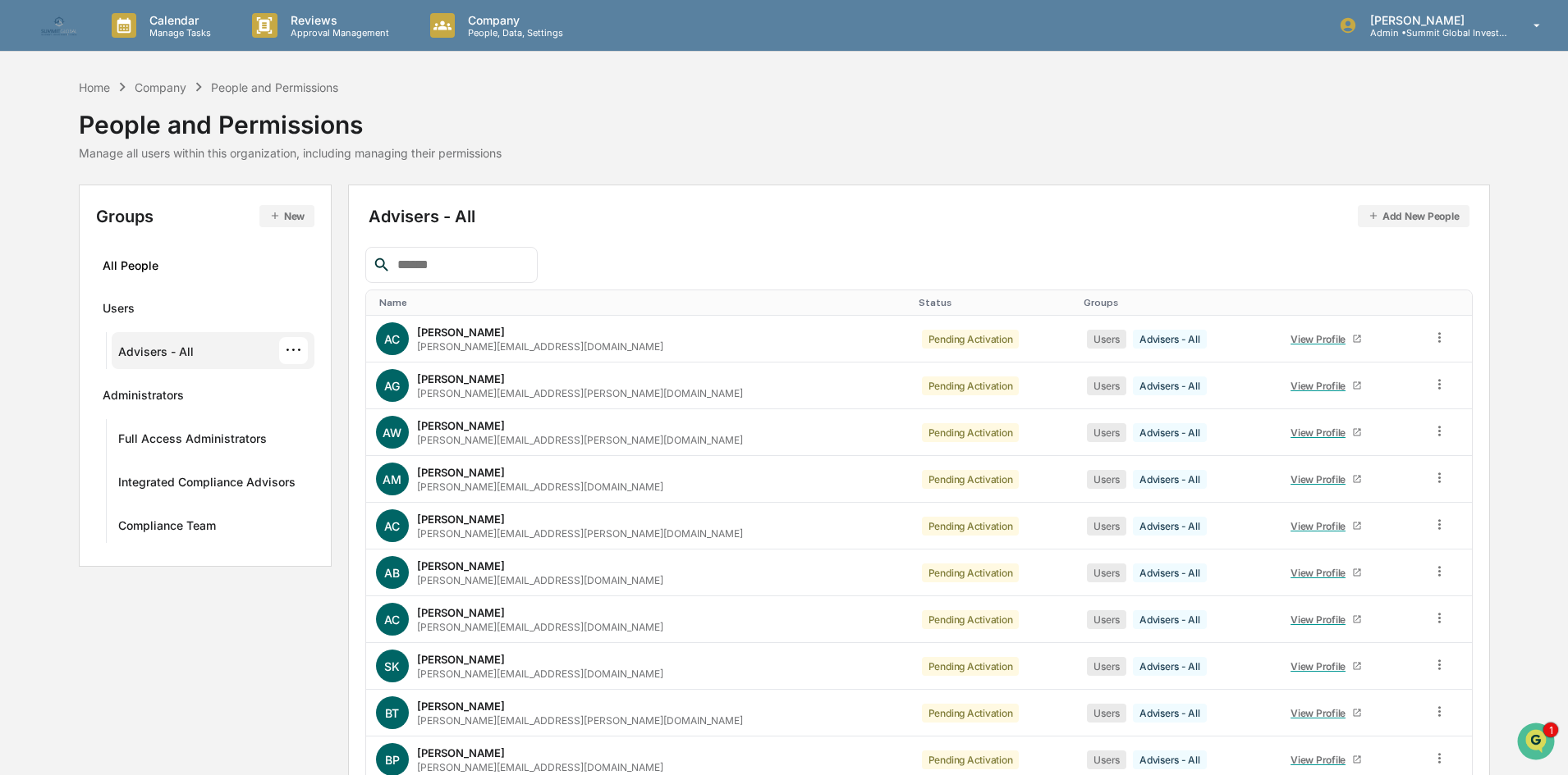
click at [300, 347] on div "···" at bounding box center [293, 350] width 29 height 27
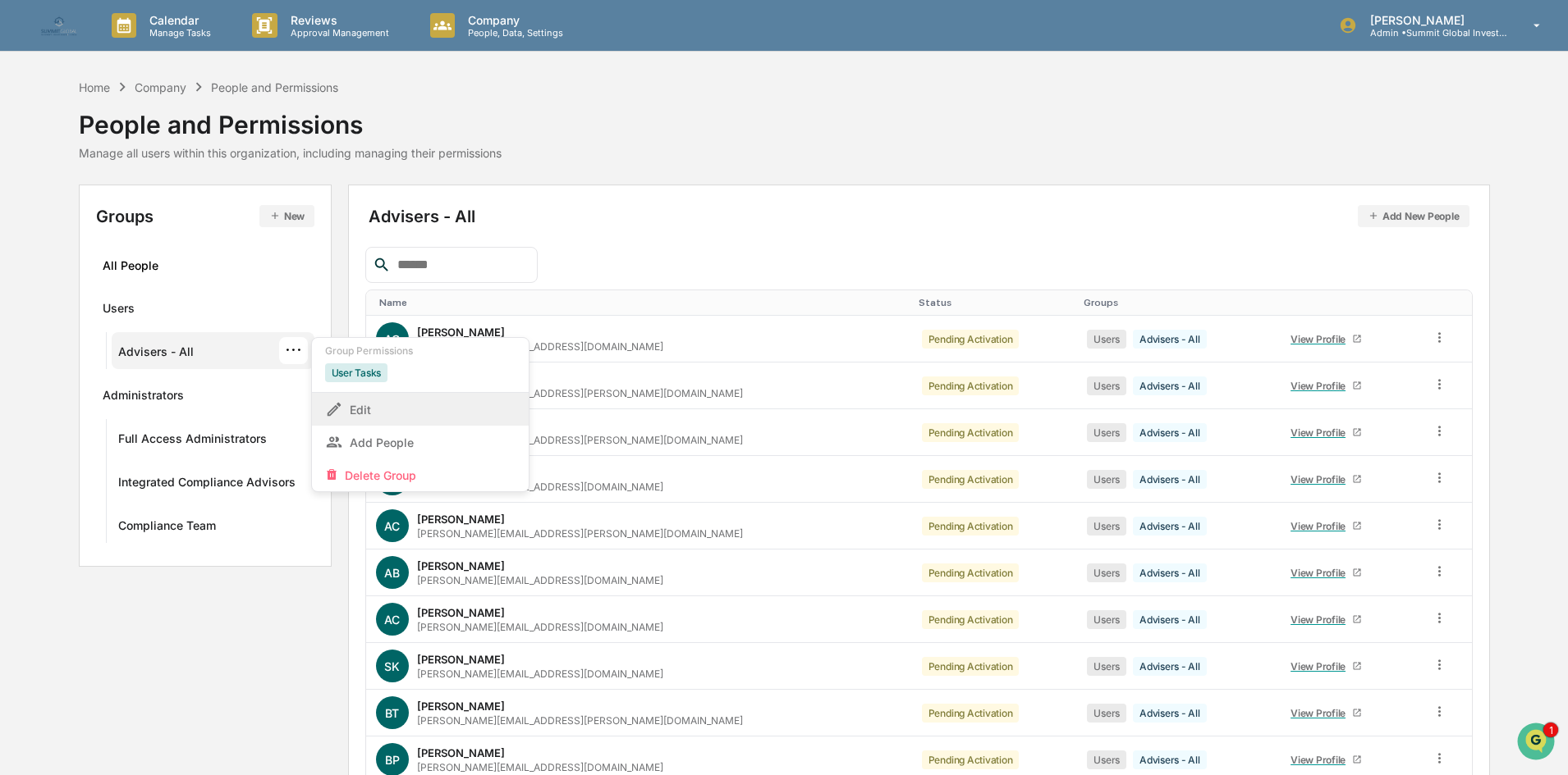
click at [420, 419] on div "Edit" at bounding box center [420, 409] width 217 height 32
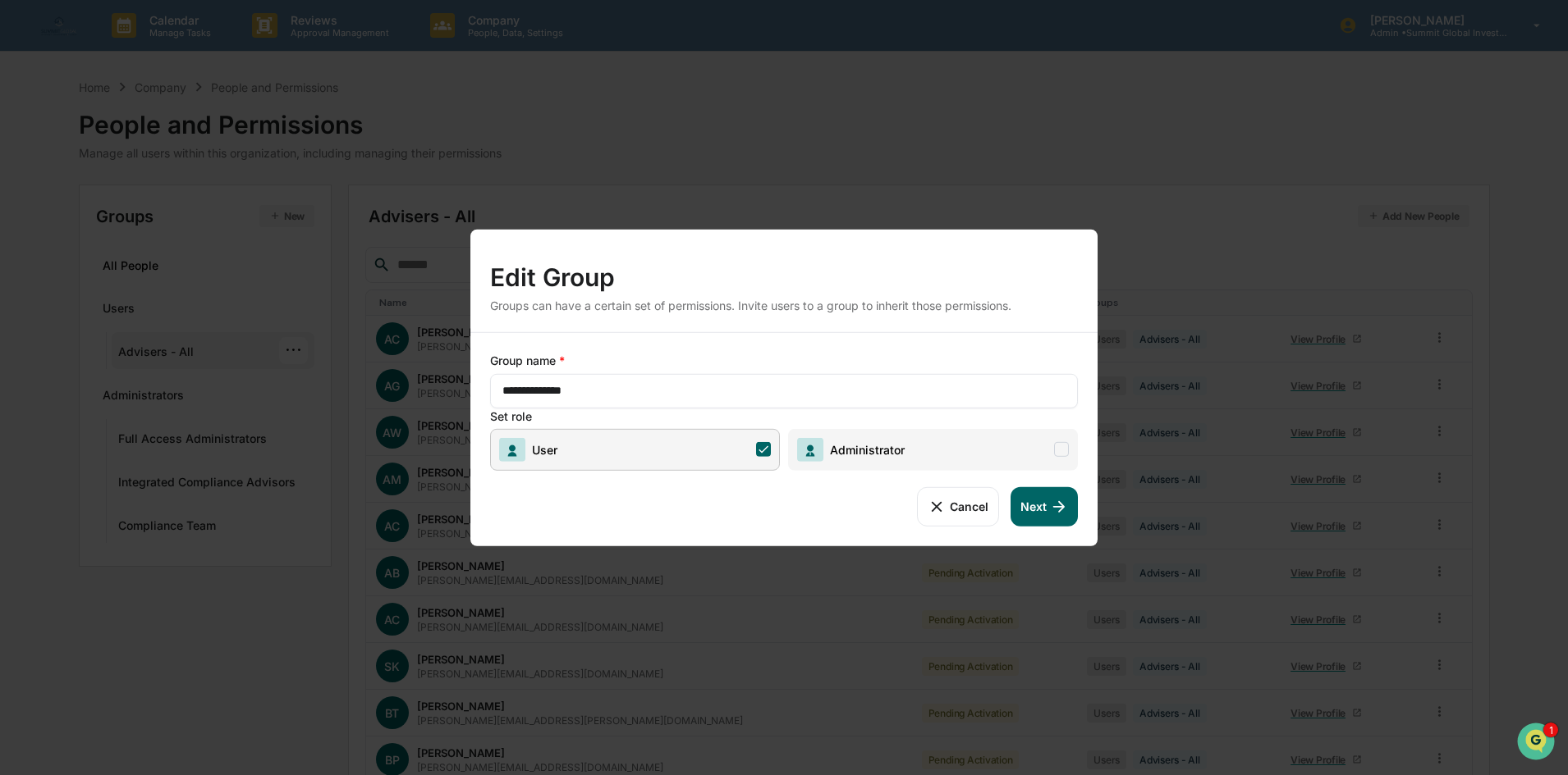
click at [1060, 523] on button "Next" at bounding box center [1044, 506] width 68 height 40
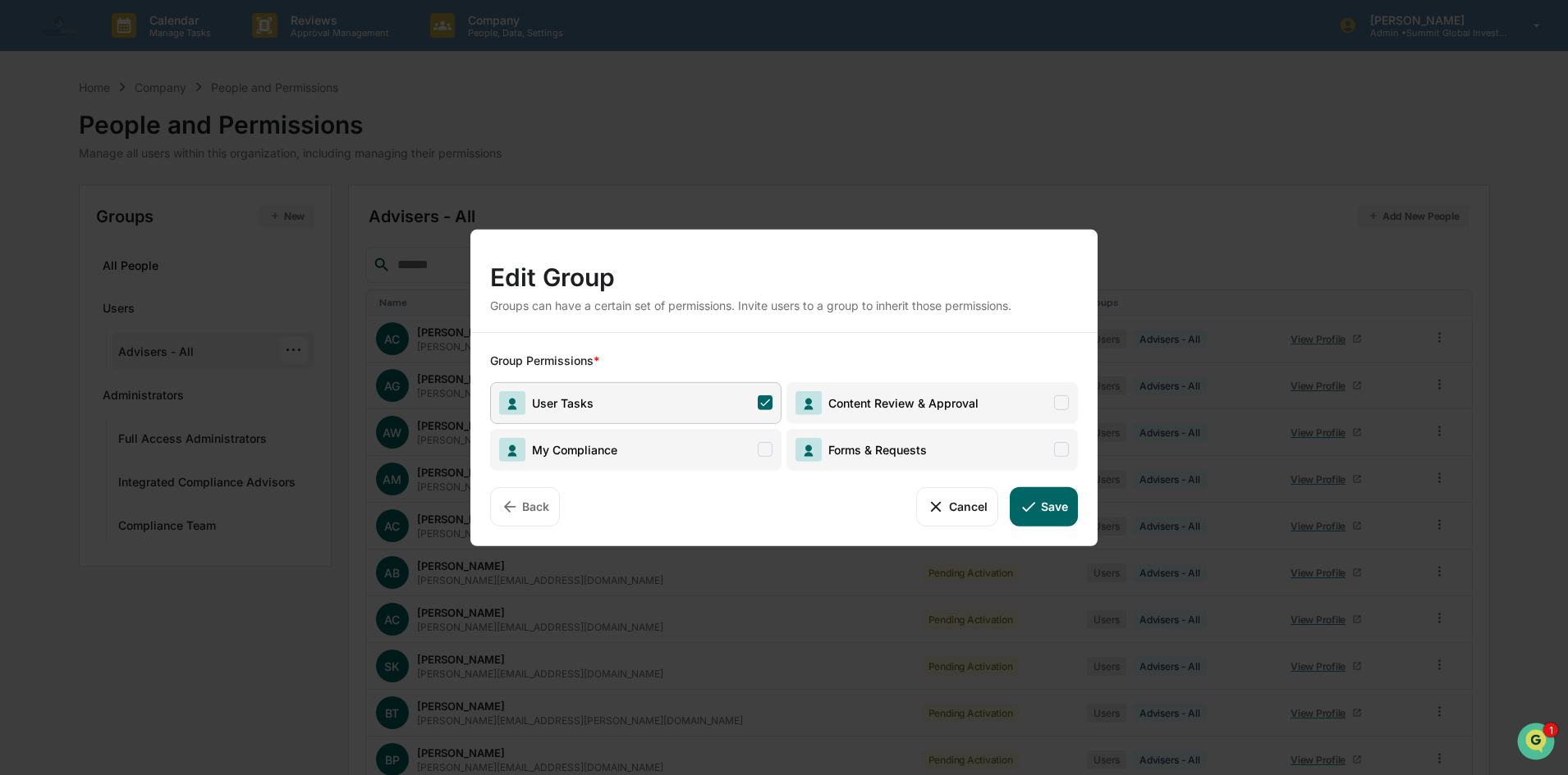
click at [1053, 516] on button "Save" at bounding box center [1044, 506] width 69 height 40
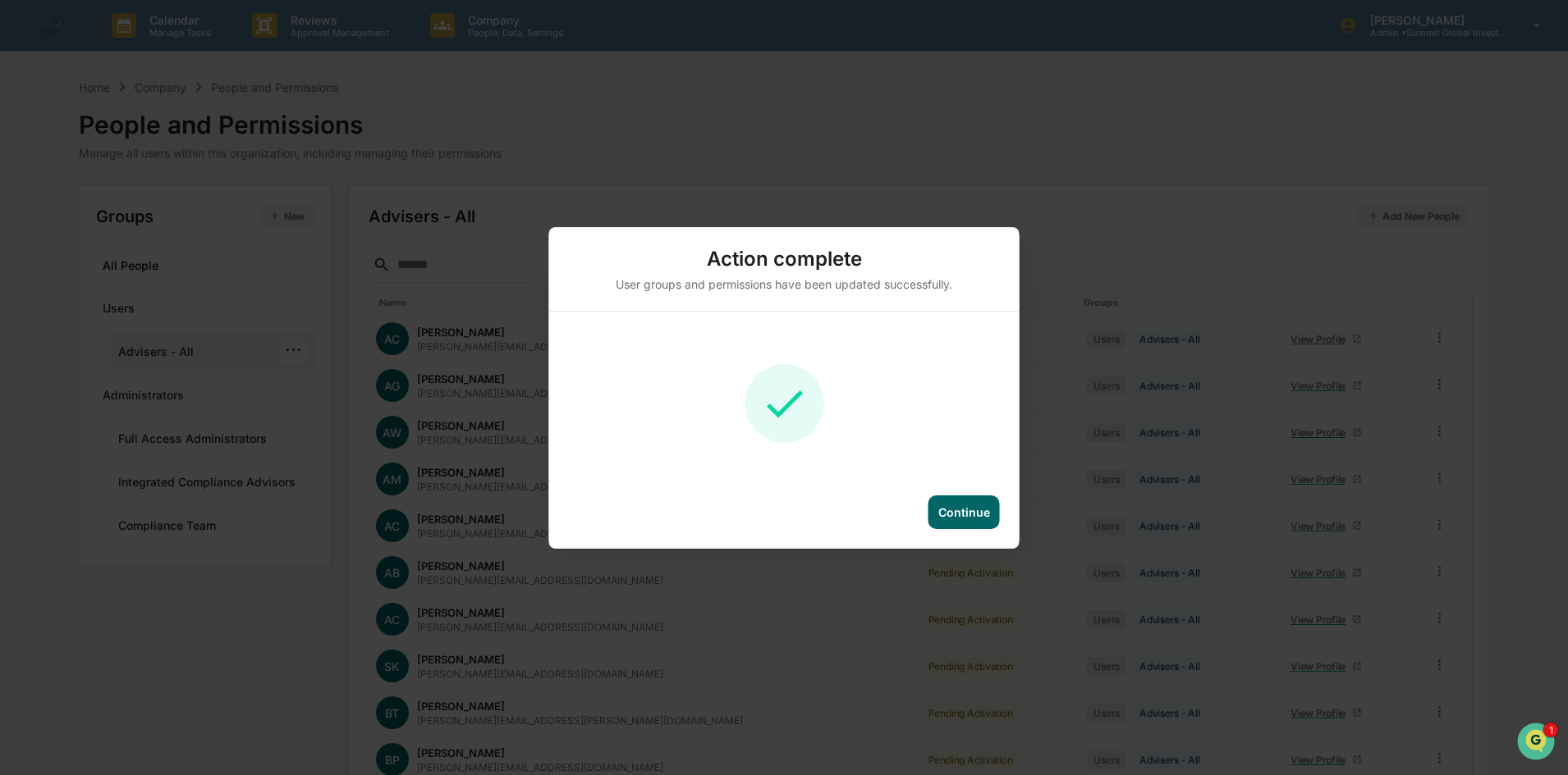
click at [951, 506] on div "Continue" at bounding box center [964, 512] width 52 height 14
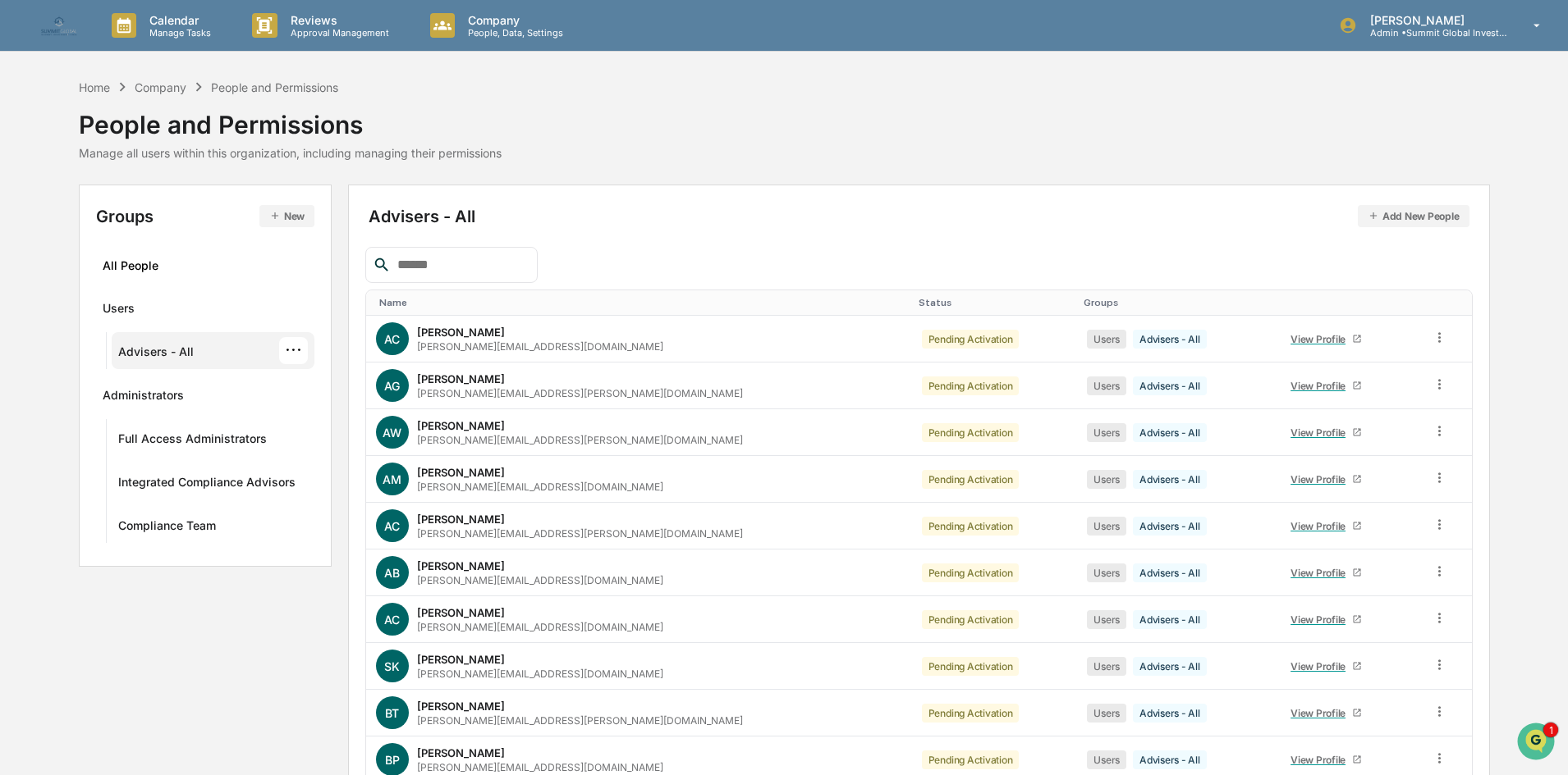
click at [294, 346] on div "···" at bounding box center [293, 350] width 29 height 27
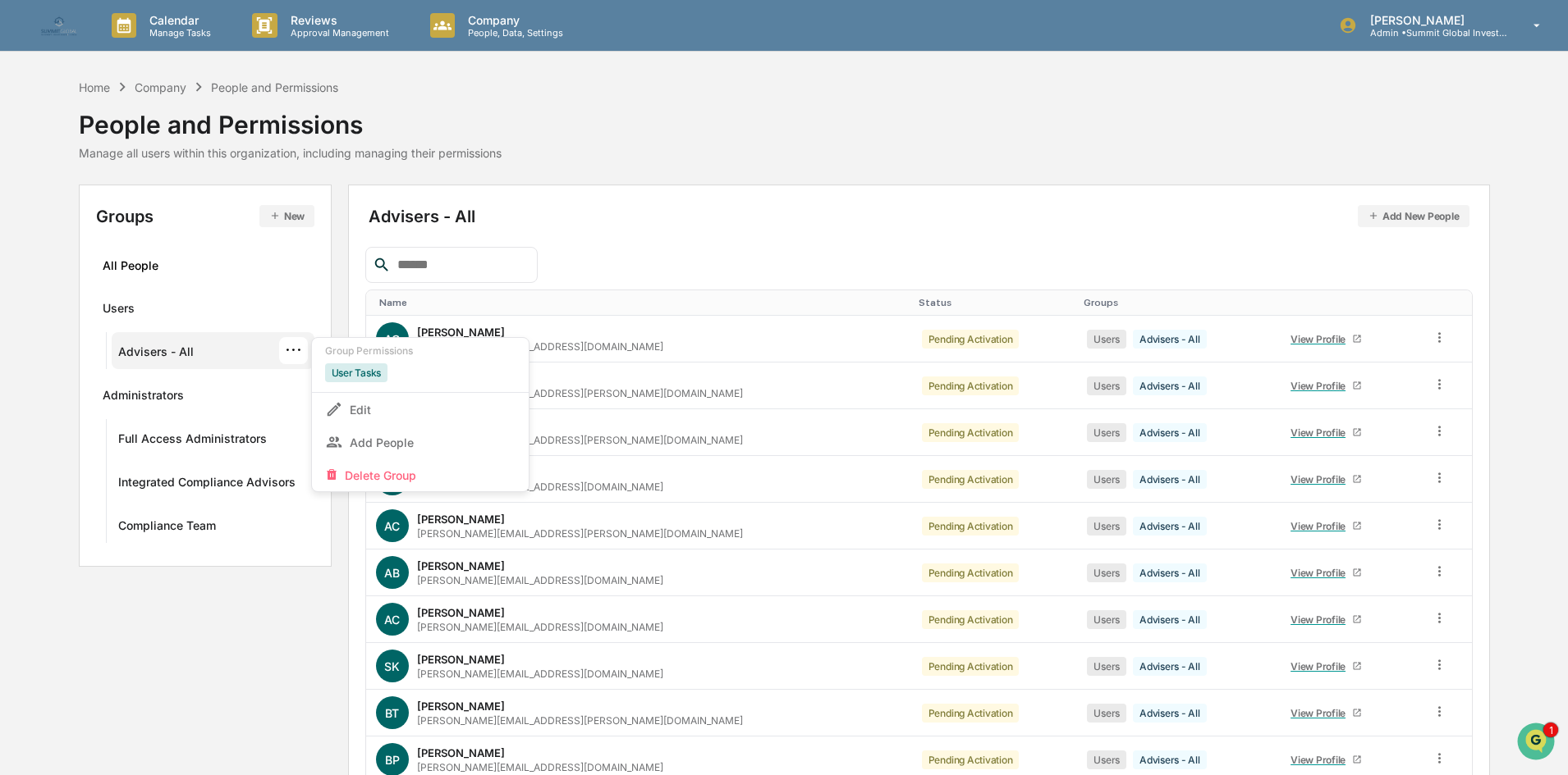
click at [373, 379] on div "User Tasks" at bounding box center [357, 373] width 63 height 19
click at [143, 351] on div "Advisers - All" at bounding box center [157, 354] width 76 height 19
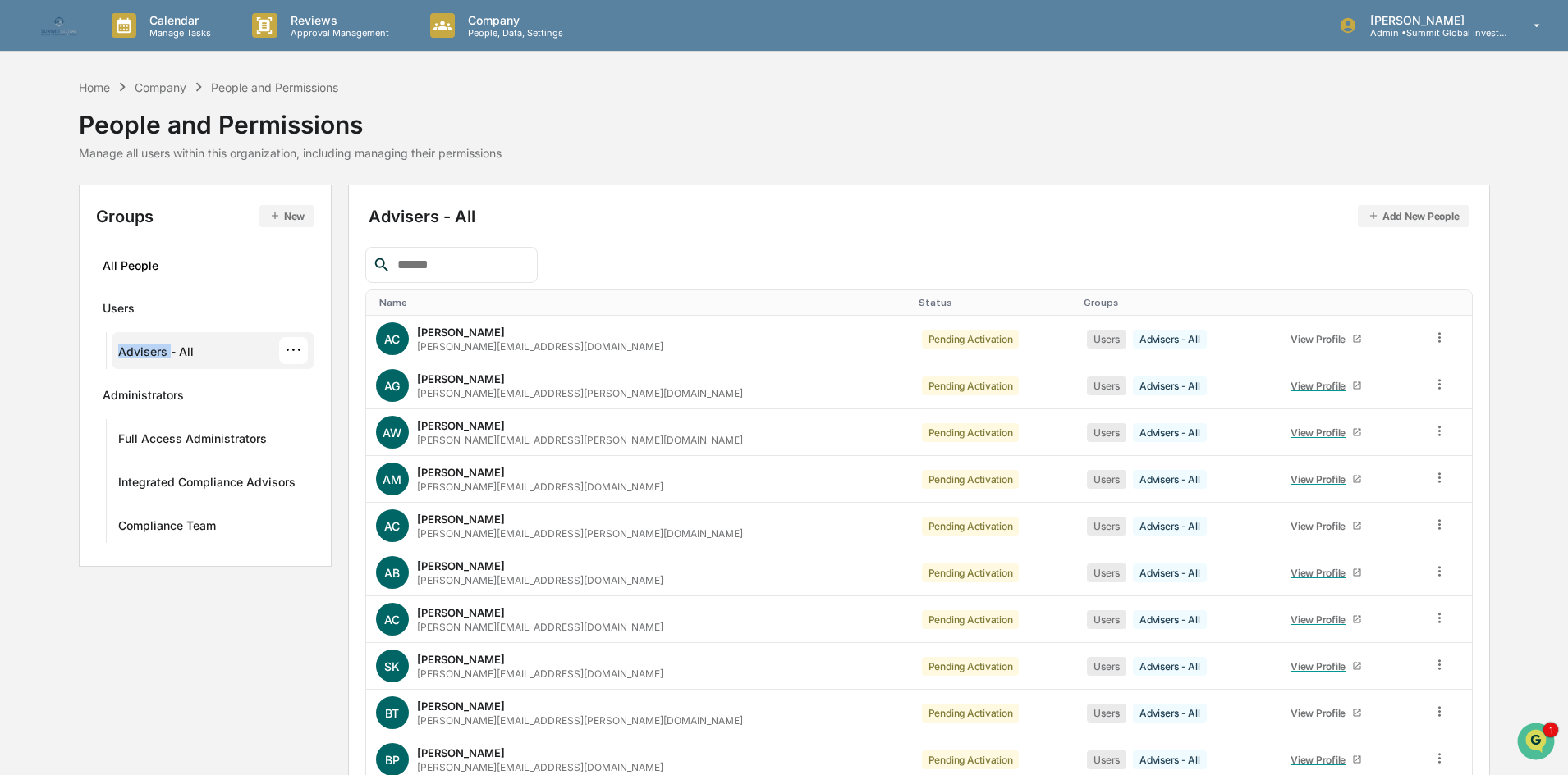
click at [142, 351] on div "Advisers - All" at bounding box center [157, 354] width 76 height 19
click at [289, 345] on div "···" at bounding box center [293, 350] width 29 height 27
click at [238, 348] on div "Advisers - All ···" at bounding box center [214, 350] width 191 height 27
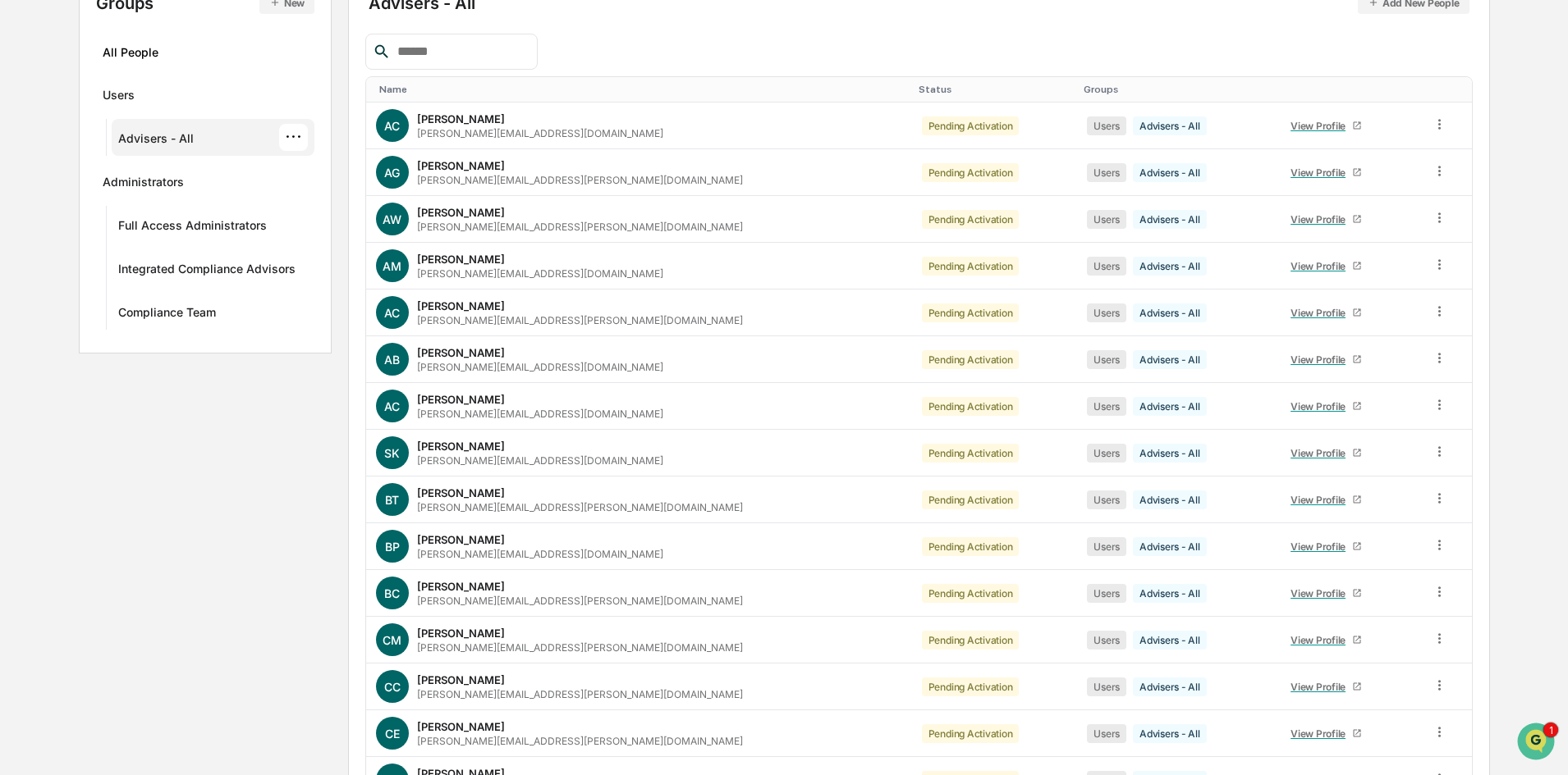
scroll to position [0, 0]
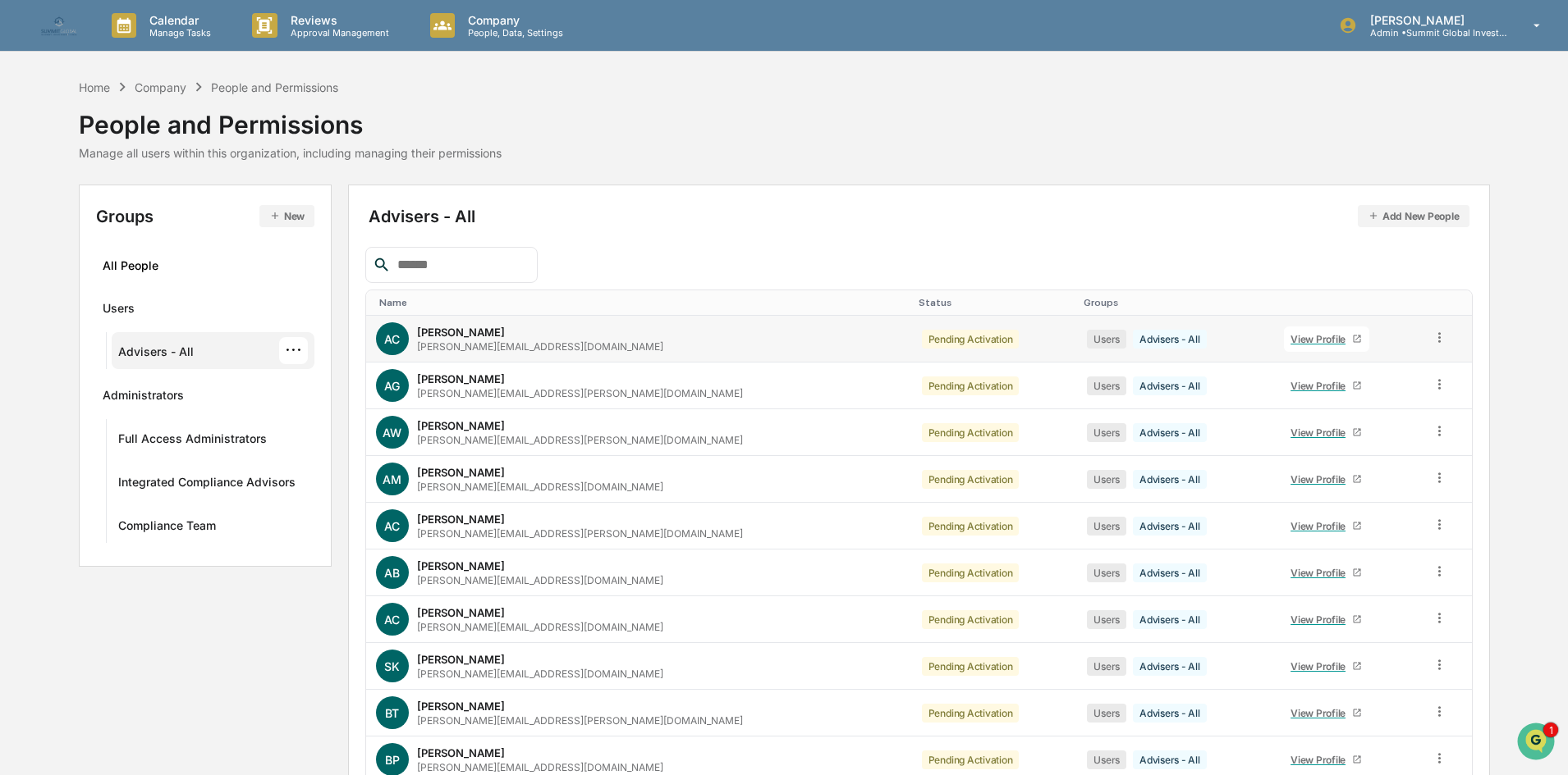
click at [922, 339] on div "Pending Activation" at bounding box center [970, 339] width 97 height 19
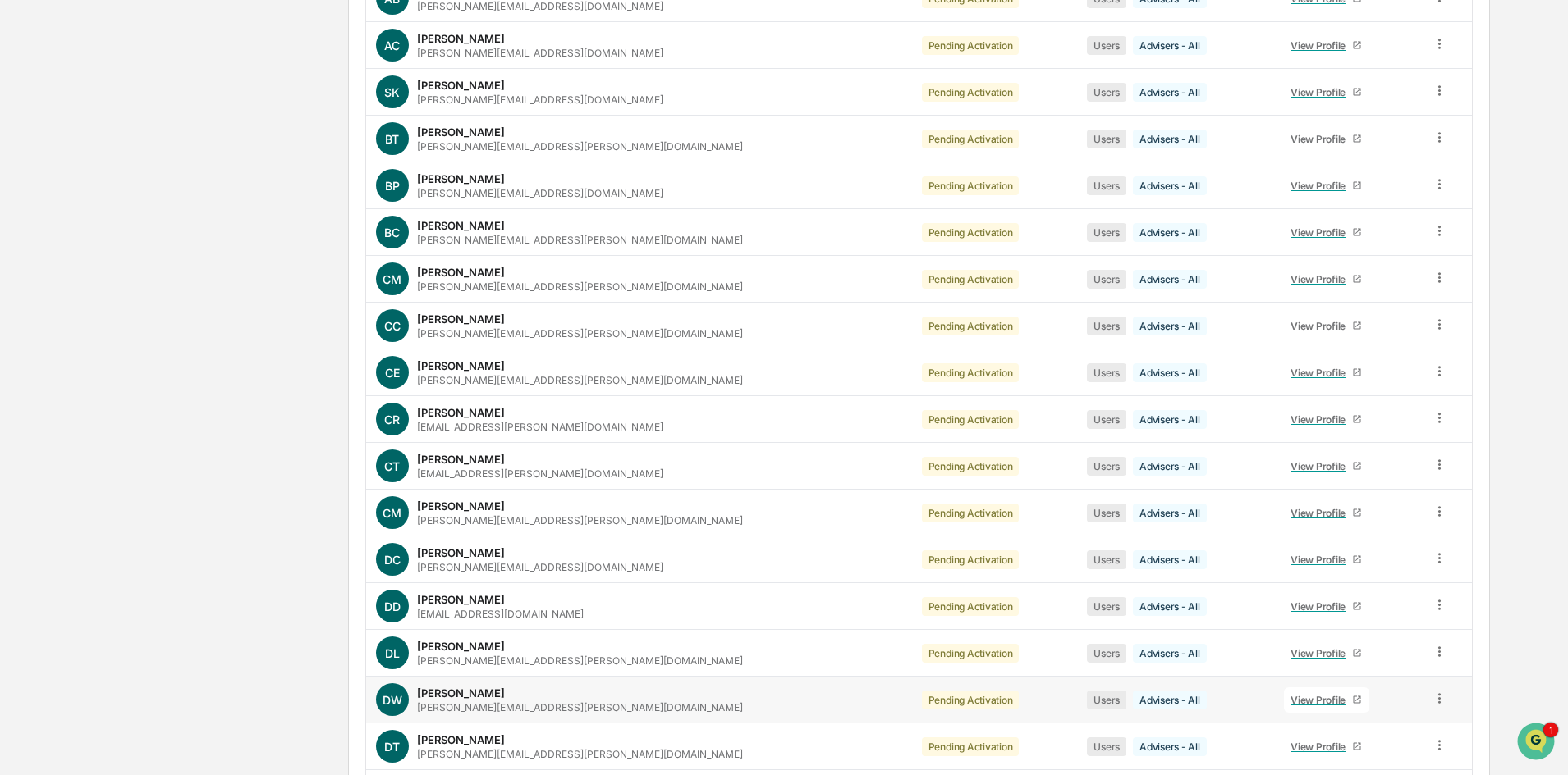
scroll to position [138, 0]
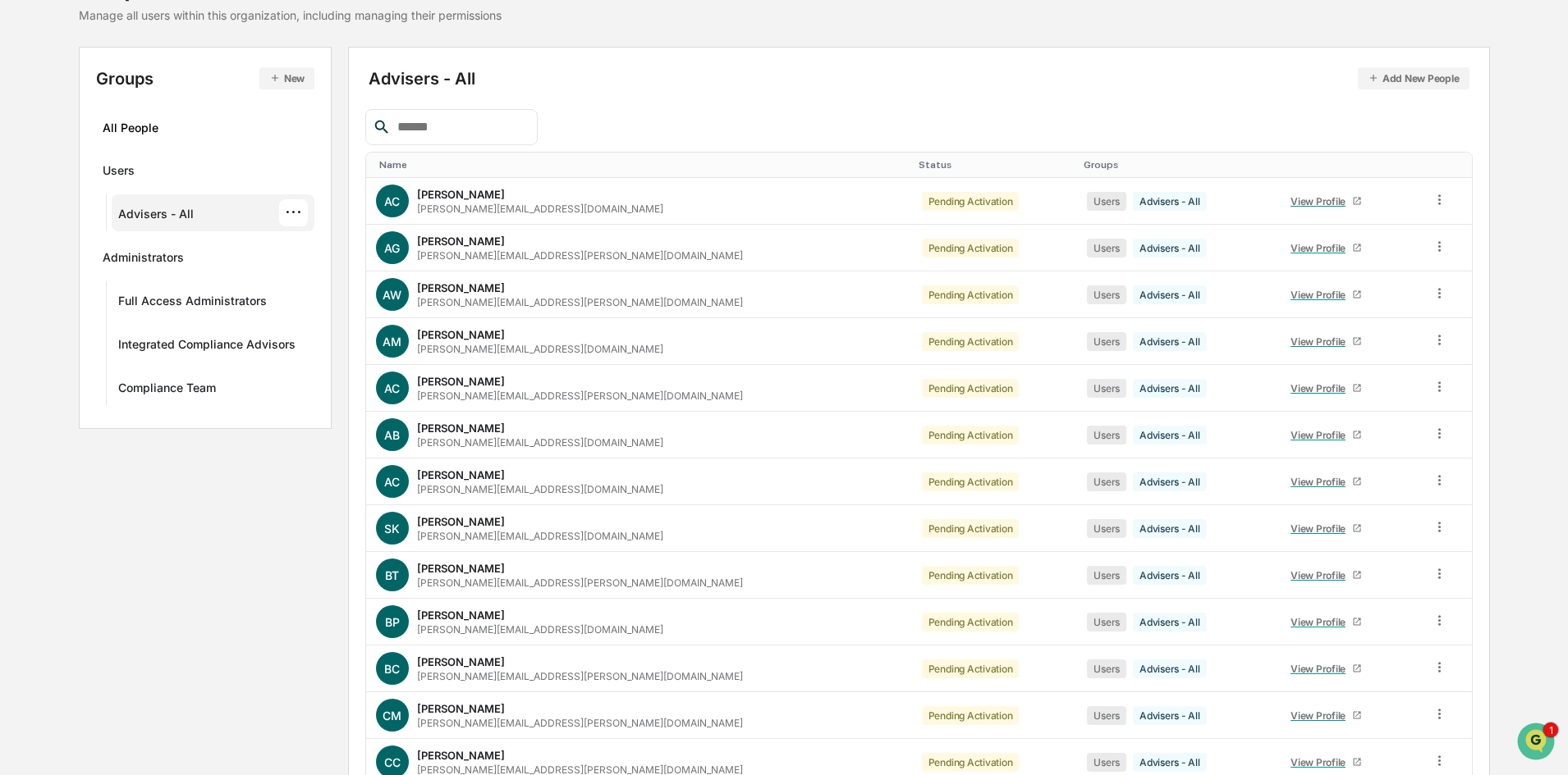
click at [443, 131] on input "text" at bounding box center [460, 127] width 140 height 21
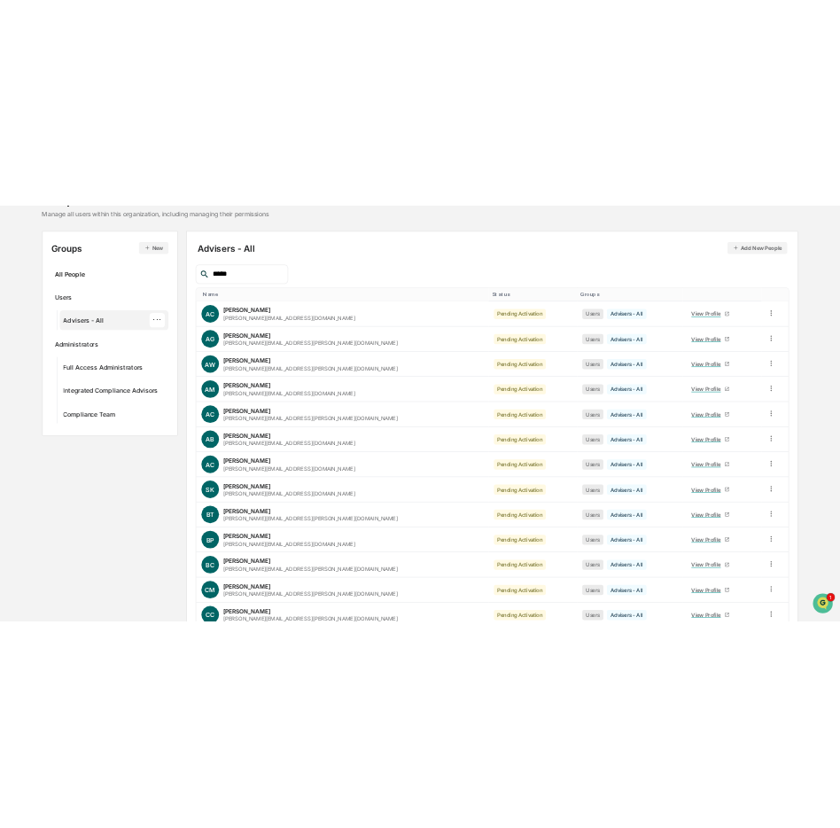
scroll to position [0, 0]
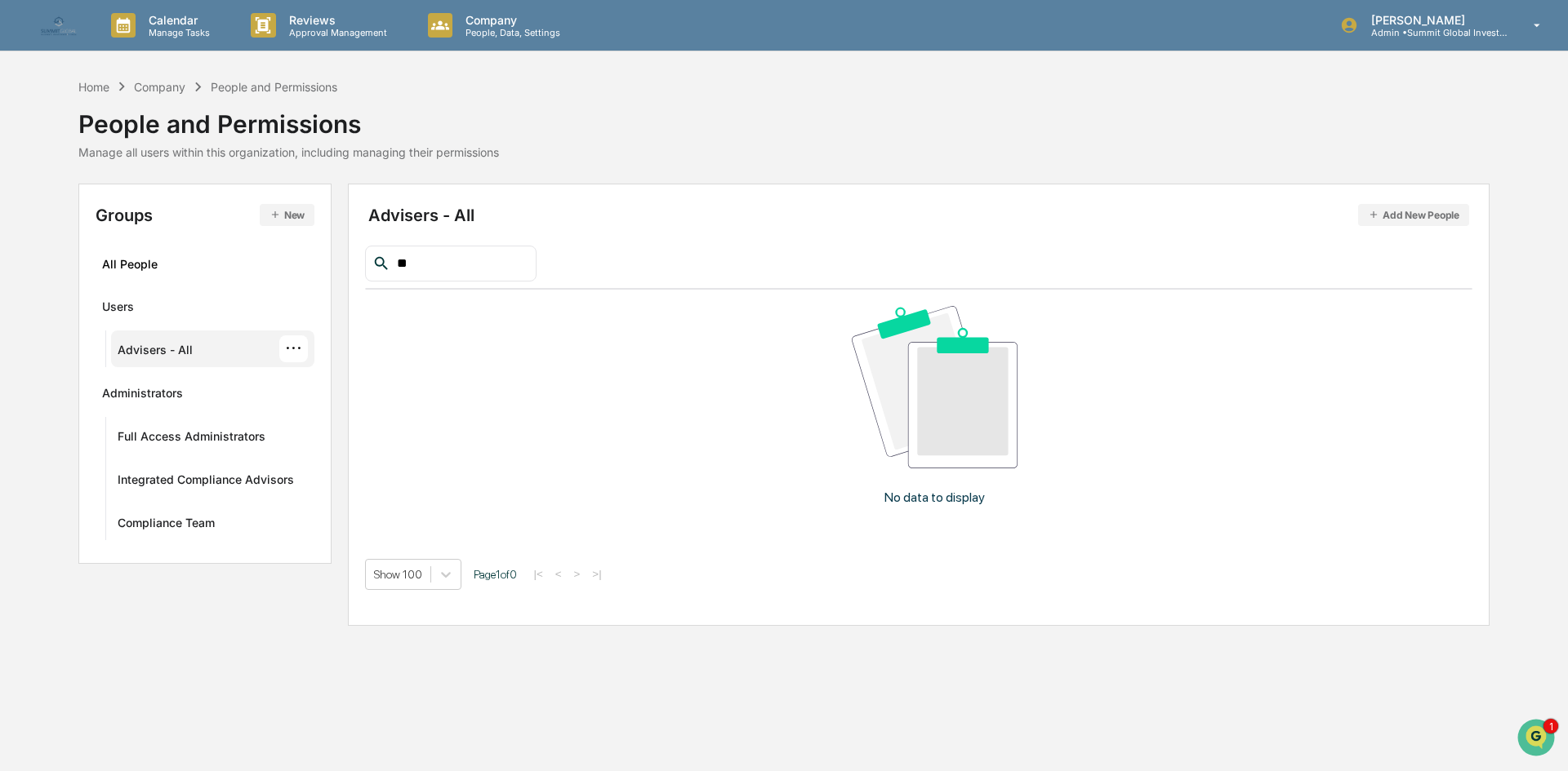
type input "*"
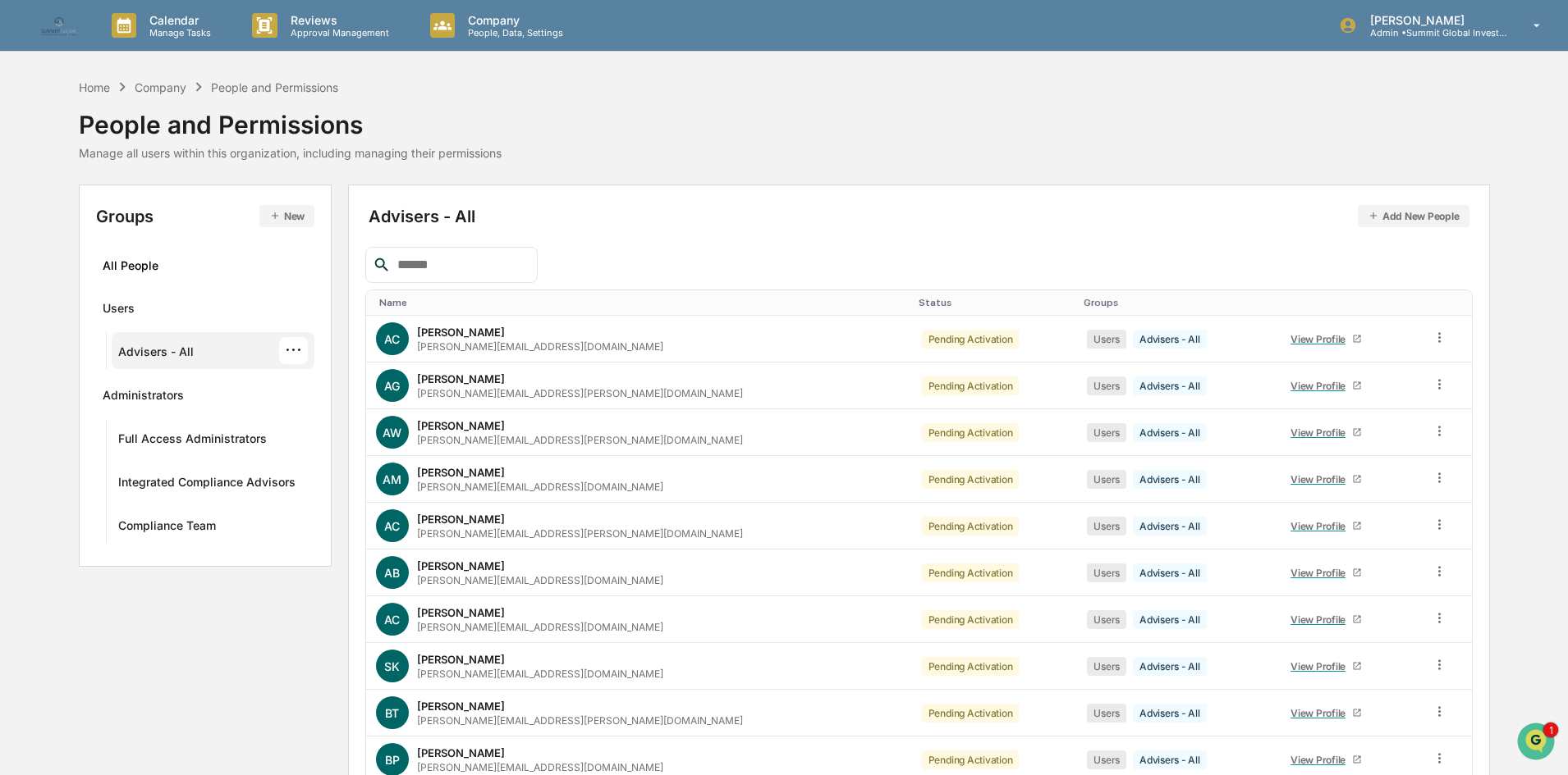
click at [300, 344] on div "···" at bounding box center [293, 350] width 29 height 27
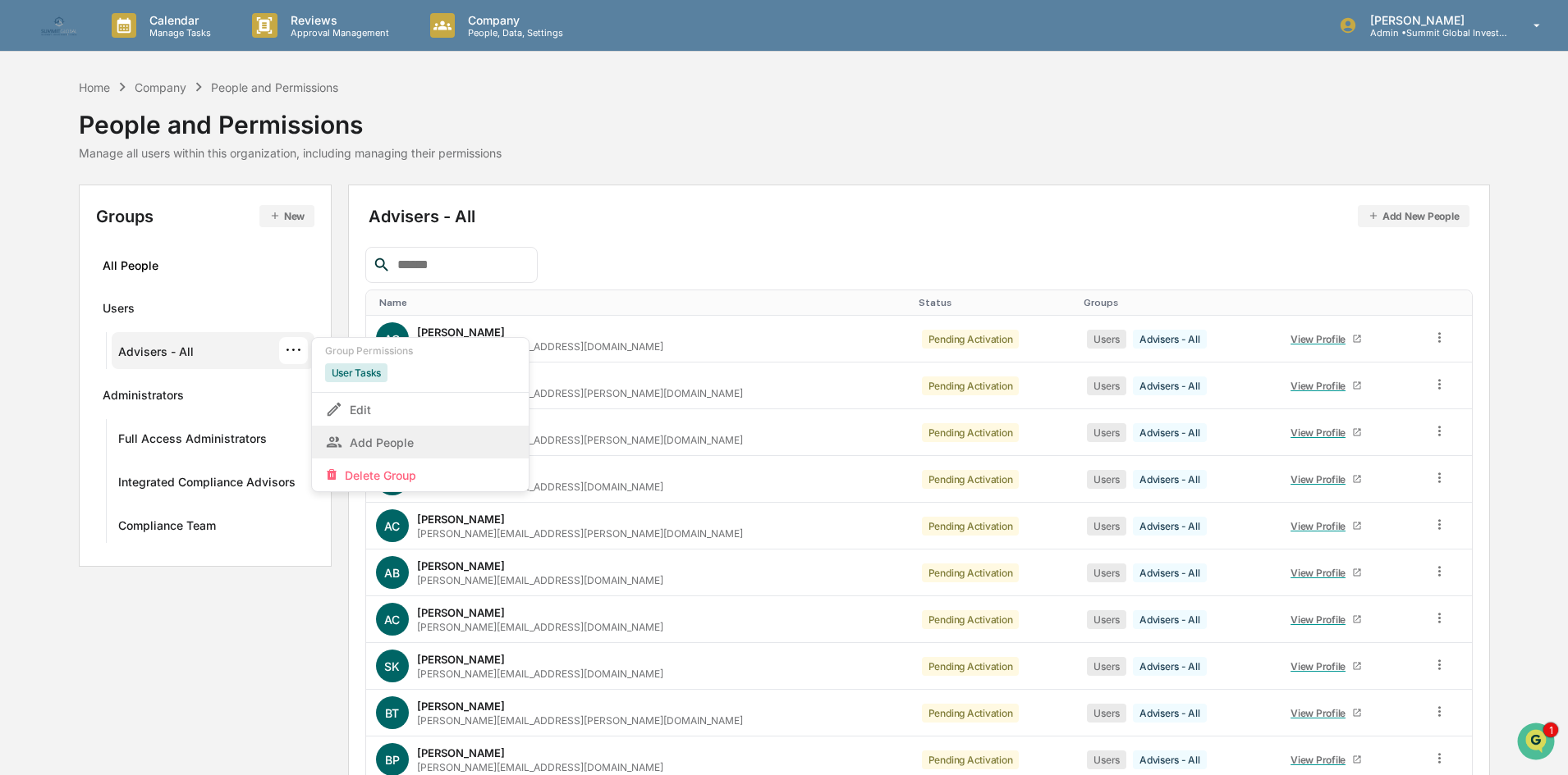
click at [383, 439] on div "Add People" at bounding box center [420, 442] width 191 height 19
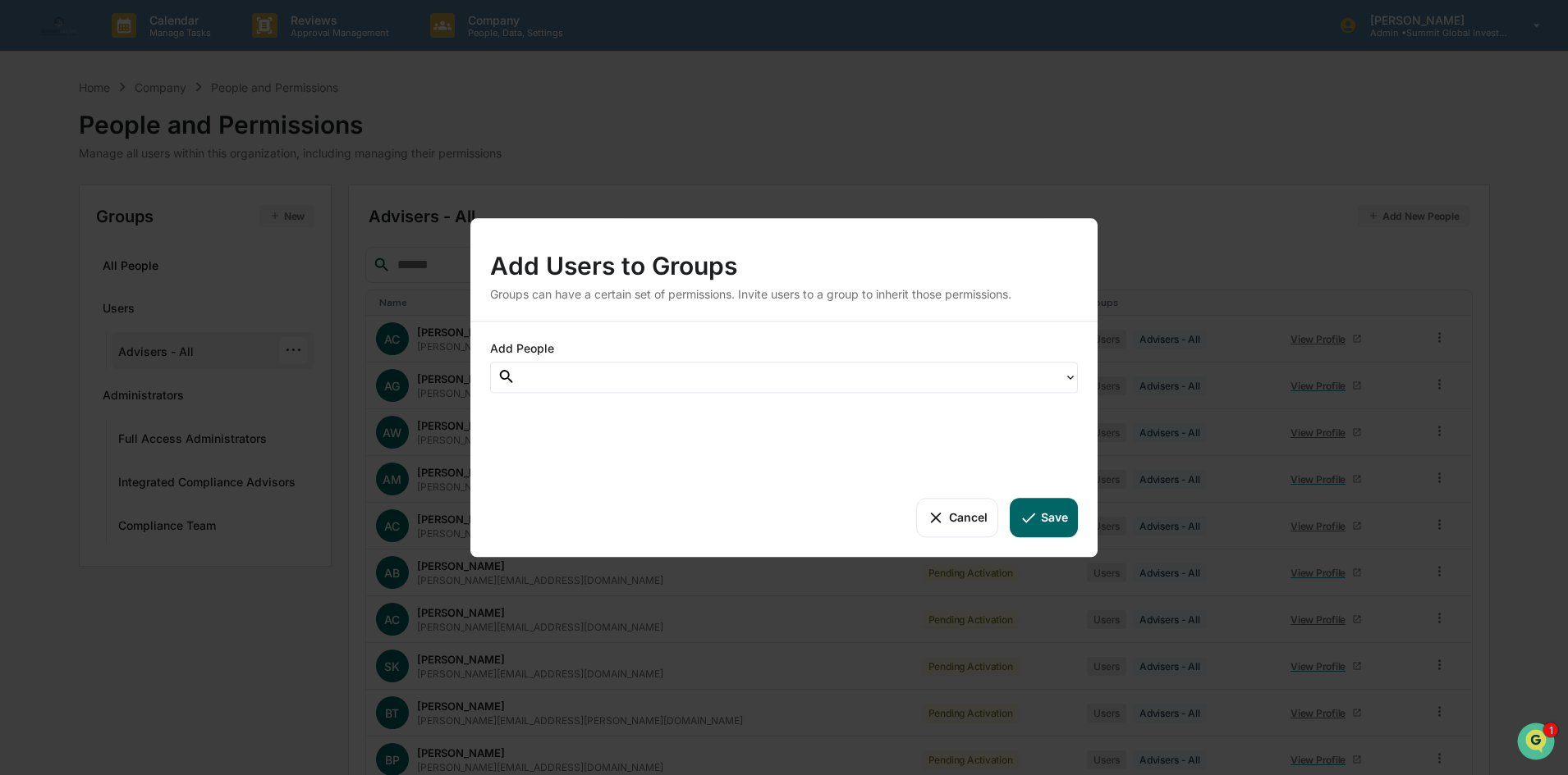
click at [596, 386] on div at bounding box center [789, 377] width 532 height 19
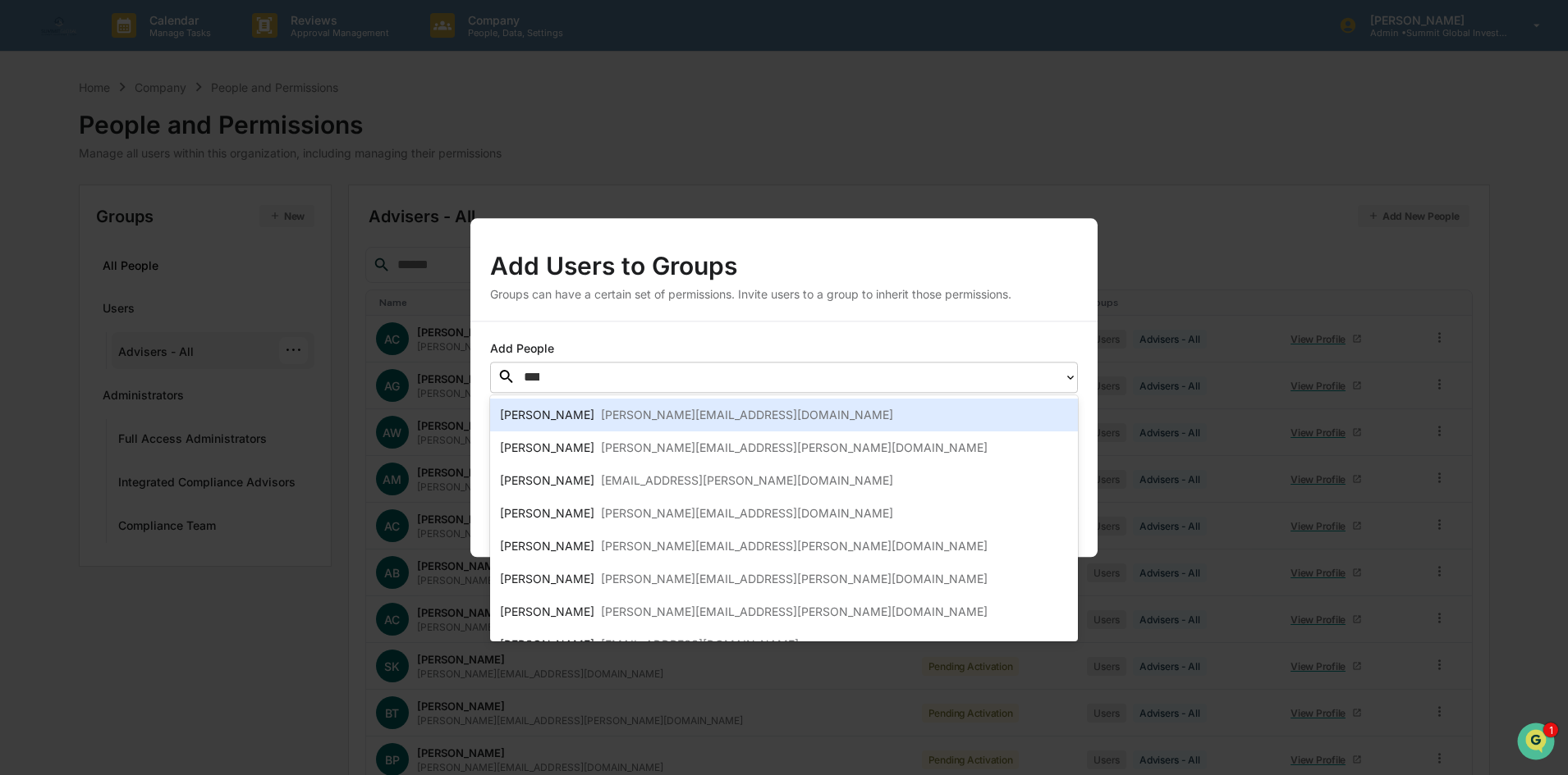
type input "*****"
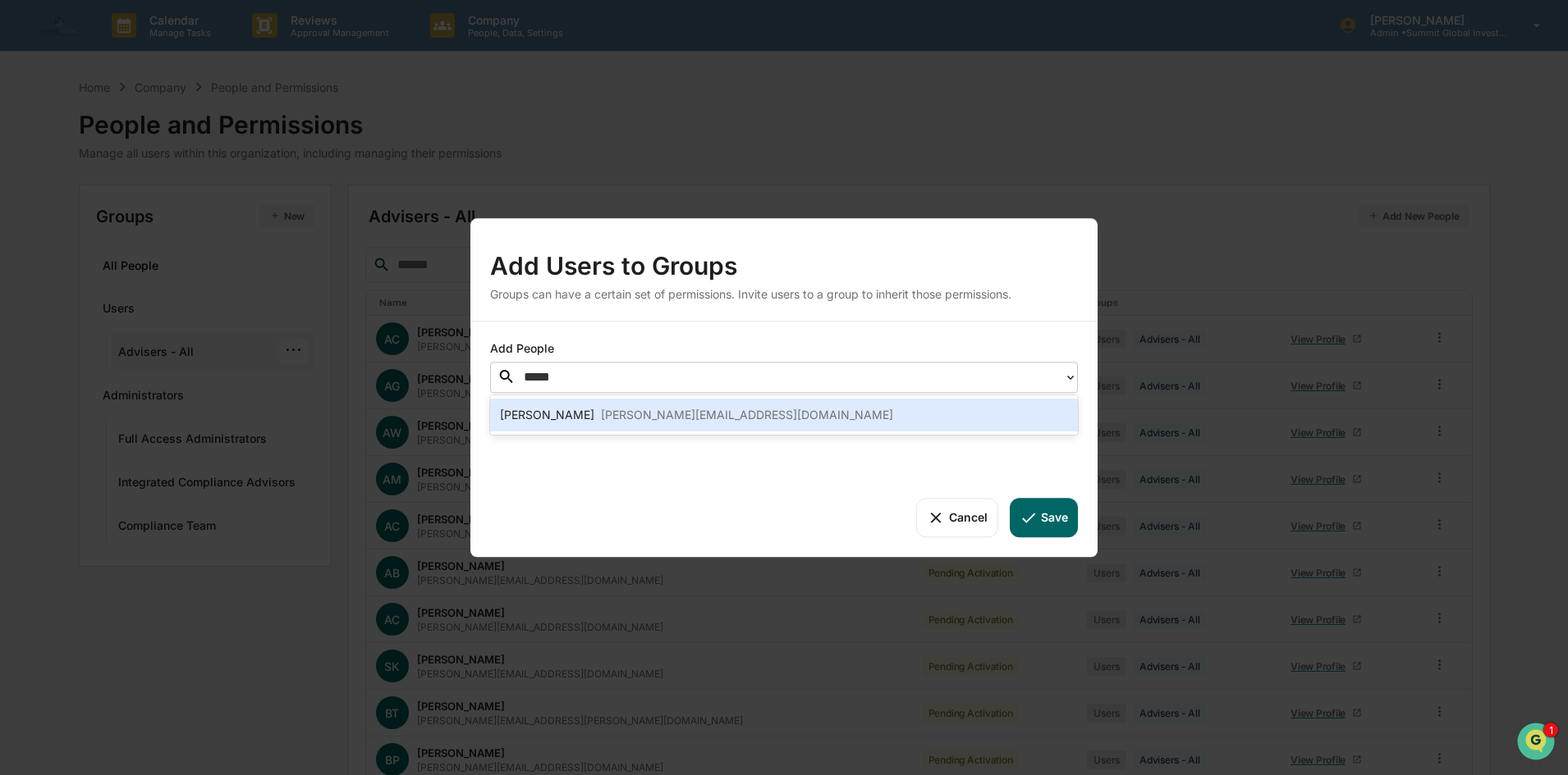
click at [602, 422] on div "annie.zhu@sgipw.com" at bounding box center [747, 415] width 293 height 19
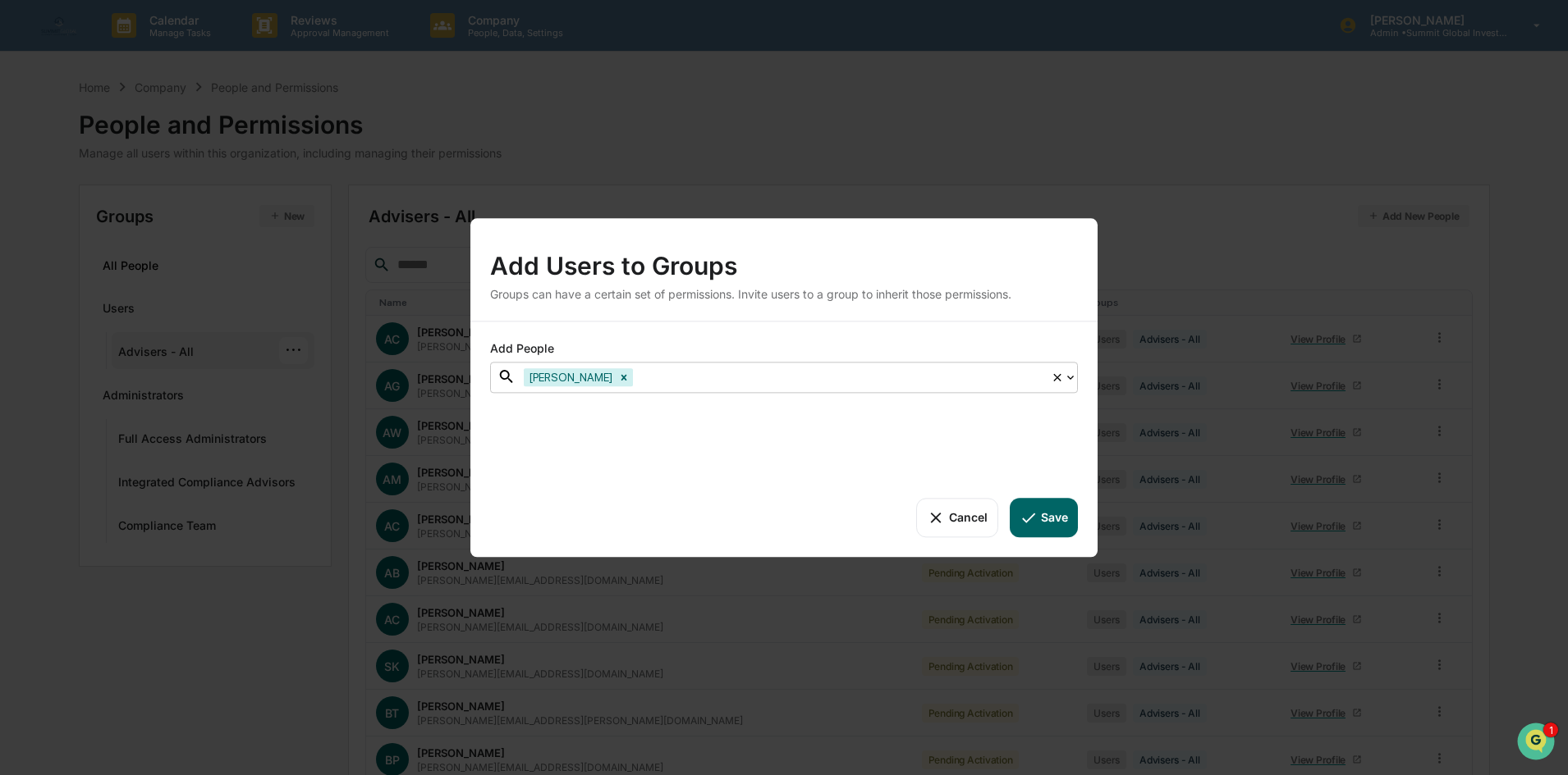
click at [637, 380] on div at bounding box center [839, 377] width 407 height 19
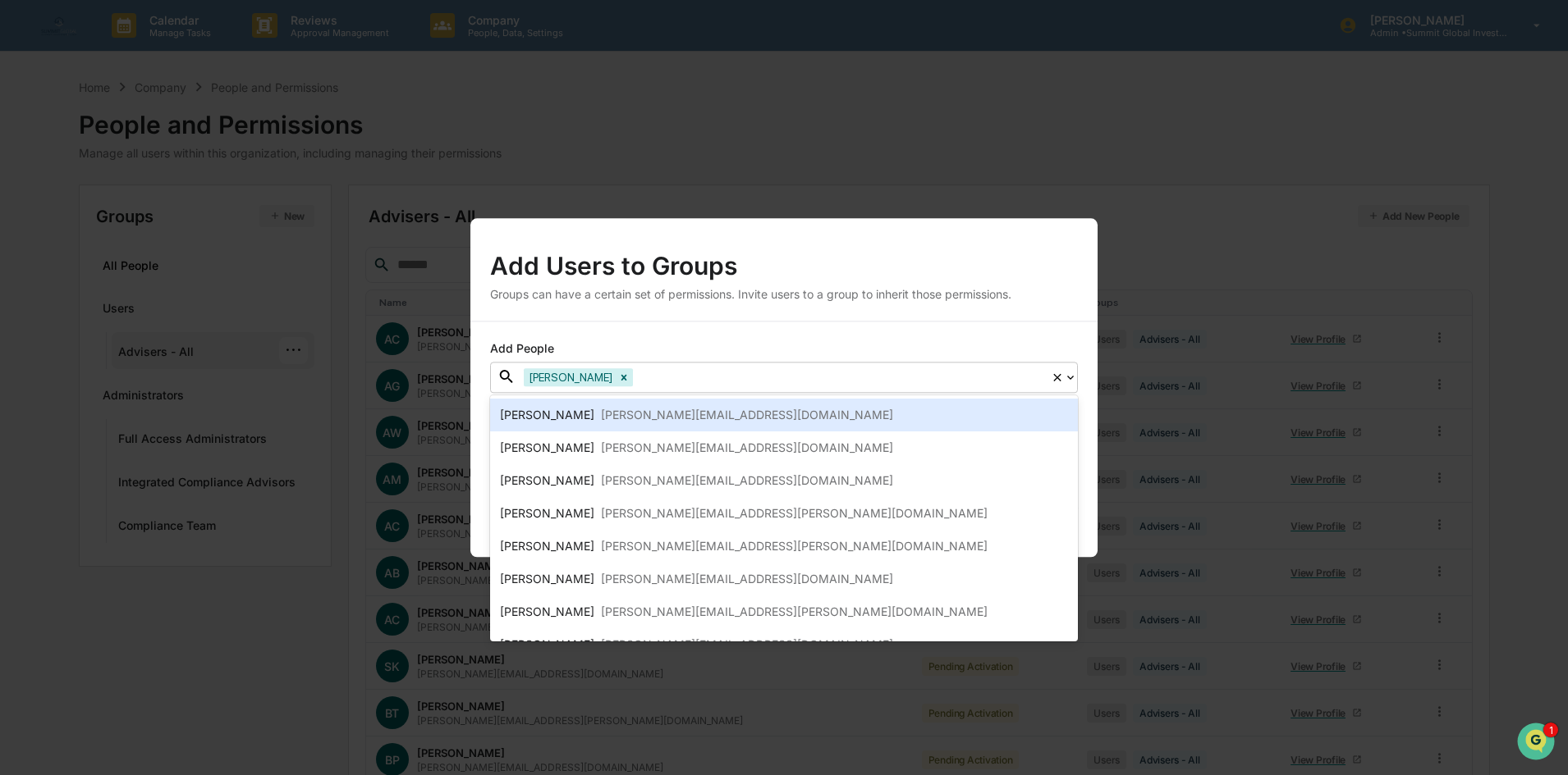
click at [636, 376] on div at bounding box center [839, 377] width 407 height 19
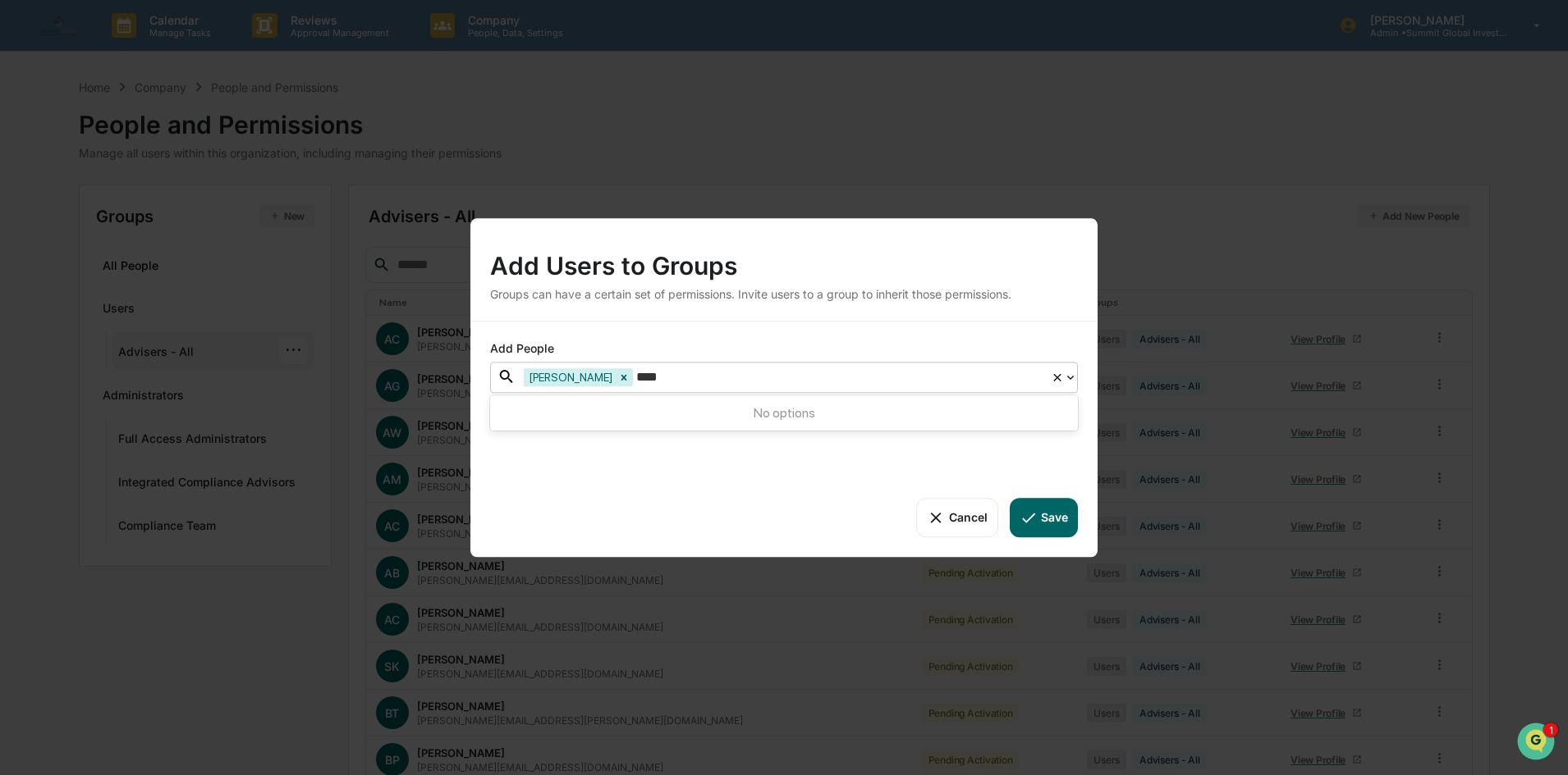
type input "***"
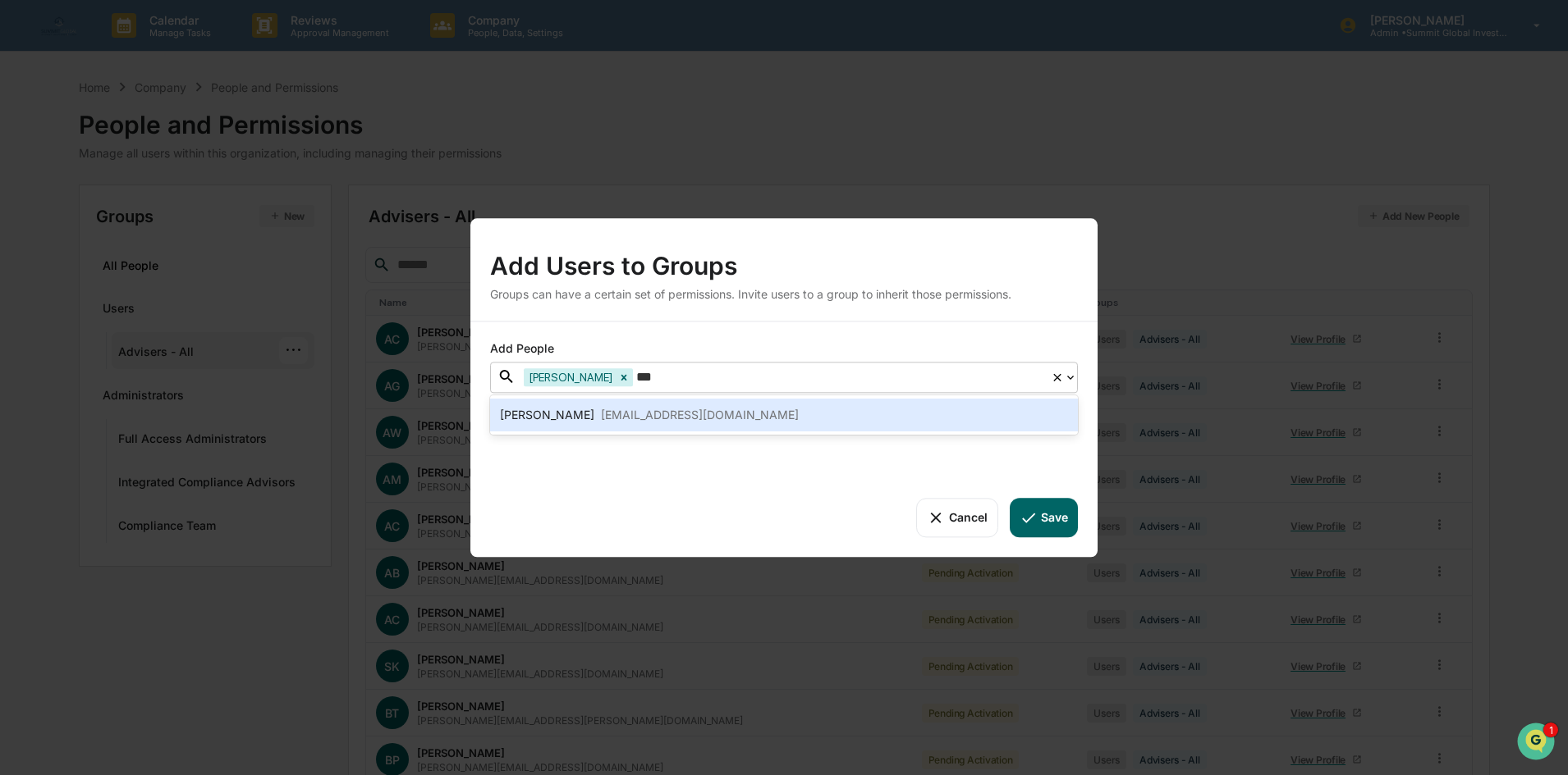
click at [614, 407] on div "[EMAIL_ADDRESS][DOMAIN_NAME]" at bounding box center [700, 415] width 198 height 19
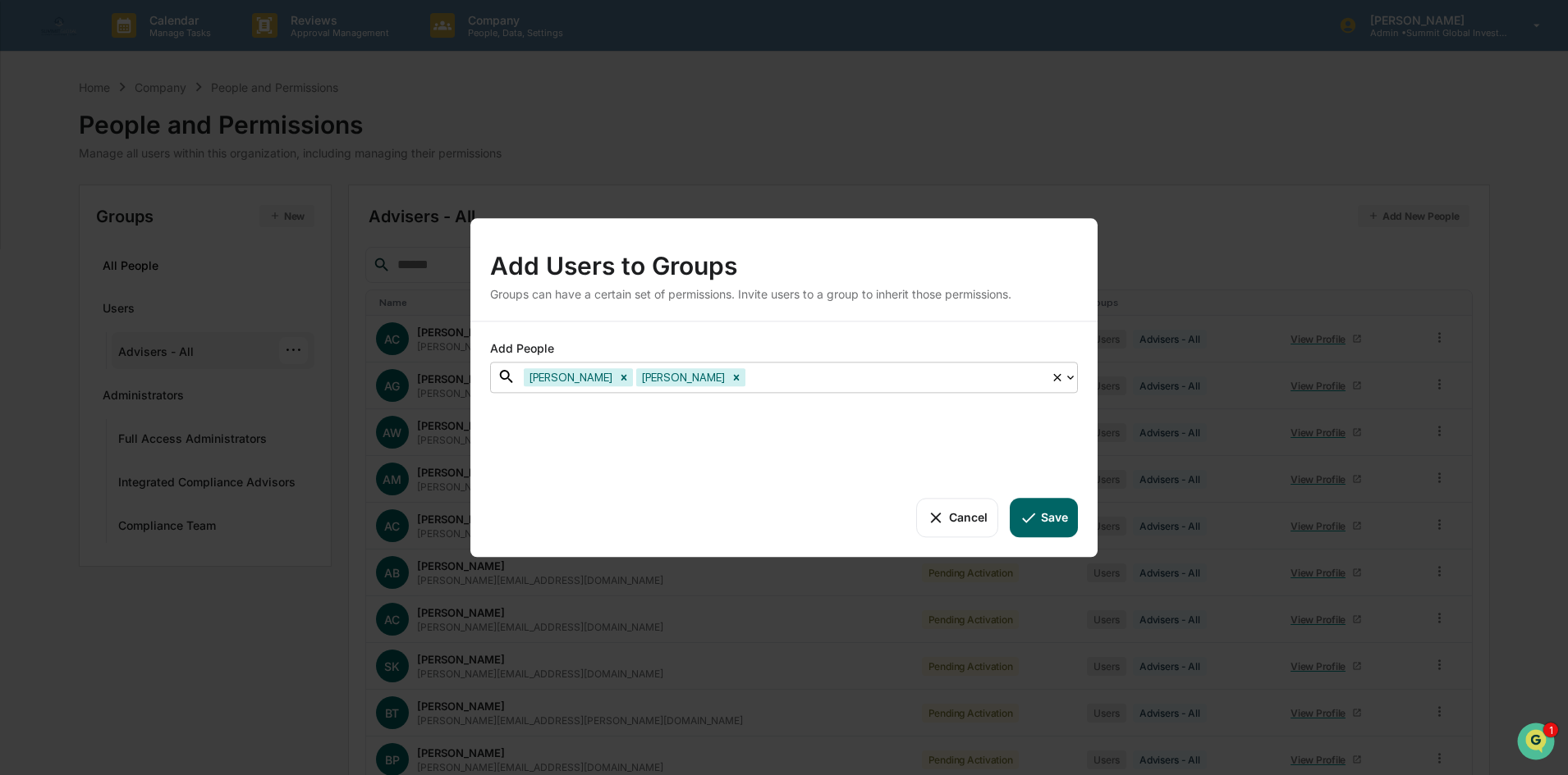
click at [748, 379] on div at bounding box center [895, 377] width 294 height 19
click at [748, 378] on div at bounding box center [895, 377] width 294 height 19
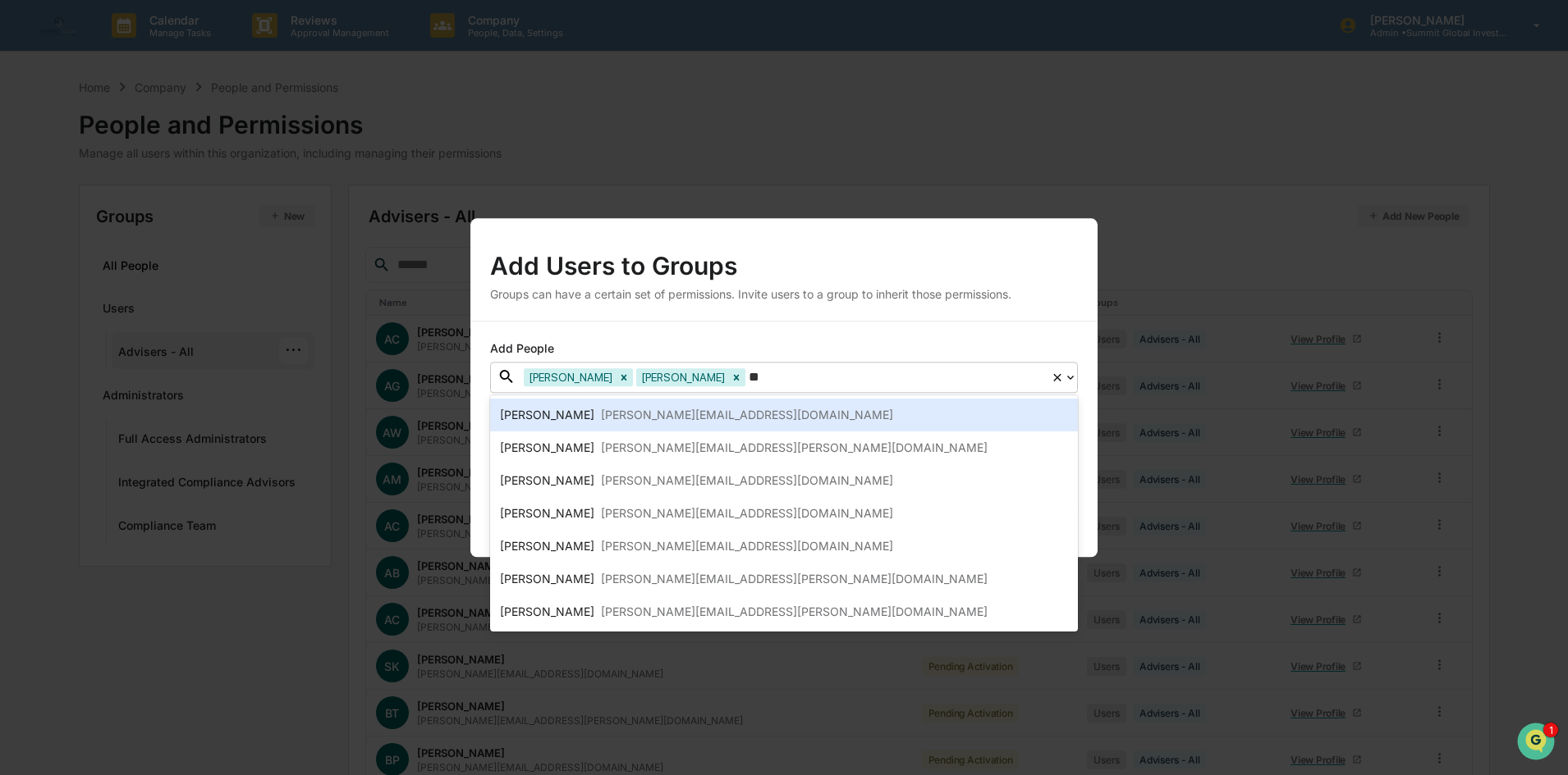
type input "*"
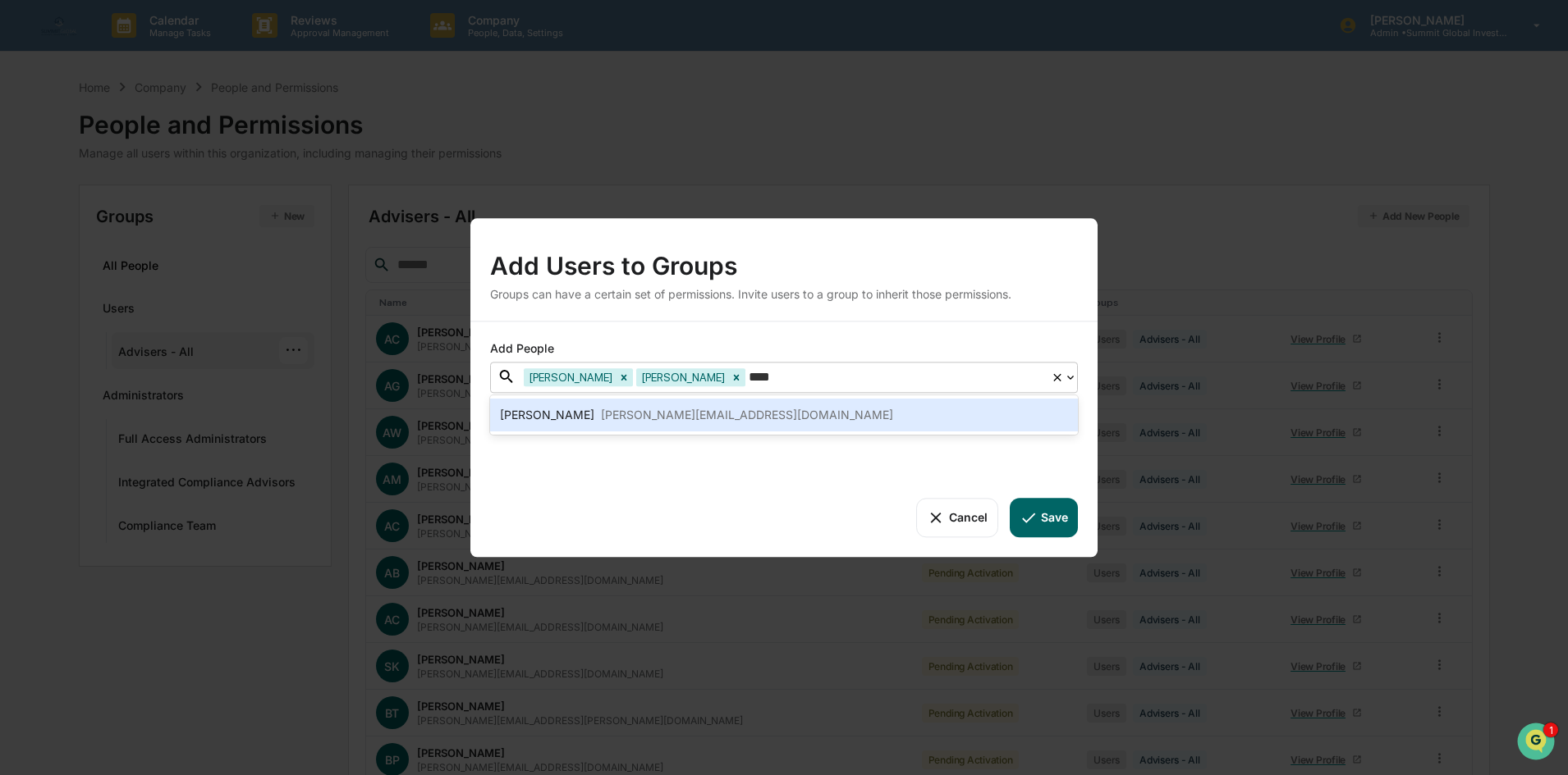
type input "*****"
click at [705, 415] on div "courtney@sgipw.com" at bounding box center [747, 415] width 293 height 19
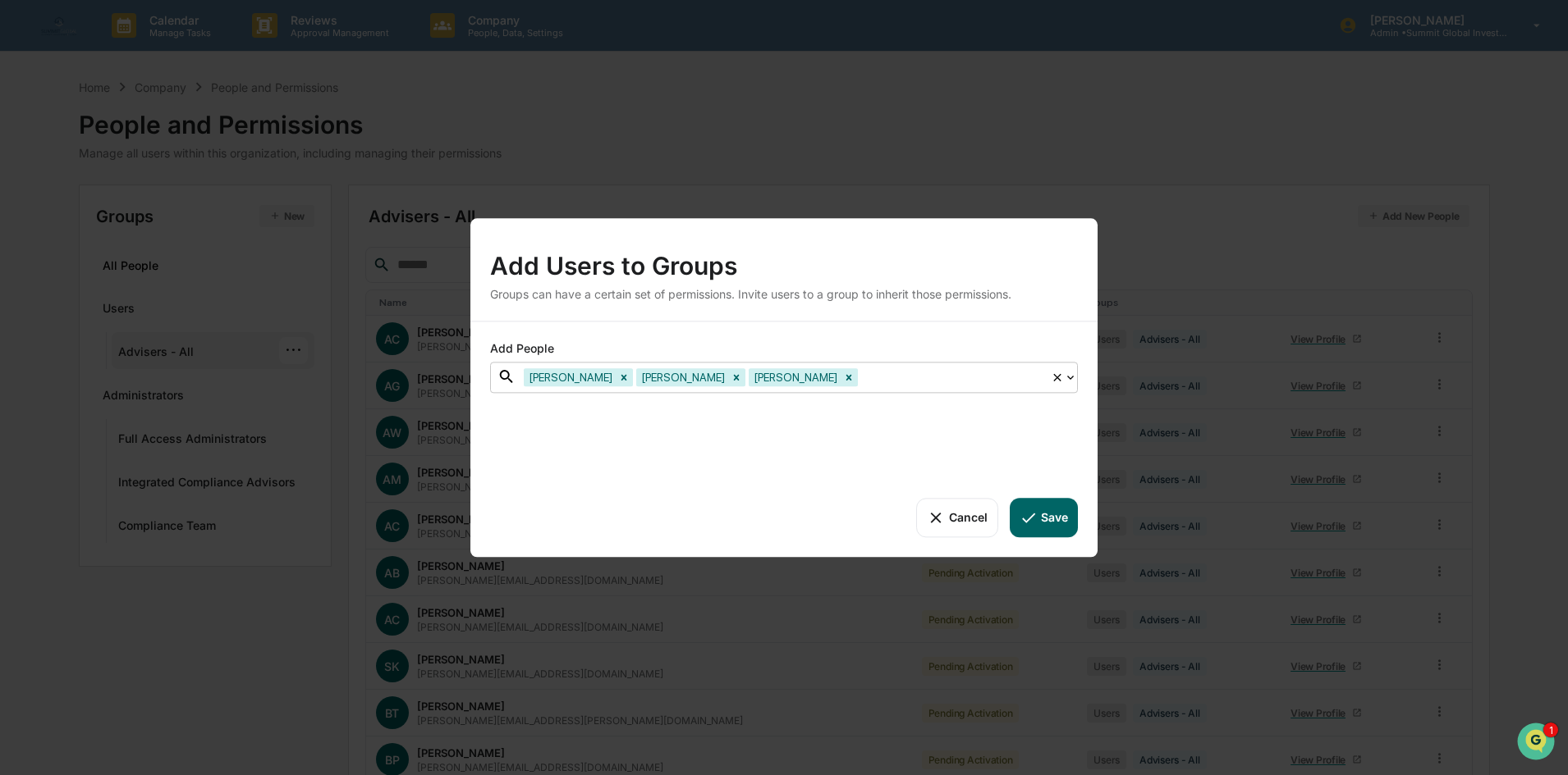
click at [836, 391] on div "Annie Zhu Brita Horn Courtney Hunter" at bounding box center [784, 378] width 588 height 31
click at [861, 381] on div at bounding box center [952, 377] width 182 height 19
click at [947, 342] on div "Add People" at bounding box center [784, 352] width 588 height 20
click at [1045, 508] on button "Save" at bounding box center [1044, 518] width 69 height 40
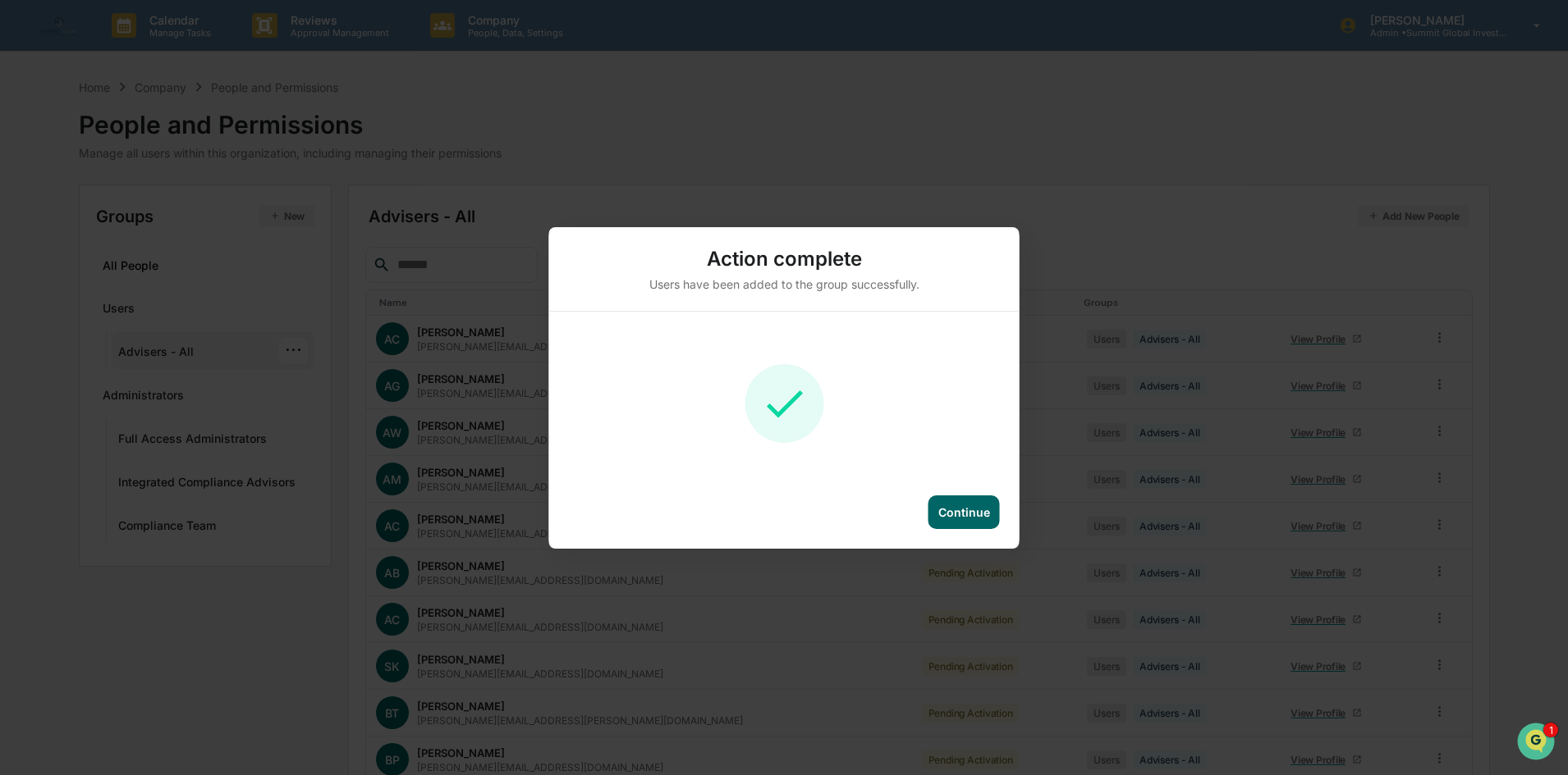
click at [958, 514] on div "Continue" at bounding box center [964, 512] width 52 height 14
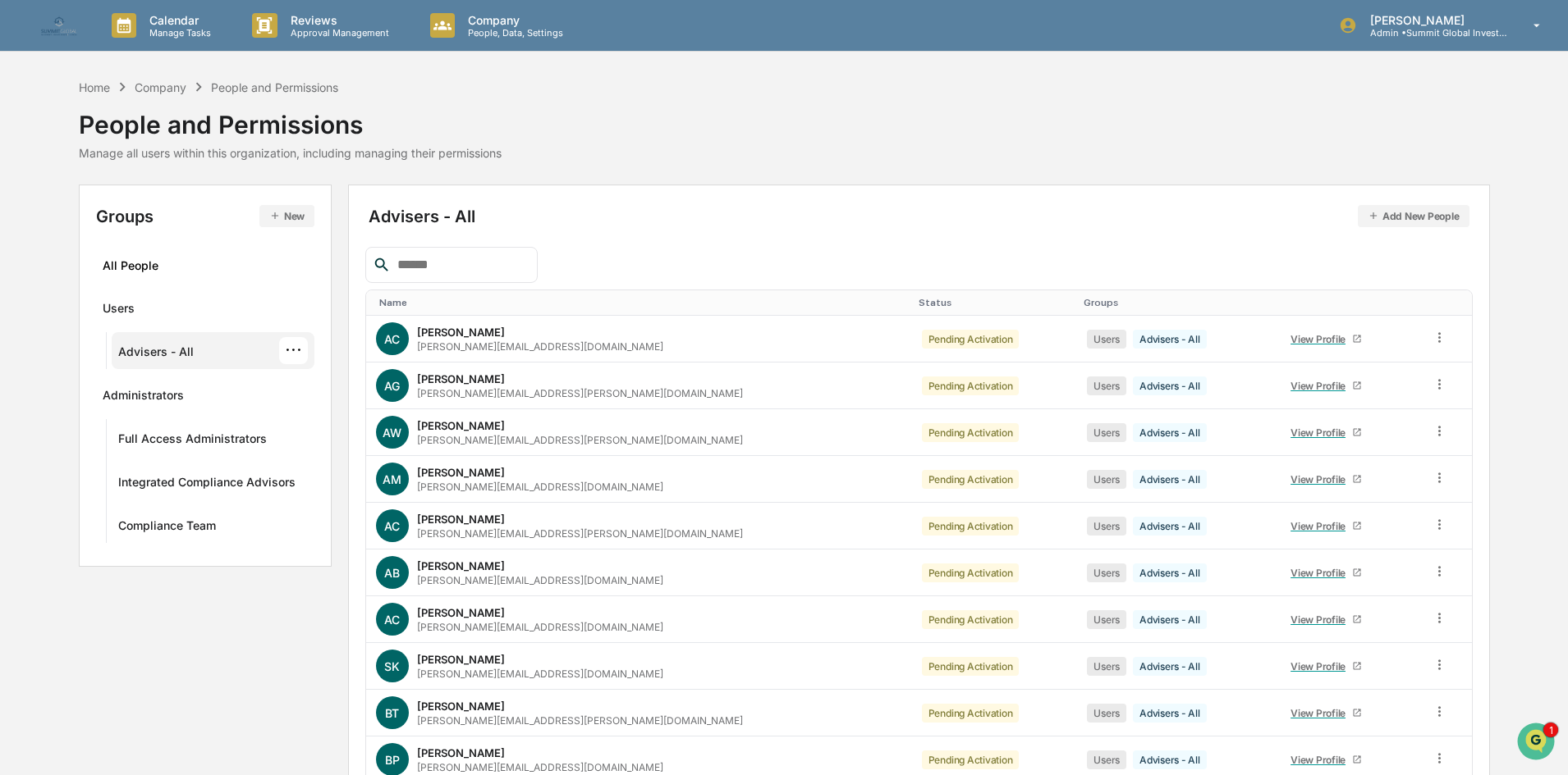
click at [289, 350] on div "···" at bounding box center [293, 350] width 29 height 27
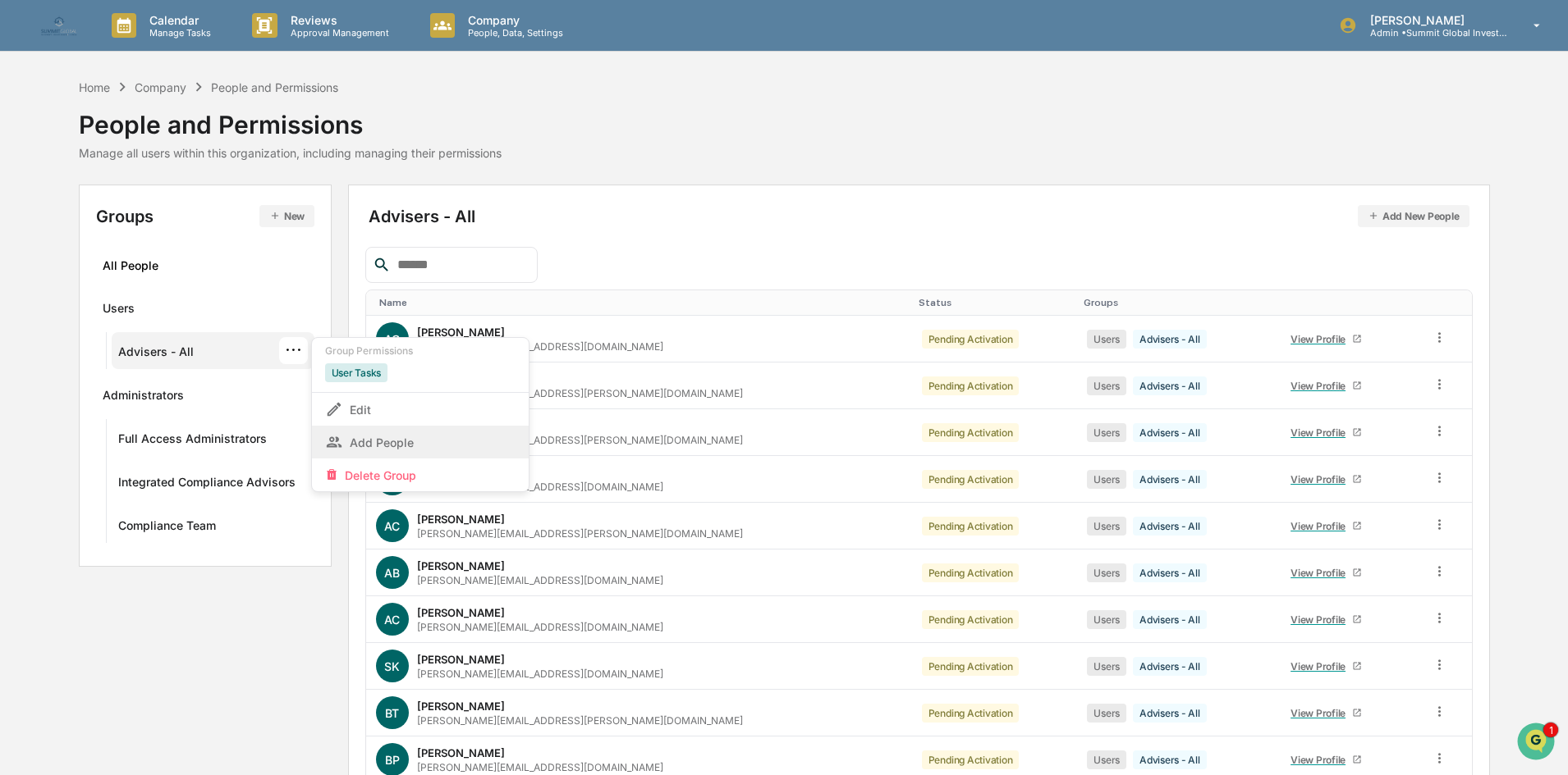
click at [398, 441] on div "Add People" at bounding box center [420, 442] width 191 height 19
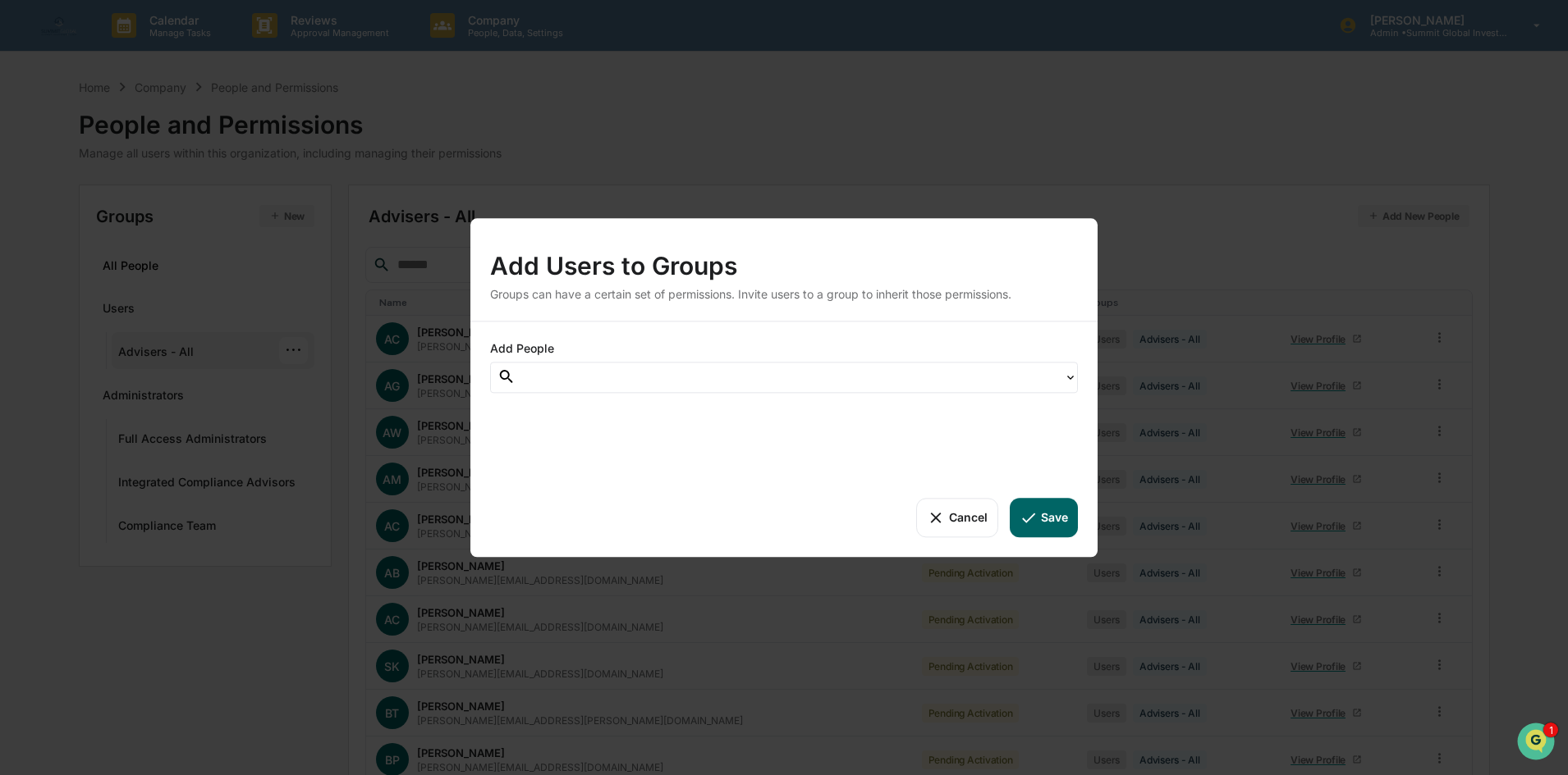
click at [608, 371] on div at bounding box center [789, 377] width 532 height 19
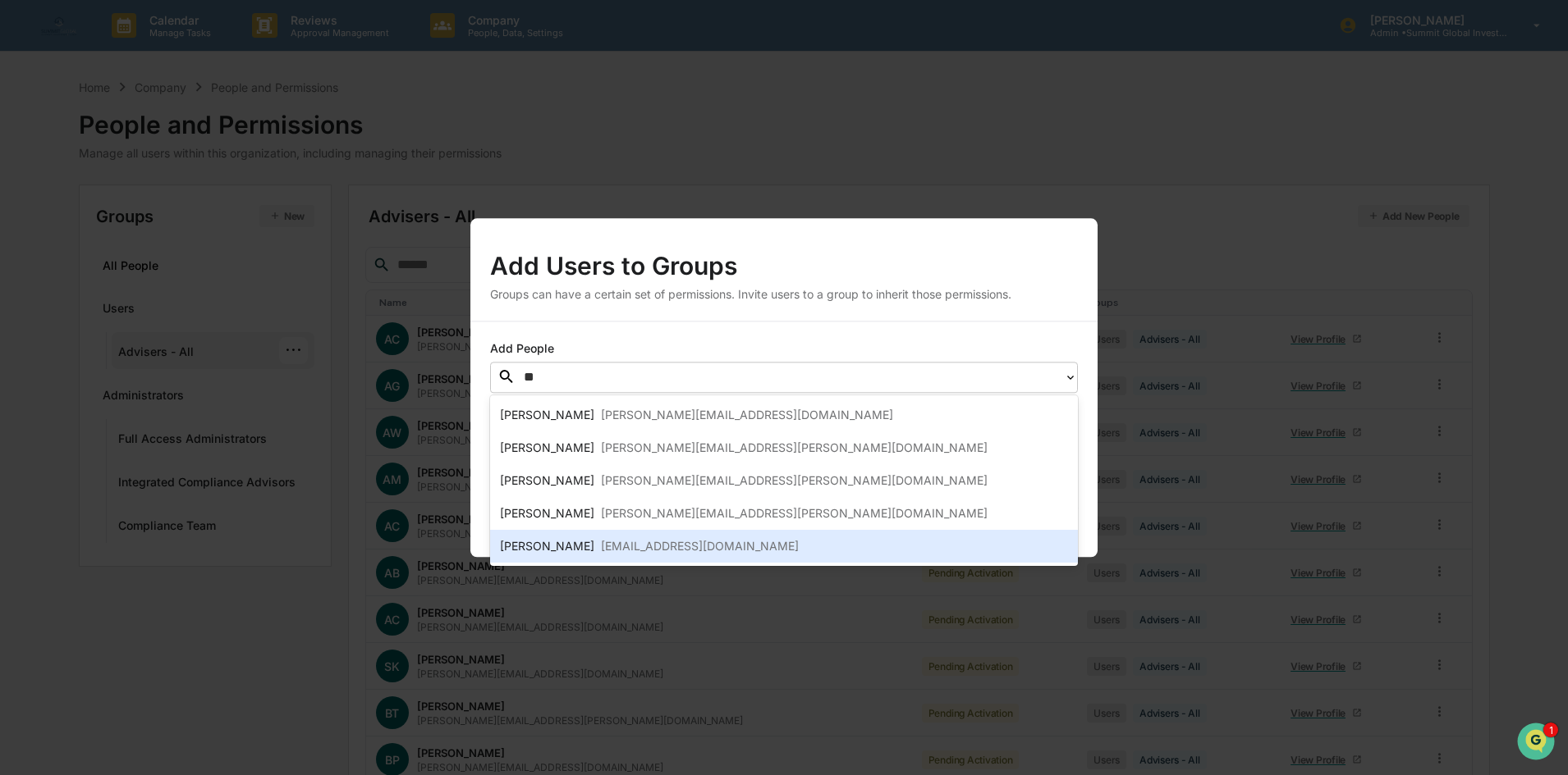
type input "*"
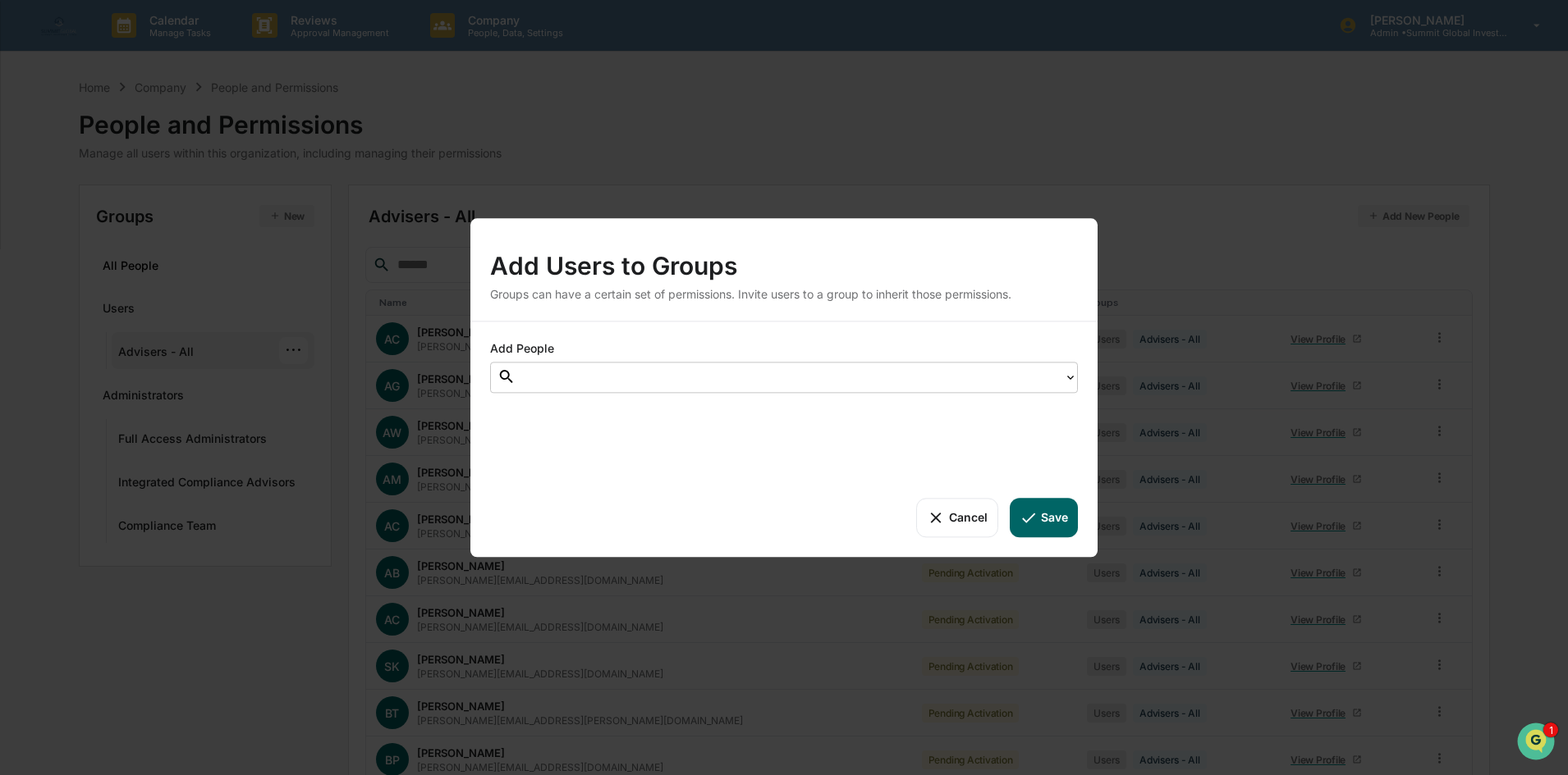
click at [608, 371] on div at bounding box center [789, 377] width 532 height 19
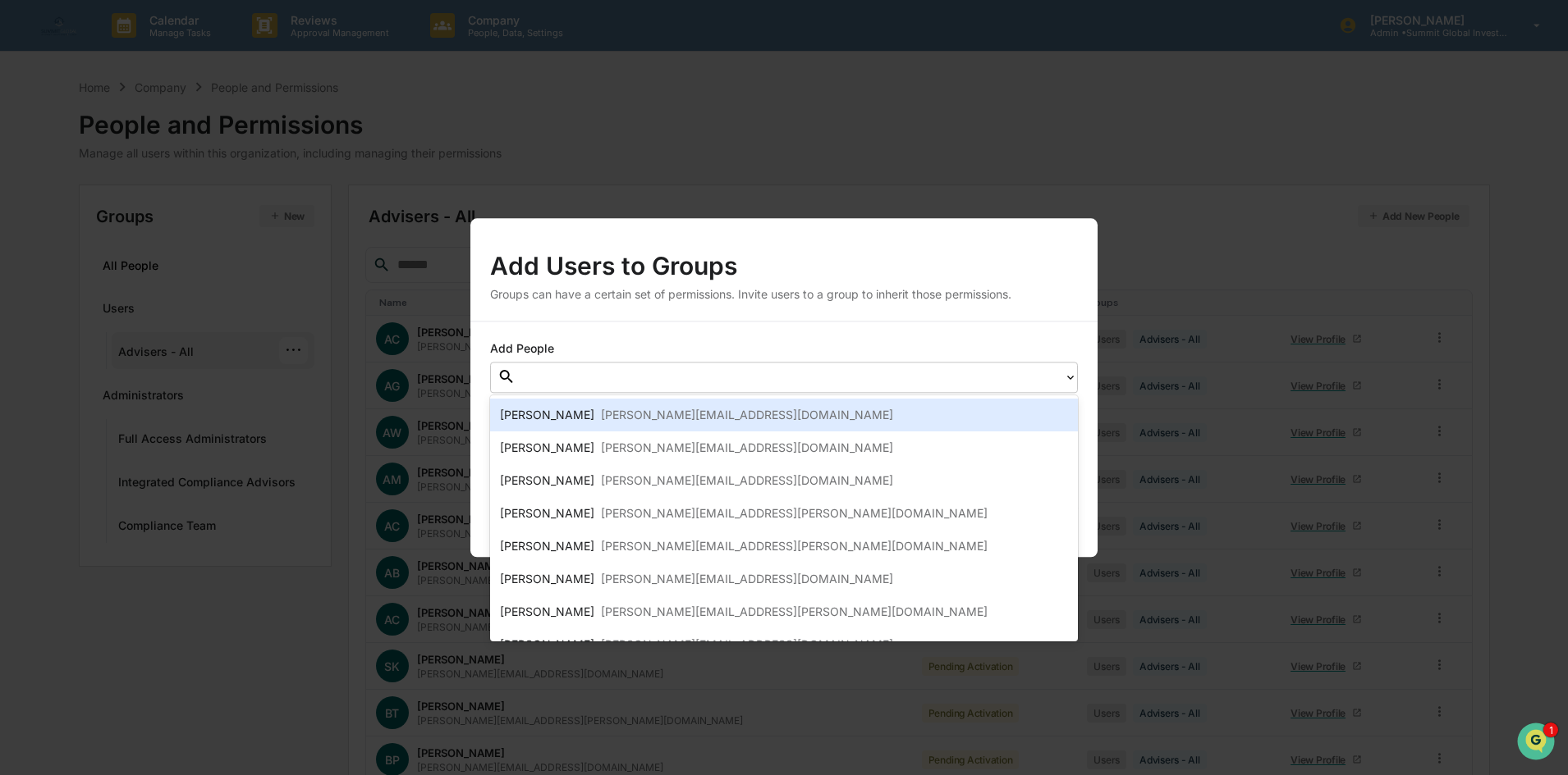
click at [642, 388] on div at bounding box center [790, 376] width 548 height 25
type input "***"
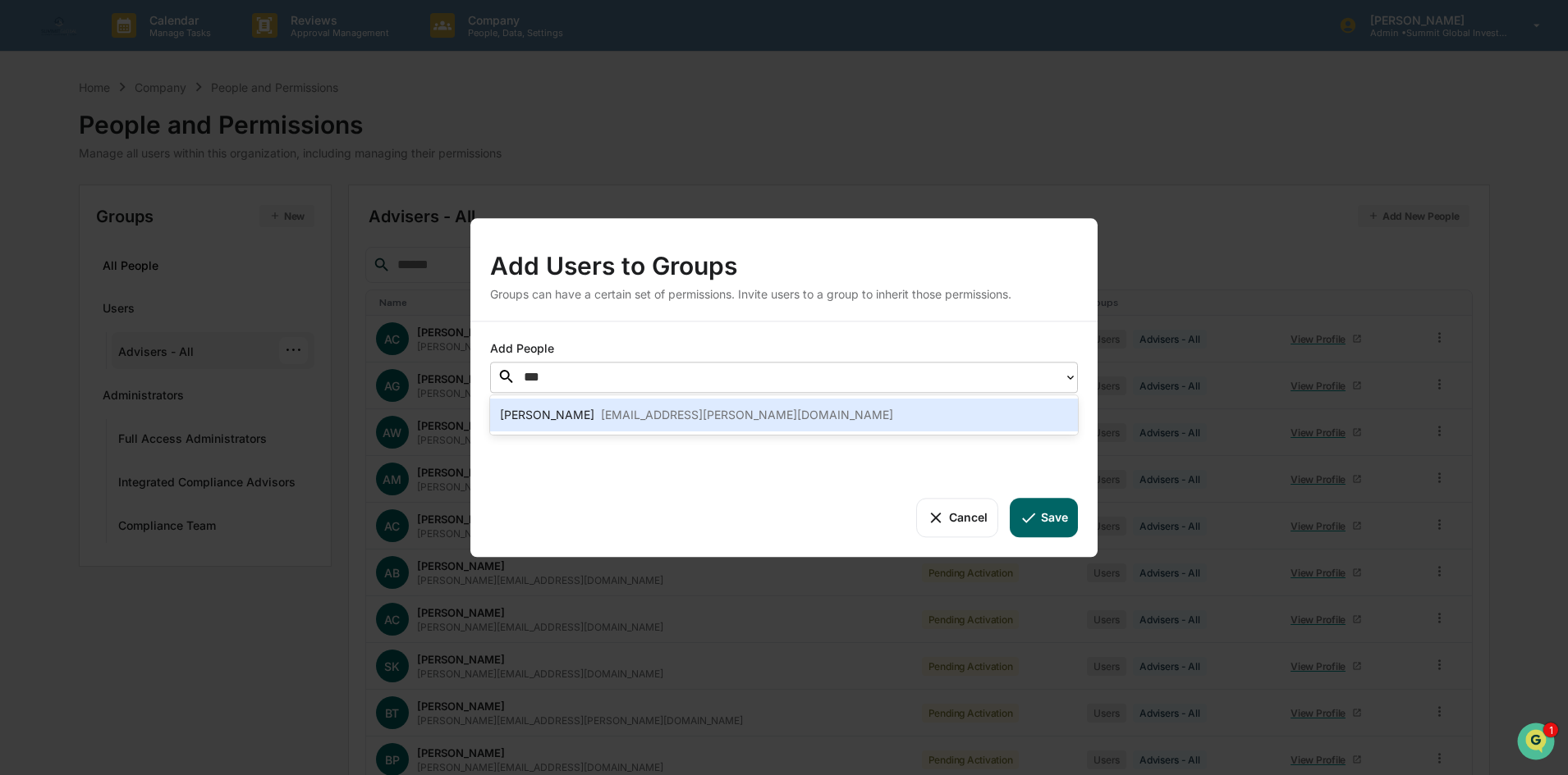
click at [626, 414] on div "[EMAIL_ADDRESS][PERSON_NAME][DOMAIN_NAME]" at bounding box center [747, 415] width 293 height 19
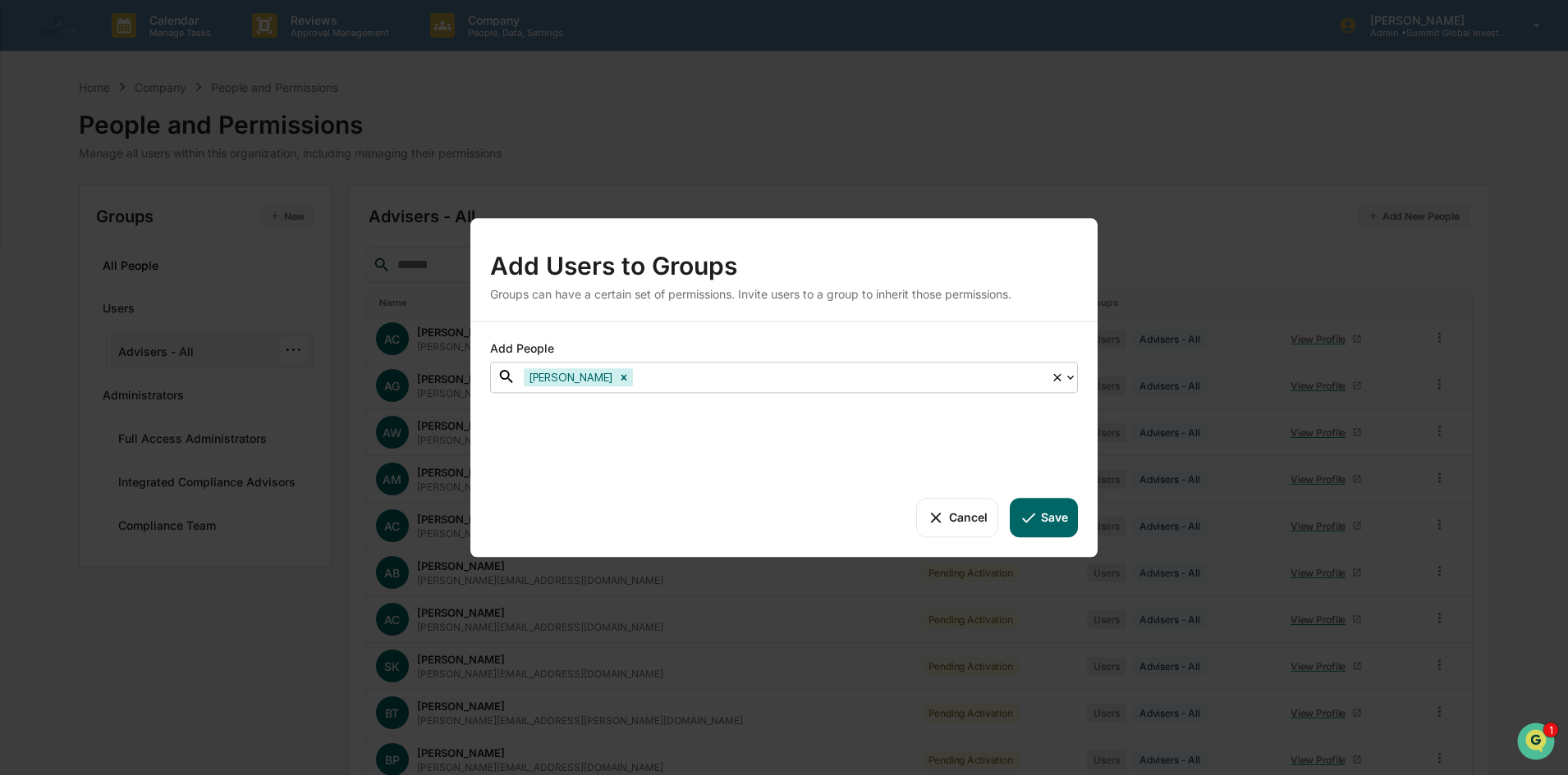
click at [648, 382] on div at bounding box center [839, 377] width 407 height 19
click at [636, 371] on div at bounding box center [839, 377] width 407 height 19
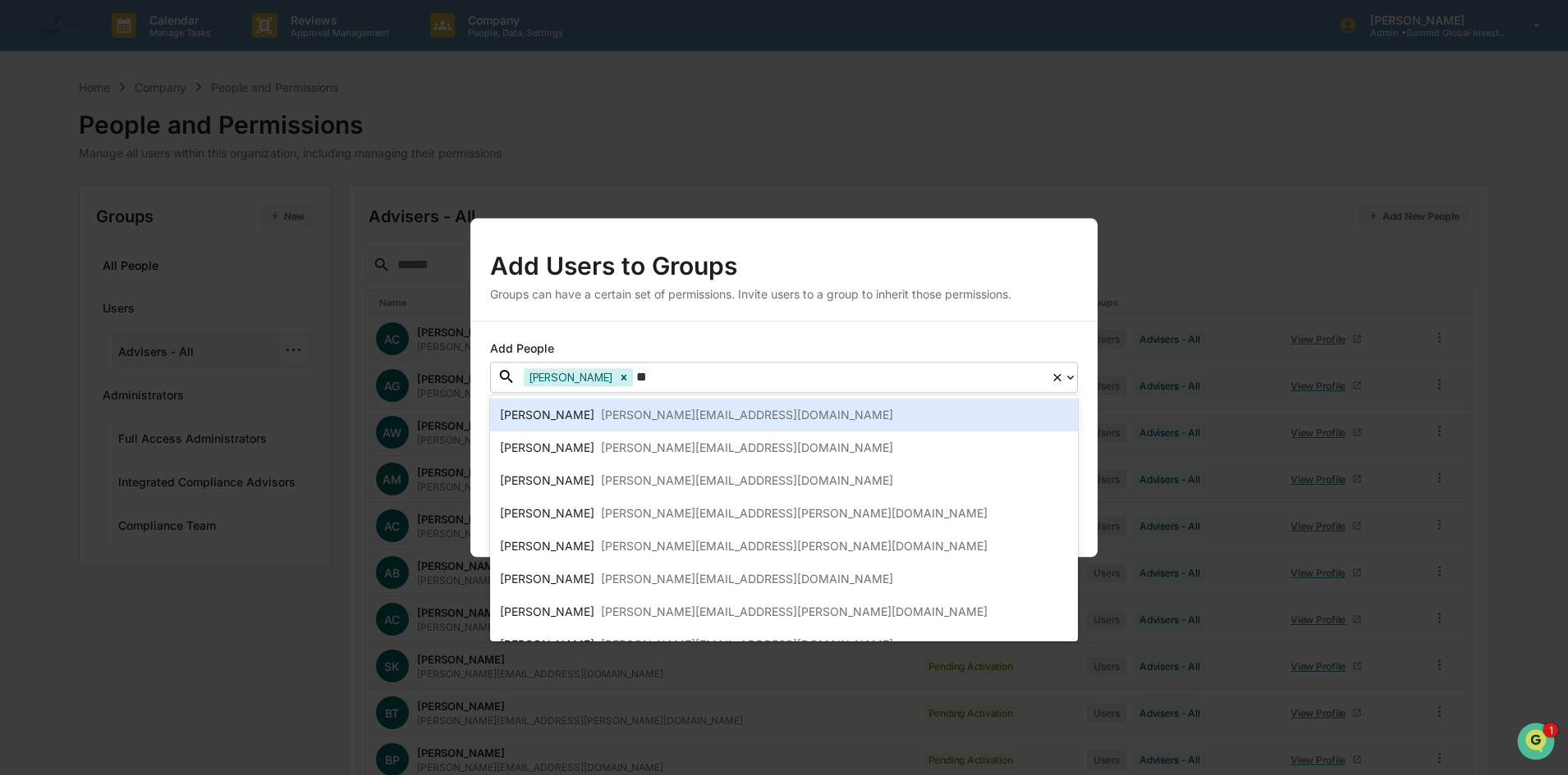
type input "***"
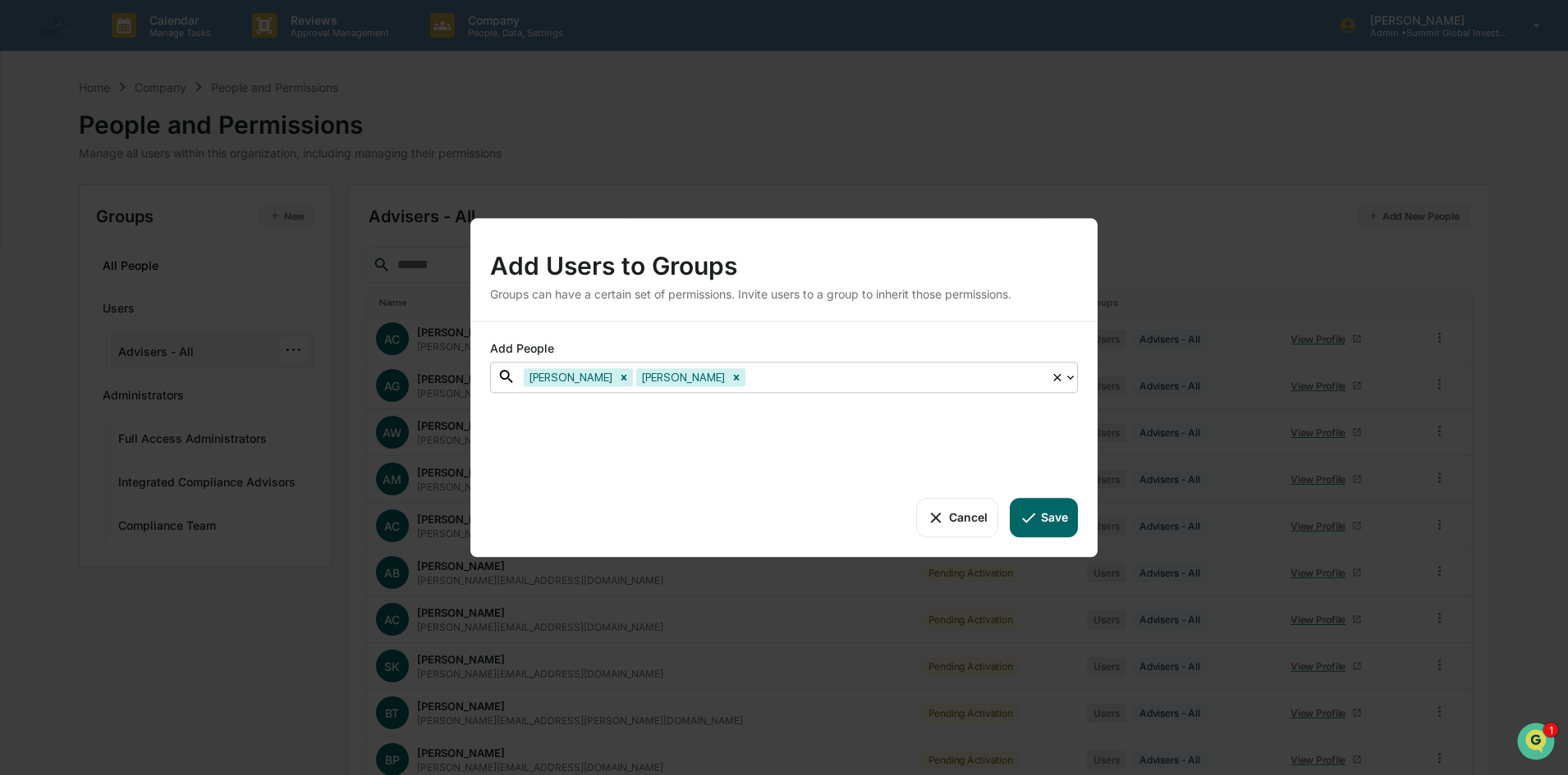
click at [748, 377] on div at bounding box center [895, 377] width 294 height 19
type input "*"
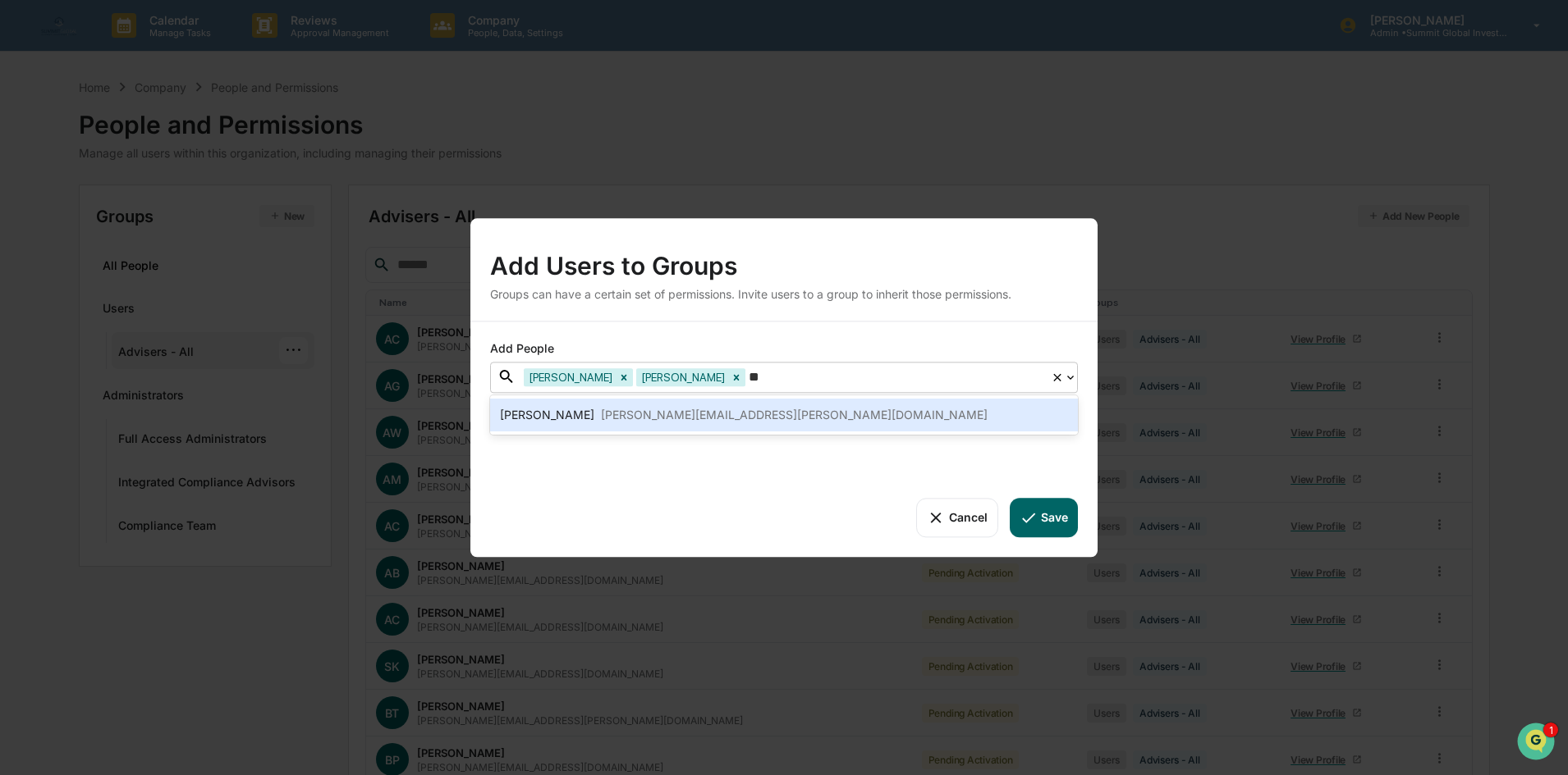
type input "*"
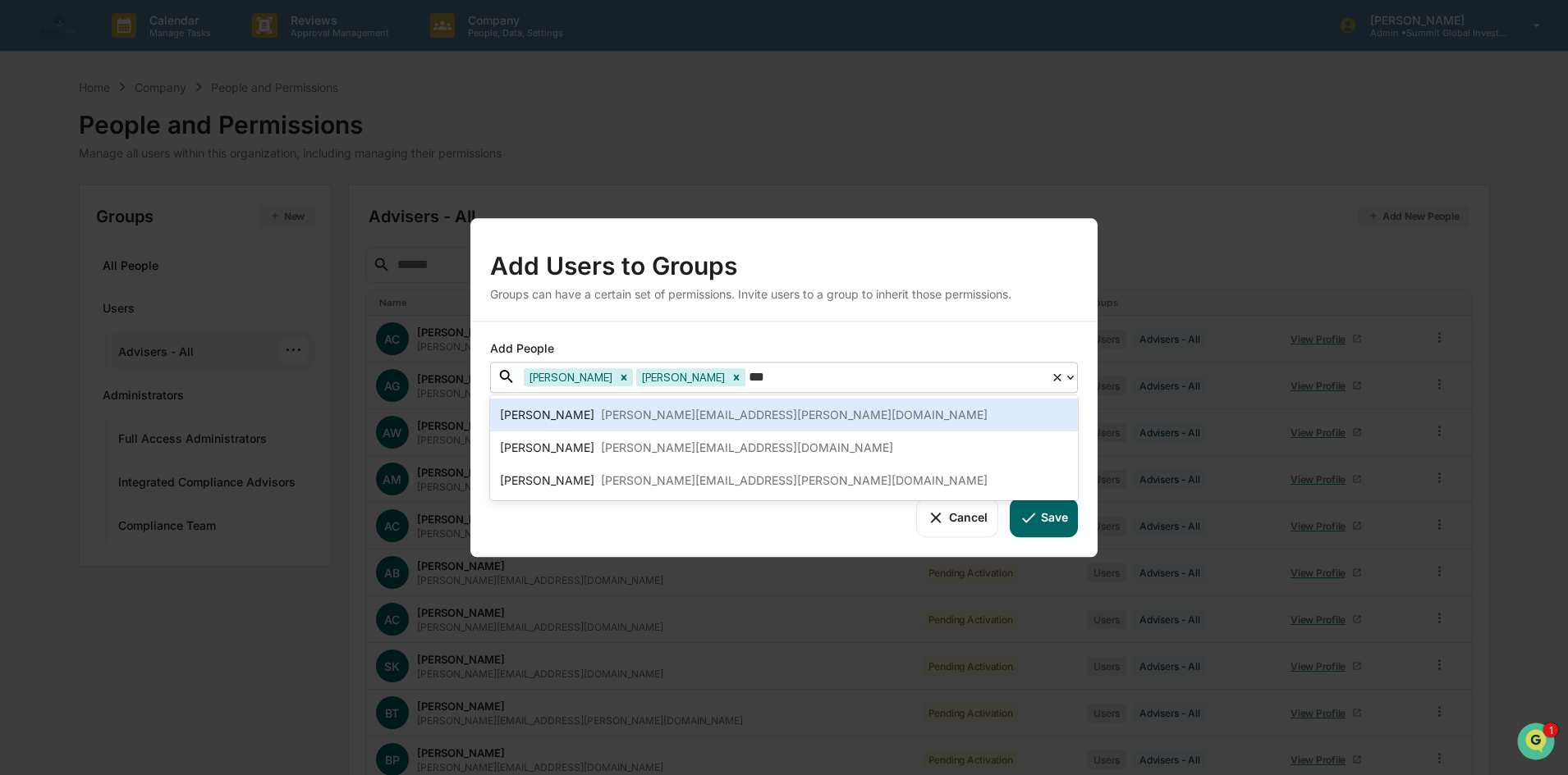
type input "****"
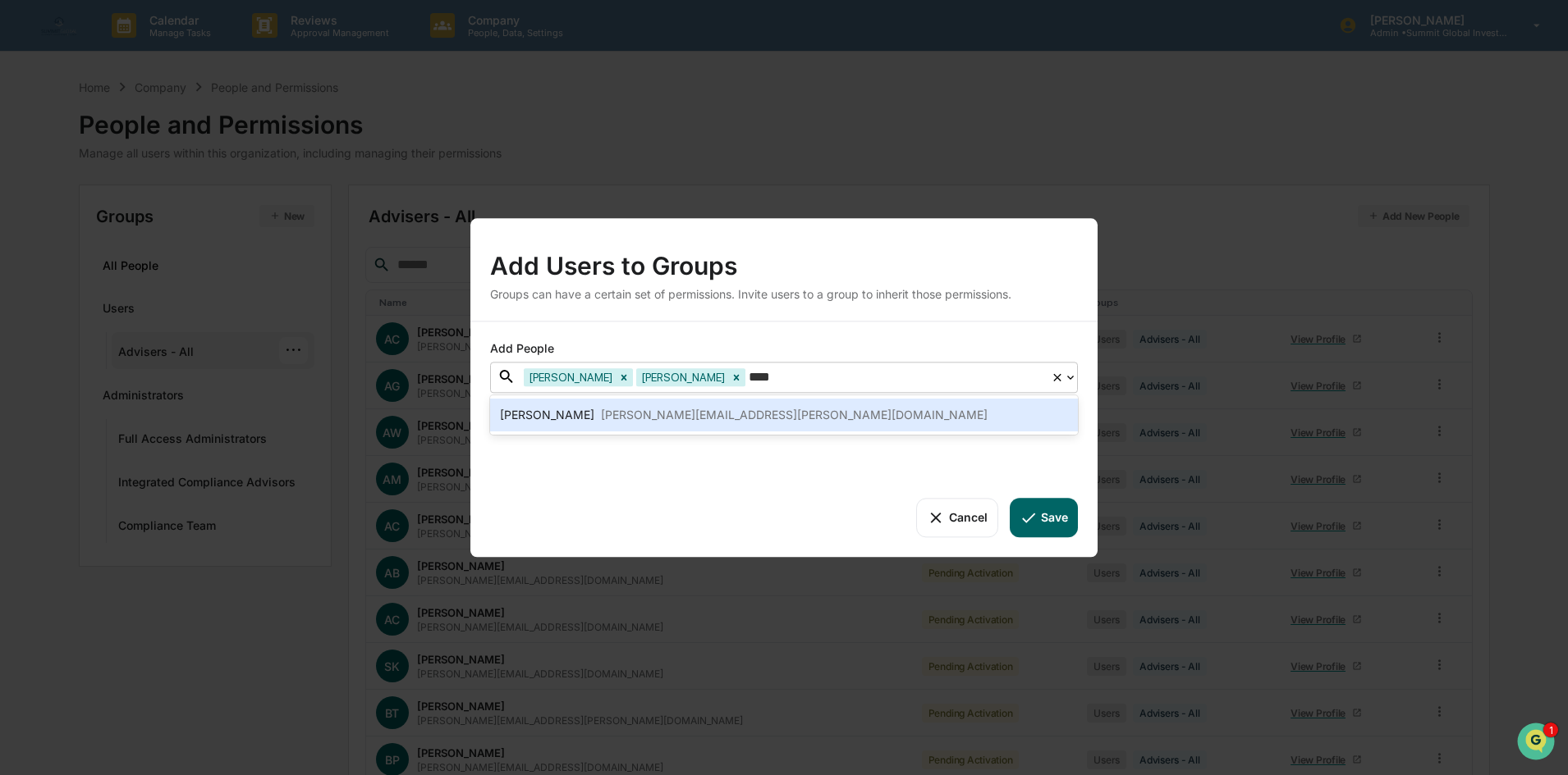
click at [702, 411] on div "fernando.lucero@sgifn.com" at bounding box center [794, 415] width 386 height 19
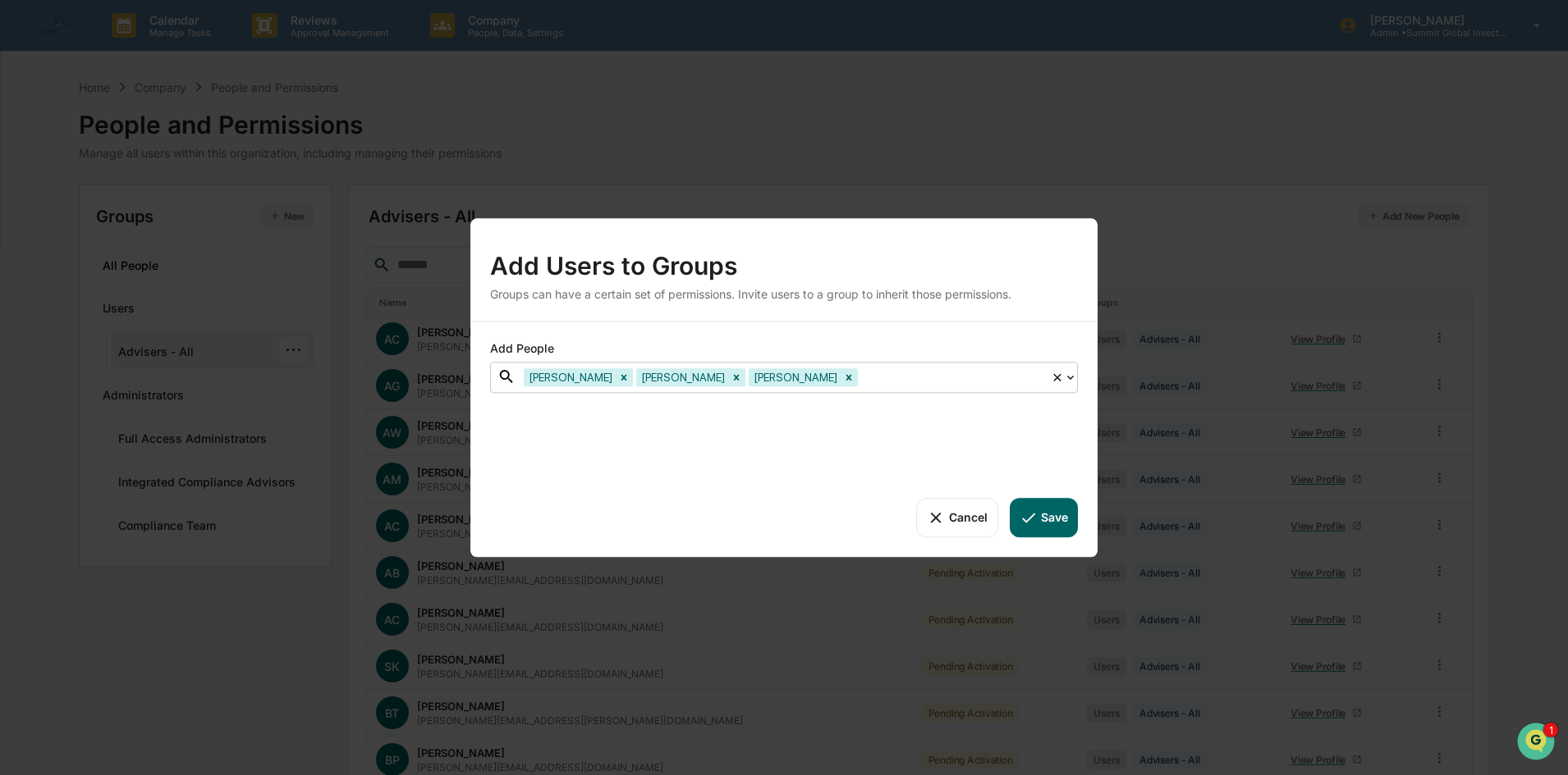
click at [861, 381] on div at bounding box center [952, 377] width 182 height 19
click at [861, 380] on div at bounding box center [952, 377] width 182 height 19
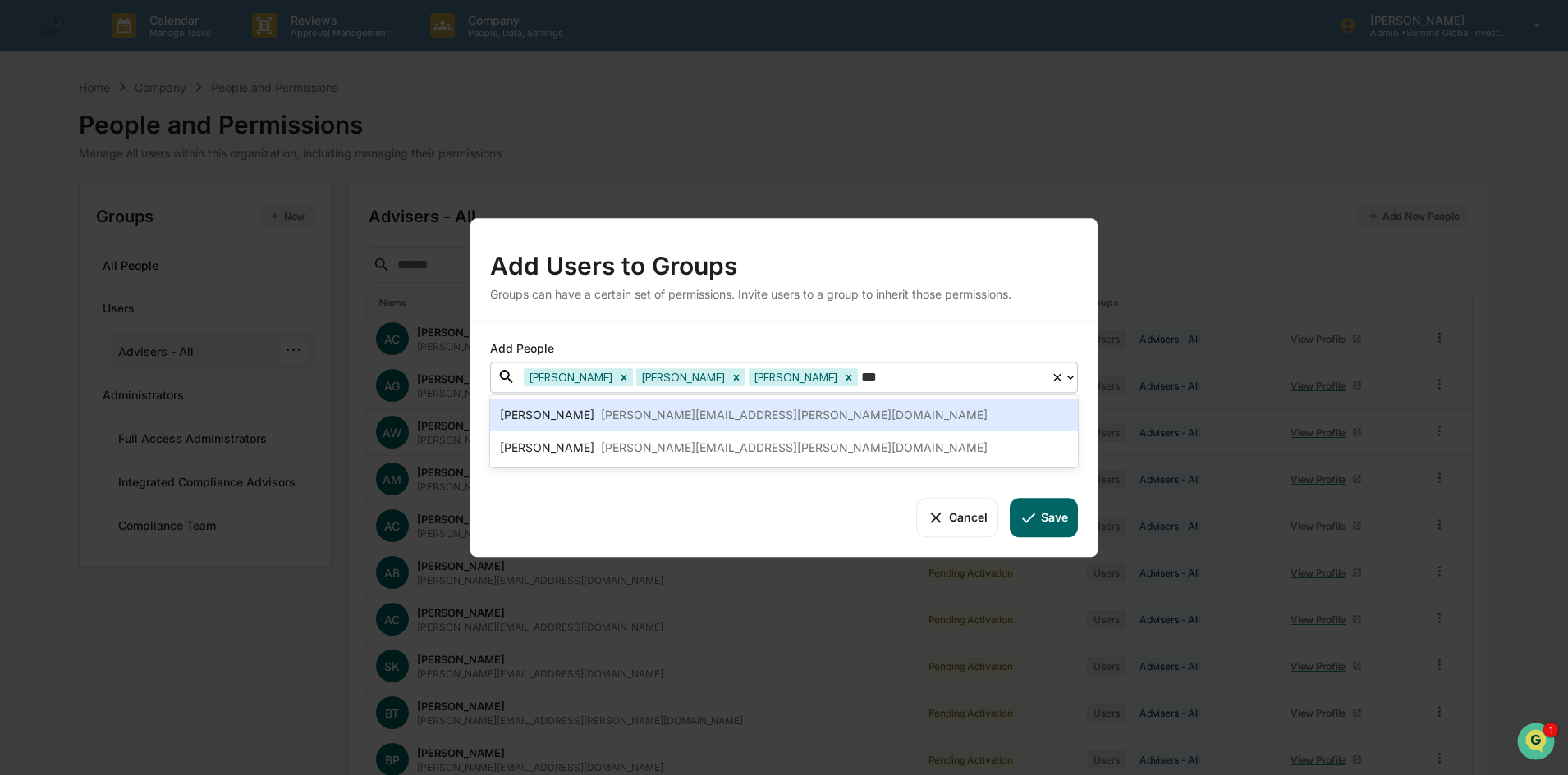
type input "****"
drag, startPoint x: 751, startPoint y: 420, endPoint x: 922, endPoint y: 395, distance: 172.8
click at [751, 421] on div "Greg Caldwell greg.caldwell@sgipw.com" at bounding box center [784, 415] width 568 height 19
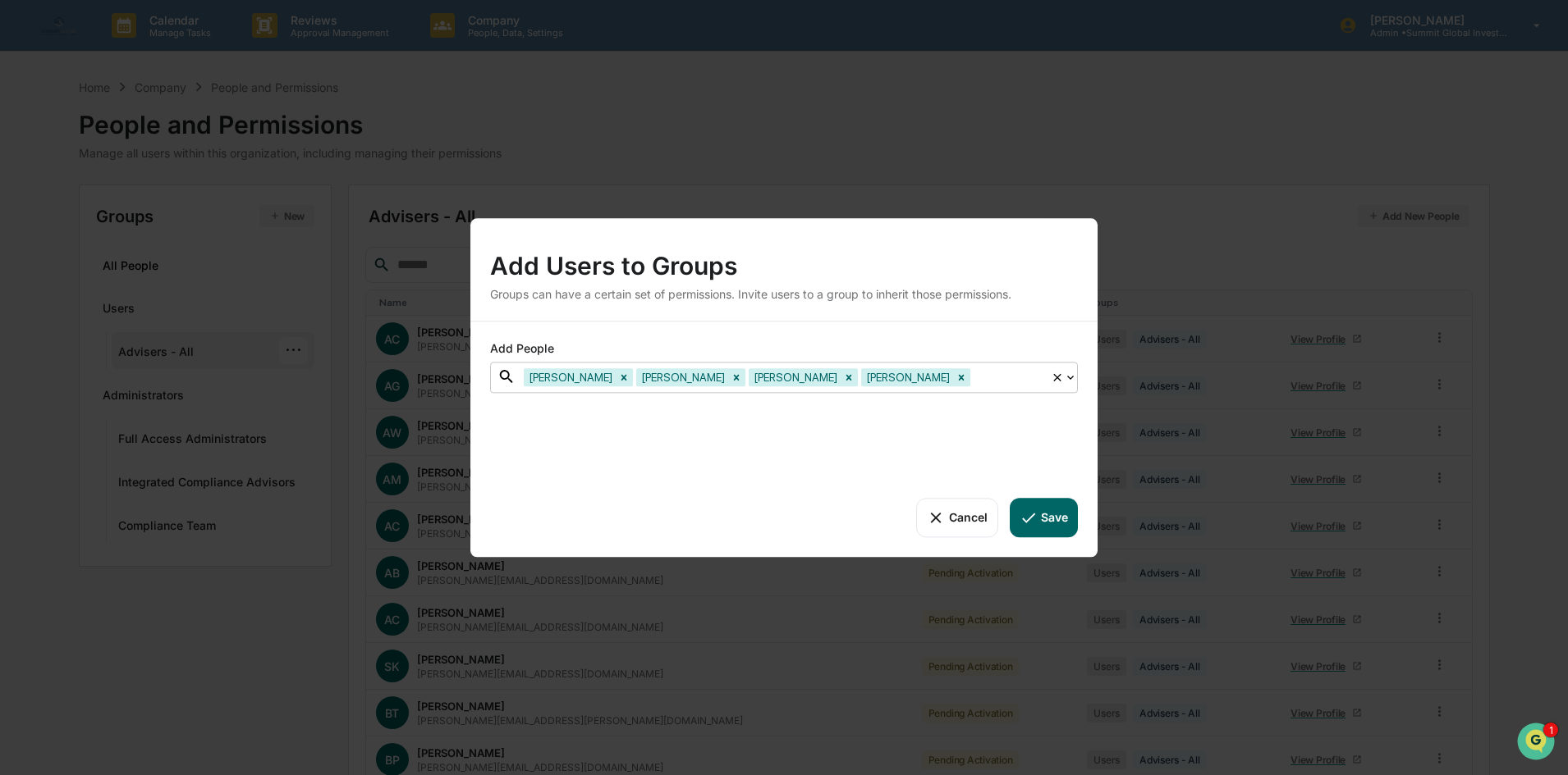
click at [973, 381] on div at bounding box center [1008, 377] width 69 height 19
click at [973, 379] on div at bounding box center [1008, 377] width 69 height 19
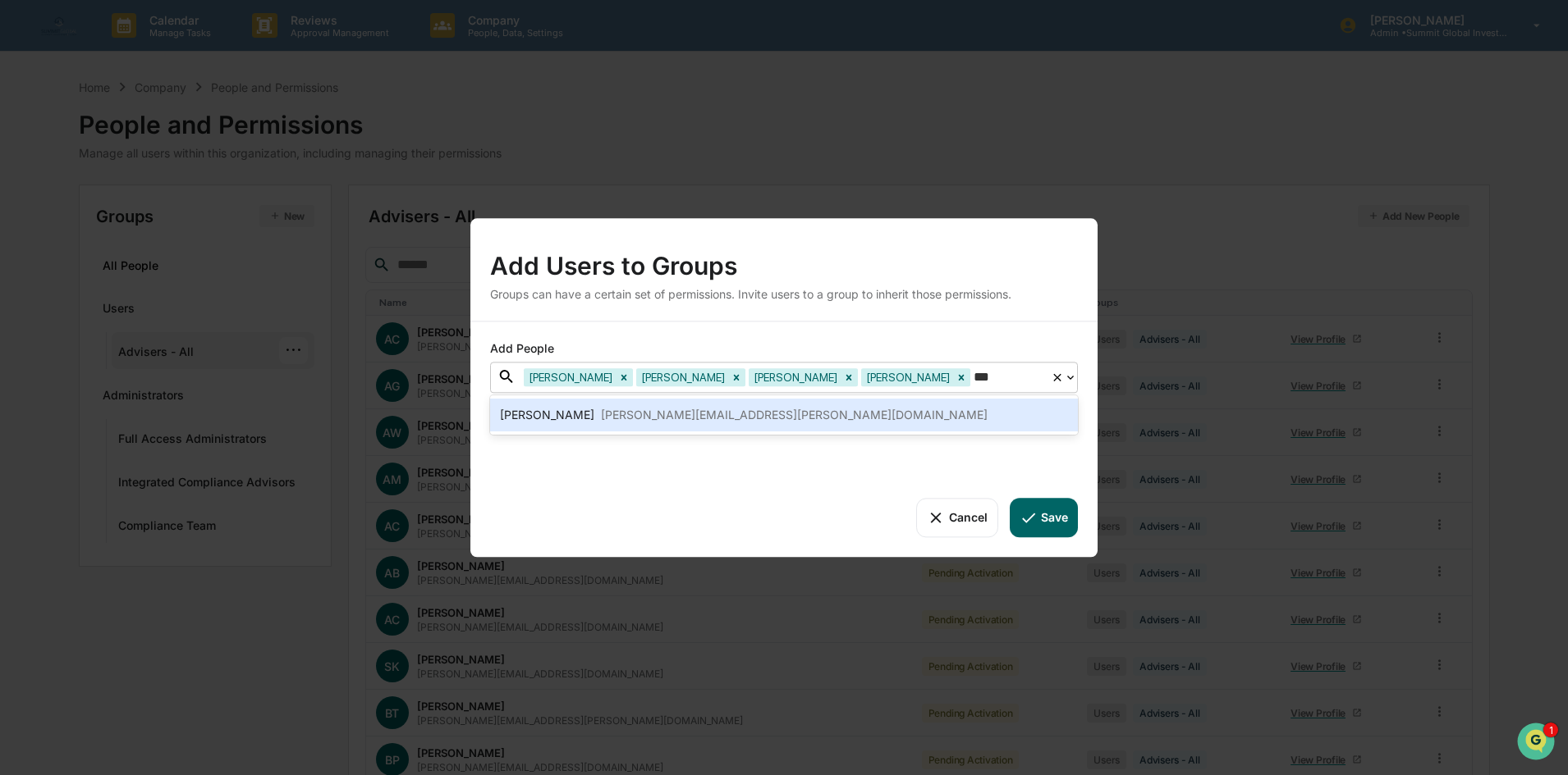
type input "****"
click at [835, 422] on div "Gretchen Ricker gretchen.ricker@sgipw.com" at bounding box center [784, 415] width 568 height 19
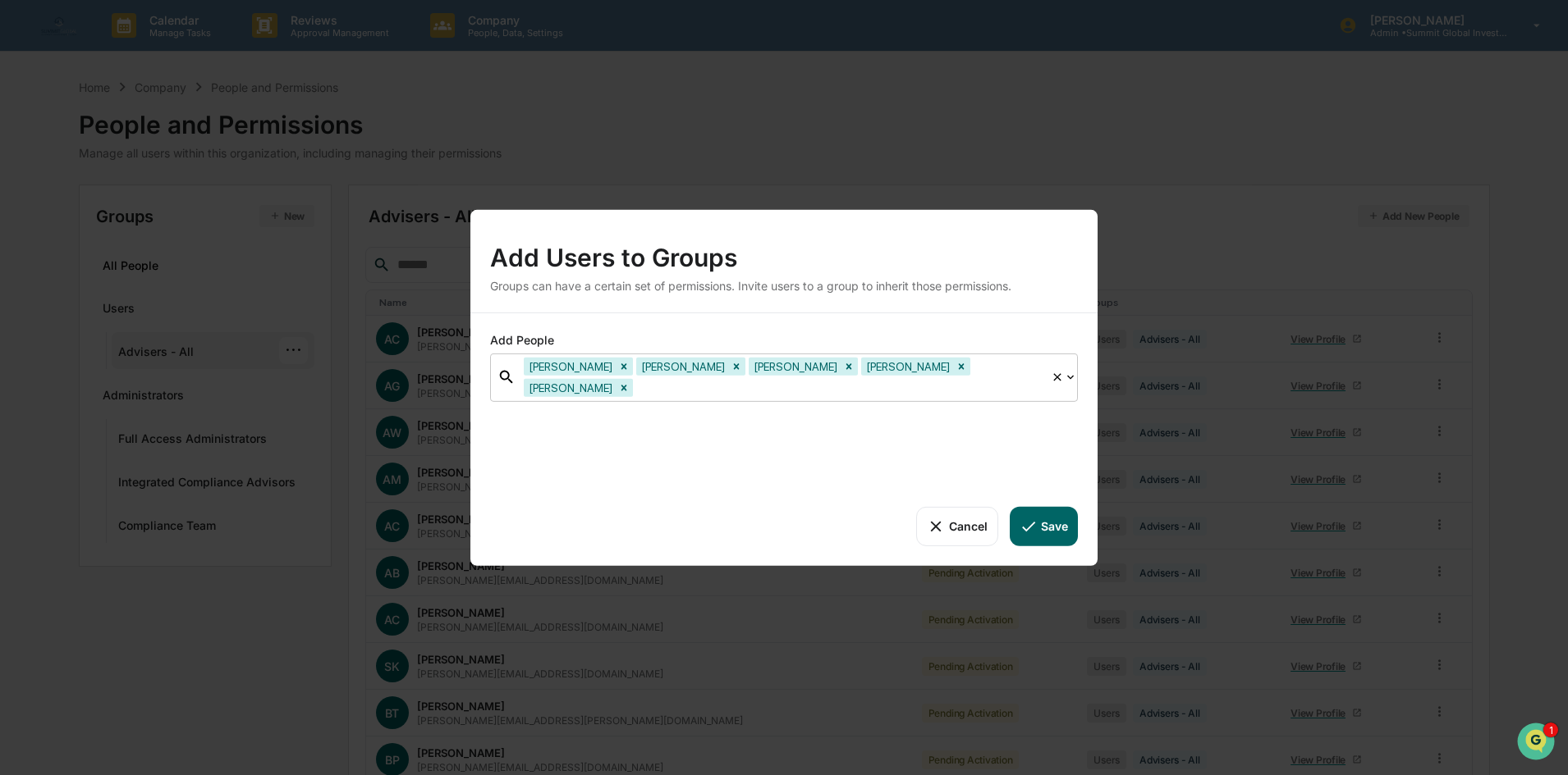
click at [1017, 379] on div at bounding box center [839, 388] width 407 height 19
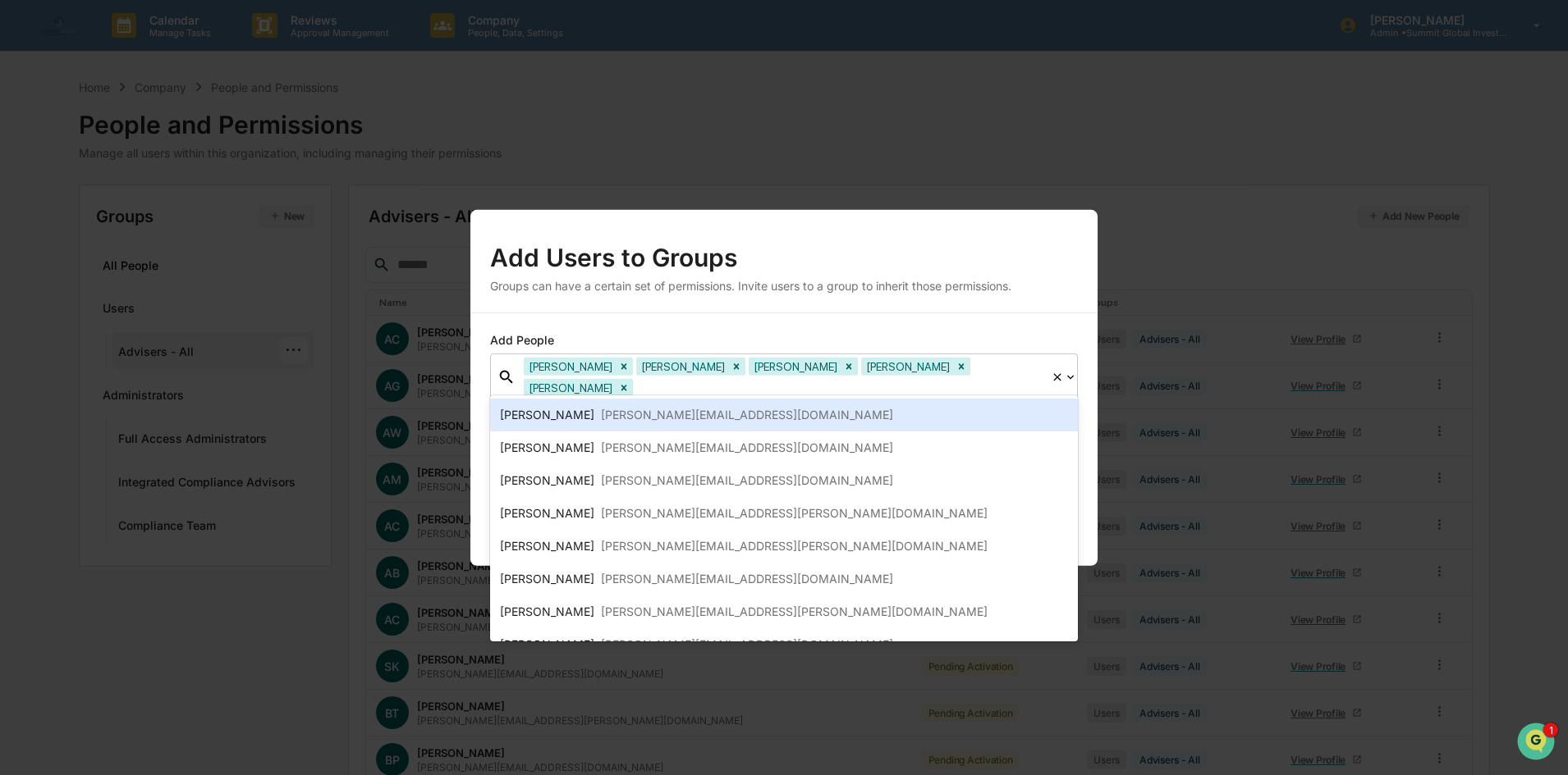
click at [989, 379] on div at bounding box center [839, 388] width 407 height 19
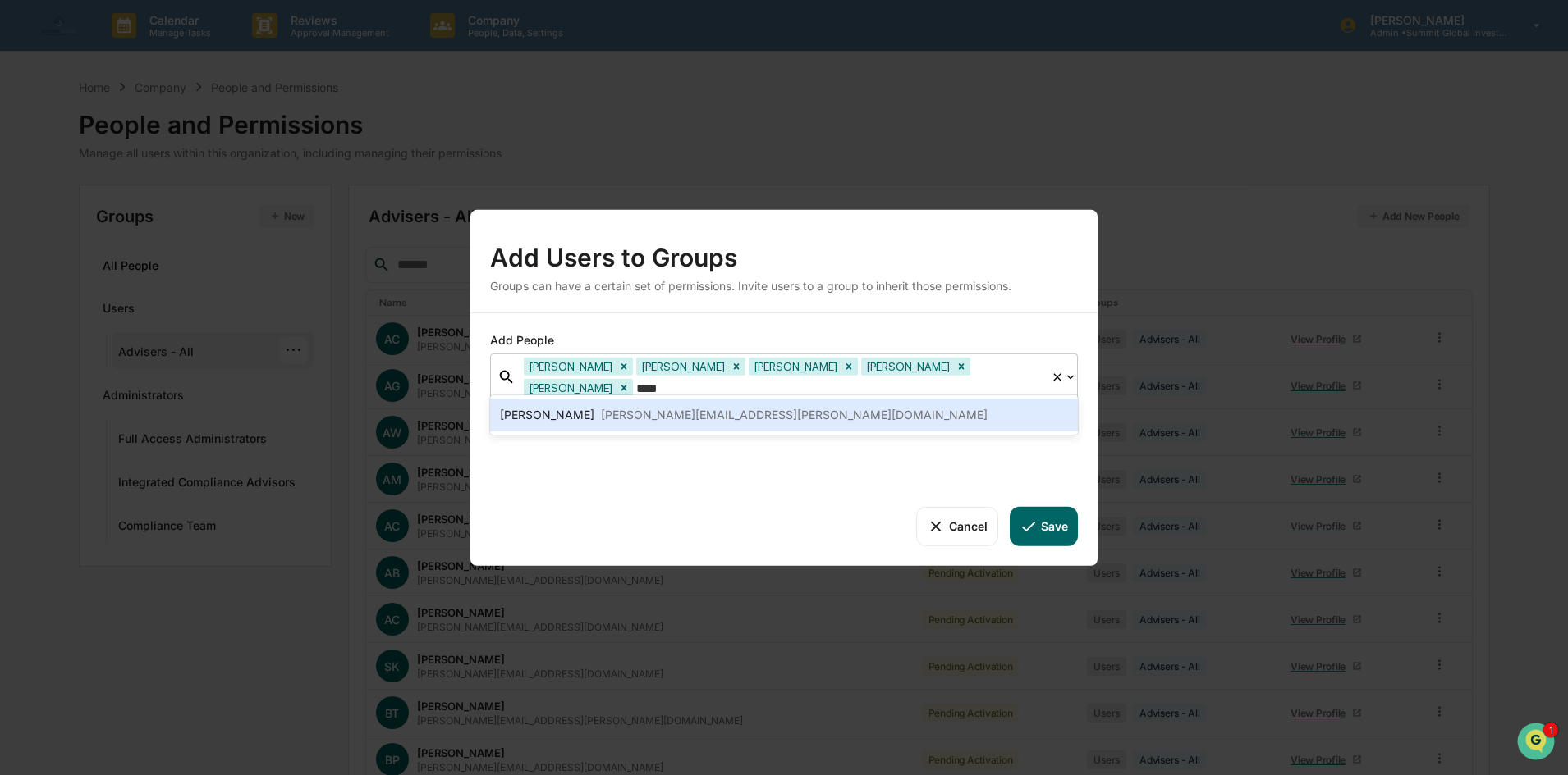
type input "*****"
click at [911, 428] on div "Heidi Clark heidi.clark@sgipw.com" at bounding box center [784, 415] width 588 height 32
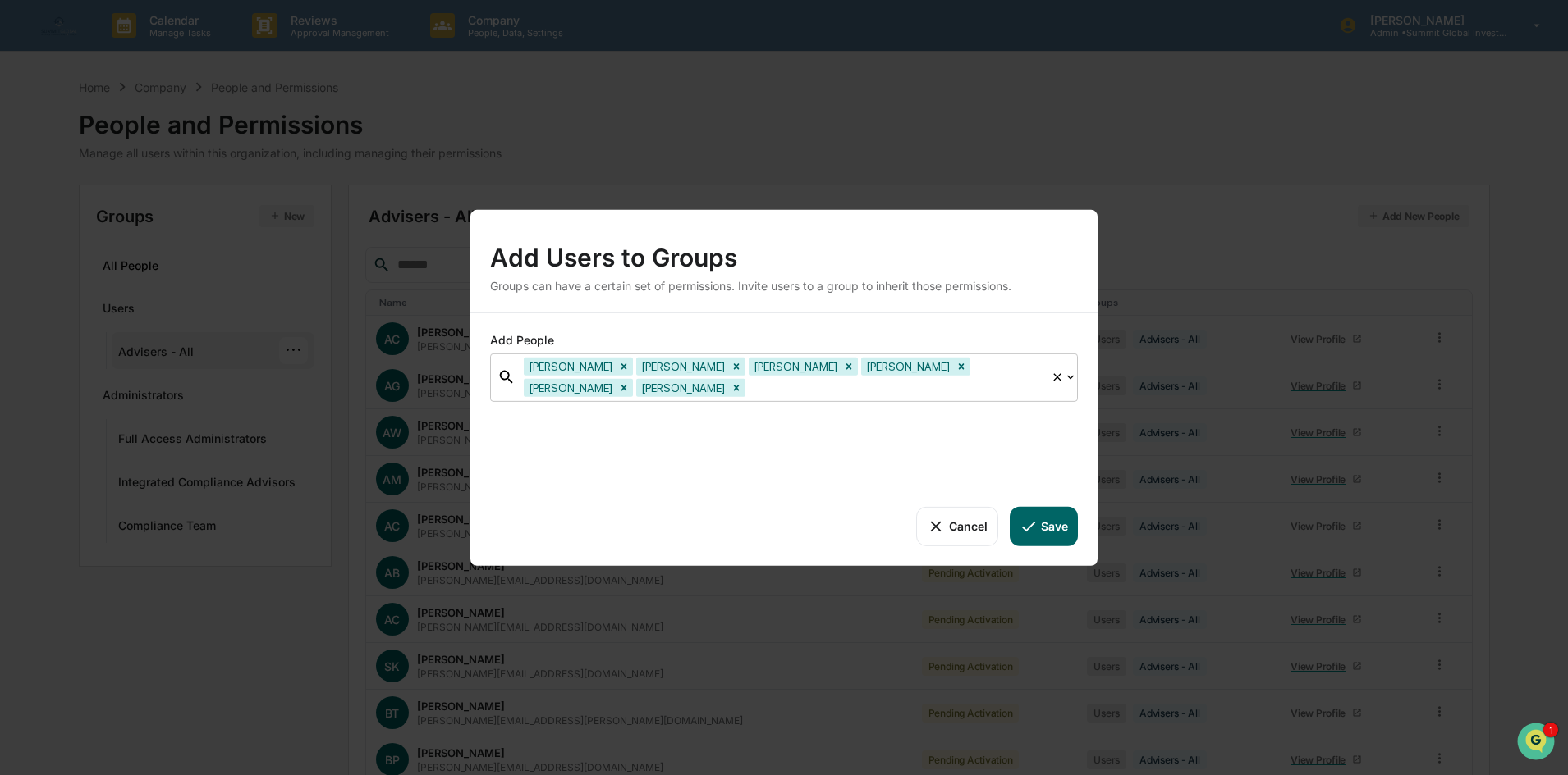
click at [748, 389] on div at bounding box center [895, 388] width 294 height 19
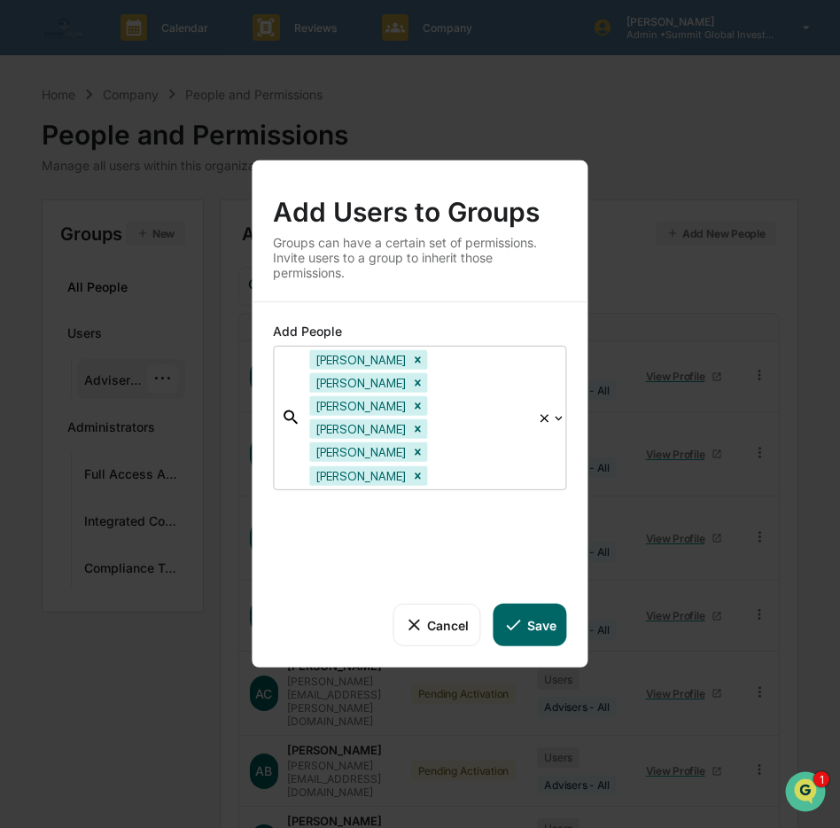
drag, startPoint x: 457, startPoint y: 513, endPoint x: 481, endPoint y: 479, distance: 42.0
click at [457, 512] on div "Add People option Heidi Clark, selected. Dee Murray Eli Martin Fernando Lucero …" at bounding box center [420, 484] width 336 height 365
click at [518, 465] on div at bounding box center [480, 475] width 97 height 20
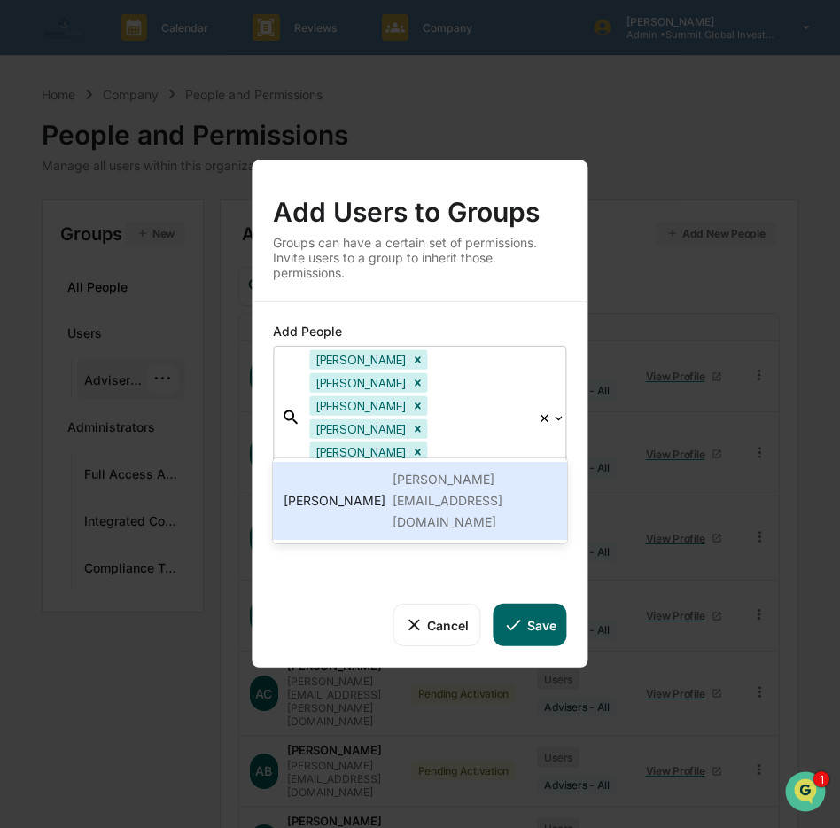
type input "***"
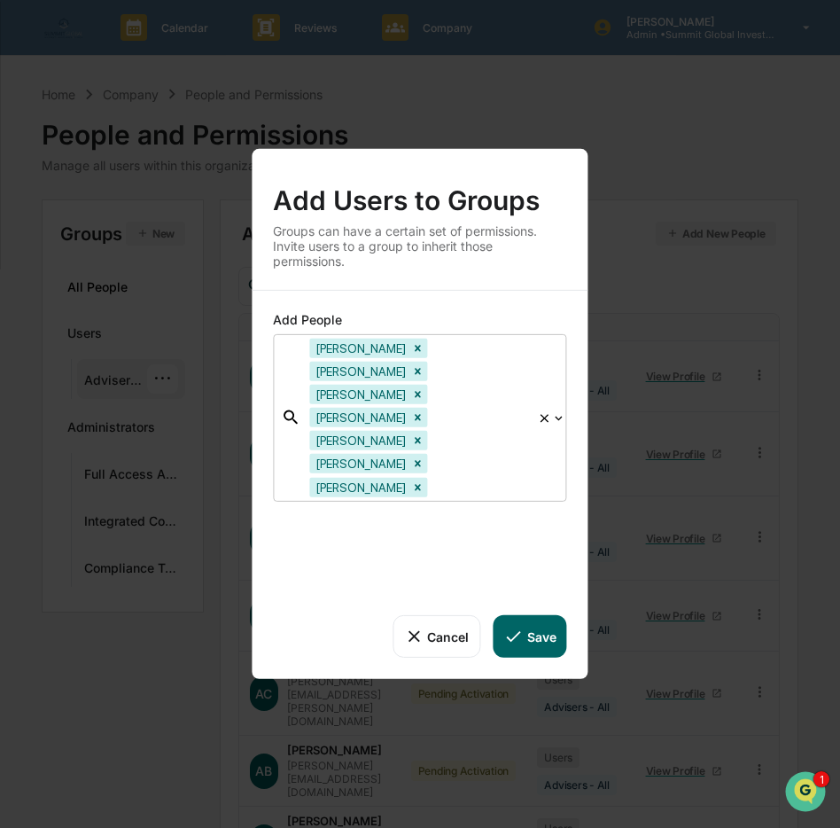
click at [517, 477] on div at bounding box center [480, 487] width 97 height 20
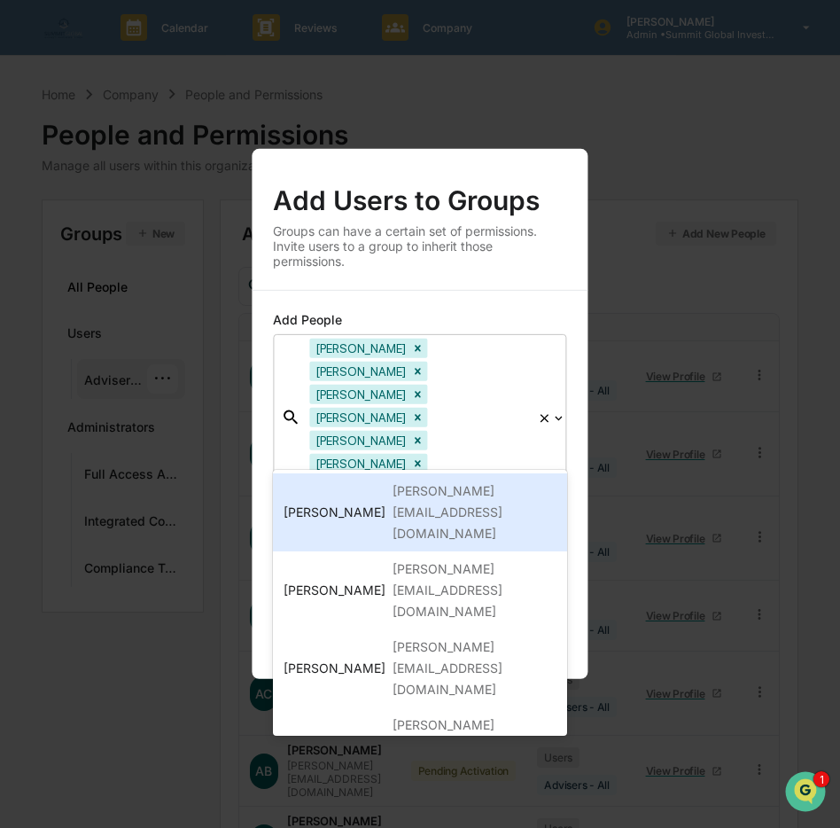
click at [493, 477] on div at bounding box center [480, 487] width 97 height 20
paste input "**********"
type input "**********"
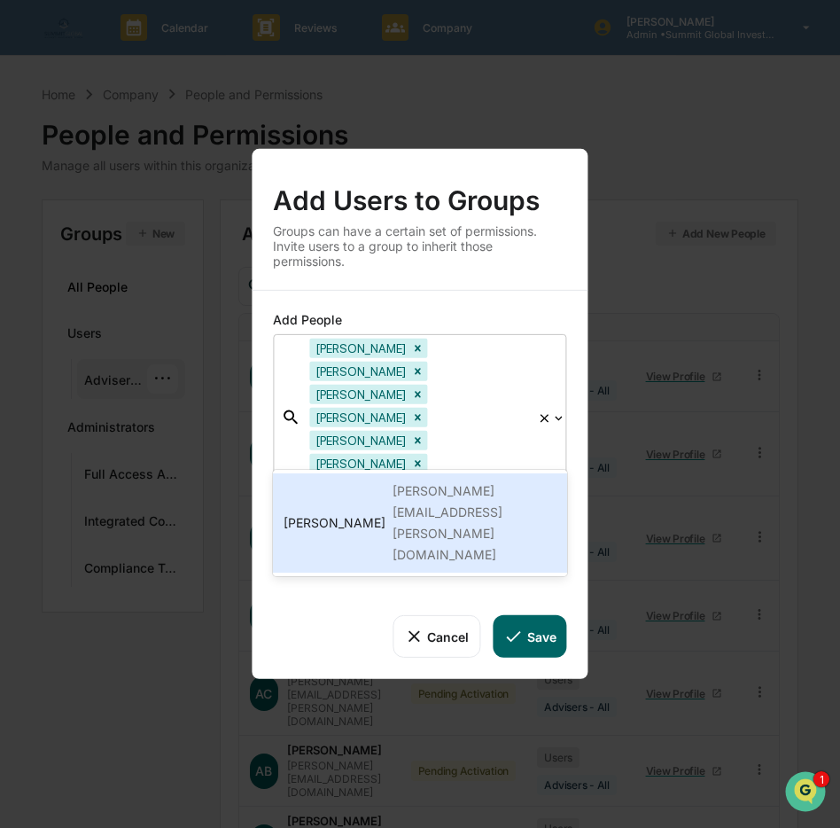
type input "*****"
click at [466, 513] on div "Add People option Izabela Betlinska, selected. 1 result available for search te…" at bounding box center [420, 485] width 336 height 388
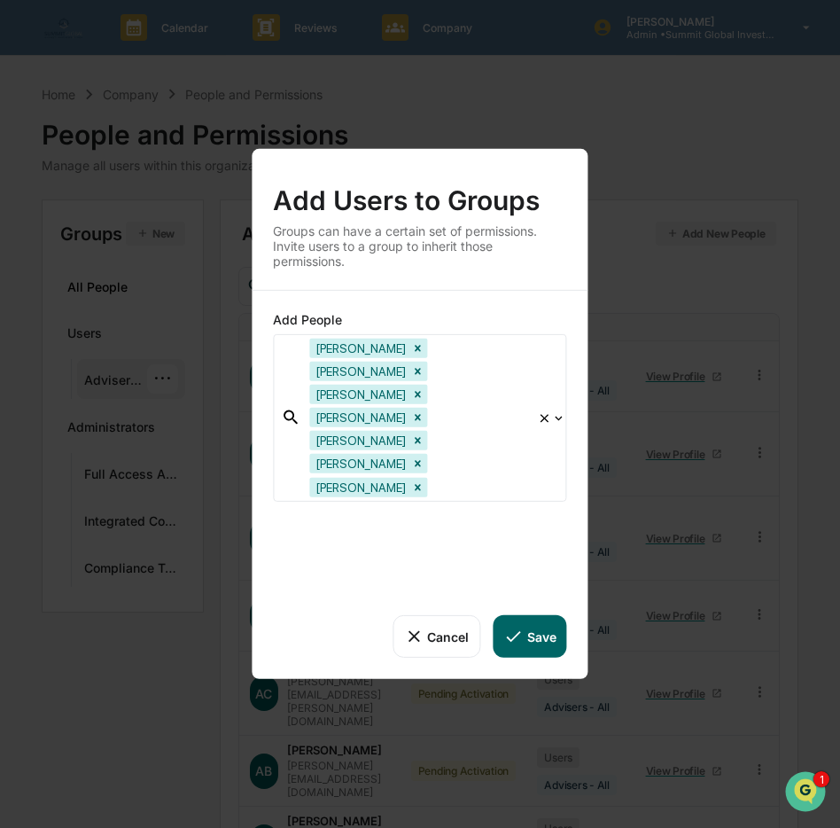
click at [457, 477] on div at bounding box center [480, 487] width 97 height 20
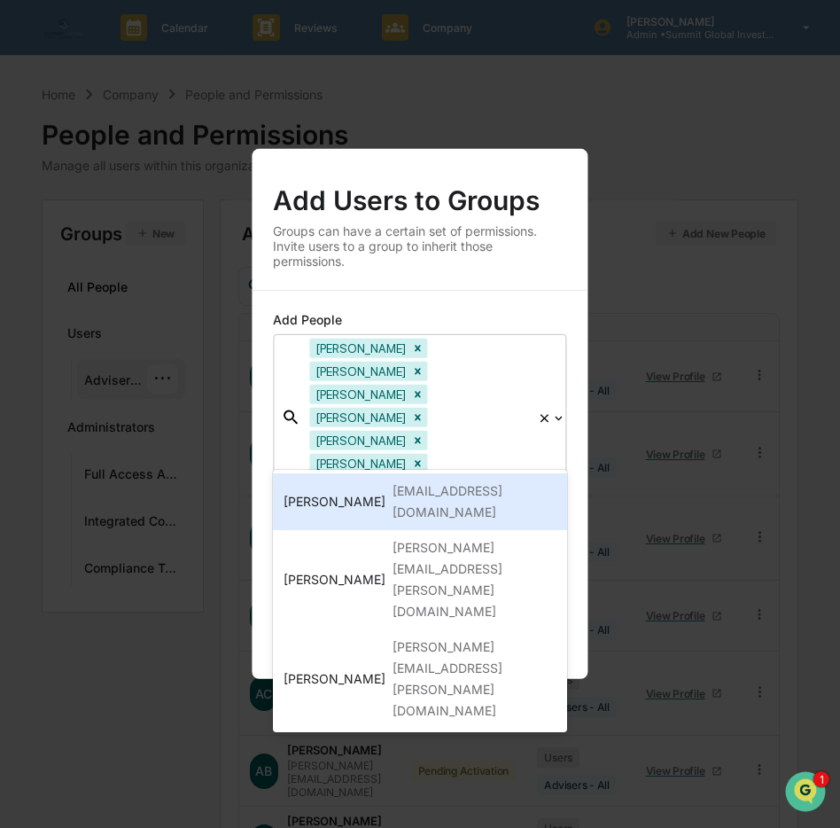
type input "*****"
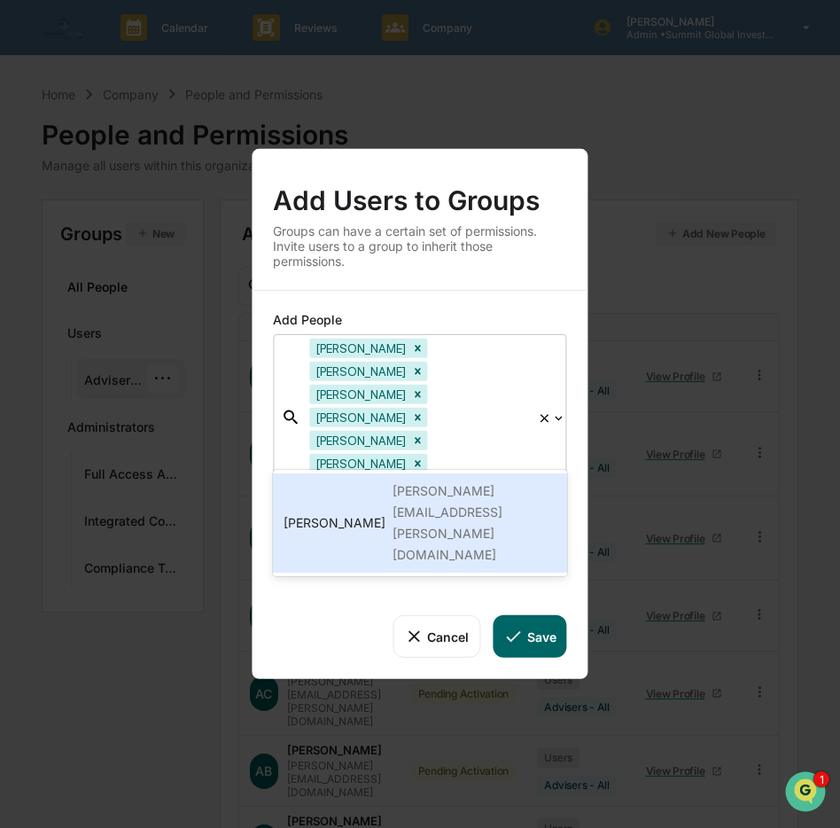
click at [433, 498] on div "[PERSON_NAME][EMAIL_ADDRESS][PERSON_NAME][DOMAIN_NAME]" at bounding box center [474, 522] width 163 height 85
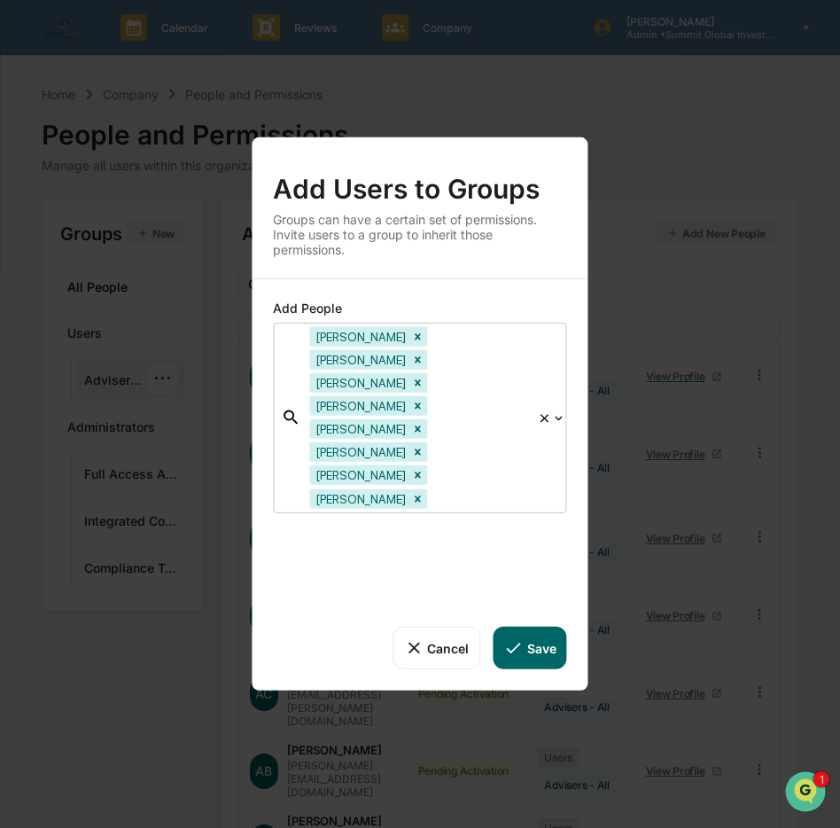
click at [536, 453] on div "Dee Murray Eli Martin Fernando Lucero Greg Caldwell Gretchen Ricker Heidi Clark…" at bounding box center [419, 417] width 237 height 189
click at [532, 453] on div "Dee Murray Eli Martin Fernando Lucero Greg Caldwell Gretchen Ricker Heidi Clark…" at bounding box center [419, 417] width 237 height 189
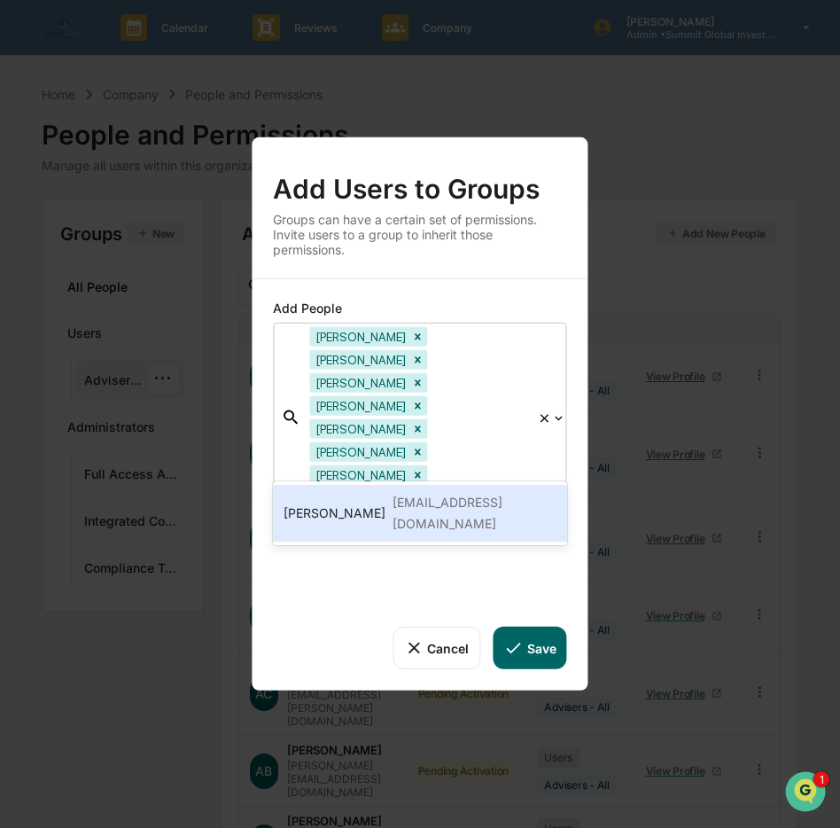
type input "**"
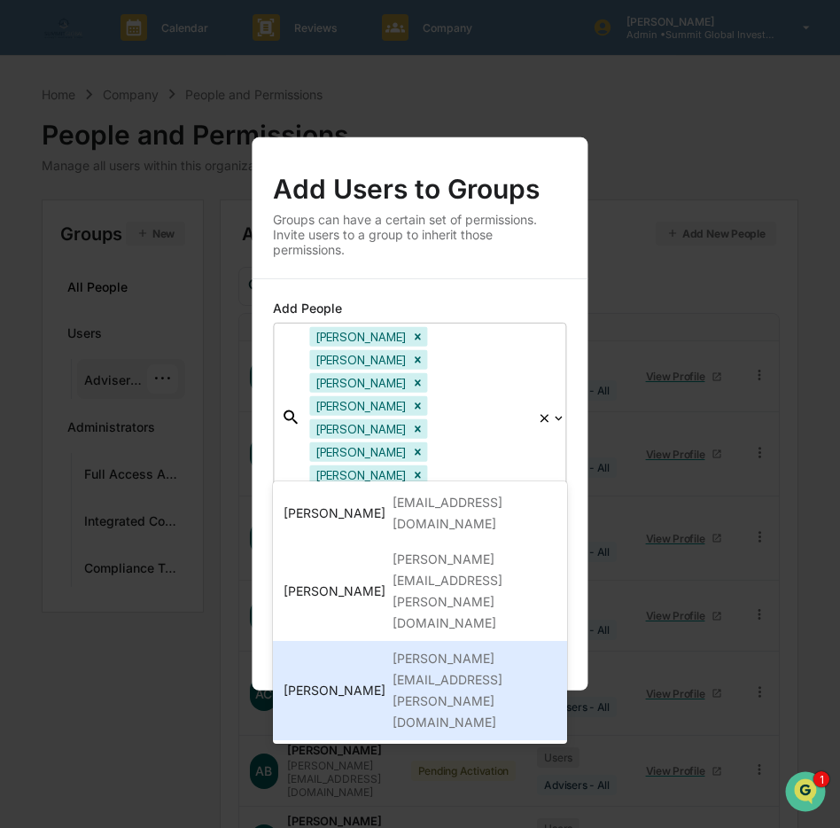
click at [368, 680] on div "[PERSON_NAME]" at bounding box center [335, 690] width 102 height 21
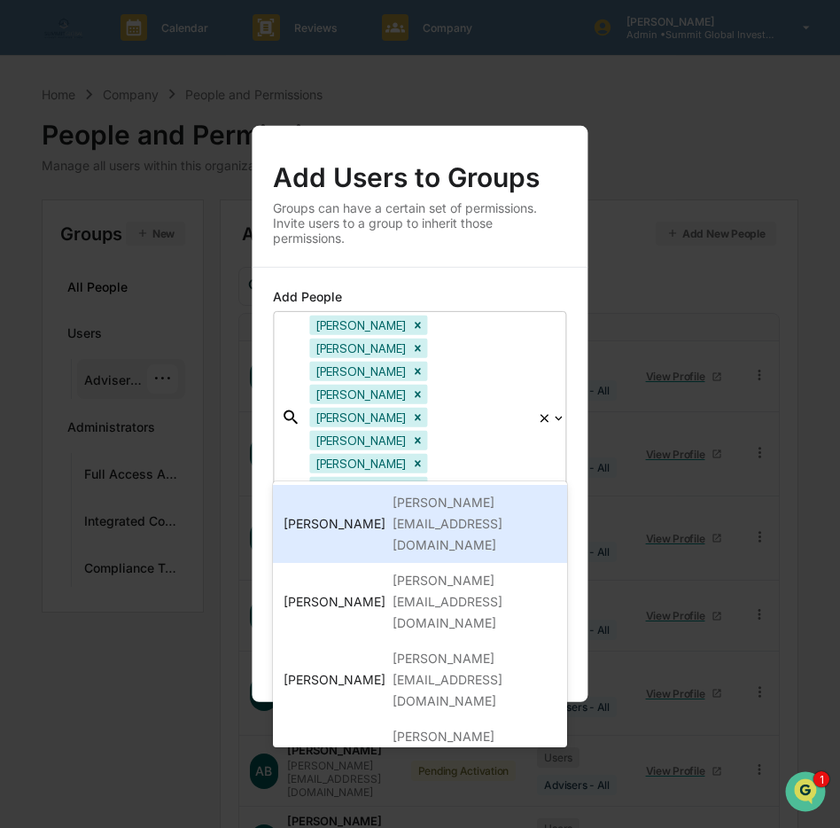
click at [479, 500] on div at bounding box center [480, 510] width 97 height 20
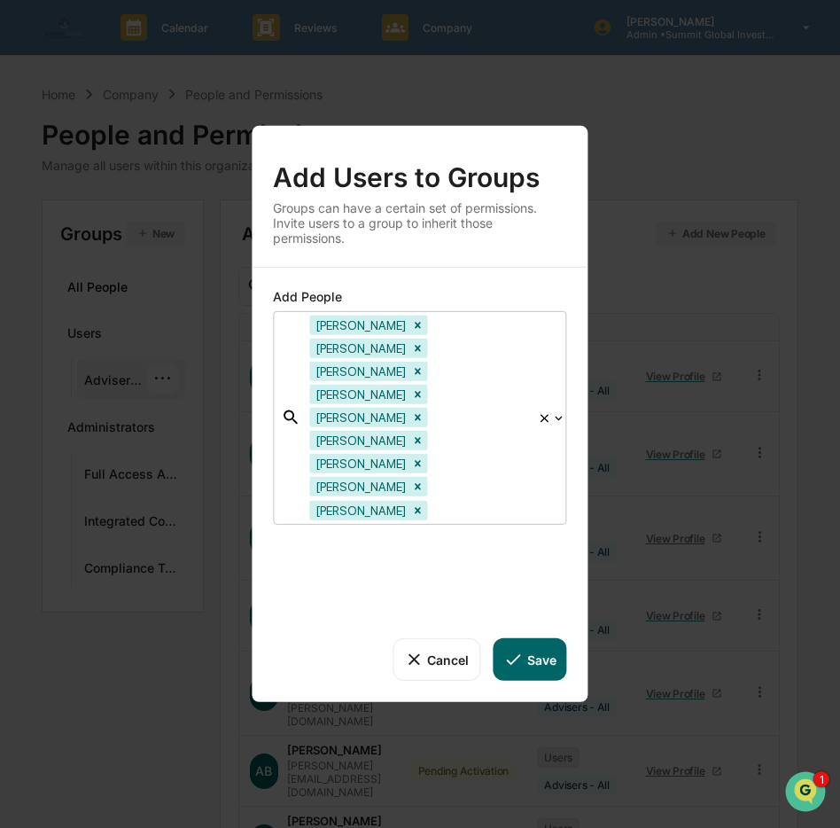
click at [460, 500] on div at bounding box center [480, 510] width 97 height 20
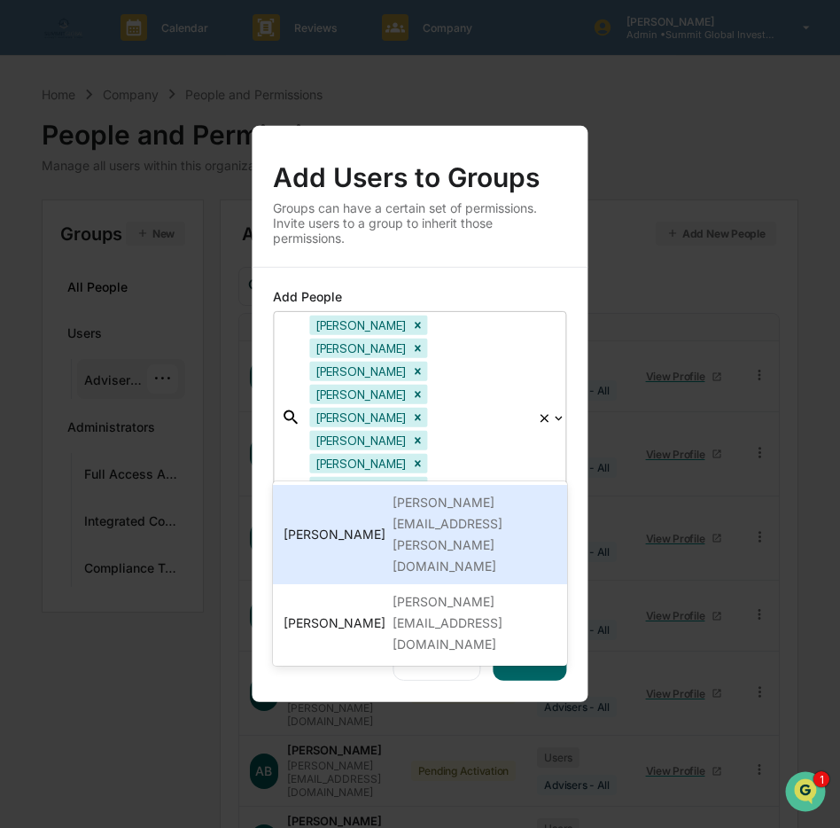
type input "****"
click at [435, 503] on div "[PERSON_NAME][EMAIL_ADDRESS][PERSON_NAME][DOMAIN_NAME]" at bounding box center [474, 534] width 163 height 85
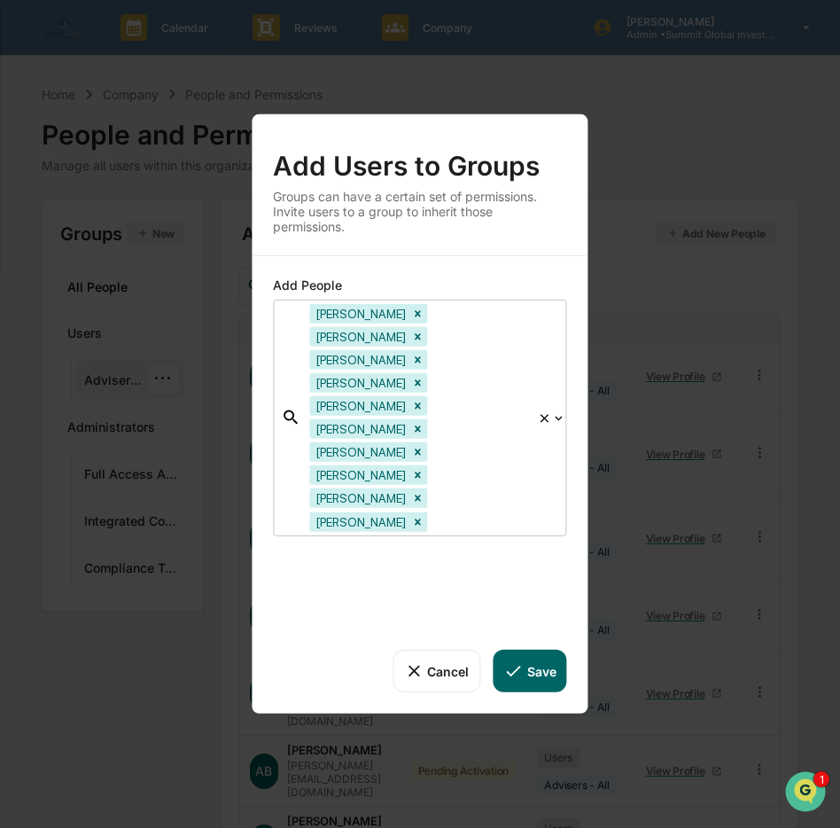
click at [527, 511] on div at bounding box center [480, 521] width 97 height 20
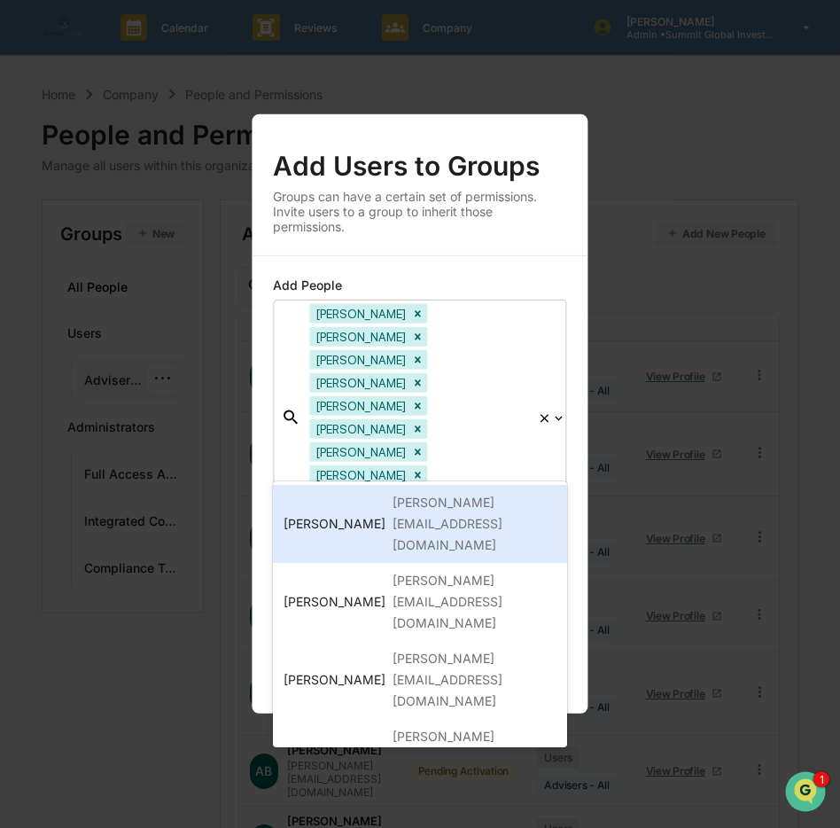
click at [526, 511] on div at bounding box center [480, 521] width 97 height 20
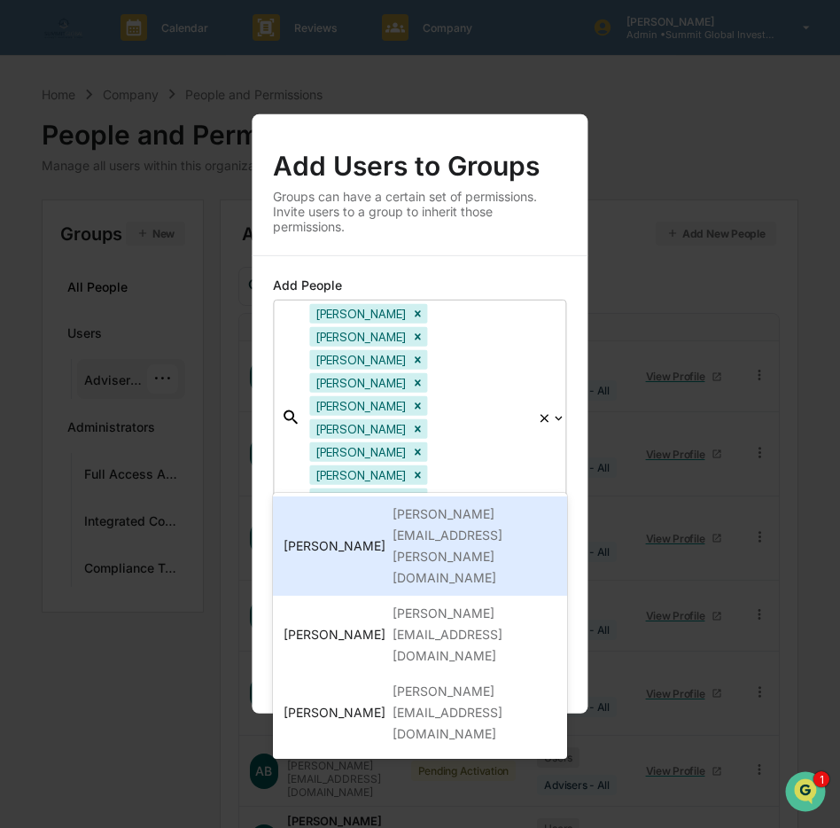
type input "****"
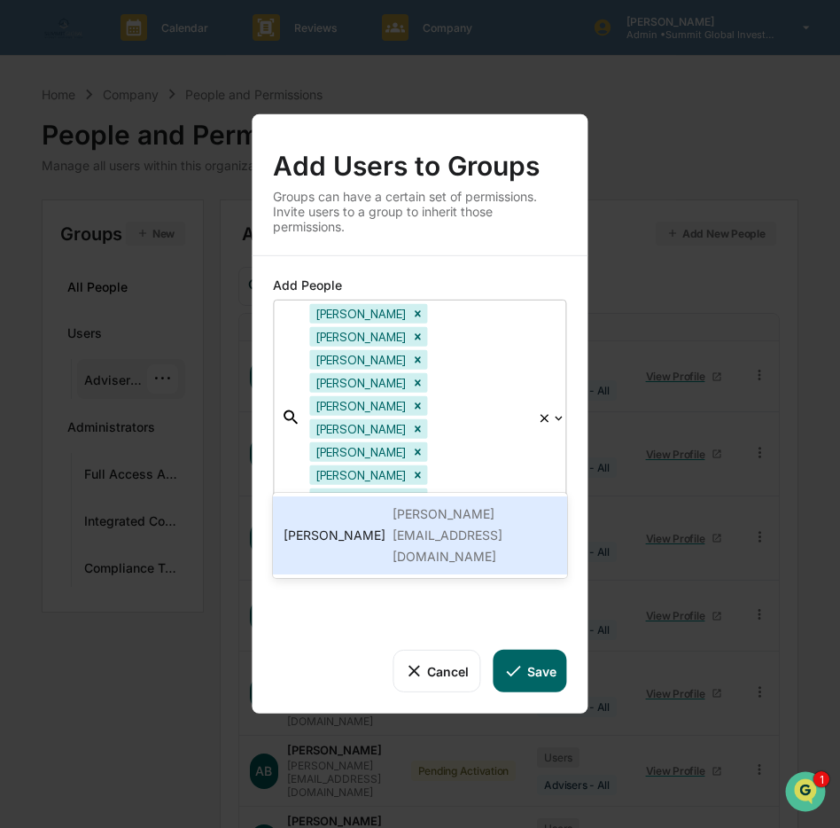
click at [305, 525] on div "[PERSON_NAME]" at bounding box center [335, 535] width 102 height 21
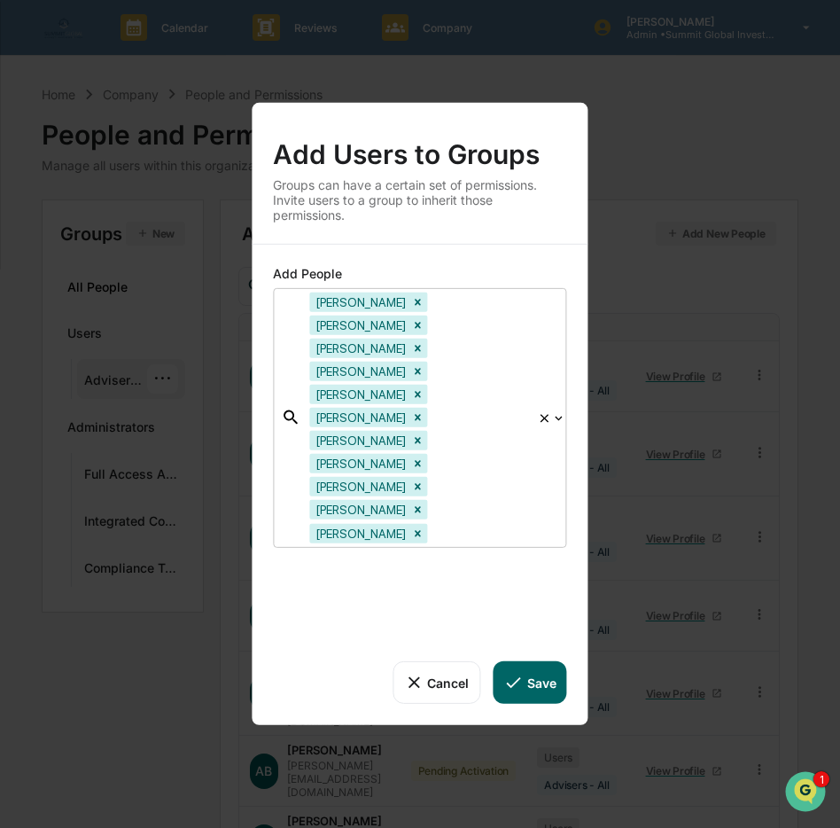
click at [432, 523] on div at bounding box center [480, 533] width 97 height 20
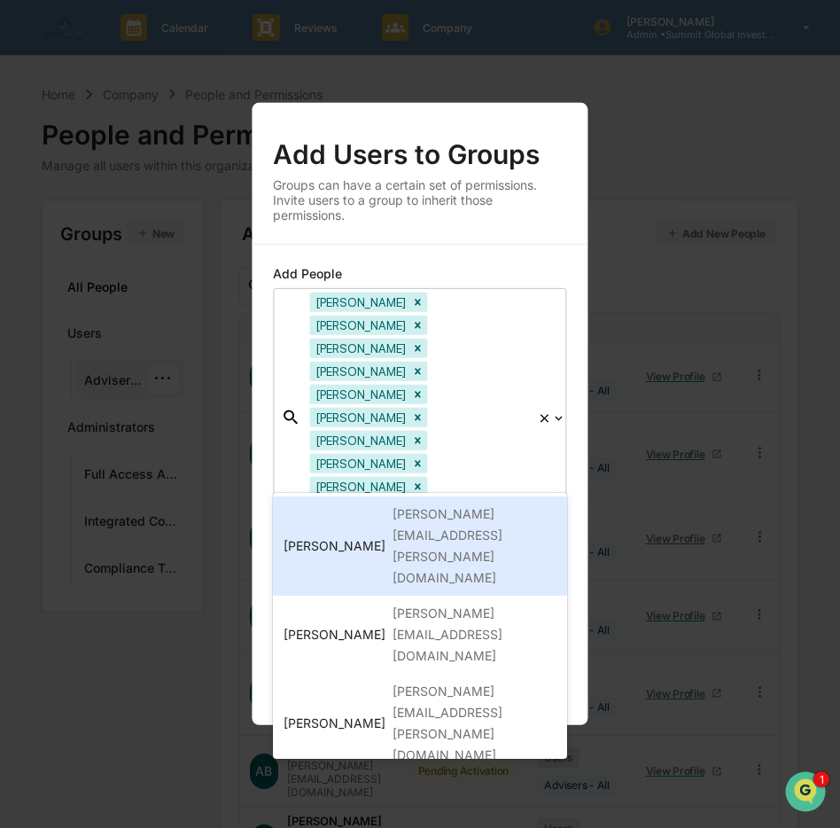
type input "*****"
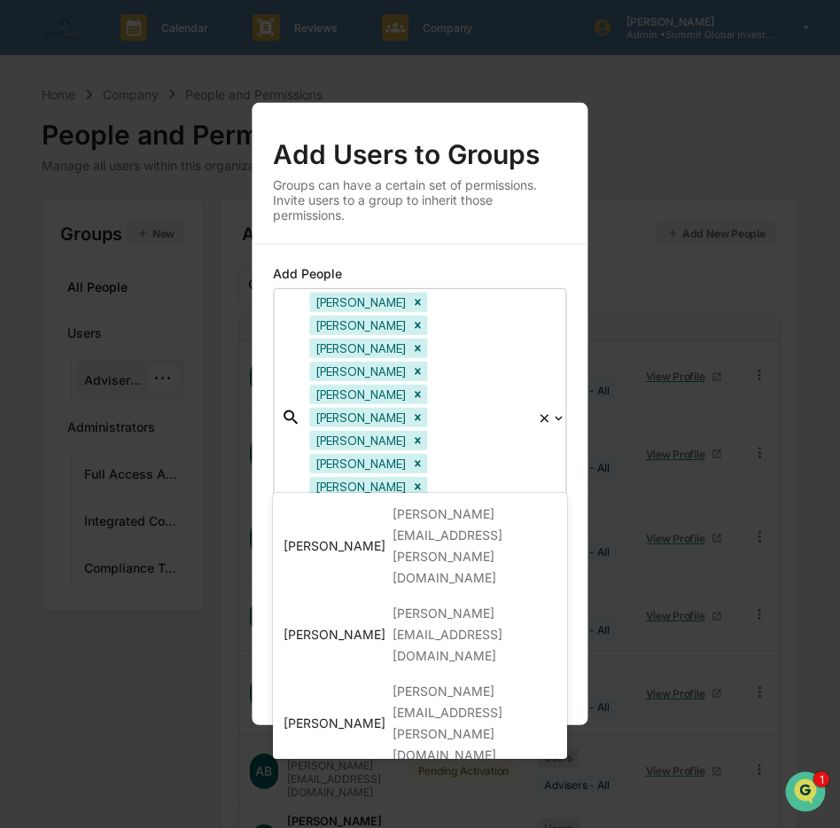
click at [368, 812] on div "[PERSON_NAME]" at bounding box center [335, 822] width 102 height 21
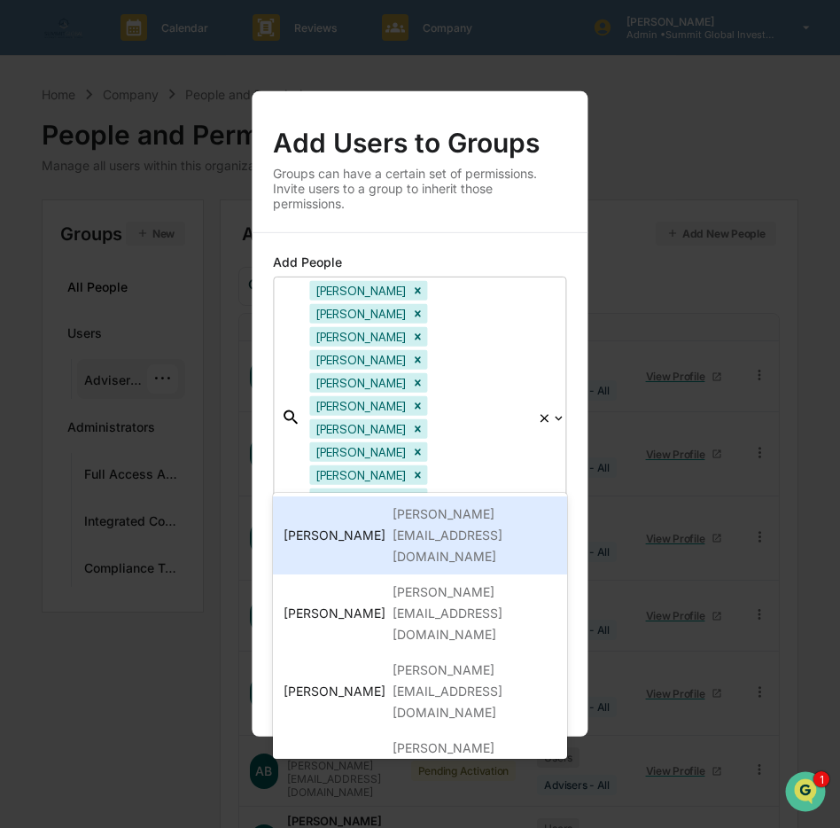
click at [527, 534] on div at bounding box center [480, 544] width 97 height 20
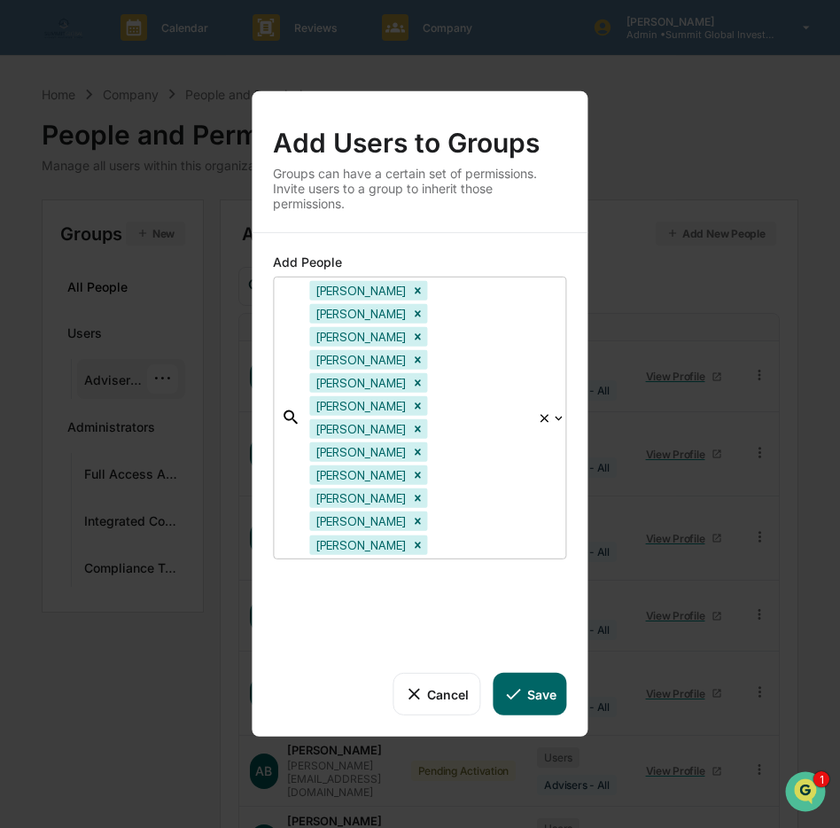
click at [535, 472] on div "Dee Murray Eli Martin Fernando Lucero Greg Caldwell Gretchen Ricker Heidi Clark…" at bounding box center [419, 417] width 237 height 281
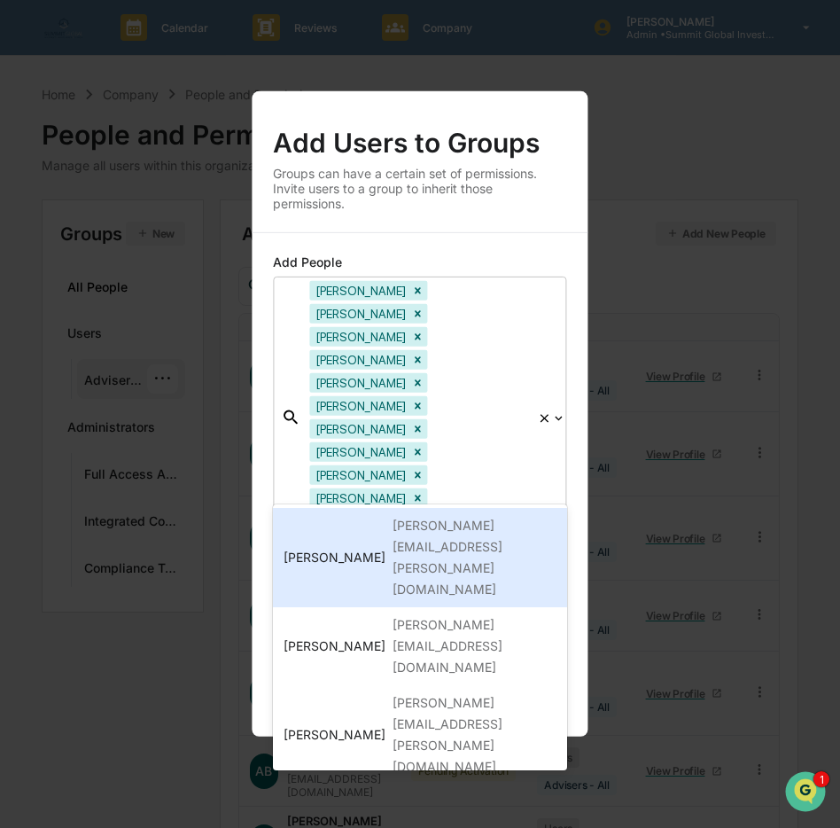
type input "******"
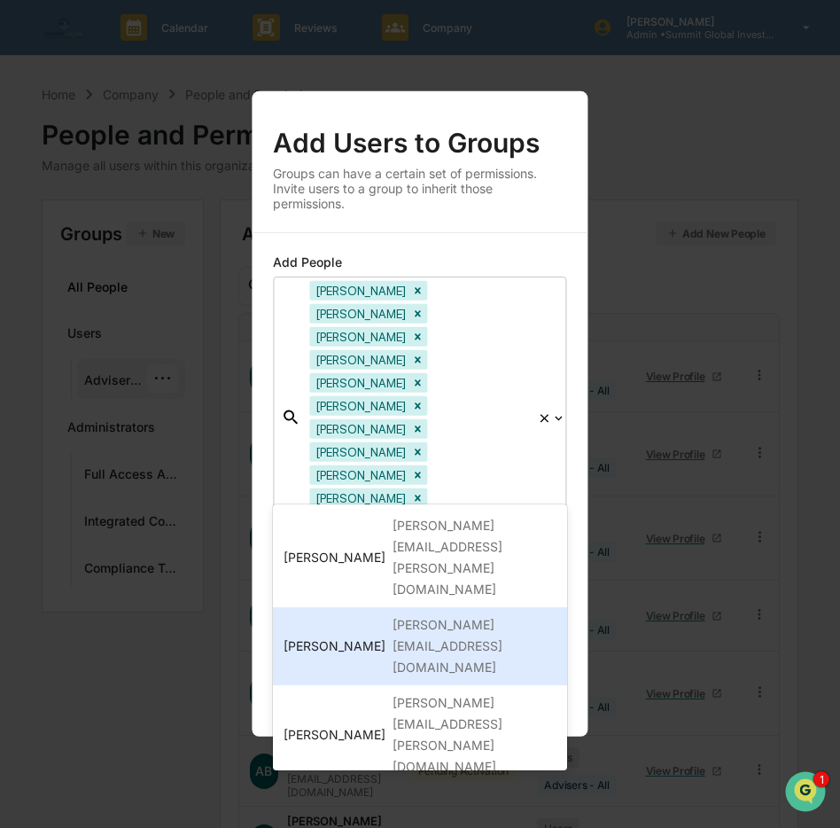
click at [461, 614] on div "[PERSON_NAME][EMAIL_ADDRESS][DOMAIN_NAME]" at bounding box center [474, 646] width 163 height 64
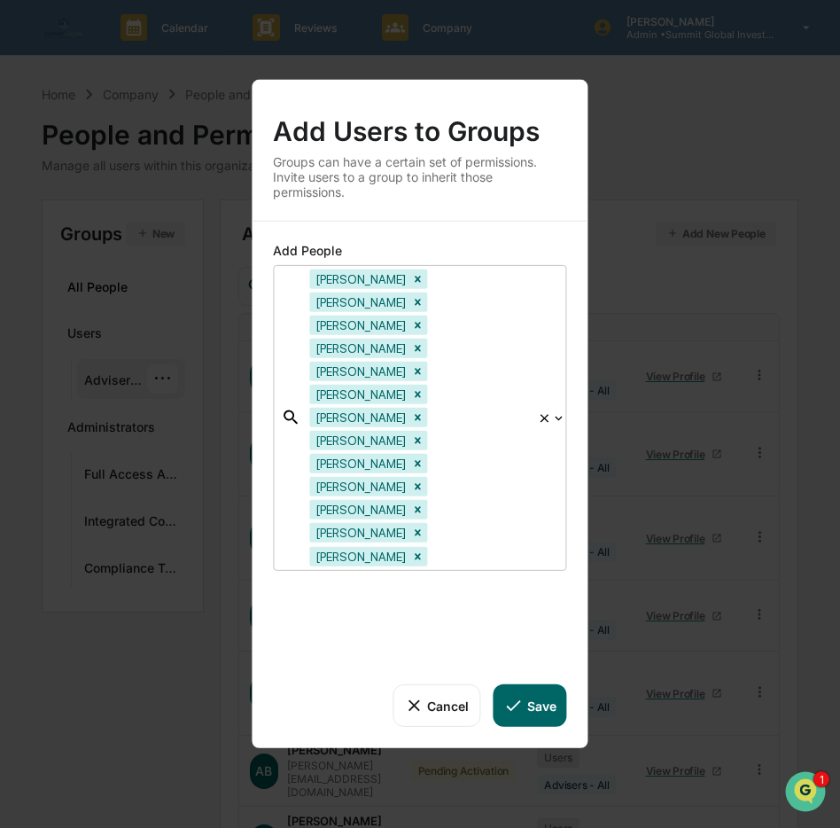
click at [432, 546] on div at bounding box center [480, 556] width 97 height 20
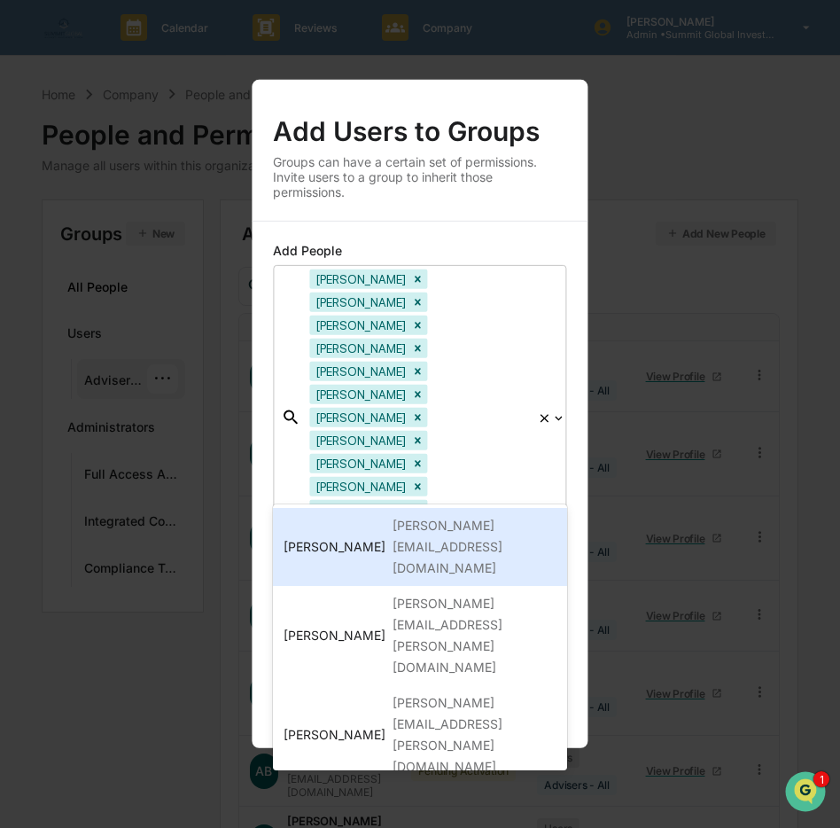
type input "***"
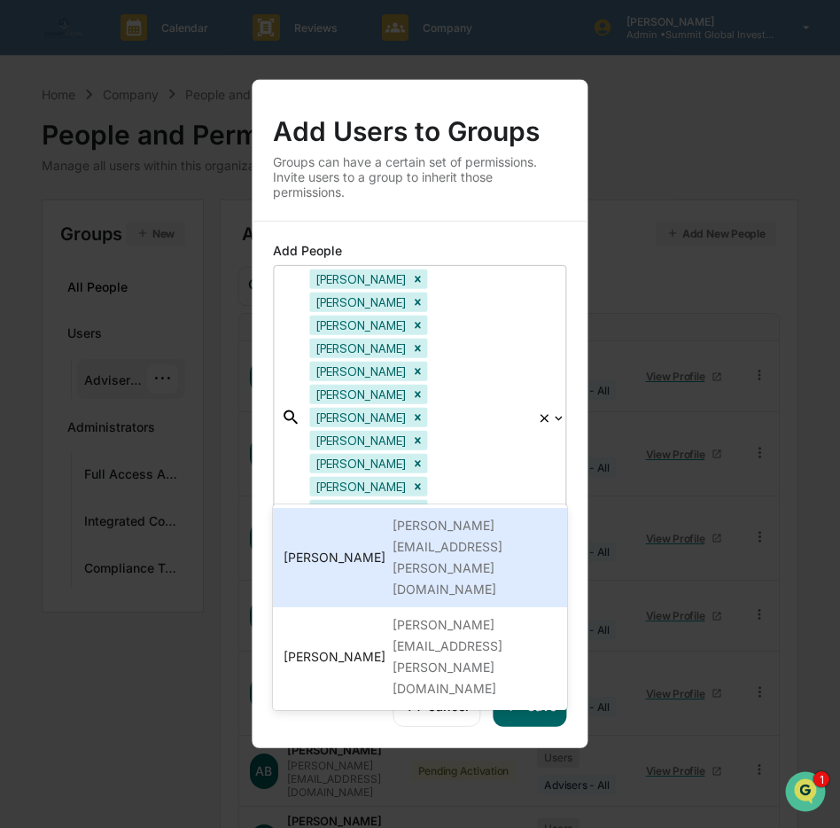
click at [426, 521] on div "[PERSON_NAME][EMAIL_ADDRESS][PERSON_NAME][DOMAIN_NAME]" at bounding box center [474, 557] width 163 height 85
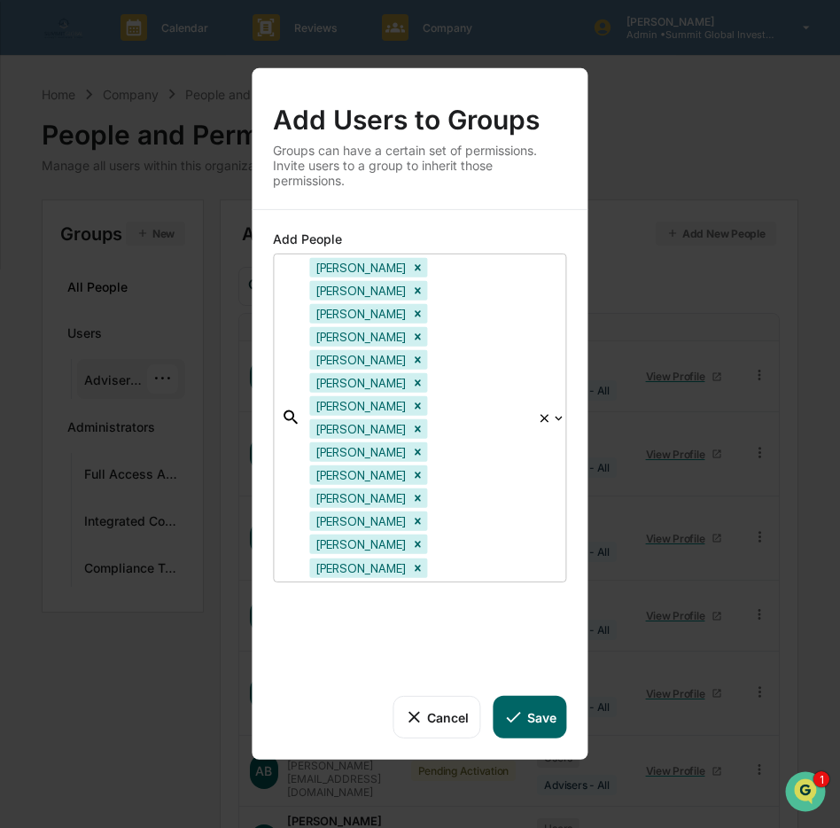
click at [518, 557] on div at bounding box center [480, 567] width 97 height 20
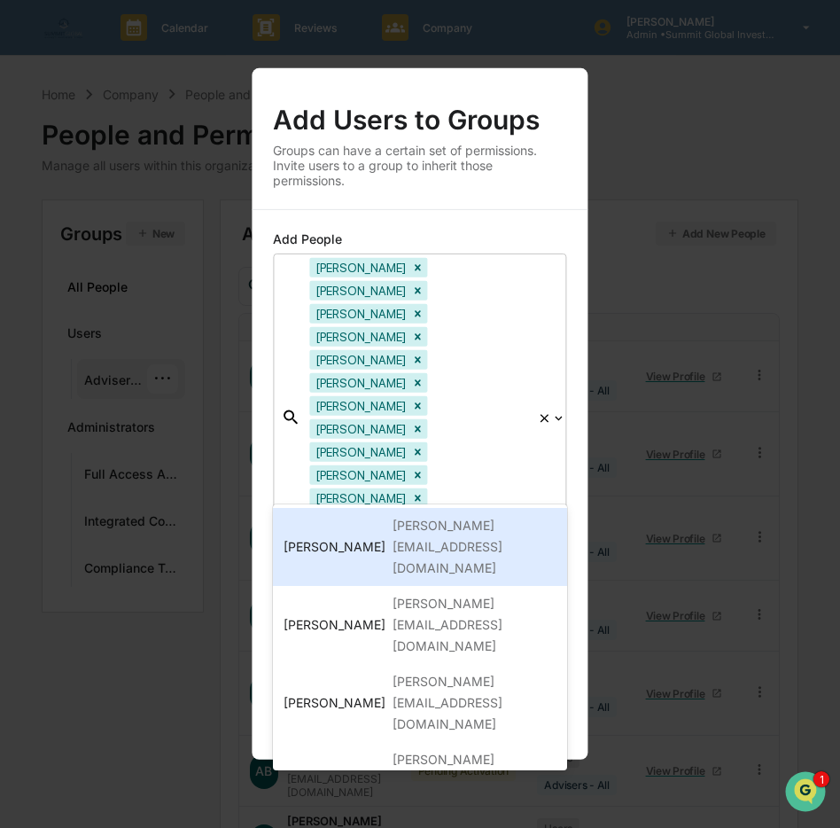
click at [518, 557] on div at bounding box center [480, 567] width 97 height 20
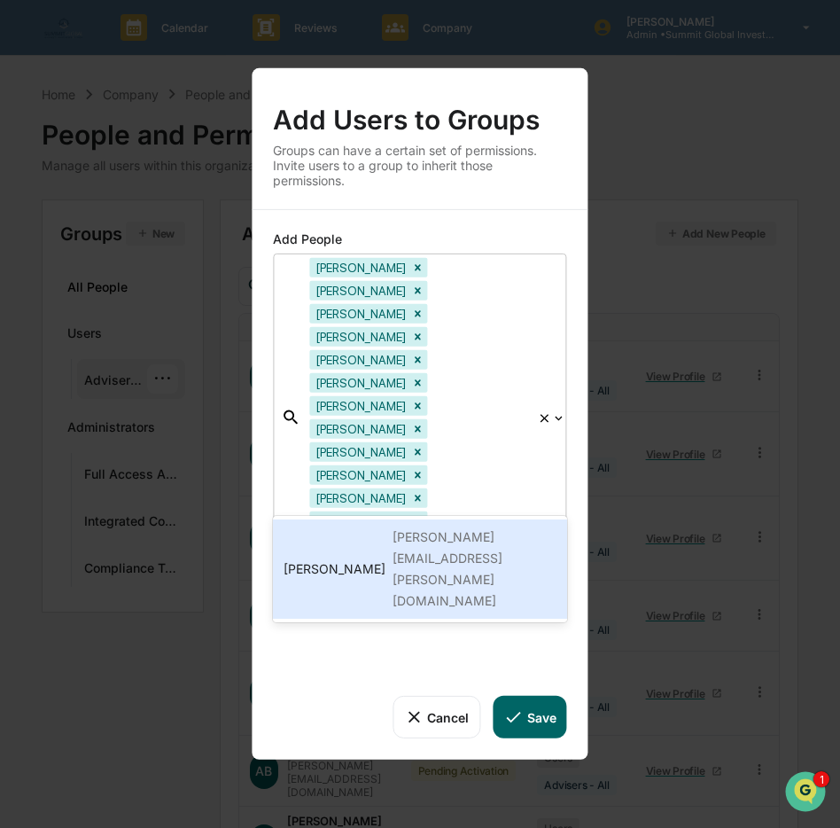
type input "******"
click at [478, 543] on div "[PERSON_NAME][EMAIL_ADDRESS][PERSON_NAME][DOMAIN_NAME]" at bounding box center [474, 568] width 163 height 85
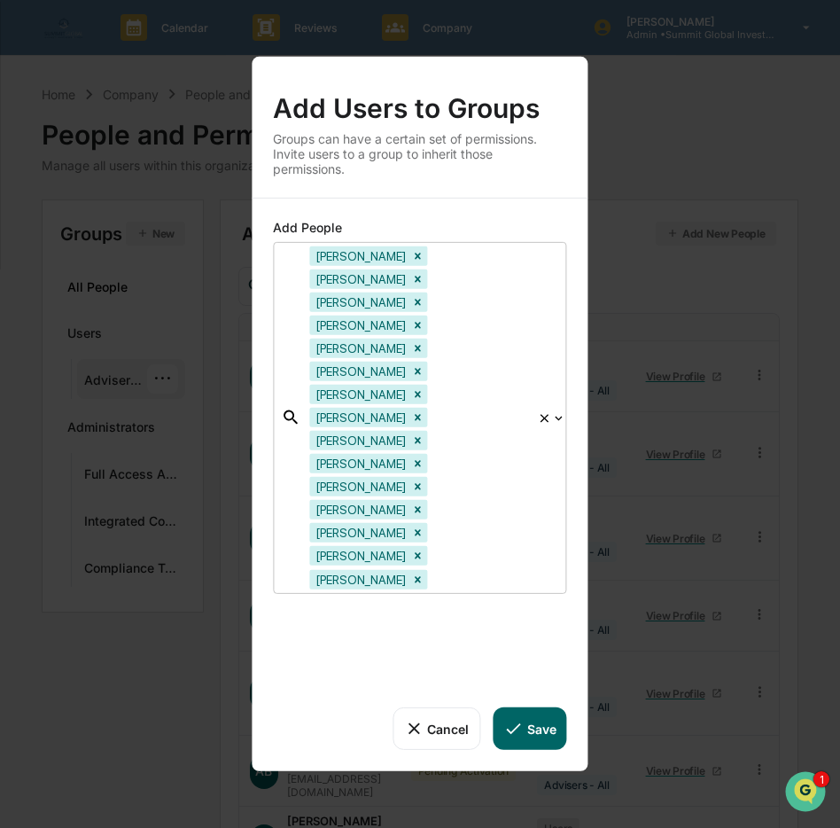
click at [452, 569] on div at bounding box center [480, 579] width 97 height 20
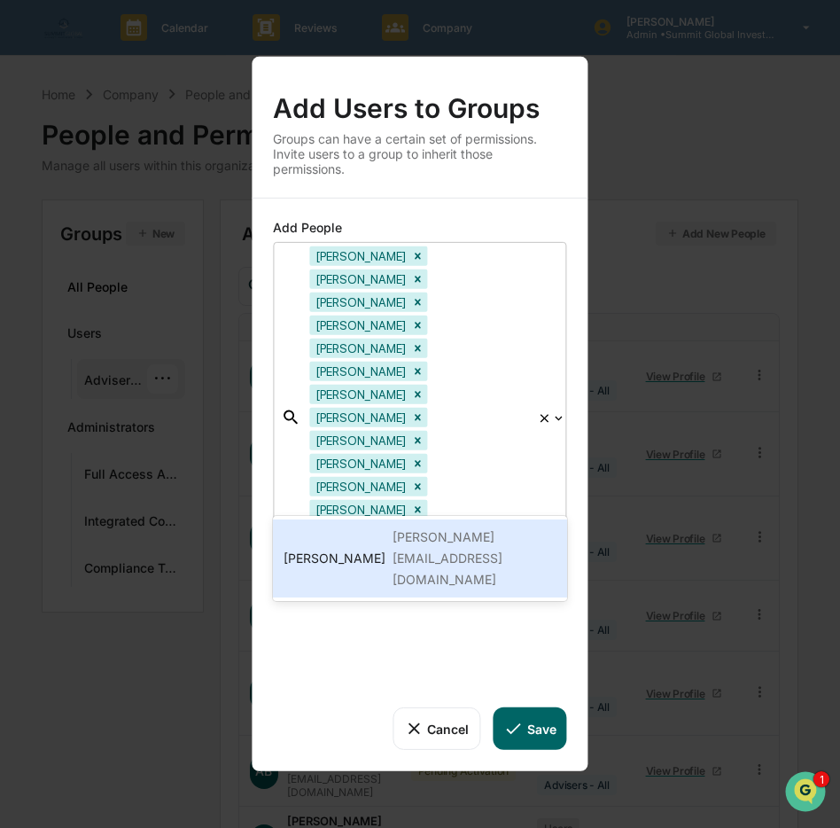
type input "********"
click at [419, 544] on div "[PERSON_NAME][EMAIL_ADDRESS][DOMAIN_NAME]" at bounding box center [474, 558] width 163 height 64
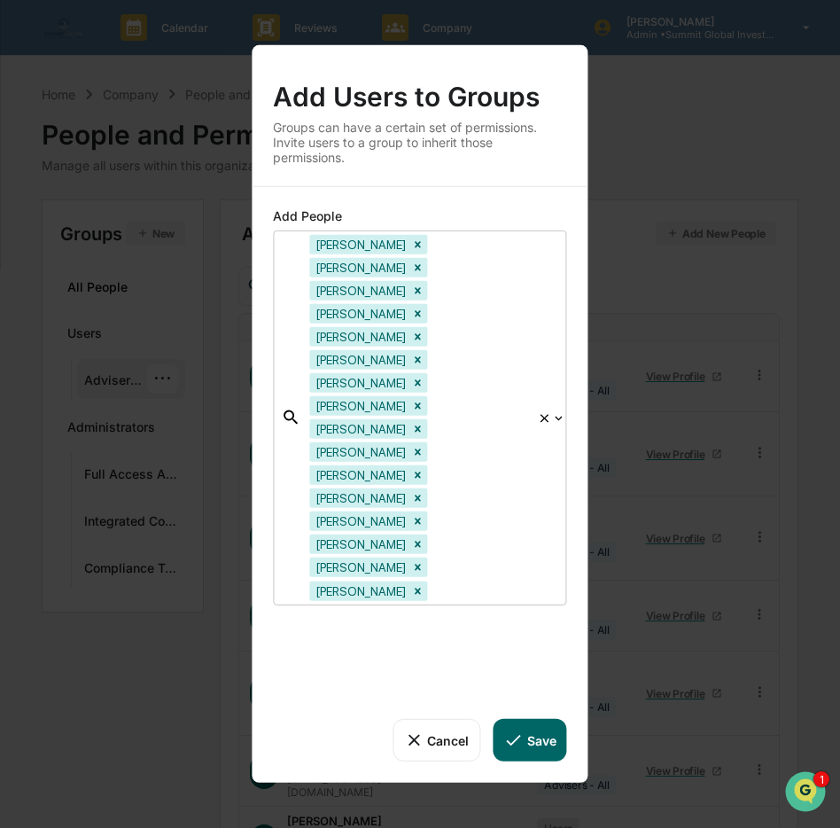
click at [512, 510] on div "Dee Murray Eli Martin Fernando Lucero Greg Caldwell Gretchen Ricker Heidi Clark…" at bounding box center [419, 417] width 237 height 373
click at [516, 580] on div at bounding box center [480, 590] width 97 height 20
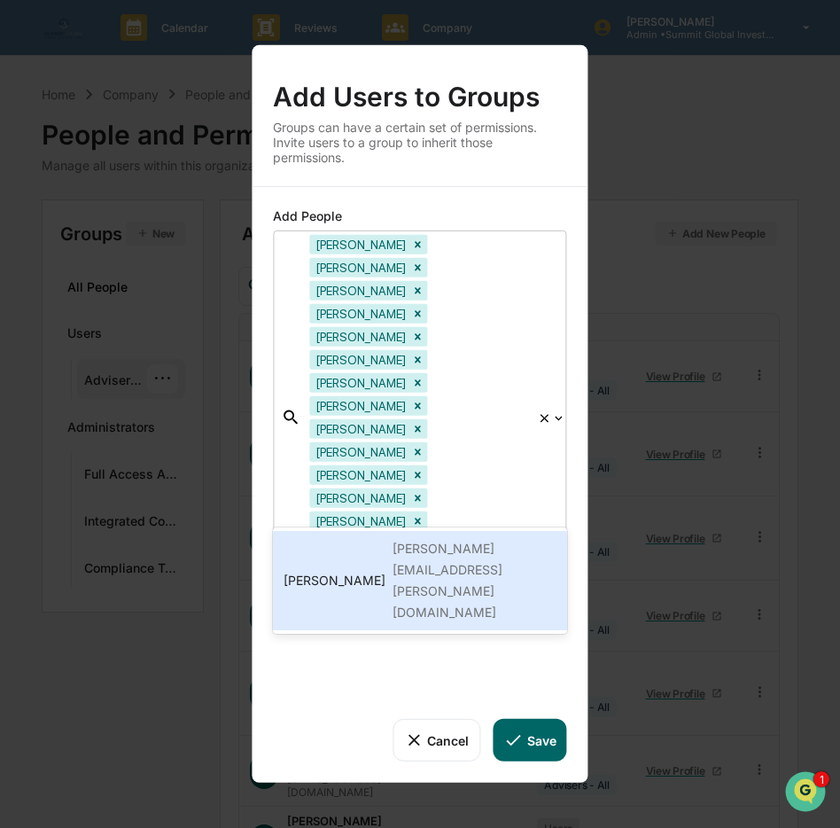
type input "*****"
click at [452, 539] on div "[PERSON_NAME][EMAIL_ADDRESS][PERSON_NAME][DOMAIN_NAME]" at bounding box center [474, 580] width 163 height 85
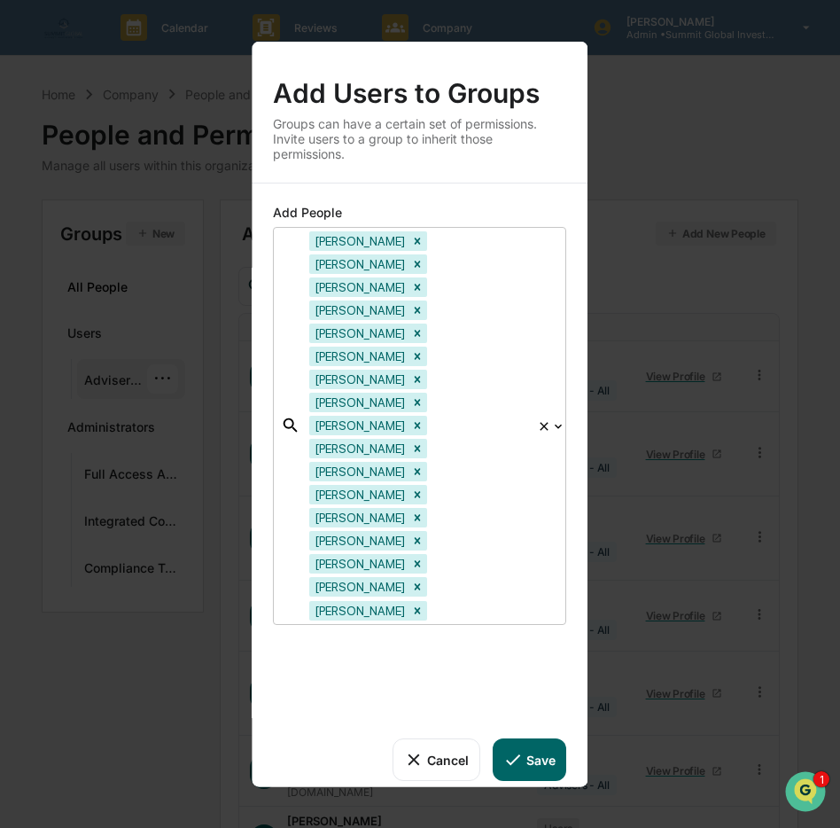
click at [439, 600] on div at bounding box center [480, 610] width 97 height 20
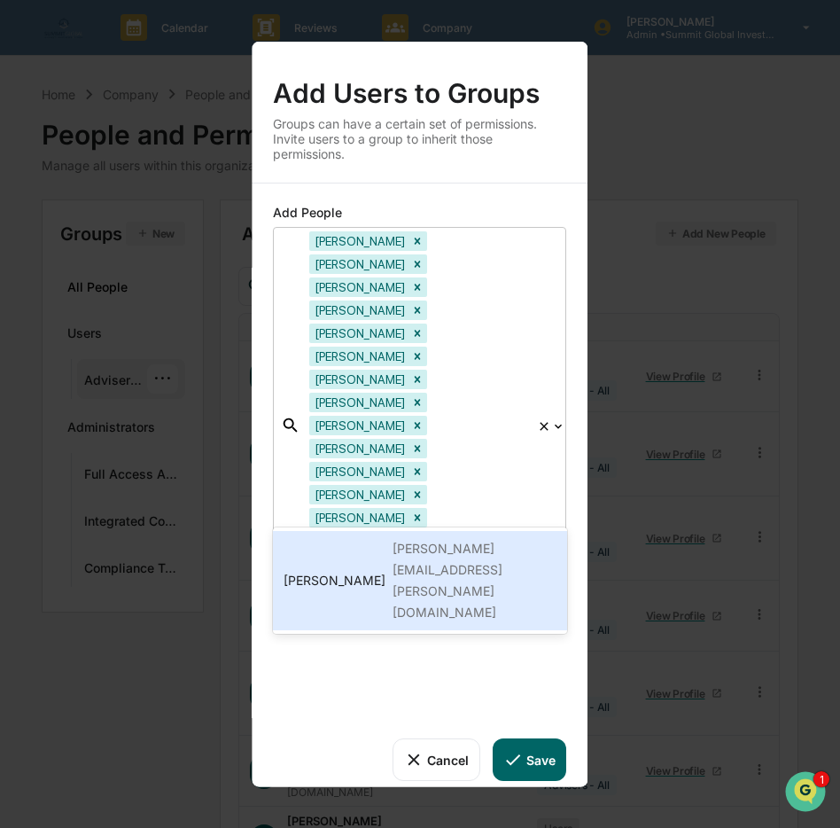
type input "********"
click at [499, 548] on div "[PERSON_NAME][EMAIL_ADDRESS][PERSON_NAME][DOMAIN_NAME]" at bounding box center [474, 580] width 163 height 85
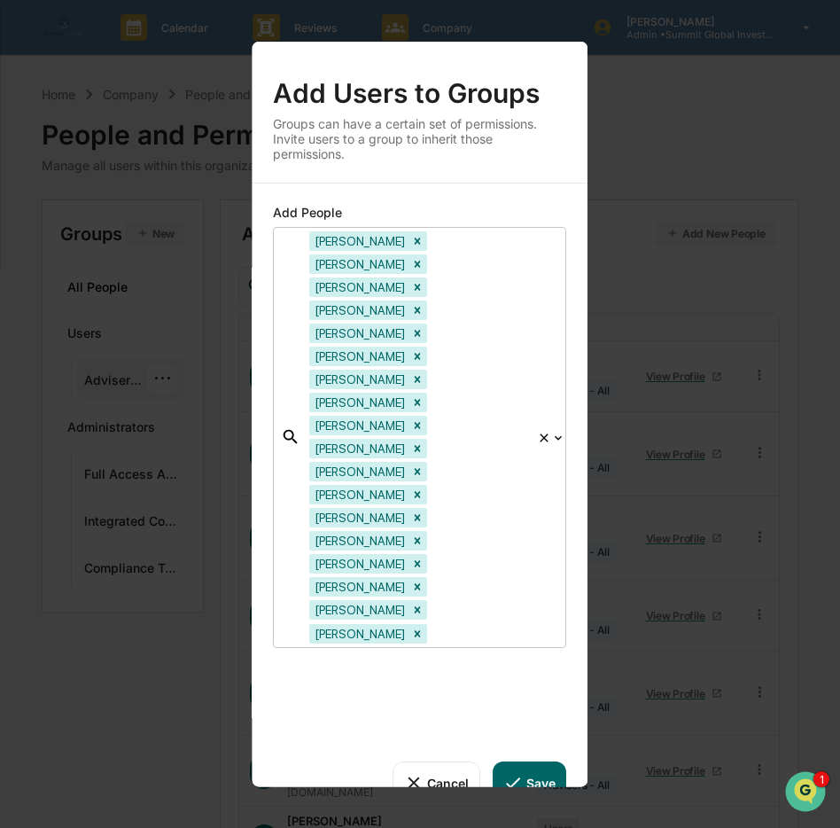
click at [504, 623] on div at bounding box center [480, 633] width 97 height 20
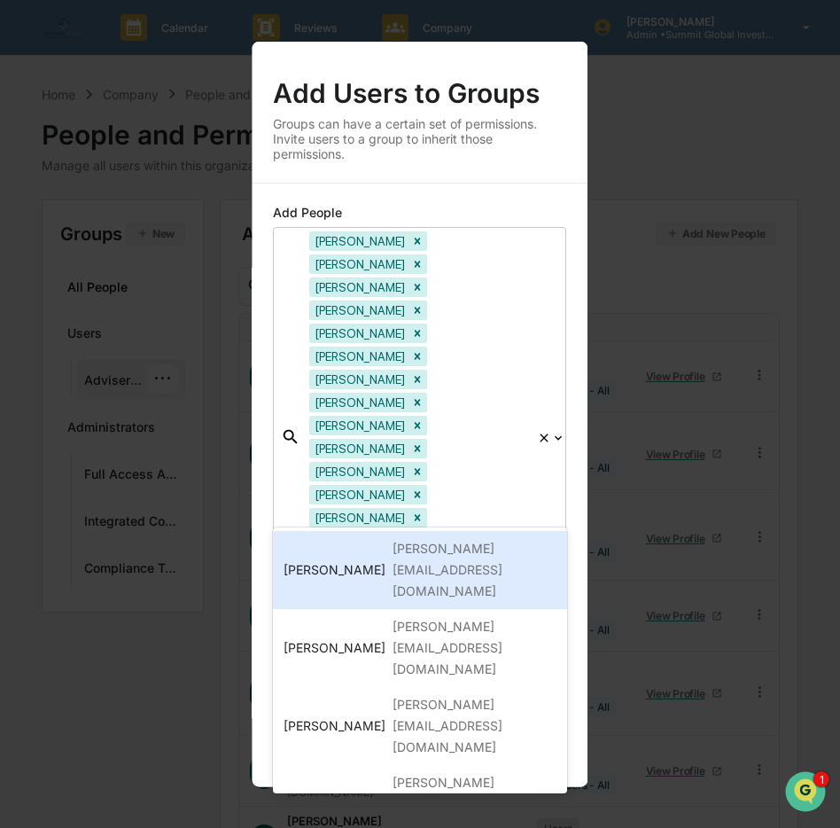
click at [504, 623] on div at bounding box center [480, 633] width 97 height 20
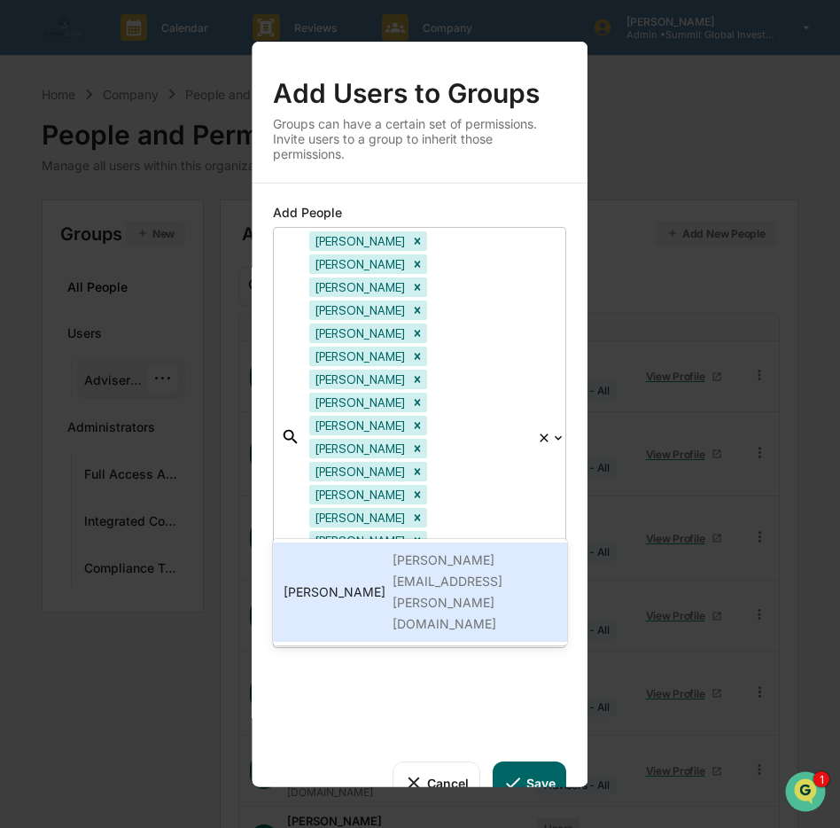
type input "*******"
click at [443, 563] on div "[PERSON_NAME][EMAIL_ADDRESS][PERSON_NAME][DOMAIN_NAME]" at bounding box center [474, 591] width 163 height 85
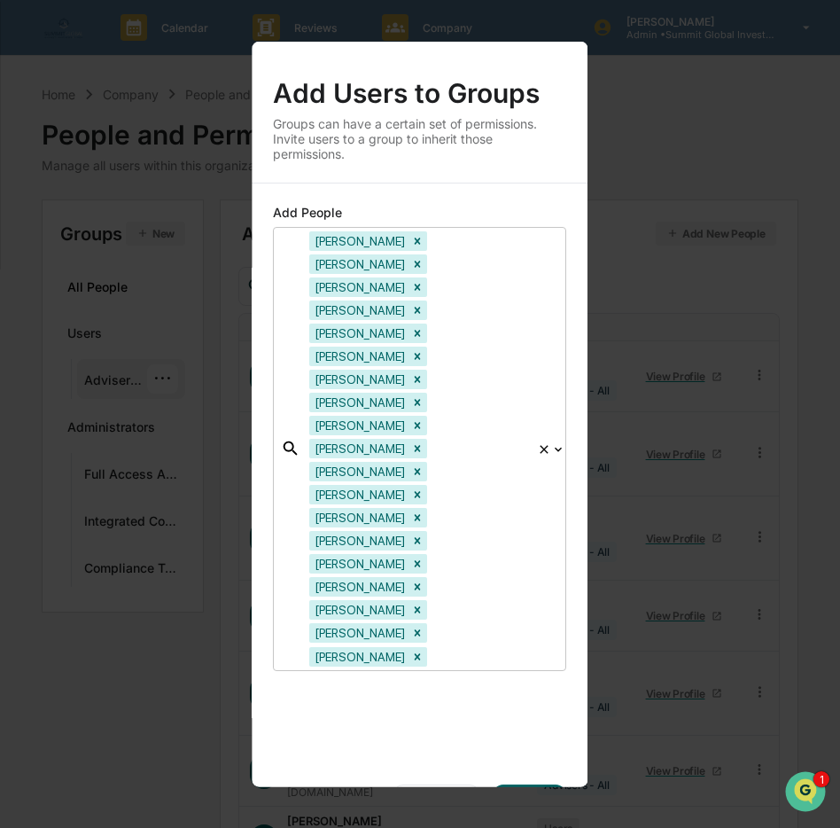
click at [465, 646] on div at bounding box center [480, 656] width 97 height 20
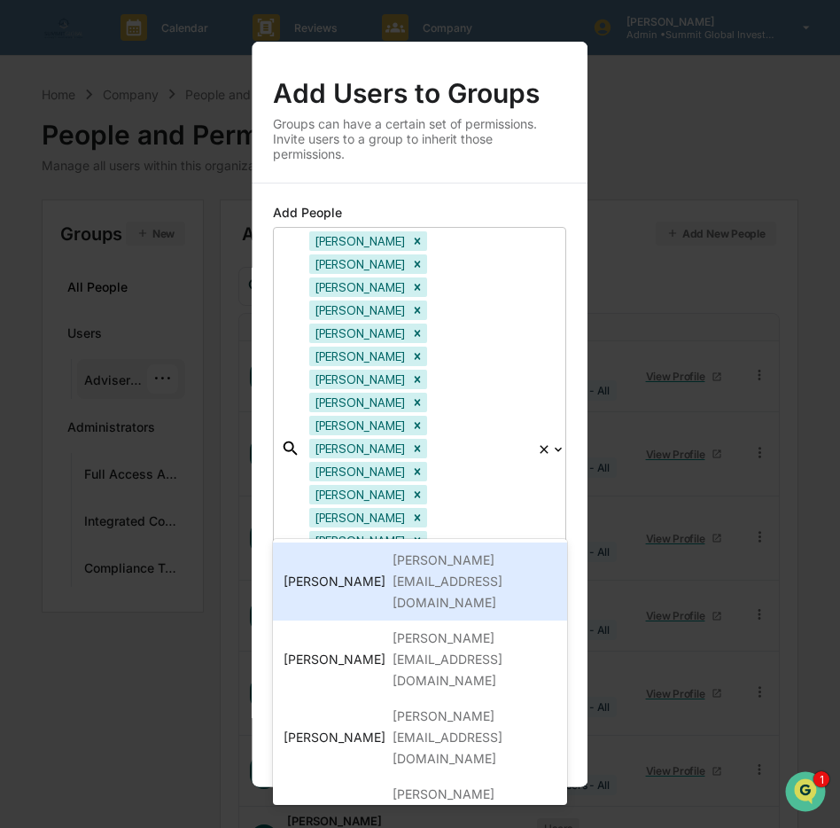
click at [465, 646] on div at bounding box center [480, 656] width 97 height 20
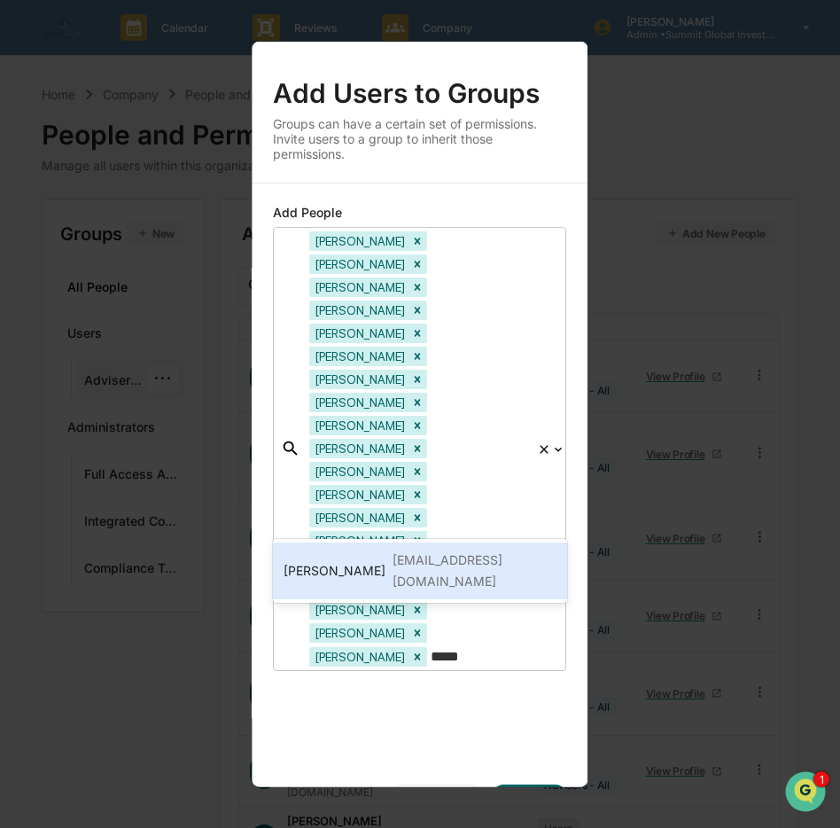
type input "******"
click at [474, 561] on div "[EMAIL_ADDRESS][DOMAIN_NAME]" at bounding box center [474, 570] width 163 height 43
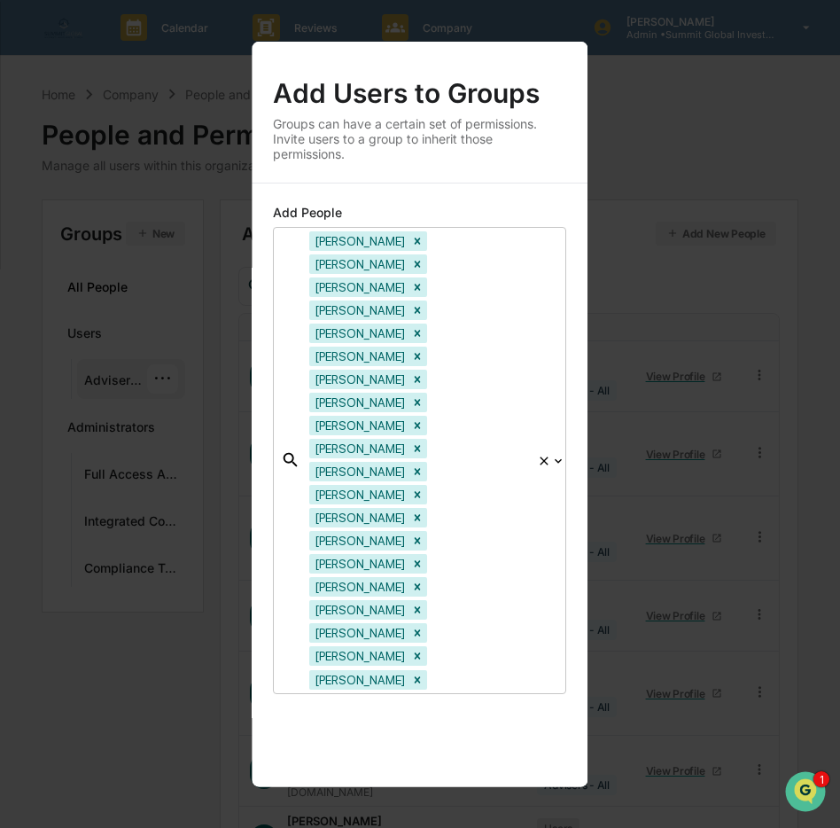
click at [551, 807] on button "Save" at bounding box center [530, 828] width 74 height 43
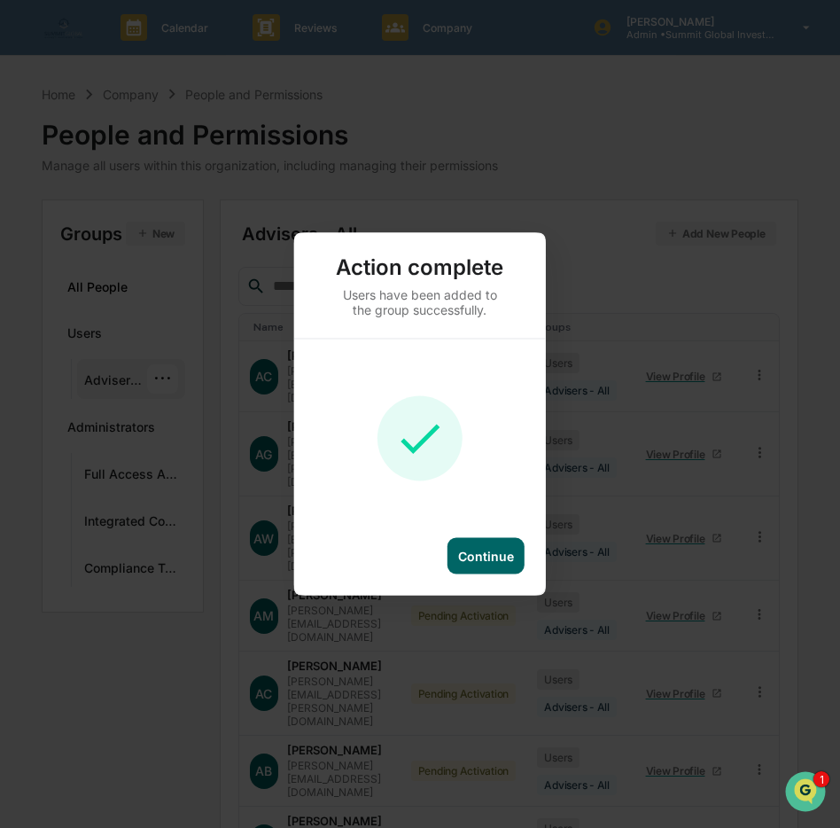
click at [483, 545] on div "Continue" at bounding box center [486, 556] width 77 height 36
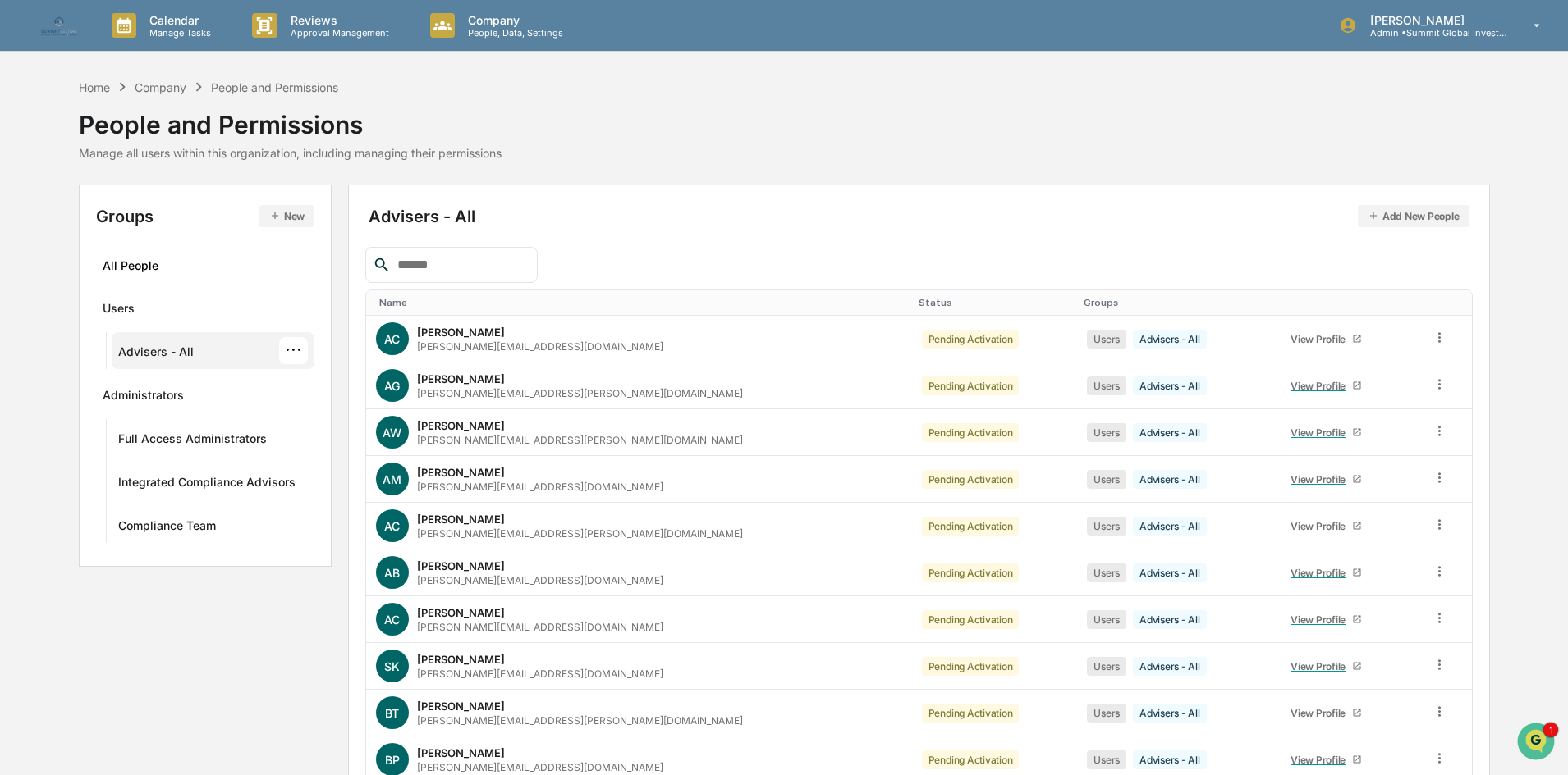
click at [301, 354] on div "···" at bounding box center [293, 350] width 29 height 27
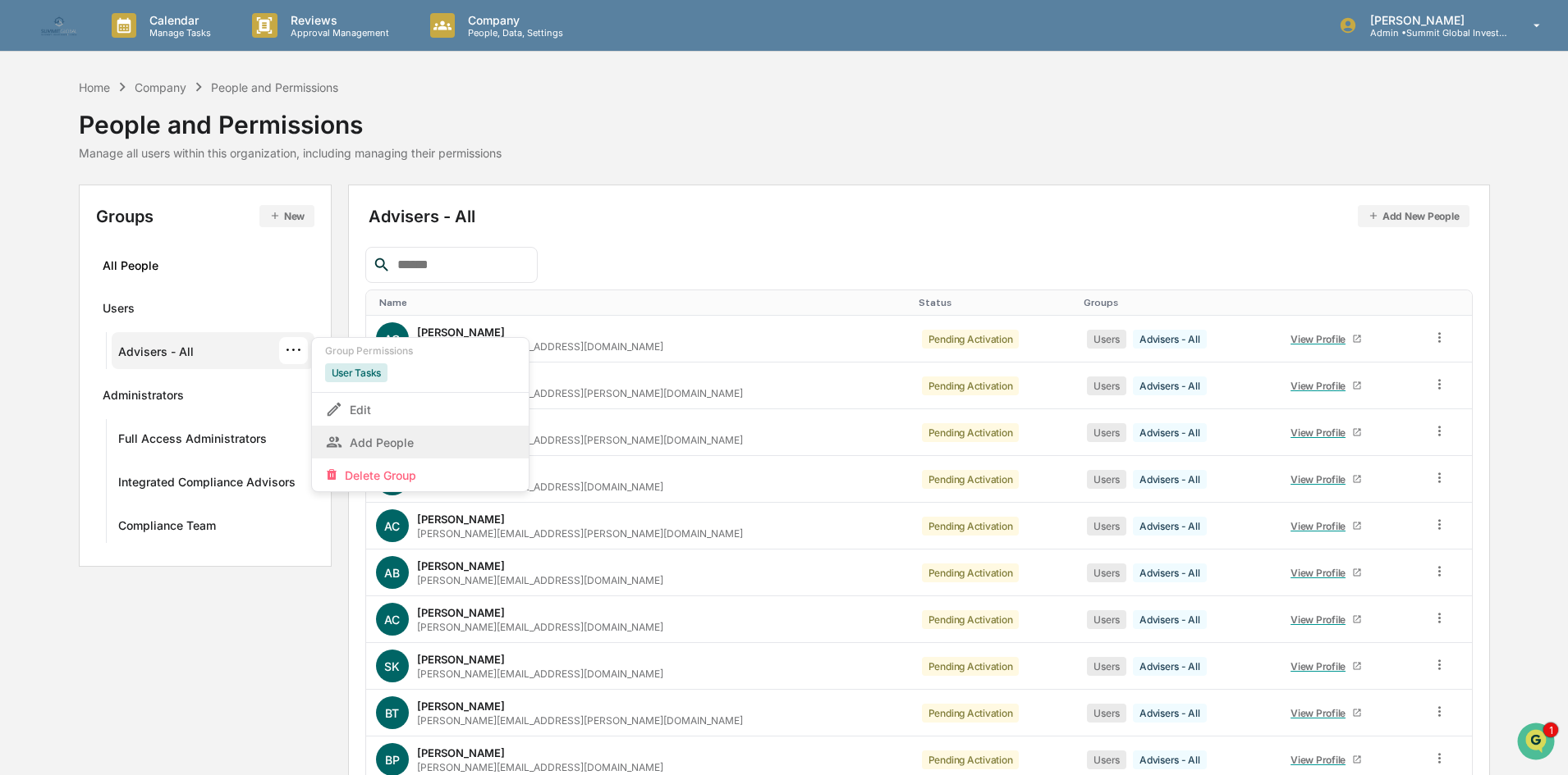
click at [390, 431] on div "Add People" at bounding box center [420, 442] width 217 height 32
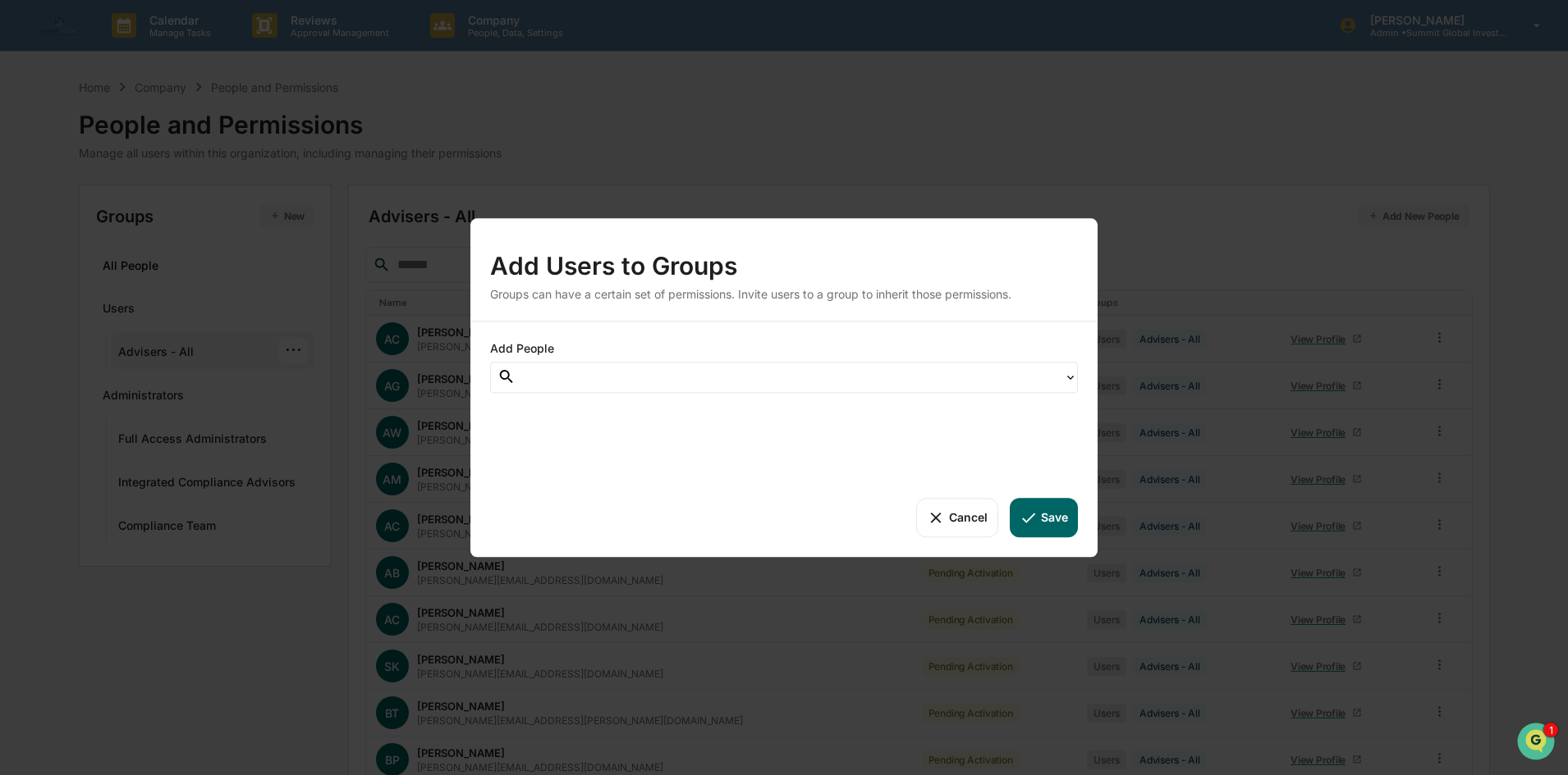
click at [591, 371] on div at bounding box center [789, 377] width 532 height 19
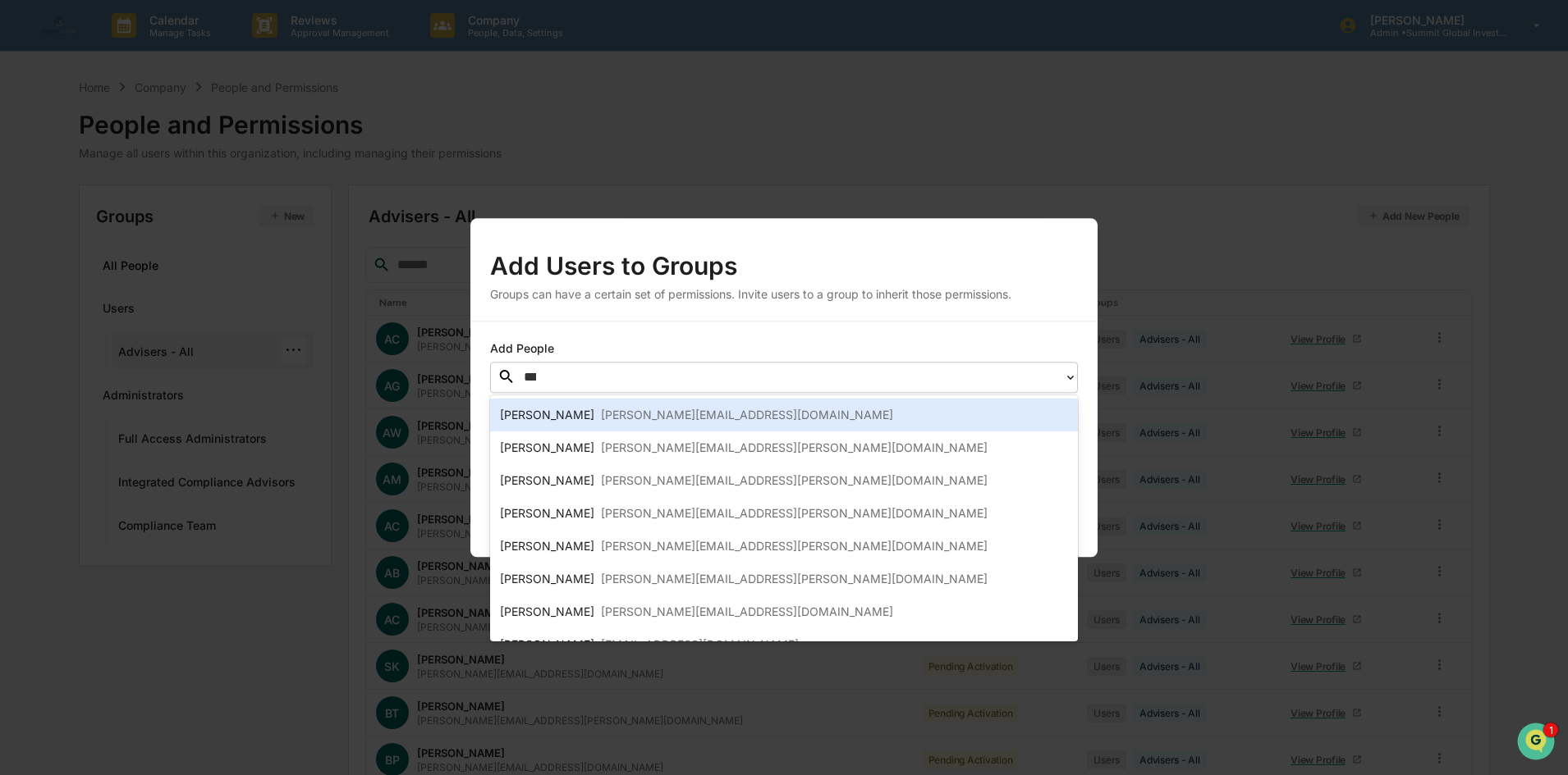
type input "****"
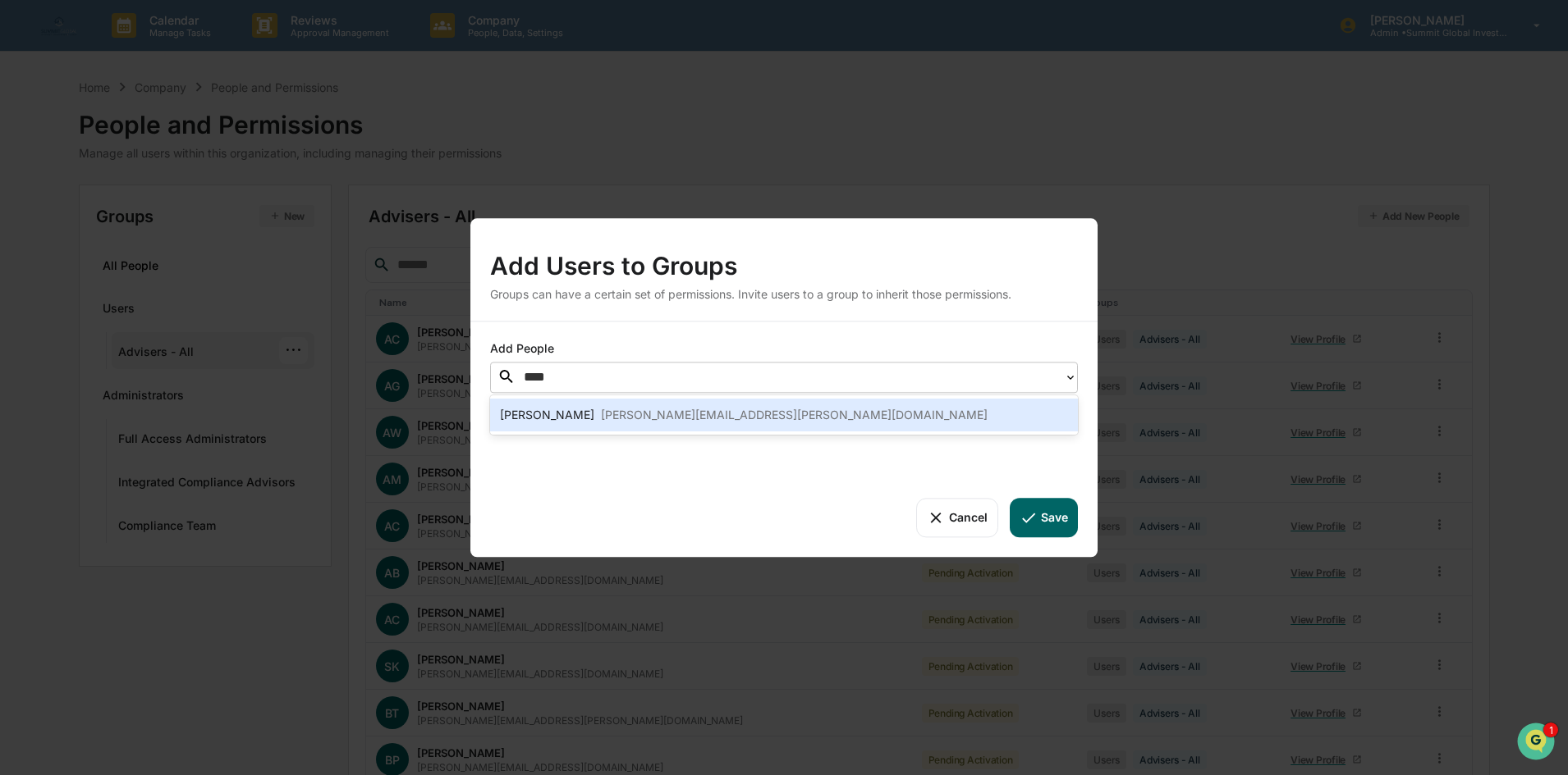
click at [601, 419] on div "[PERSON_NAME][EMAIL_ADDRESS][PERSON_NAME][DOMAIN_NAME]" at bounding box center [794, 415] width 386 height 19
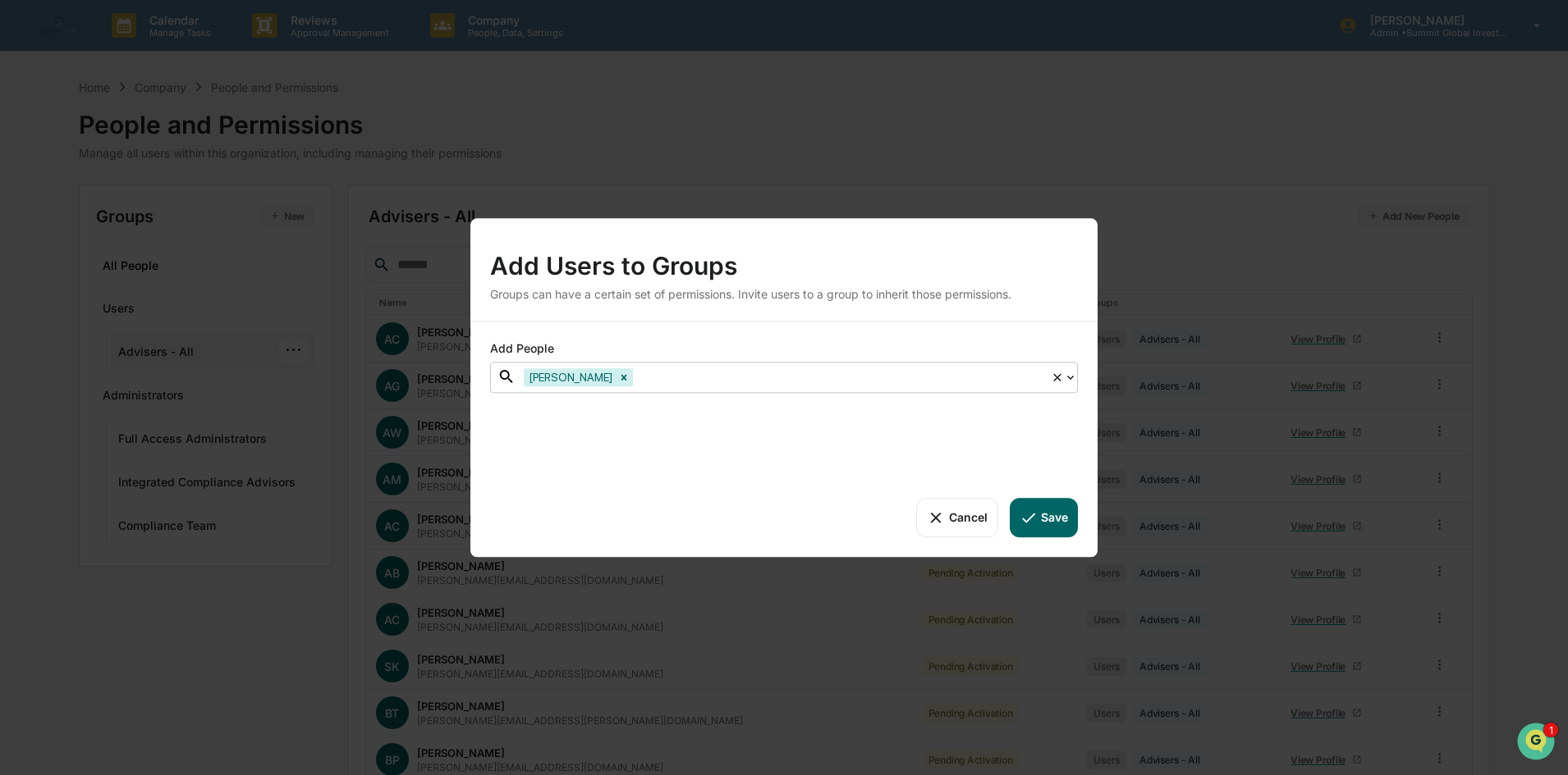
click at [636, 380] on div at bounding box center [839, 377] width 407 height 19
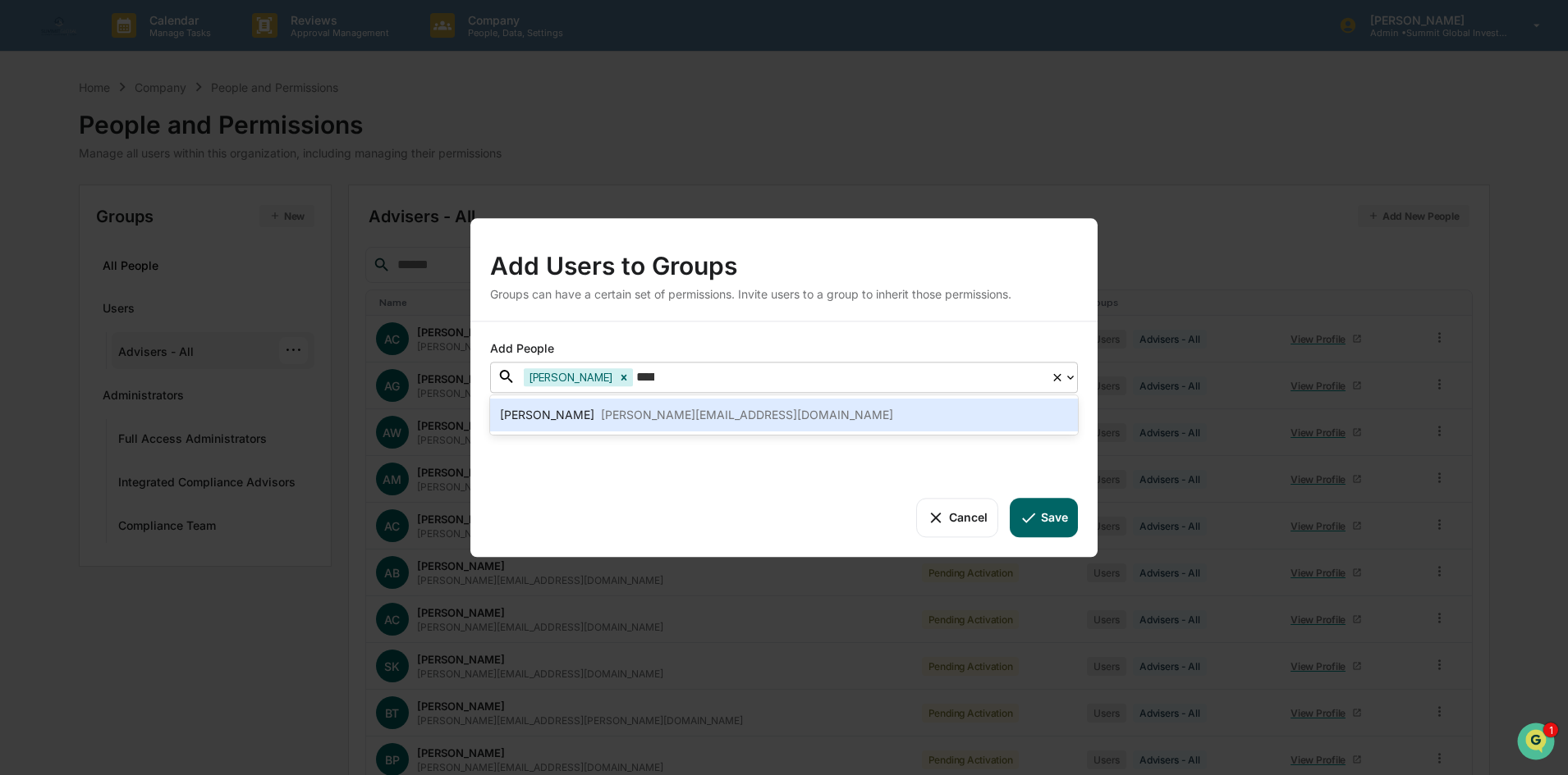
type input "******"
click at [612, 417] on div "[PERSON_NAME][EMAIL_ADDRESS][DOMAIN_NAME]" at bounding box center [747, 415] width 293 height 19
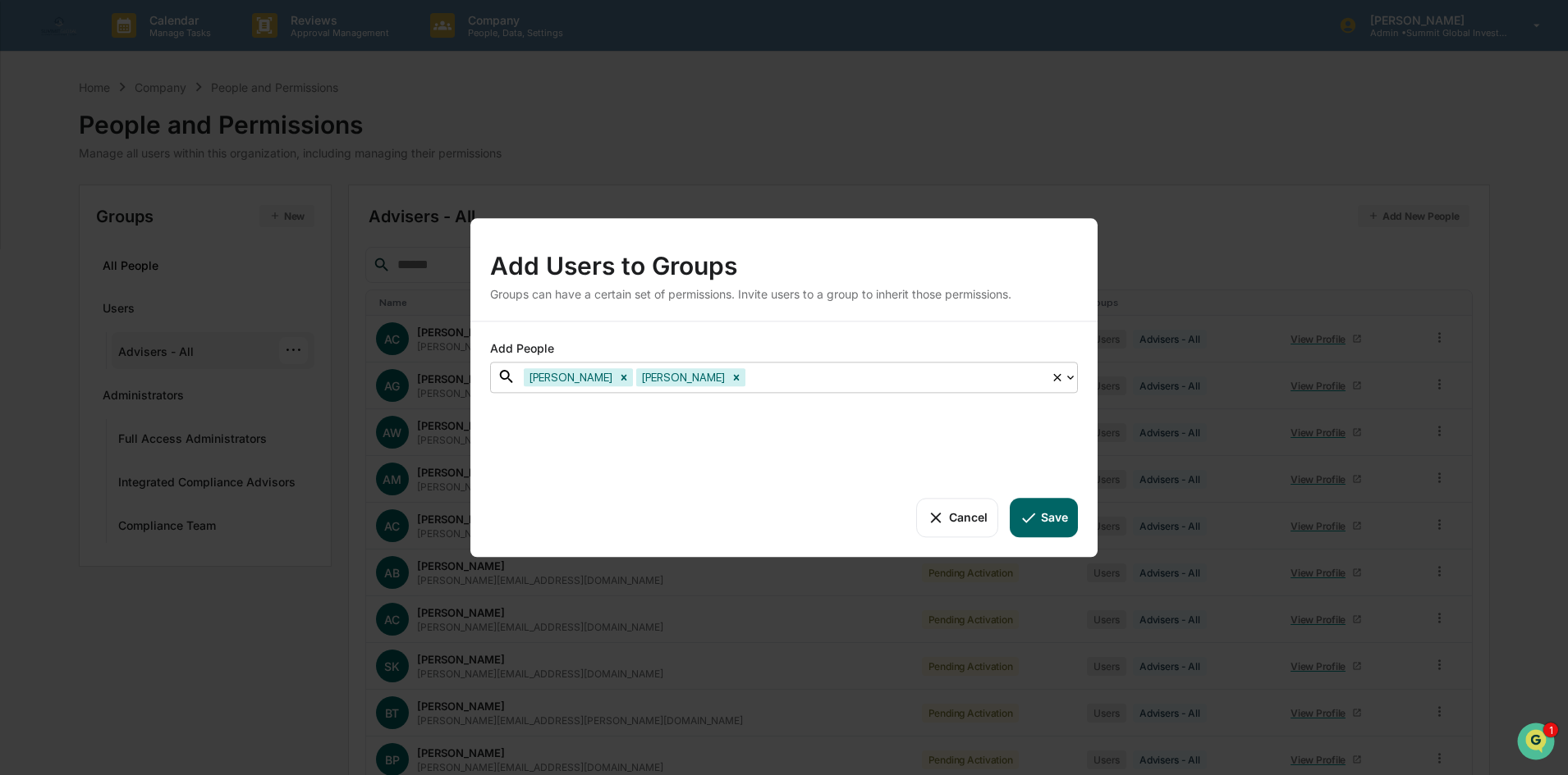
click at [748, 375] on div at bounding box center [895, 377] width 294 height 19
click at [748, 382] on div at bounding box center [895, 377] width 294 height 19
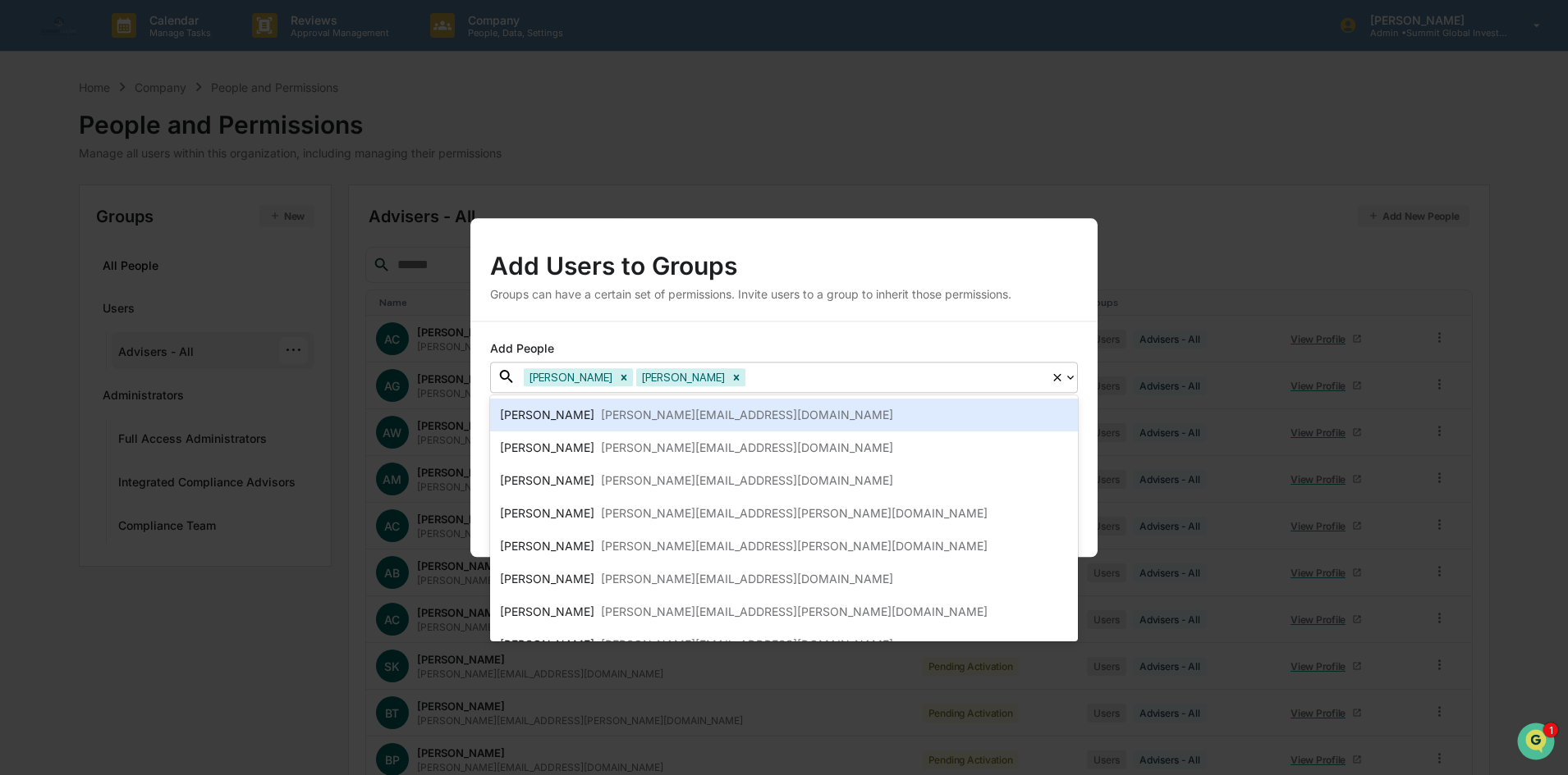
paste input "**********"
type input "**********"
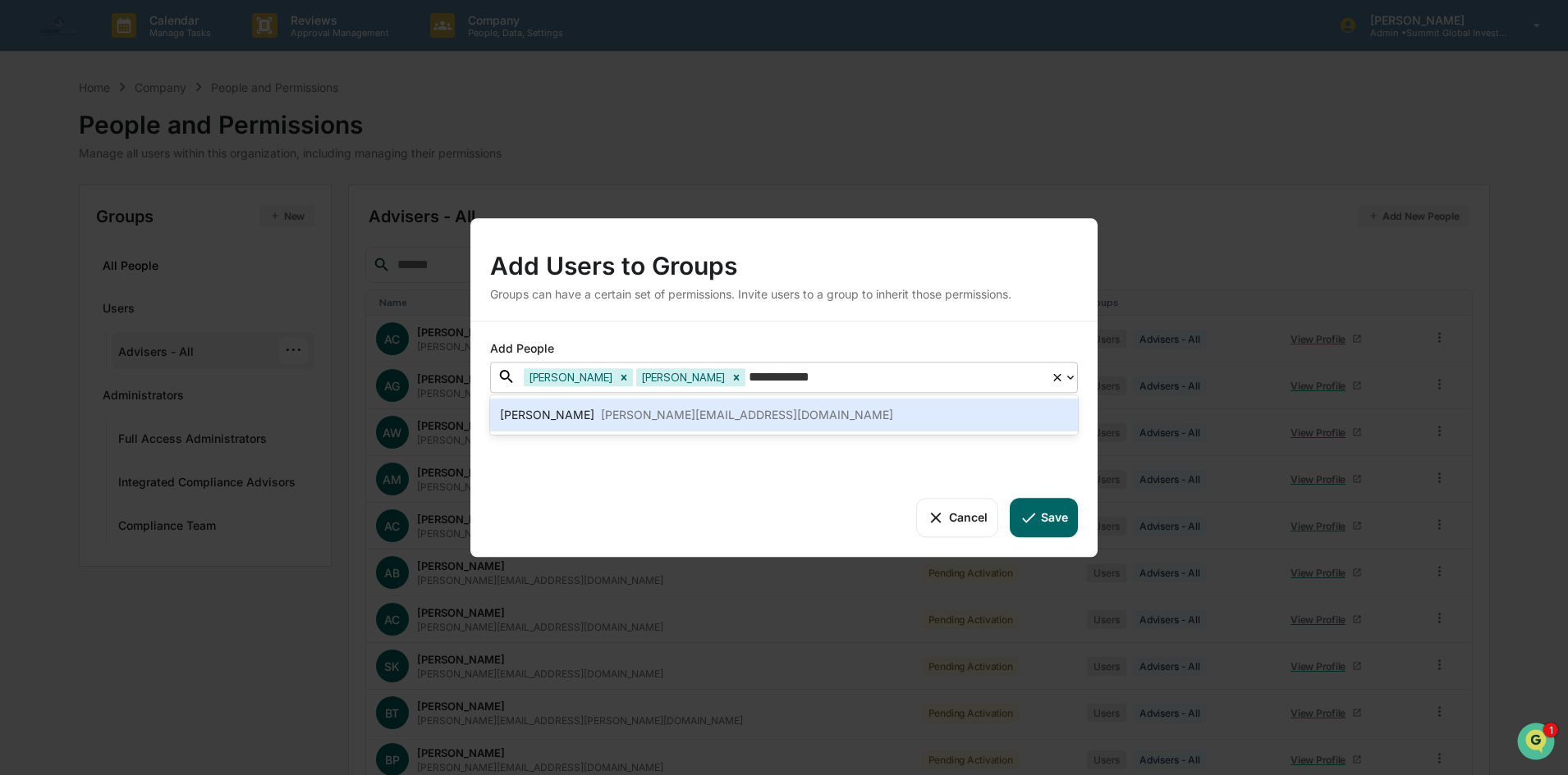
click at [653, 406] on div "[PERSON_NAME][EMAIL_ADDRESS][DOMAIN_NAME]" at bounding box center [747, 415] width 293 height 19
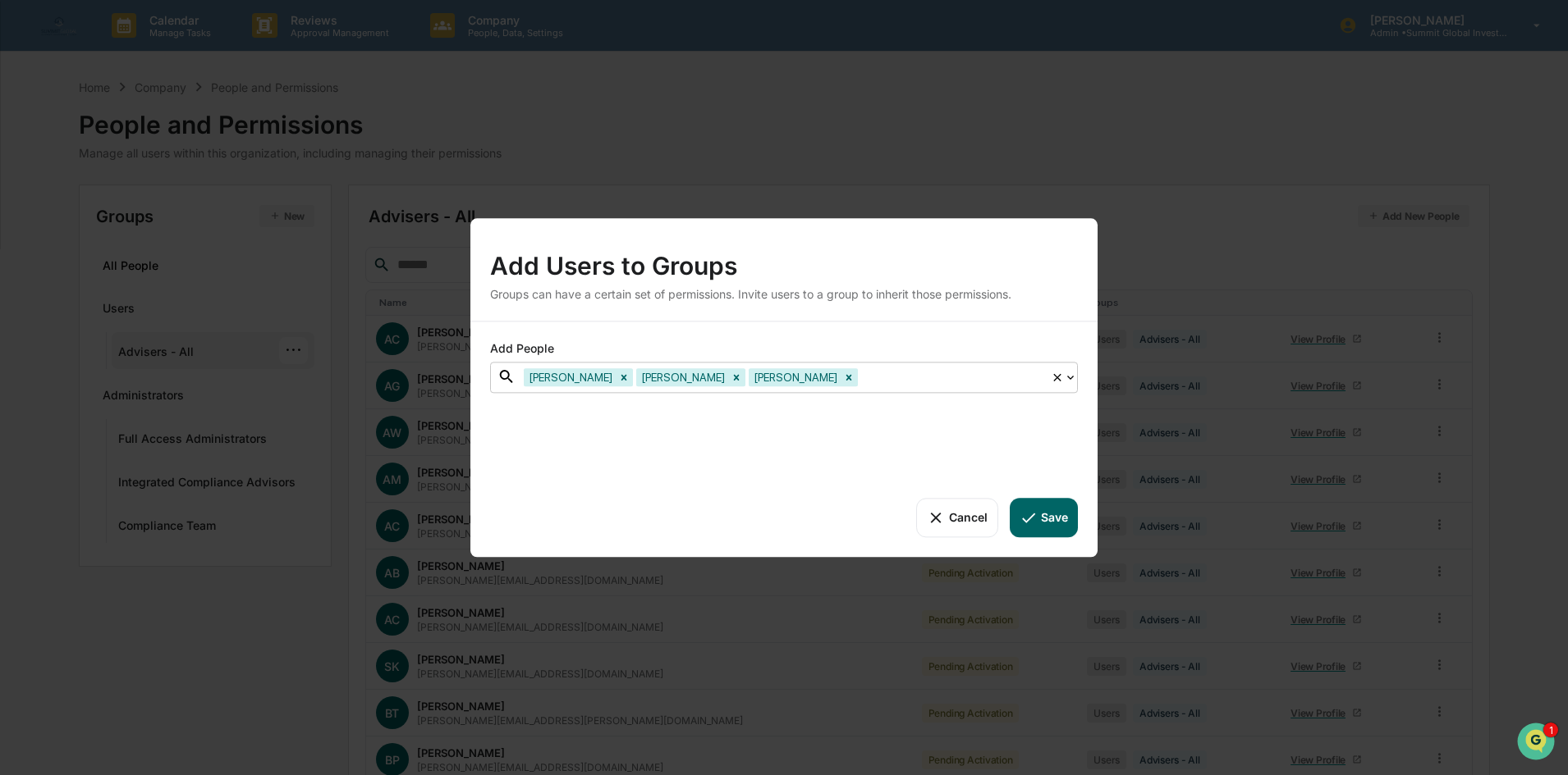
click at [350, 407] on div "Add Users to Groups Groups can have a certain set of permissions. Invite users …" at bounding box center [784, 387] width 1568 height 775
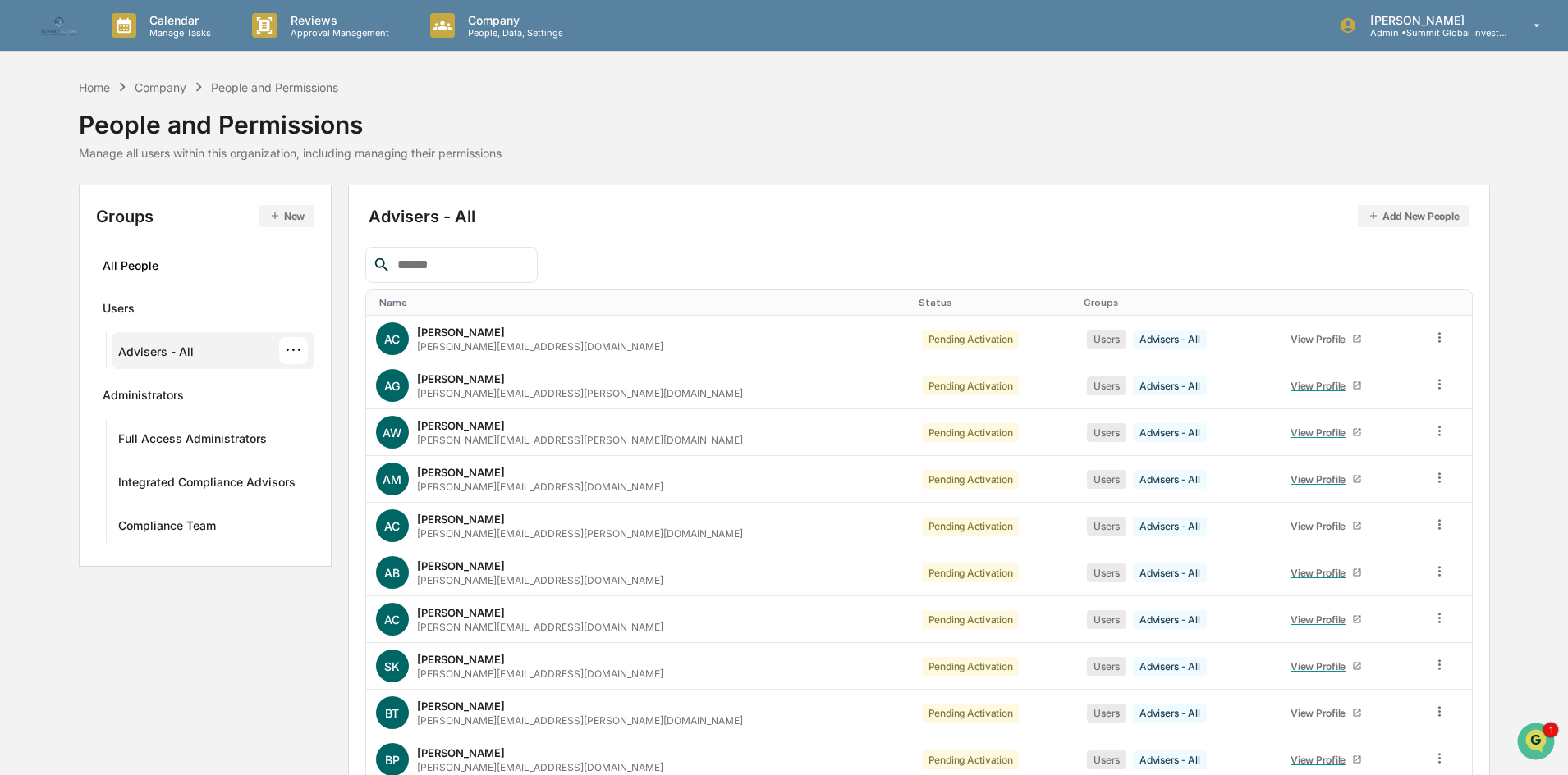
click at [307, 354] on div "···" at bounding box center [293, 350] width 29 height 27
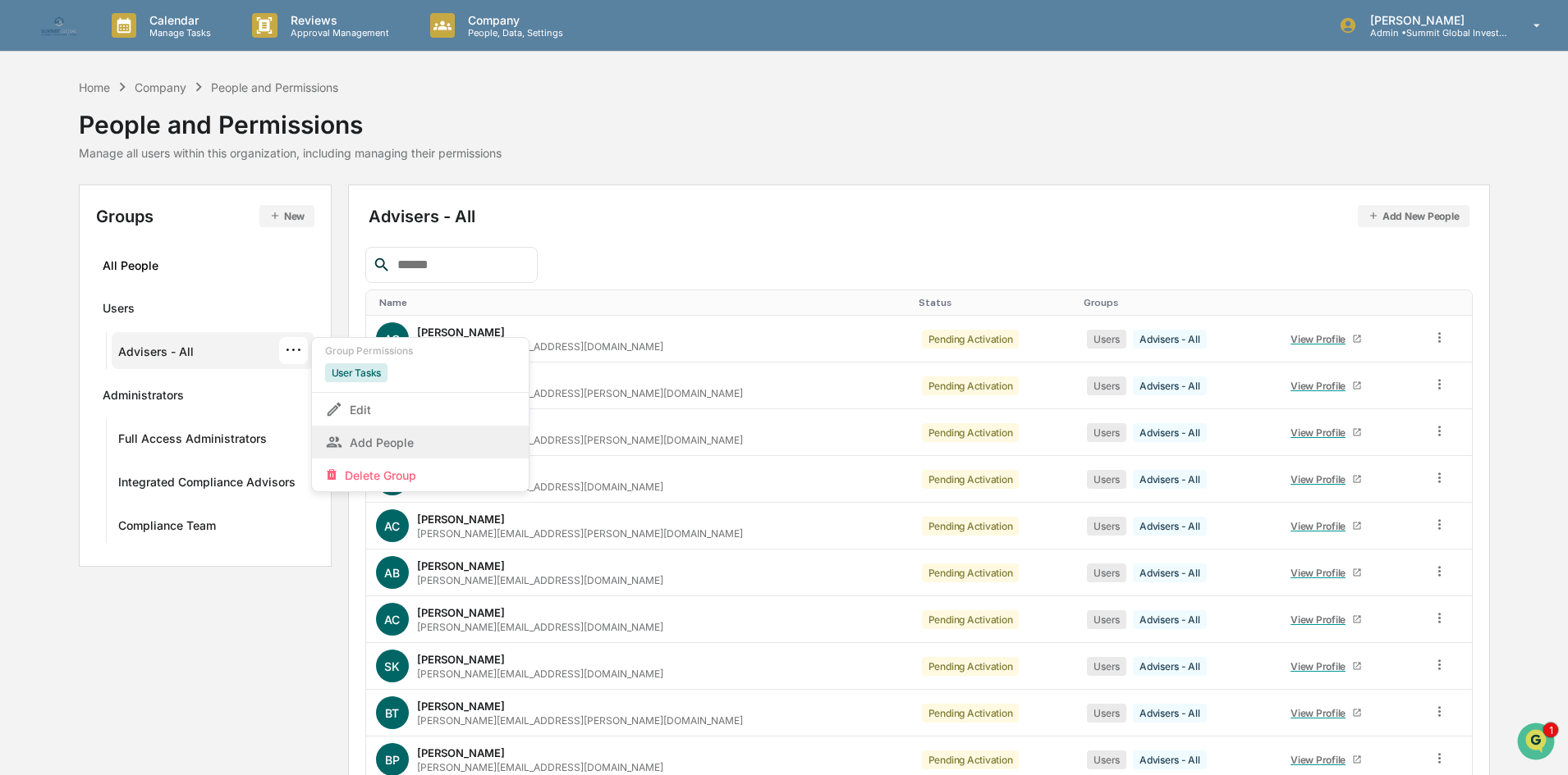
click at [384, 438] on div "Add People" at bounding box center [420, 442] width 191 height 19
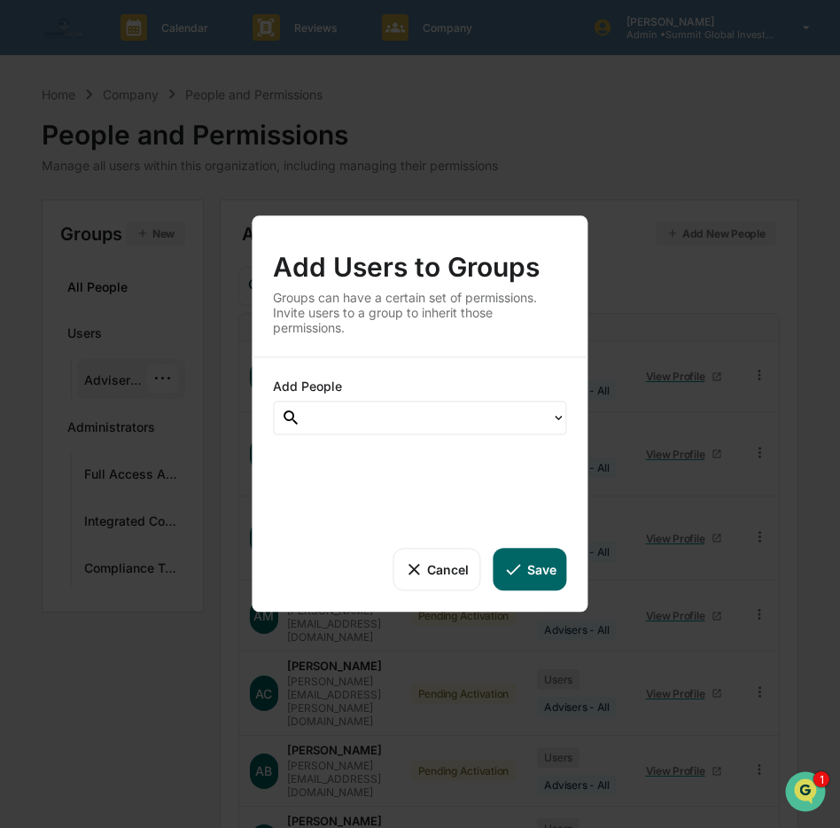
click at [493, 423] on div at bounding box center [426, 418] width 233 height 20
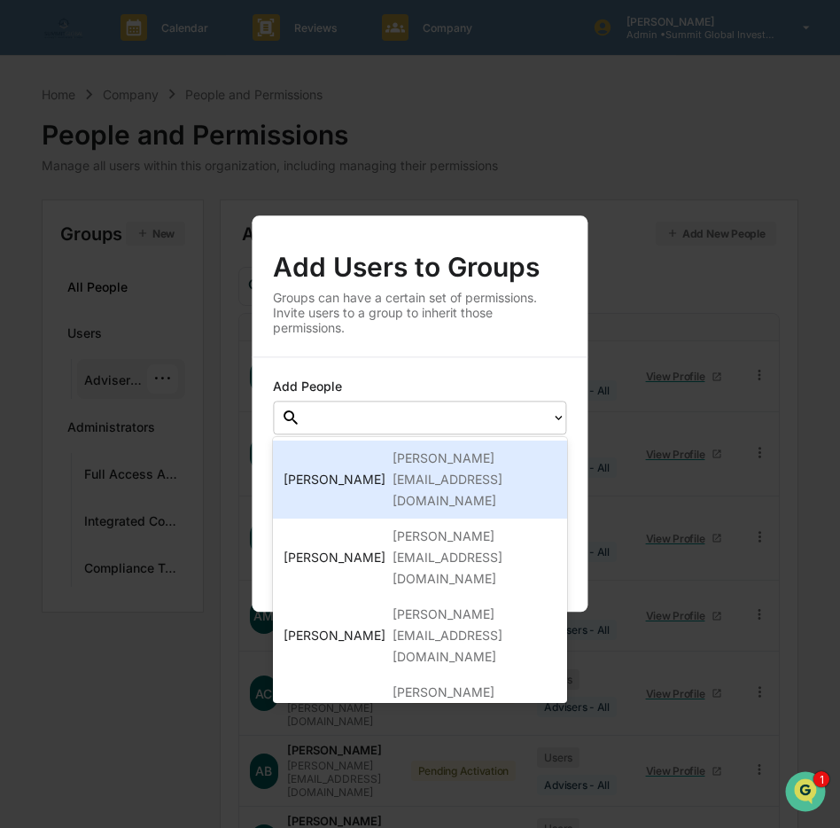
paste input "**********"
type input "**********"
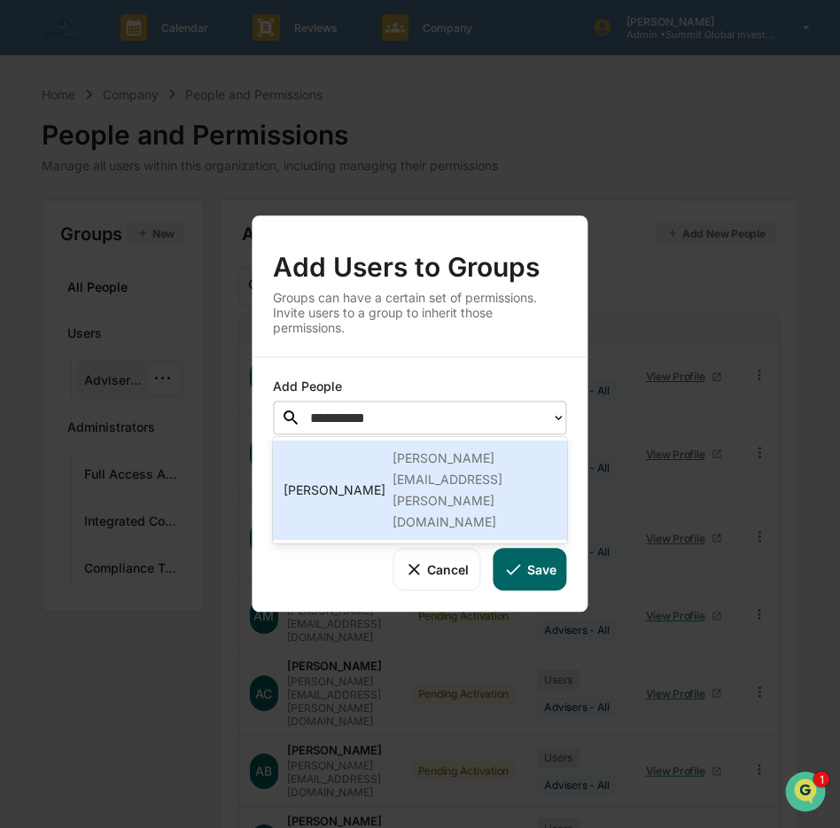
click at [416, 462] on div "[PERSON_NAME][EMAIL_ADDRESS][PERSON_NAME][DOMAIN_NAME]" at bounding box center [474, 490] width 163 height 85
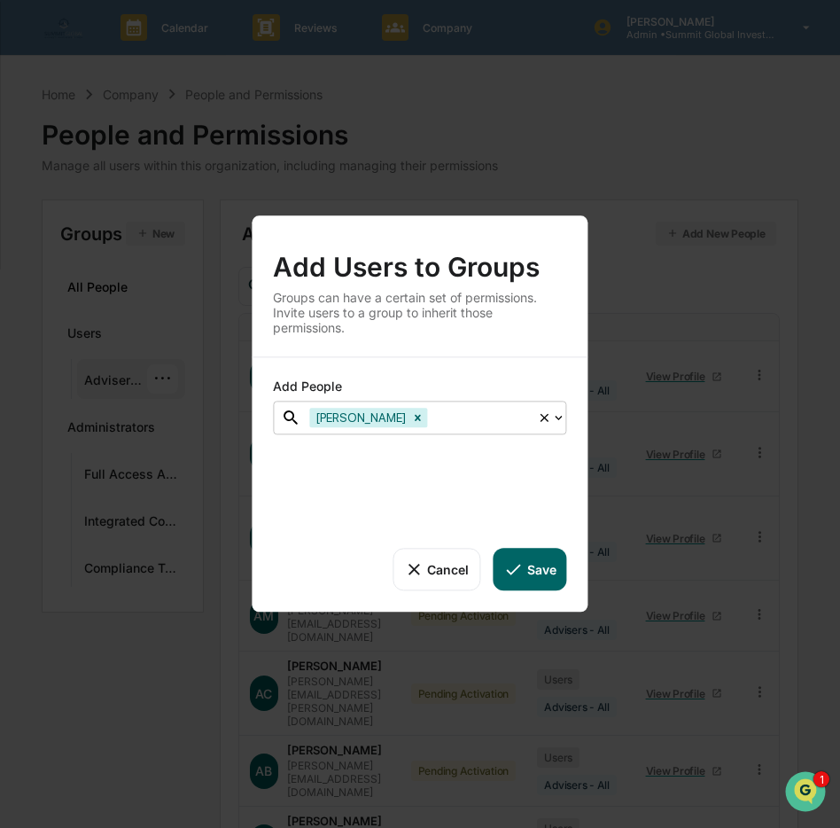
click at [449, 413] on div at bounding box center [480, 418] width 97 height 20
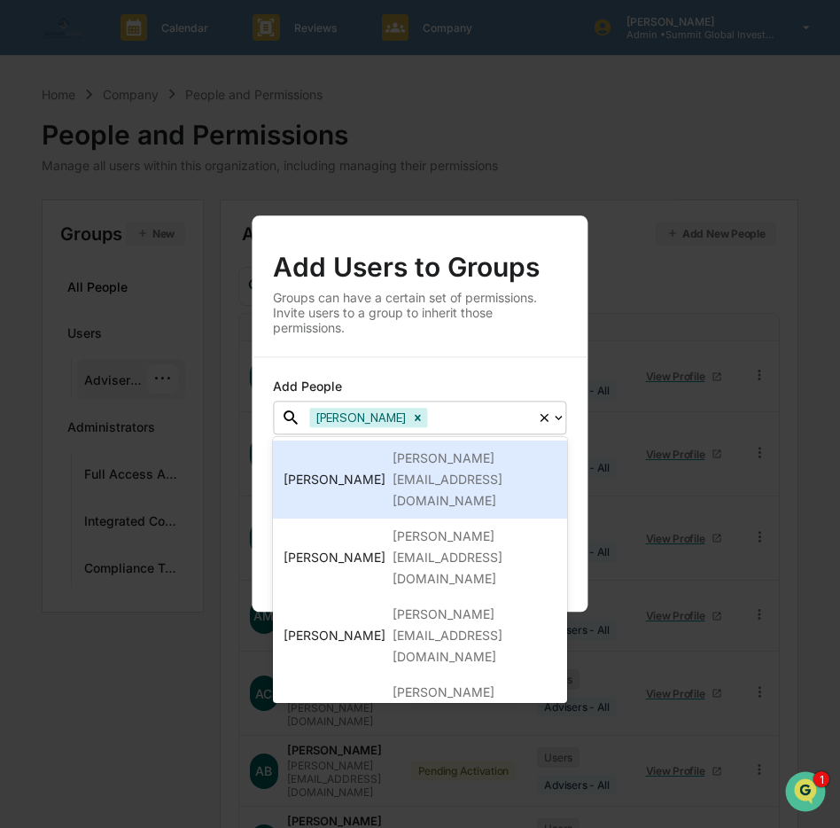
click at [449, 414] on div at bounding box center [480, 418] width 97 height 20
paste input "**********"
type input "**********"
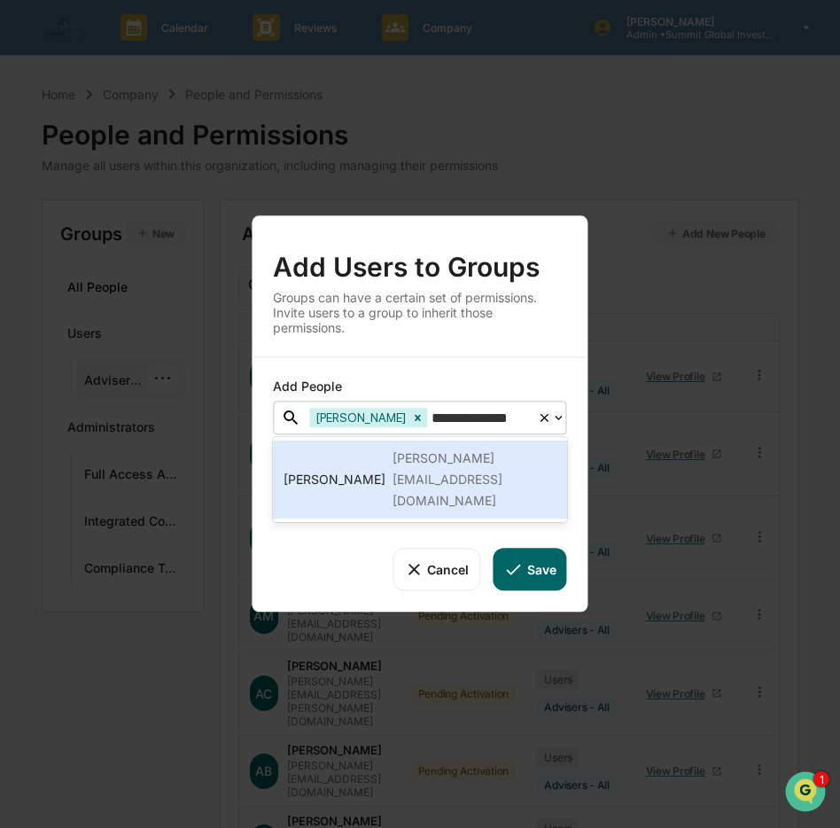
click at [394, 451] on div "[PERSON_NAME][EMAIL_ADDRESS][DOMAIN_NAME]" at bounding box center [474, 480] width 163 height 64
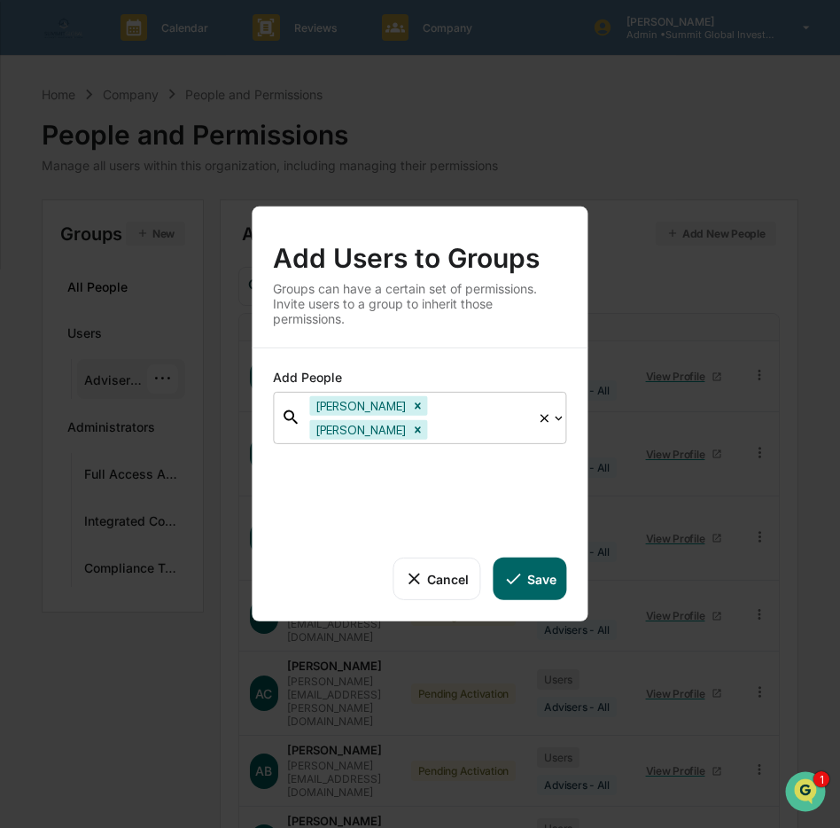
click at [514, 425] on div at bounding box center [480, 429] width 97 height 20
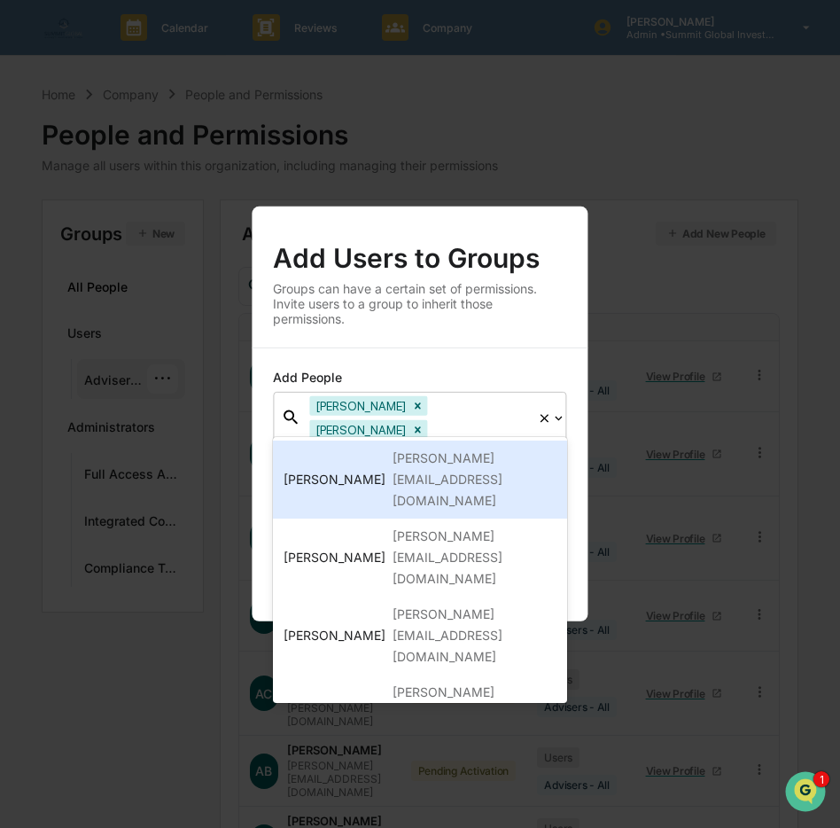
paste input "**********"
type input "**********"
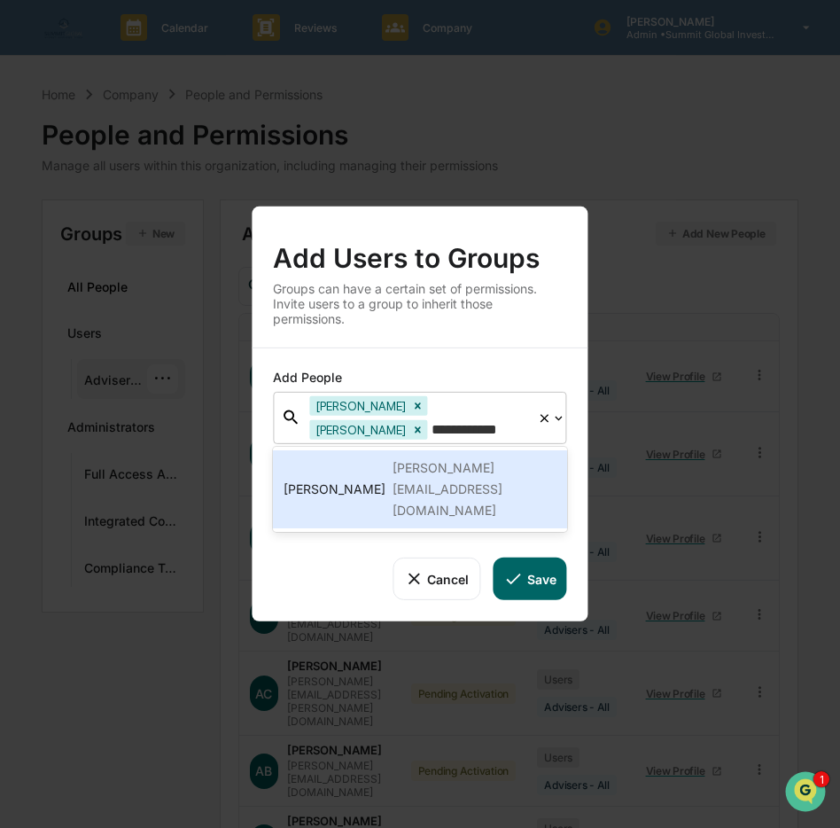
click at [421, 470] on div "[PERSON_NAME][EMAIL_ADDRESS][DOMAIN_NAME]" at bounding box center [474, 489] width 163 height 64
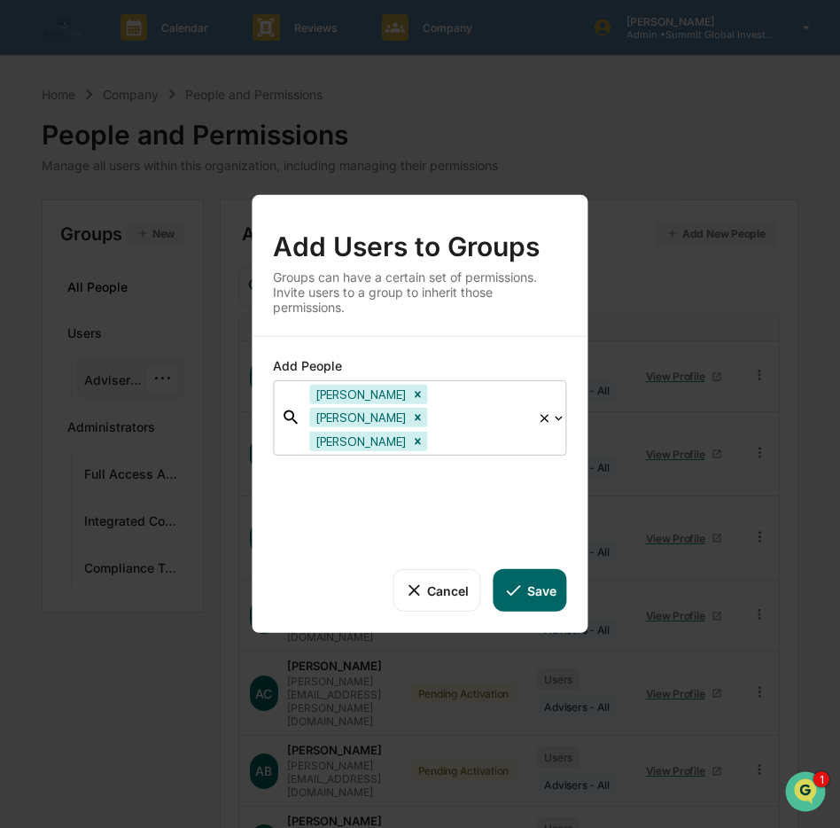
click at [459, 431] on div at bounding box center [480, 441] width 97 height 20
click at [453, 436] on div at bounding box center [480, 441] width 97 height 20
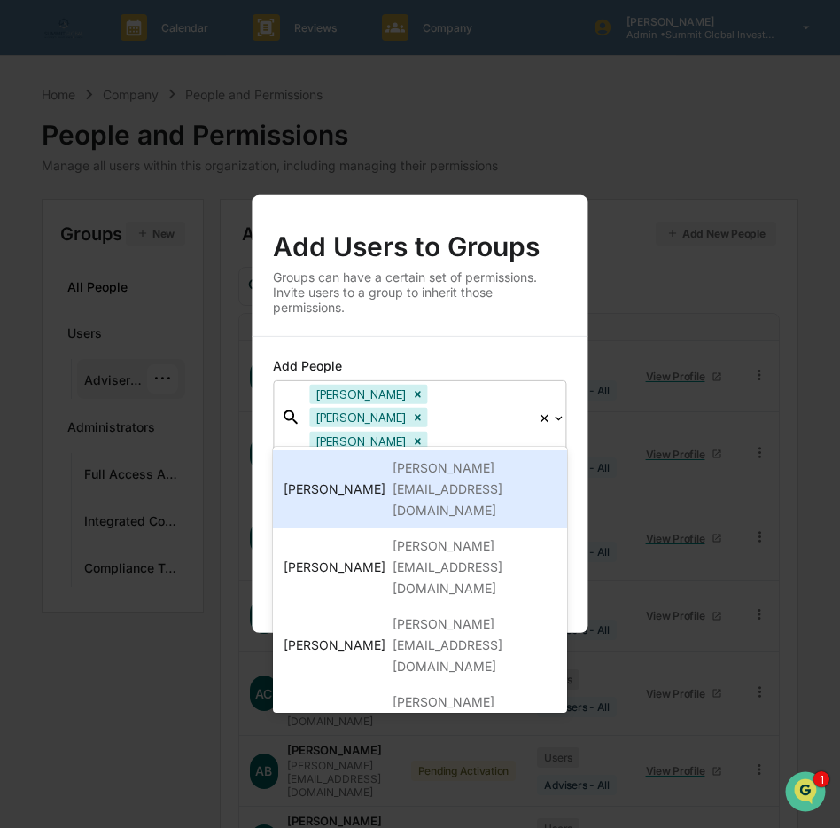
paste input "**********"
type input "**********"
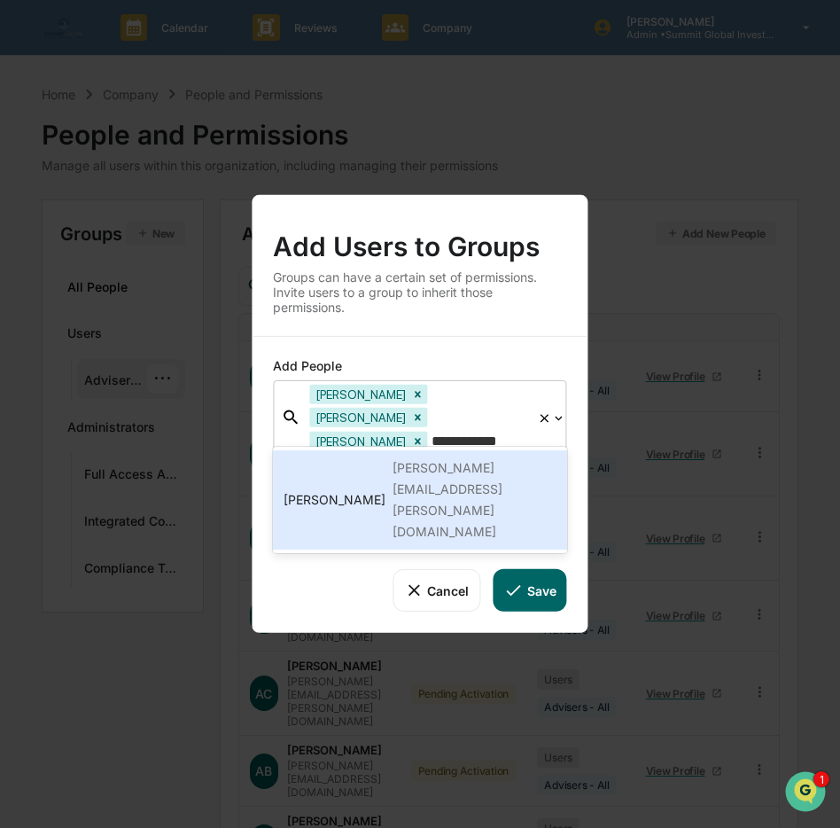
click at [395, 474] on div "[PERSON_NAME][EMAIL_ADDRESS][PERSON_NAME][DOMAIN_NAME]" at bounding box center [474, 499] width 163 height 85
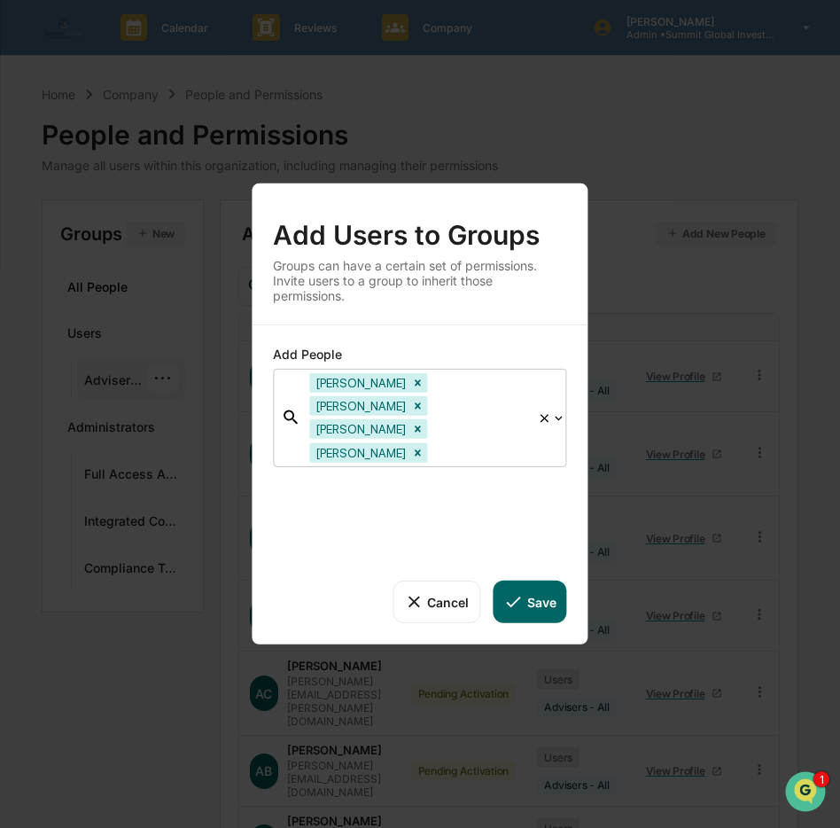
click at [528, 437] on div "Josh Ekola Justin Wheeler Keith Crogan Kelly Sauder" at bounding box center [419, 418] width 237 height 97
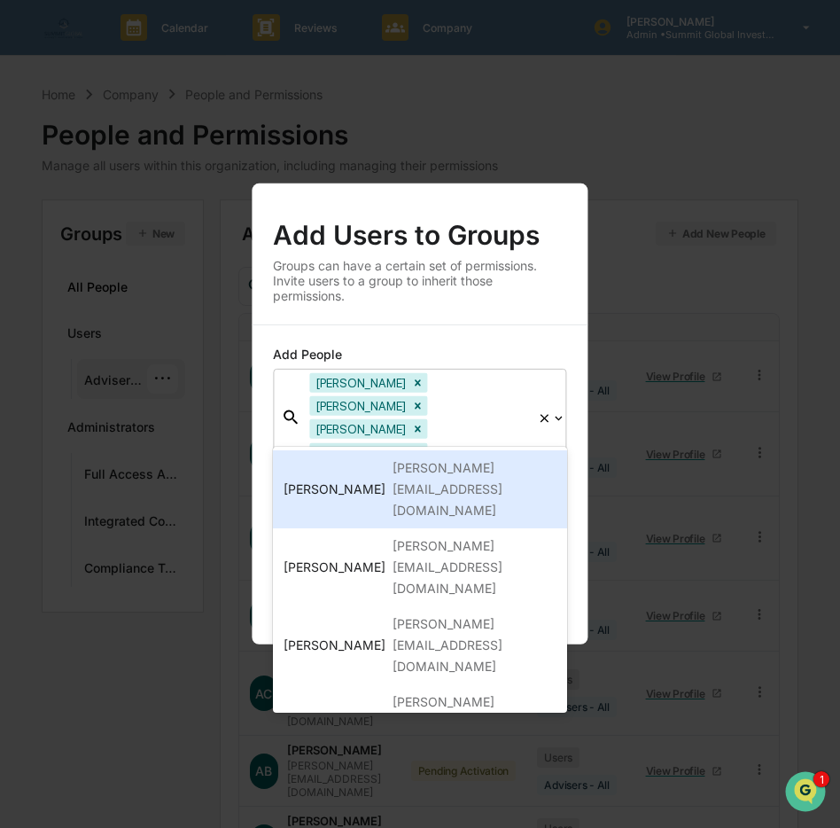
click at [519, 442] on div at bounding box center [480, 452] width 97 height 20
paste input "**********"
type input "**********"
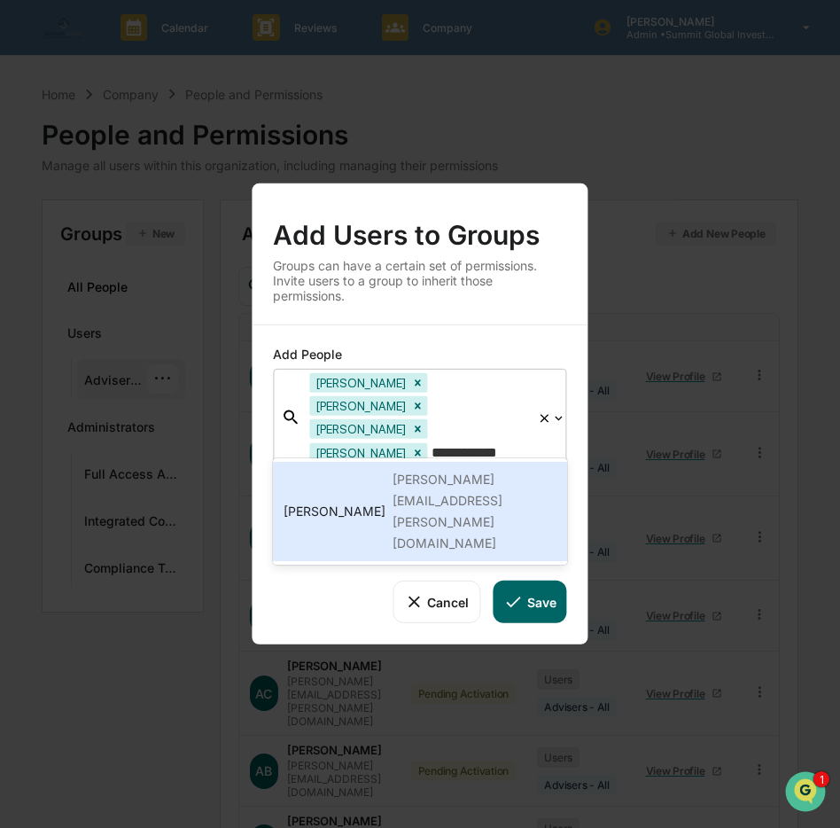
click at [425, 473] on div "[PERSON_NAME][EMAIL_ADDRESS][PERSON_NAME][DOMAIN_NAME]" at bounding box center [474, 511] width 163 height 85
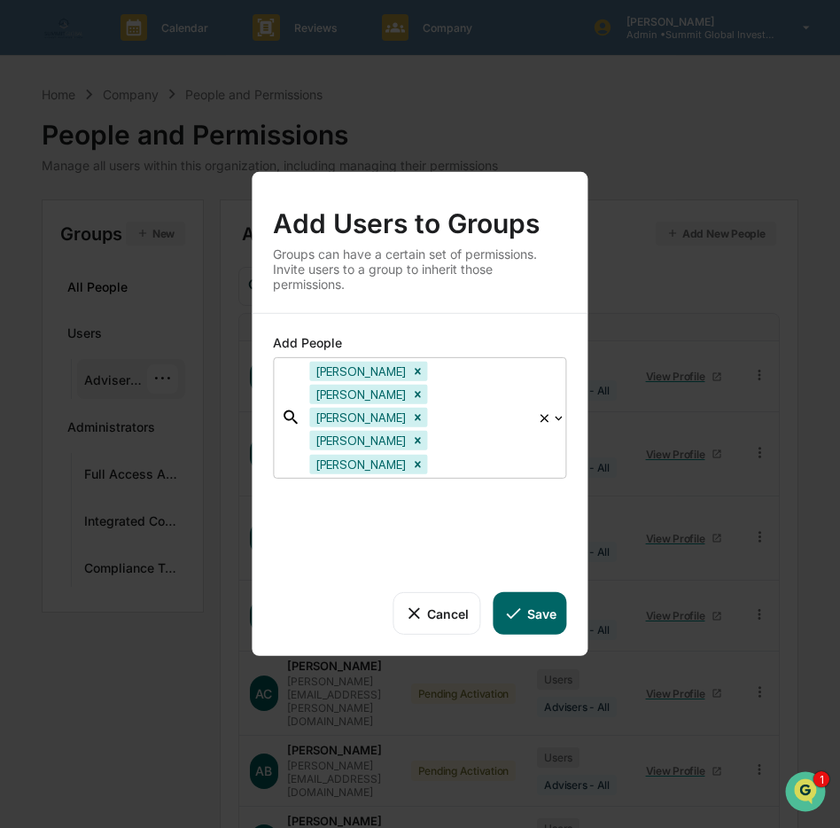
click at [472, 453] on div "Josh Ekola Justin Wheeler Keith Crogan Kelly Sauder Kerri Farren" at bounding box center [419, 418] width 237 height 120
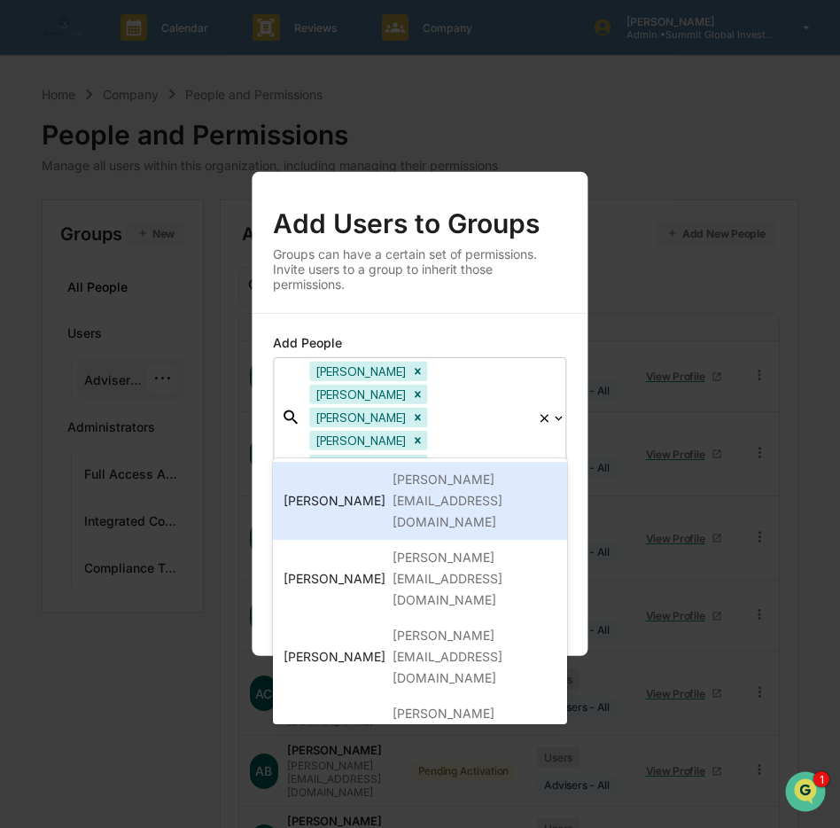
click at [454, 454] on div at bounding box center [480, 464] width 97 height 20
paste input "**********"
type input "**********"
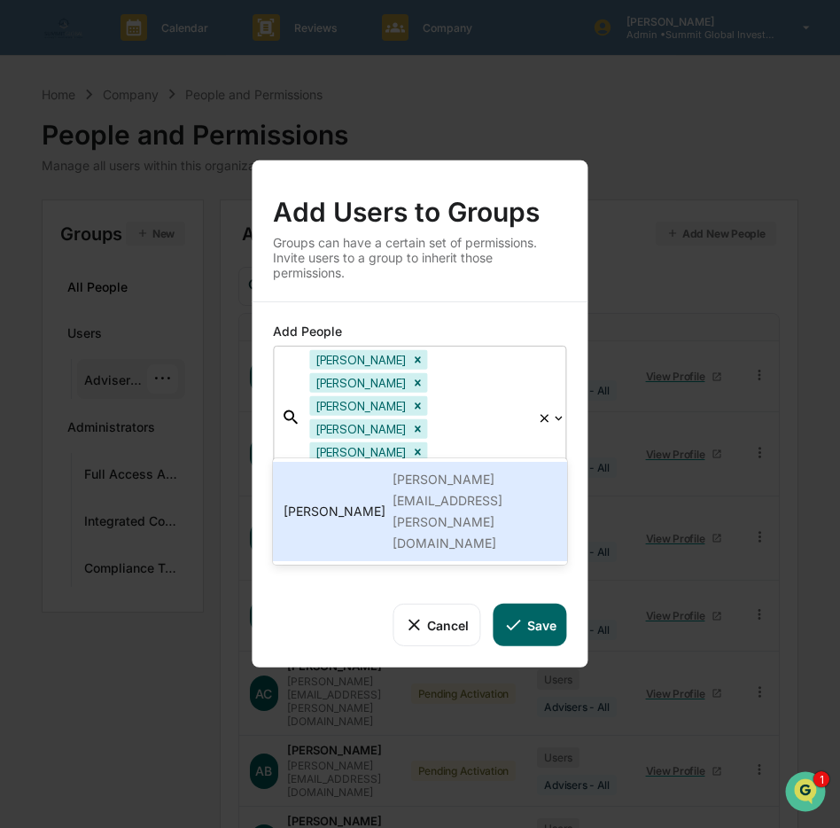
click at [408, 488] on div "[PERSON_NAME][EMAIL_ADDRESS][PERSON_NAME][DOMAIN_NAME]" at bounding box center [474, 511] width 163 height 85
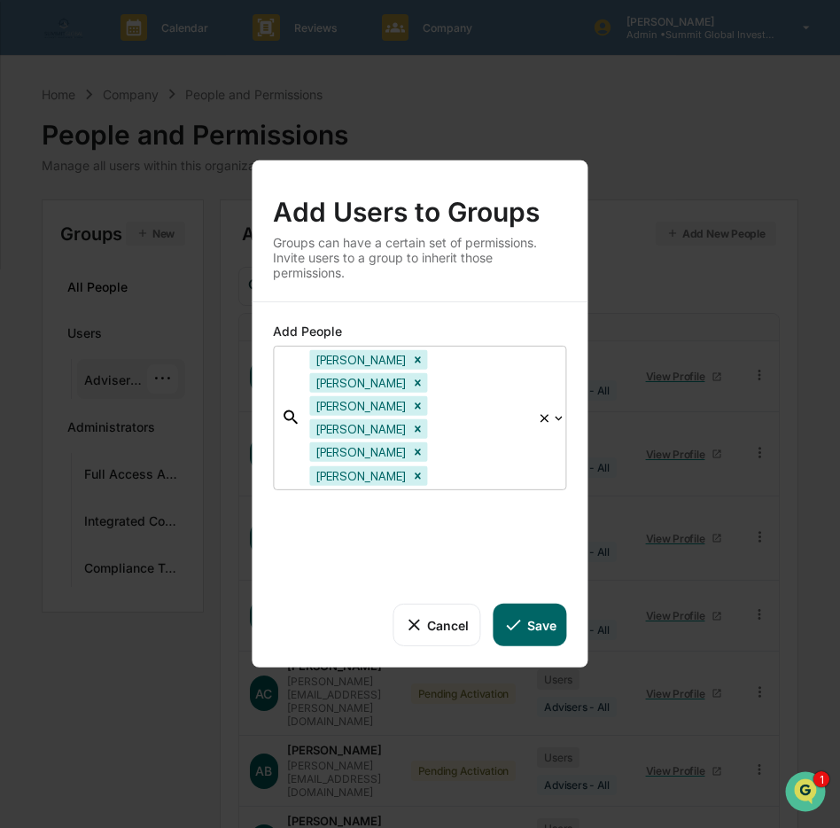
click at [432, 465] on div at bounding box center [480, 475] width 97 height 20
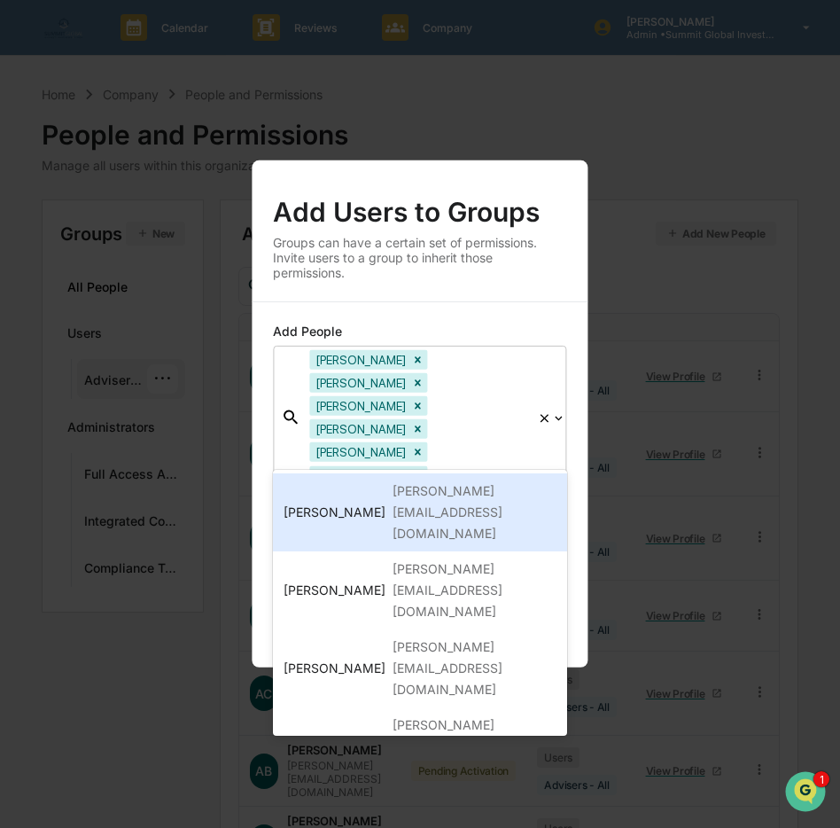
paste input "**********"
type input "**********"
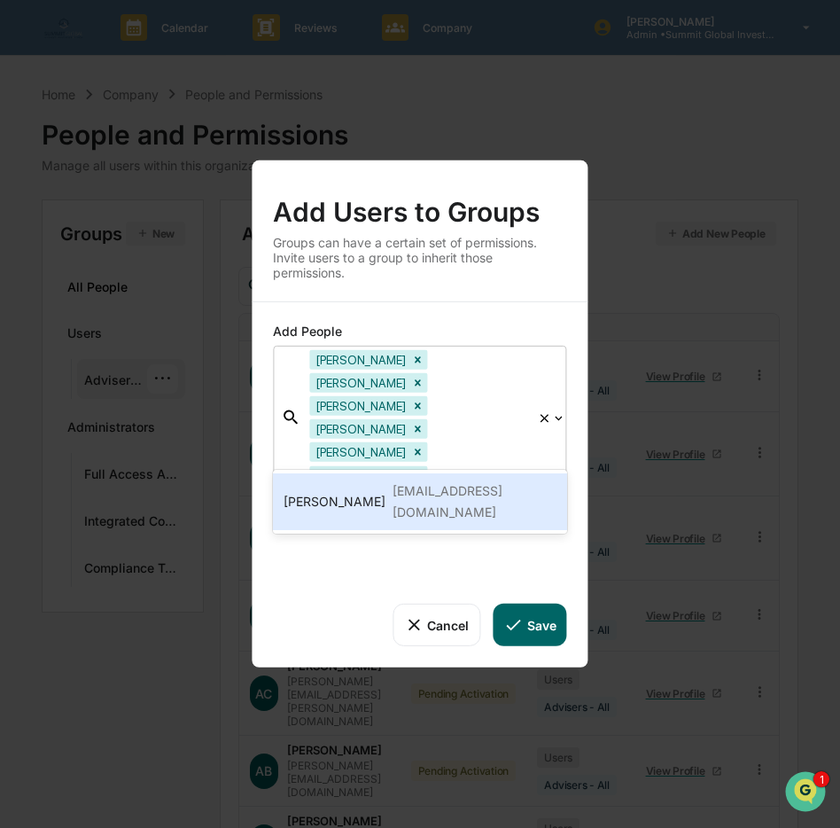
click at [319, 505] on div "Kody Sheffield kody.sheffield@sgifn.com" at bounding box center [419, 501] width 293 height 57
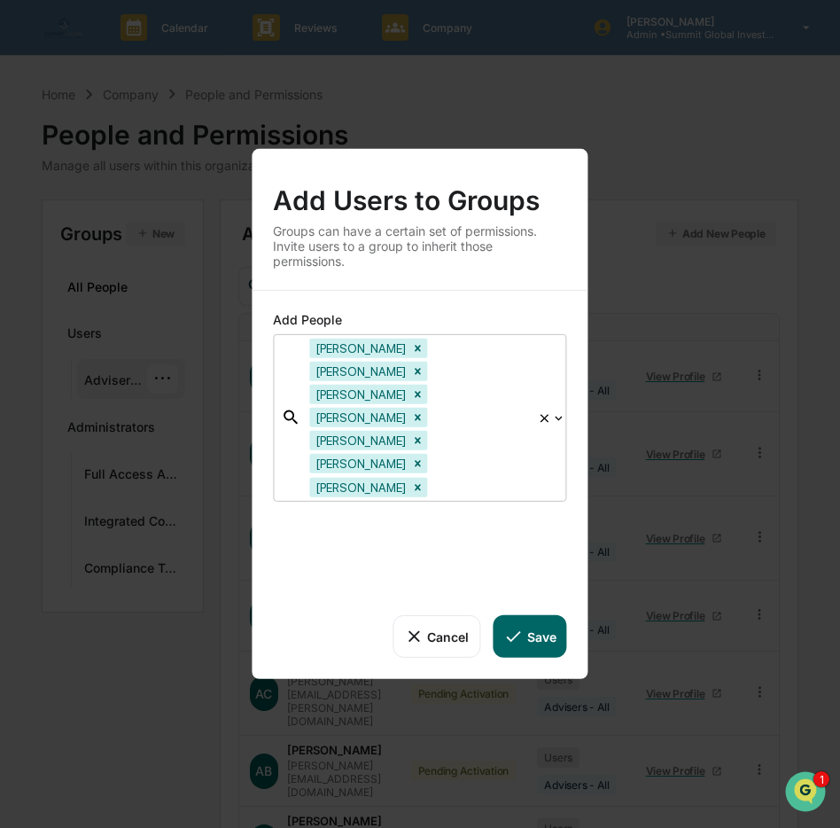
click at [432, 477] on div at bounding box center [480, 487] width 97 height 20
click at [436, 477] on div at bounding box center [480, 487] width 97 height 20
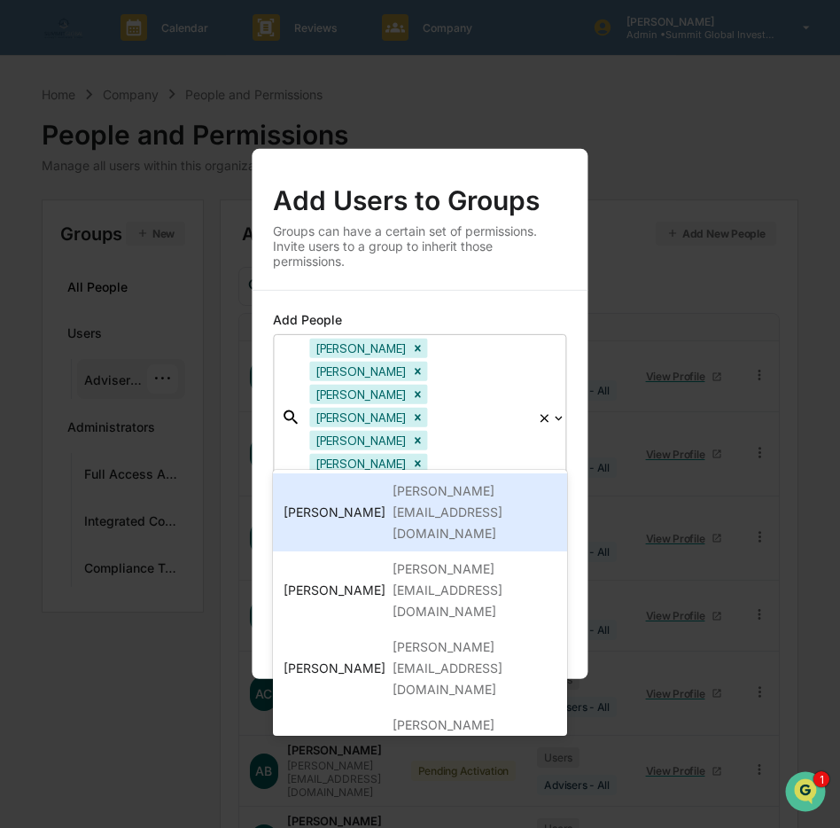
paste input "**********"
type input "**********"
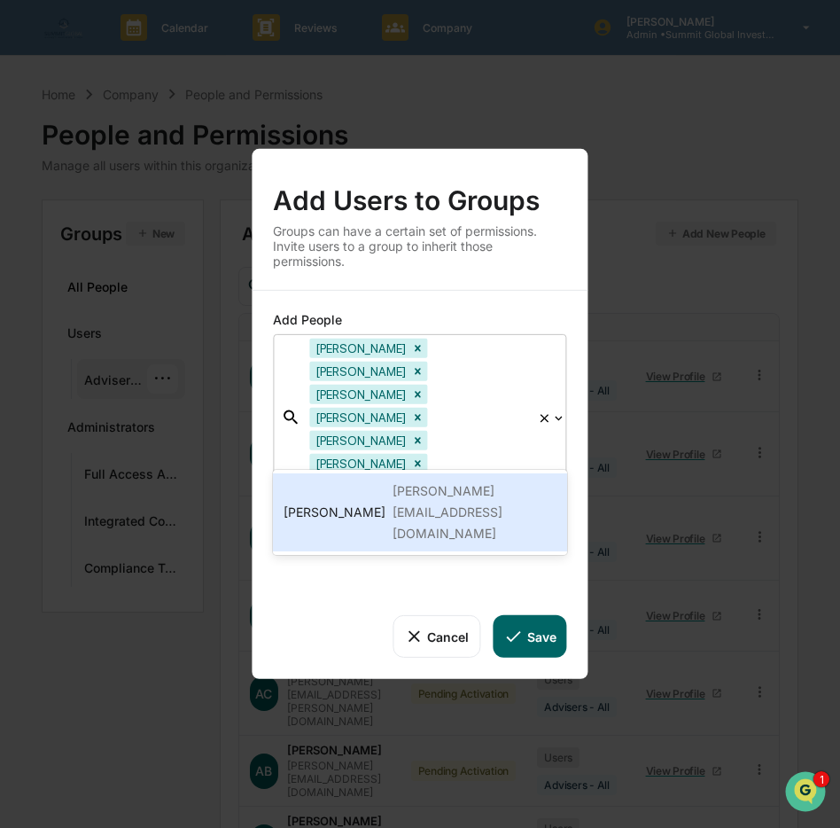
click at [432, 489] on div "[PERSON_NAME][EMAIL_ADDRESS][DOMAIN_NAME]" at bounding box center [474, 512] width 163 height 64
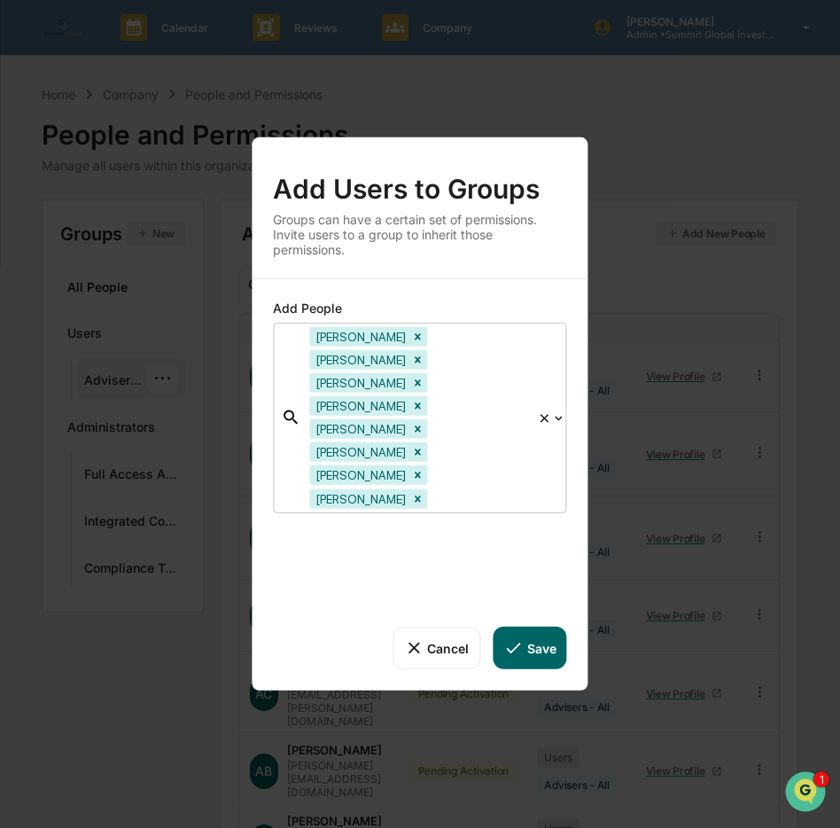
click at [527, 488] on div at bounding box center [480, 498] width 97 height 20
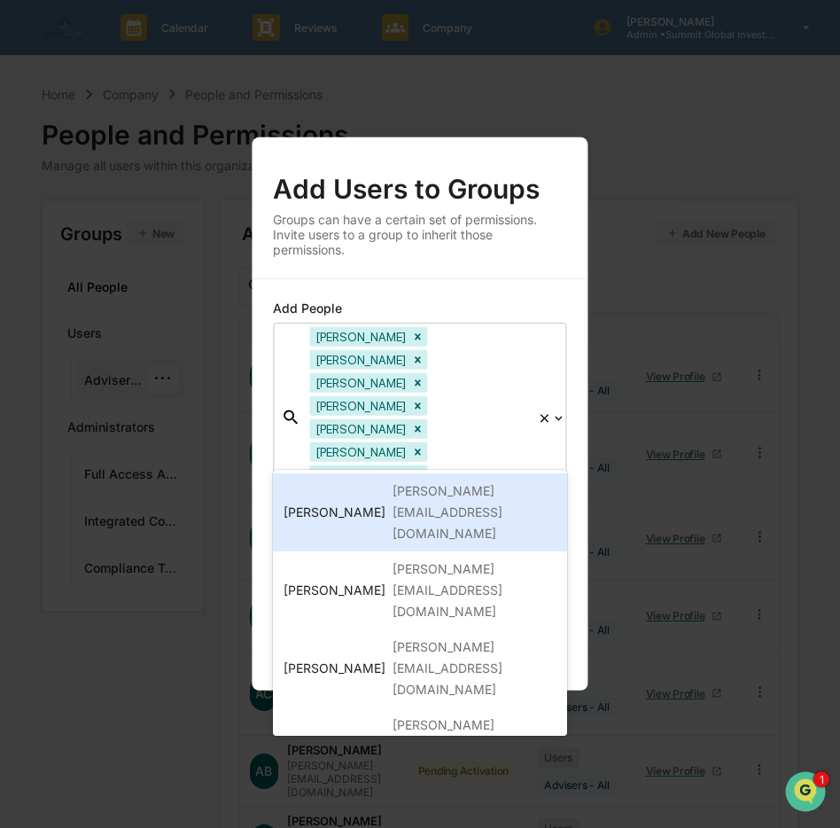
paste input "**********"
type input "**********"
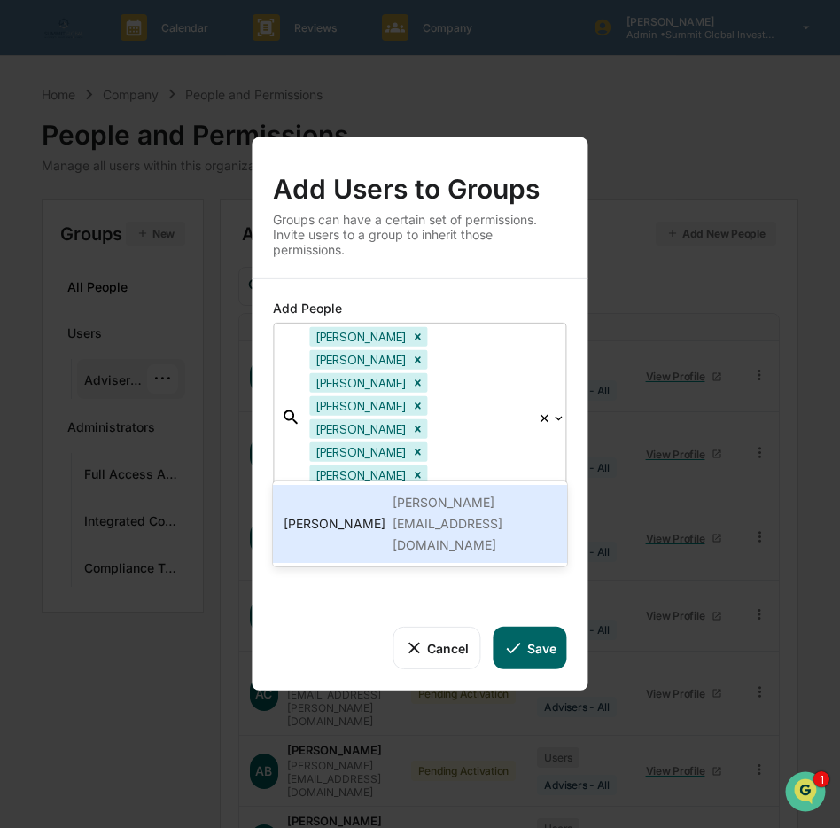
click at [412, 496] on div "[PERSON_NAME][EMAIL_ADDRESS][DOMAIN_NAME]" at bounding box center [474, 524] width 163 height 64
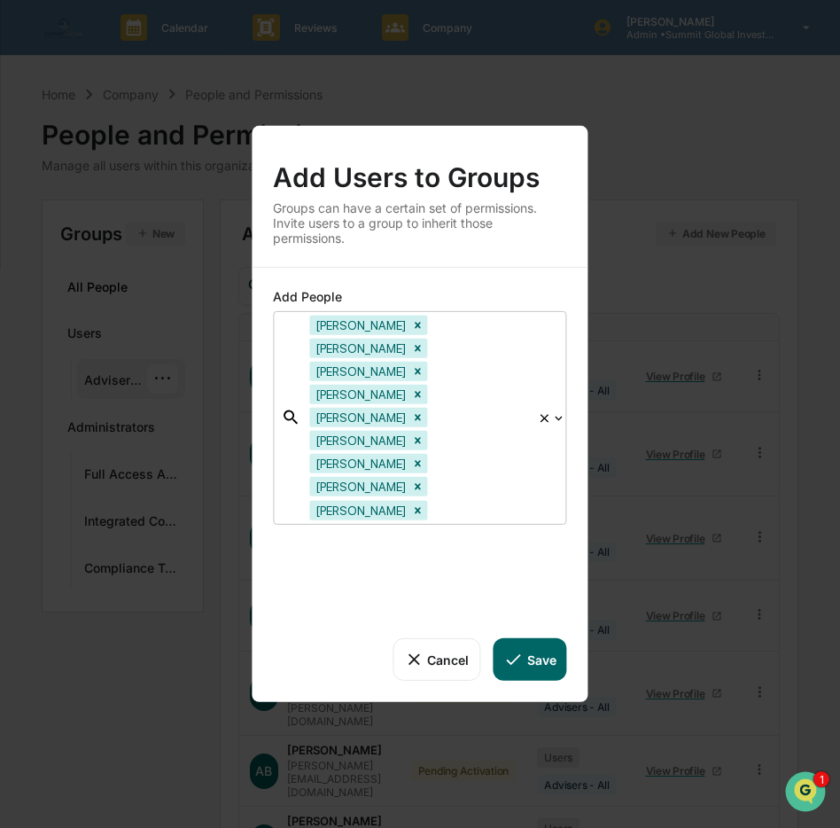
click at [433, 500] on div at bounding box center [480, 510] width 97 height 20
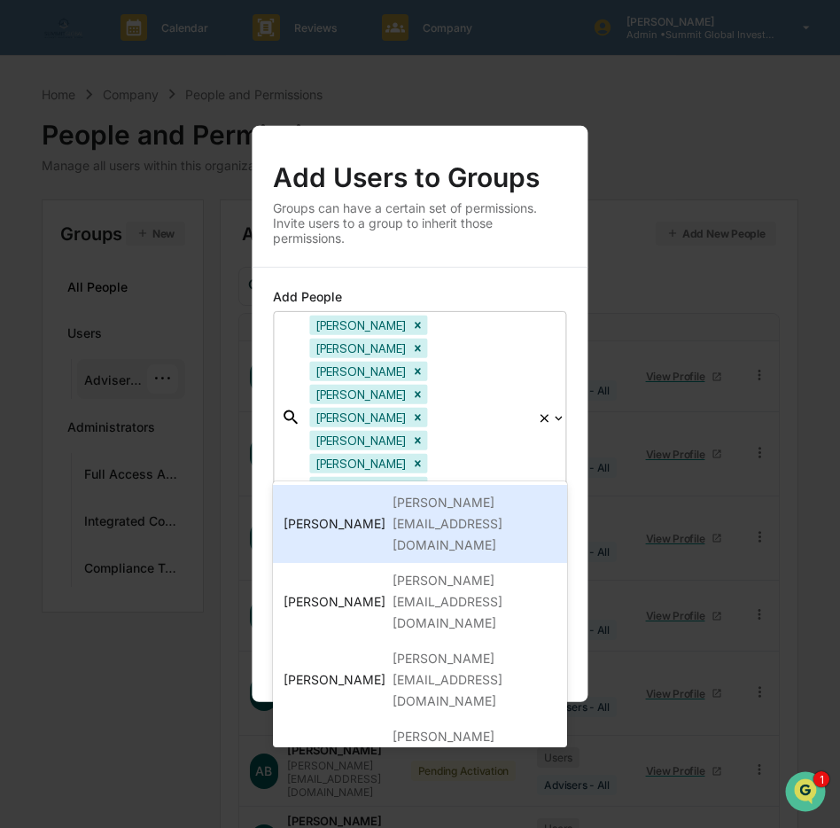
paste input "**********"
type input "**********"
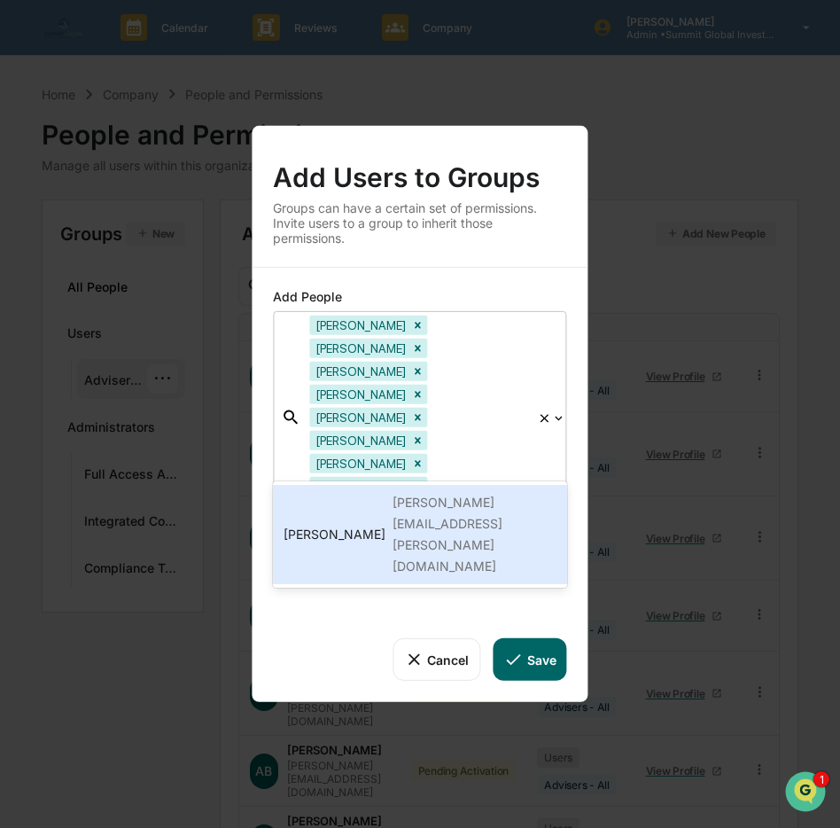
click at [419, 507] on div "[PERSON_NAME][EMAIL_ADDRESS][PERSON_NAME][DOMAIN_NAME]" at bounding box center [474, 534] width 163 height 85
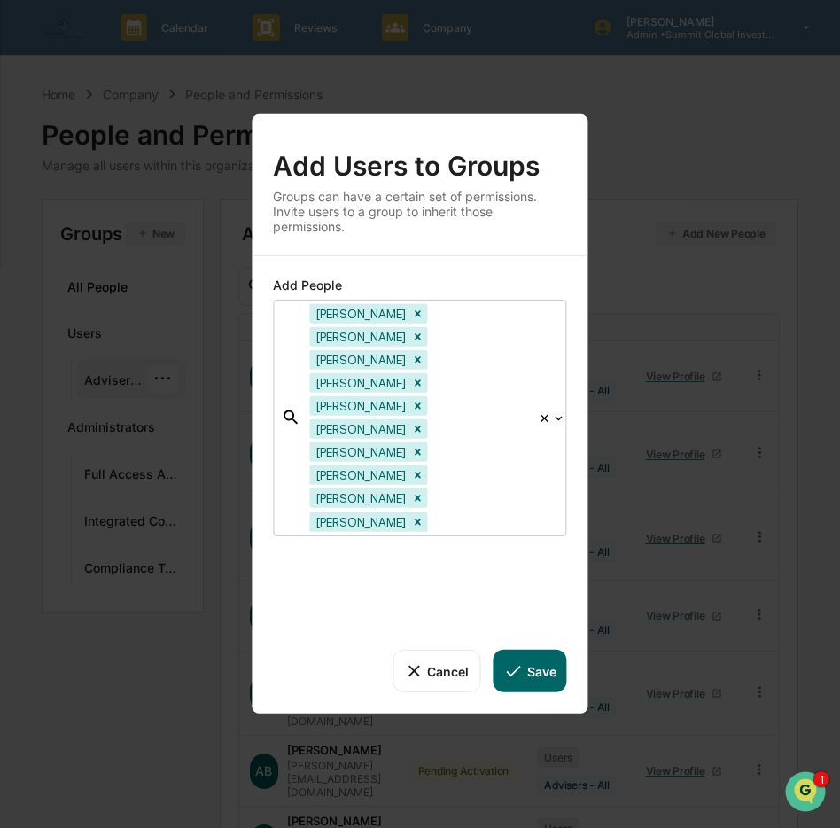
click at [530, 650] on button "Save" at bounding box center [530, 671] width 74 height 43
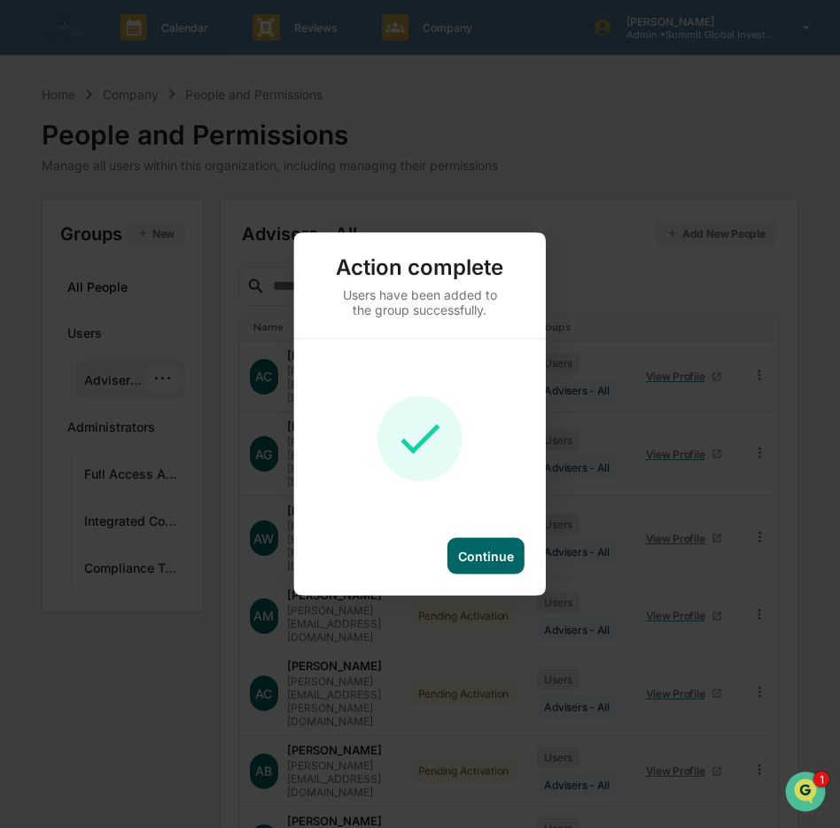
click at [502, 563] on div "Continue" at bounding box center [486, 556] width 56 height 15
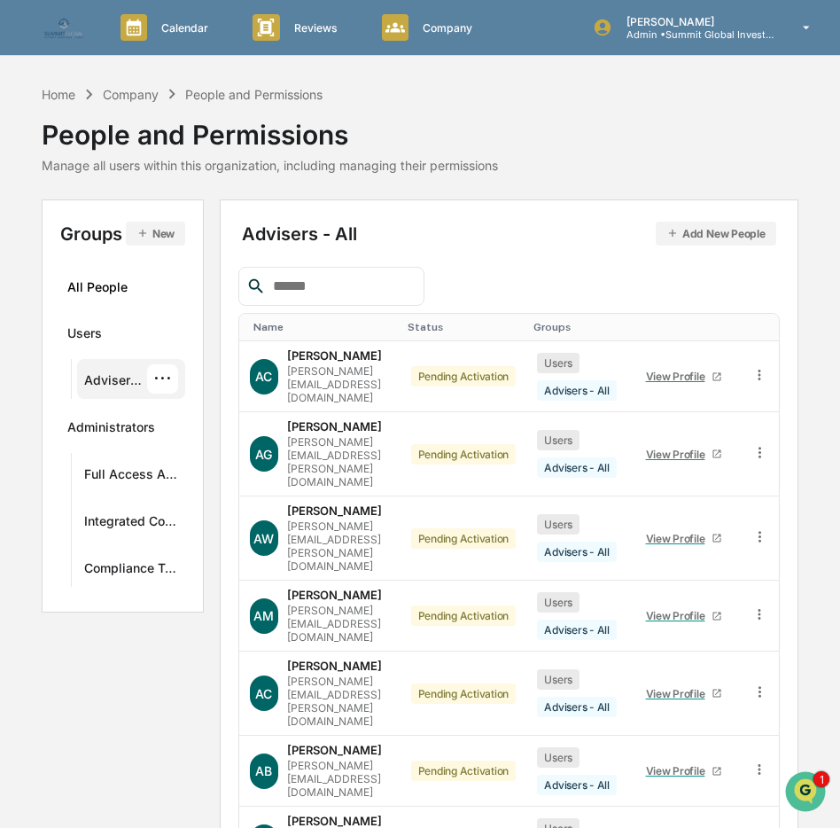
click at [161, 388] on div "···" at bounding box center [162, 378] width 31 height 29
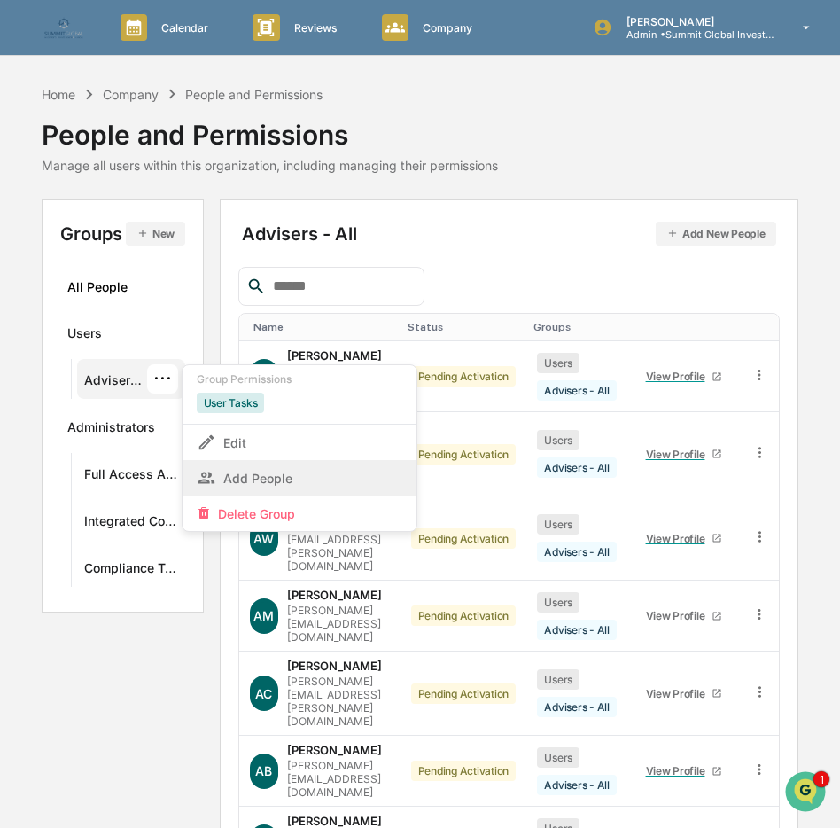
click at [261, 470] on div "Add People" at bounding box center [300, 477] width 206 height 21
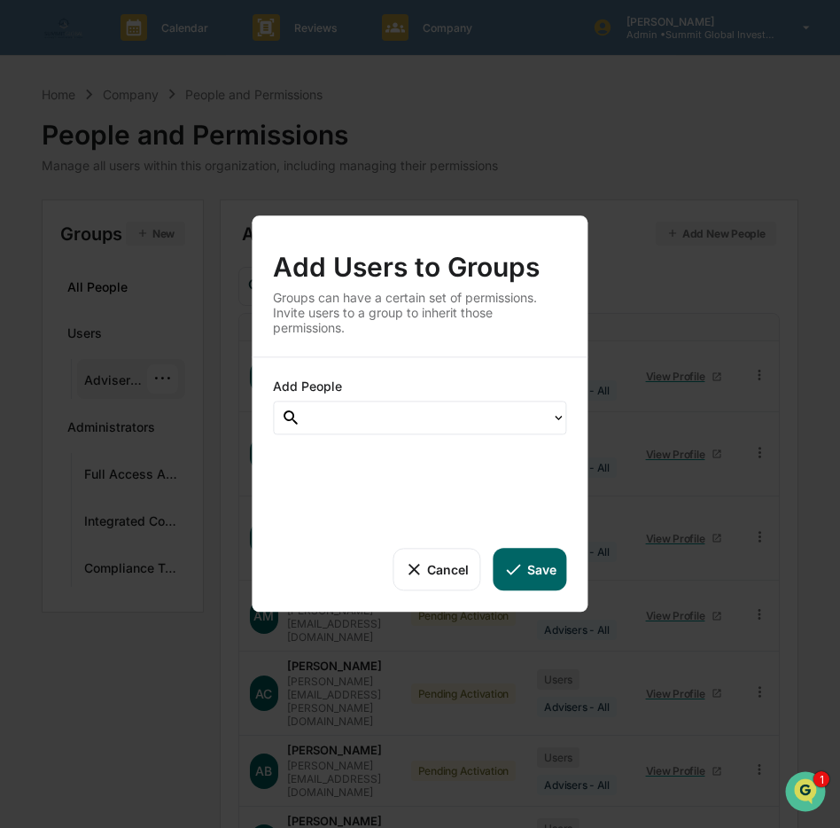
click at [478, 423] on div at bounding box center [426, 418] width 233 height 20
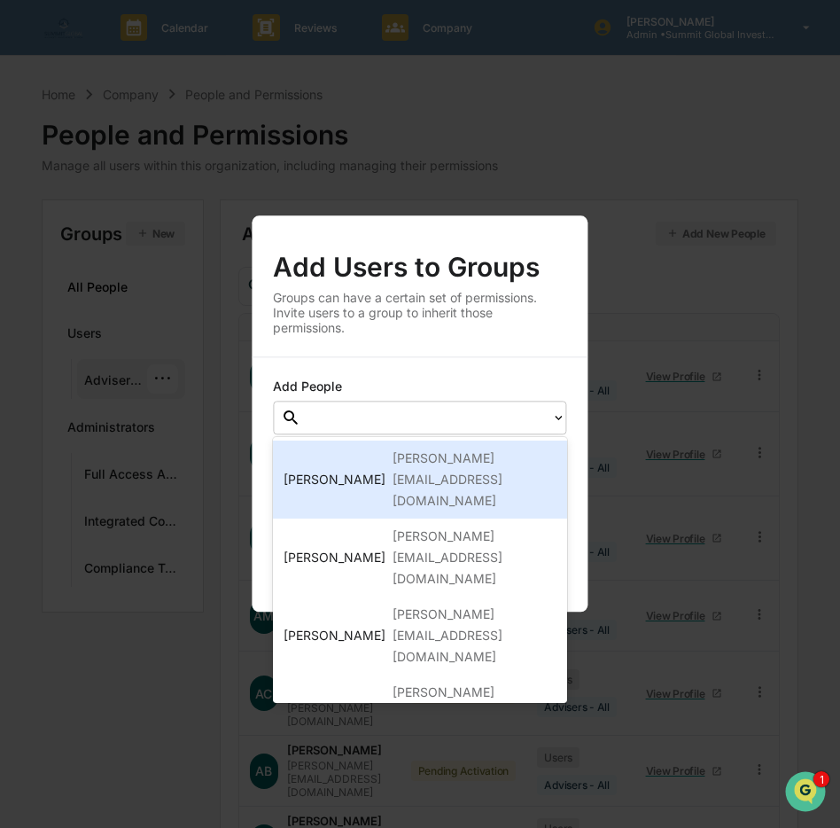
paste input "**********"
type input "**********"
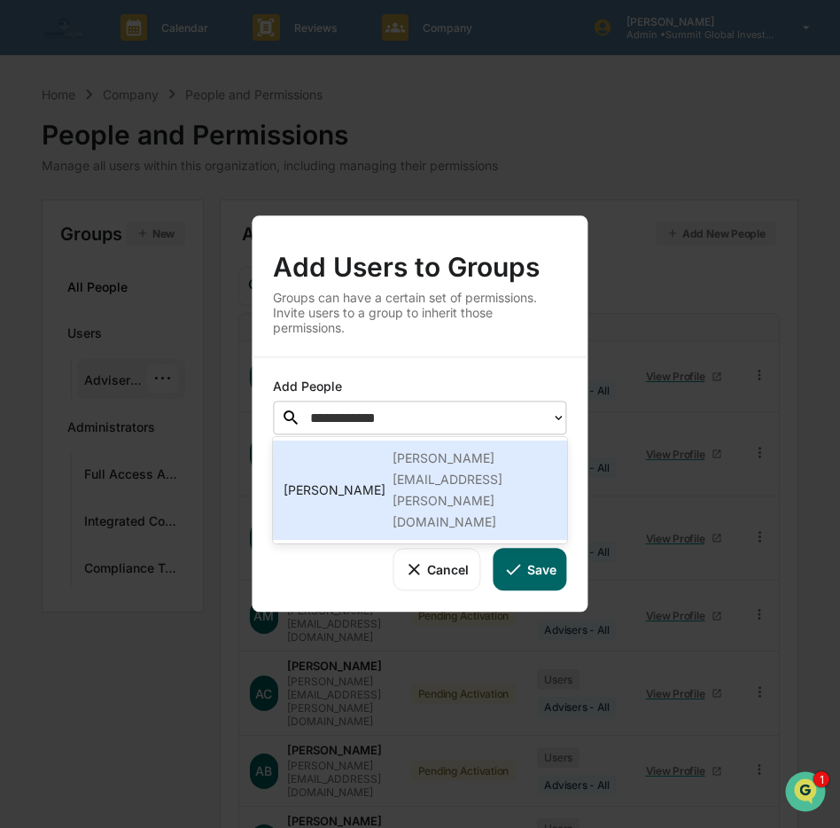
click at [474, 449] on div "[PERSON_NAME][EMAIL_ADDRESS][PERSON_NAME][DOMAIN_NAME]" at bounding box center [474, 490] width 163 height 85
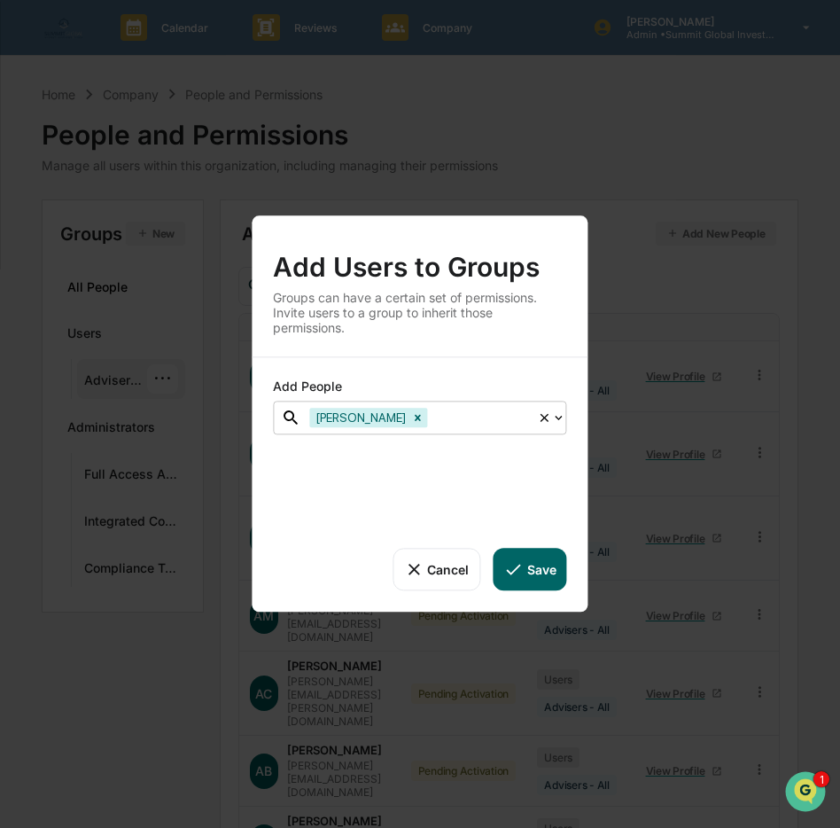
click at [536, 572] on button "Save" at bounding box center [530, 569] width 74 height 43
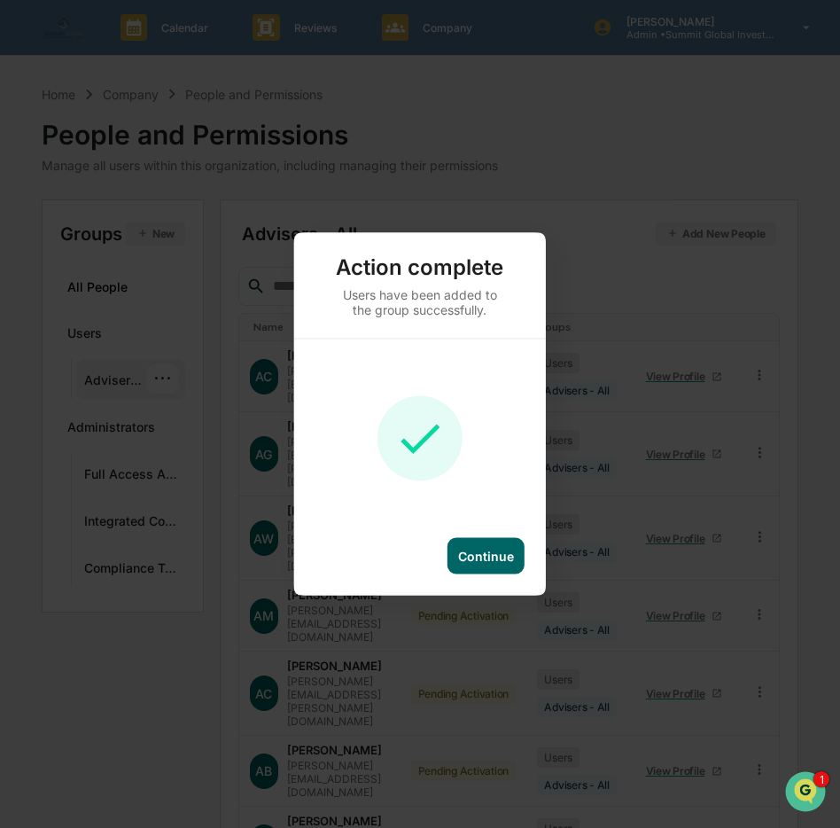
click at [492, 557] on div "Continue" at bounding box center [486, 556] width 56 height 15
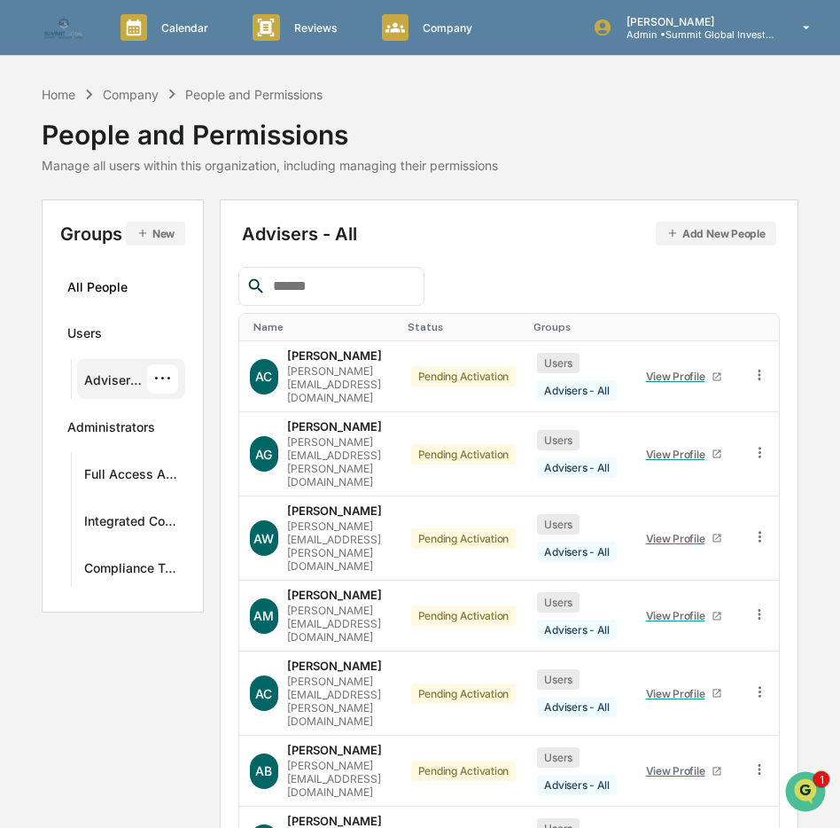
click at [286, 238] on div "Advisers - All Add New People" at bounding box center [509, 234] width 534 height 24
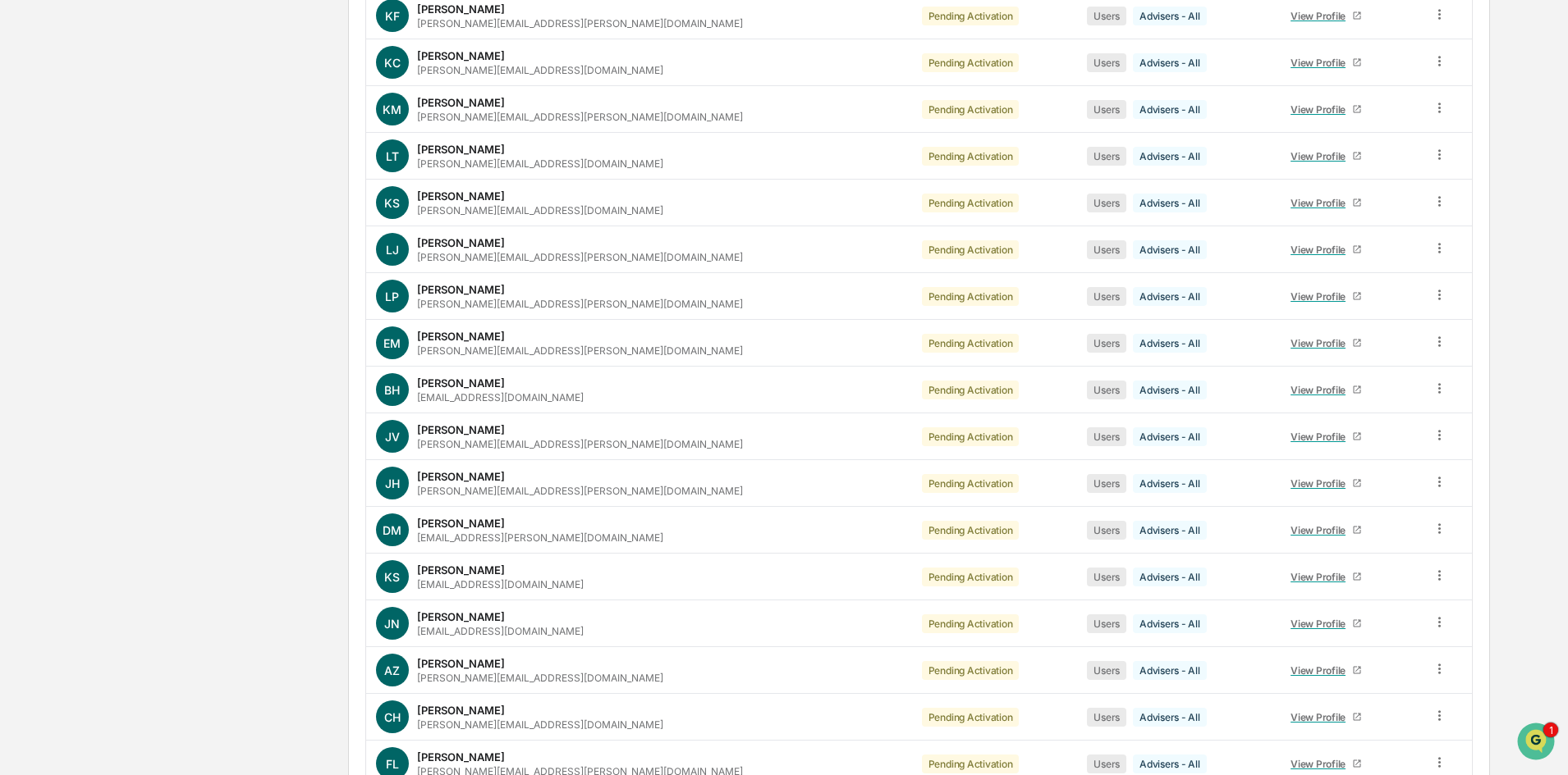
scroll to position [1974, 0]
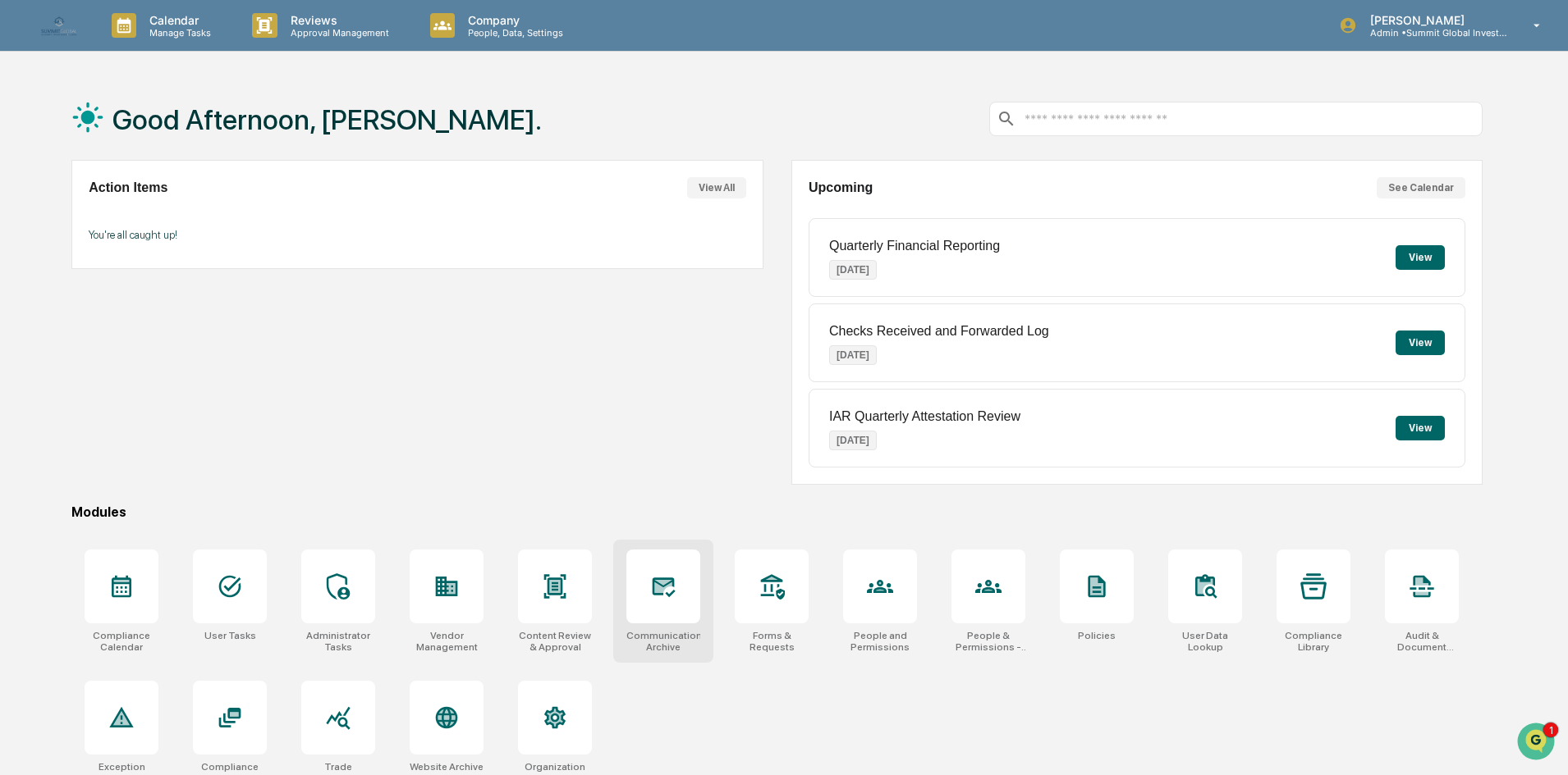
click at [668, 623] on div "Communications Archive" at bounding box center [663, 601] width 100 height 123
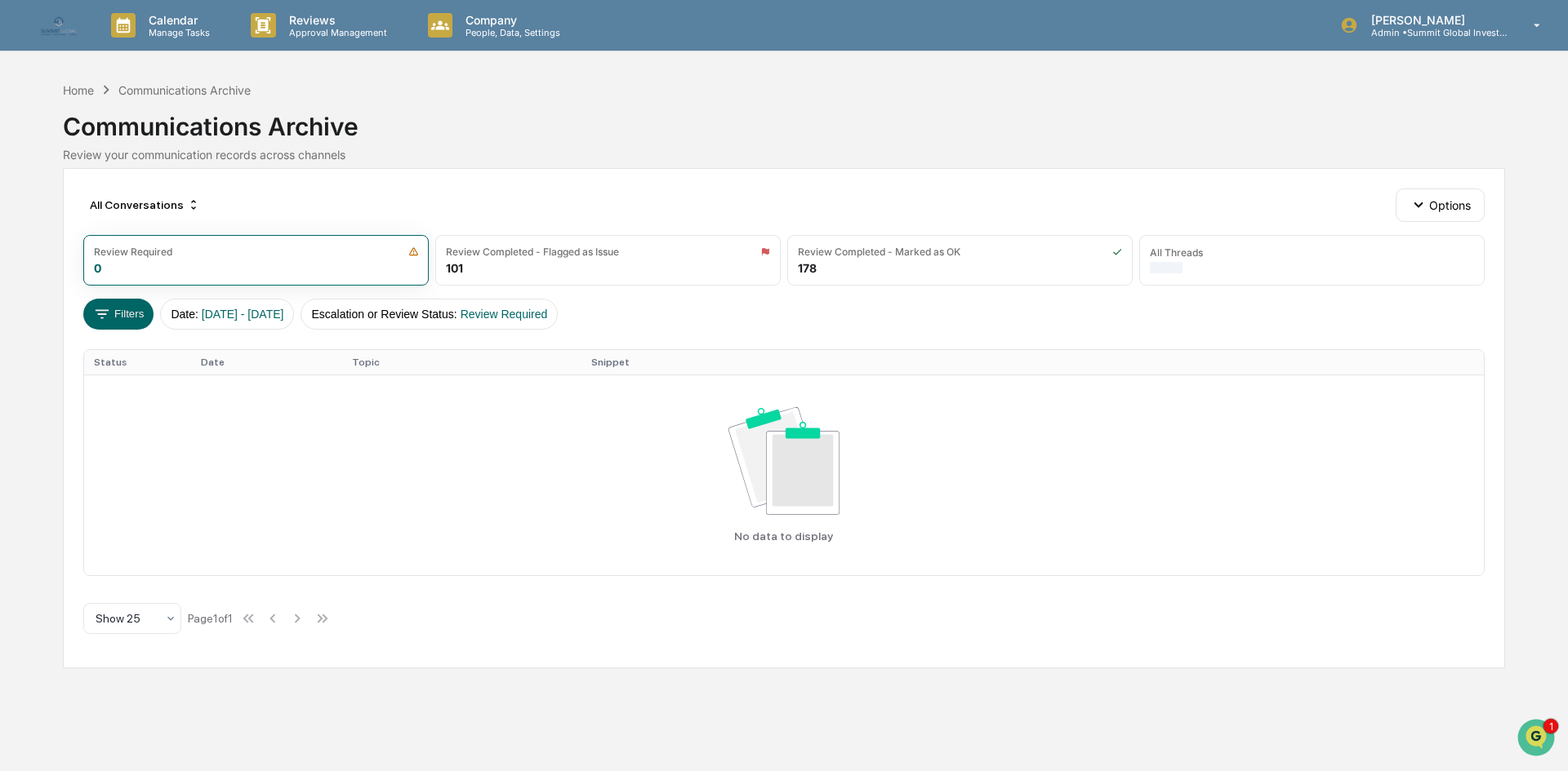
click at [973, 319] on div "Filters Date : 01/01/2024 - 12/31/2025 Escalation or Review Status : Review Req…" at bounding box center [783, 314] width 1401 height 31
click at [840, 340] on div "All Conversations Options Review Required 0 Review Completed - Flagged as Issue…" at bounding box center [783, 418] width 1442 height 500
click at [1205, 284] on div "All Threads 539,160 ( 738,888 messages)" at bounding box center [1311, 260] width 345 height 51
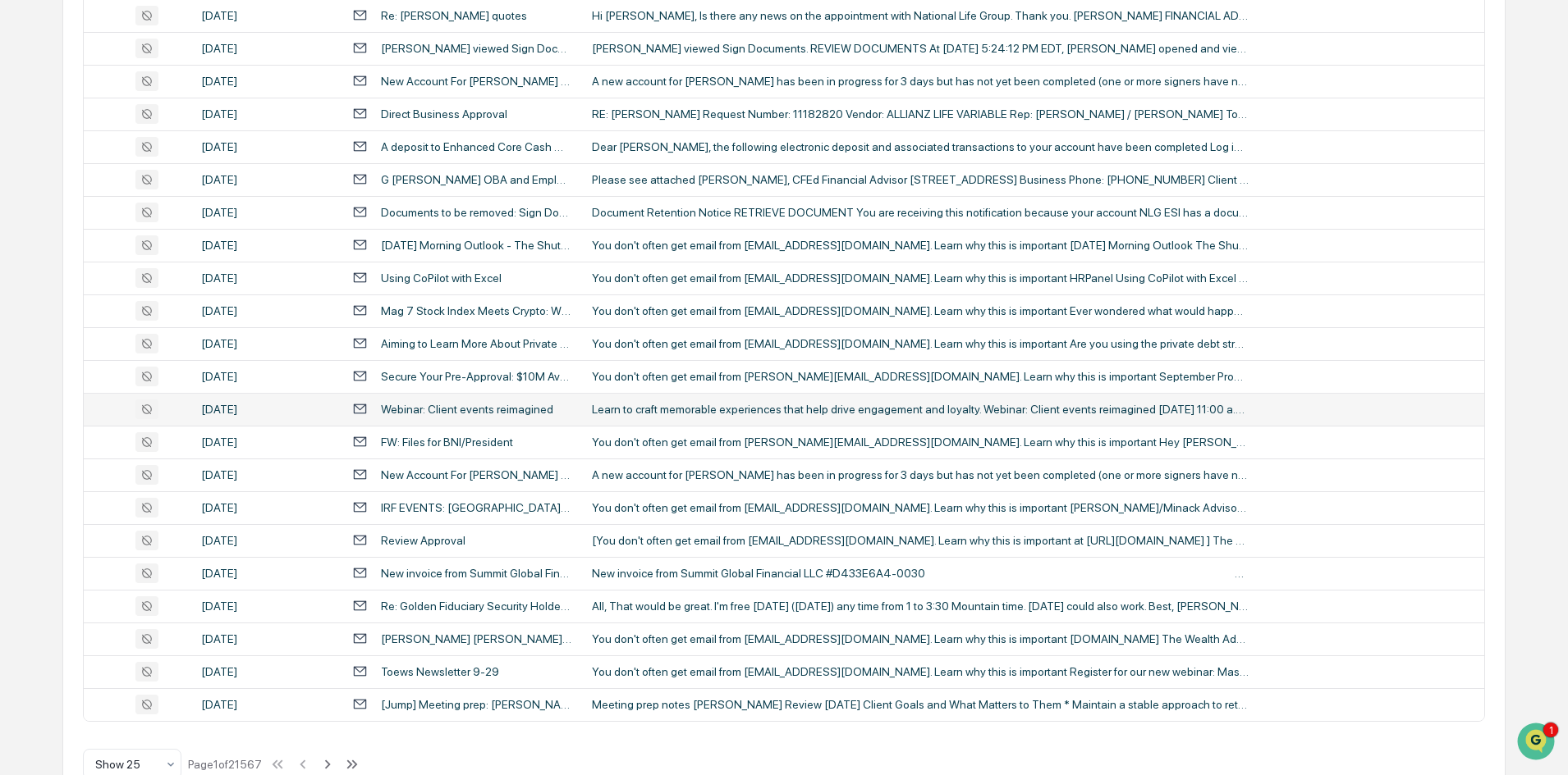
scroll to position [516, 0]
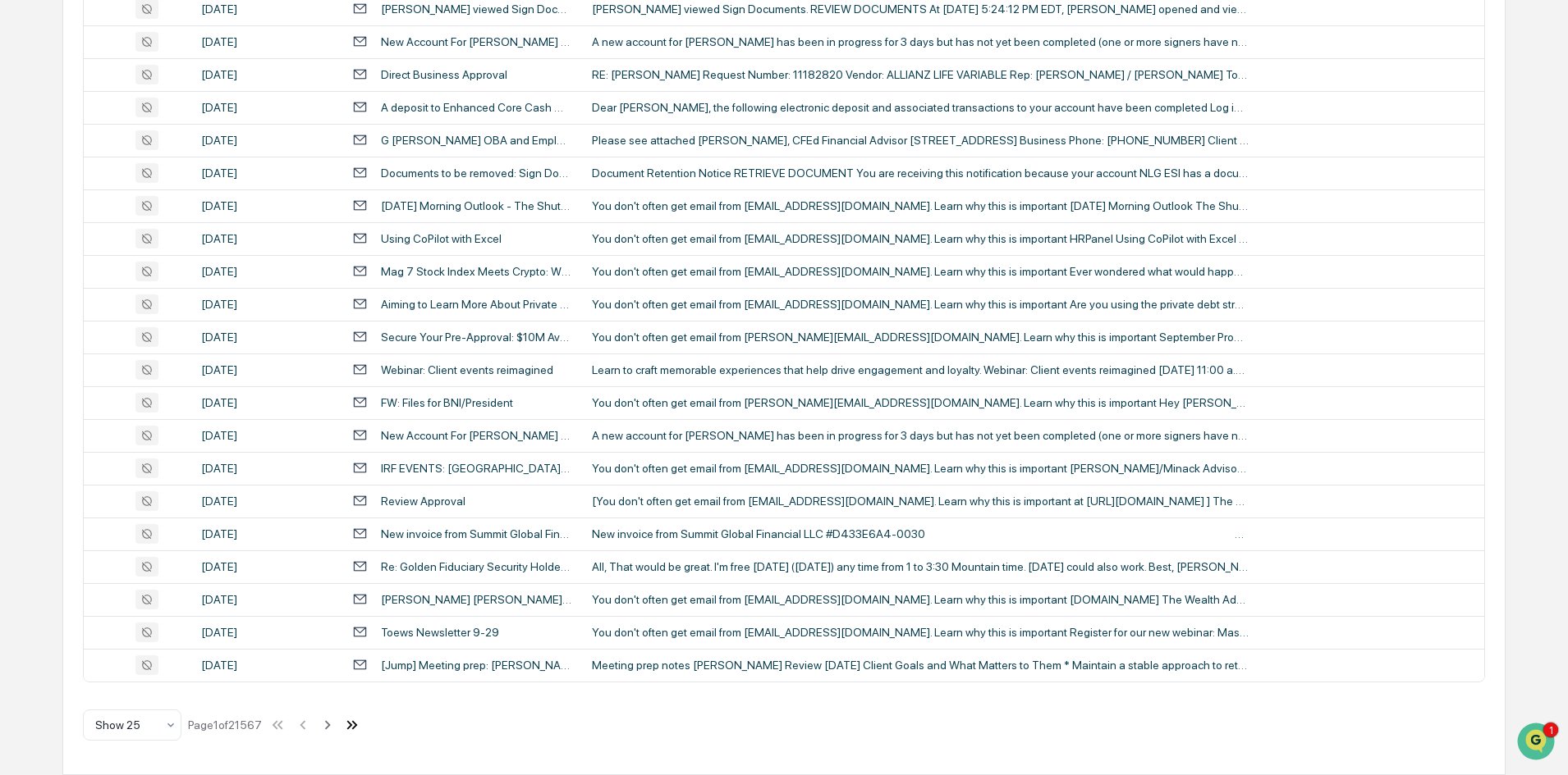
click at [358, 724] on icon at bounding box center [351, 725] width 18 height 18
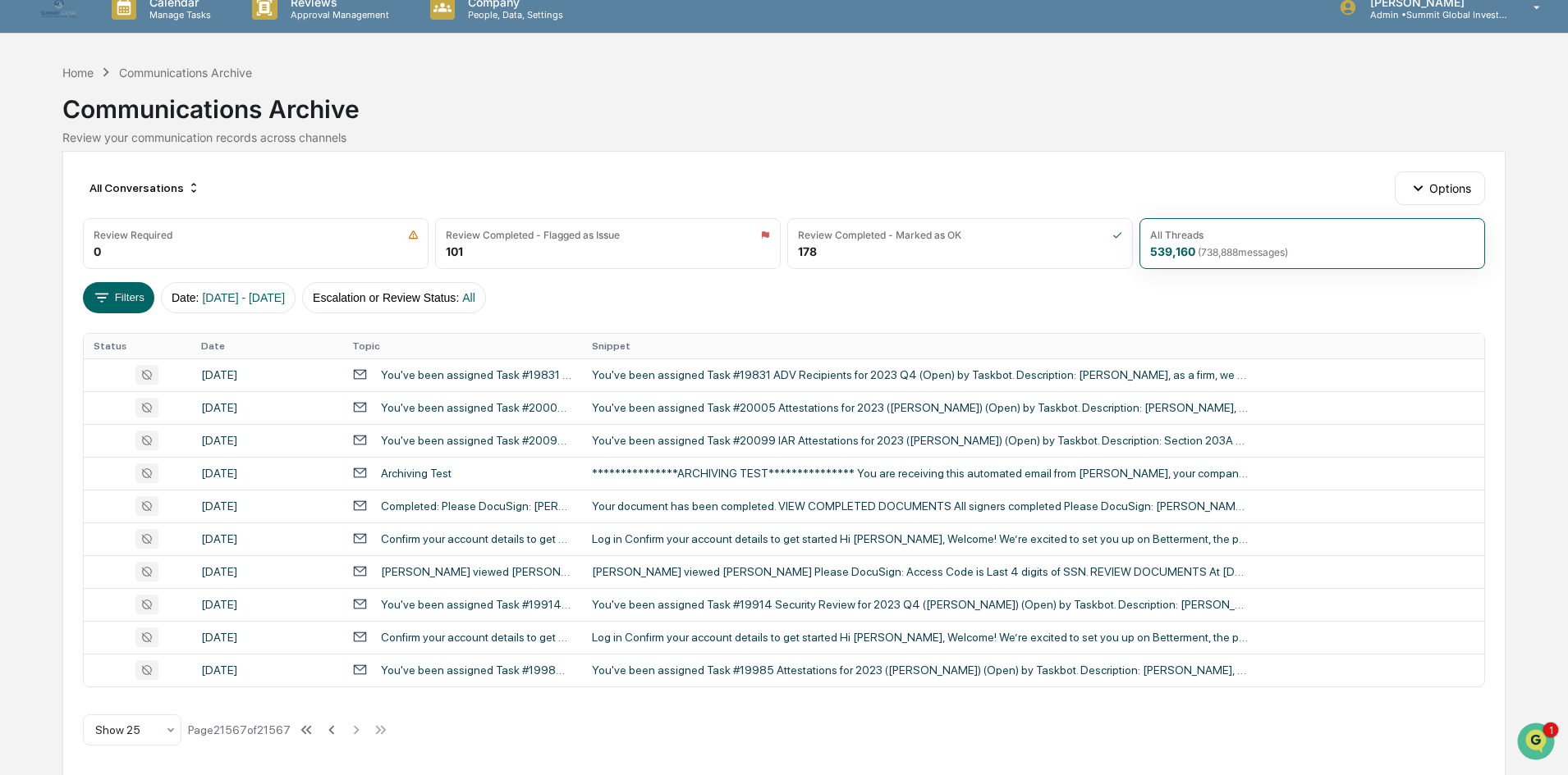
scroll to position [23, 0]
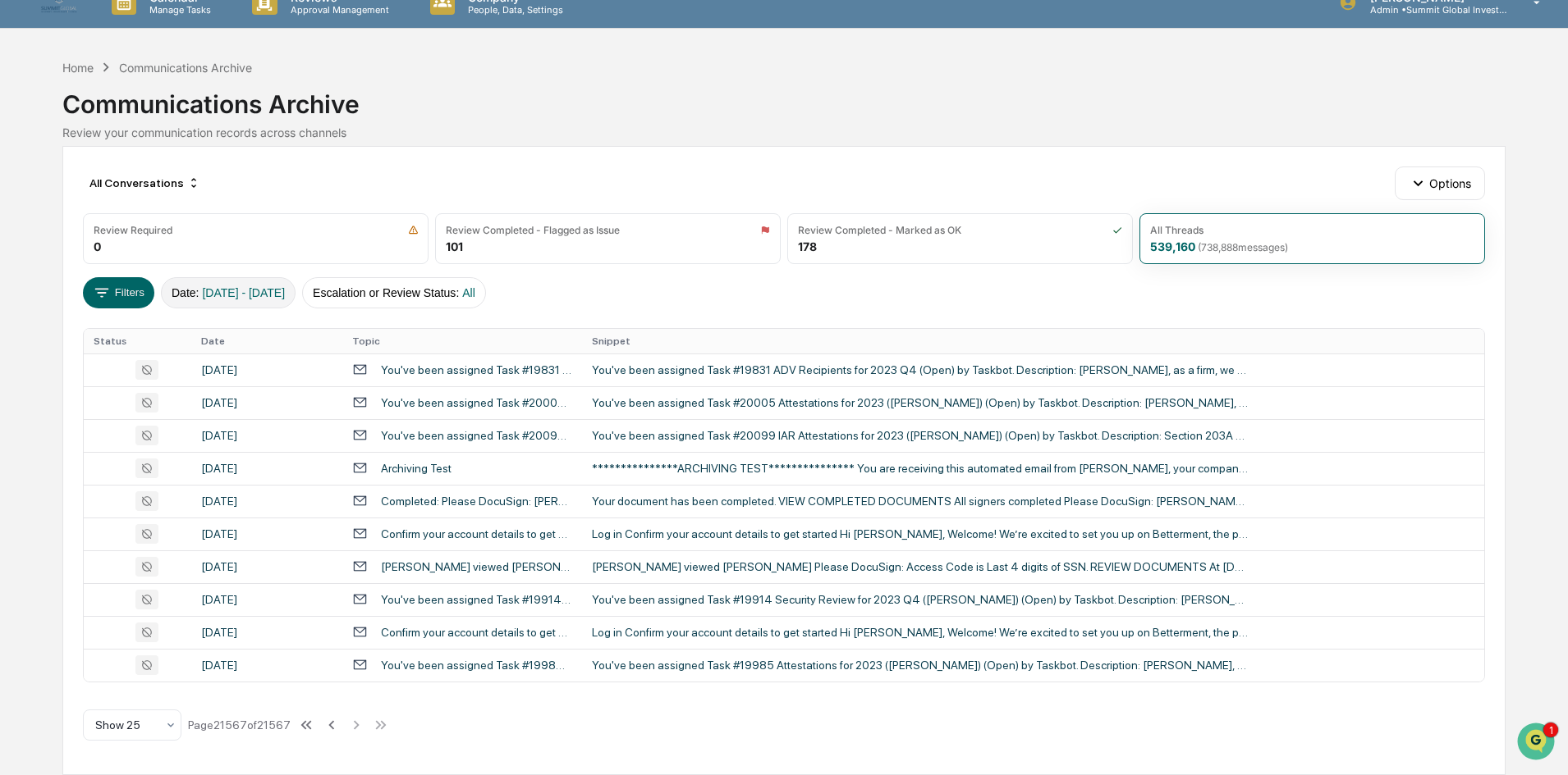
click at [227, 294] on span "01/01/2024 - 12/31/2025" at bounding box center [244, 293] width 83 height 13
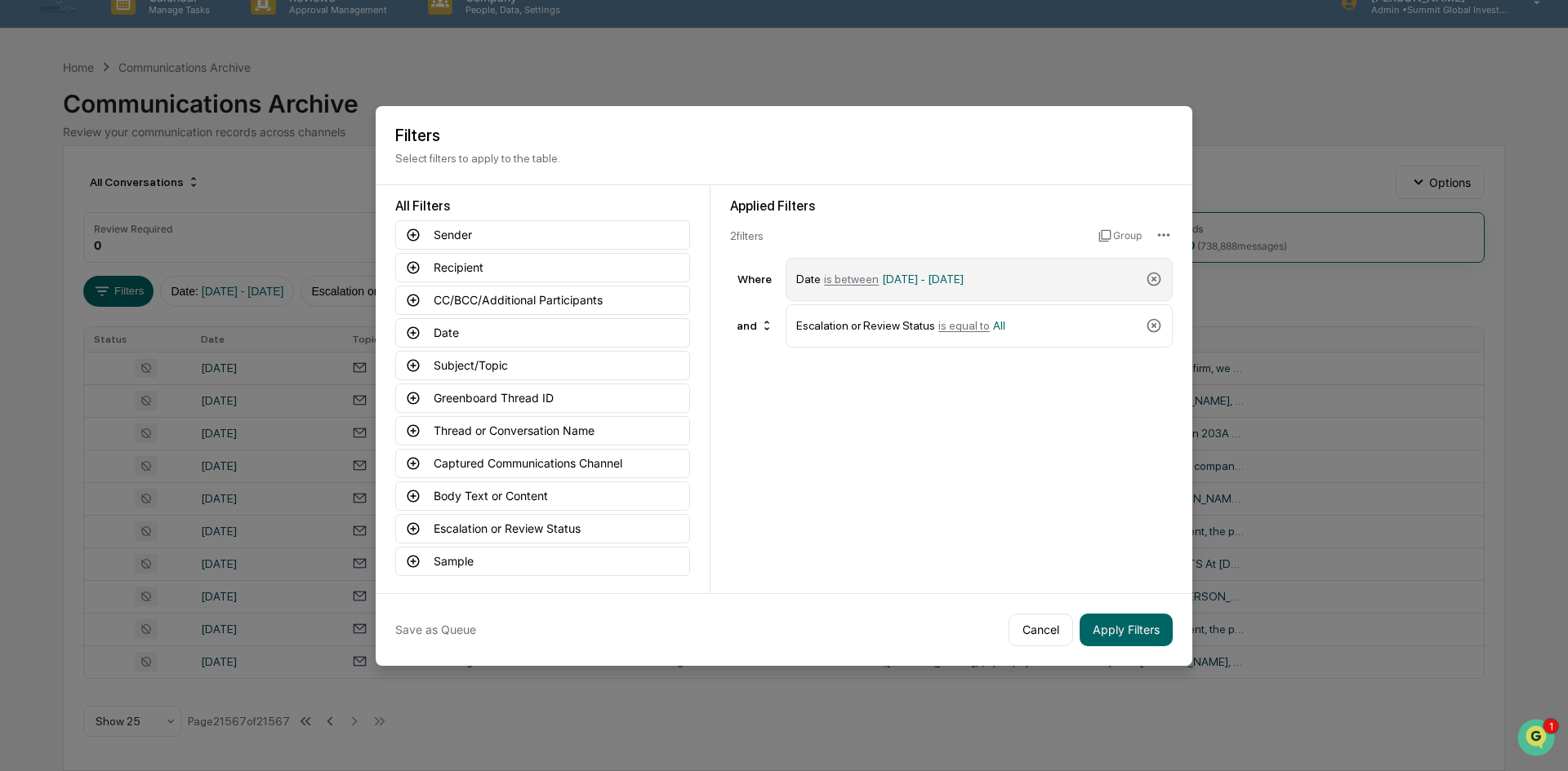
click at [890, 282] on div "Date is between 01/01/2024 - 12/31/2025" at bounding box center [967, 279] width 343 height 29
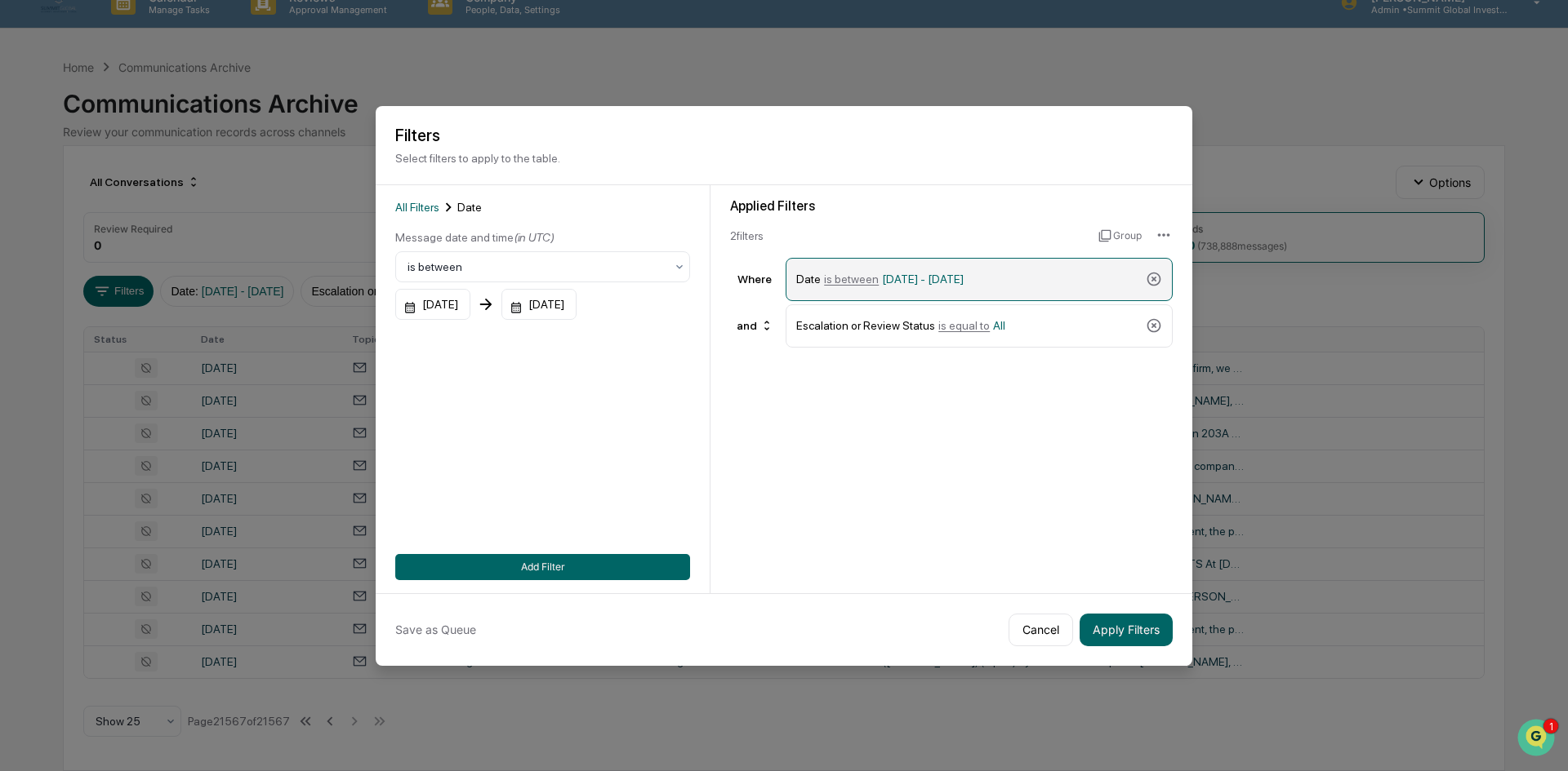
click at [912, 275] on span "01/01/2024 - 12/31/2025" at bounding box center [922, 279] width 82 height 13
click at [922, 275] on span "01/01/2024 - 12/31/2025" at bounding box center [922, 279] width 82 height 13
click at [929, 275] on span "01/01/2024 - 12/31/2025" at bounding box center [922, 279] width 82 height 13
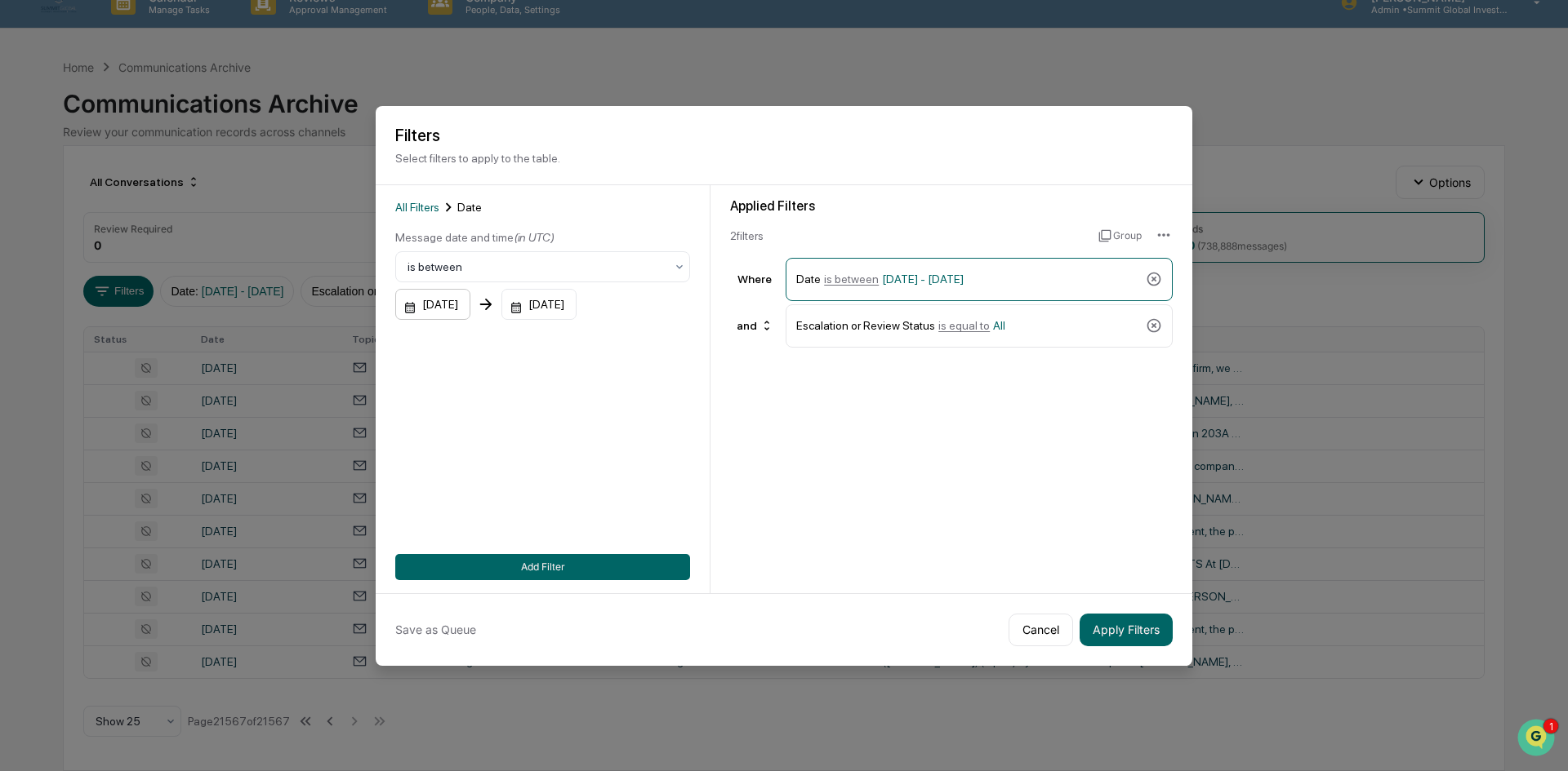
click at [470, 302] on div "01/01/2024" at bounding box center [433, 305] width 76 height 31
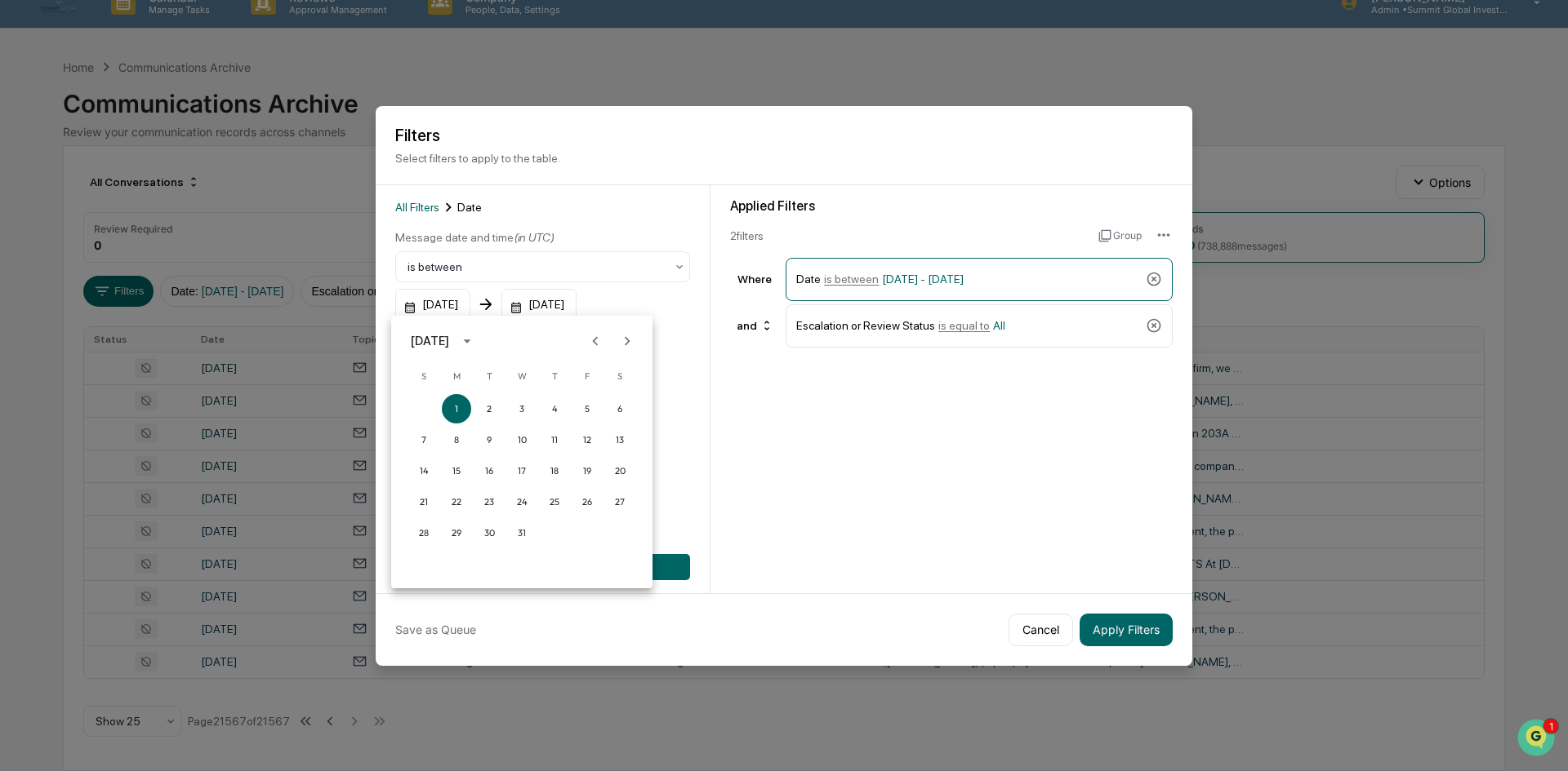
click at [597, 348] on icon "Previous month" at bounding box center [594, 341] width 18 height 18
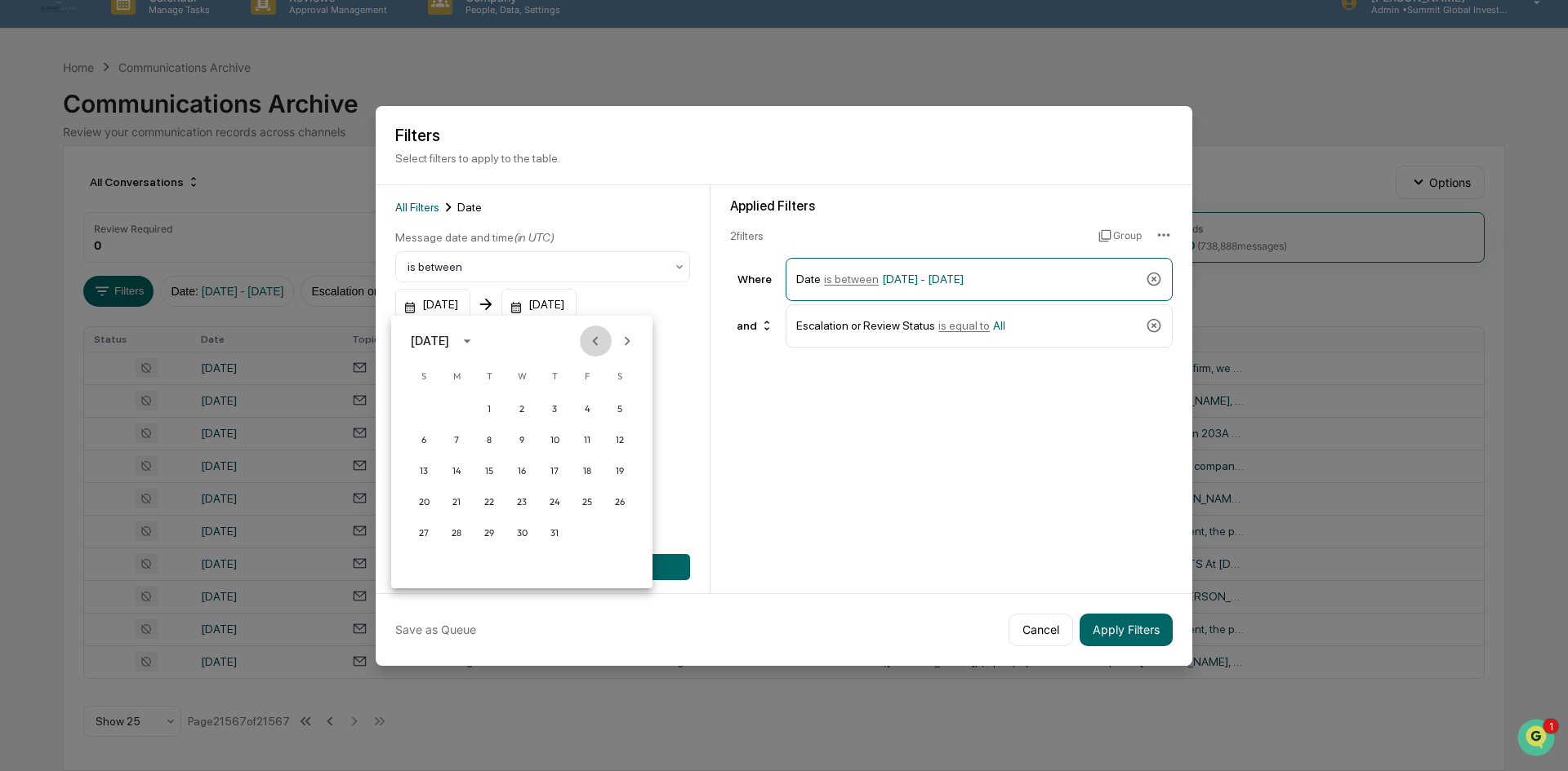
click at [598, 348] on icon "Previous month" at bounding box center [594, 341] width 18 height 18
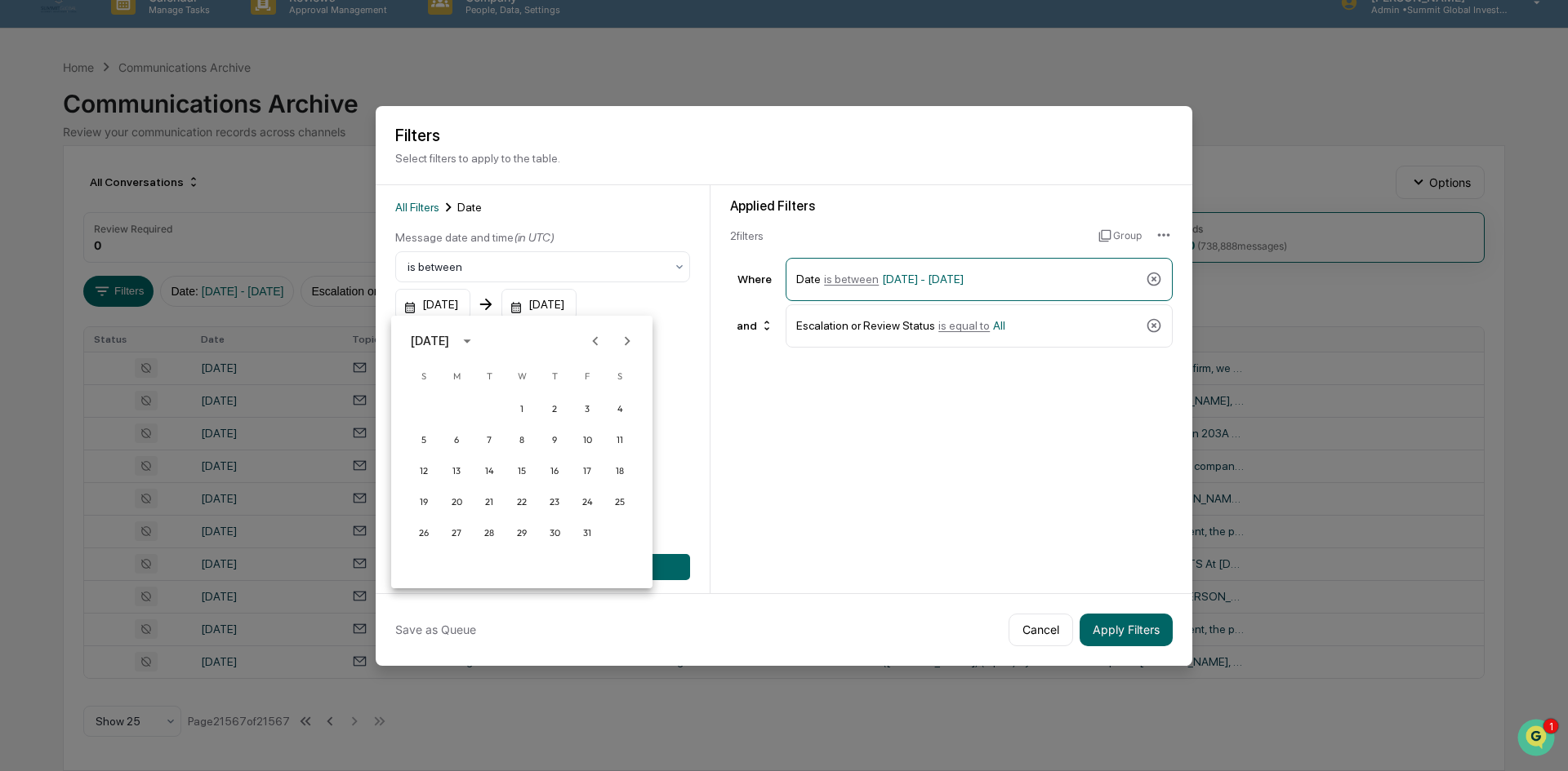
click at [598, 348] on icon "Previous month" at bounding box center [594, 341] width 18 height 18
click at [422, 406] on button "1" at bounding box center [424, 409] width 29 height 29
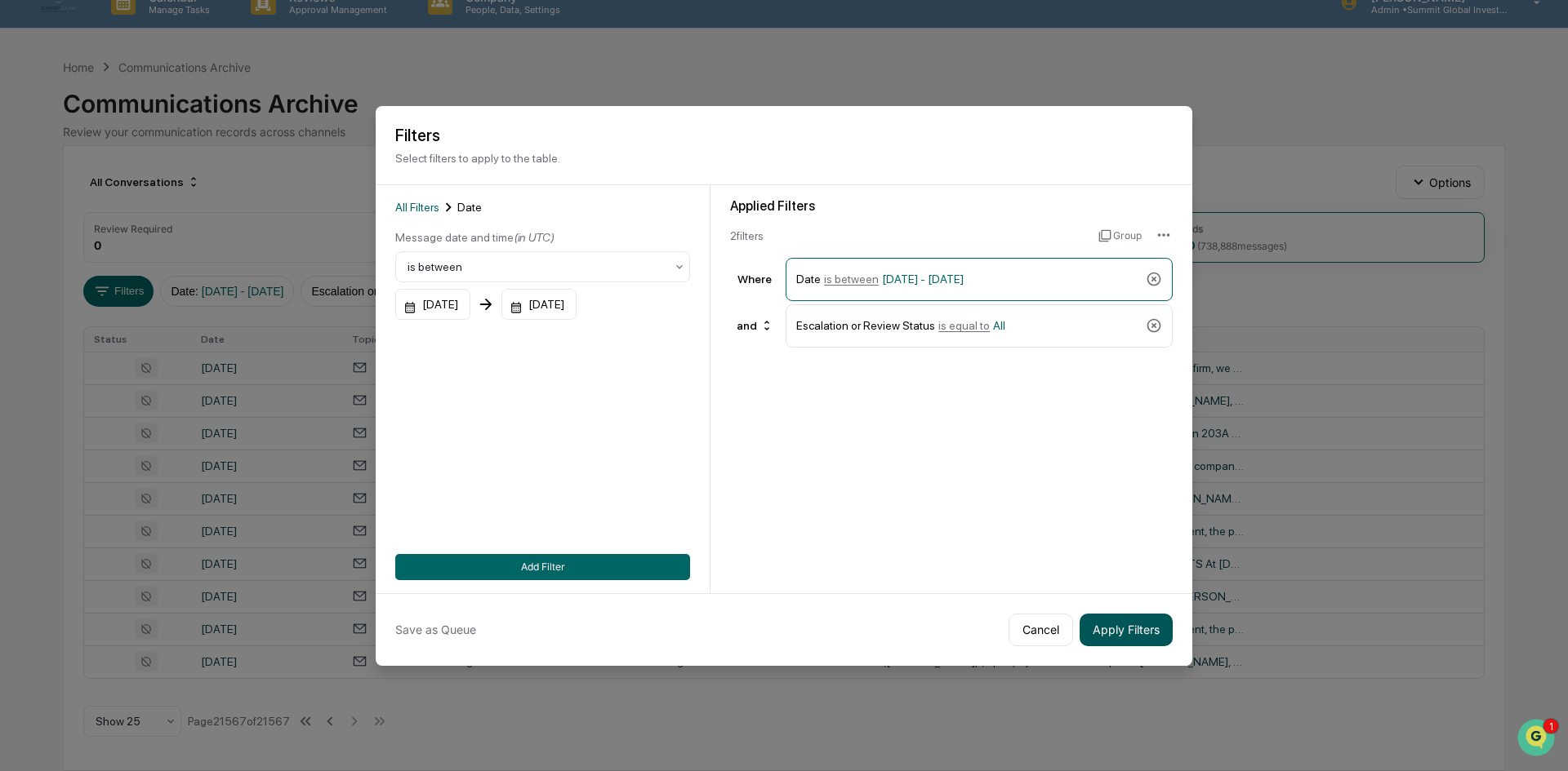
click at [1153, 639] on button "Apply Filters" at bounding box center [1126, 629] width 93 height 32
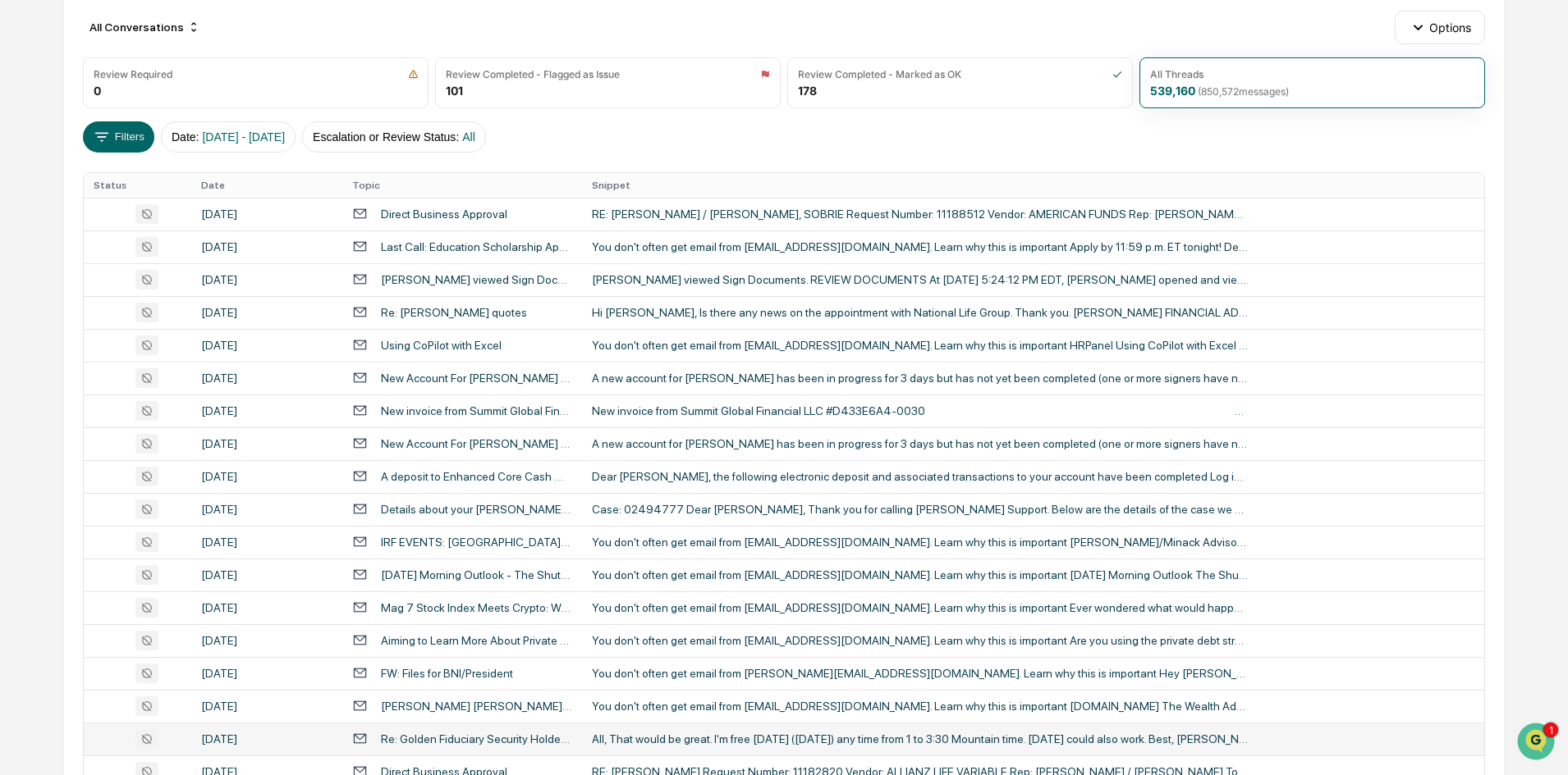
scroll to position [516, 0]
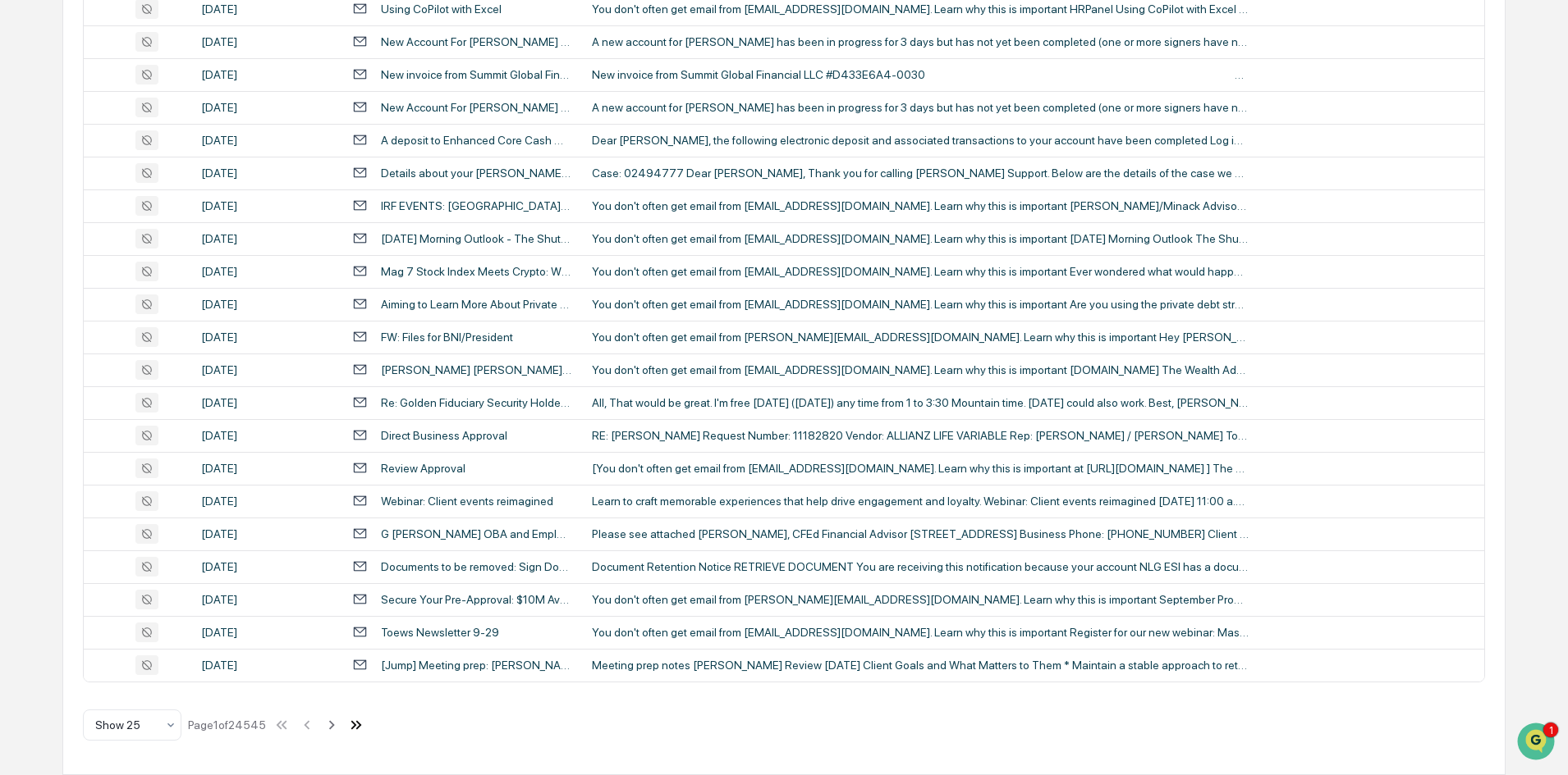
click at [365, 723] on icon at bounding box center [356, 725] width 18 height 18
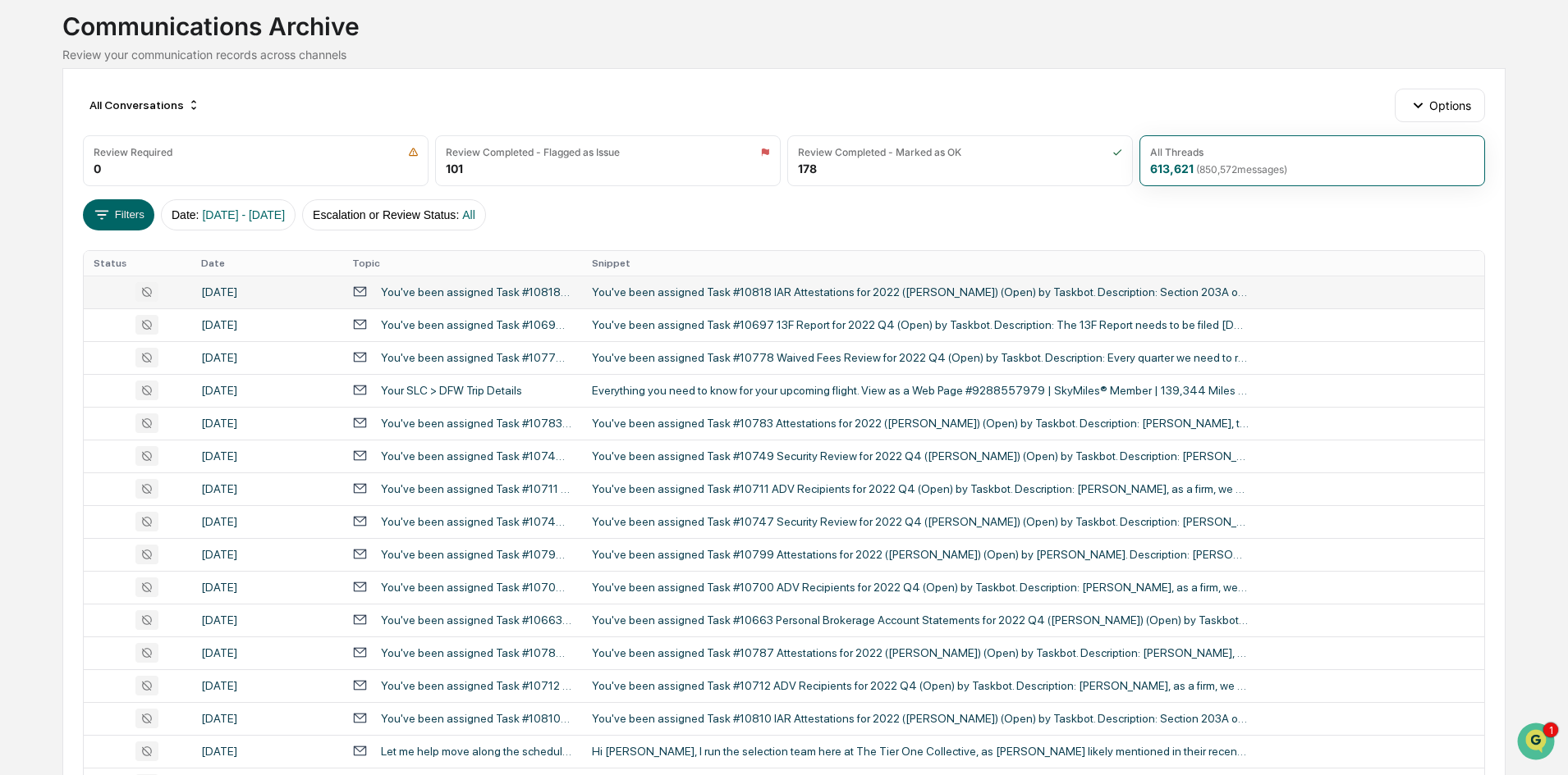
scroll to position [0, 0]
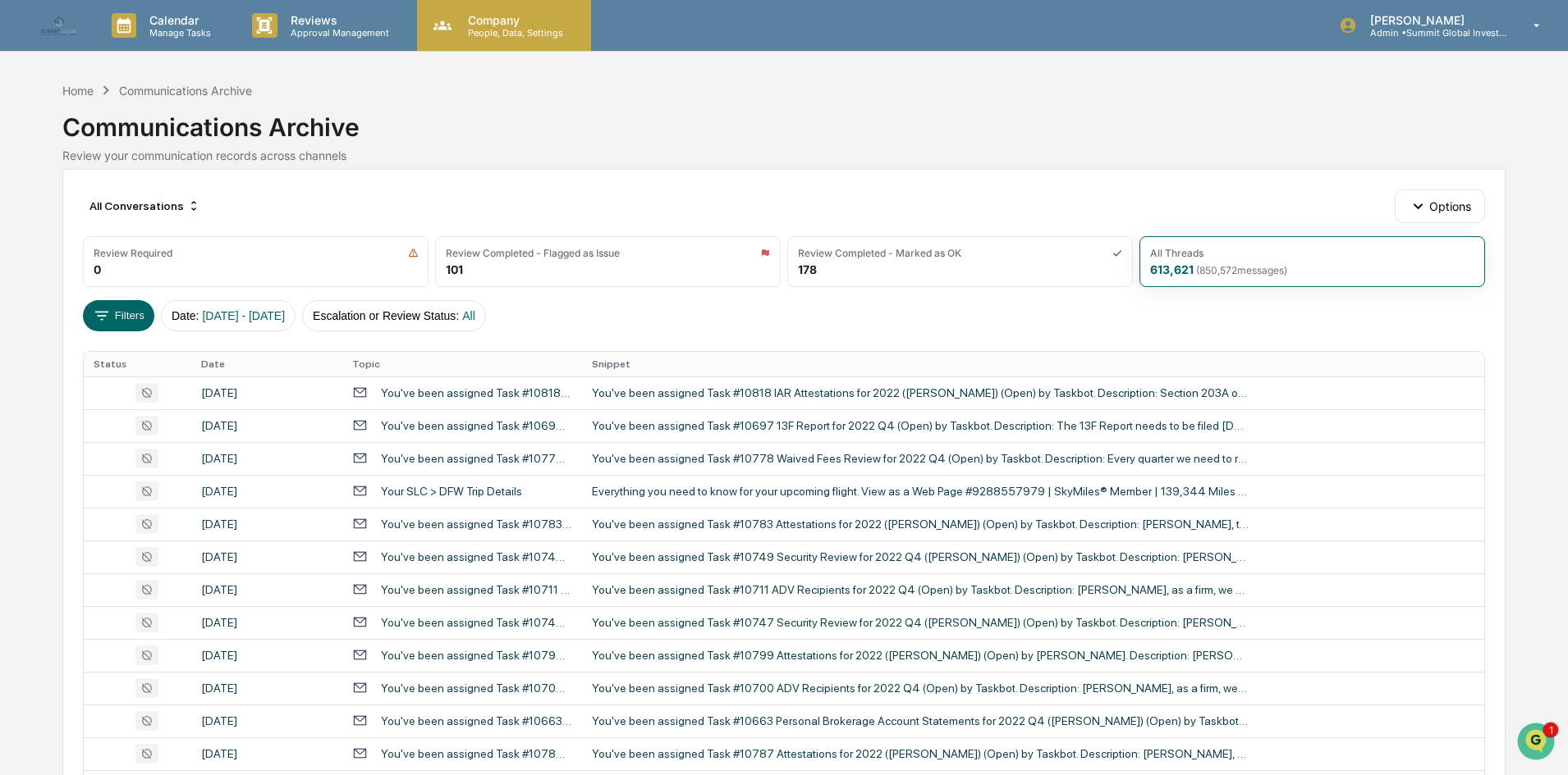
click at [477, 31] on p "People, Data, Settings" at bounding box center [513, 32] width 117 height 11
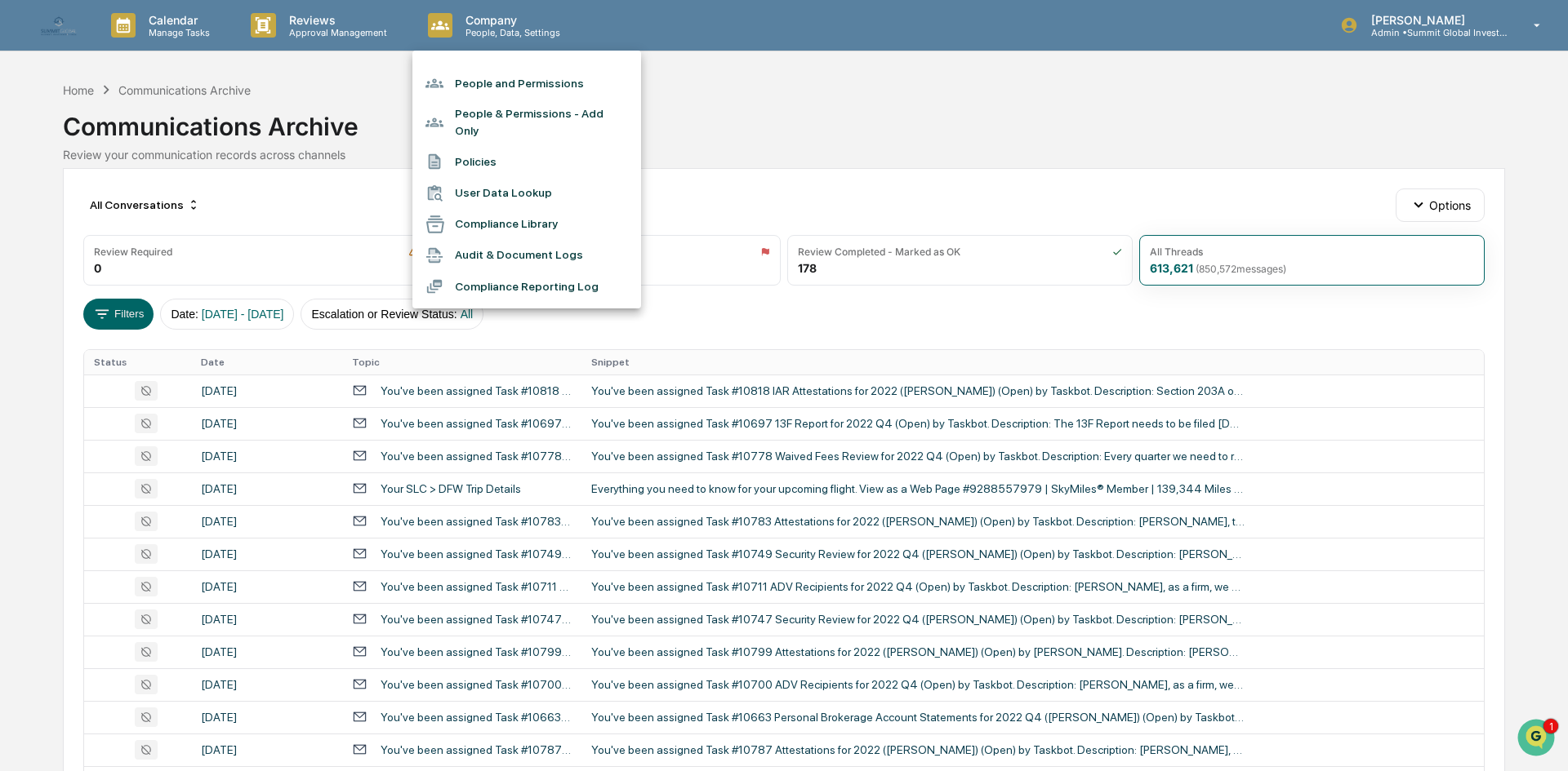
click at [508, 123] on li "People & Permissions - Add Only" at bounding box center [527, 122] width 228 height 47
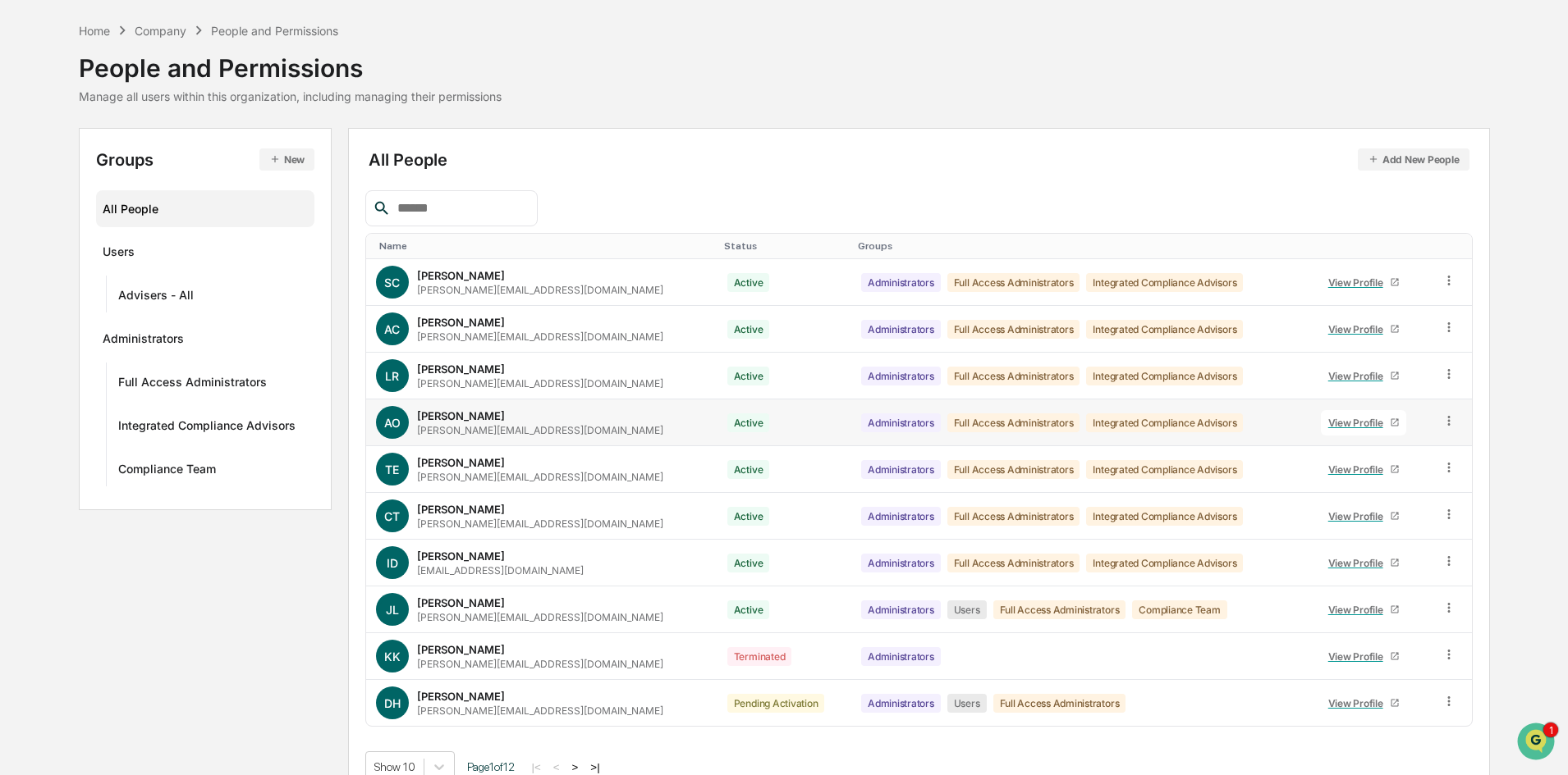
scroll to position [81, 0]
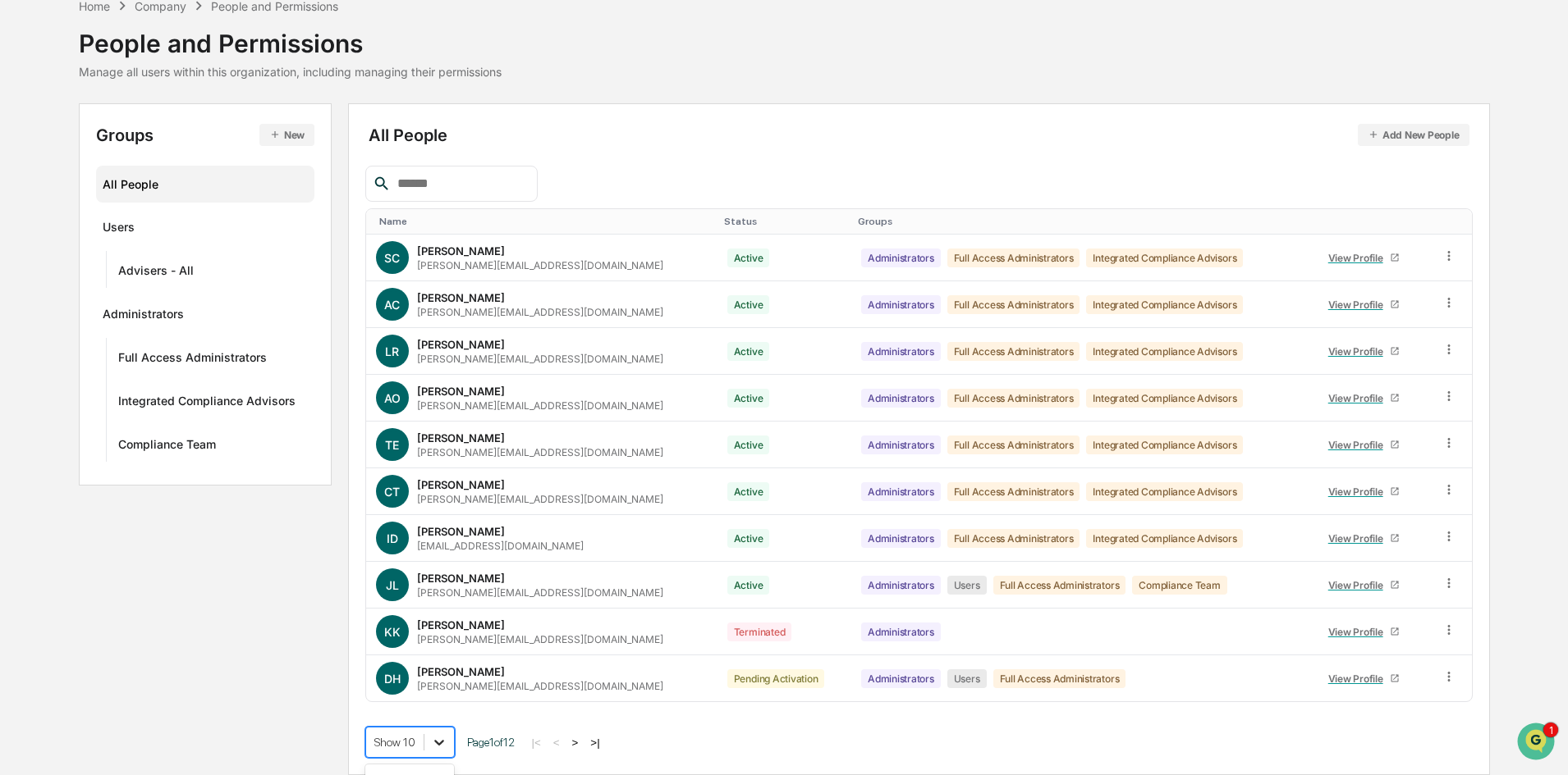
click at [436, 752] on body "Calendar Manage Tasks Reviews Approval Management Company People, Data, Setting…" at bounding box center [784, 346] width 1568 height 856
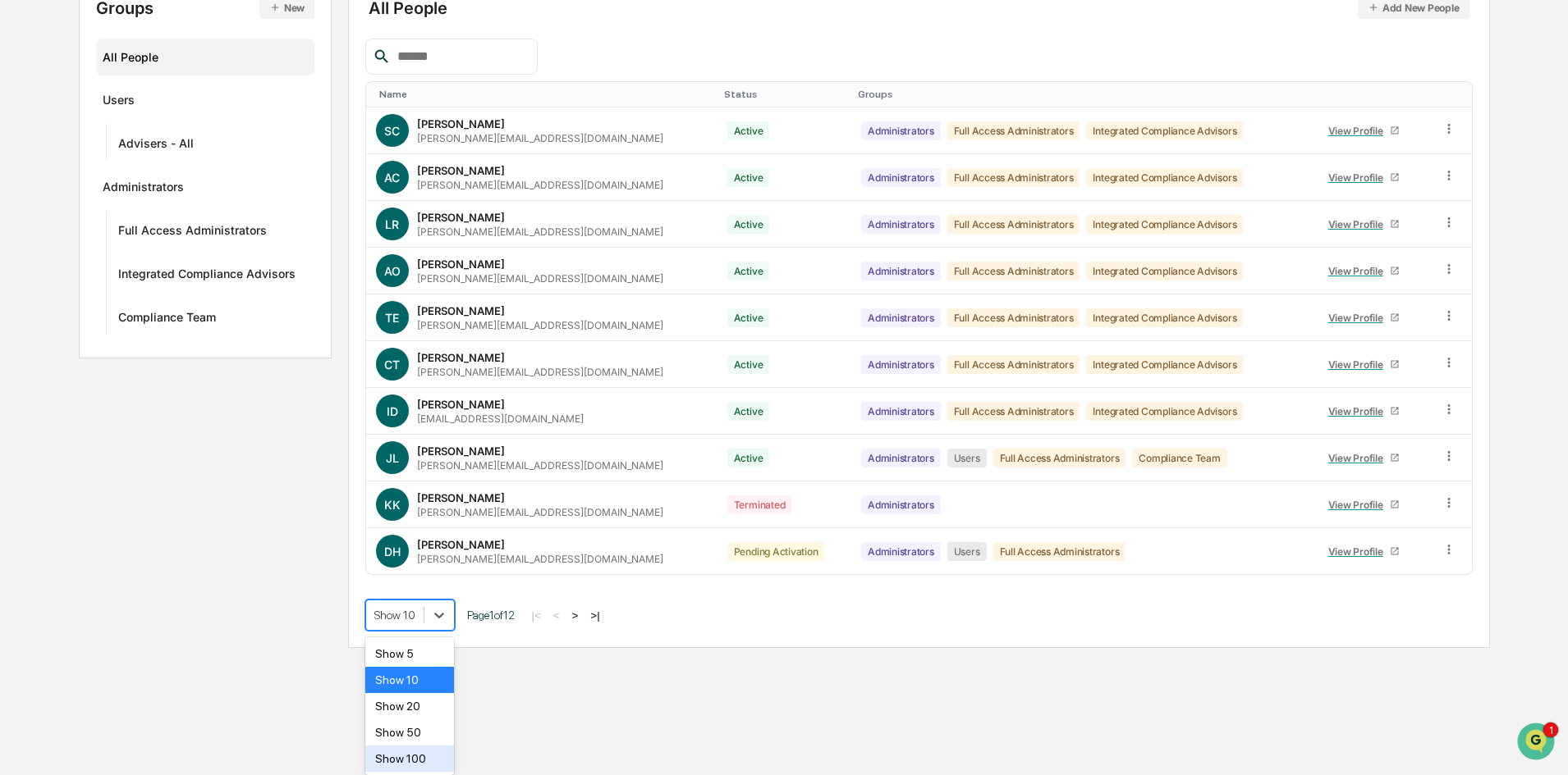
click at [422, 758] on div "Show 100" at bounding box center [409, 759] width 90 height 26
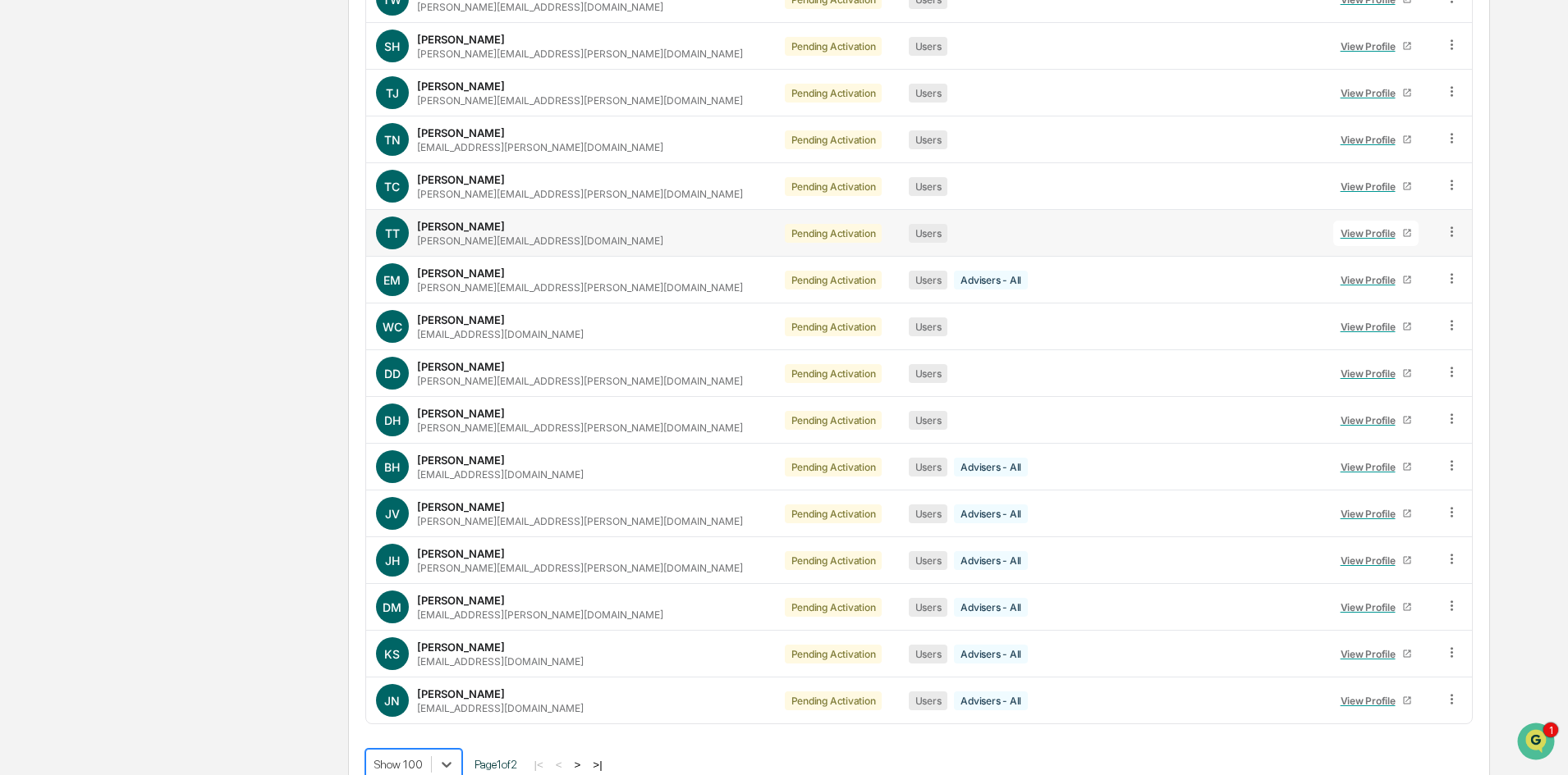
scroll to position [4291, 0]
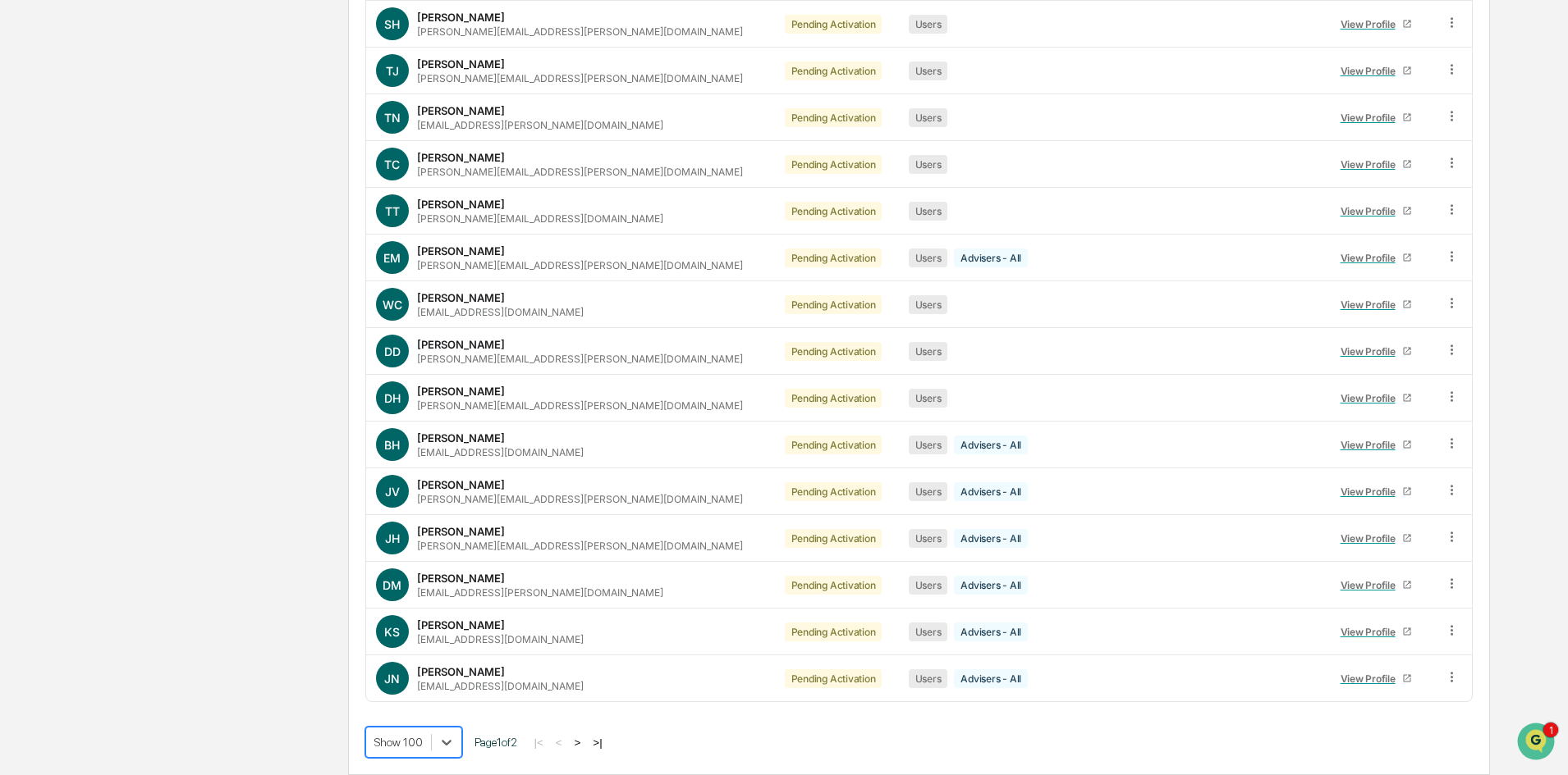
click at [585, 744] on button ">" at bounding box center [578, 743] width 17 height 14
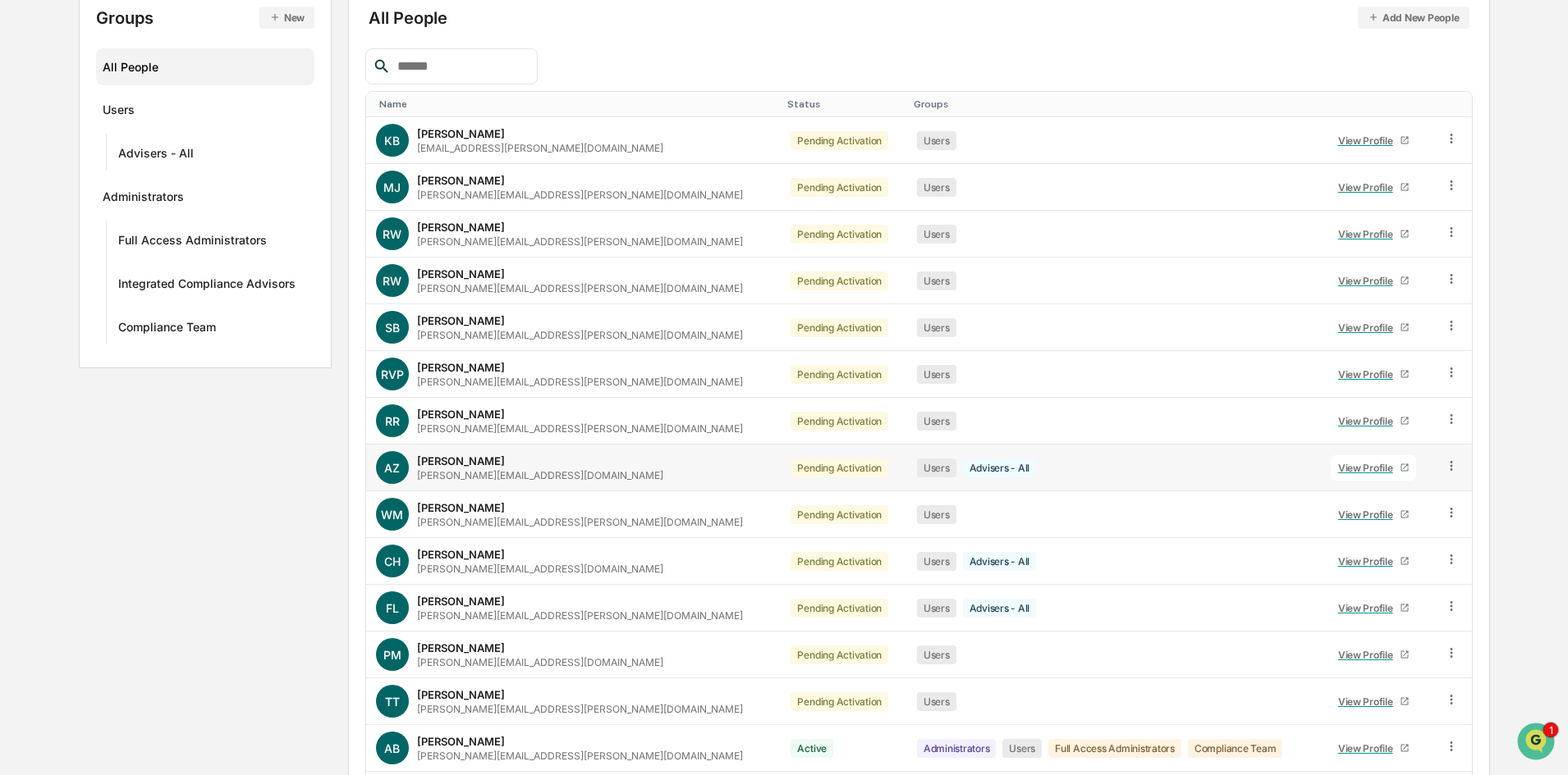
scroll to position [315, 0]
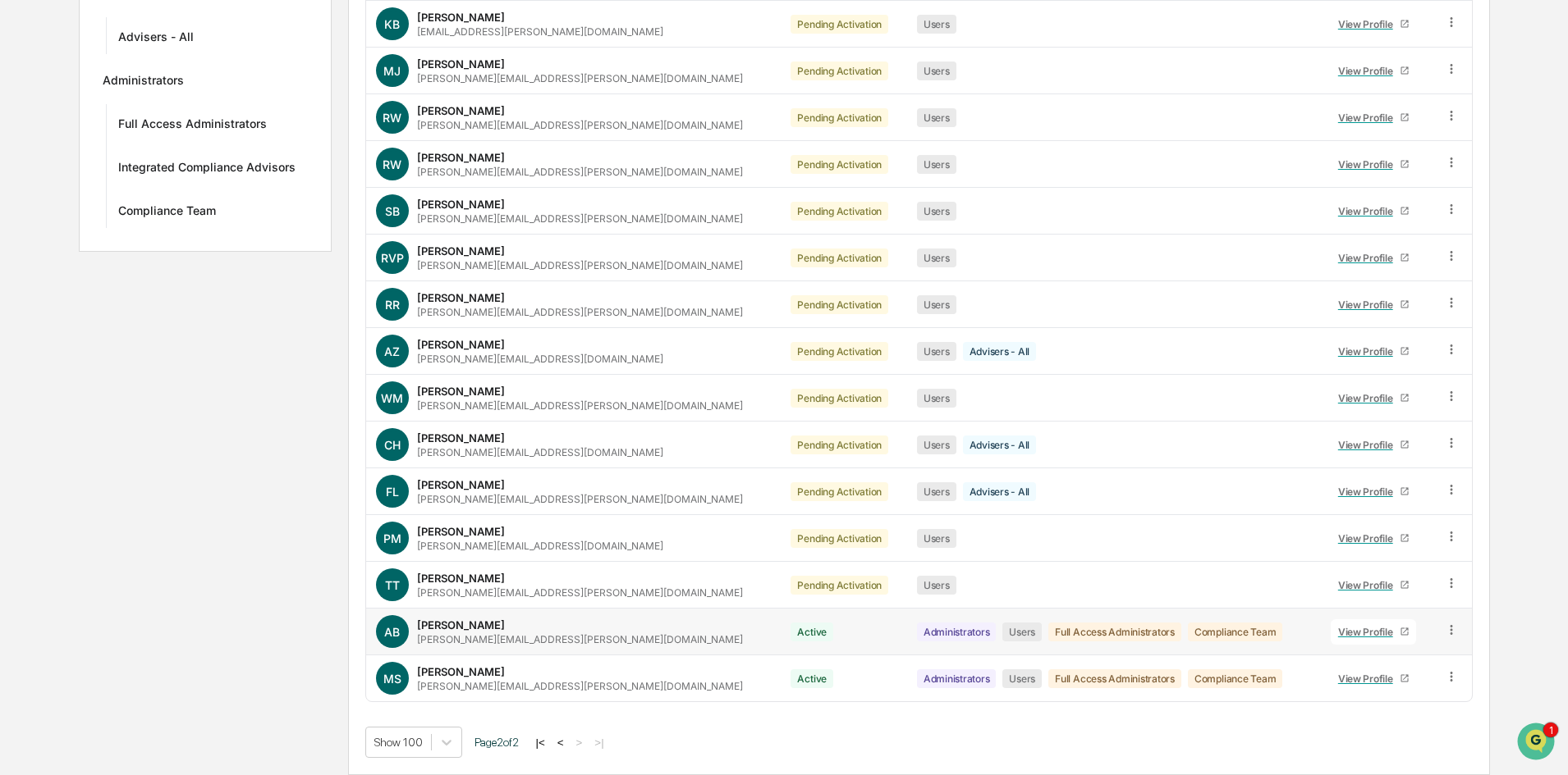
click at [1338, 631] on div "View Profile" at bounding box center [1369, 631] width 61 height 12
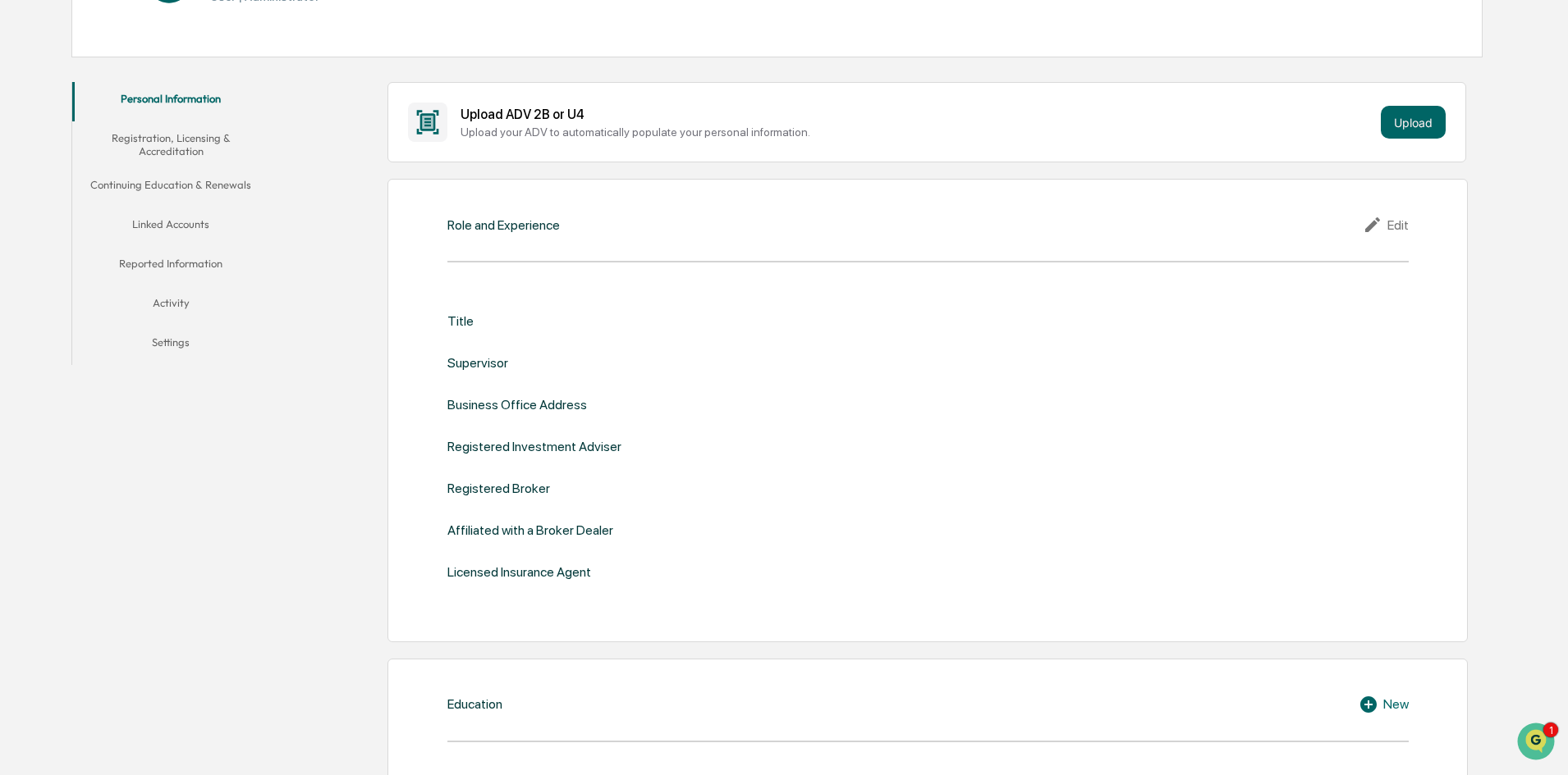
scroll to position [82, 0]
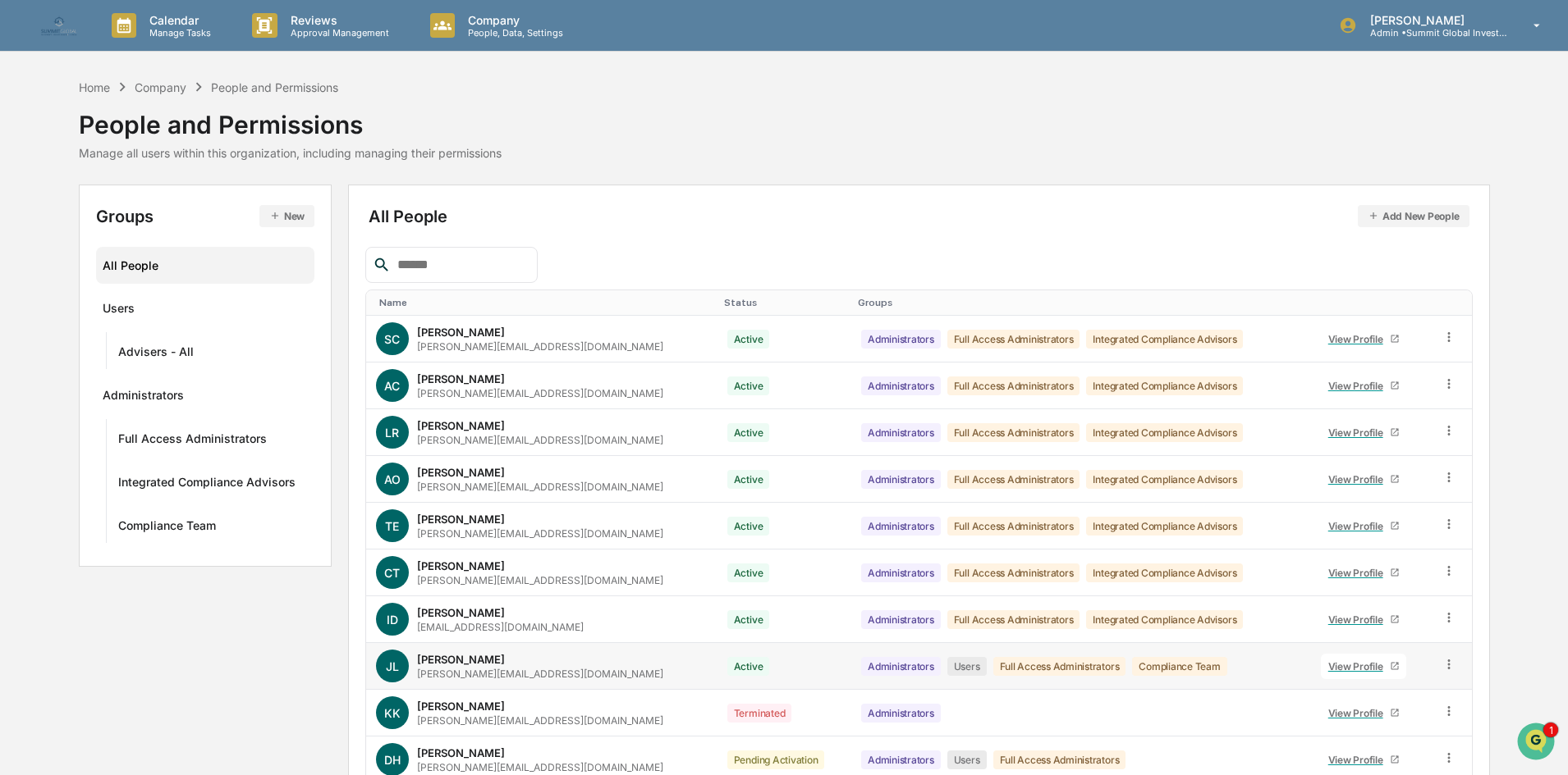
scroll to position [81, 0]
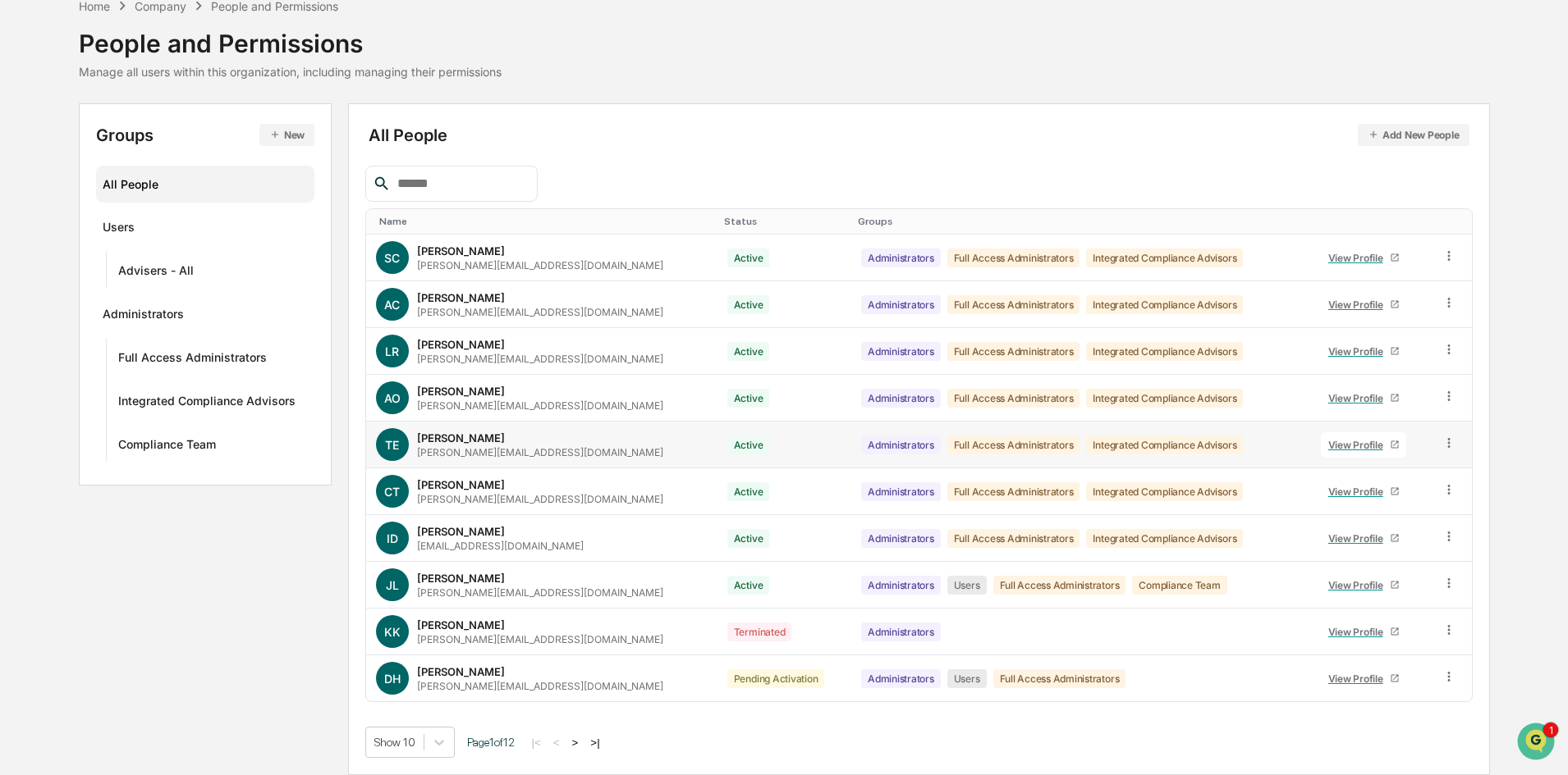
click at [539, 424] on td "TE Tammi Ellis tammi@integrated-compliance.com" at bounding box center [541, 445] width 351 height 47
click at [582, 742] on button ">" at bounding box center [575, 743] width 17 height 14
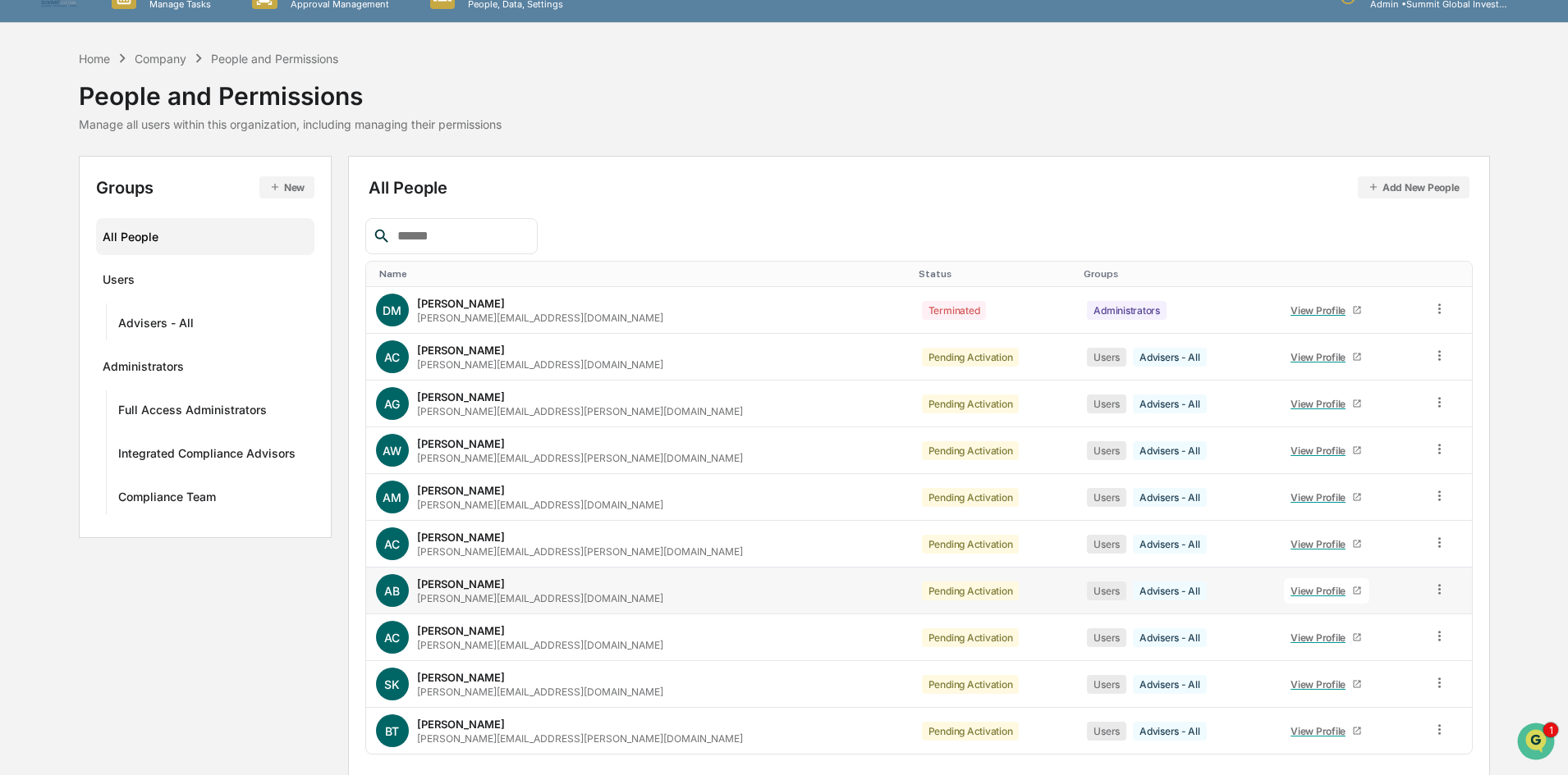
scroll to position [0, 0]
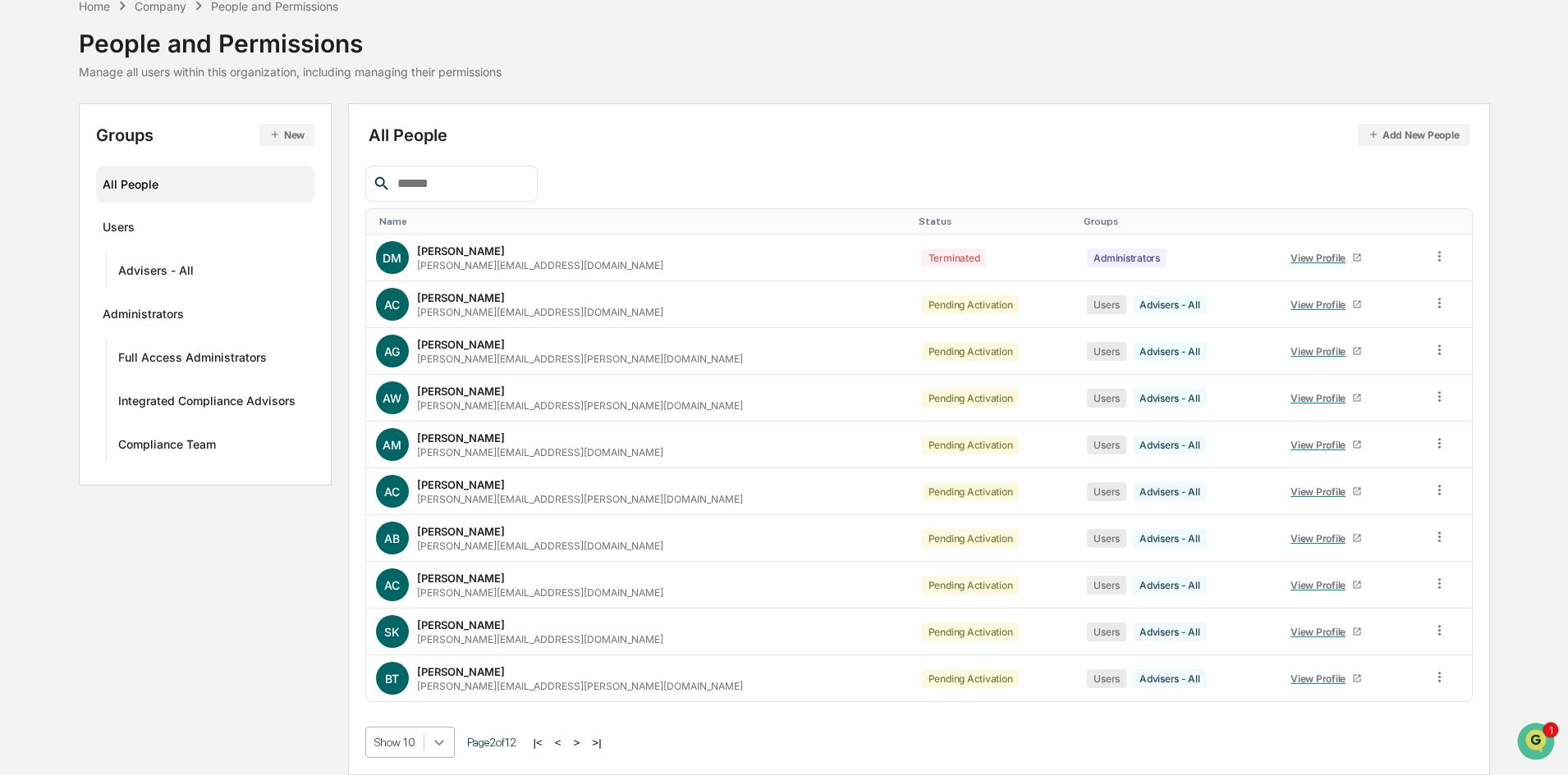
click at [426, 754] on body "Calendar Manage Tasks Reviews Approval Management Company People, Data, Setting…" at bounding box center [784, 346] width 1568 height 856
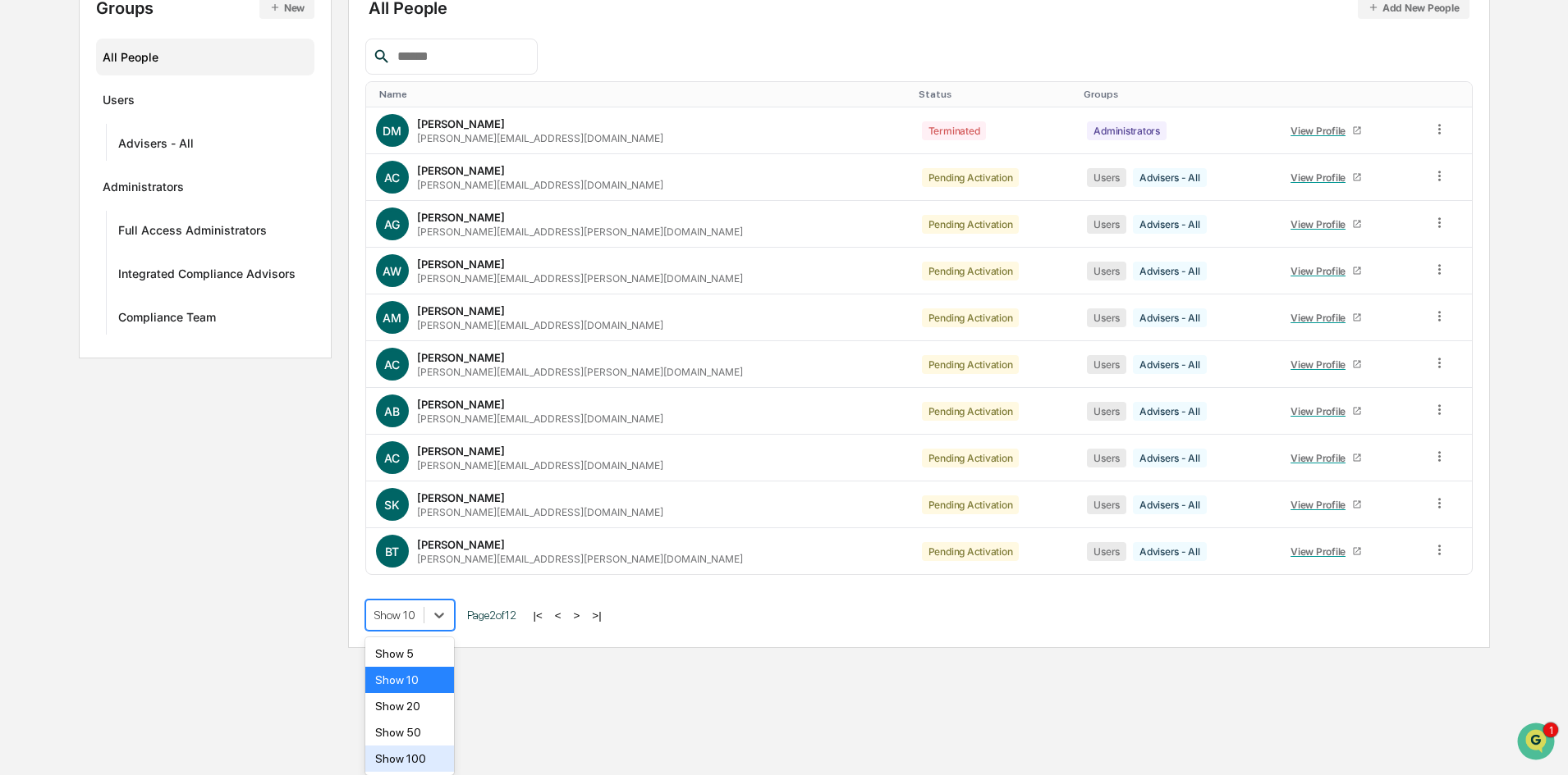
click at [420, 758] on div "Show 100" at bounding box center [409, 759] width 90 height 26
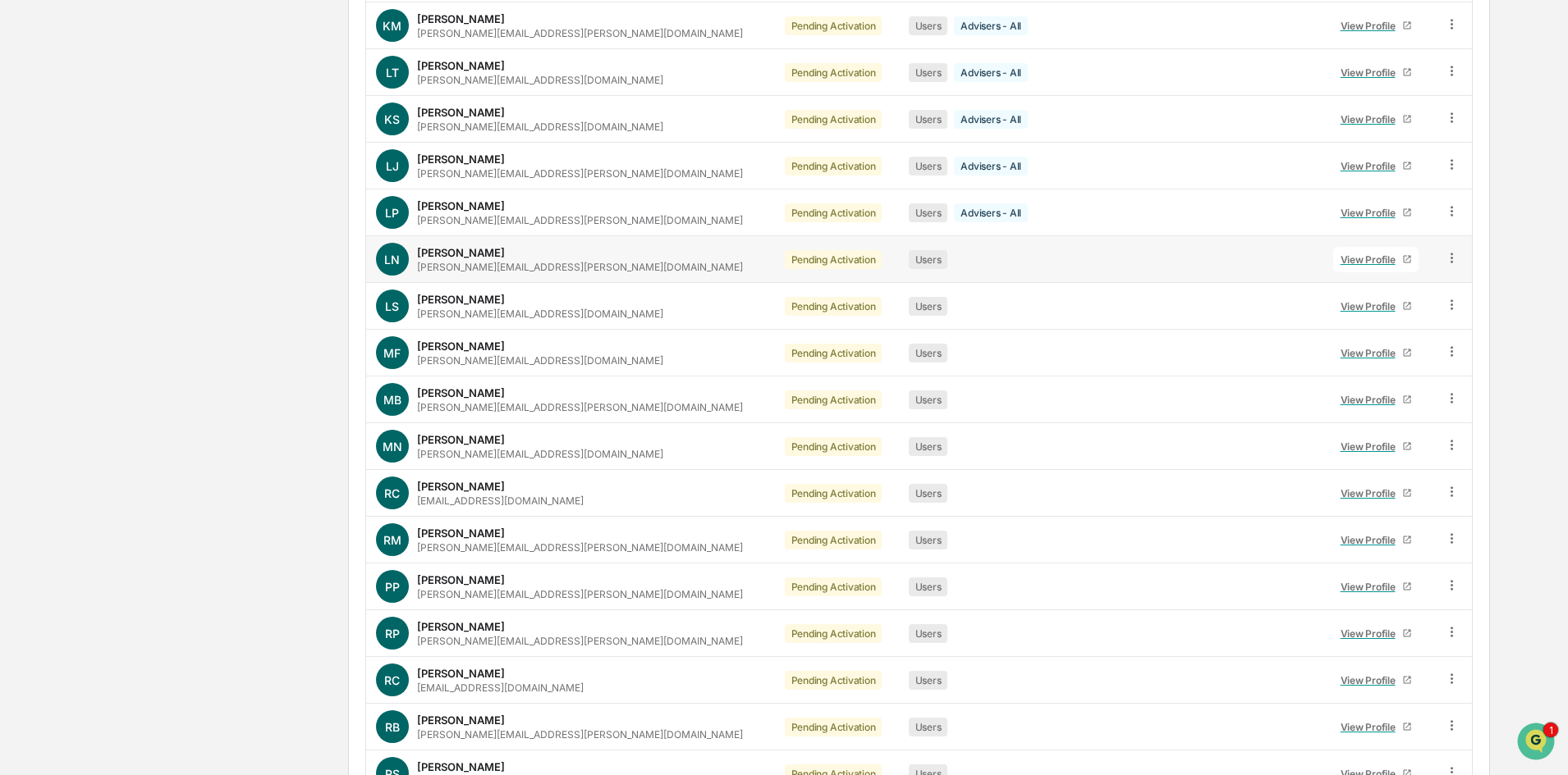
scroll to position [2917, 0]
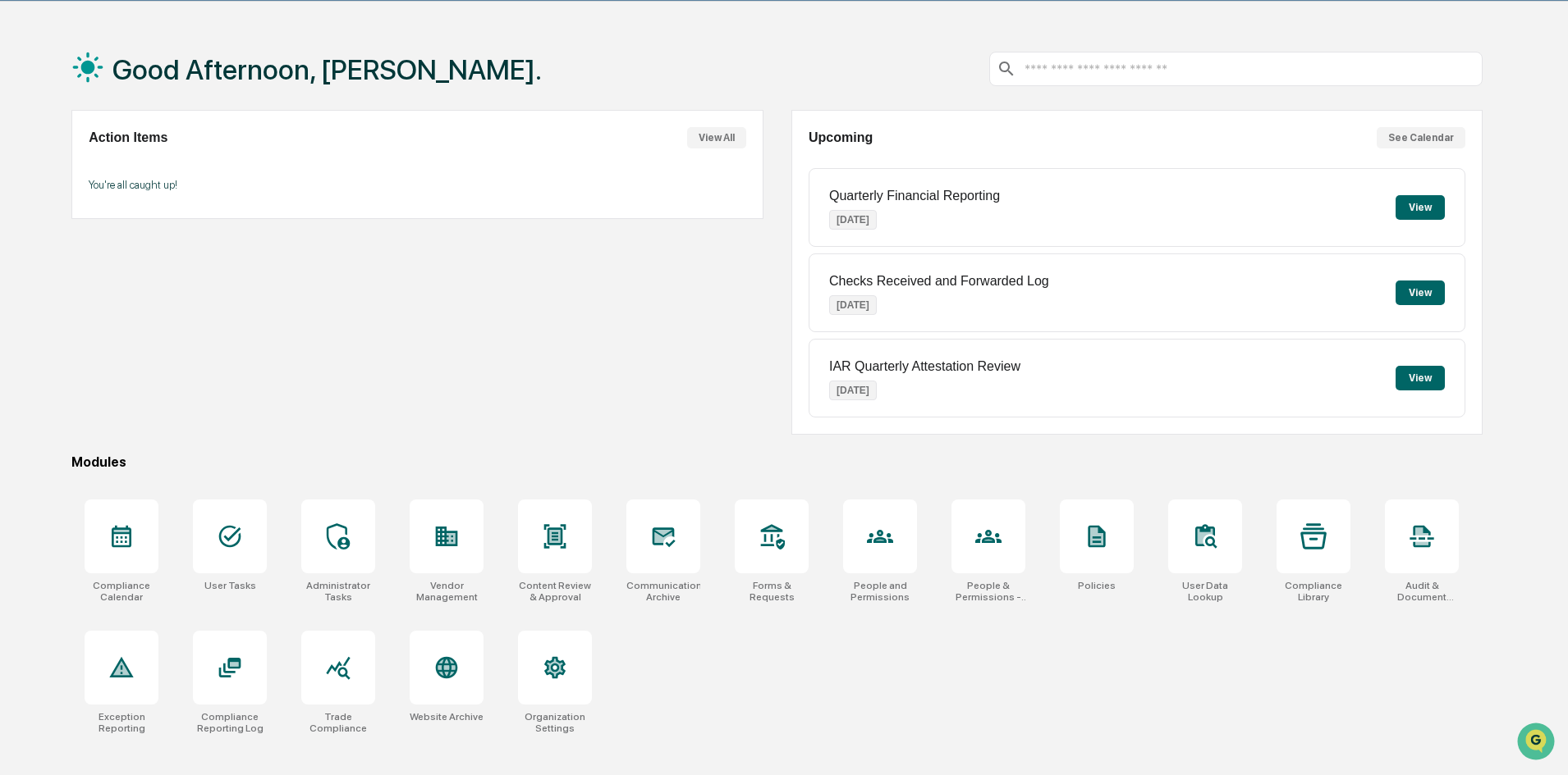
scroll to position [78, 0]
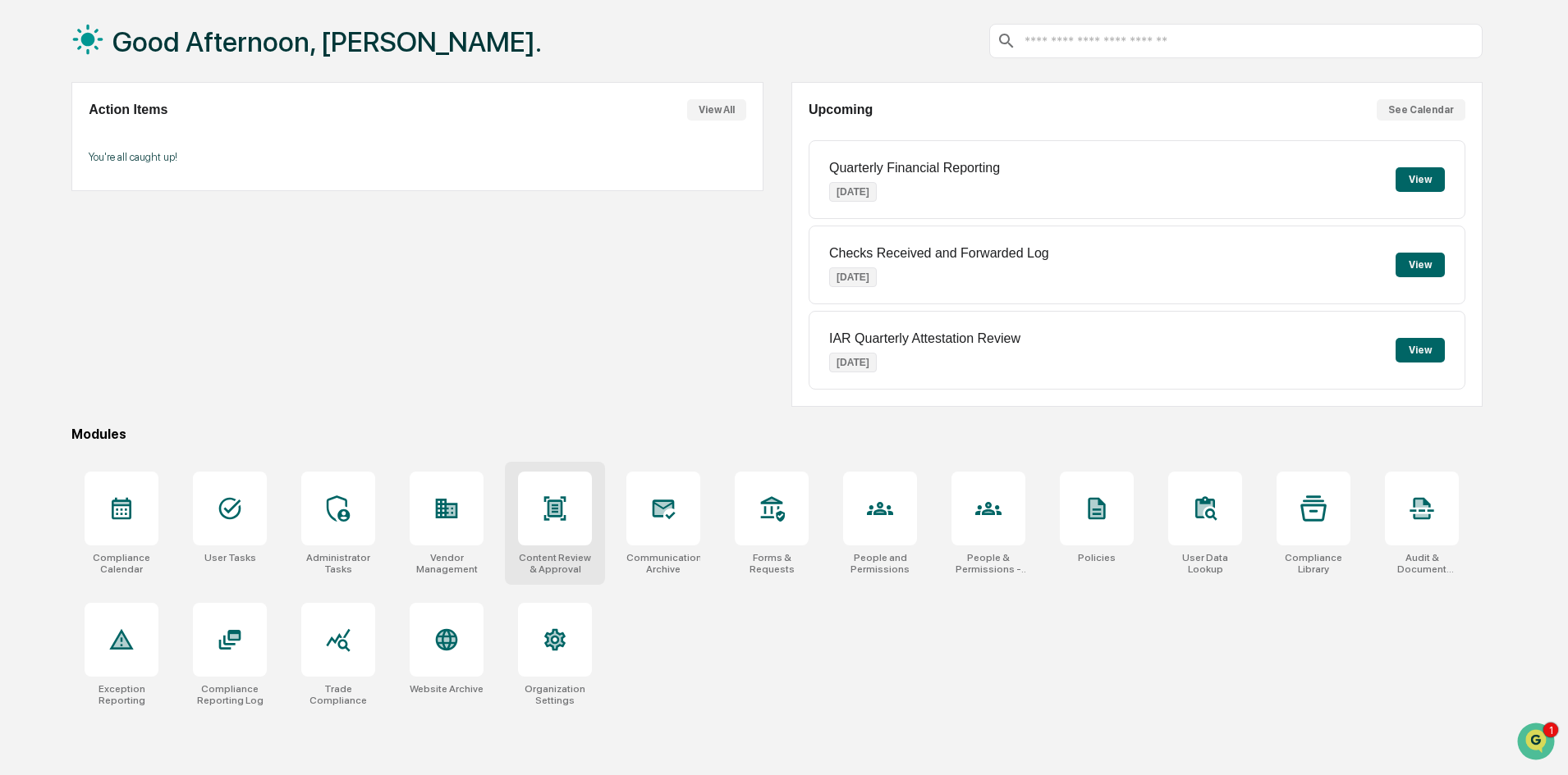
click at [554, 516] on icon at bounding box center [556, 508] width 22 height 24
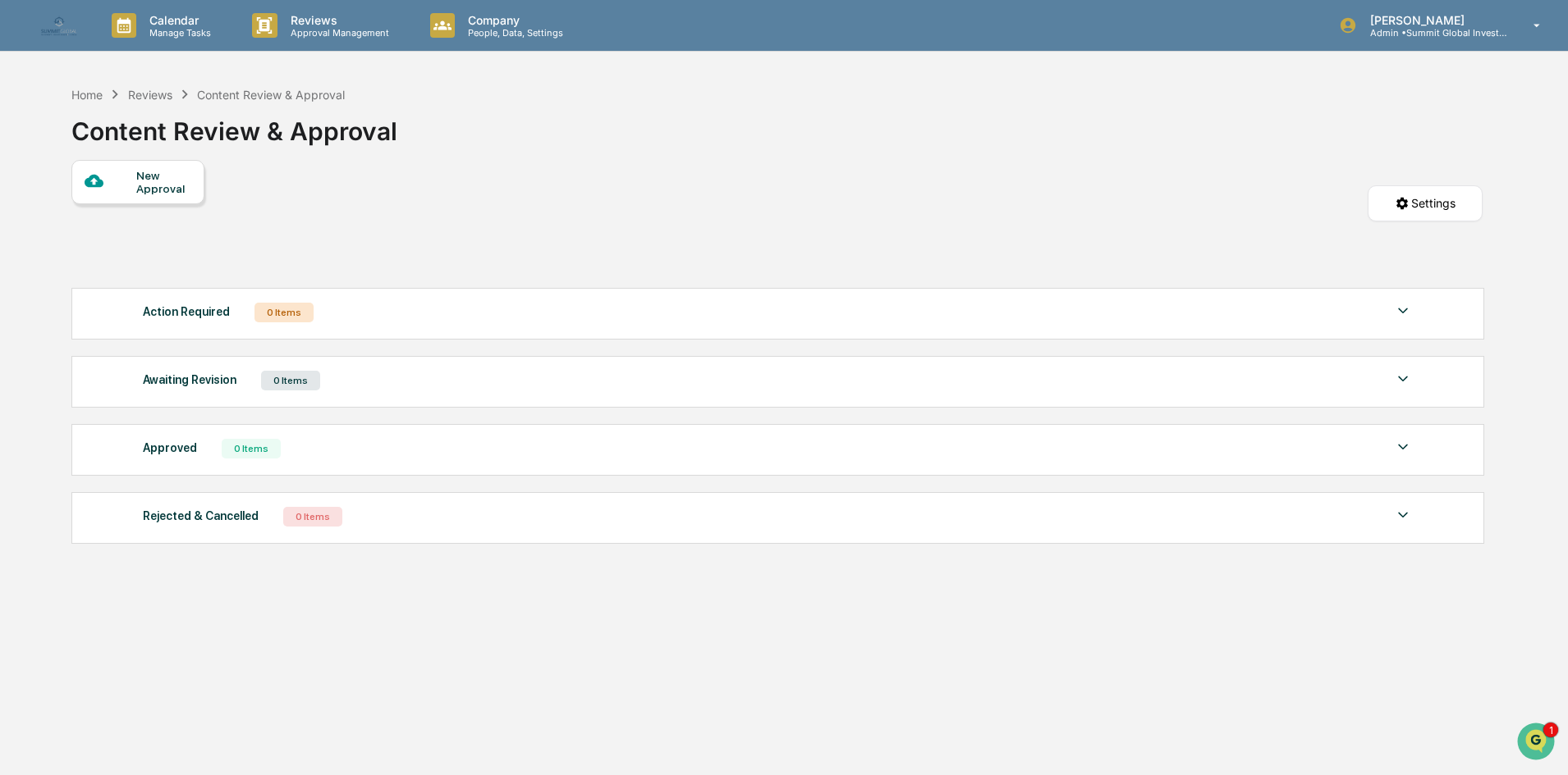
click at [934, 244] on div "New Approval Settings" at bounding box center [776, 219] width 1411 height 119
click at [198, 316] on div "Action Required" at bounding box center [186, 311] width 87 height 21
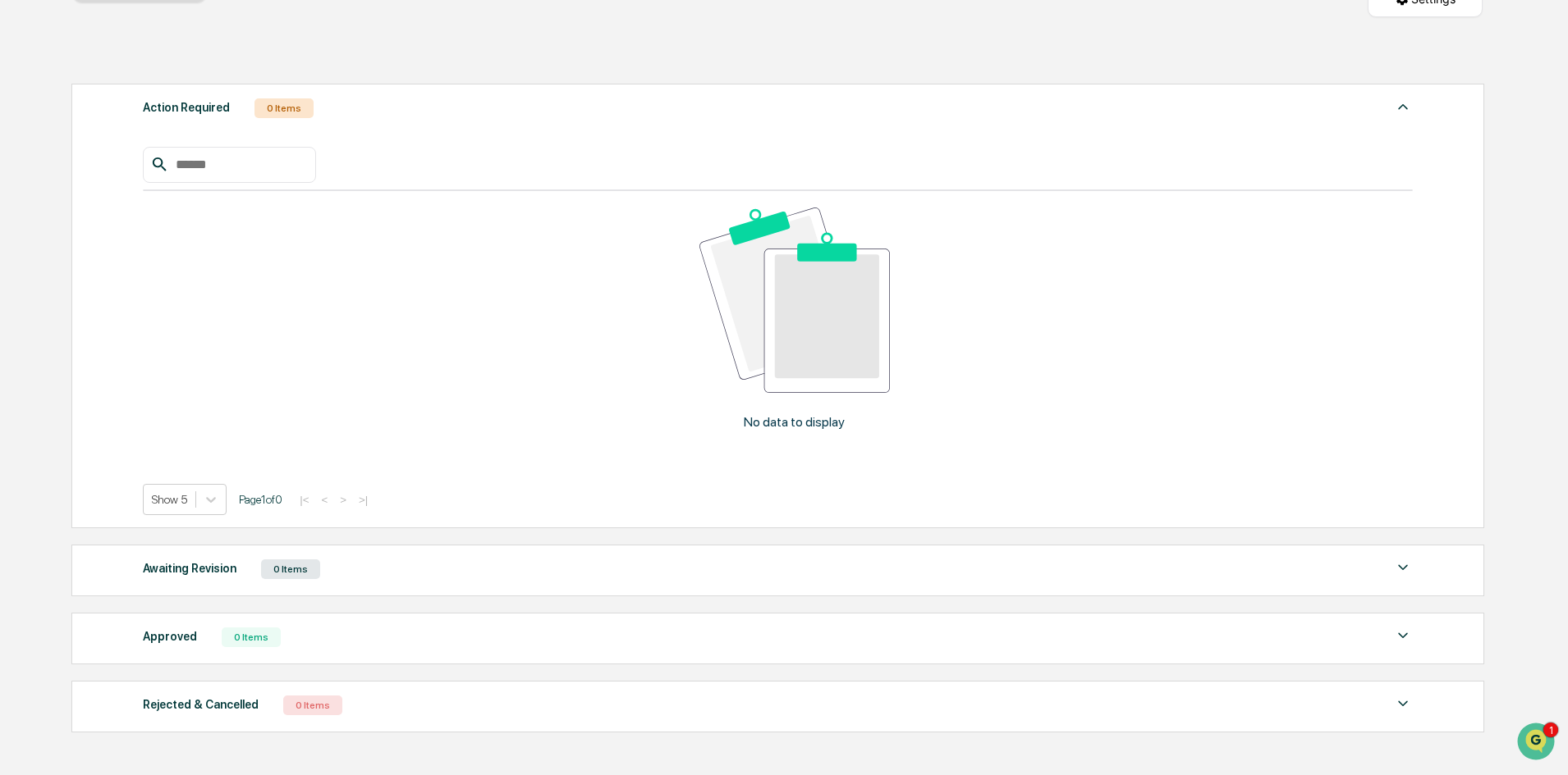
scroll to position [65, 0]
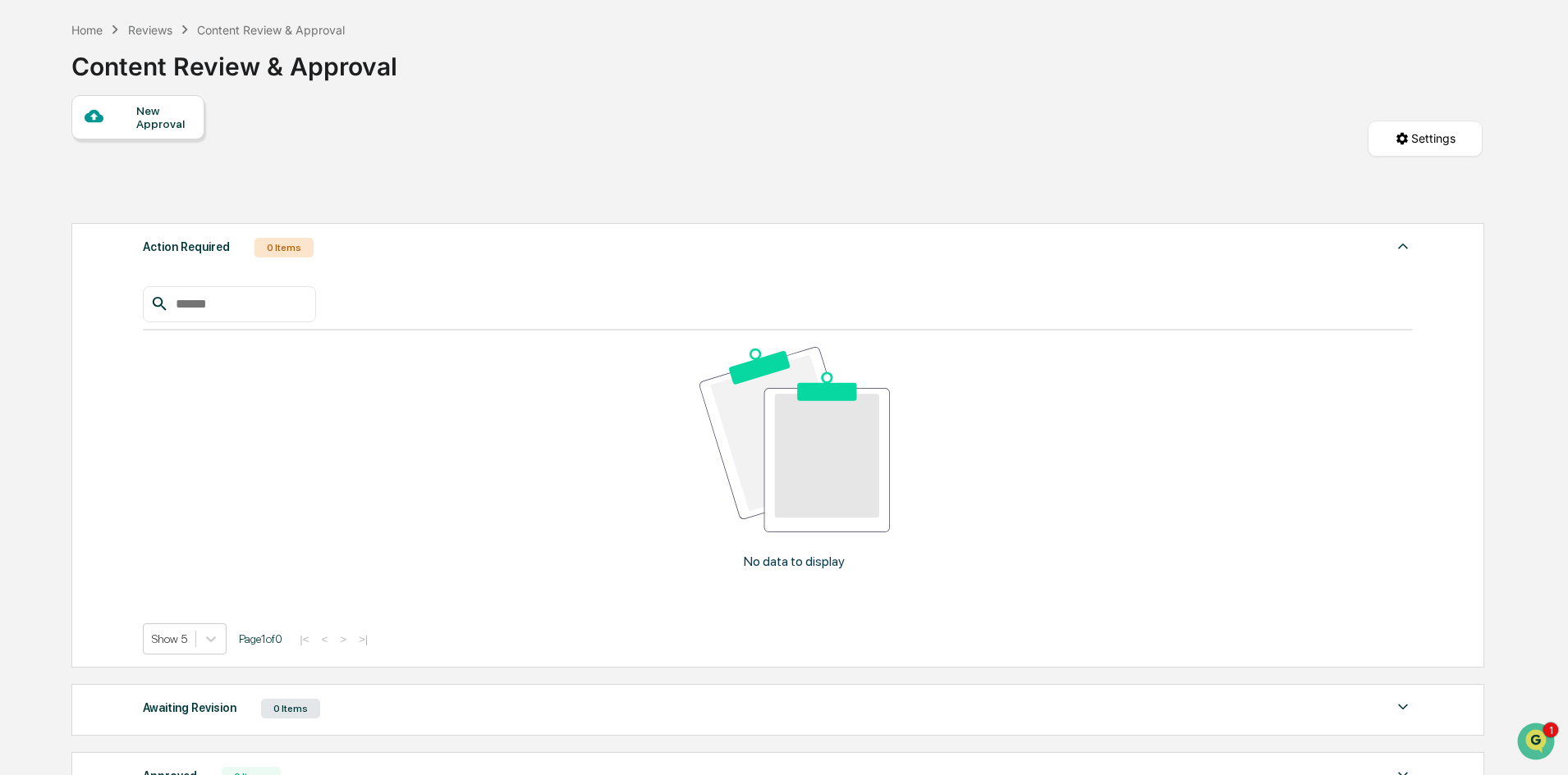
click at [193, 256] on div "Action Required" at bounding box center [186, 246] width 87 height 21
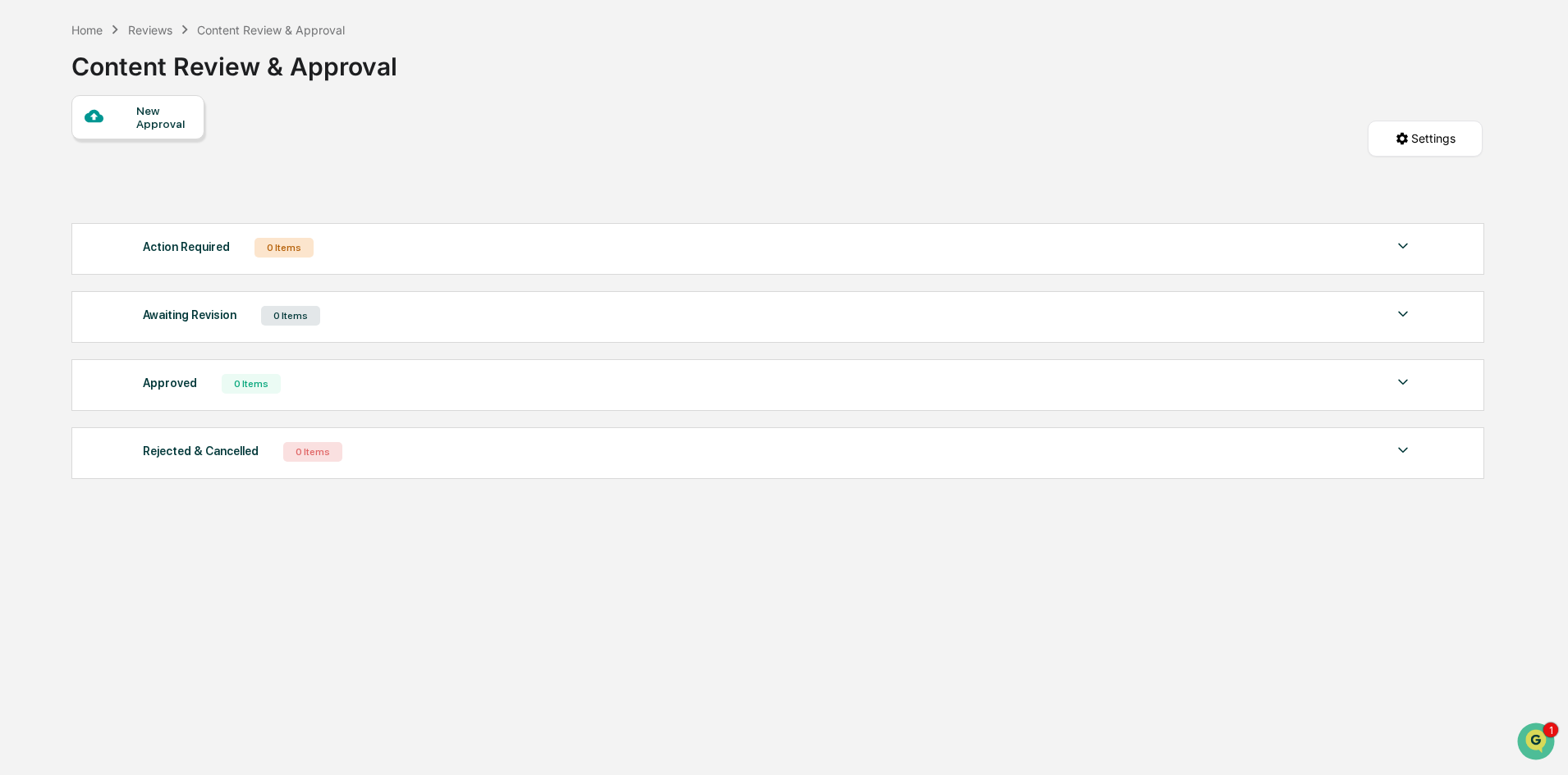
click at [198, 319] on div "Awaiting Revision" at bounding box center [189, 315] width 94 height 21
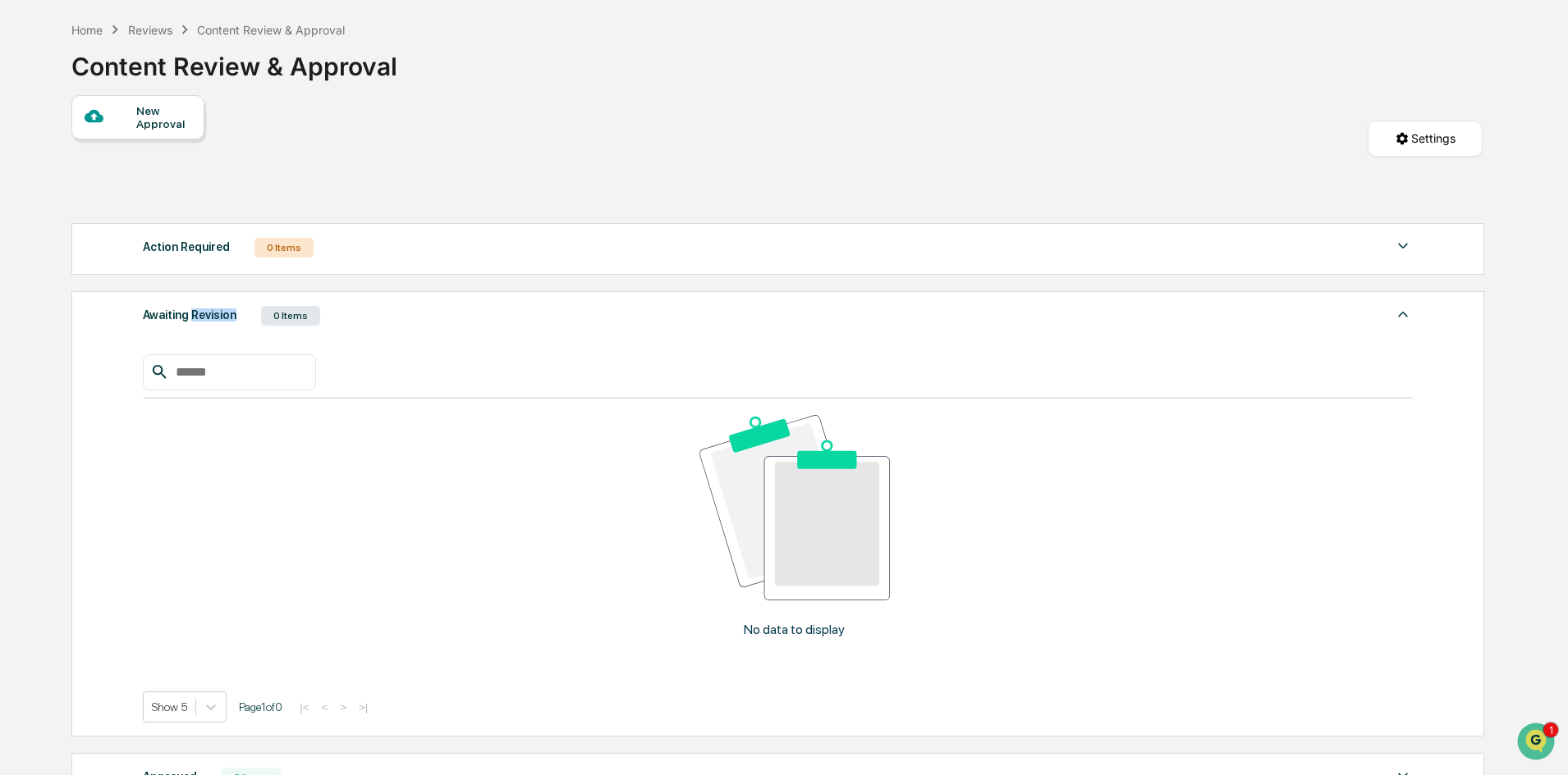
click at [199, 319] on div "Awaiting Revision" at bounding box center [189, 315] width 94 height 21
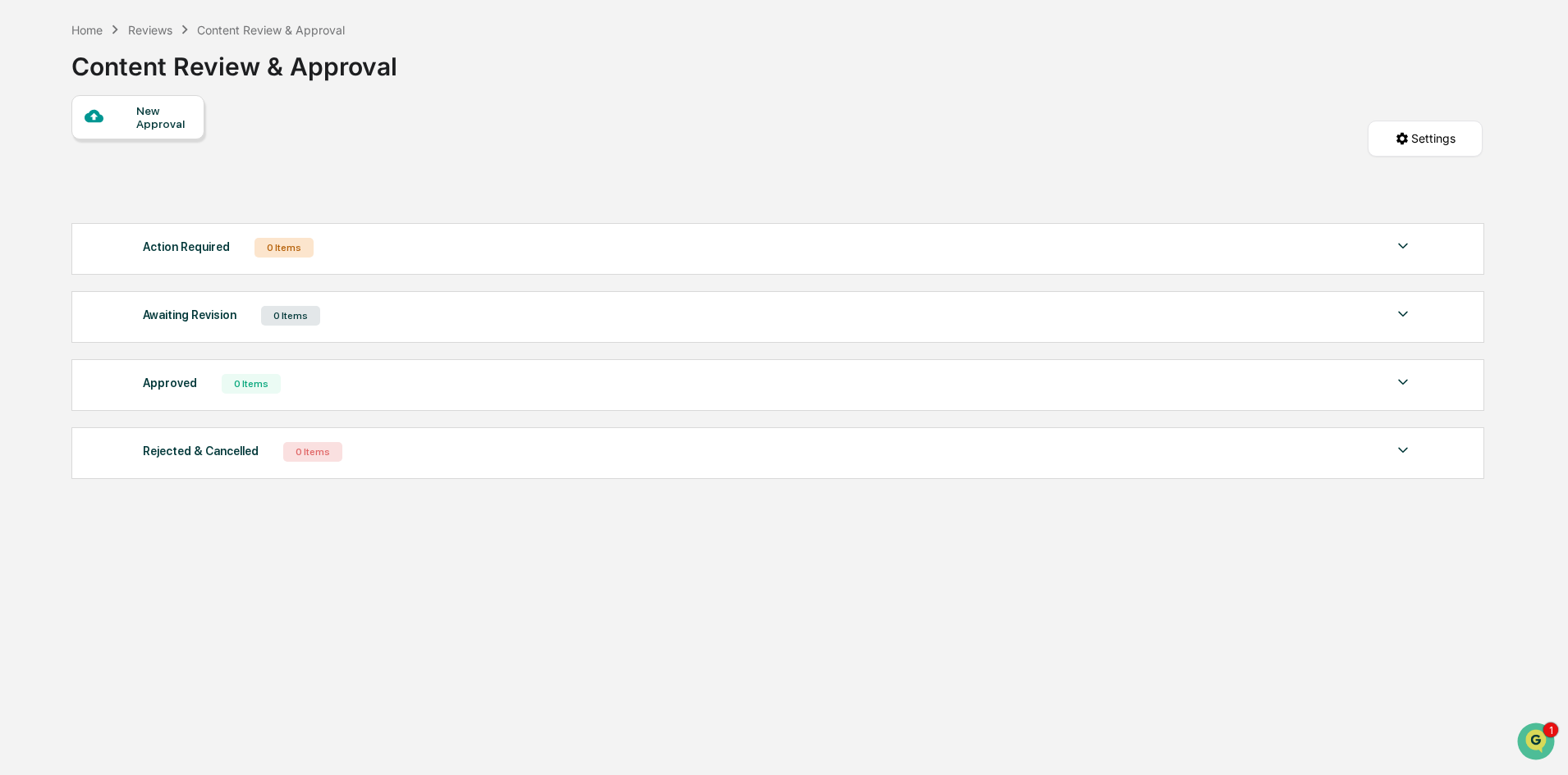
click at [184, 382] on div "Approved" at bounding box center [169, 382] width 54 height 21
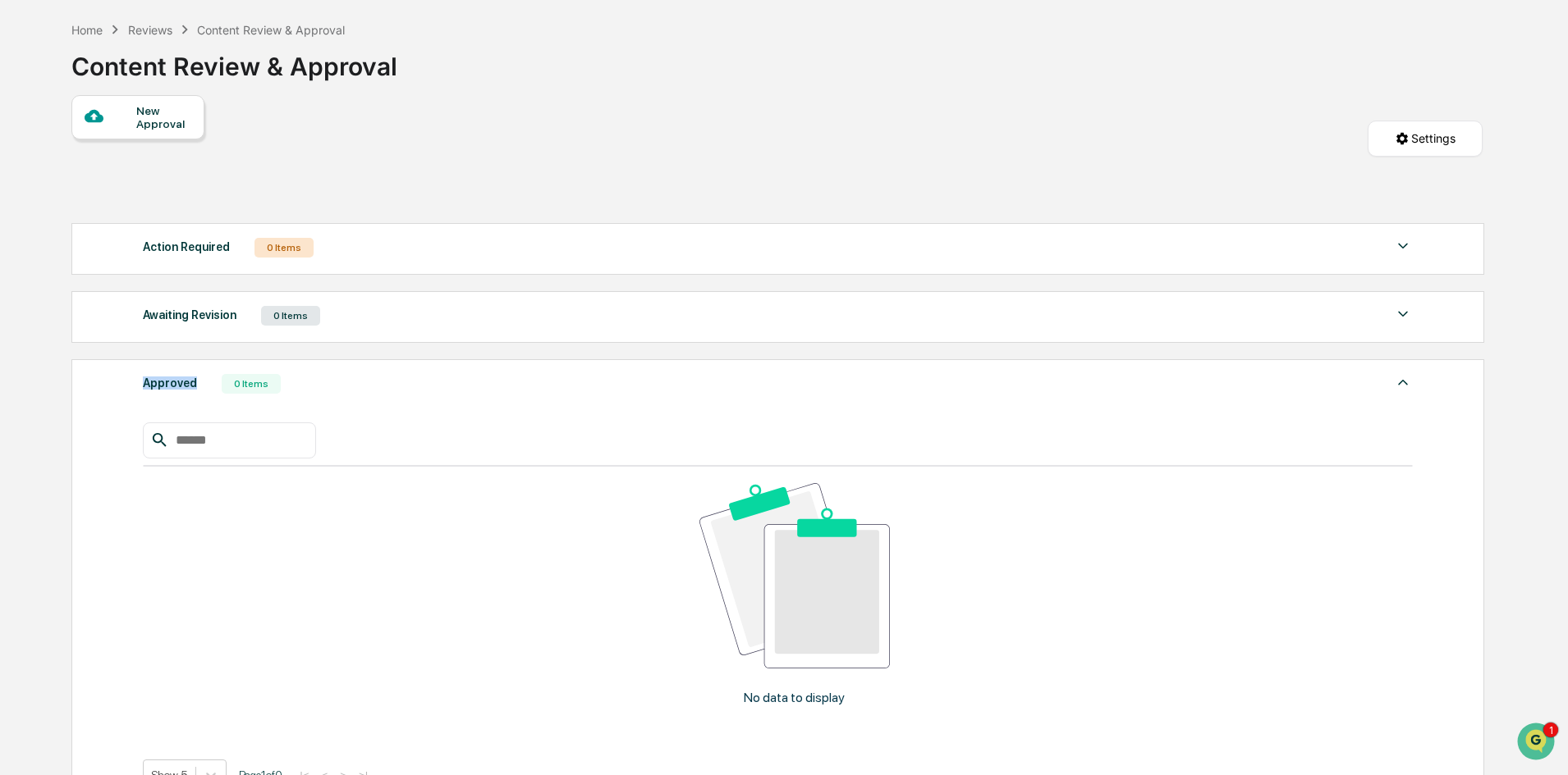
click at [184, 382] on div "Approved" at bounding box center [169, 382] width 54 height 21
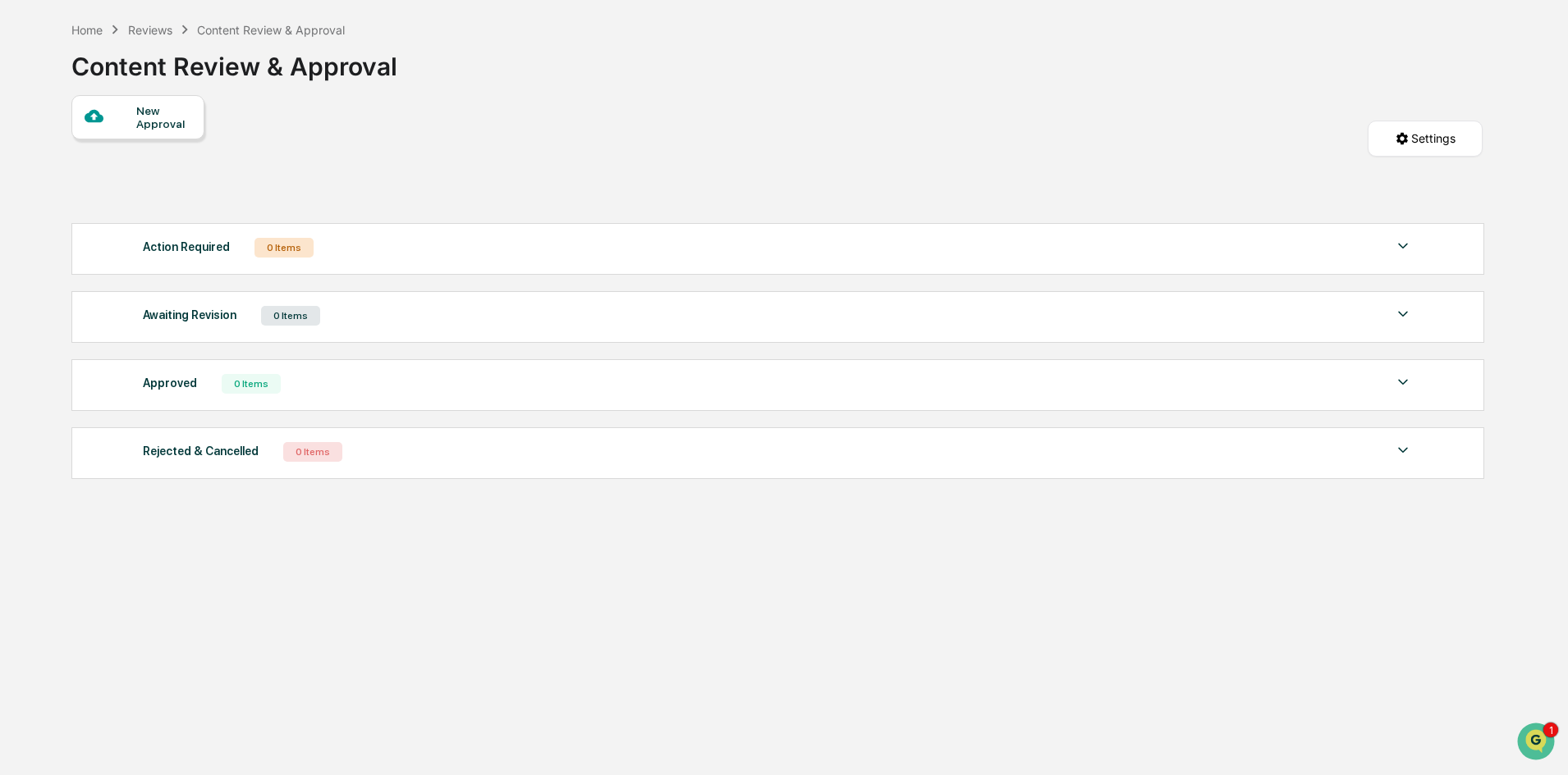
click at [230, 460] on div "Rejected & Cancelled" at bounding box center [200, 451] width 116 height 21
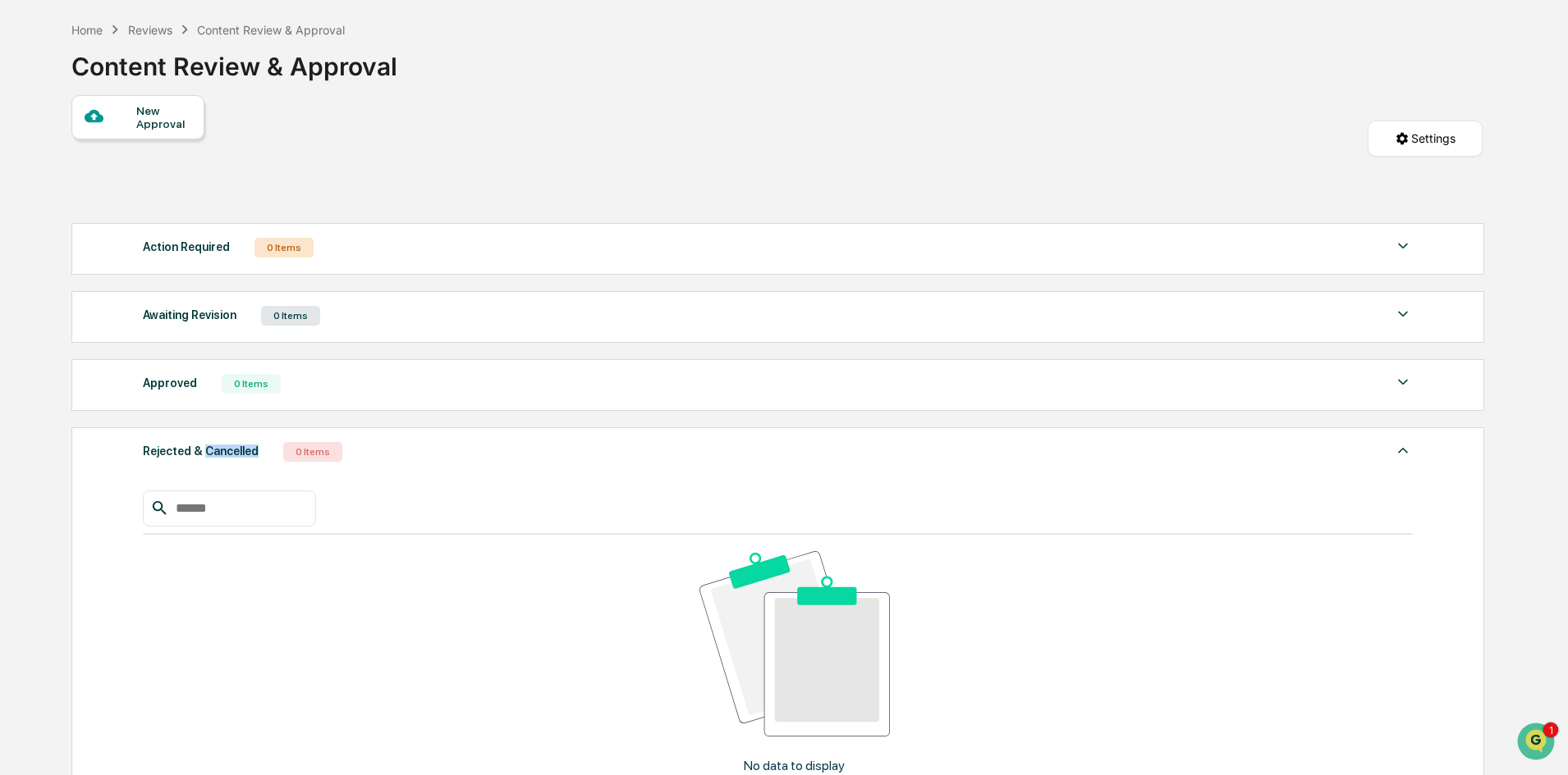
click at [230, 460] on div "Rejected & Cancelled" at bounding box center [200, 451] width 116 height 21
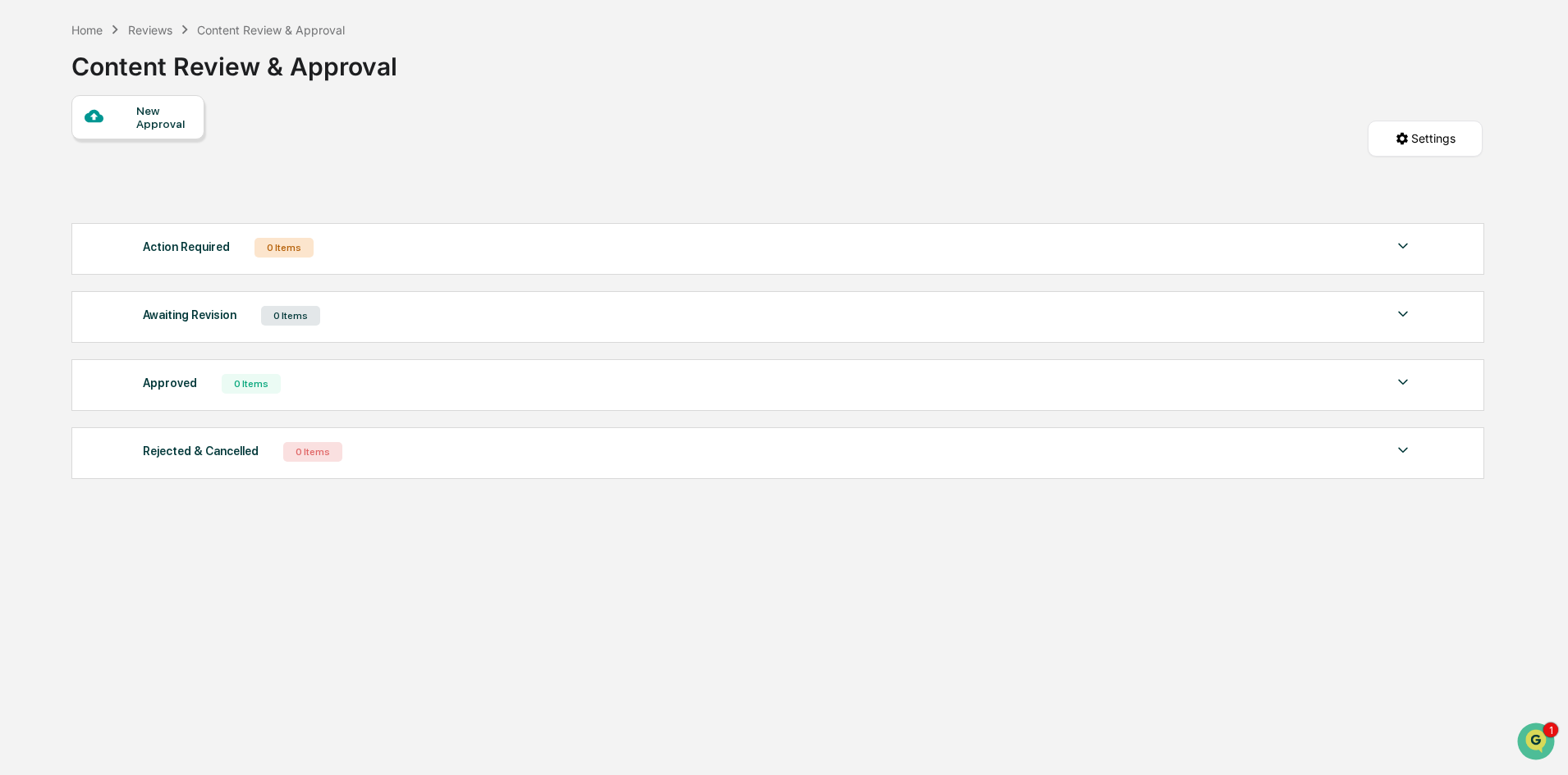
click at [731, 462] on div "Rejected & Cancelled 0 Items" at bounding box center [777, 452] width 1270 height 23
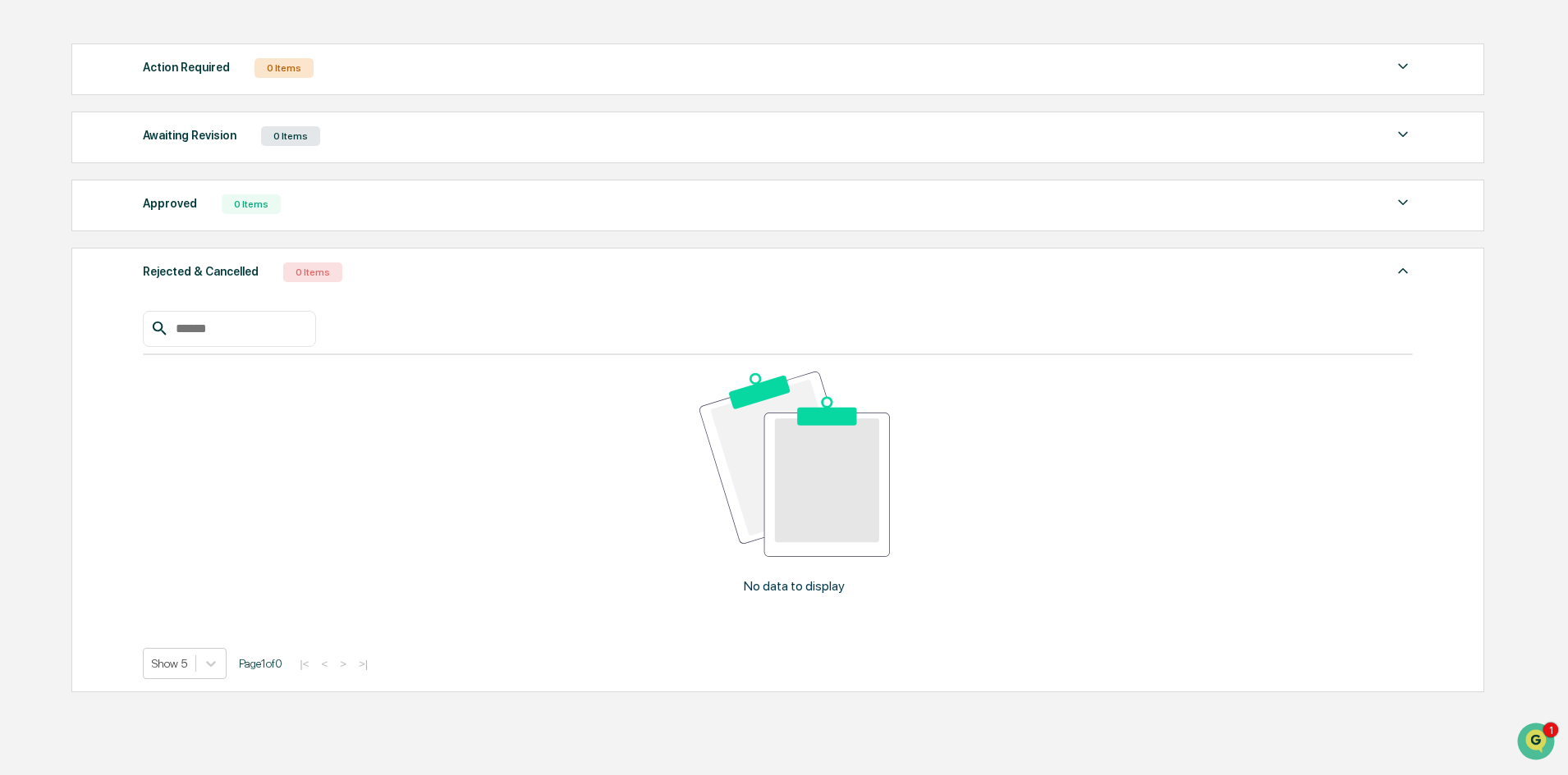
scroll to position [246, 0]
click at [221, 138] on div "Awaiting Revision" at bounding box center [189, 133] width 94 height 21
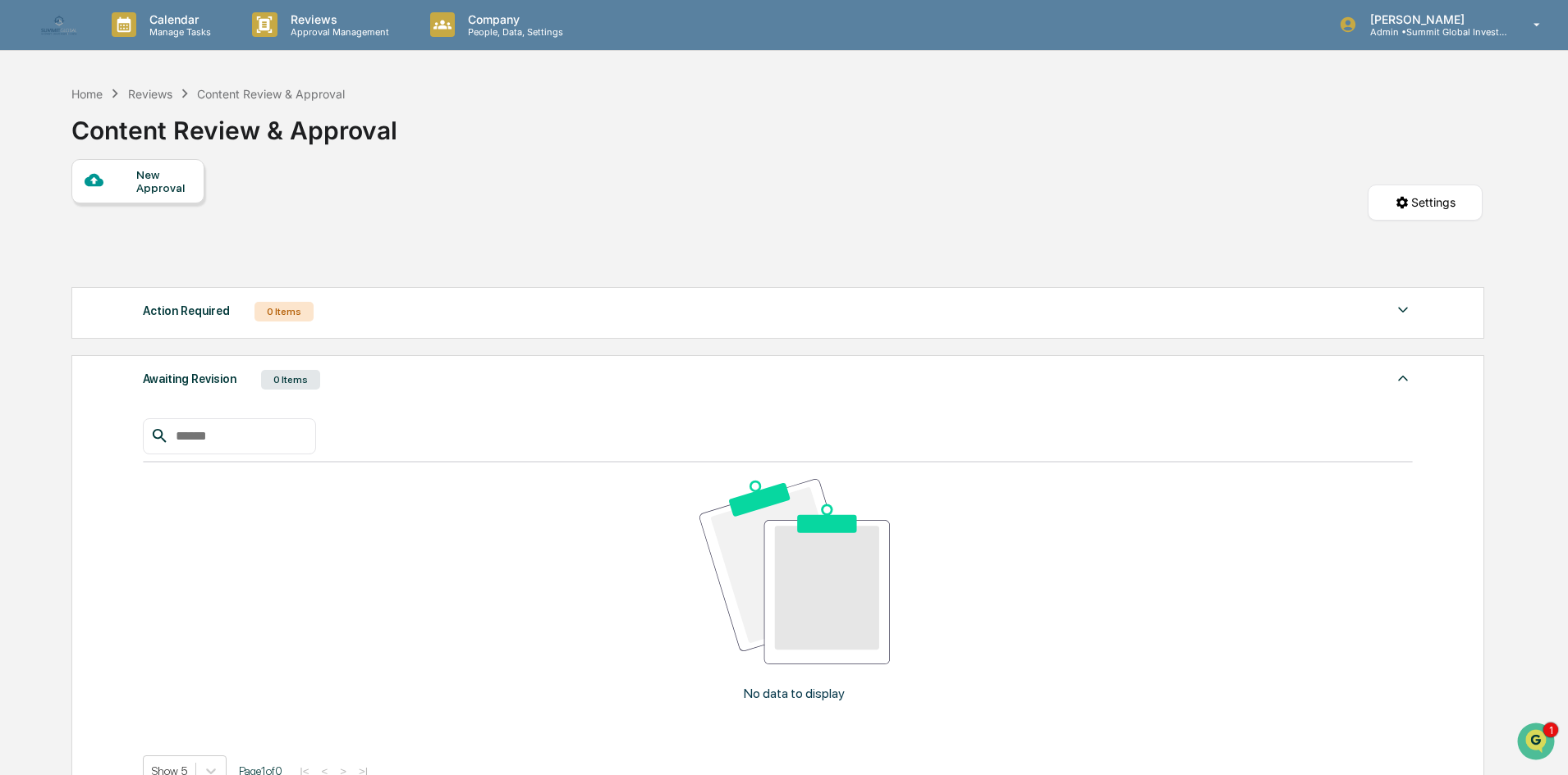
scroll to position [0, 0]
click at [215, 323] on div "Action Required 0 Items" at bounding box center [777, 312] width 1270 height 23
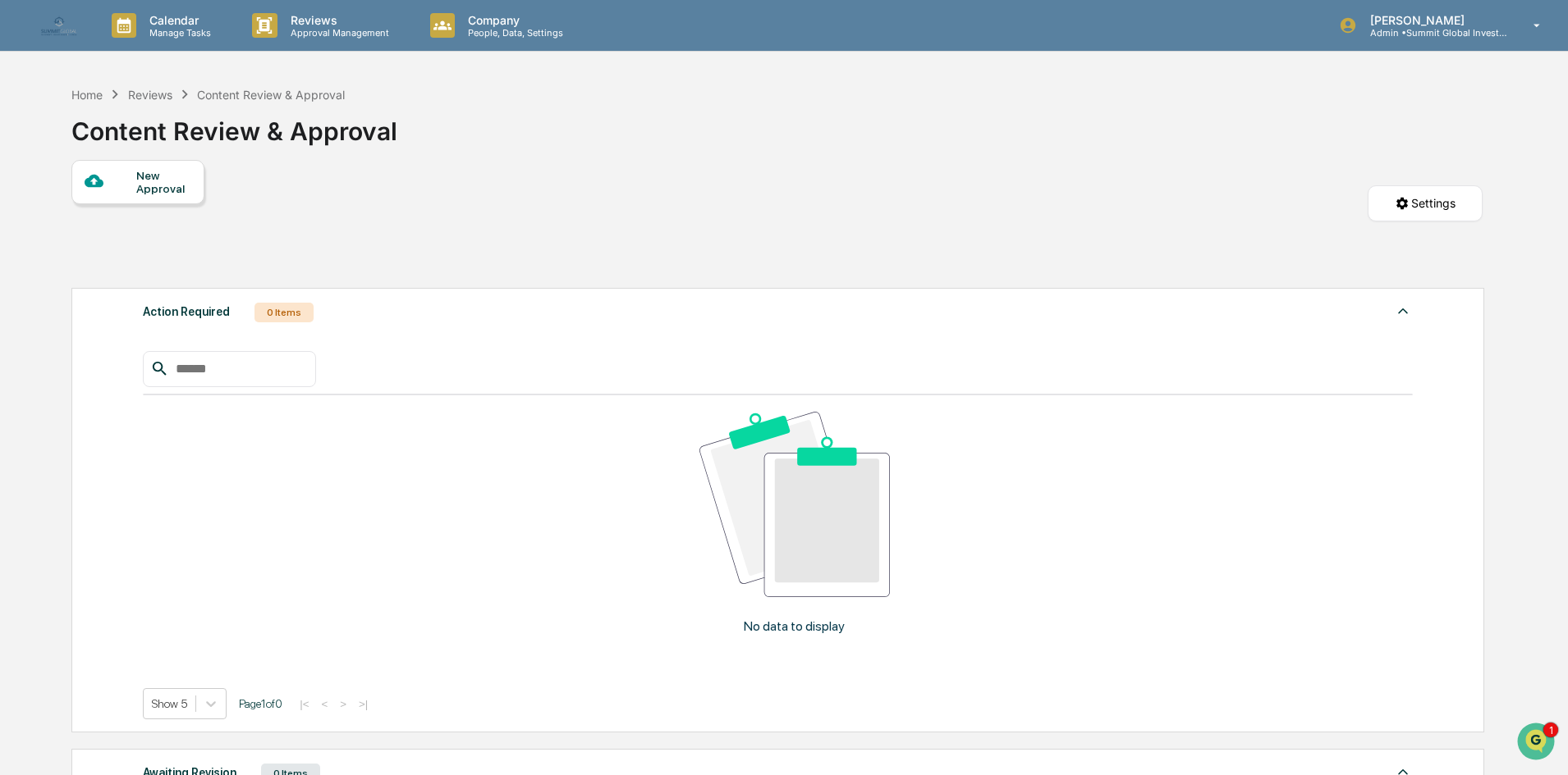
click at [182, 184] on div "New Approval" at bounding box center [163, 182] width 55 height 26
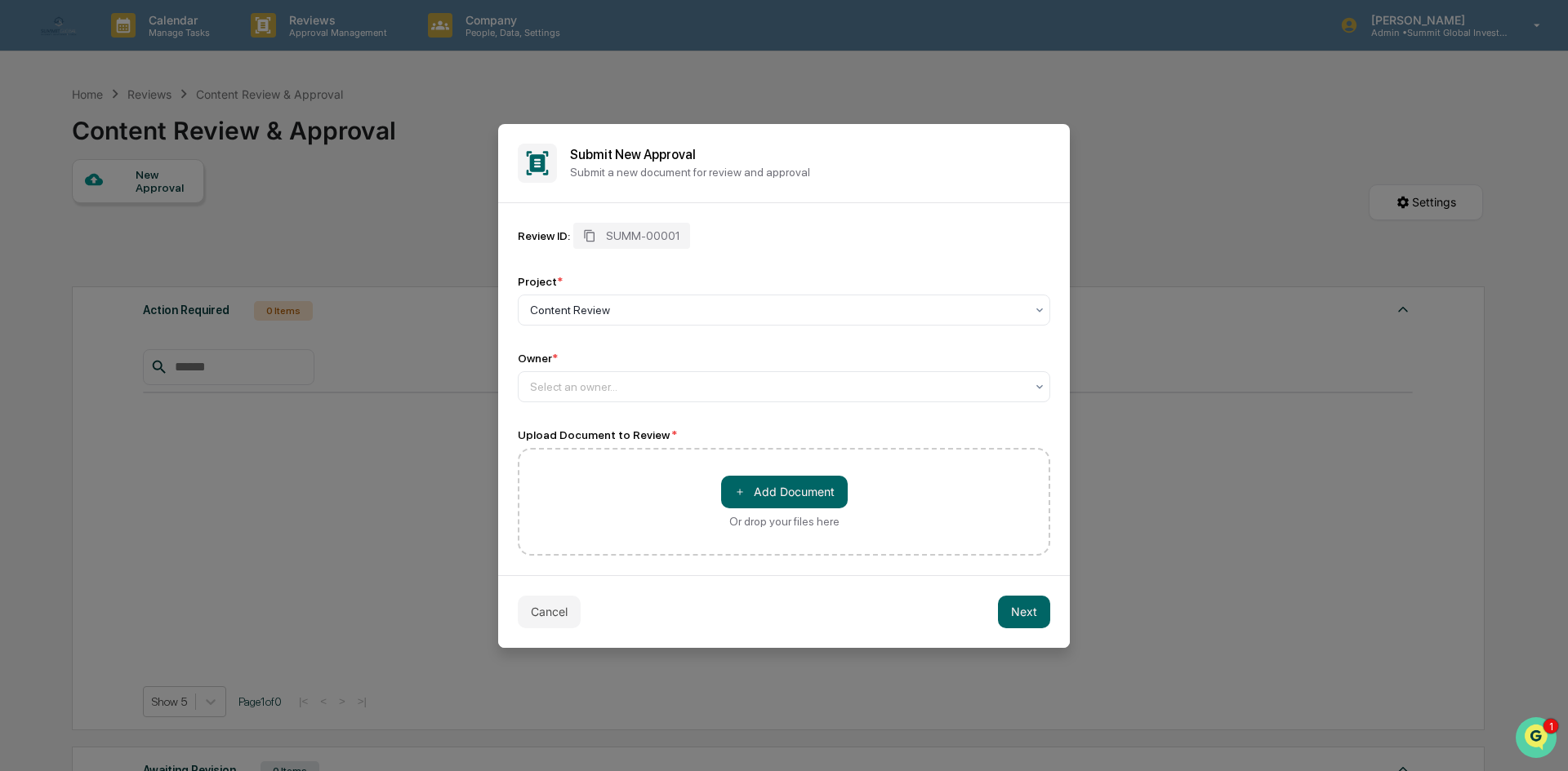
click at [1541, 730] on img "Open customer support" at bounding box center [1536, 737] width 41 height 32
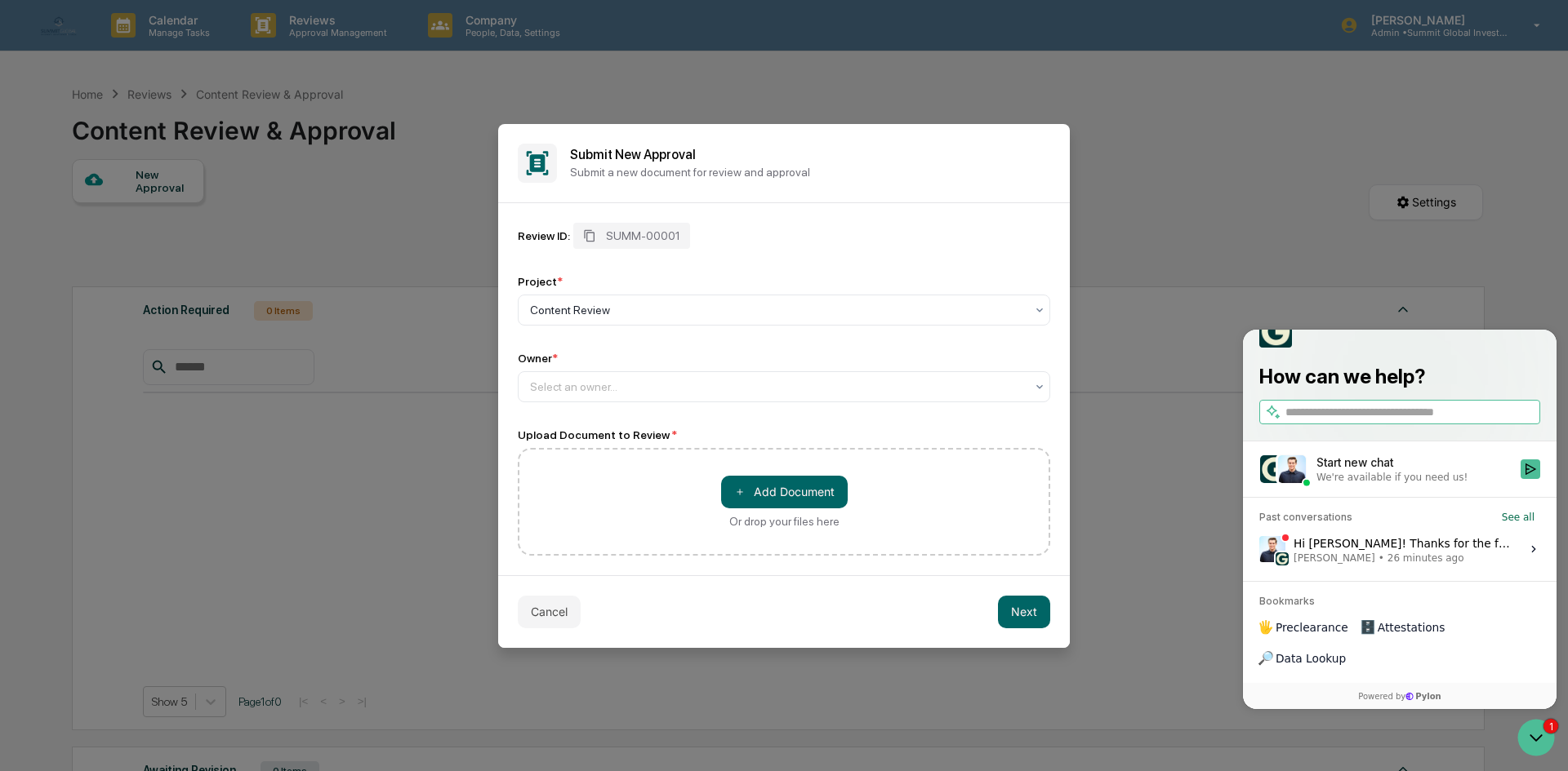
click at [1435, 485] on div "We're available if you need us!" at bounding box center [1392, 477] width 151 height 13
click at [1520, 479] on button "Start new chat We're available if you need us!" at bounding box center [1529, 469] width 19 height 19
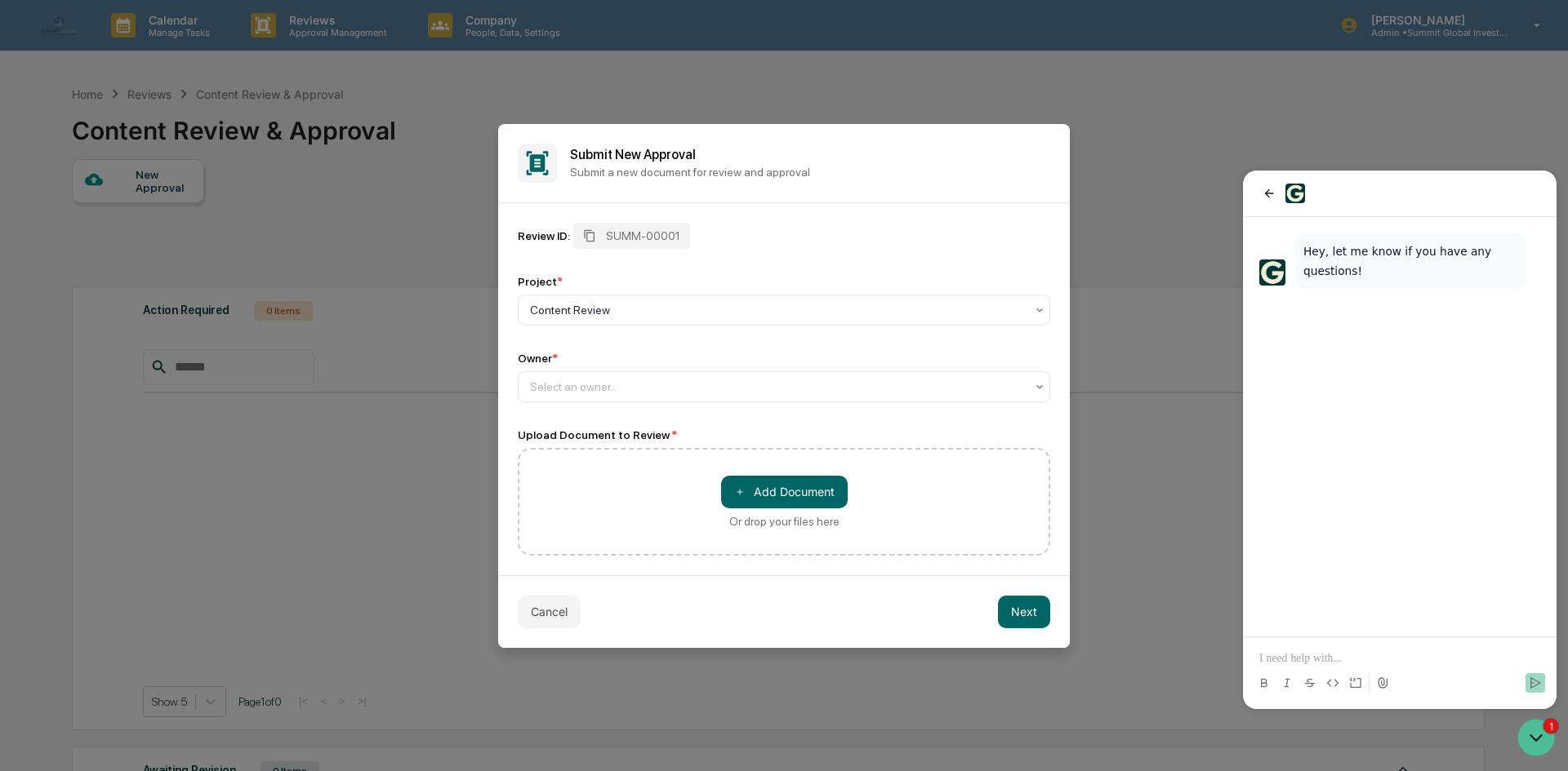
click at [1363, 653] on p at bounding box center [1399, 659] width 281 height 17
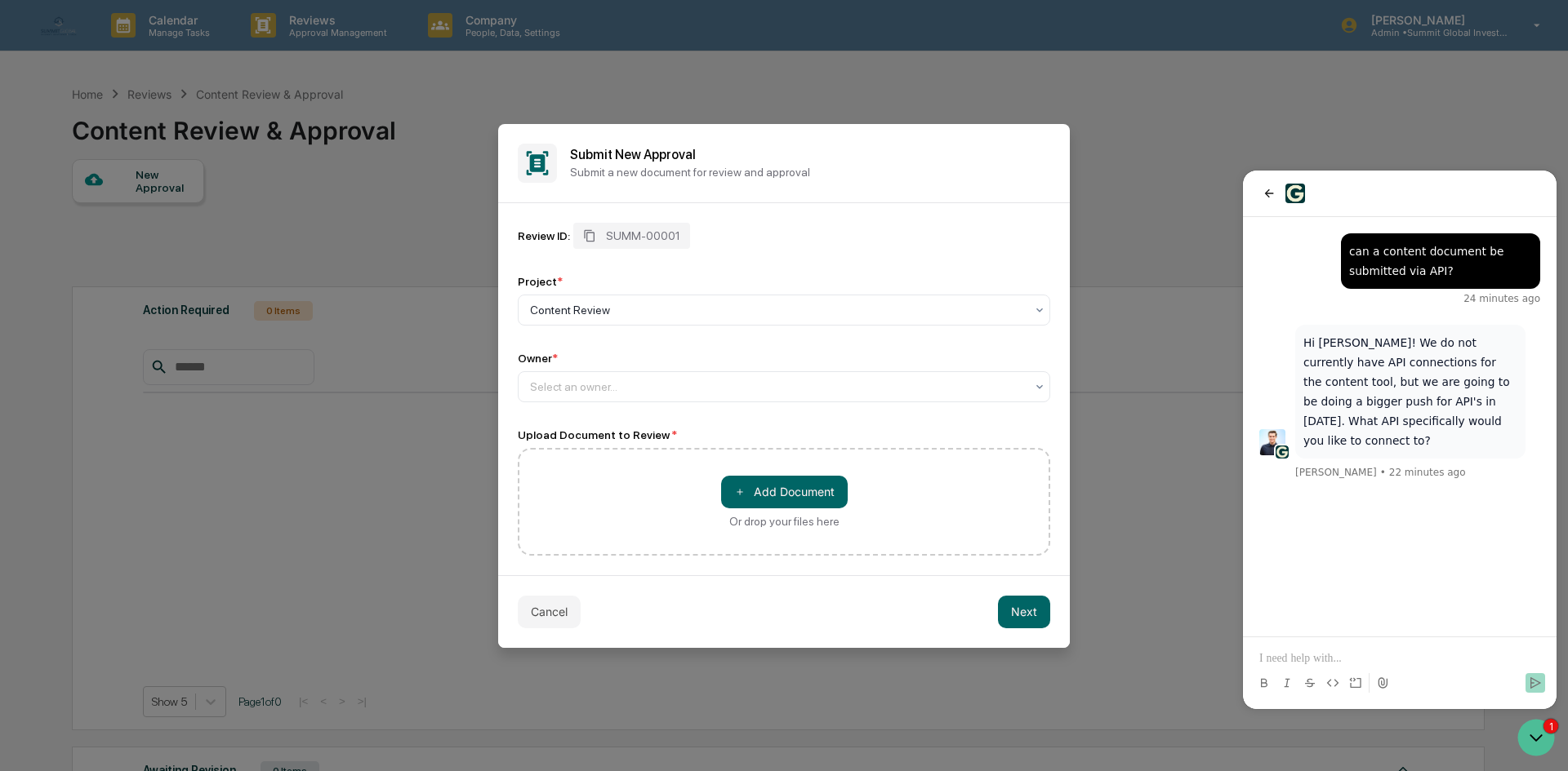
click at [1392, 660] on p at bounding box center [1399, 659] width 281 height 17
